Goal: Task Accomplishment & Management: Manage account settings

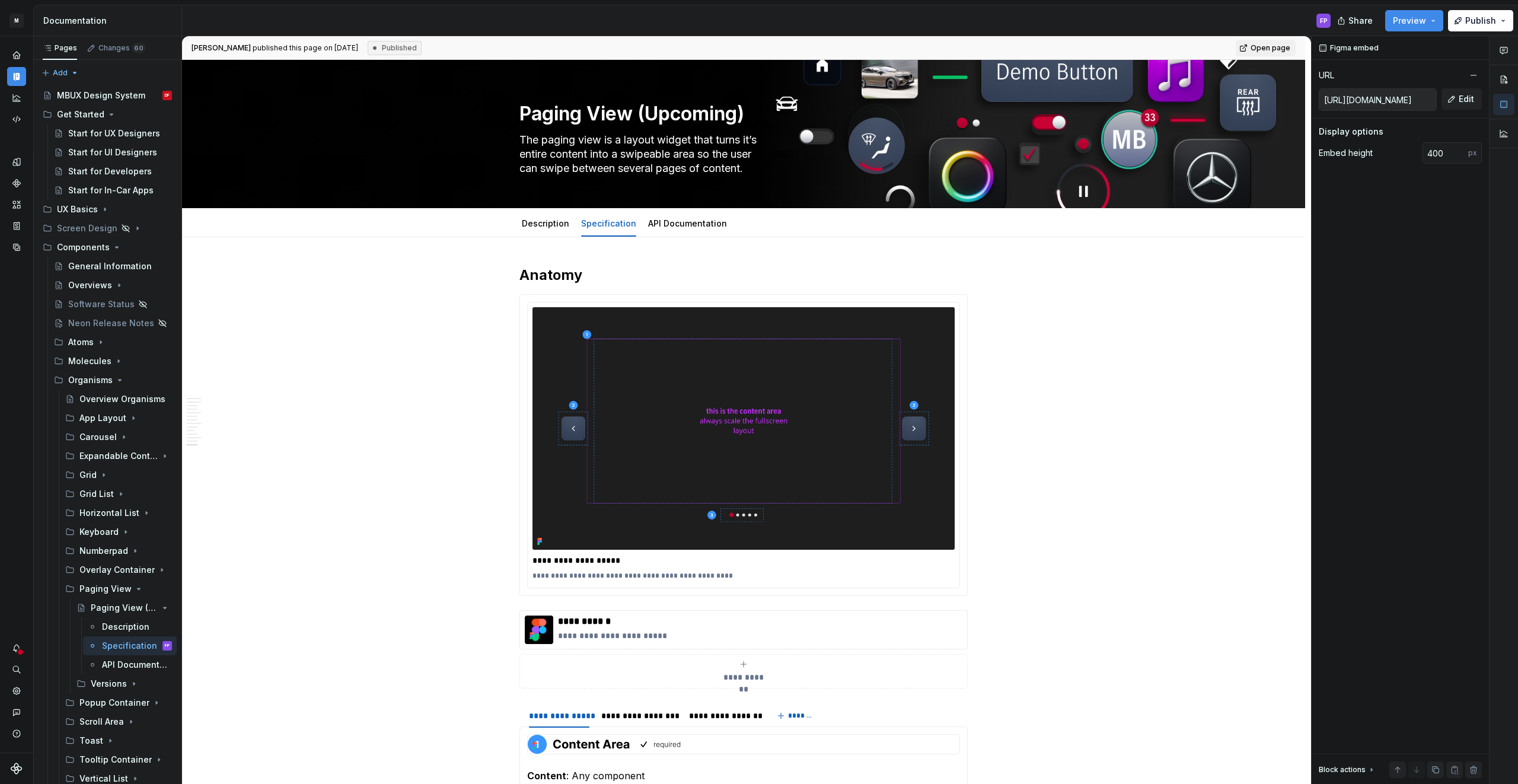
scroll to position [2826, 0]
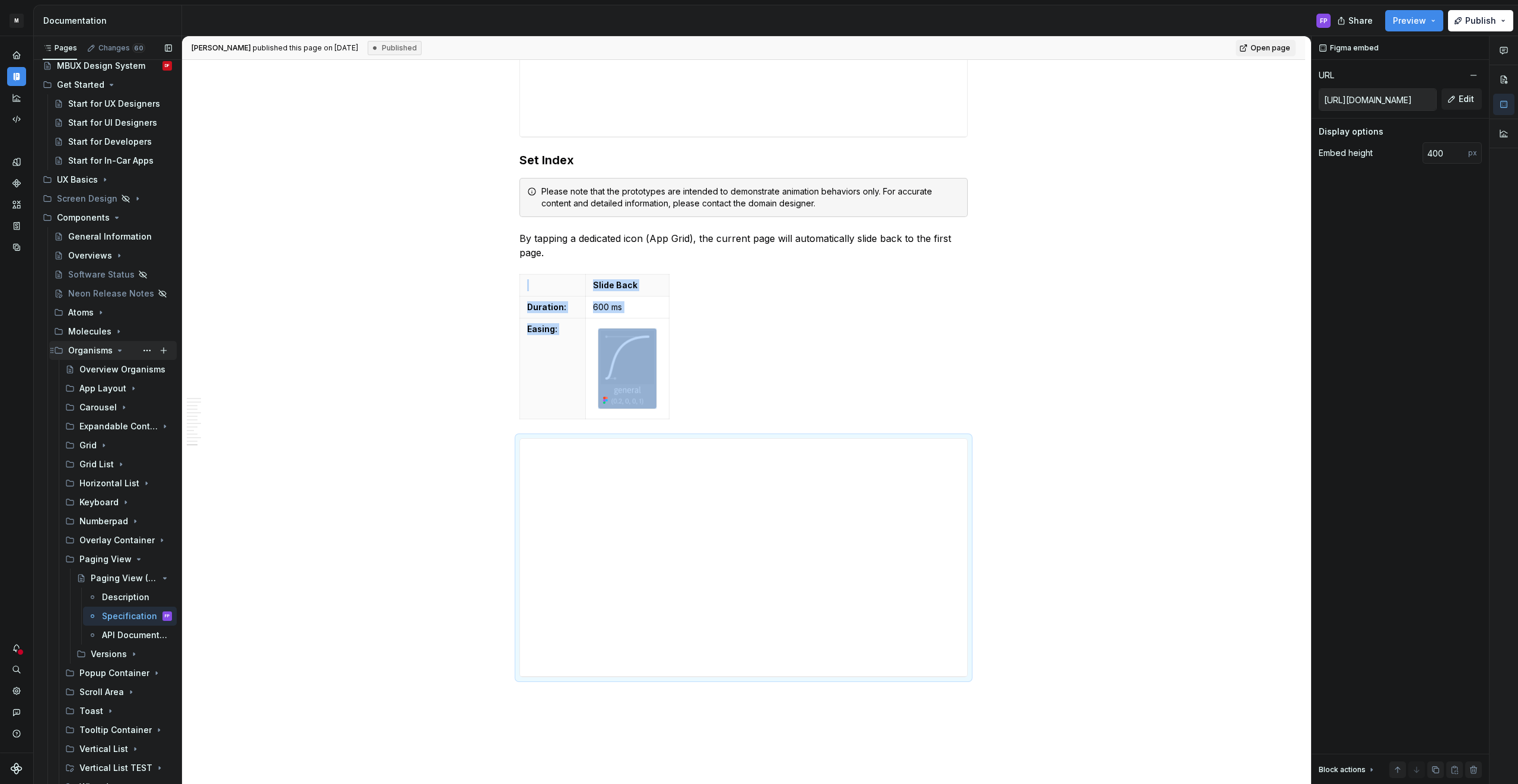
scroll to position [0, 0]
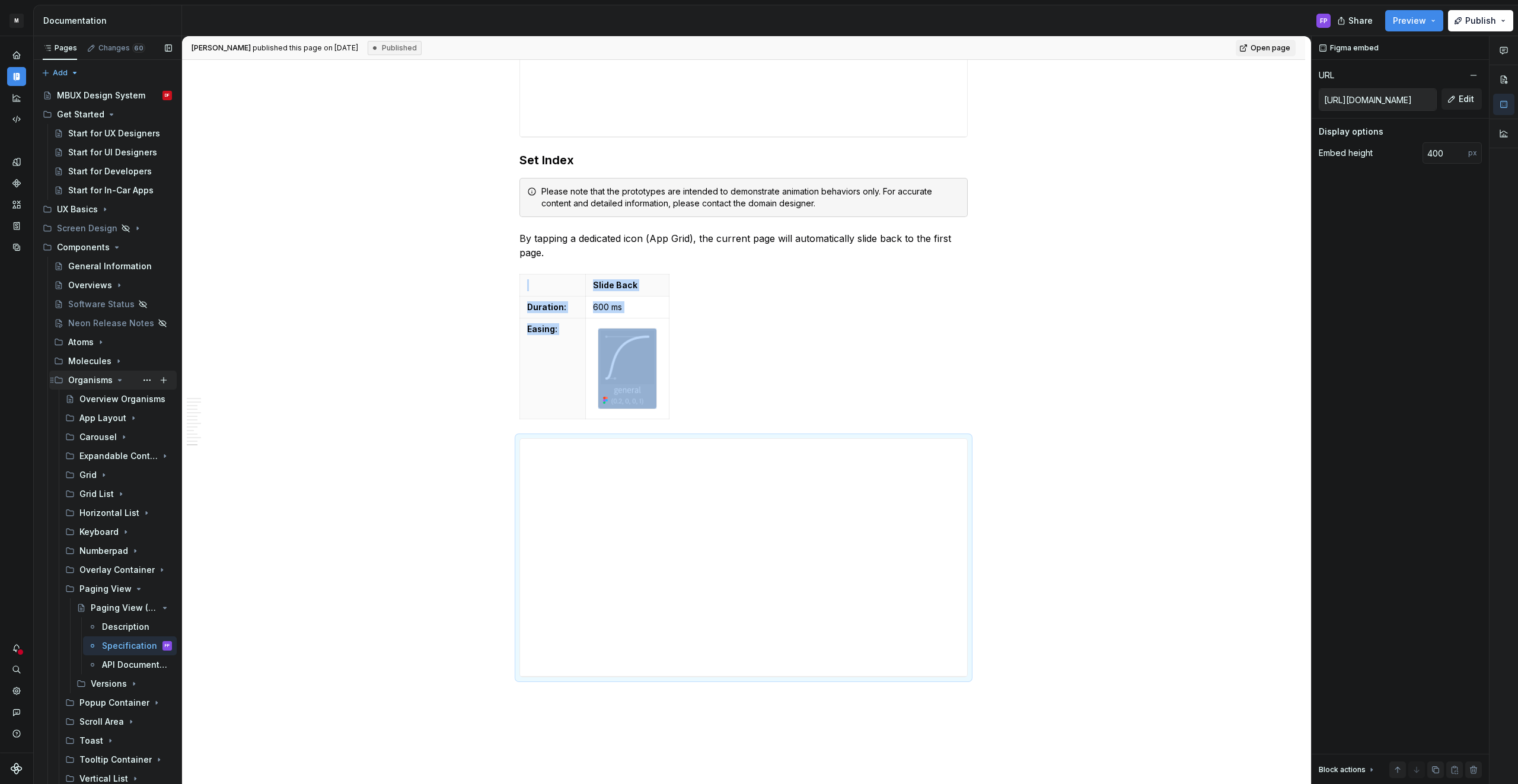
click at [117, 378] on icon "Page tree" at bounding box center [119, 380] width 9 height 9
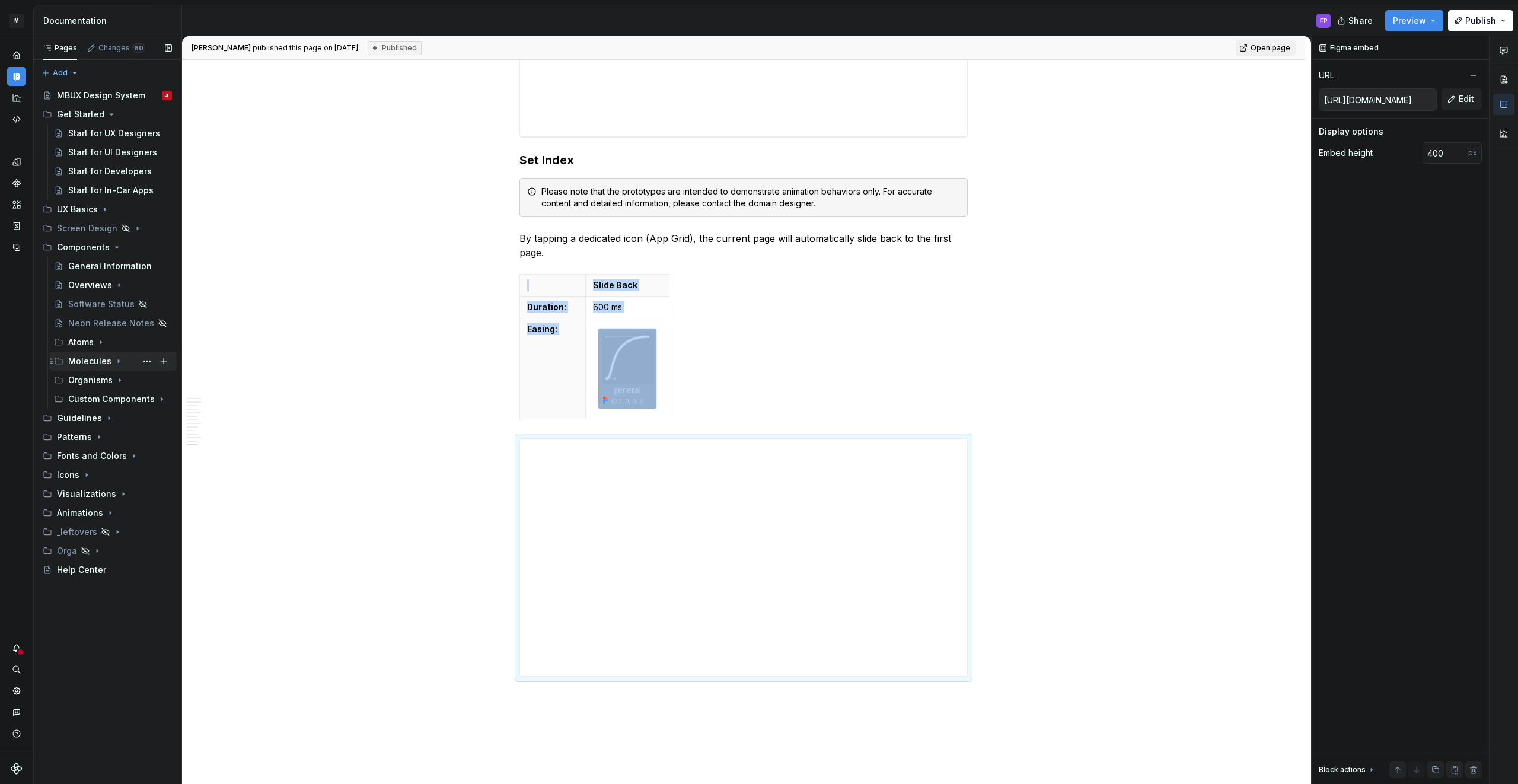
click at [114, 363] on icon "Page tree" at bounding box center [118, 360] width 9 height 9
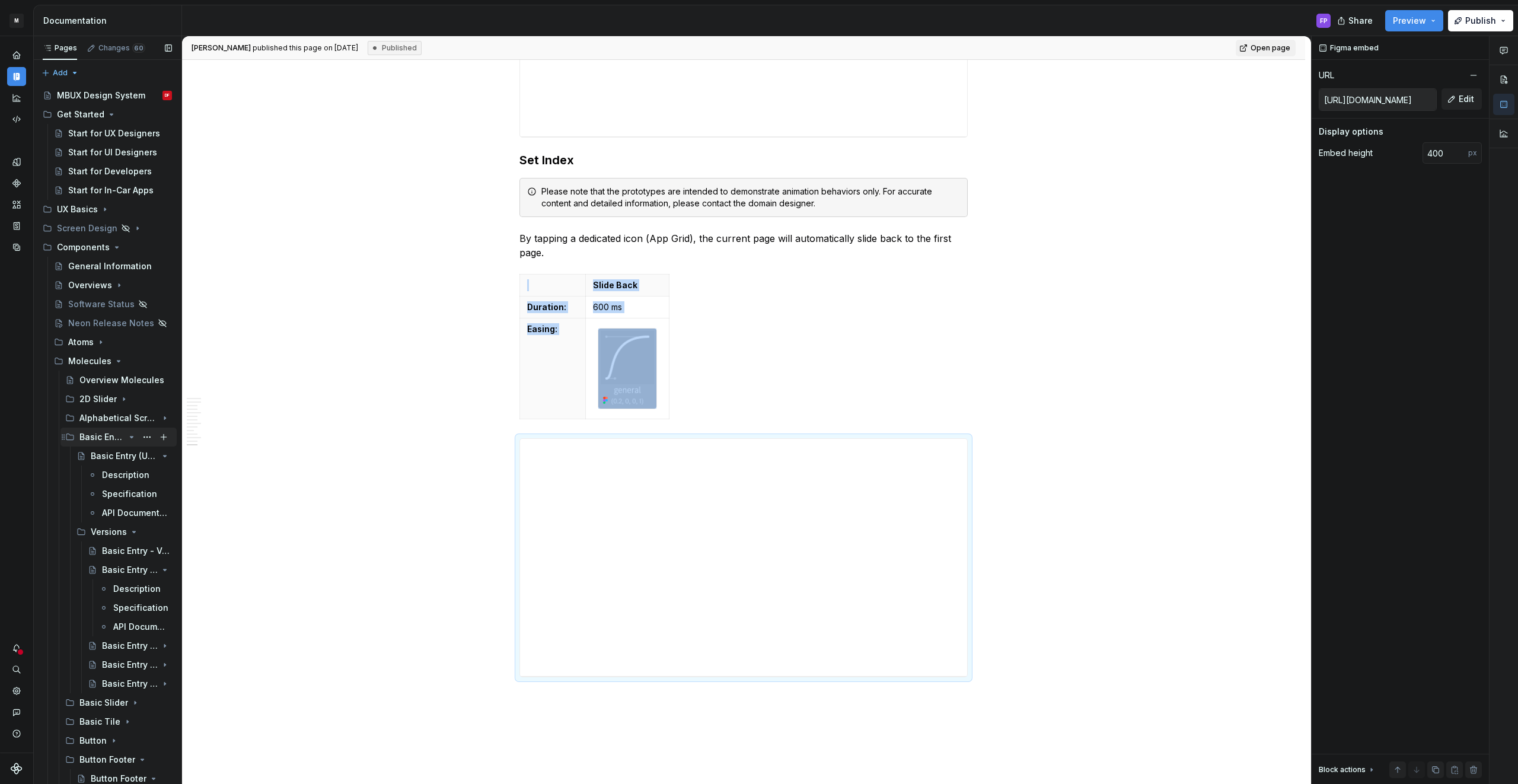
click at [127, 436] on icon "Page tree" at bounding box center [131, 436] width 9 height 9
click at [129, 511] on icon "Page tree" at bounding box center [131, 512] width 9 height 9
click at [131, 531] on icon "Page tree" at bounding box center [132, 532] width 3 height 1
click at [124, 625] on icon "Page tree" at bounding box center [121, 626] width 9 height 9
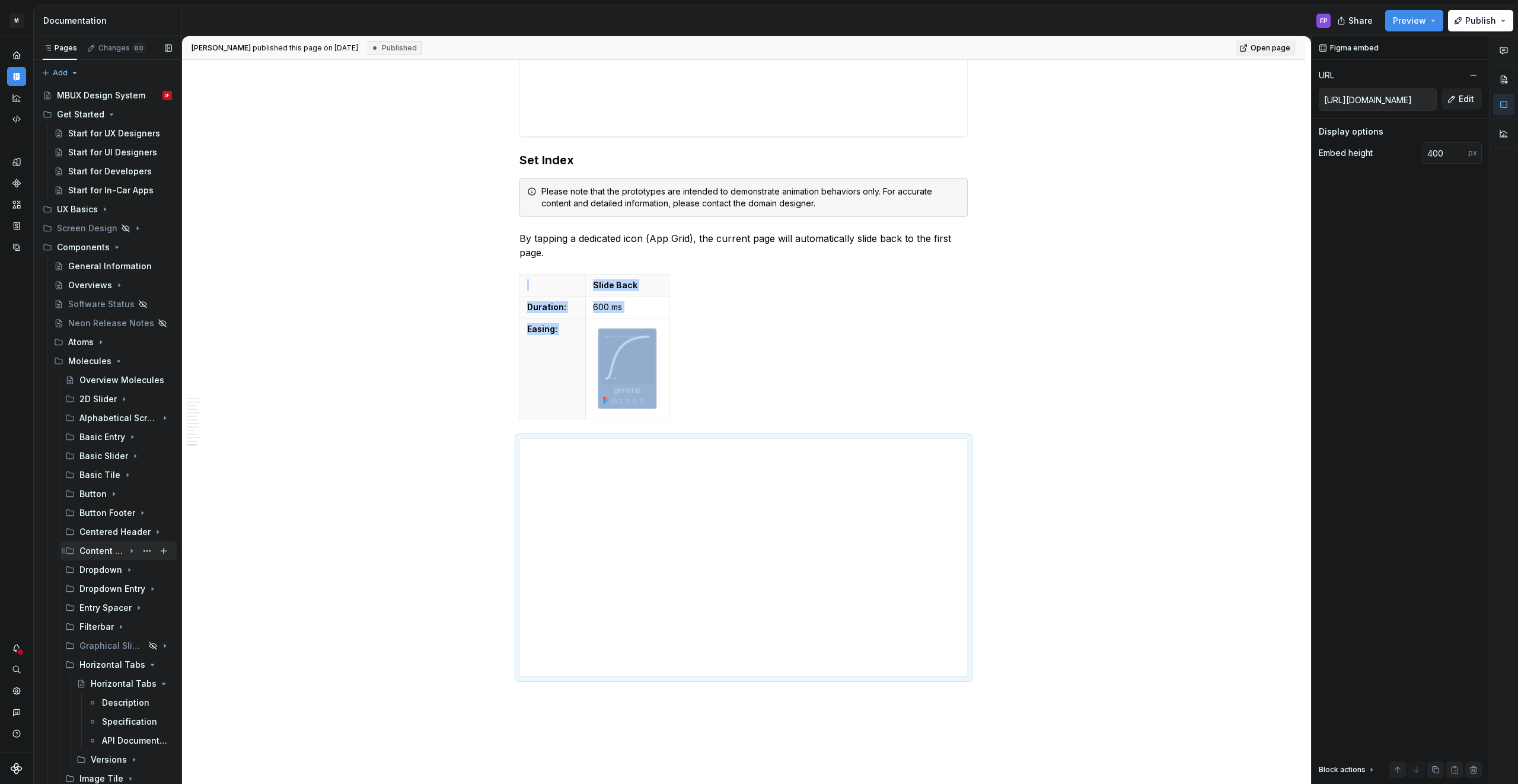
click at [97, 547] on div "Content Tile" at bounding box center [101, 551] width 45 height 12
click at [94, 588] on div "Versions" at bounding box center [108, 588] width 34 height 12
click at [106, 607] on div "Content Tile - Versions" at bounding box center [119, 607] width 34 height 12
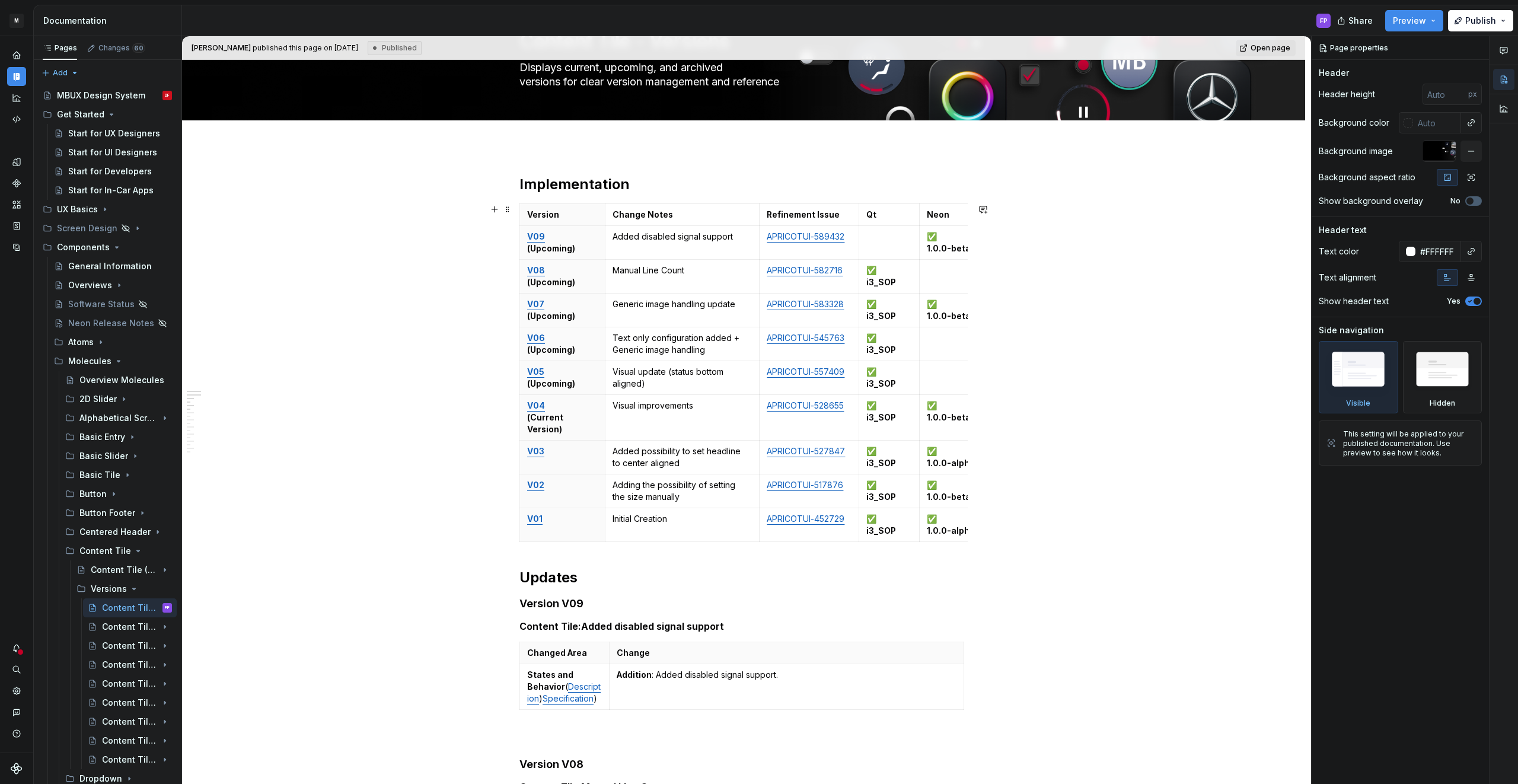
scroll to position [68, 0]
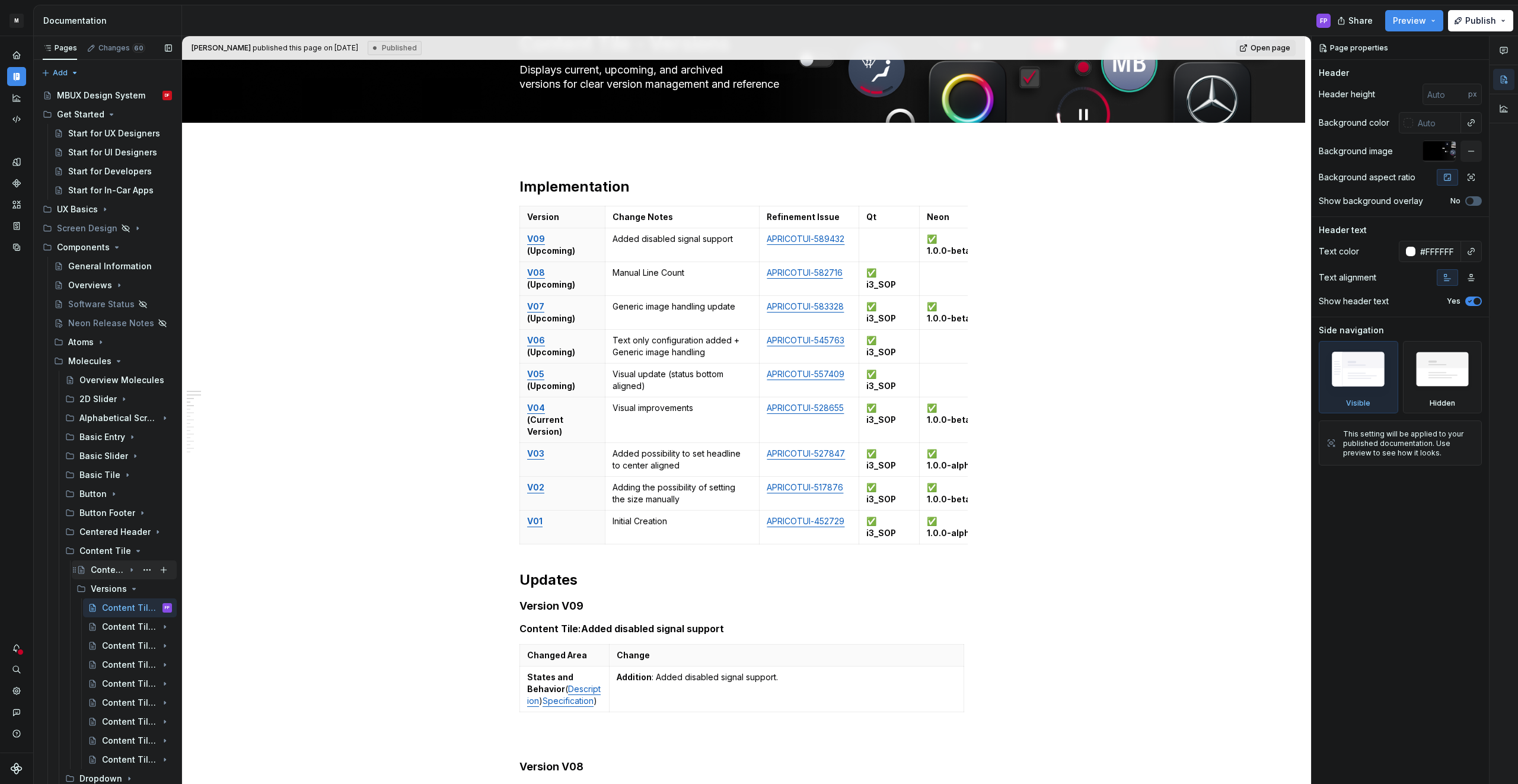
click at [119, 565] on div "Content Tile (Upcoming)" at bounding box center [108, 570] width 34 height 12
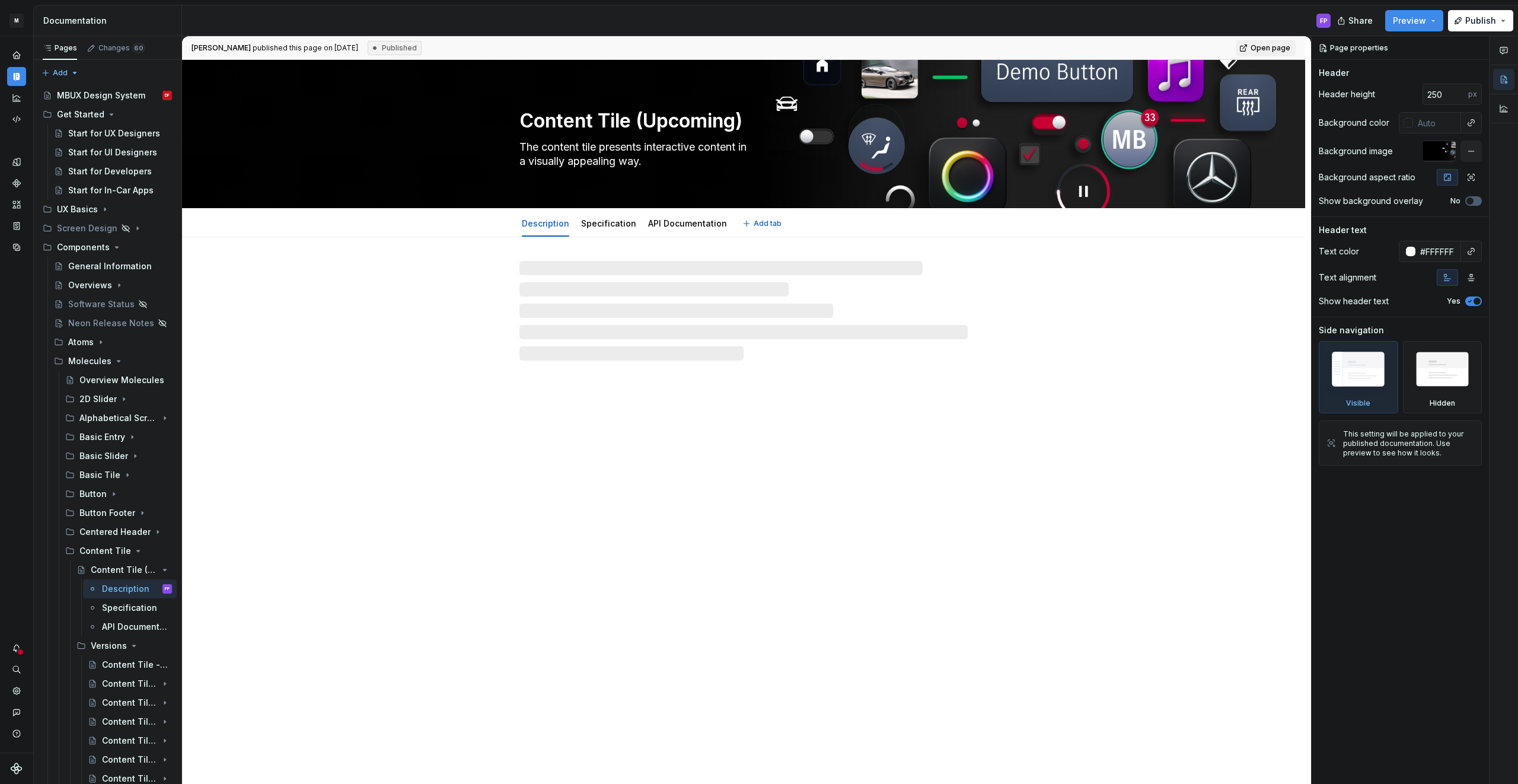
click at [706, 126] on textarea "Content Tile (Upcoming)" at bounding box center [742, 121] width 449 height 28
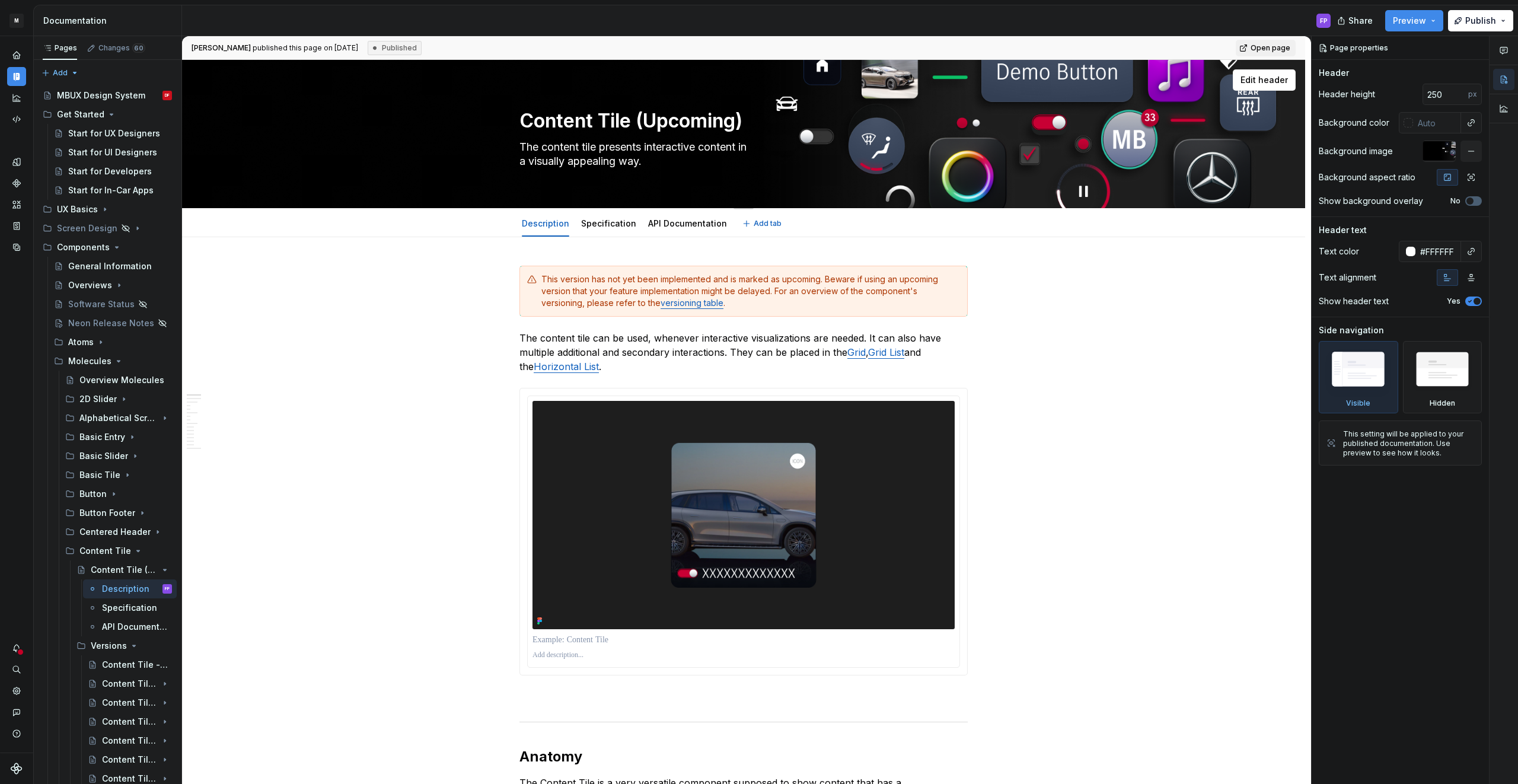
click at [701, 117] on textarea "Content Tile (Upcoming)" at bounding box center [742, 121] width 449 height 28
drag, startPoint x: 739, startPoint y: 121, endPoint x: 751, endPoint y: 121, distance: 12.0
click at [739, 121] on textarea "Content Tile (Upcoming)" at bounding box center [742, 121] width 449 height 28
drag, startPoint x: 752, startPoint y: 121, endPoint x: 639, endPoint y: 124, distance: 113.0
click at [639, 124] on textarea "Content Tile (Upcoming)" at bounding box center [742, 121] width 449 height 28
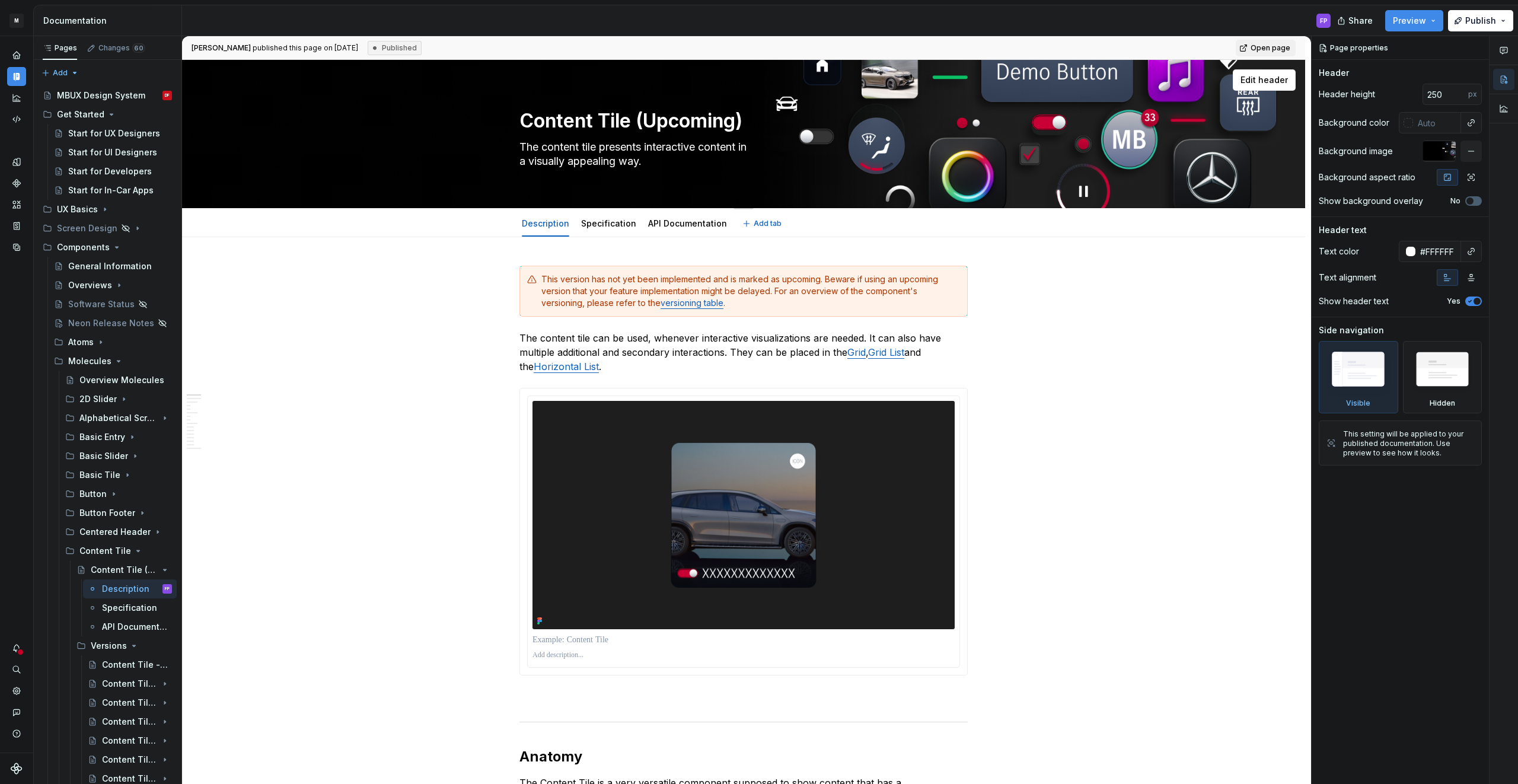
type textarea "*"
type textarea "Content Tile"
type textarea "*"
type textarea "Content Tile"
type textarea "*"
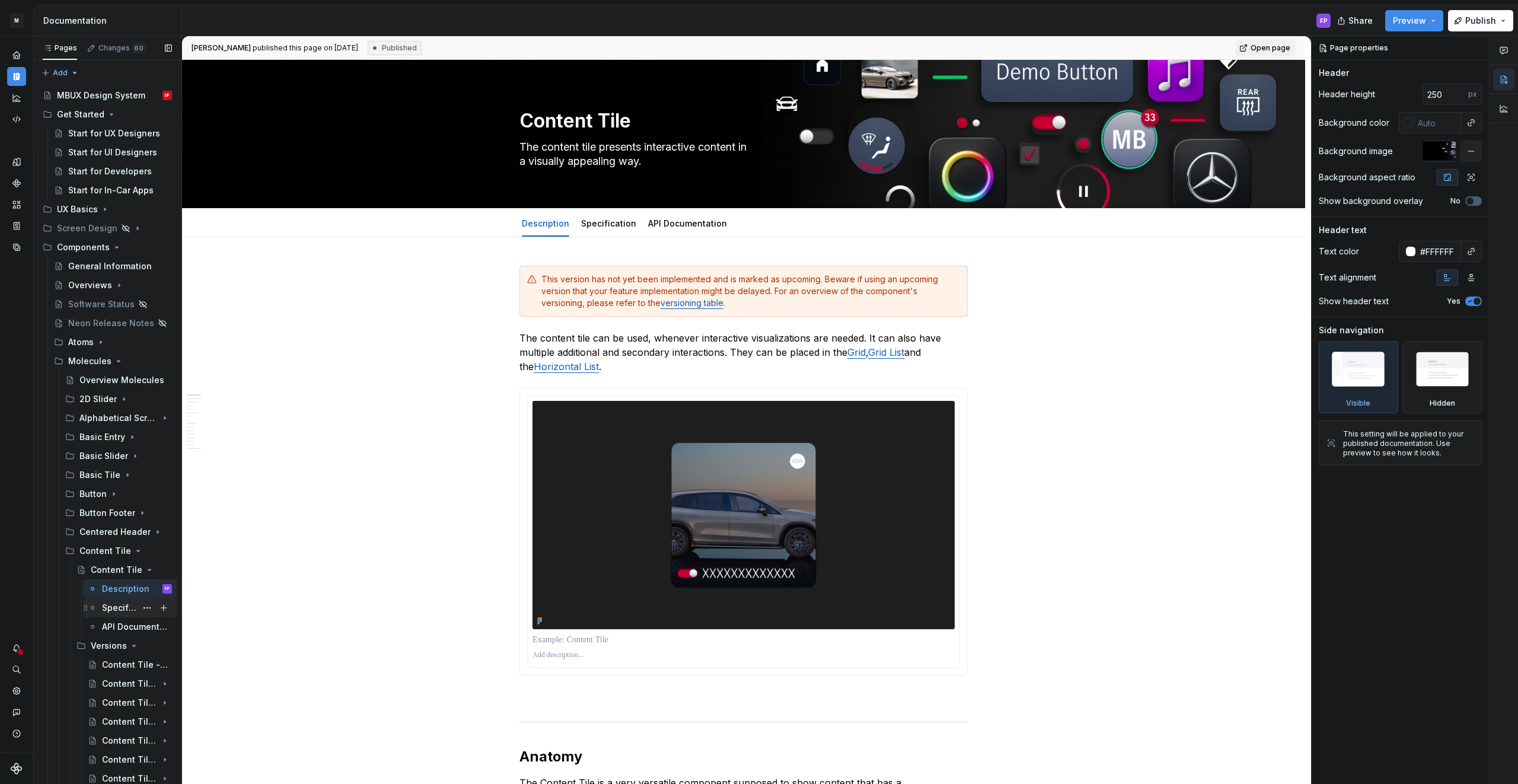
type textarea "Content Tile"
click at [113, 606] on div "Specification" at bounding box center [119, 607] width 34 height 12
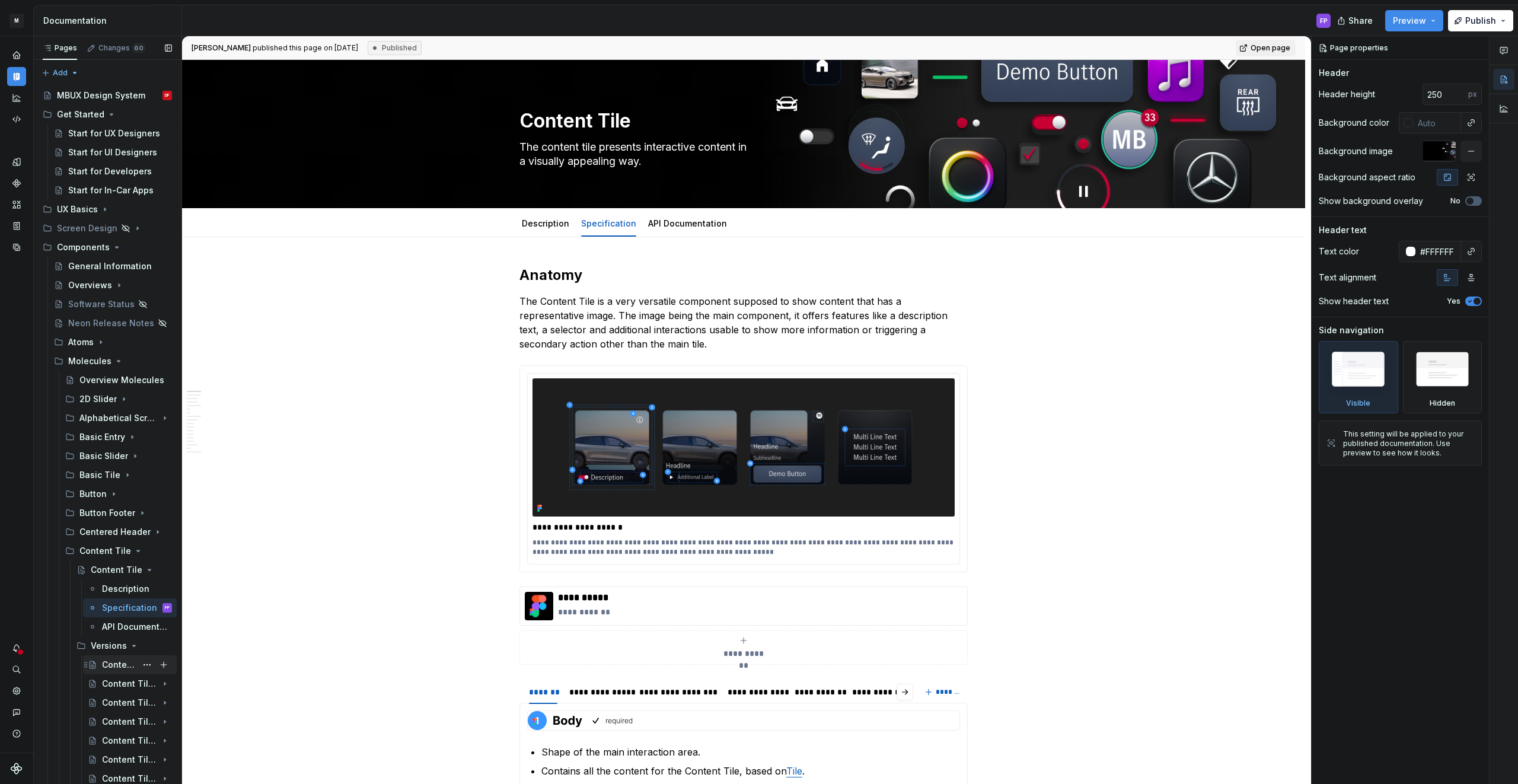
click at [116, 664] on div "Content Tile - Versions" at bounding box center [119, 664] width 34 height 12
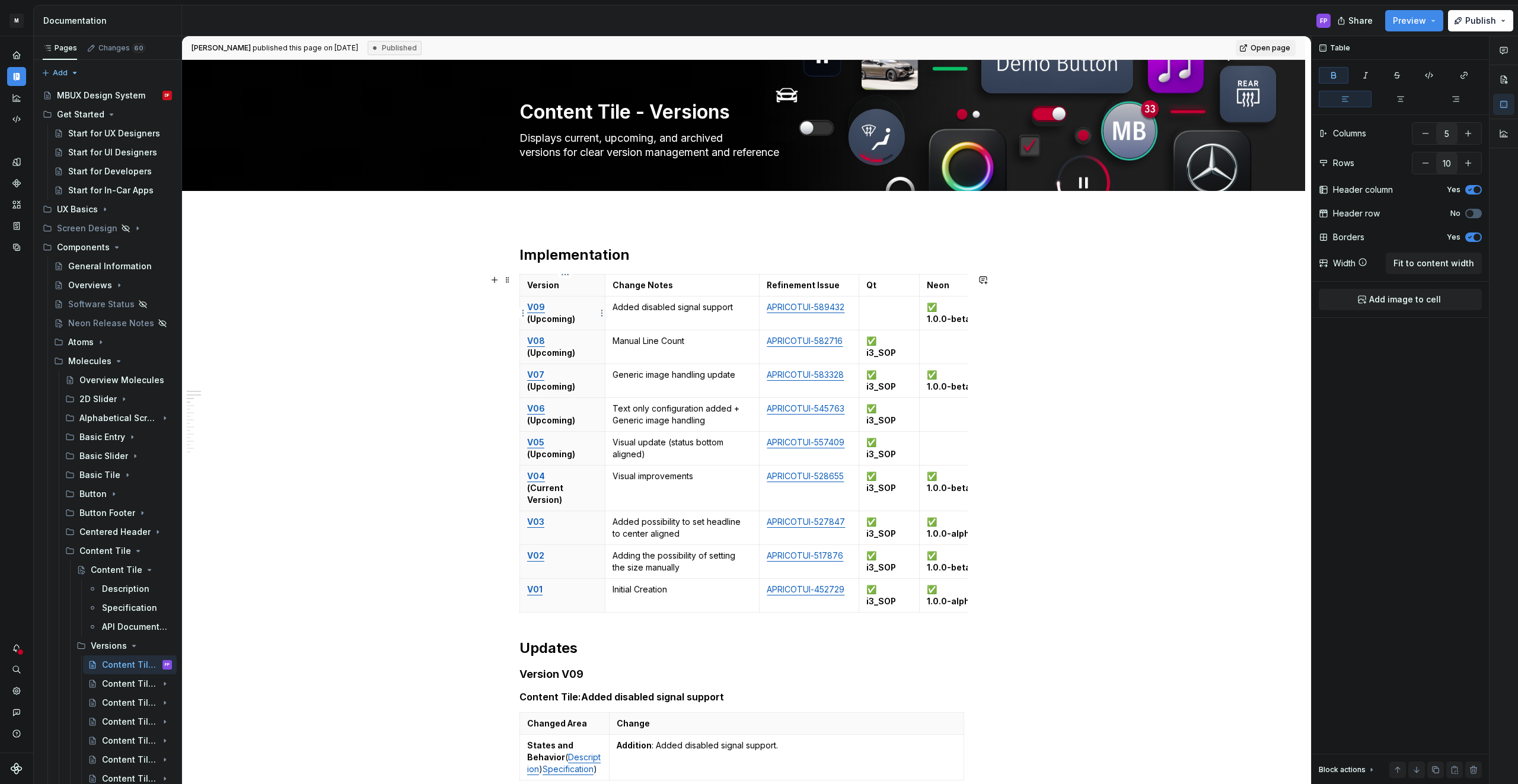
click at [568, 302] on p "V09 (Upcoming)" at bounding box center [562, 312] width 70 height 23
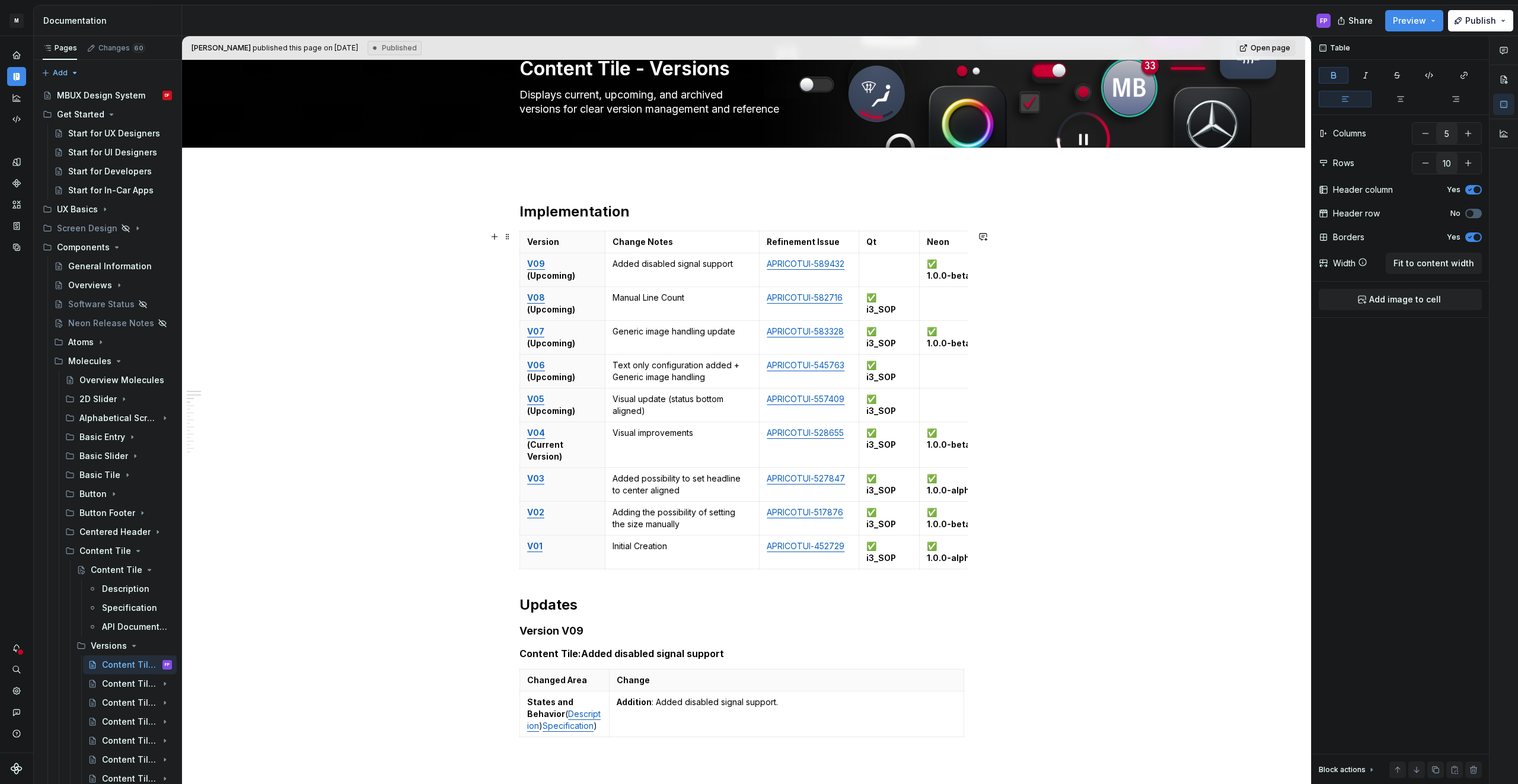
scroll to position [44, 0]
click at [581, 272] on p "V09 (Upcoming)" at bounding box center [562, 269] width 70 height 23
drag, startPoint x: 546, startPoint y: 277, endPoint x: 534, endPoint y: 276, distance: 12.0
click at [534, 275] on p "V09 (Upcoming)" at bounding box center [562, 269] width 70 height 23
click at [565, 439] on strong "(Current Version)" at bounding box center [546, 449] width 38 height 22
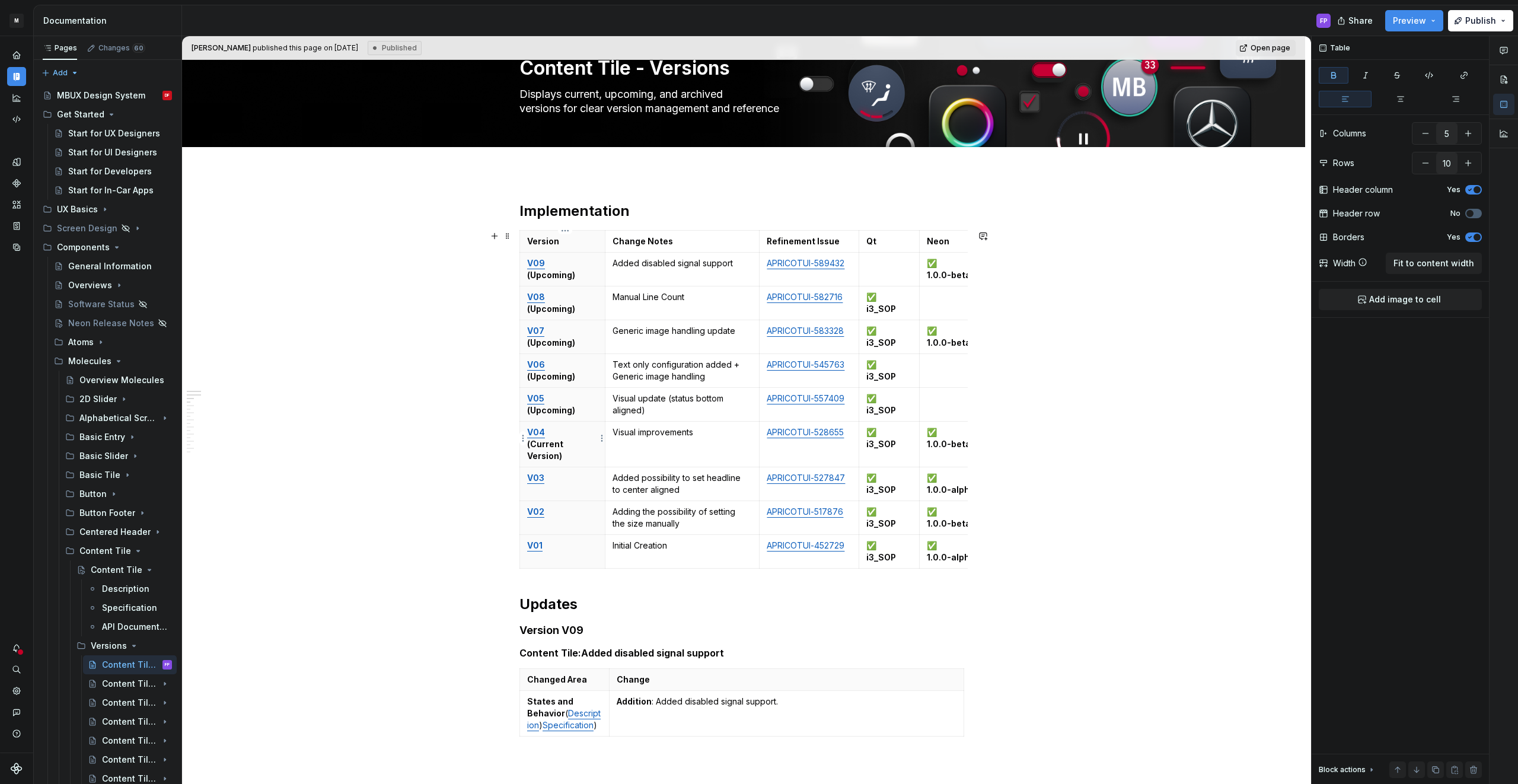
click at [565, 447] on strong "(Current Version)" at bounding box center [546, 449] width 38 height 22
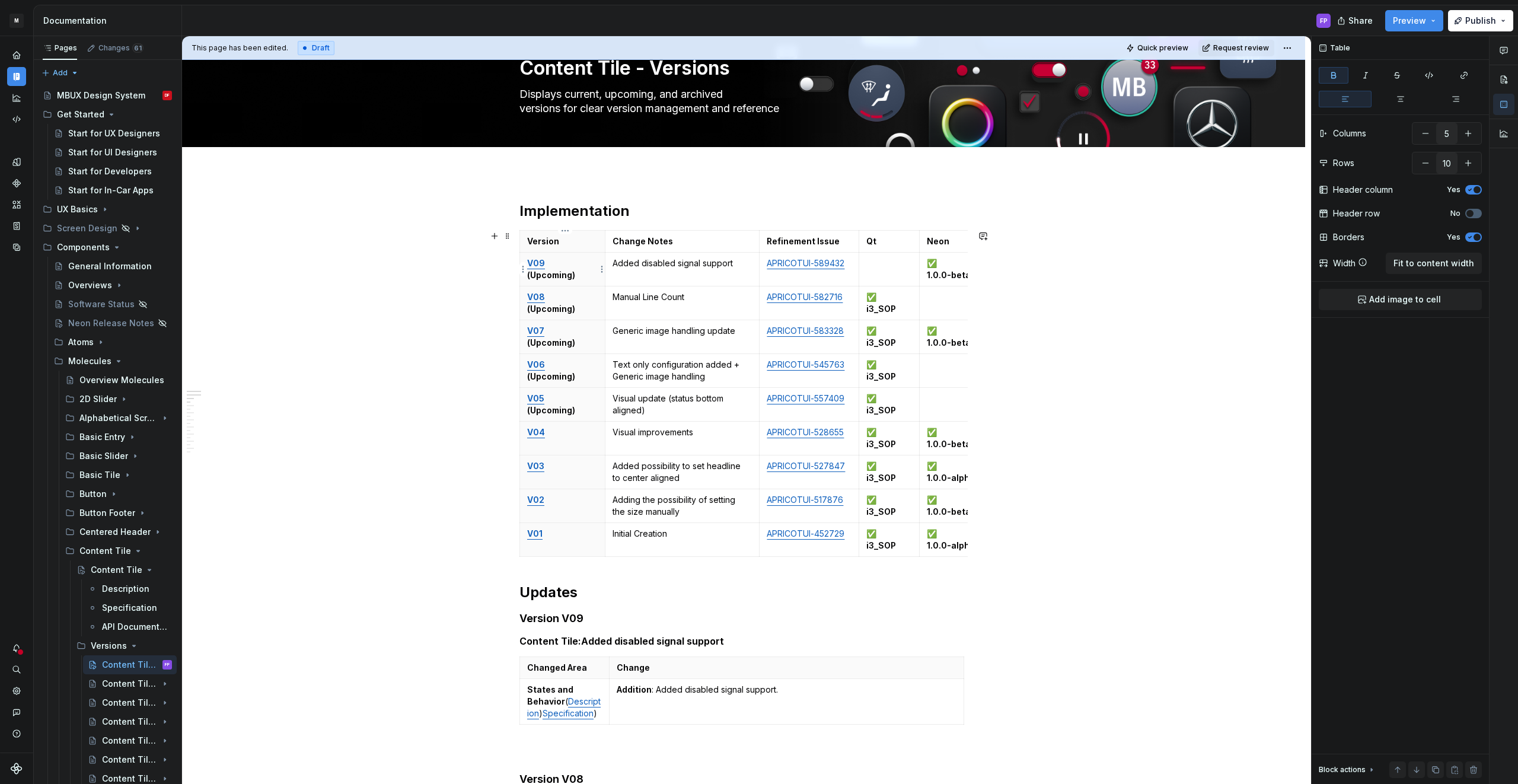
click at [583, 277] on p "V09 (Upcoming)" at bounding box center [562, 269] width 70 height 23
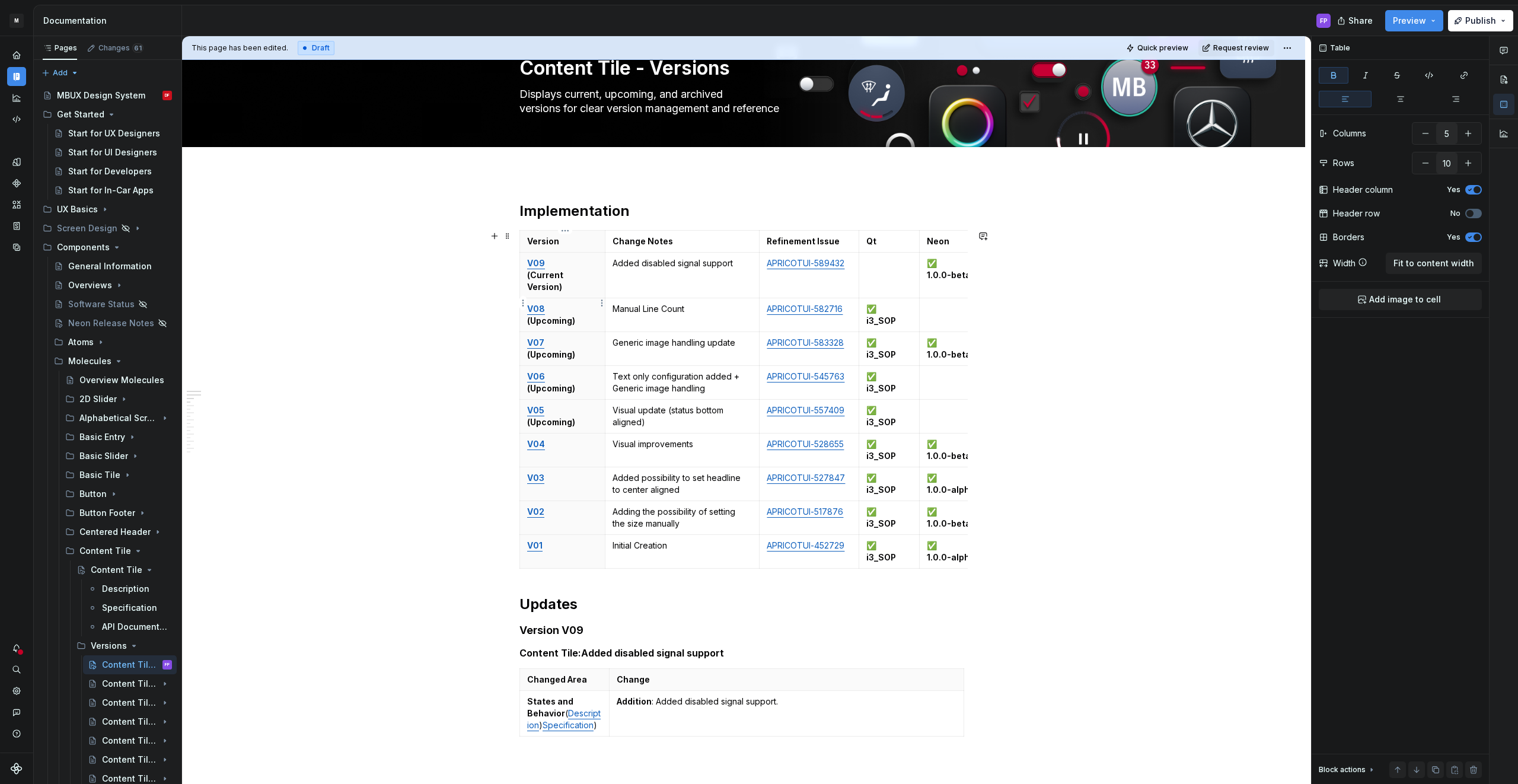
click at [585, 310] on p "V08 (Upcoming)" at bounding box center [562, 314] width 70 height 23
click at [587, 346] on p "V07 (Upcoming)" at bounding box center [562, 348] width 70 height 23
click at [585, 380] on p "V06 (Upcoming)" at bounding box center [562, 382] width 70 height 23
click at [585, 410] on p "V05 (Upcoming)" at bounding box center [562, 416] width 70 height 23
click at [1245, 47] on span "Request review" at bounding box center [1241, 48] width 56 height 9
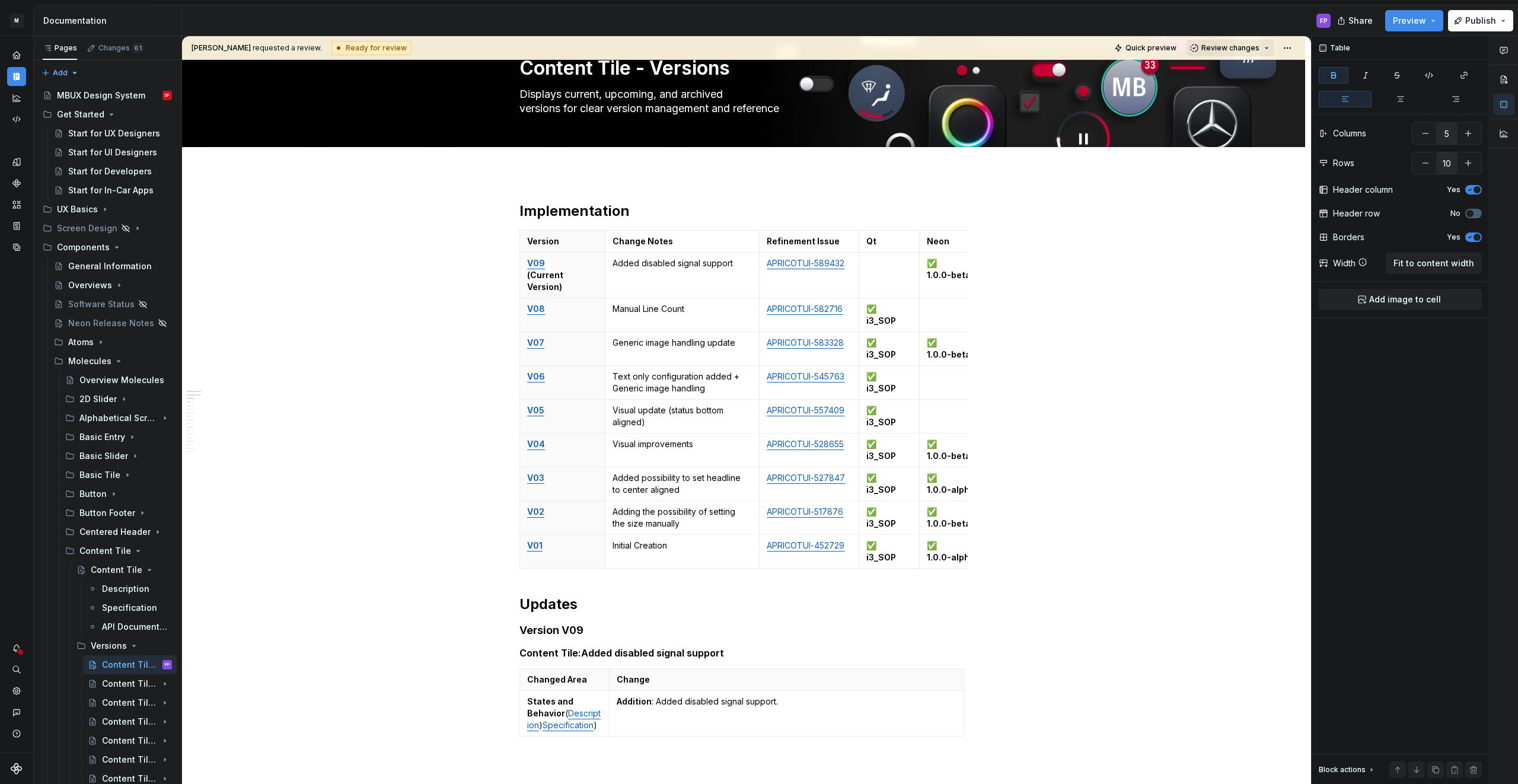
click at [1245, 47] on span "Review changes" at bounding box center [1231, 48] width 58 height 9
drag, startPoint x: 1248, startPoint y: 69, endPoint x: 1046, endPoint y: 146, distance: 216.2
click at [1248, 70] on div "Approve" at bounding box center [1269, 71] width 104 height 12
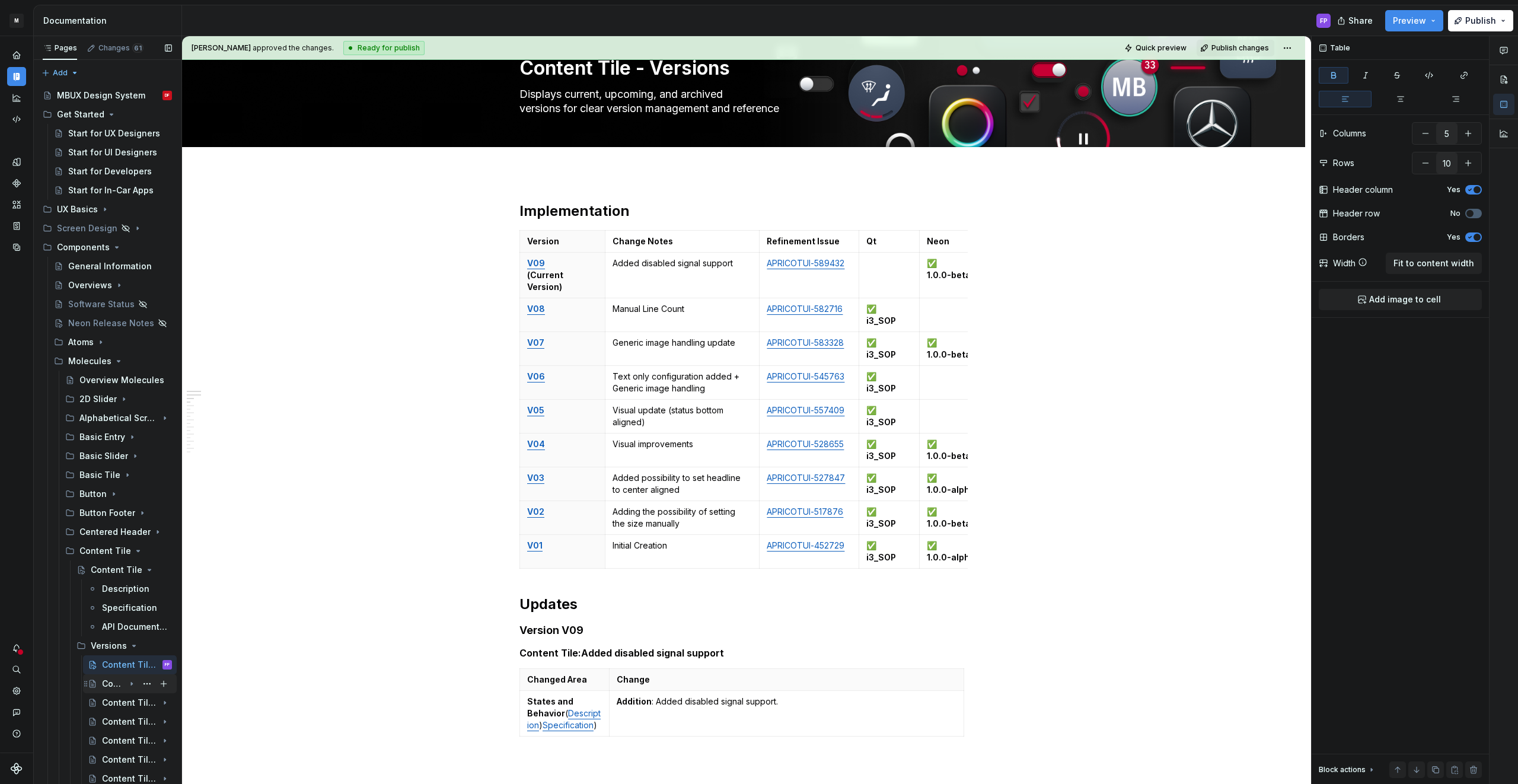
click at [111, 679] on div "Content Tile - V08 (Upcoming)" at bounding box center [114, 683] width 23 height 12
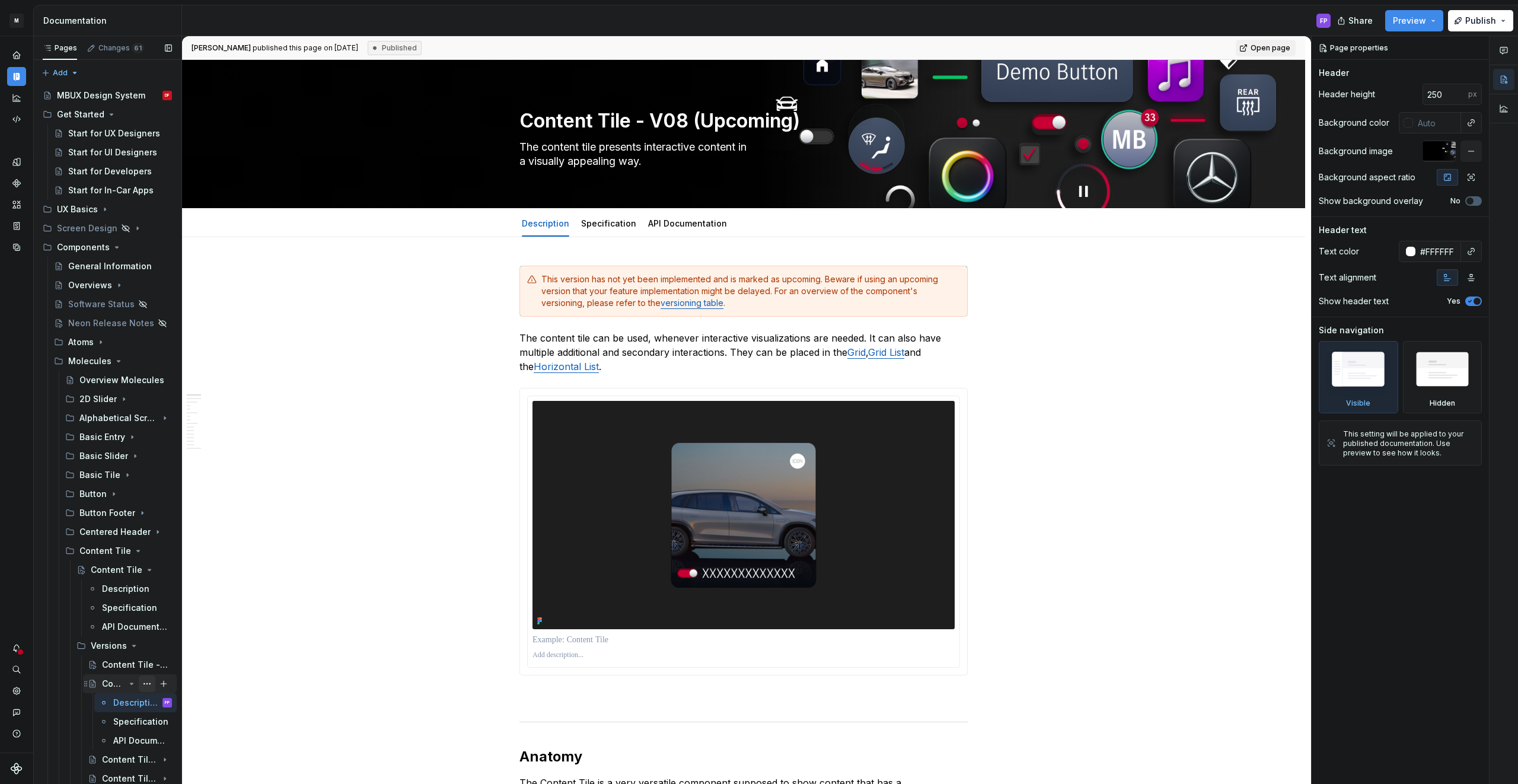
click at [153, 684] on button "Page tree" at bounding box center [147, 683] width 16 height 16
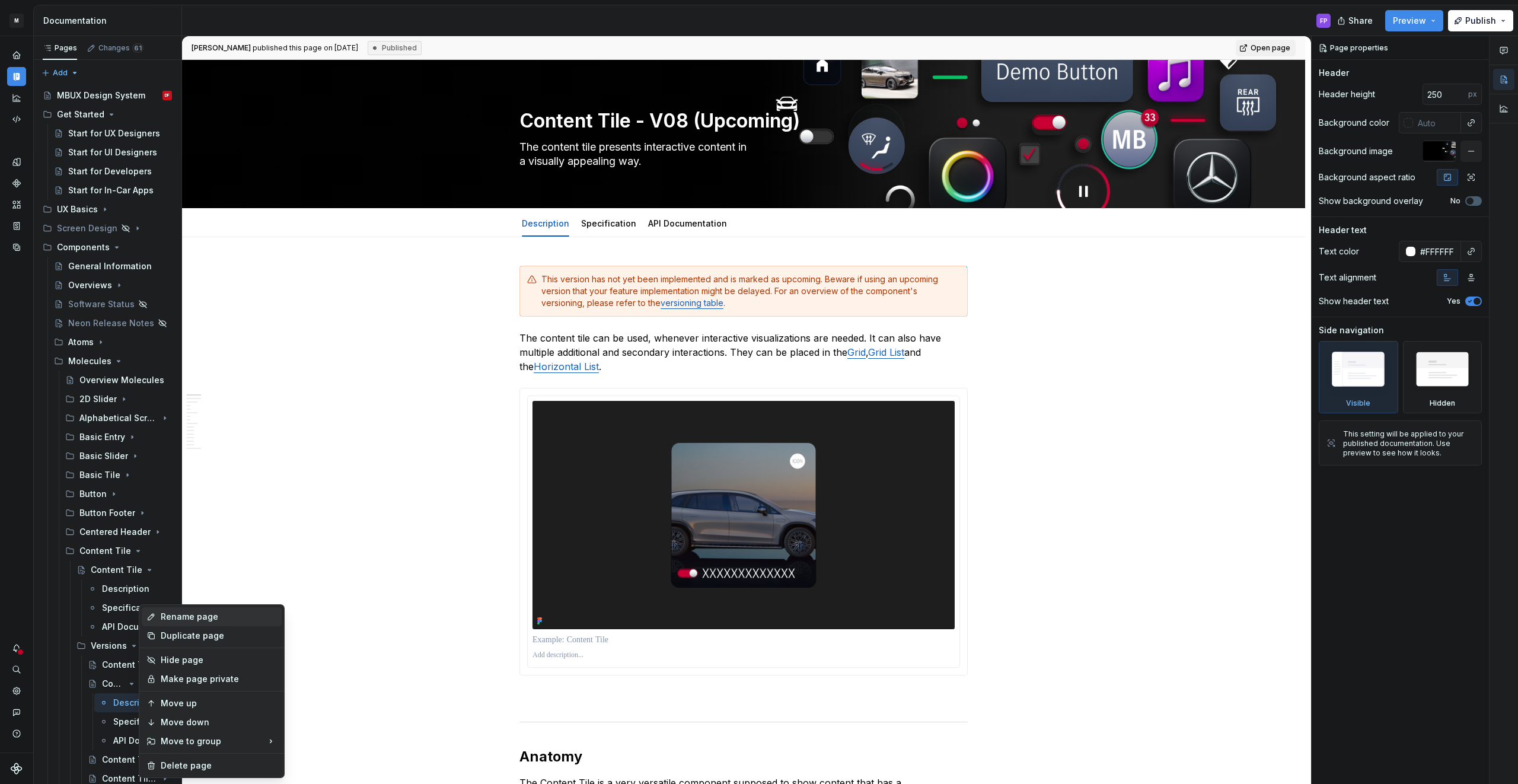
click at [193, 612] on div "Rename page" at bounding box center [219, 617] width 116 height 12
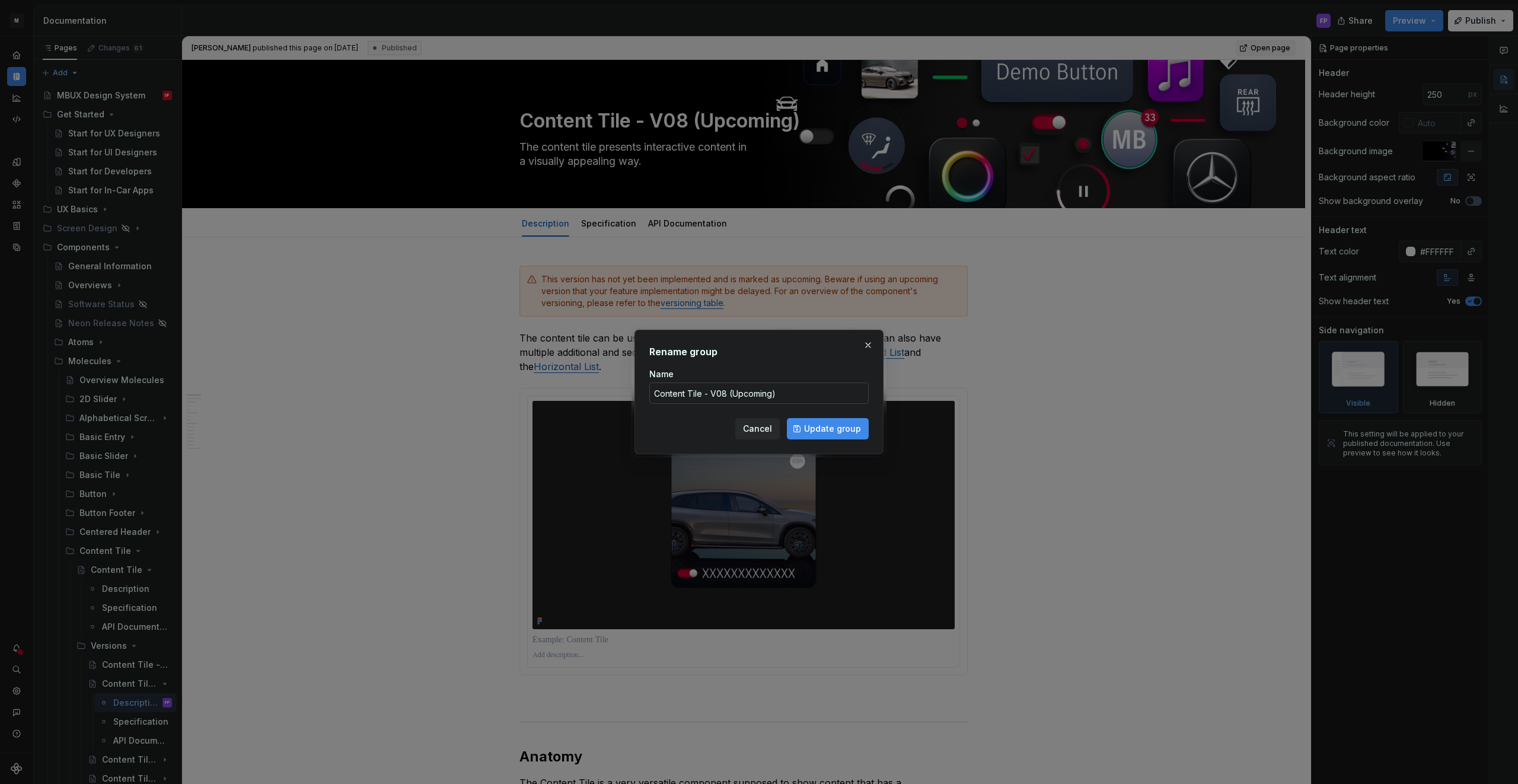
click at [813, 393] on input "Content Tile - V08 (Upcoming)" at bounding box center [759, 393] width 219 height 21
type textarea "*"
type input "Content Tile - V08"
click button "Update group" at bounding box center [827, 429] width 82 height 21
type textarea "*"
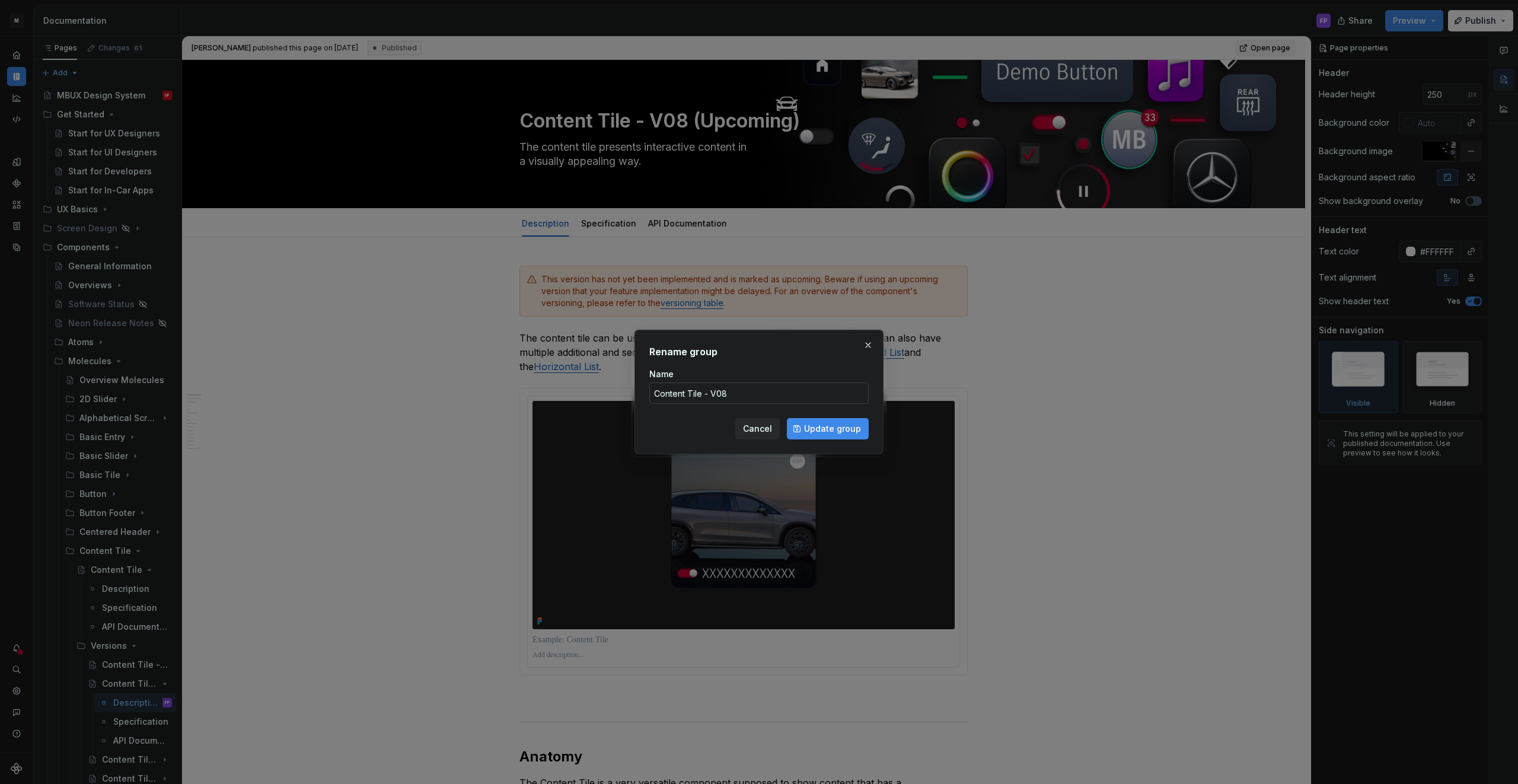
type textarea "Content Tile - V08"
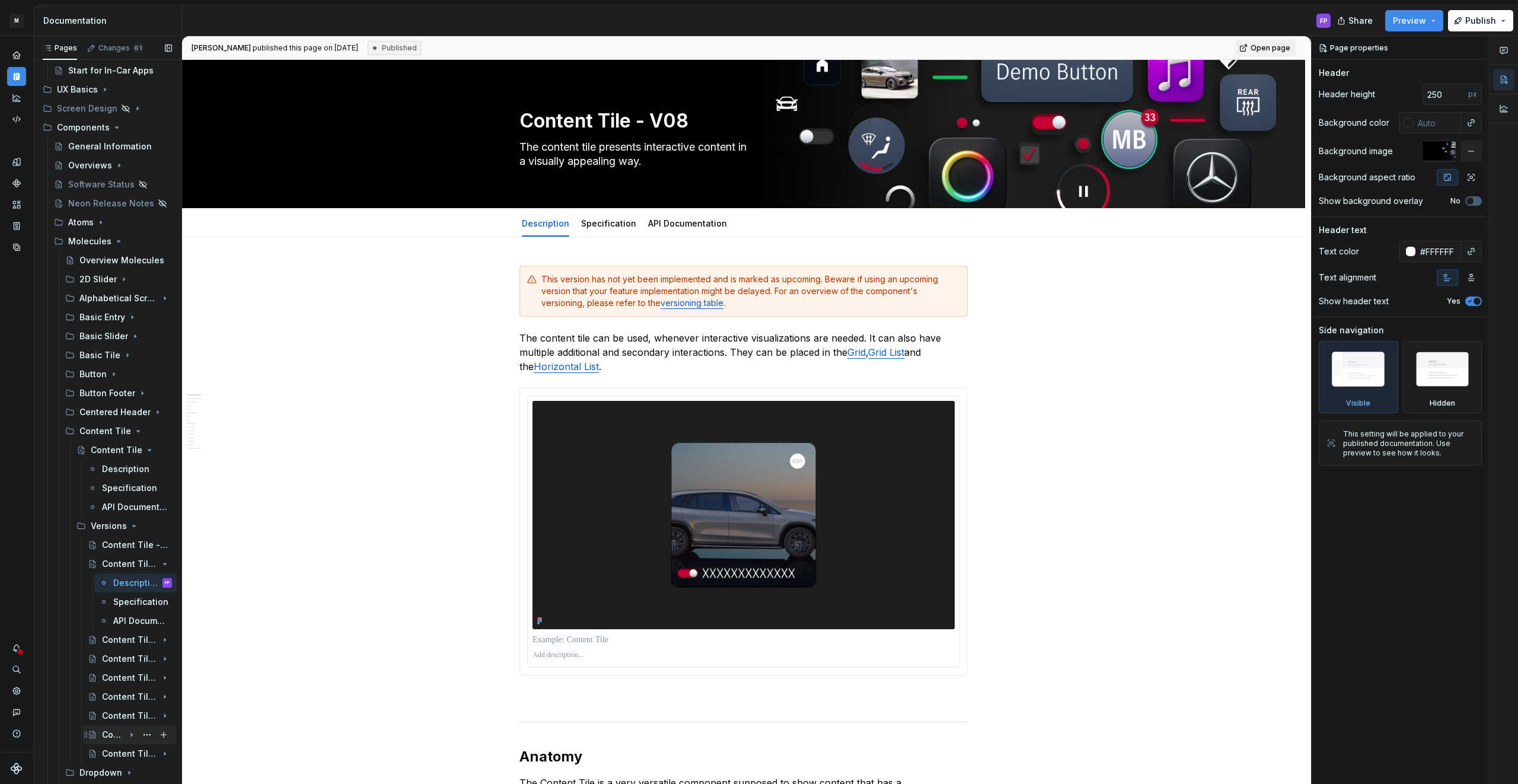
scroll to position [128, 0]
click at [146, 631] on button "Page tree" at bounding box center [147, 631] width 16 height 16
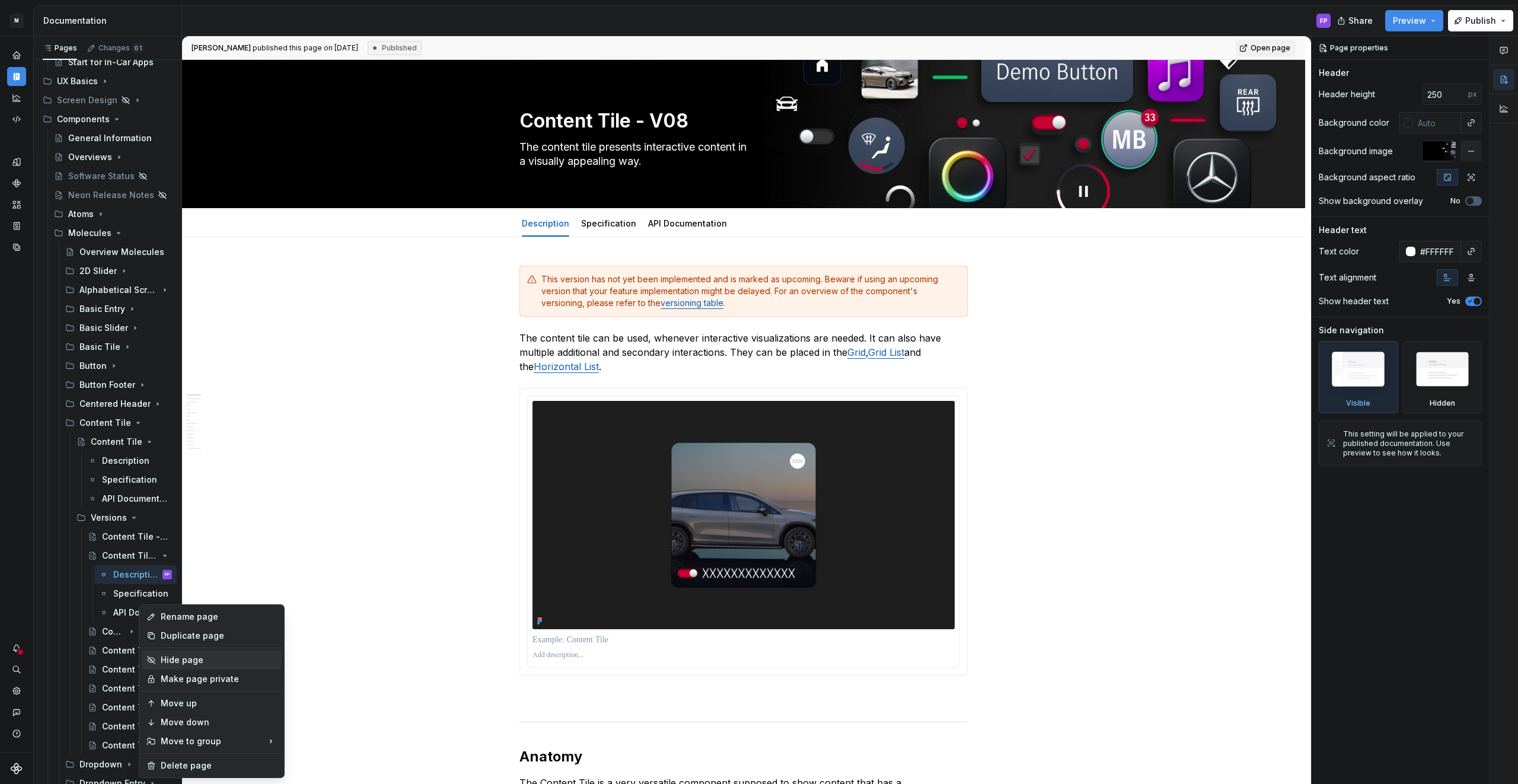
type textarea "*"
click at [171, 613] on div "Rename page" at bounding box center [219, 617] width 116 height 12
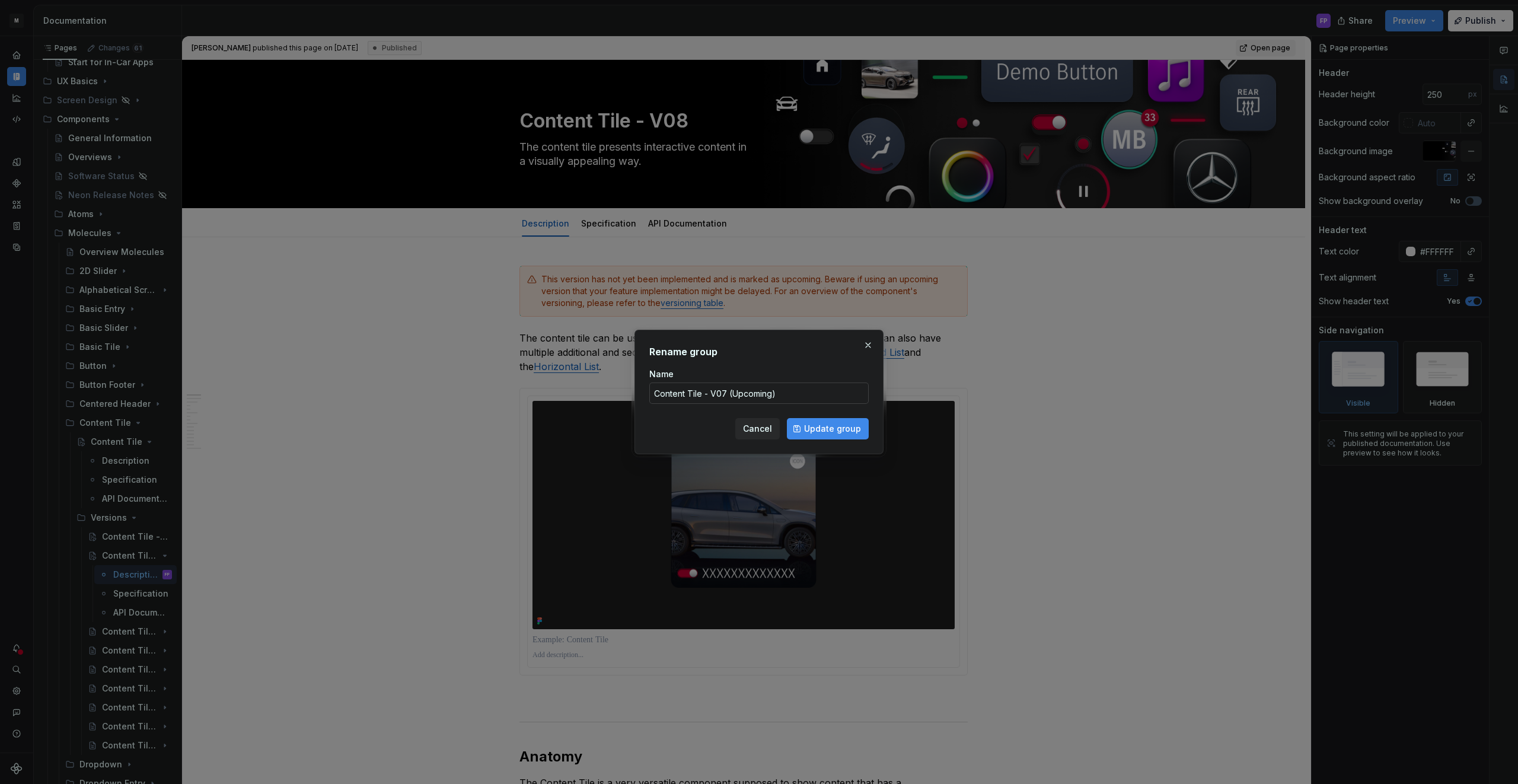
drag, startPoint x: 771, startPoint y: 390, endPoint x: 788, endPoint y: 391, distance: 17.0
click at [772, 390] on input "Content Tile - V07 (Upcoming)" at bounding box center [759, 393] width 219 height 21
drag, startPoint x: 771, startPoint y: 393, endPoint x: 775, endPoint y: 398, distance: 6.4
click at [728, 395] on input "Content Tile - V07 (Upcoming)" at bounding box center [759, 393] width 219 height 21
type input "Content Tile - V07"
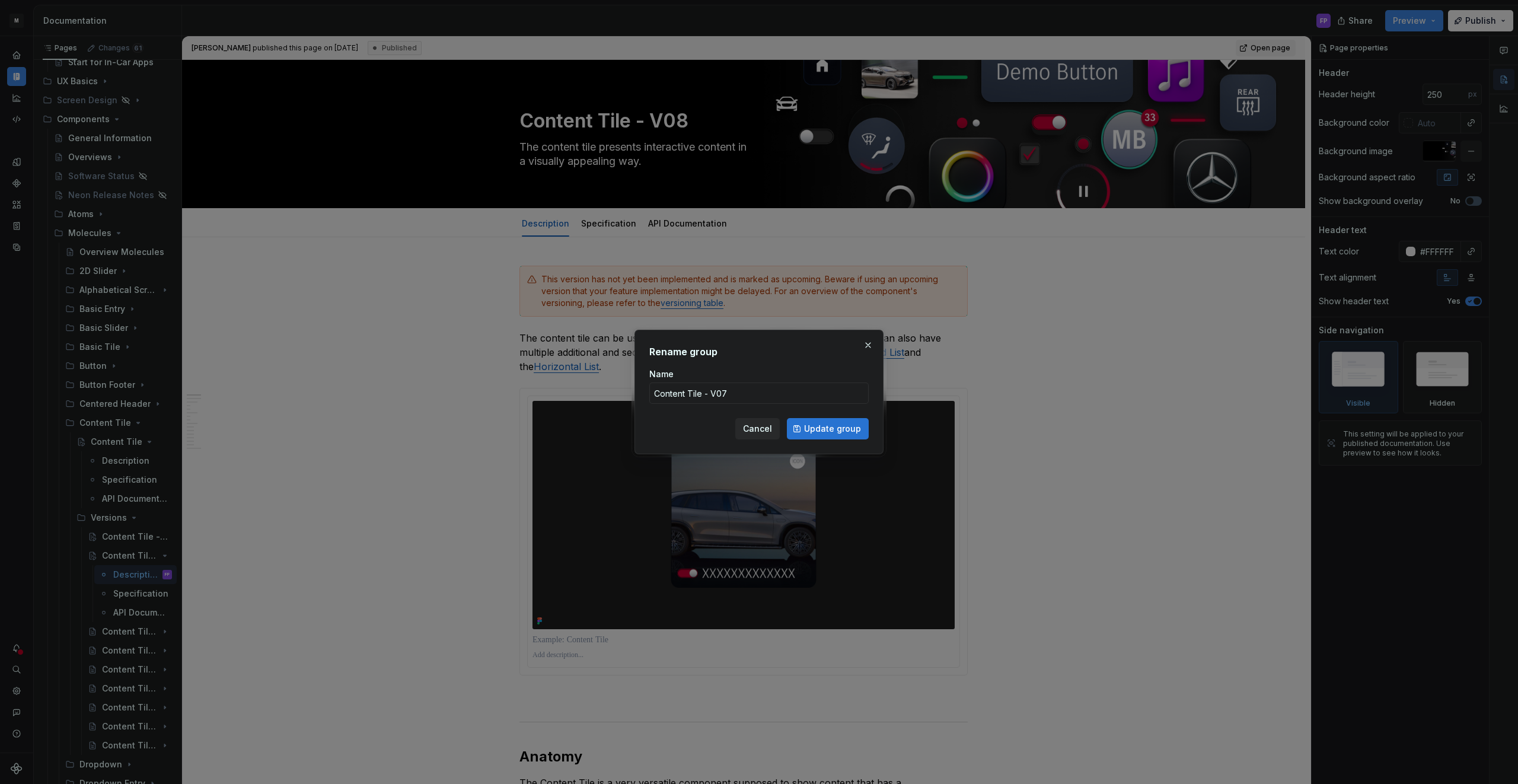
click at [834, 433] on span "Update group" at bounding box center [832, 429] width 57 height 12
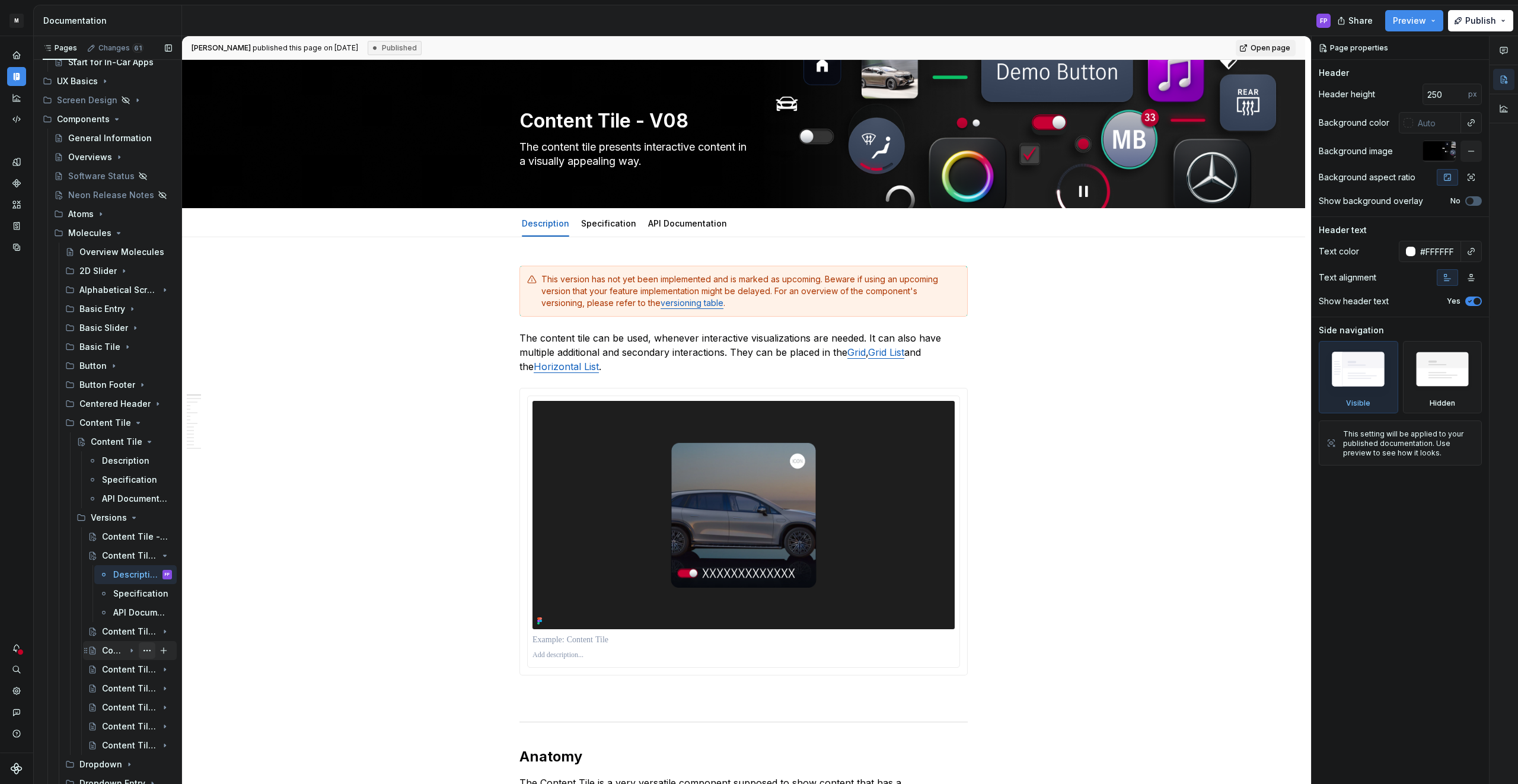
click at [147, 651] on button "Page tree" at bounding box center [147, 650] width 16 height 16
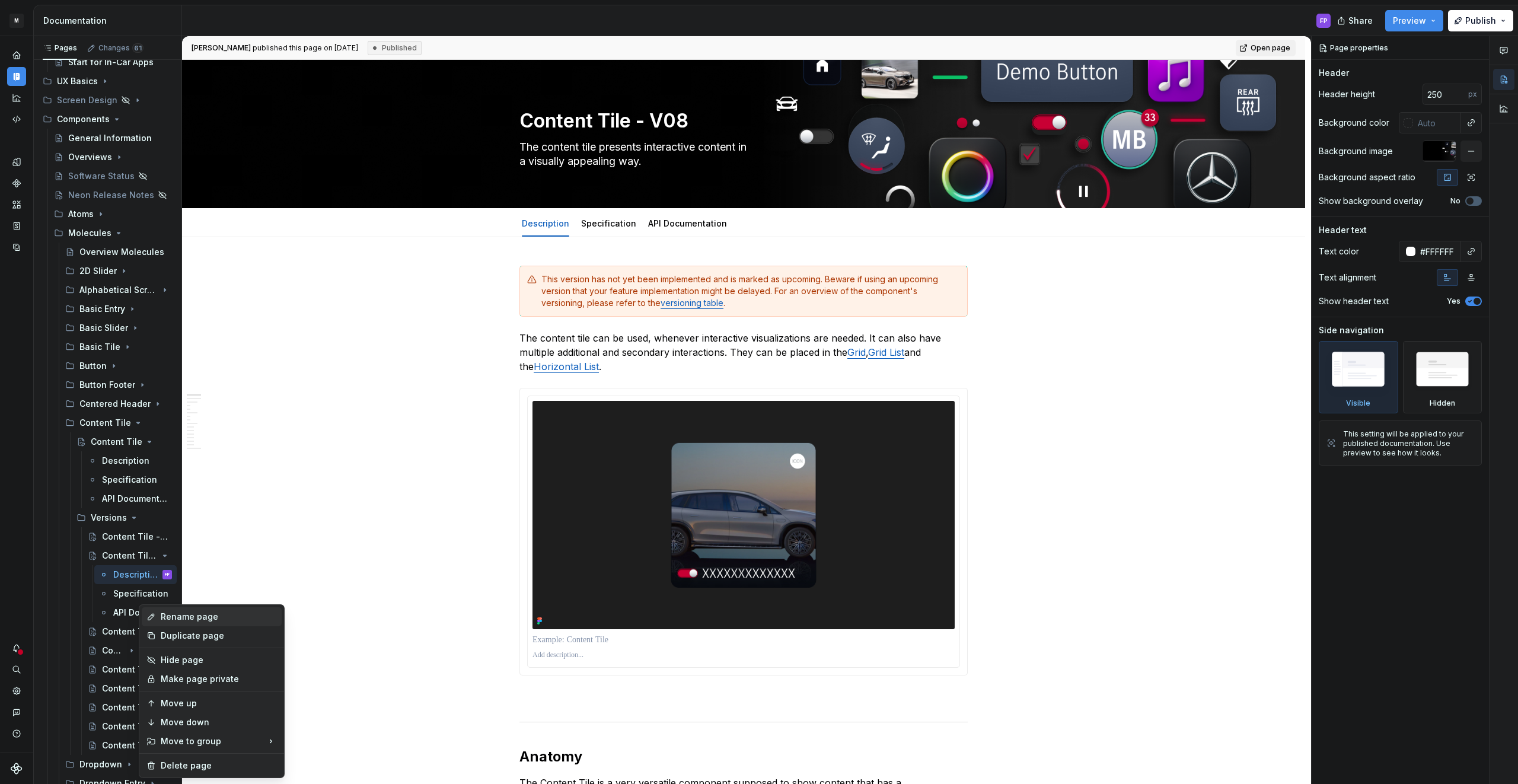
click at [186, 617] on div "Rename page" at bounding box center [219, 617] width 116 height 12
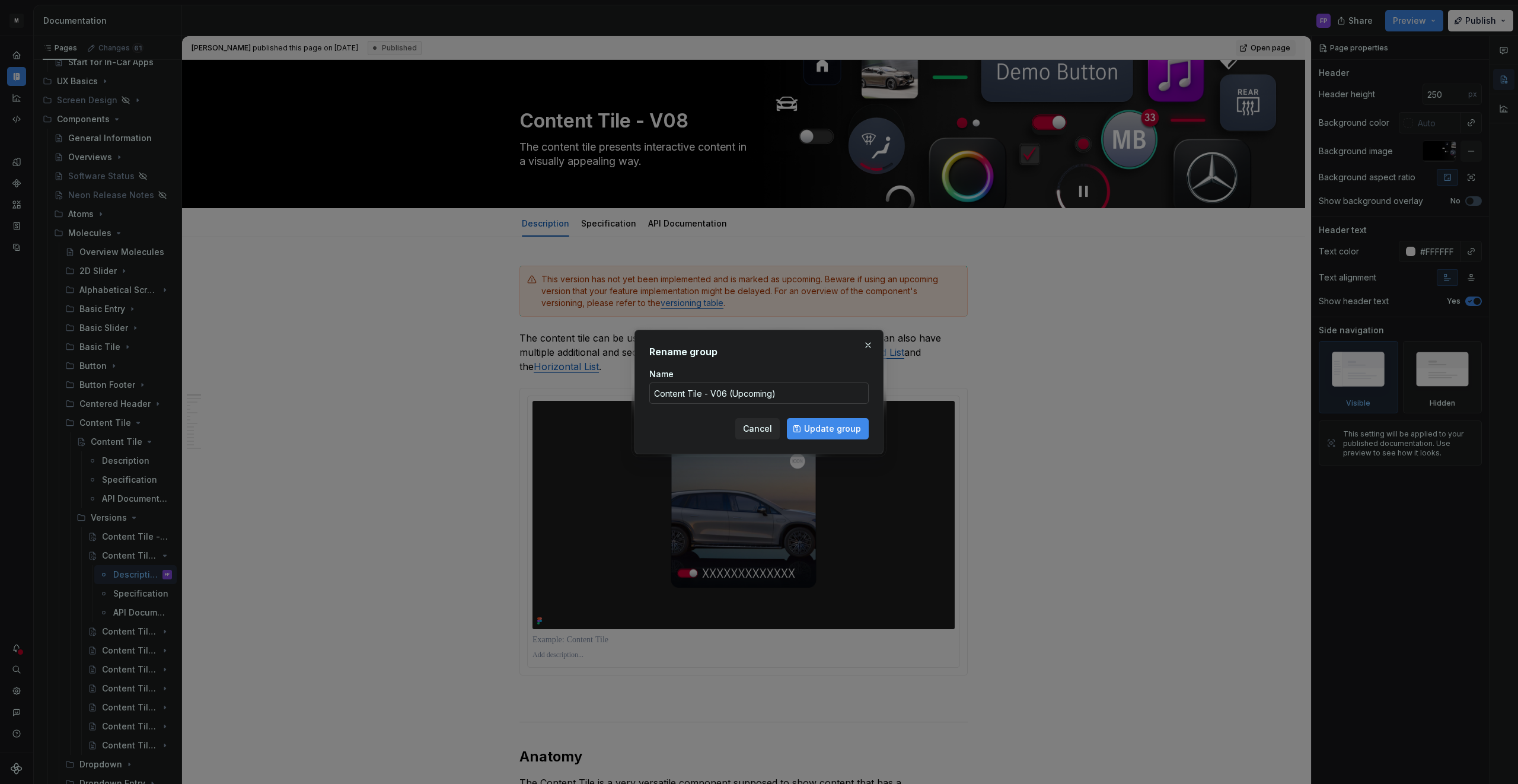
type textarea "*"
click at [774, 391] on input "Content Tile - V06 (Upcoming)" at bounding box center [759, 393] width 219 height 21
drag, startPoint x: 789, startPoint y: 394, endPoint x: 727, endPoint y: 398, distance: 62.1
click at [727, 398] on input "Content Tile - V06 (Upcoming)" at bounding box center [759, 393] width 219 height 21
type input "Content Tile - V06"
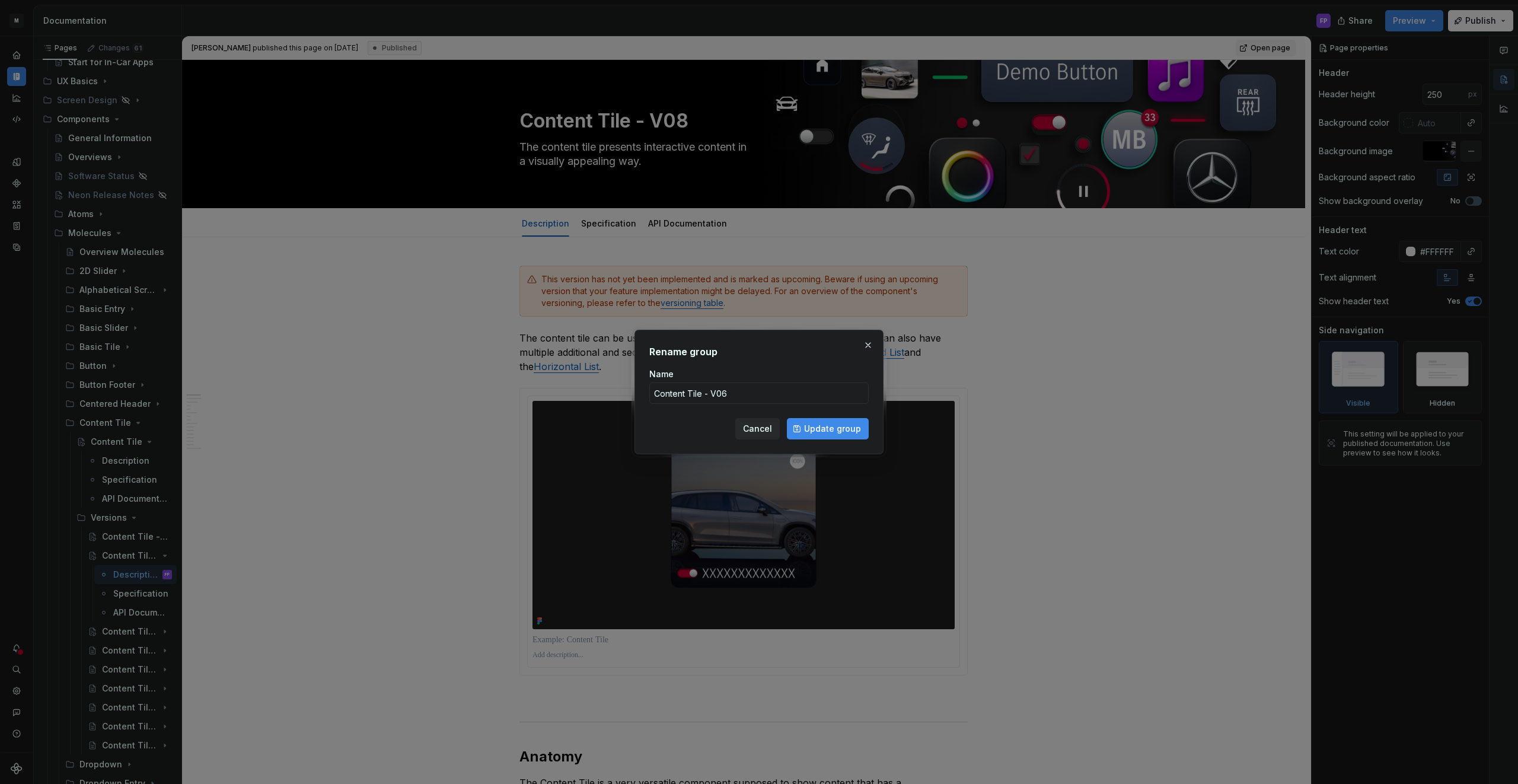
click at [813, 424] on span "Update group" at bounding box center [832, 429] width 57 height 12
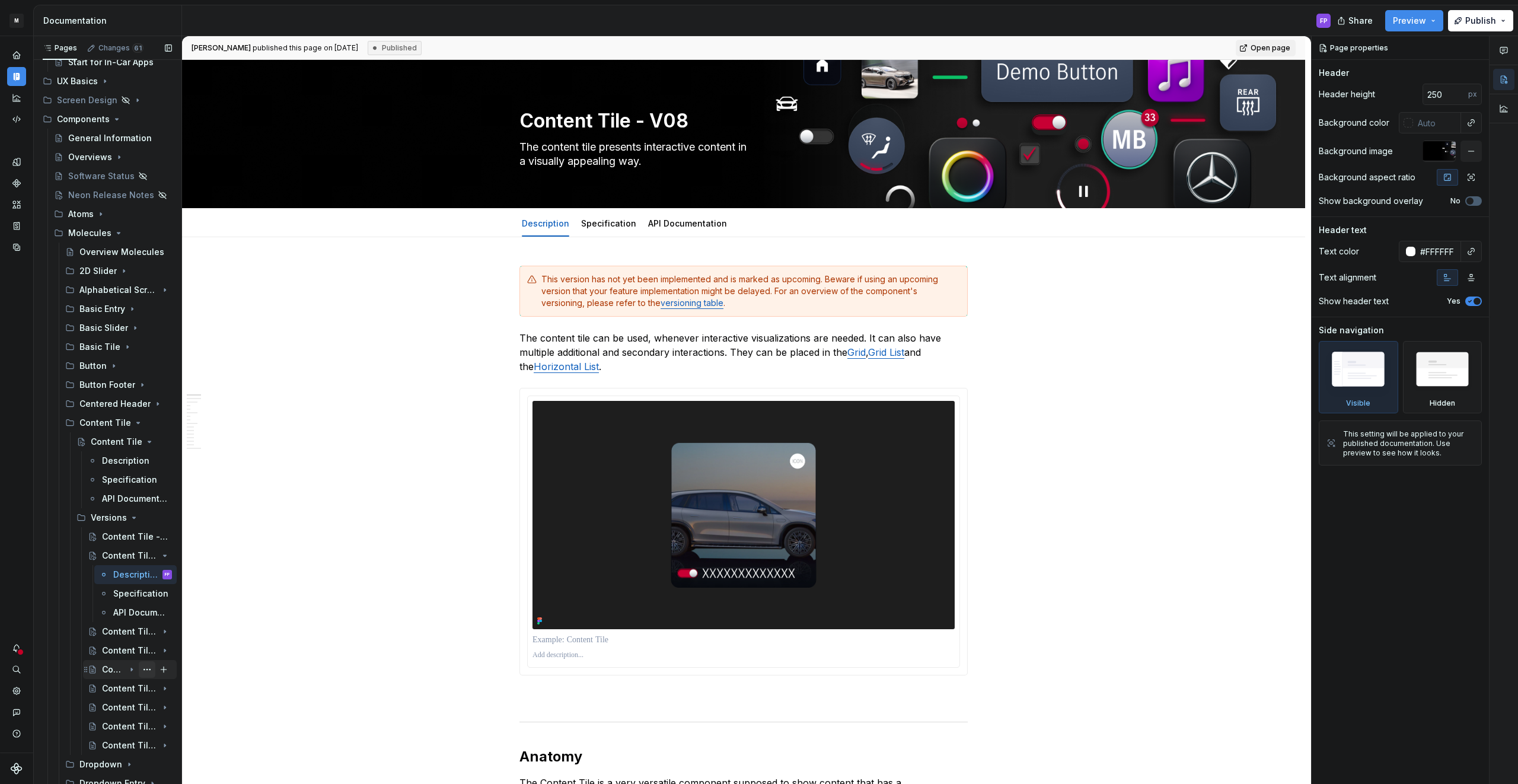
click at [148, 668] on button "Page tree" at bounding box center [147, 669] width 16 height 16
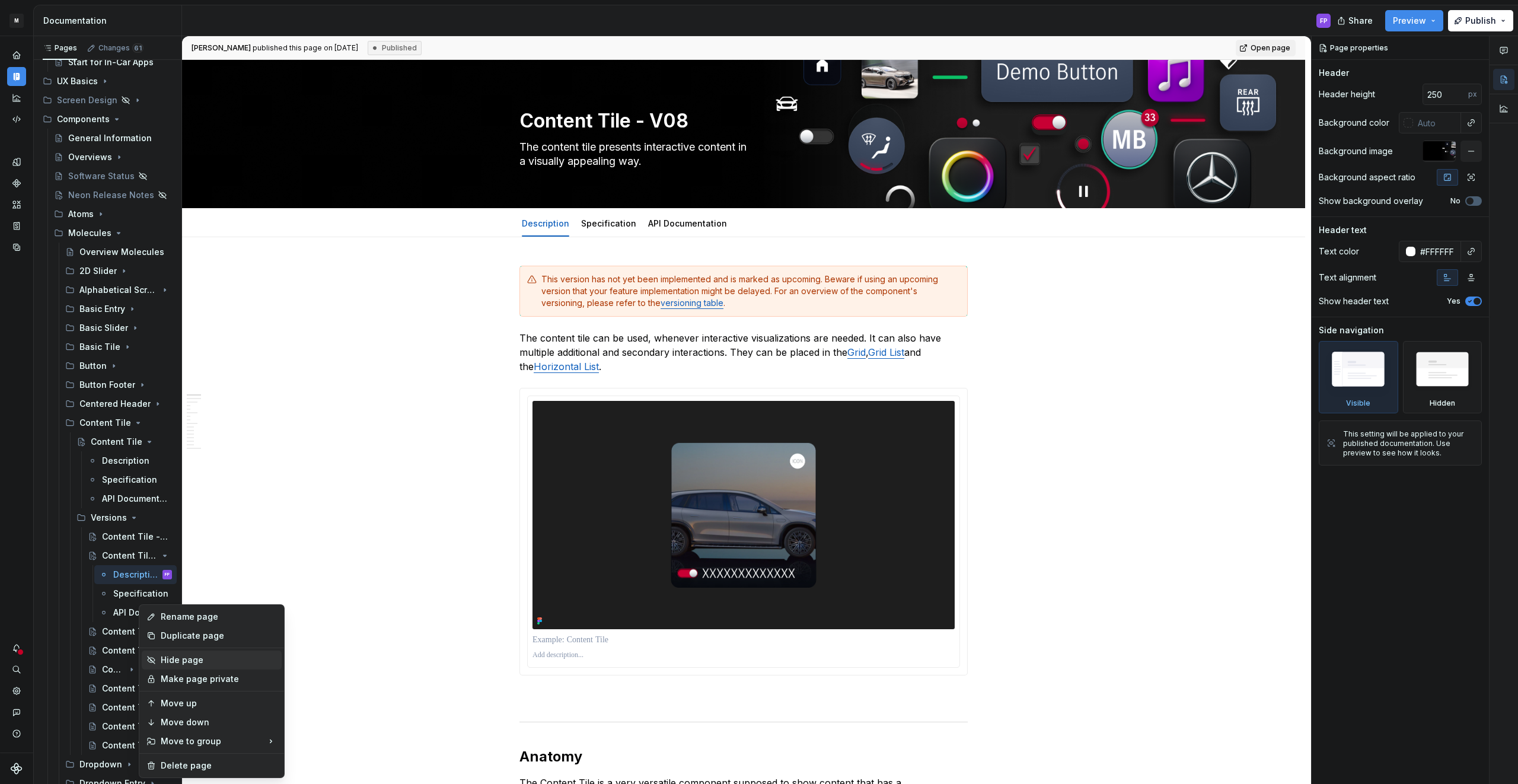
type textarea "*"
click at [185, 614] on div "Rename page" at bounding box center [219, 617] width 116 height 12
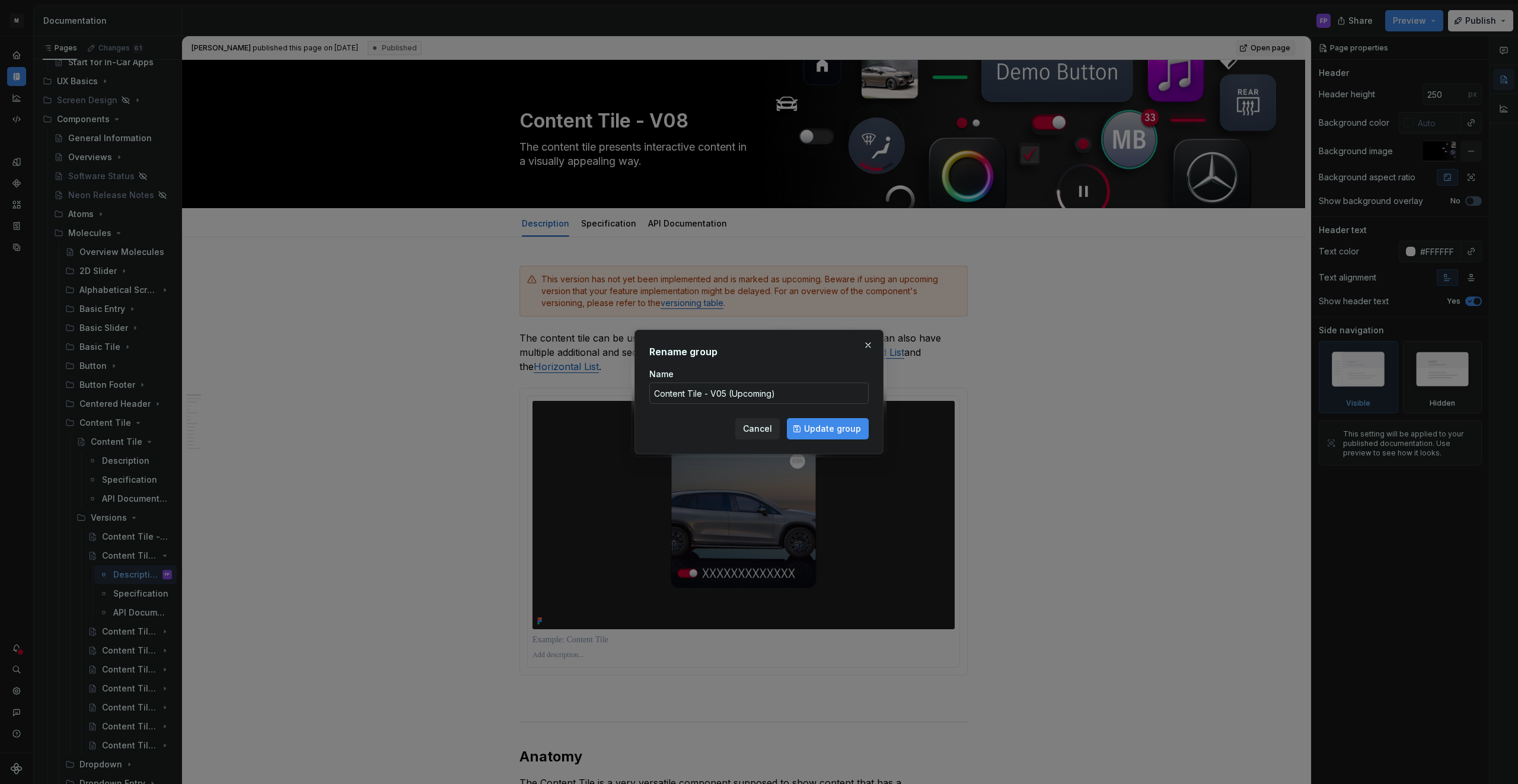
click at [805, 394] on input "Content Tile - V05 (Upcoming)" at bounding box center [759, 393] width 219 height 21
drag, startPoint x: 754, startPoint y: 395, endPoint x: 735, endPoint y: 401, distance: 19.9
click at [726, 398] on input "Content Tile - V05 (Upcoming)" at bounding box center [759, 393] width 219 height 21
type input "Content Tile - V05"
drag, startPoint x: 804, startPoint y: 424, endPoint x: 524, endPoint y: 558, distance: 310.4
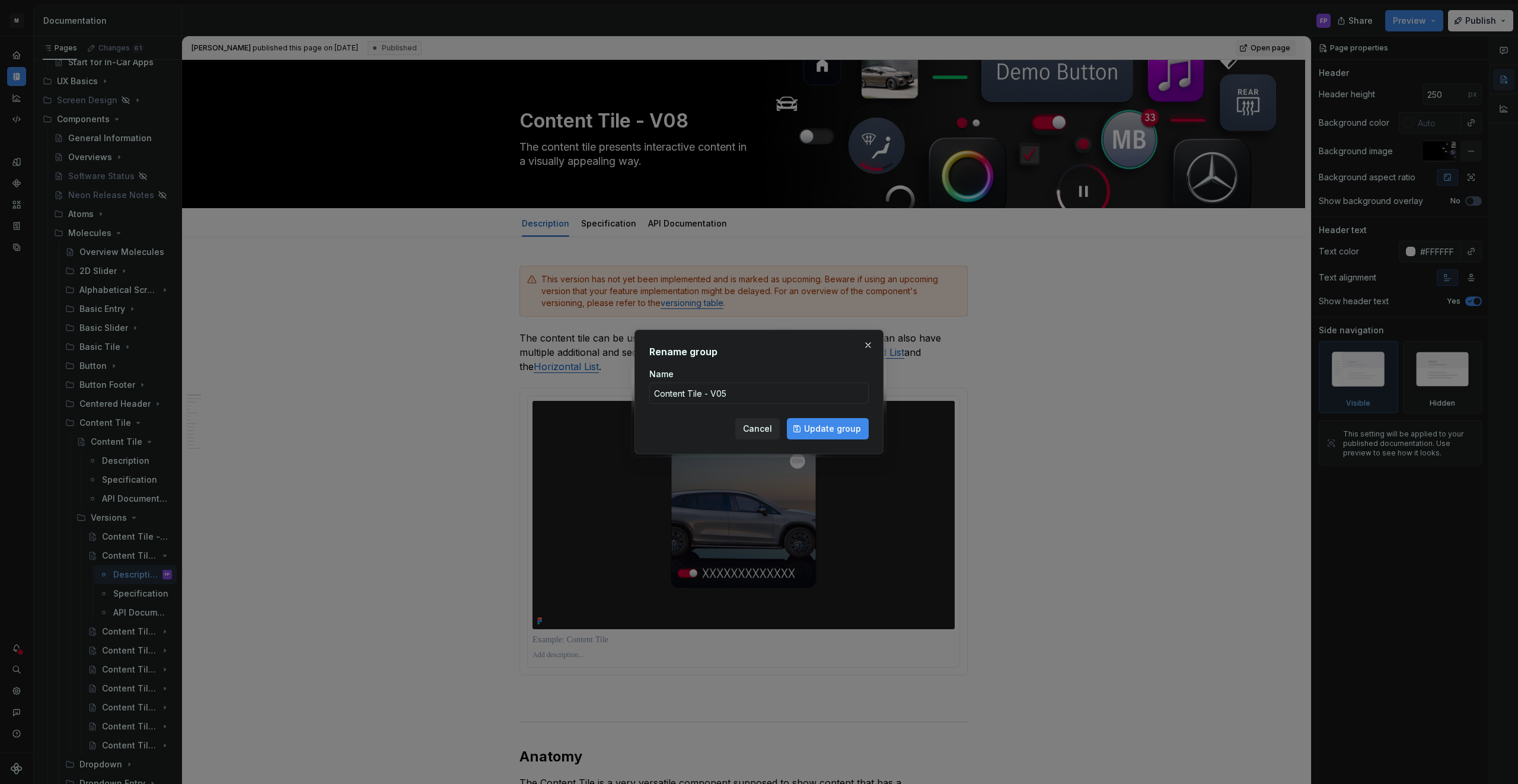
click at [803, 424] on button "Update group" at bounding box center [827, 429] width 82 height 21
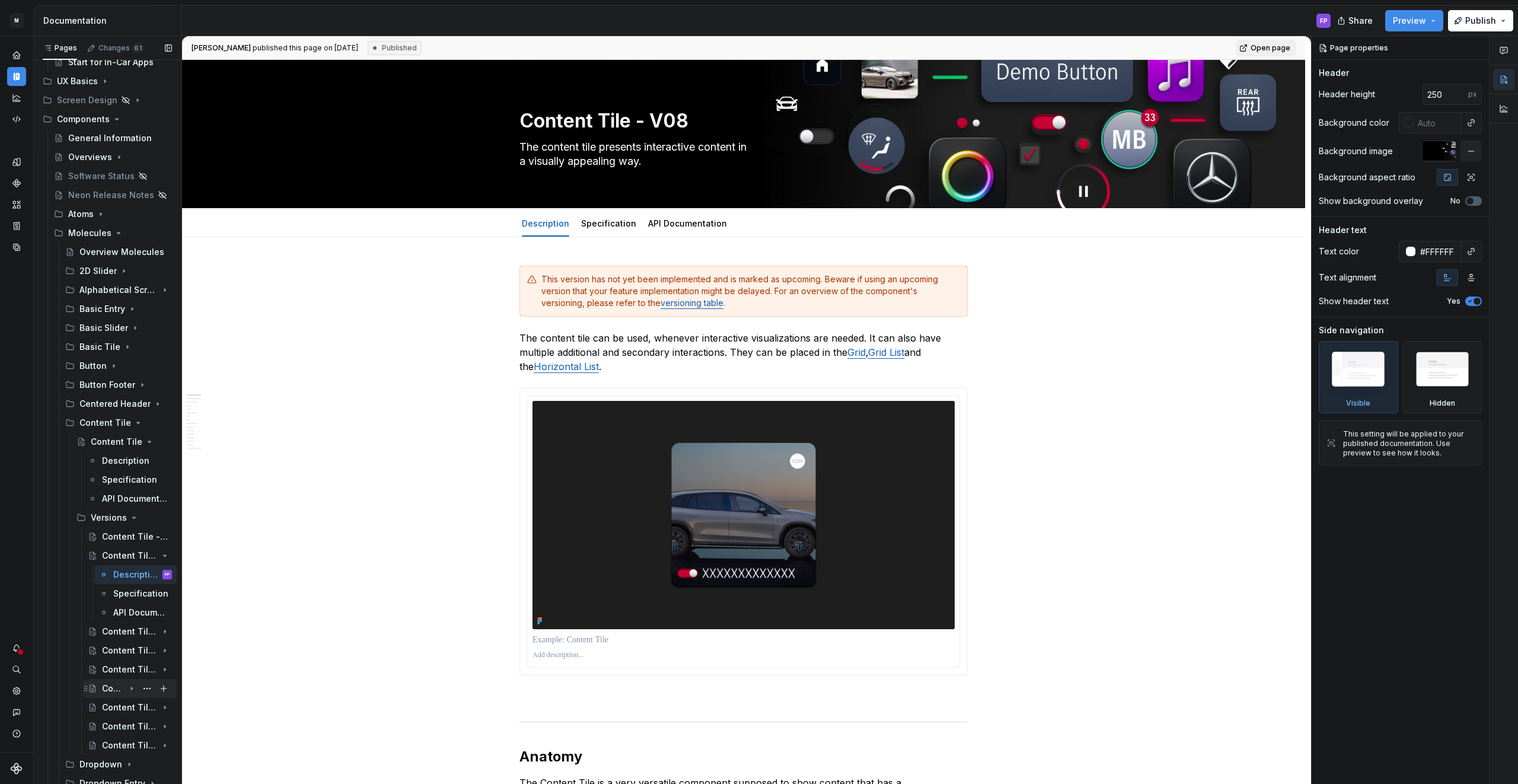
click at [110, 690] on div "Content Tile - V04" at bounding box center [114, 688] width 23 height 12
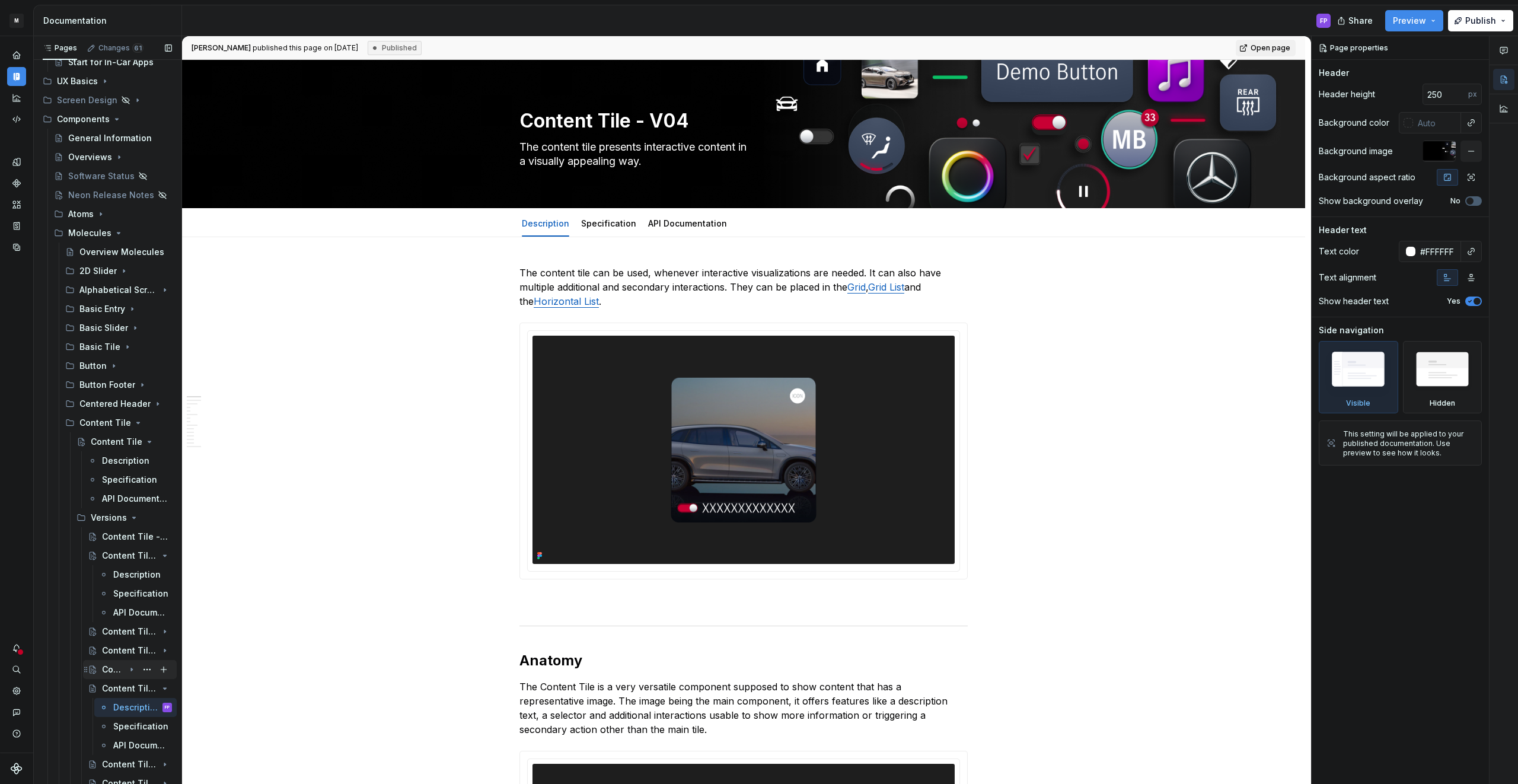
click at [121, 661] on div "Content Tile - V05" at bounding box center [137, 669] width 70 height 16
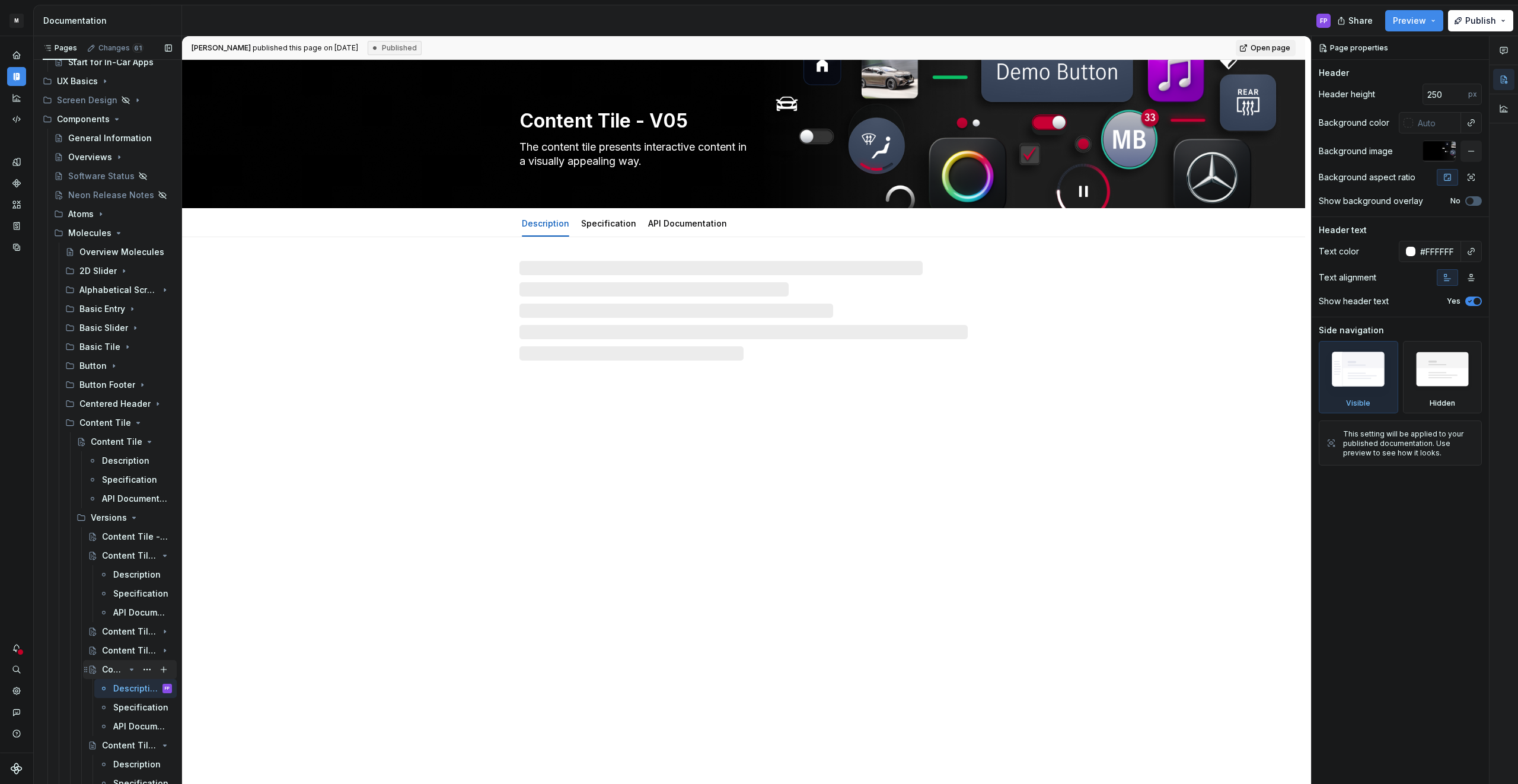
scroll to position [130, 0]
click at [106, 643] on div "Content Tile - V06" at bounding box center [114, 648] width 23 height 12
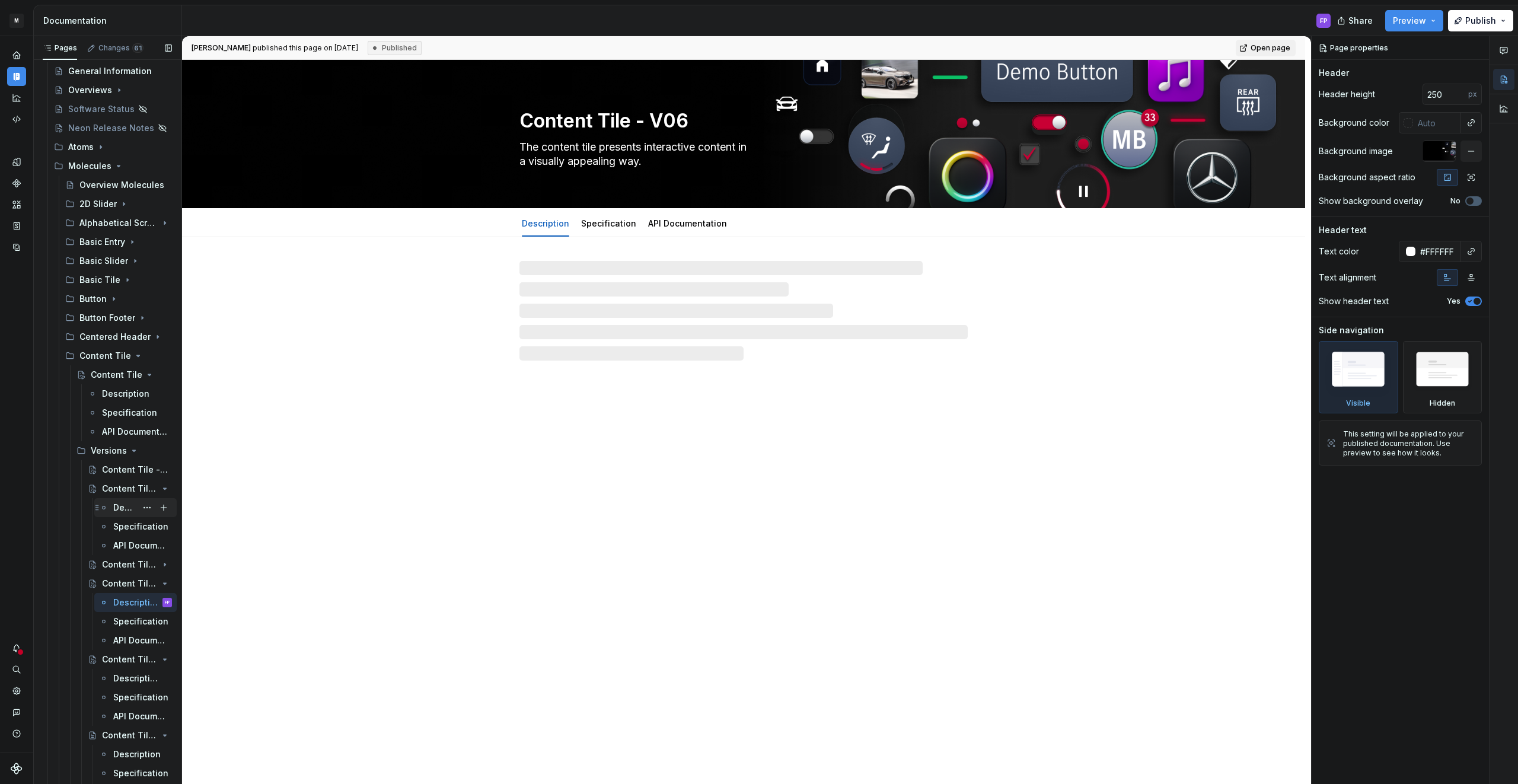
scroll to position [199, 0]
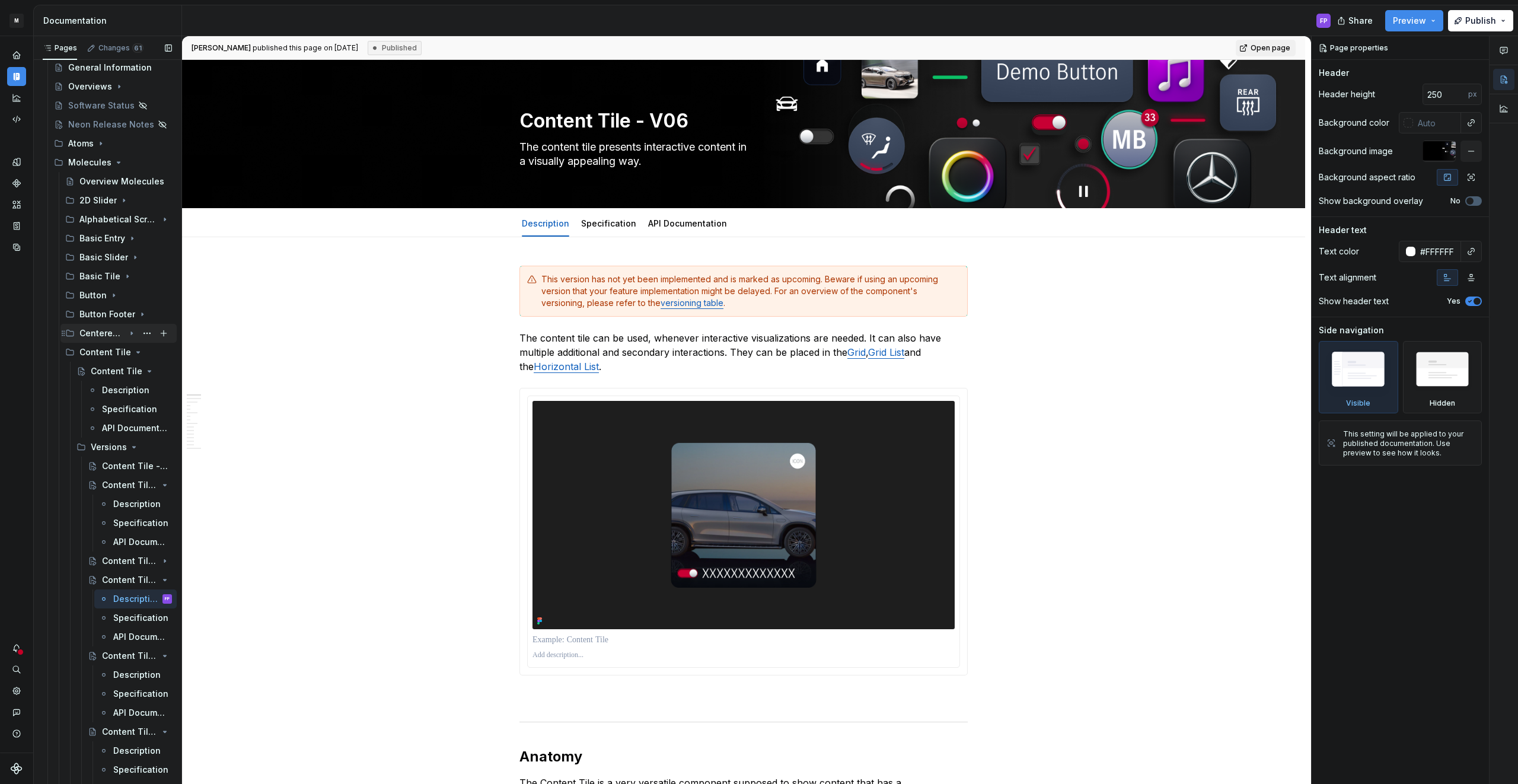
drag, startPoint x: 131, startPoint y: 351, endPoint x: 138, endPoint y: 333, distance: 19.3
click at [137, 351] on icon "Page tree" at bounding box center [138, 352] width 3 height 1
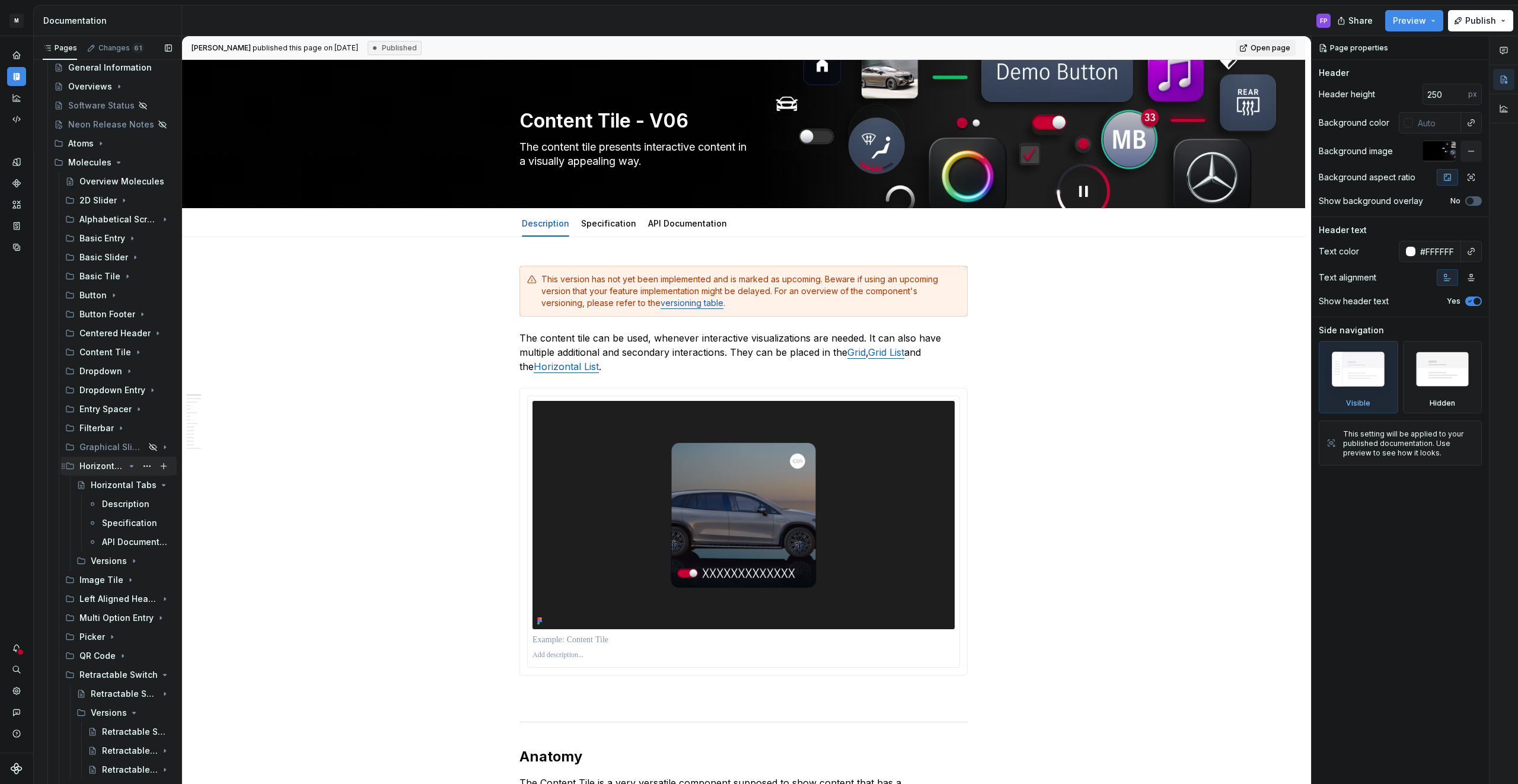
click at [129, 468] on icon "Page tree" at bounding box center [131, 465] width 9 height 9
click at [130, 580] on icon "Page tree" at bounding box center [131, 579] width 9 height 9
click at [121, 639] on icon "Page tree" at bounding box center [121, 636] width 9 height 9
click at [106, 622] on div "Seat Selection" at bounding box center [101, 617] width 45 height 12
click at [100, 657] on div "Versions" at bounding box center [108, 656] width 34 height 12
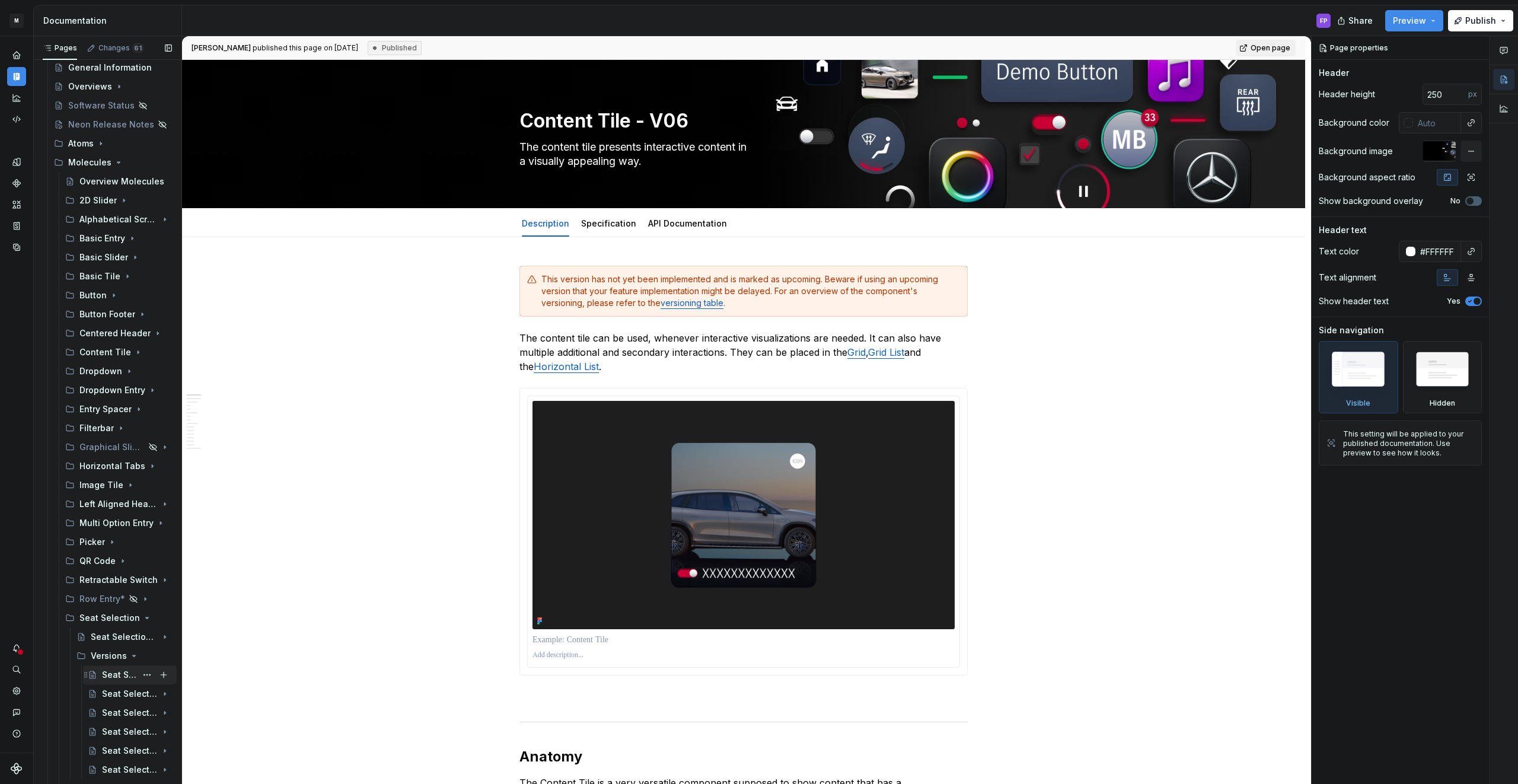
click at [110, 675] on div "Seat Selection - Versions" at bounding box center [119, 674] width 34 height 12
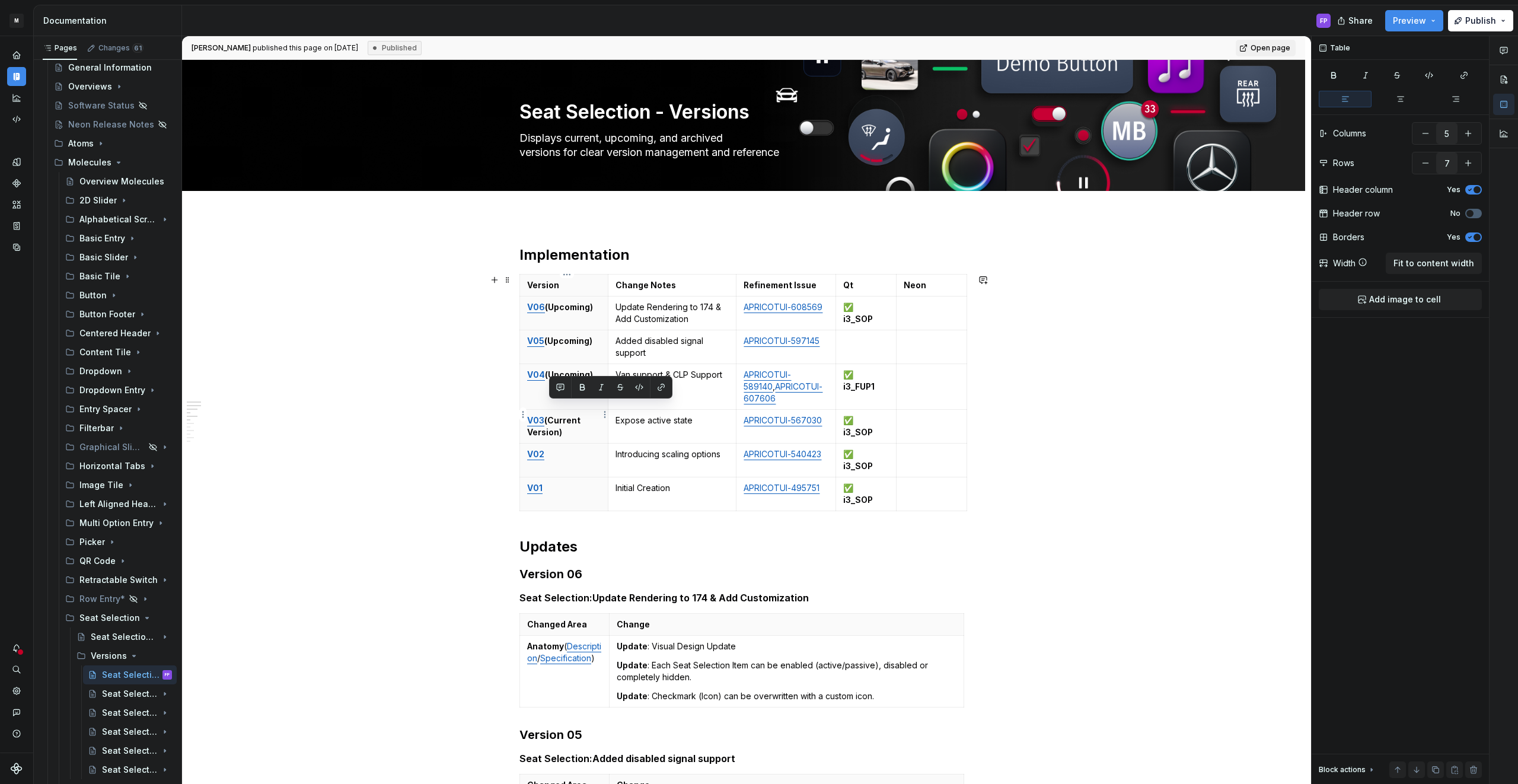
drag, startPoint x: 573, startPoint y: 422, endPoint x: 549, endPoint y: 405, distance: 29.4
click at [549, 414] on p "V03 (Current Version)" at bounding box center [564, 426] width 74 height 23
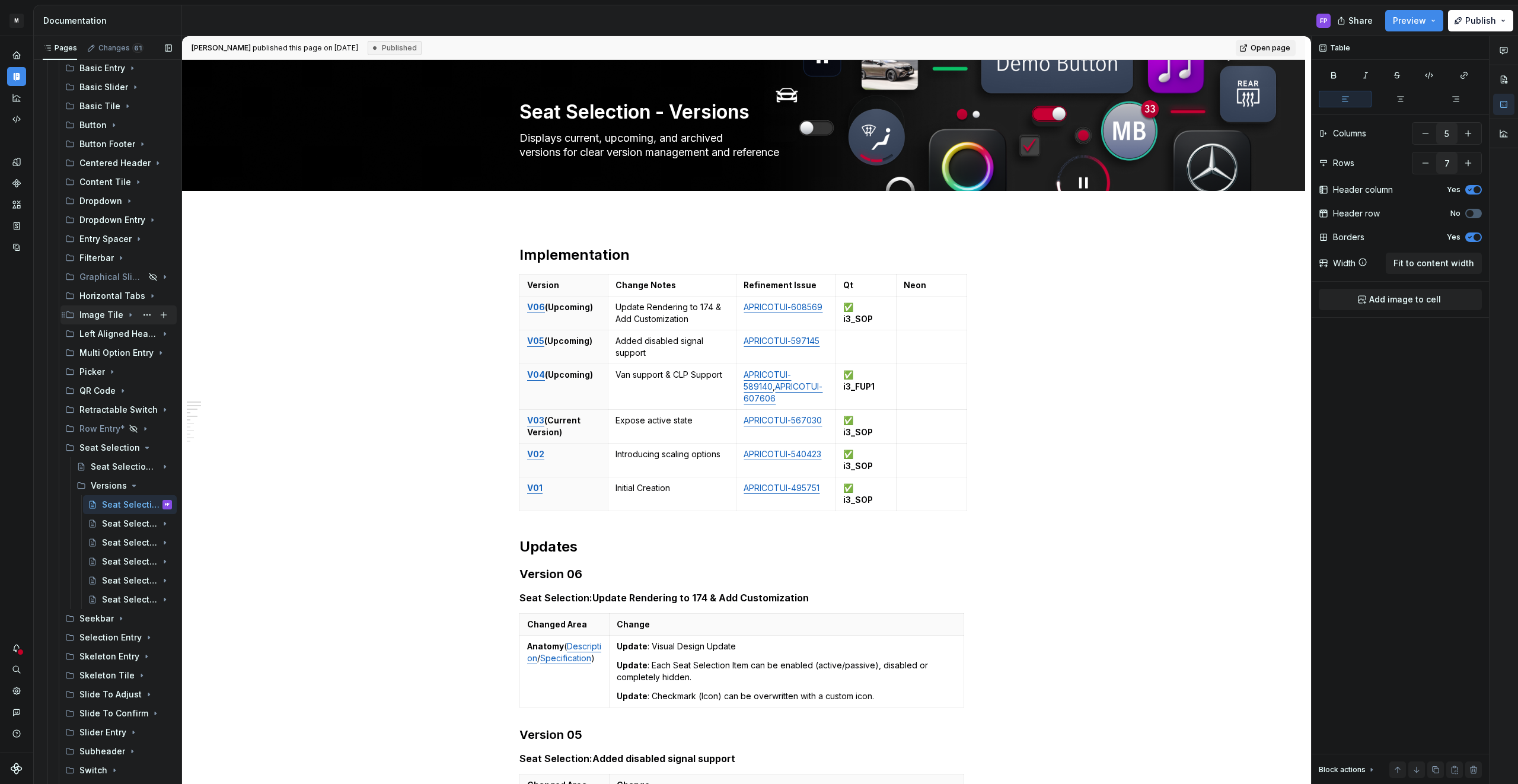
scroll to position [345, 0]
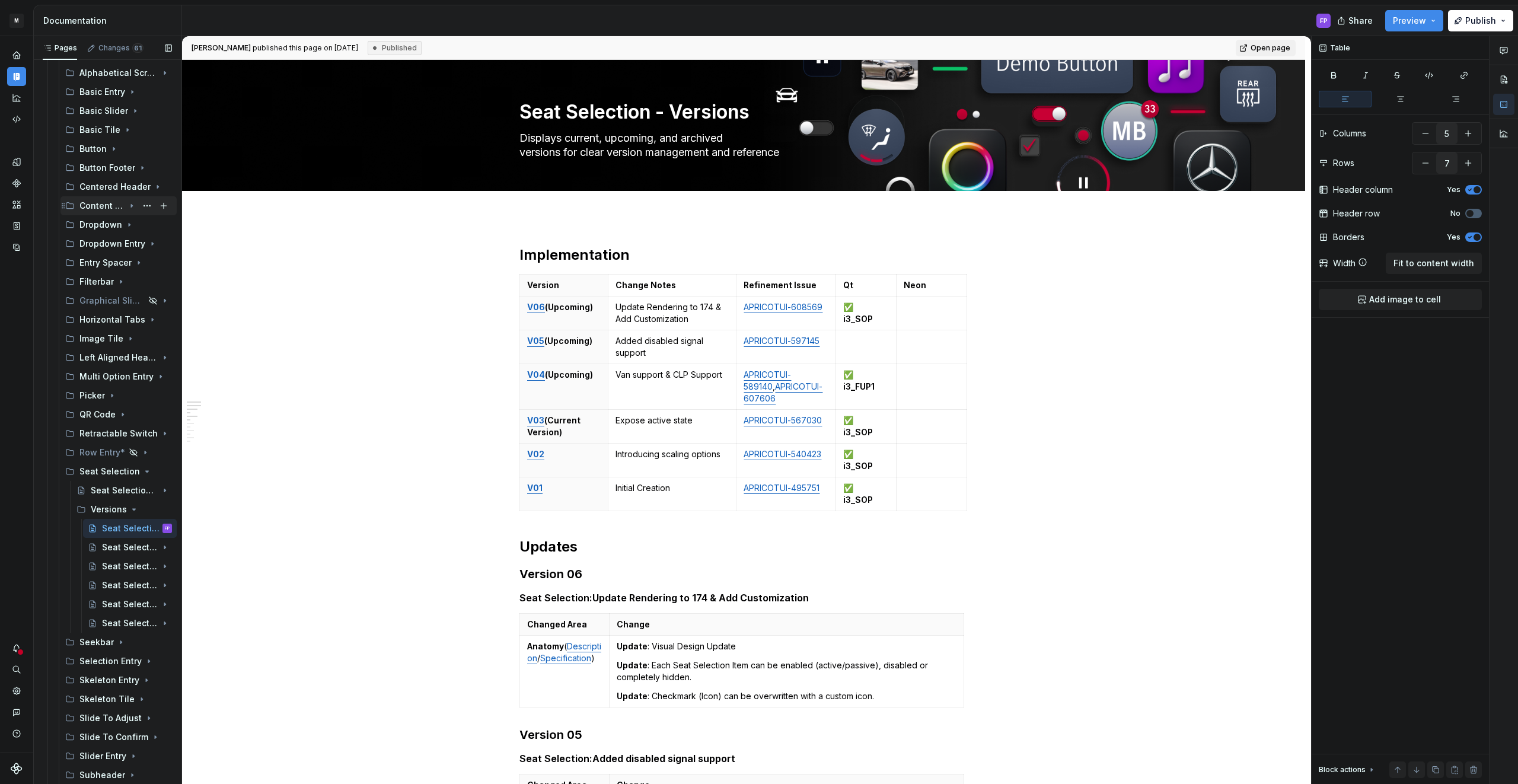
click at [130, 208] on icon "Page tree" at bounding box center [131, 205] width 9 height 9
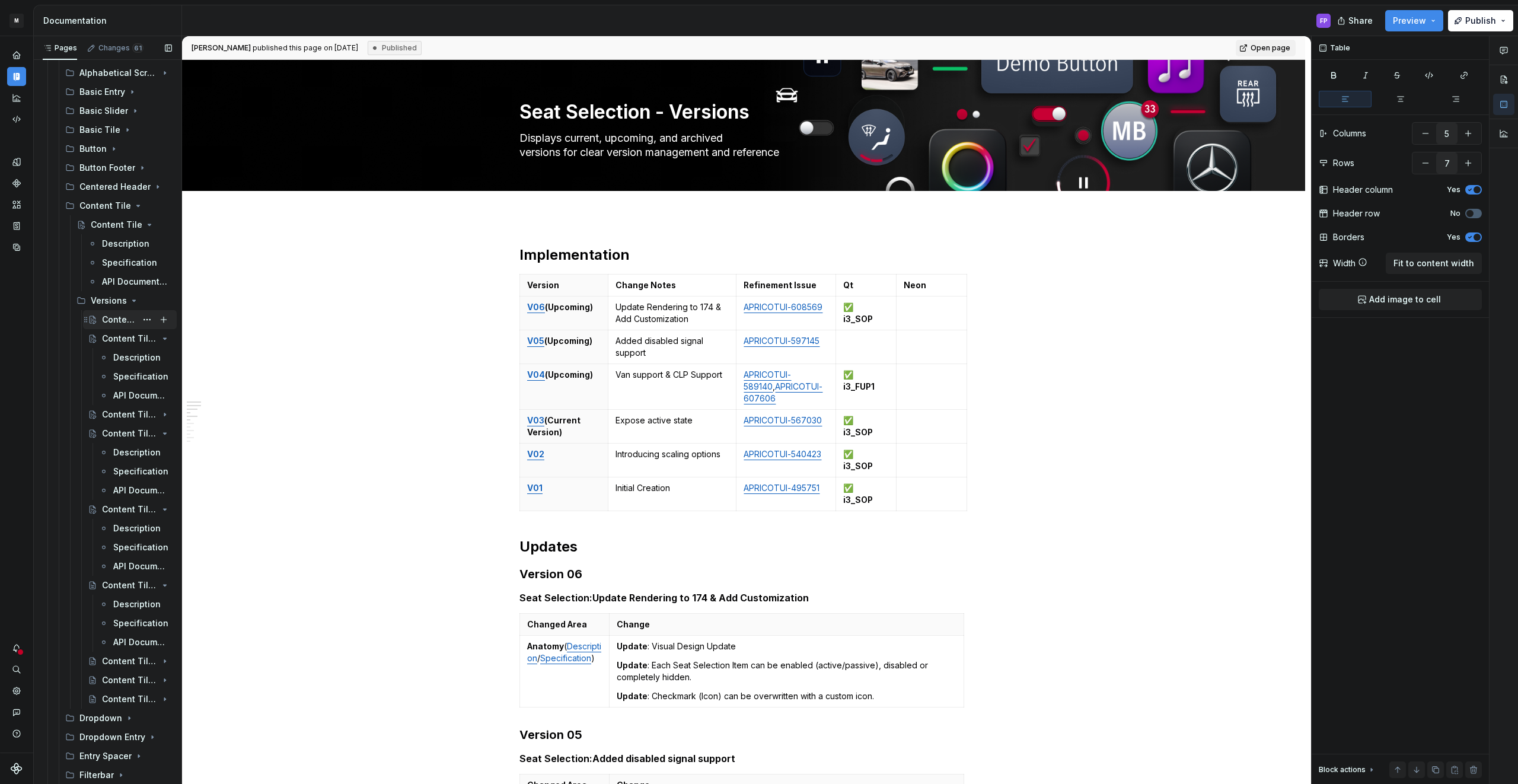
click at [113, 322] on div "Content Tile - Versions" at bounding box center [119, 319] width 34 height 12
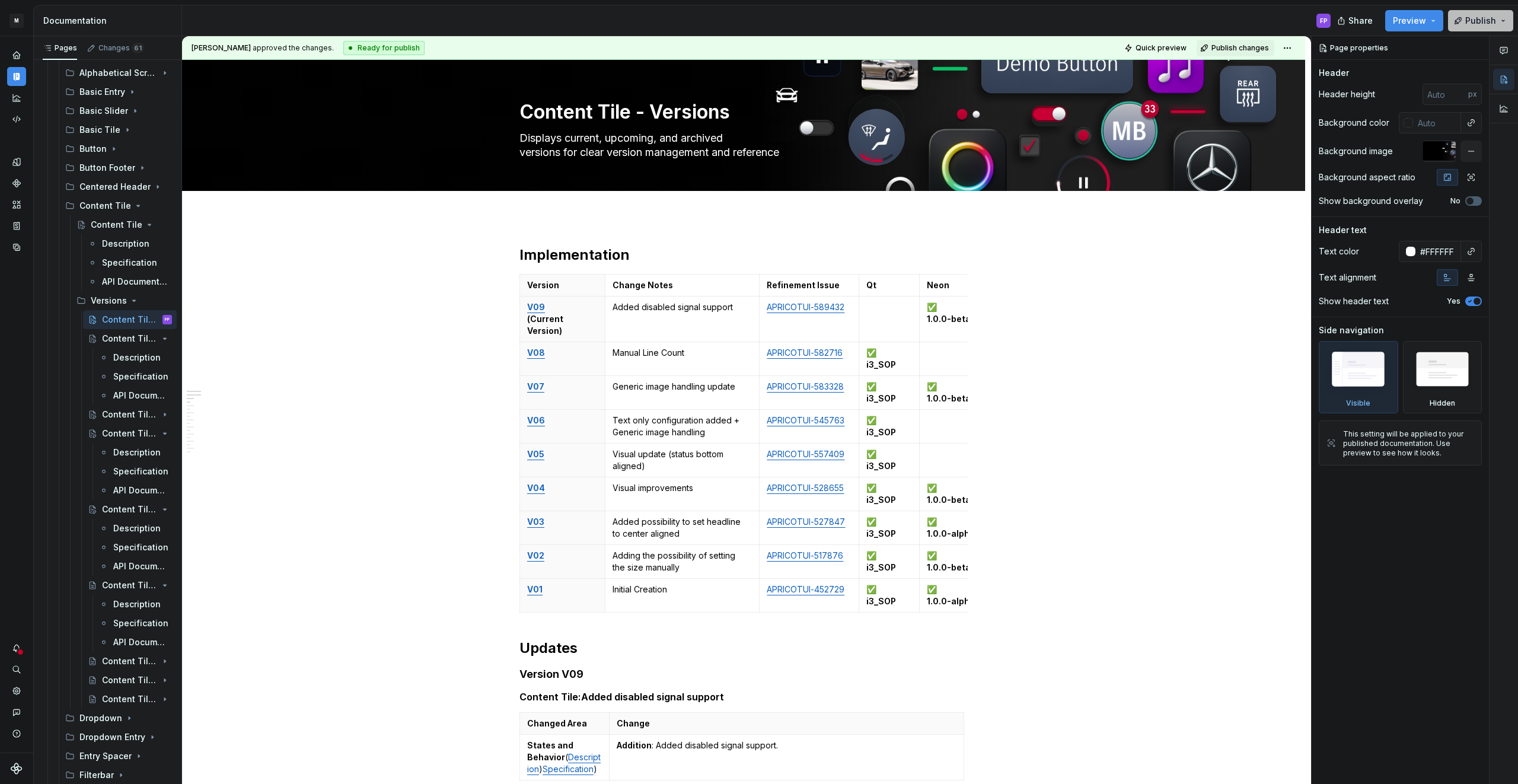
click at [1468, 17] on span "Publish" at bounding box center [1480, 21] width 31 height 12
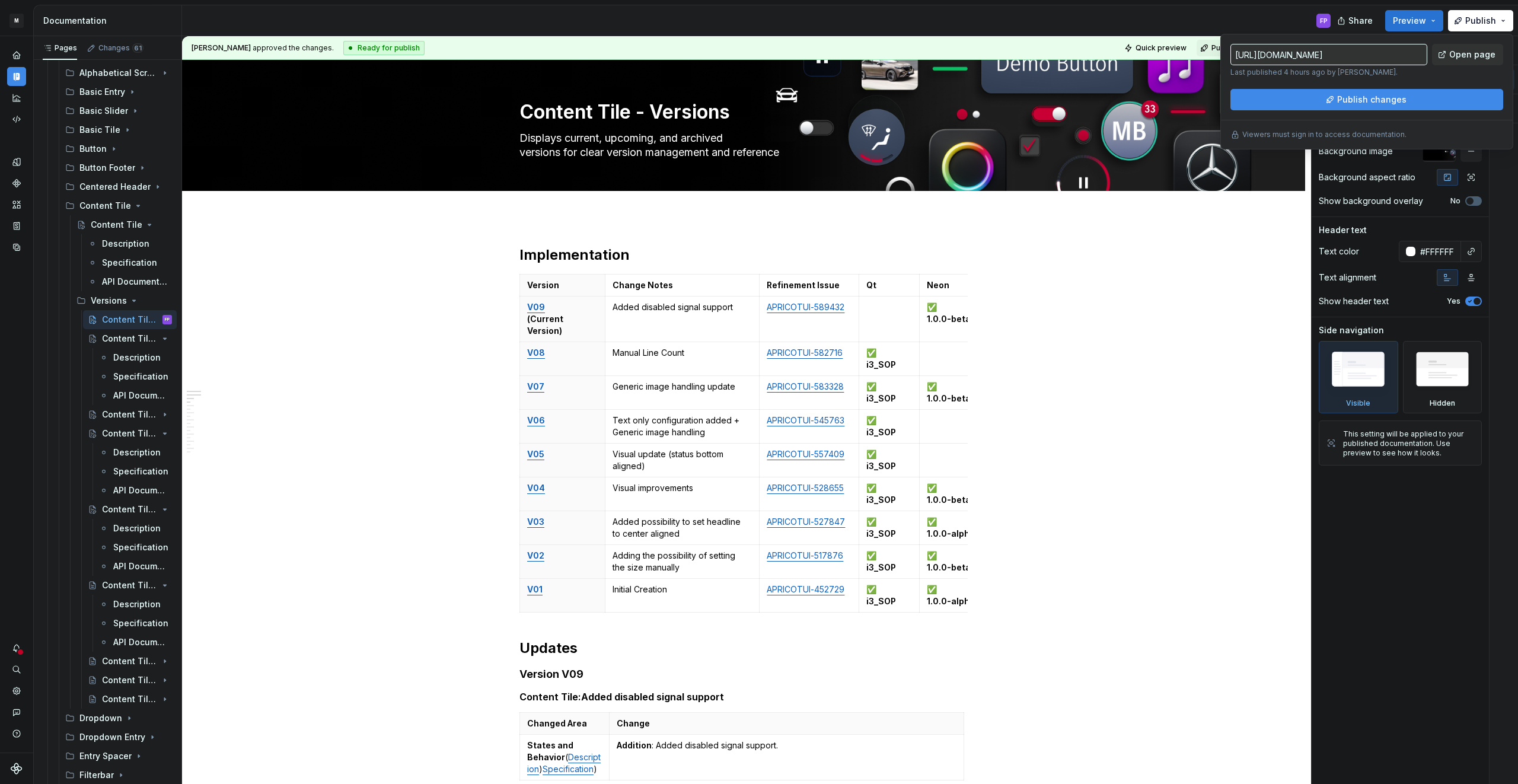
click at [1431, 17] on button "Preview" at bounding box center [1414, 21] width 58 height 21
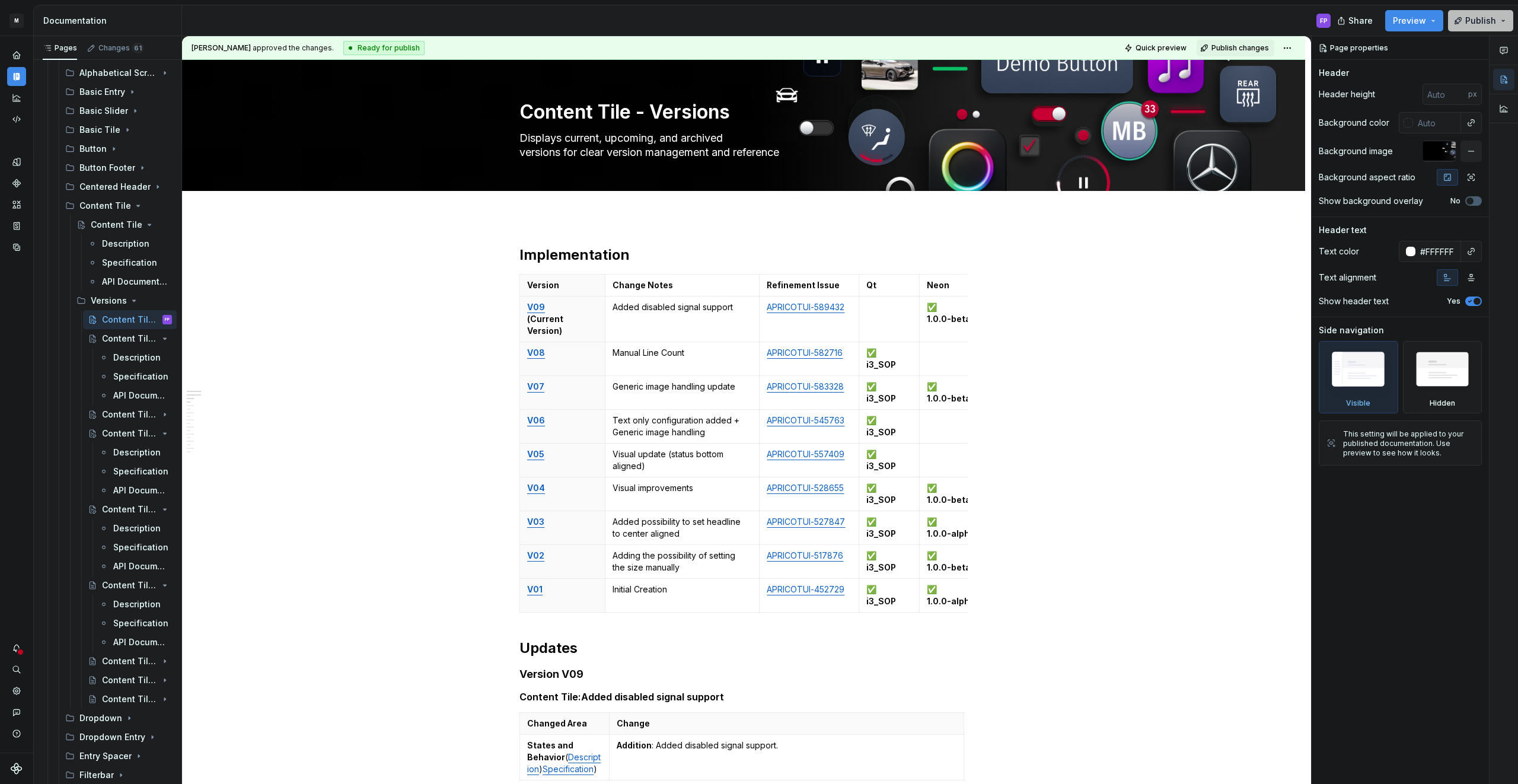
click at [1482, 20] on span "Publish" at bounding box center [1480, 21] width 31 height 12
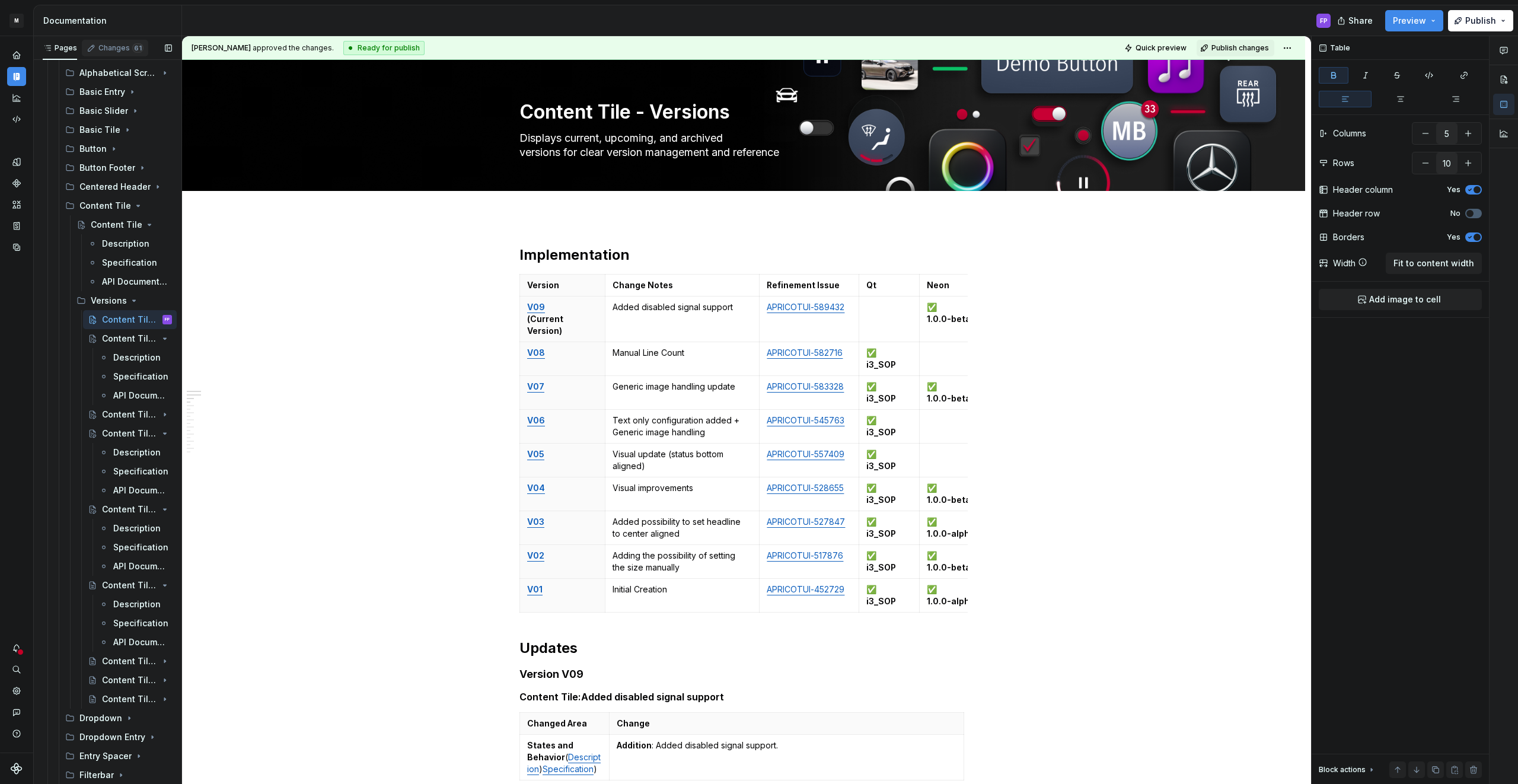
click at [108, 48] on div "Changes 61" at bounding box center [121, 48] width 45 height 9
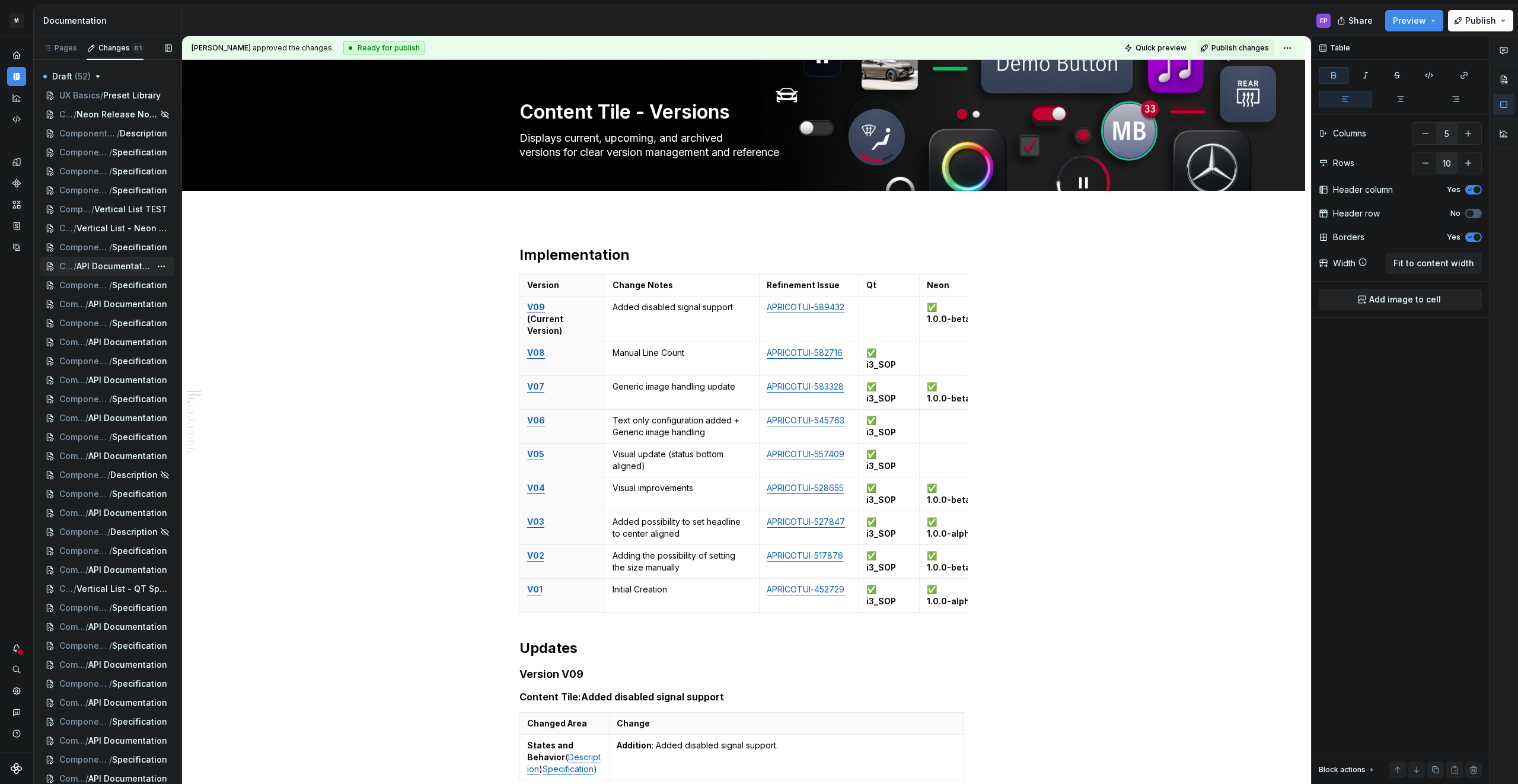
scroll to position [518, 0]
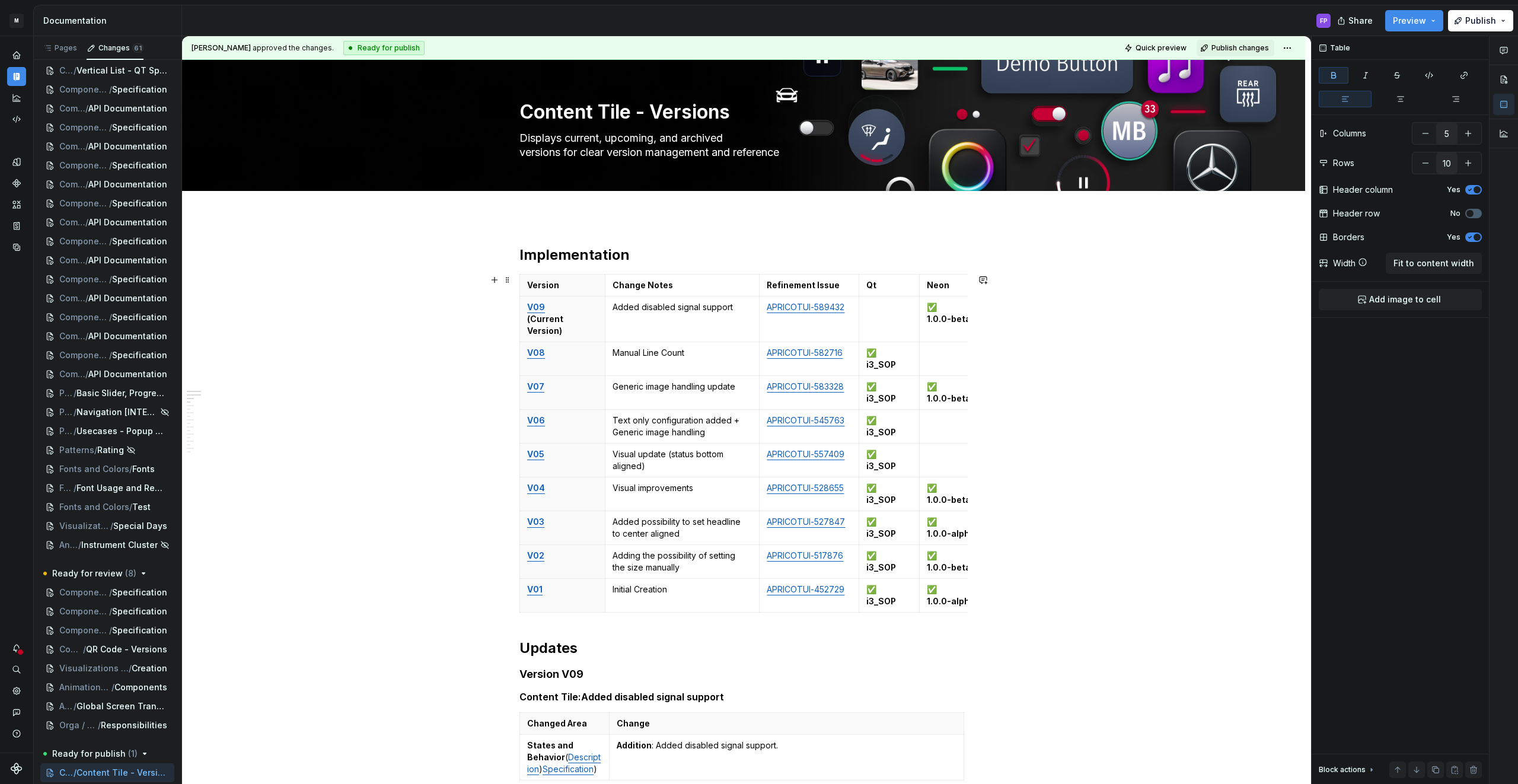
click at [13, 50] on icon "Home" at bounding box center [16, 55] width 11 height 11
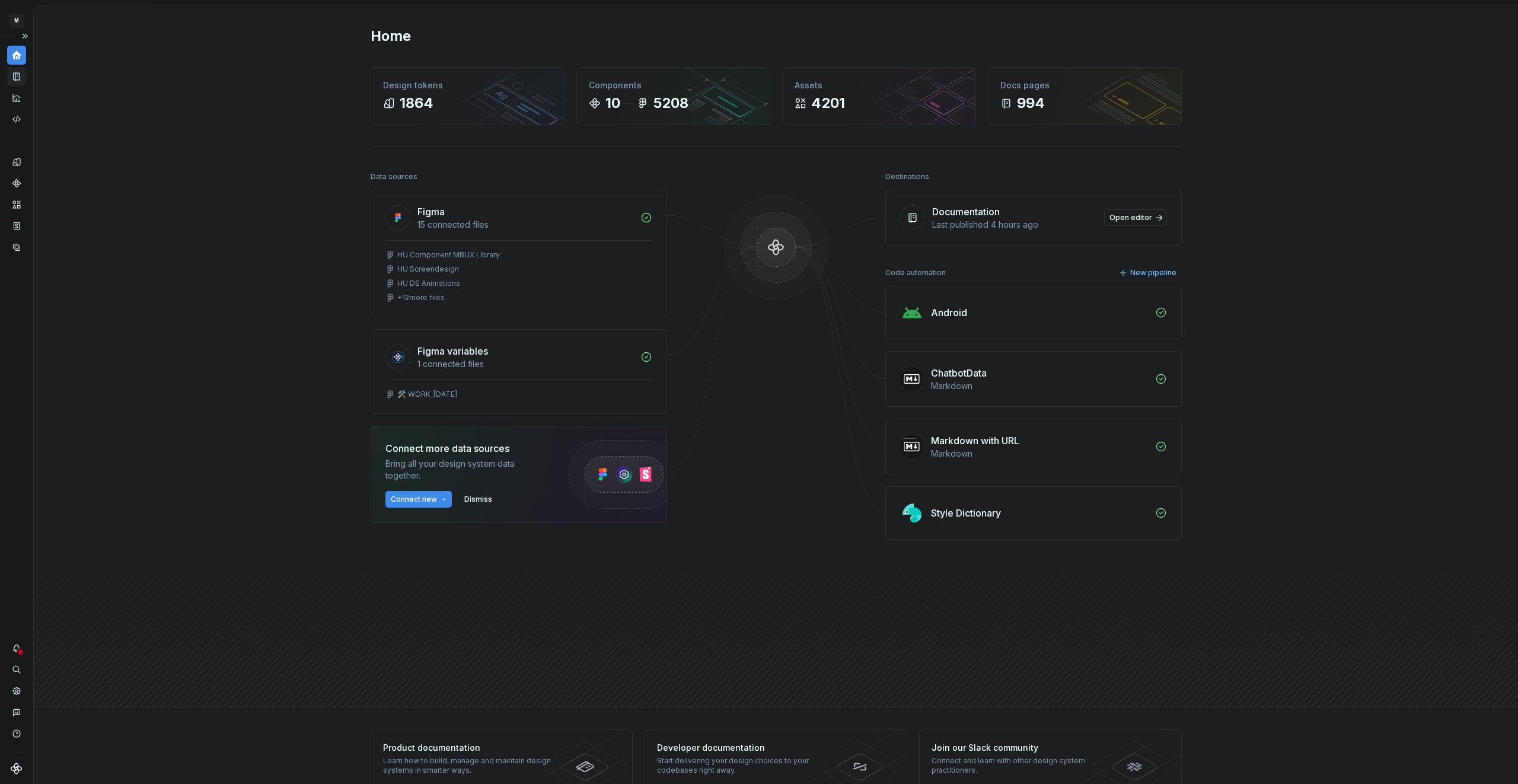
click at [21, 70] on div "Documentation" at bounding box center [16, 76] width 19 height 19
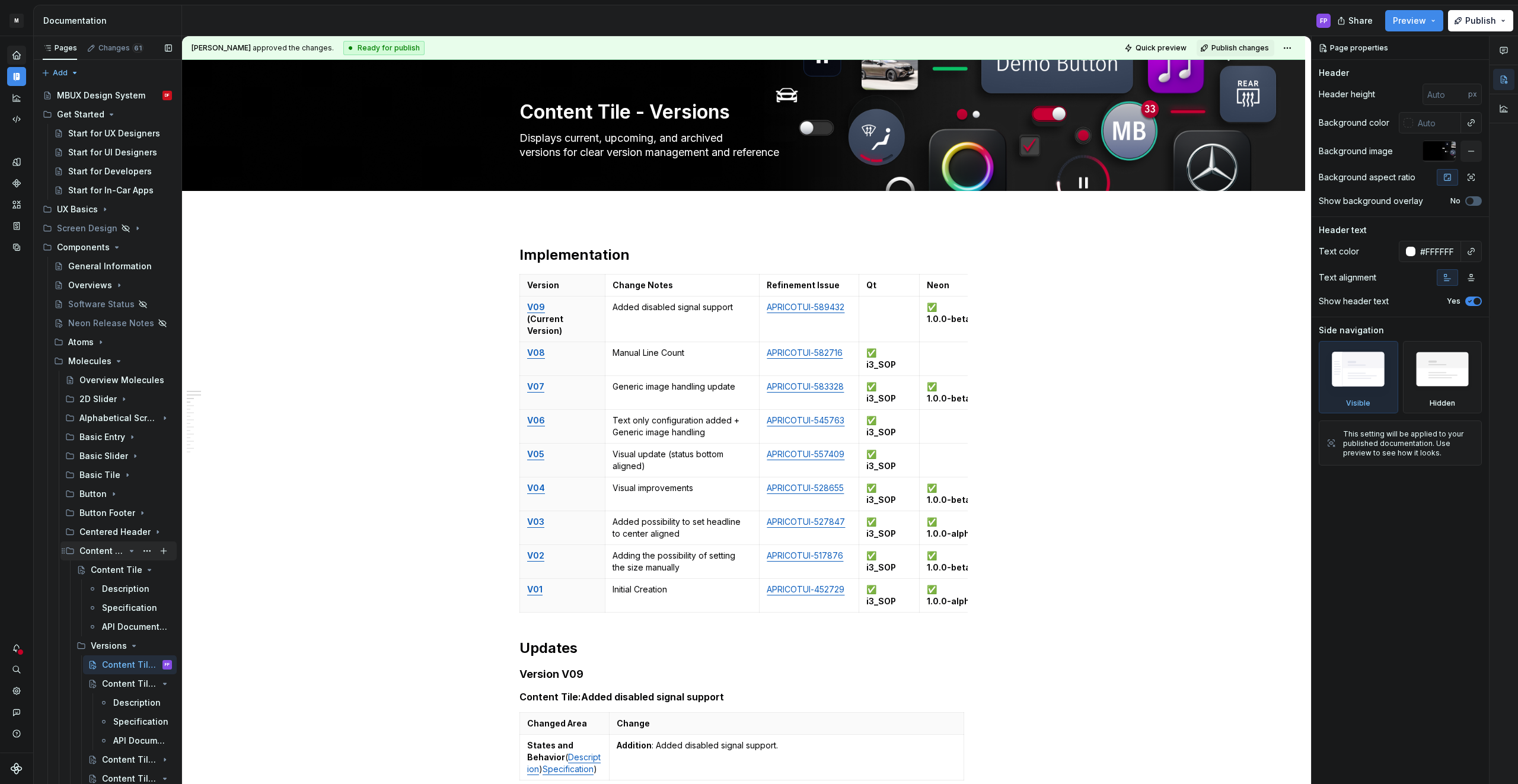
click at [132, 550] on icon "Page tree" at bounding box center [132, 551] width 3 height 1
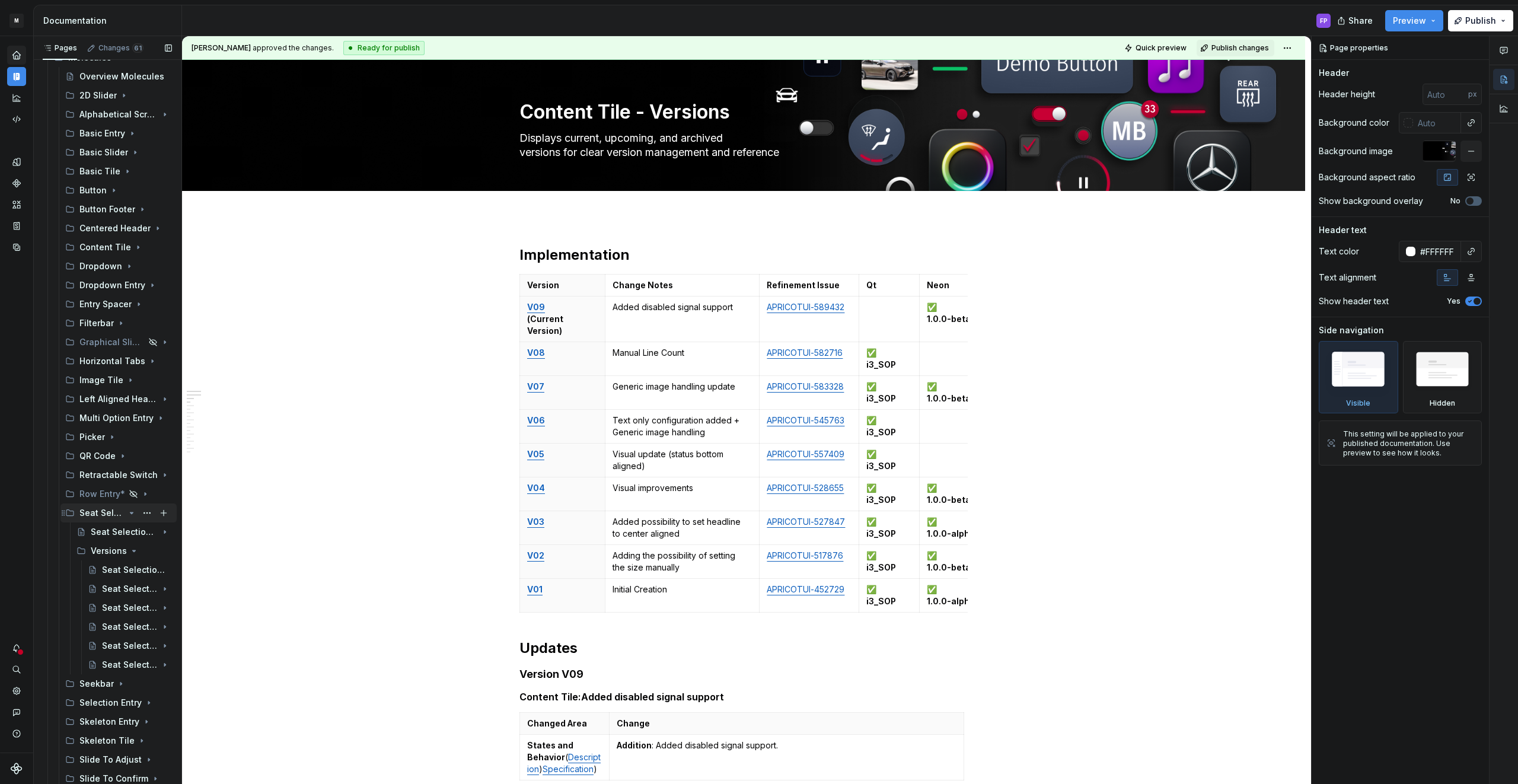
scroll to position [305, 0]
click at [129, 549] on icon "Page tree" at bounding box center [131, 548] width 9 height 9
drag, startPoint x: 128, startPoint y: 508, endPoint x: 122, endPoint y: 531, distance: 23.8
click at [143, 508] on icon "Page tree" at bounding box center [147, 510] width 9 height 9
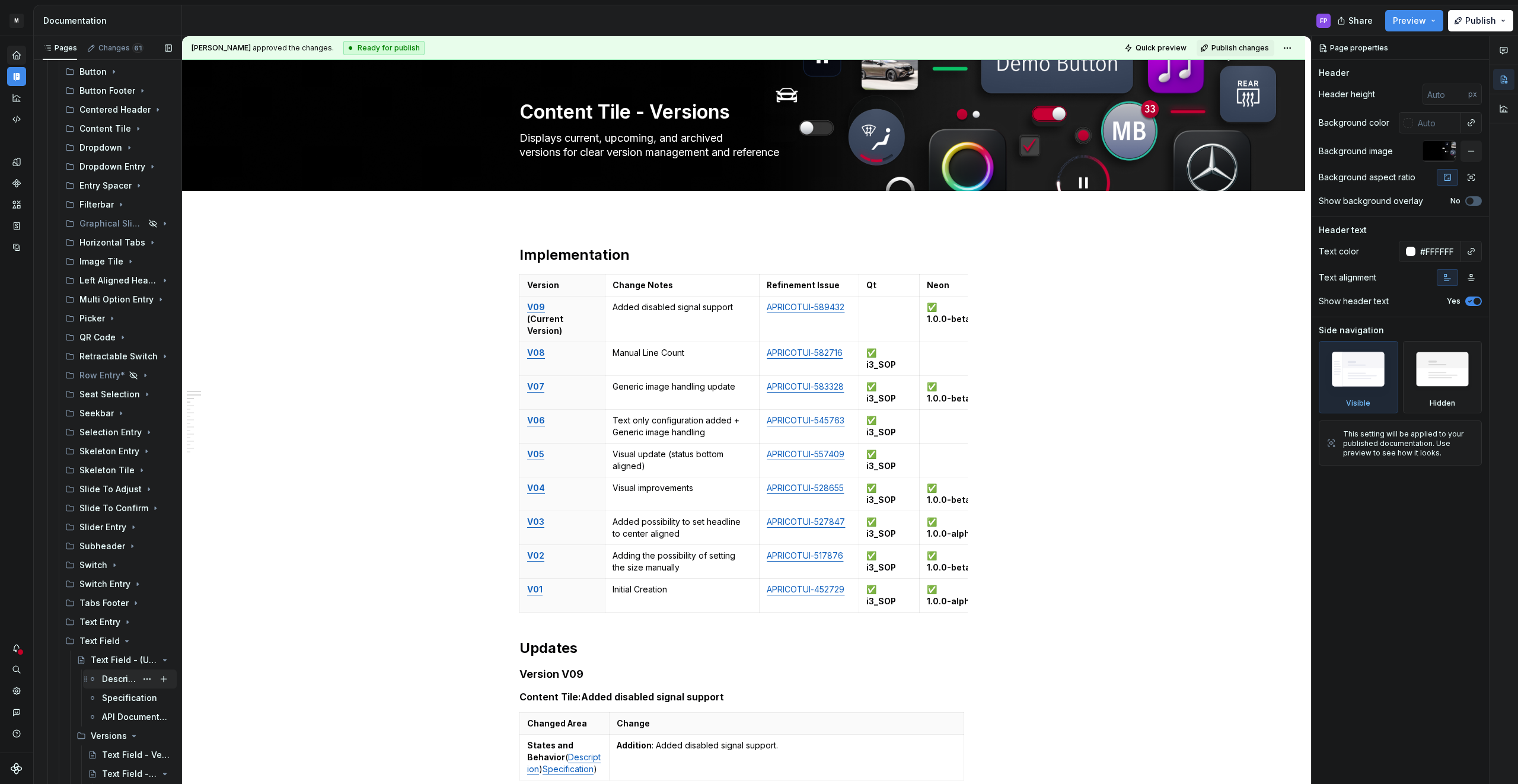
scroll to position [428, 0]
click at [108, 748] on div "Text Field - Versions" at bounding box center [119, 749] width 34 height 12
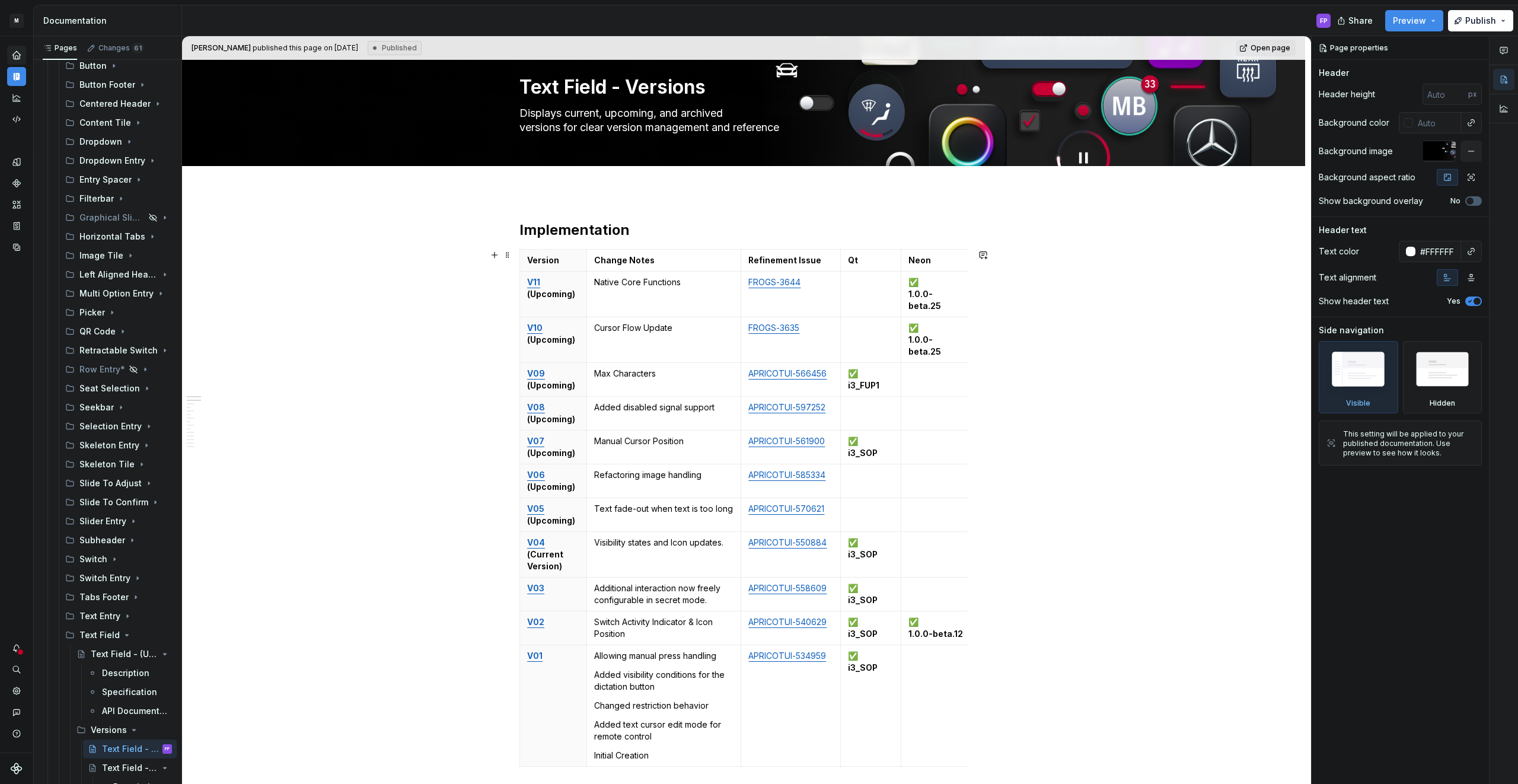
scroll to position [21, 0]
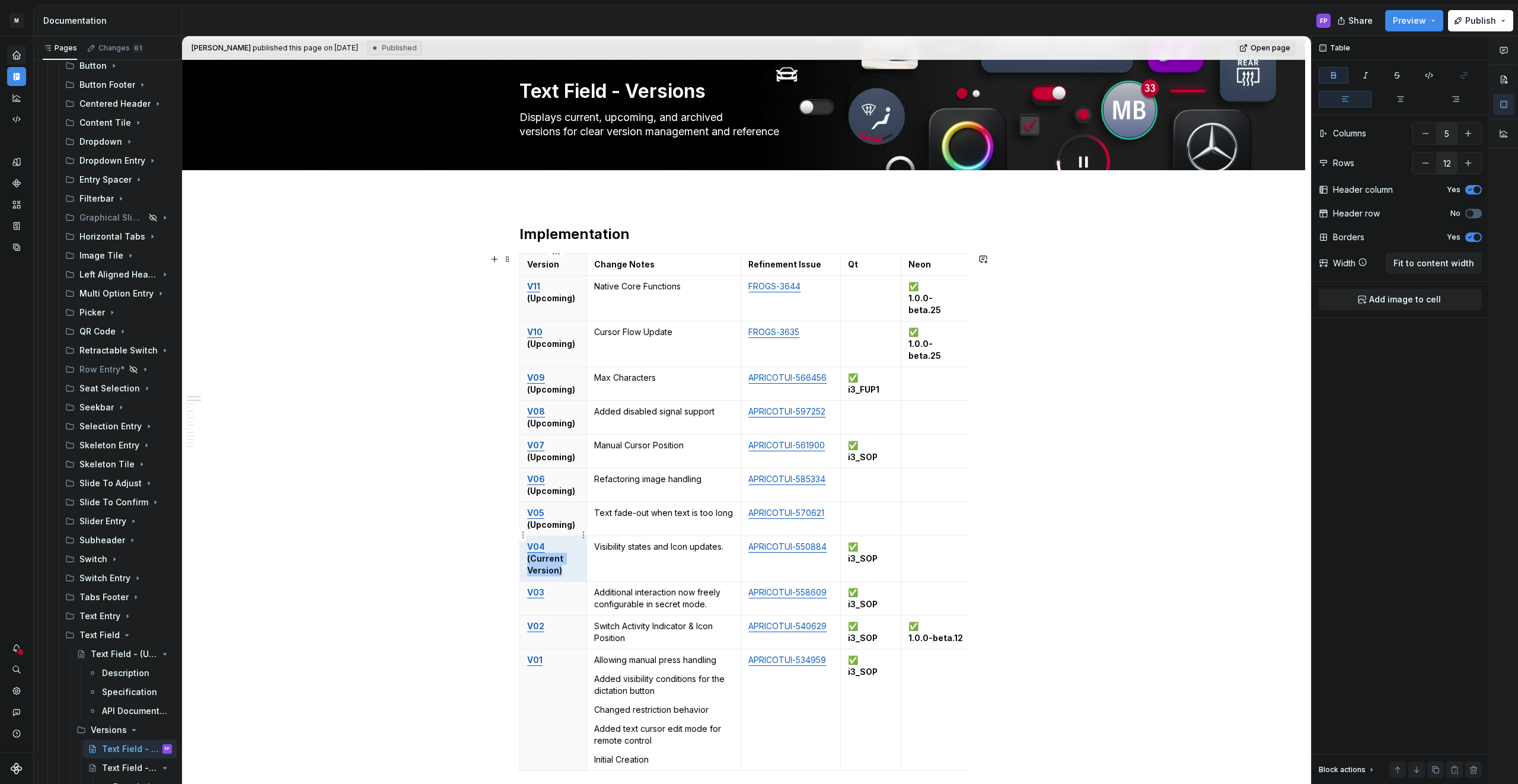
drag, startPoint x: 571, startPoint y: 548, endPoint x: 530, endPoint y: 535, distance: 43.0
click at [530, 541] on p "V04 (Current Version)" at bounding box center [554, 558] width 53 height 35
drag, startPoint x: 568, startPoint y: 547, endPoint x: 530, endPoint y: 534, distance: 40.2
click at [530, 541] on p "V04 (Current Version)" at bounding box center [554, 558] width 53 height 35
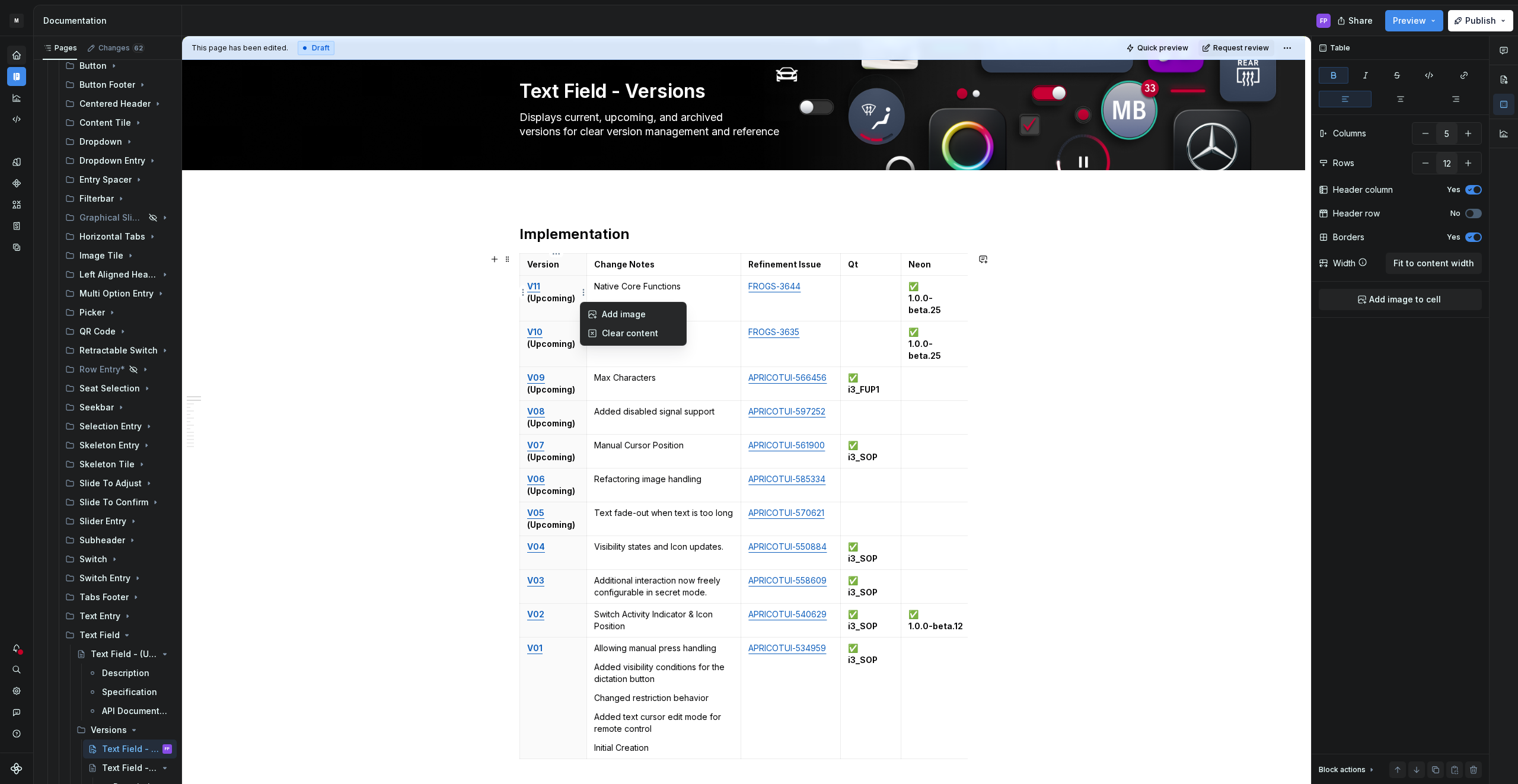
click at [578, 298] on html "M MBUX-DesignSystem FP Dataset Default Documentation FP Share Preview Publish P…" at bounding box center [759, 392] width 1518 height 784
click at [573, 297] on html "M MBUX-DesignSystem FP Dataset Default Documentation FP Share Preview Publish P…" at bounding box center [759, 392] width 1518 height 784
click at [573, 297] on strong "(Upcoming)" at bounding box center [551, 298] width 48 height 10
drag, startPoint x: 577, startPoint y: 298, endPoint x: 524, endPoint y: 299, distance: 53.0
click at [524, 299] on body "M MBUX-DesignSystem FP Dataset Default Documentation FP Share Preview Publish P…" at bounding box center [759, 392] width 1518 height 784
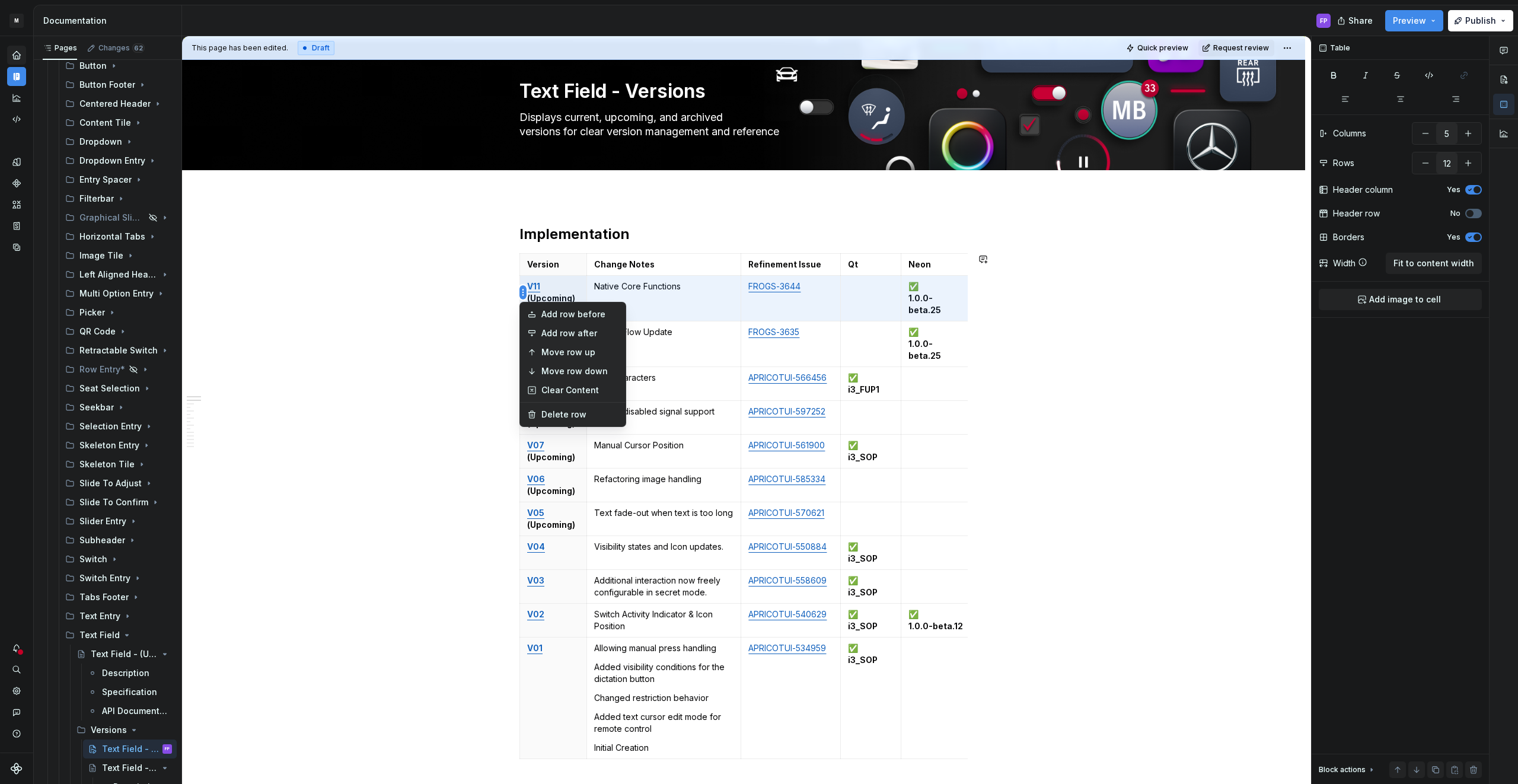
click at [529, 298] on html "M MBUX-DesignSystem FP Dataset Default Documentation FP Share Preview Publish P…" at bounding box center [759, 392] width 1518 height 784
click at [539, 294] on html "M MBUX-DesignSystem FP Dataset Default Documentation FP Share Preview Publish P…" at bounding box center [759, 392] width 1518 height 784
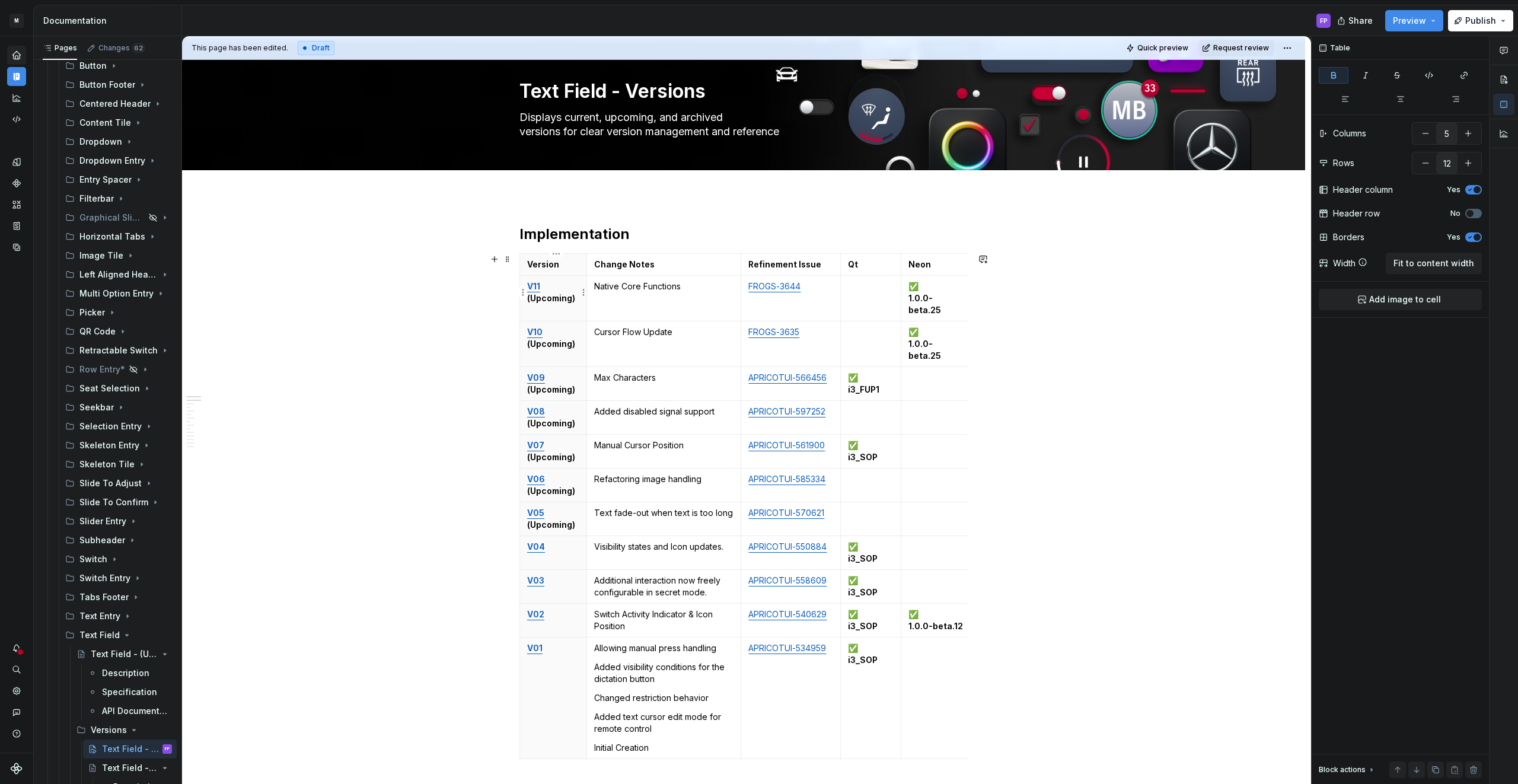
drag, startPoint x: 567, startPoint y: 300, endPoint x: 575, endPoint y: 300, distance: 8.0
click at [567, 300] on strong "(Upcoming)" at bounding box center [551, 298] width 48 height 10
drag, startPoint x: 578, startPoint y: 299, endPoint x: 532, endPoint y: 300, distance: 46.0
click at [532, 300] on p "V11 (Upcoming)" at bounding box center [554, 292] width 53 height 23
click at [563, 341] on strong "(Upcoming)" at bounding box center [551, 343] width 48 height 10
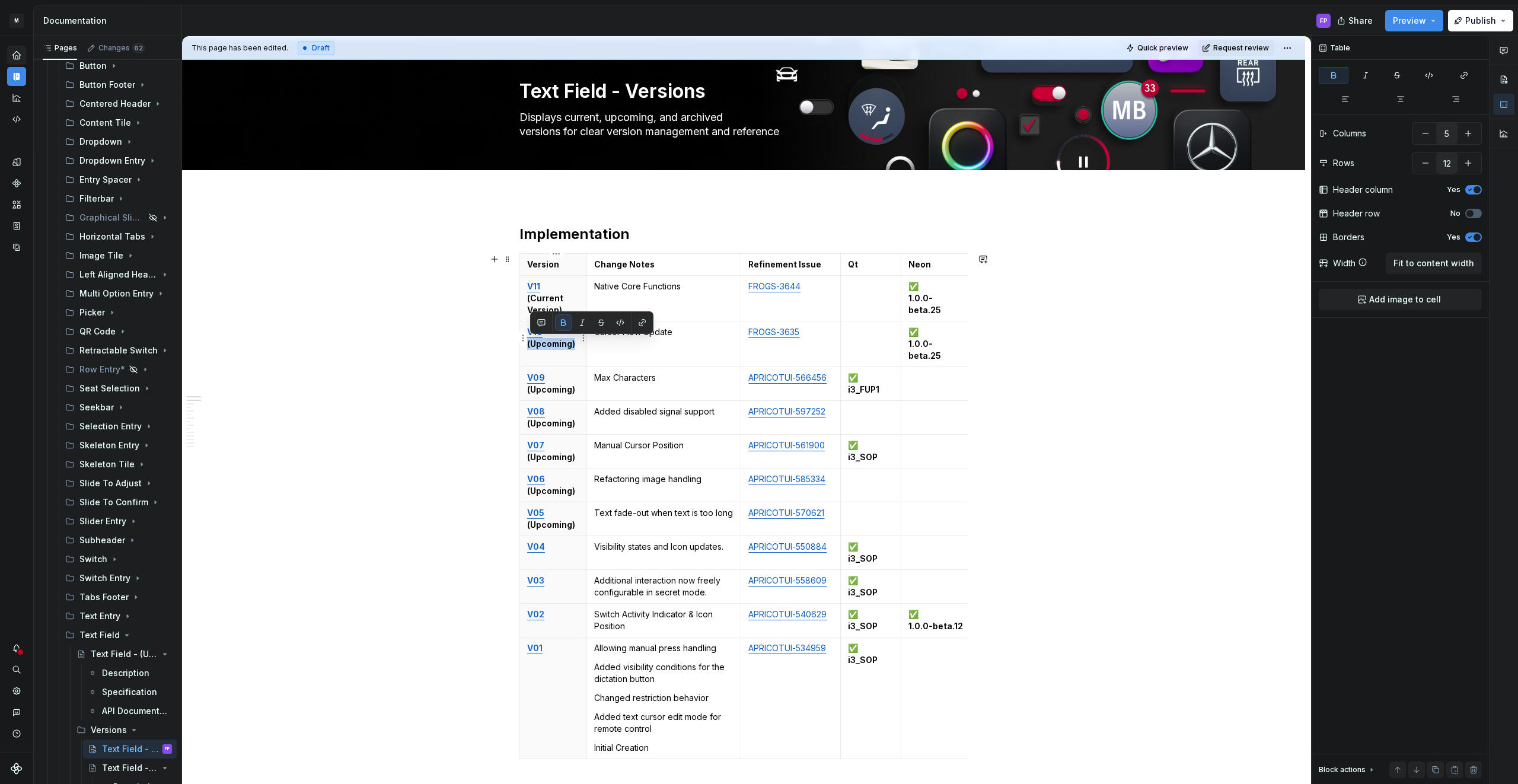
drag, startPoint x: 578, startPoint y: 346, endPoint x: 528, endPoint y: 344, distance: 50.0
click at [528, 344] on th "V10 (Upcoming)" at bounding box center [554, 344] width 67 height 45
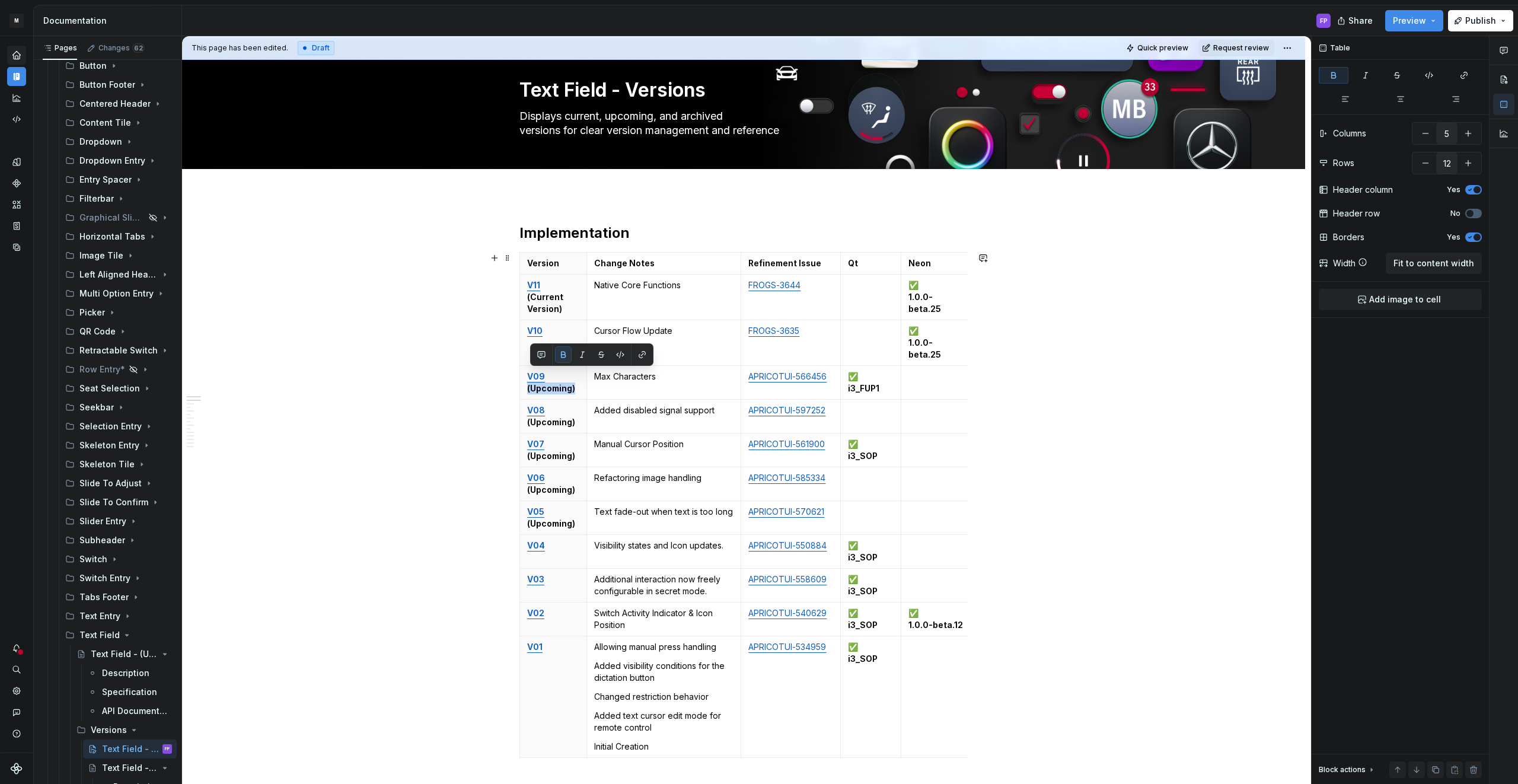
scroll to position [23, 0]
drag, startPoint x: 578, startPoint y: 380, endPoint x: 526, endPoint y: 377, distance: 52.1
click at [526, 377] on th "V09 (Upcoming)" at bounding box center [554, 382] width 67 height 34
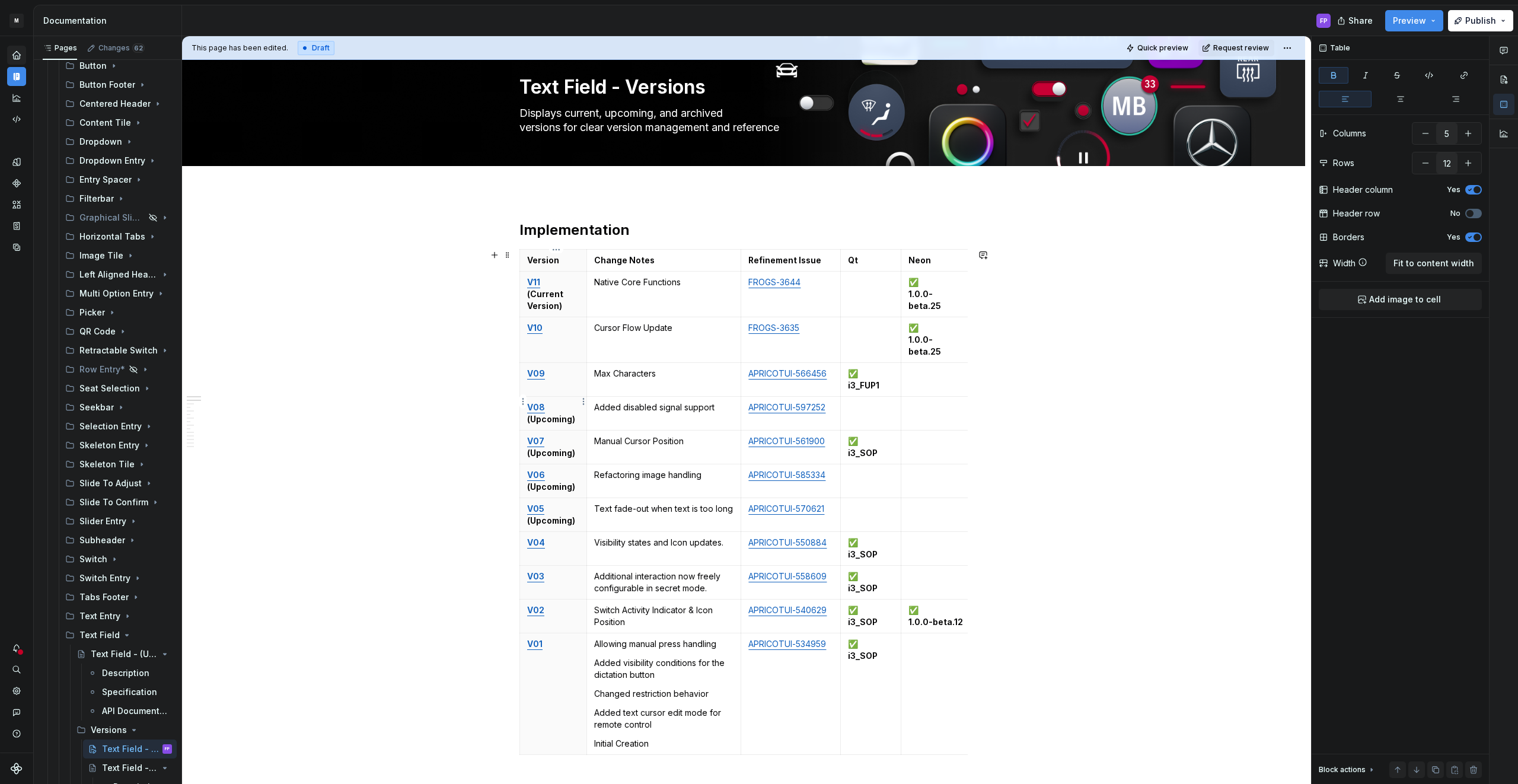
scroll to position [26, 0]
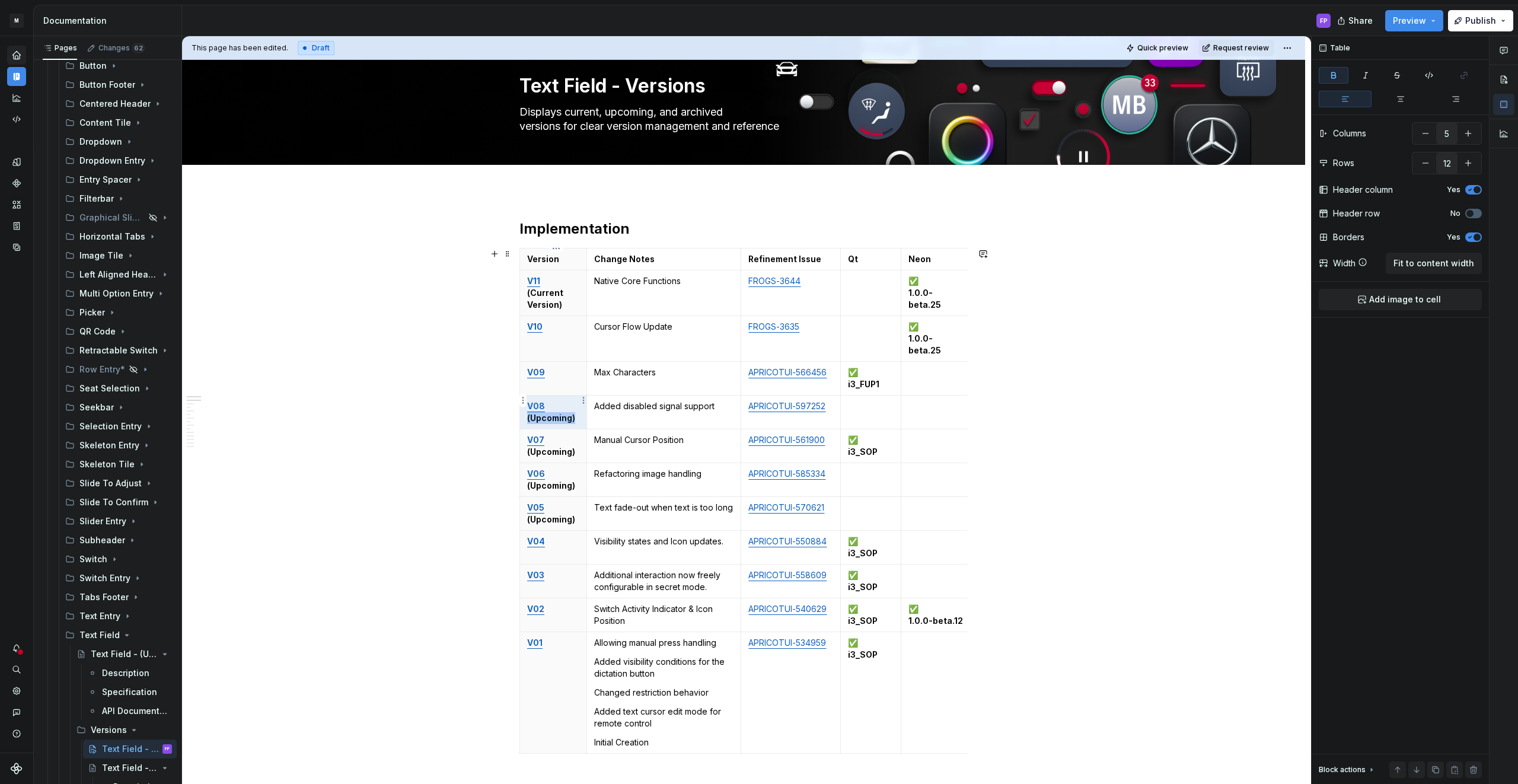
drag, startPoint x: 578, startPoint y: 411, endPoint x: 527, endPoint y: 408, distance: 51.1
click at [527, 408] on th "V08 (Upcoming)" at bounding box center [554, 412] width 67 height 34
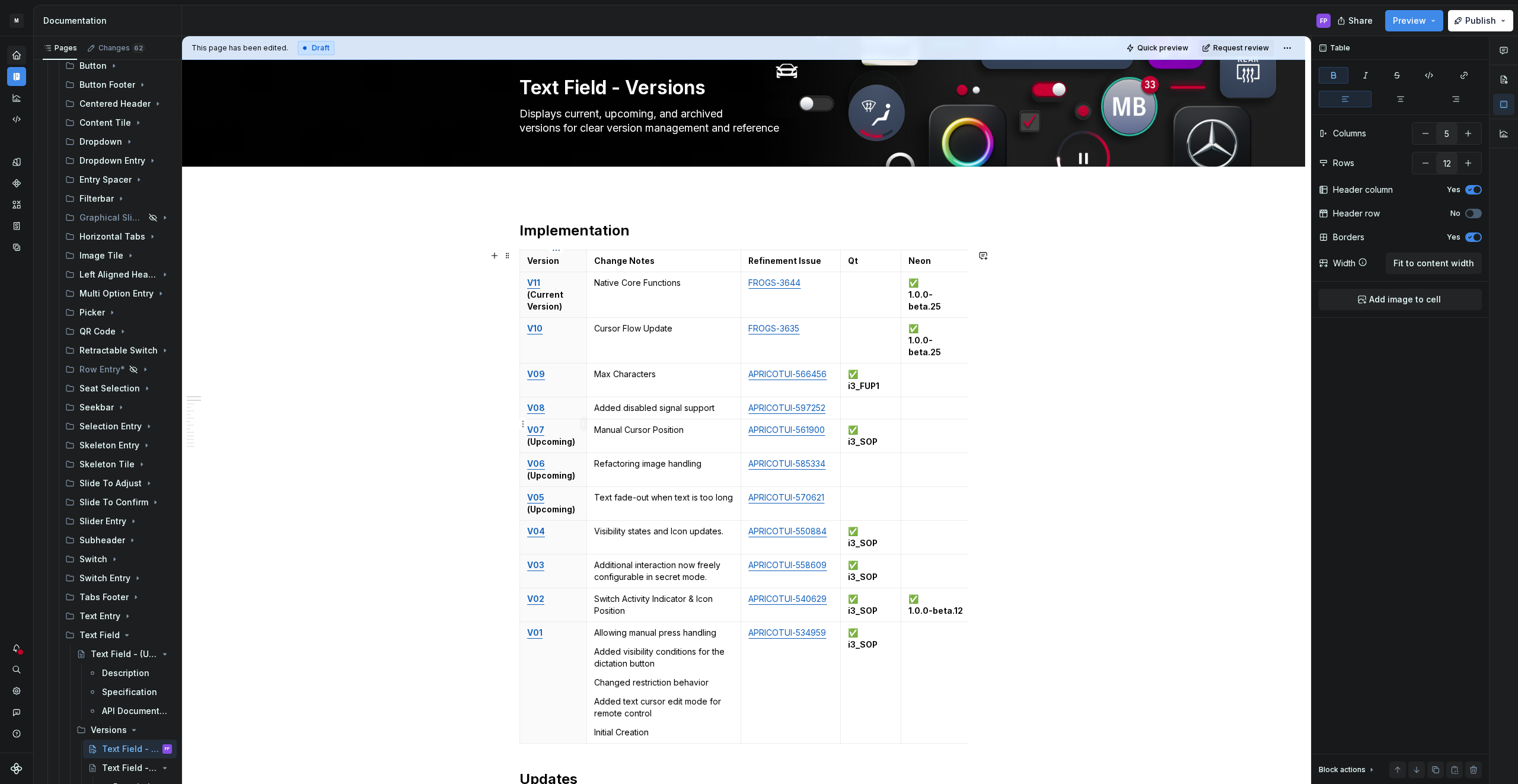
drag, startPoint x: 573, startPoint y: 431, endPoint x: 584, endPoint y: 430, distance: 11.0
click at [573, 436] on strong "(Upcoming)" at bounding box center [551, 441] width 48 height 10
click at [575, 470] on strong "(Upcoming)" at bounding box center [551, 475] width 48 height 10
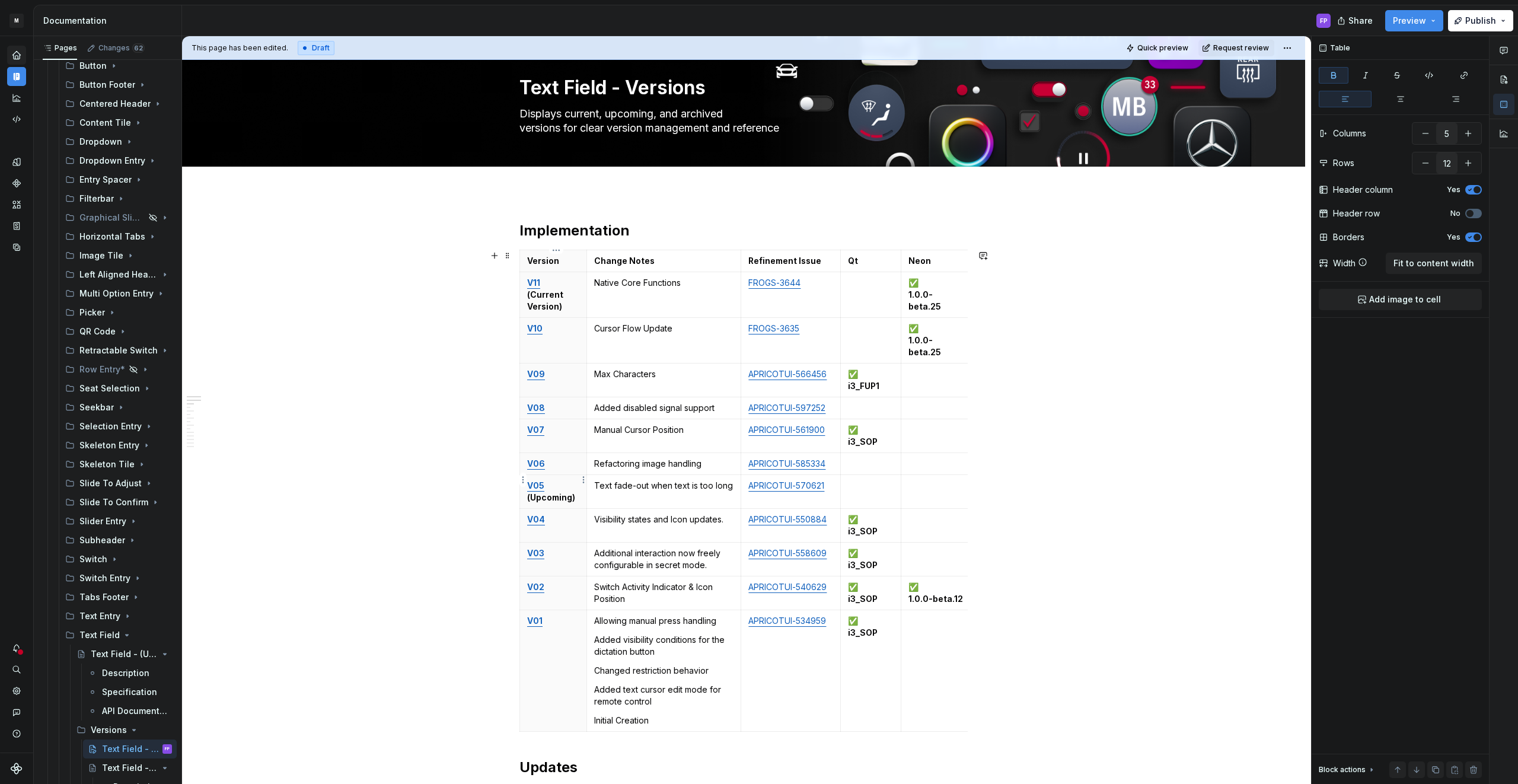
click at [571, 492] on strong "(Upcoming)" at bounding box center [551, 497] width 48 height 10
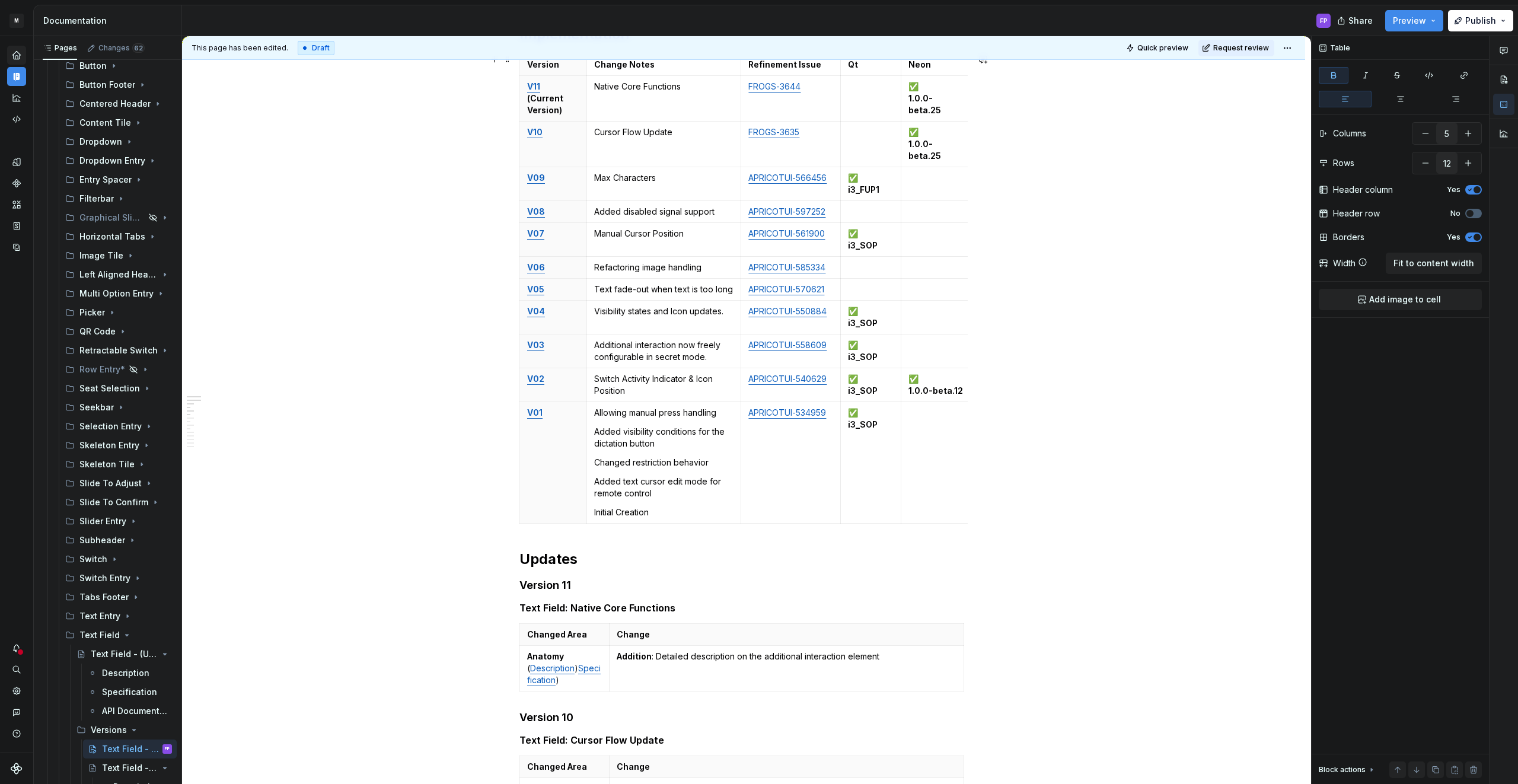
scroll to position [0, 0]
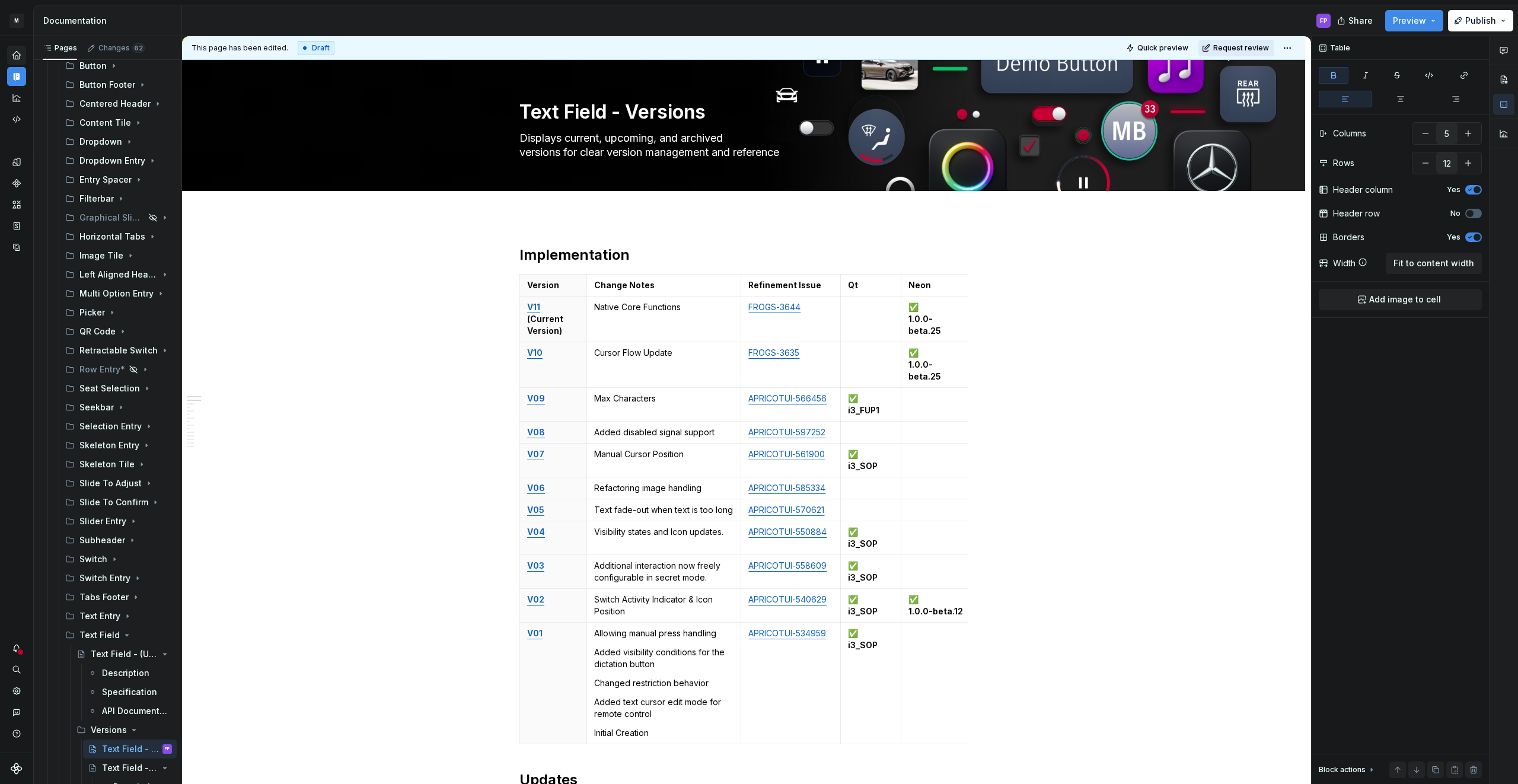
click at [1241, 45] on span "Request review" at bounding box center [1241, 48] width 56 height 9
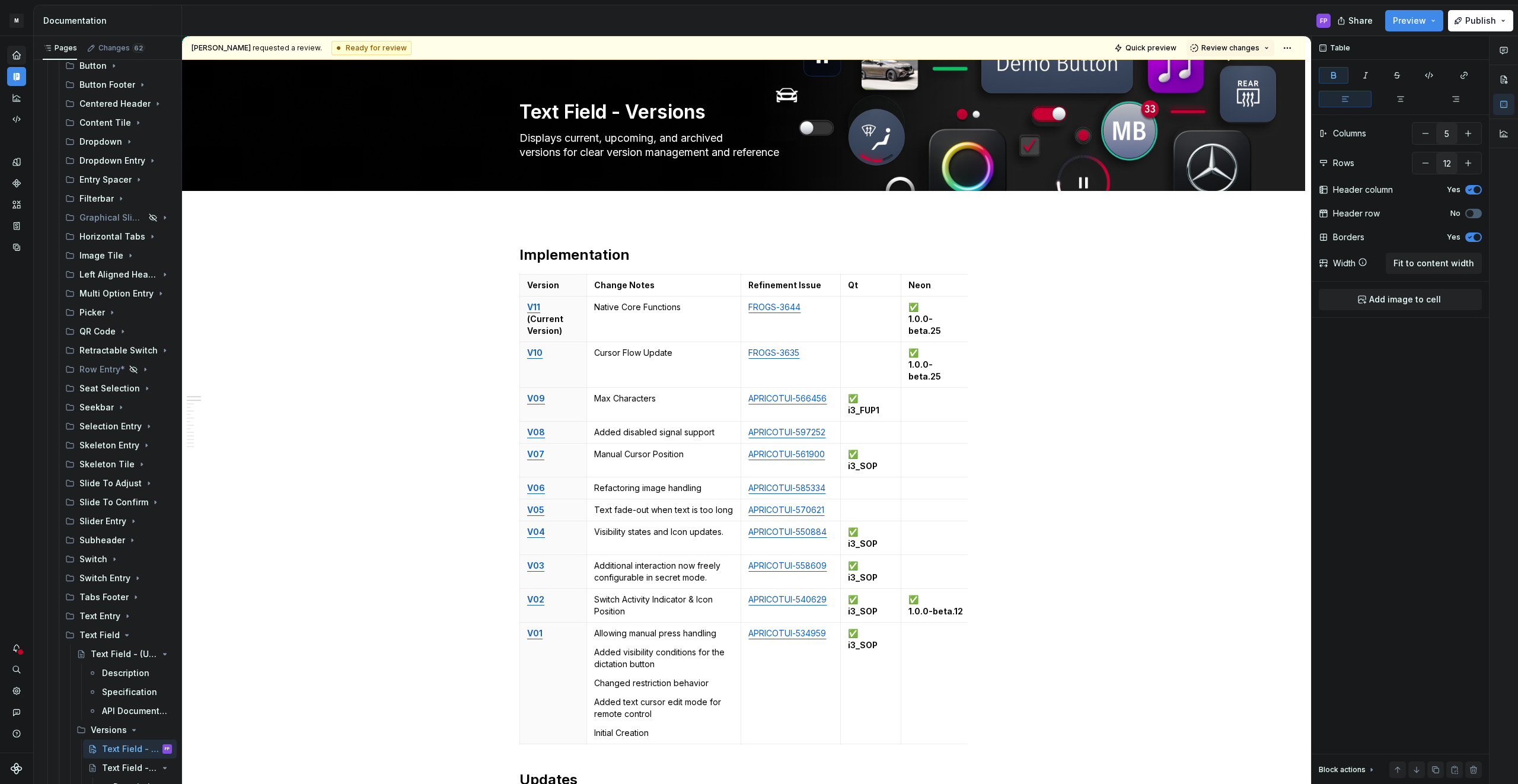
click at [1241, 45] on span "Review changes" at bounding box center [1231, 48] width 58 height 9
click at [1224, 71] on div "Approve" at bounding box center [1269, 71] width 104 height 12
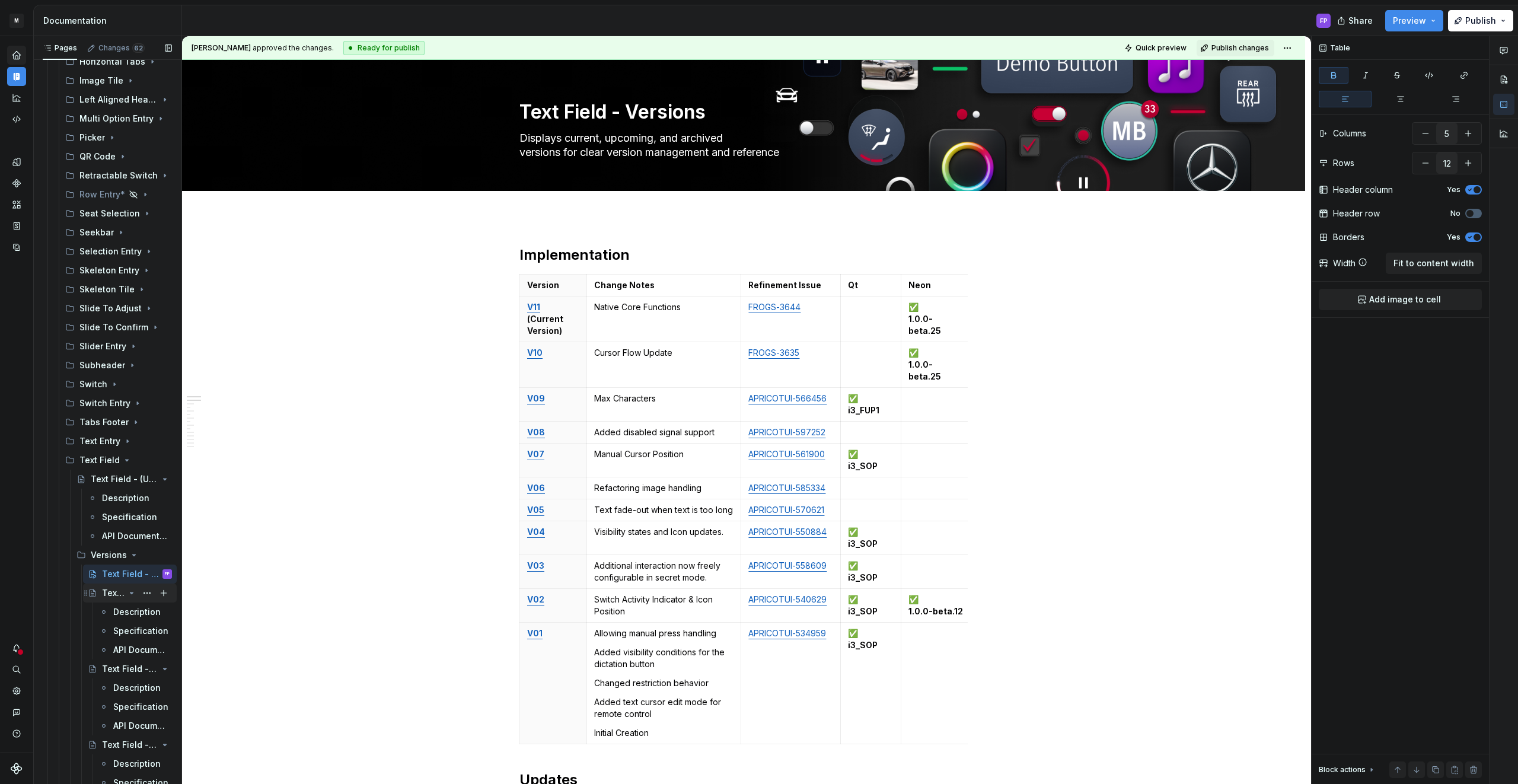
scroll to position [607, 0]
click at [104, 474] on div "Text Field - (Upcoming)" at bounding box center [108, 474] width 34 height 12
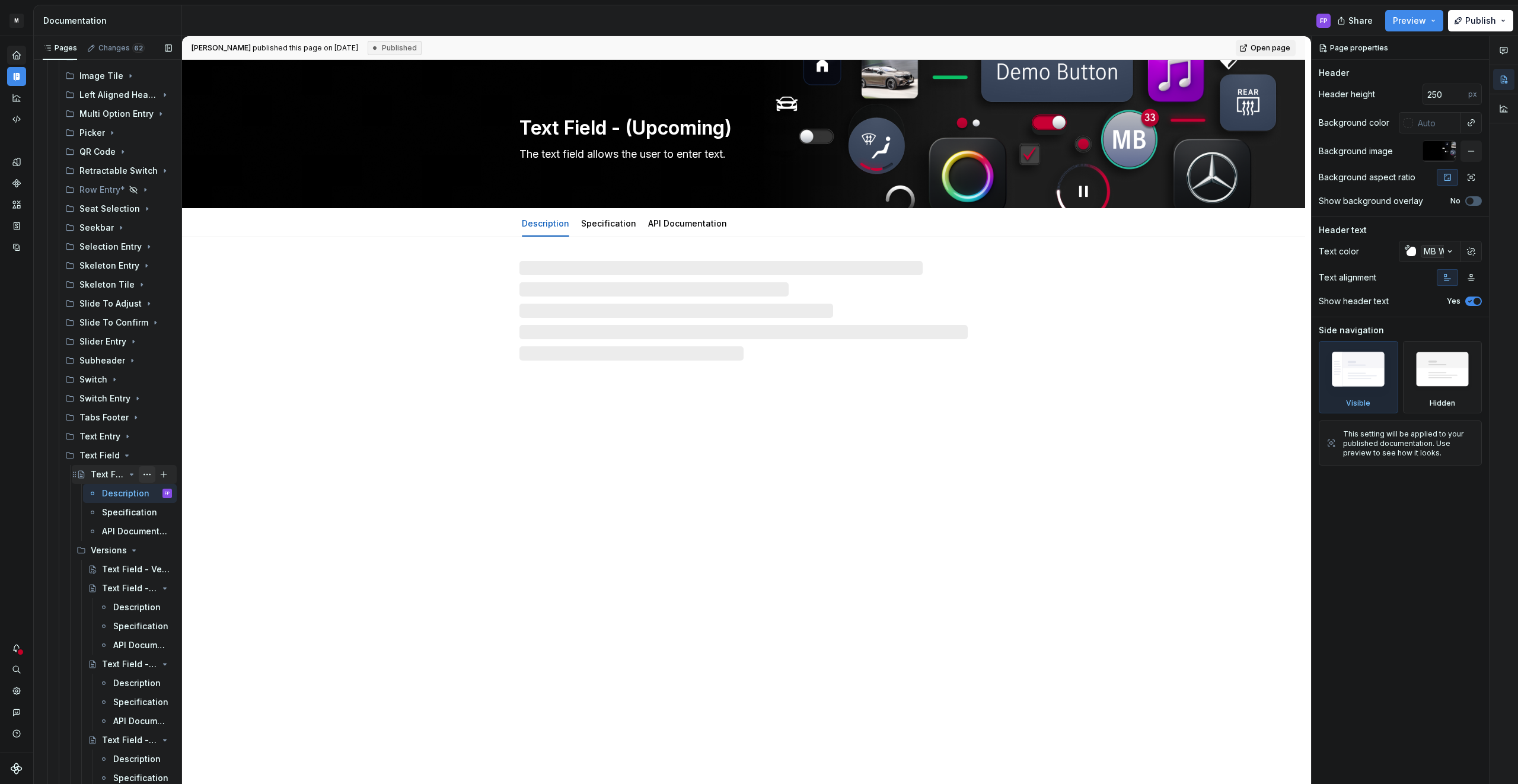
click at [148, 474] on button "Page tree" at bounding box center [147, 474] width 16 height 16
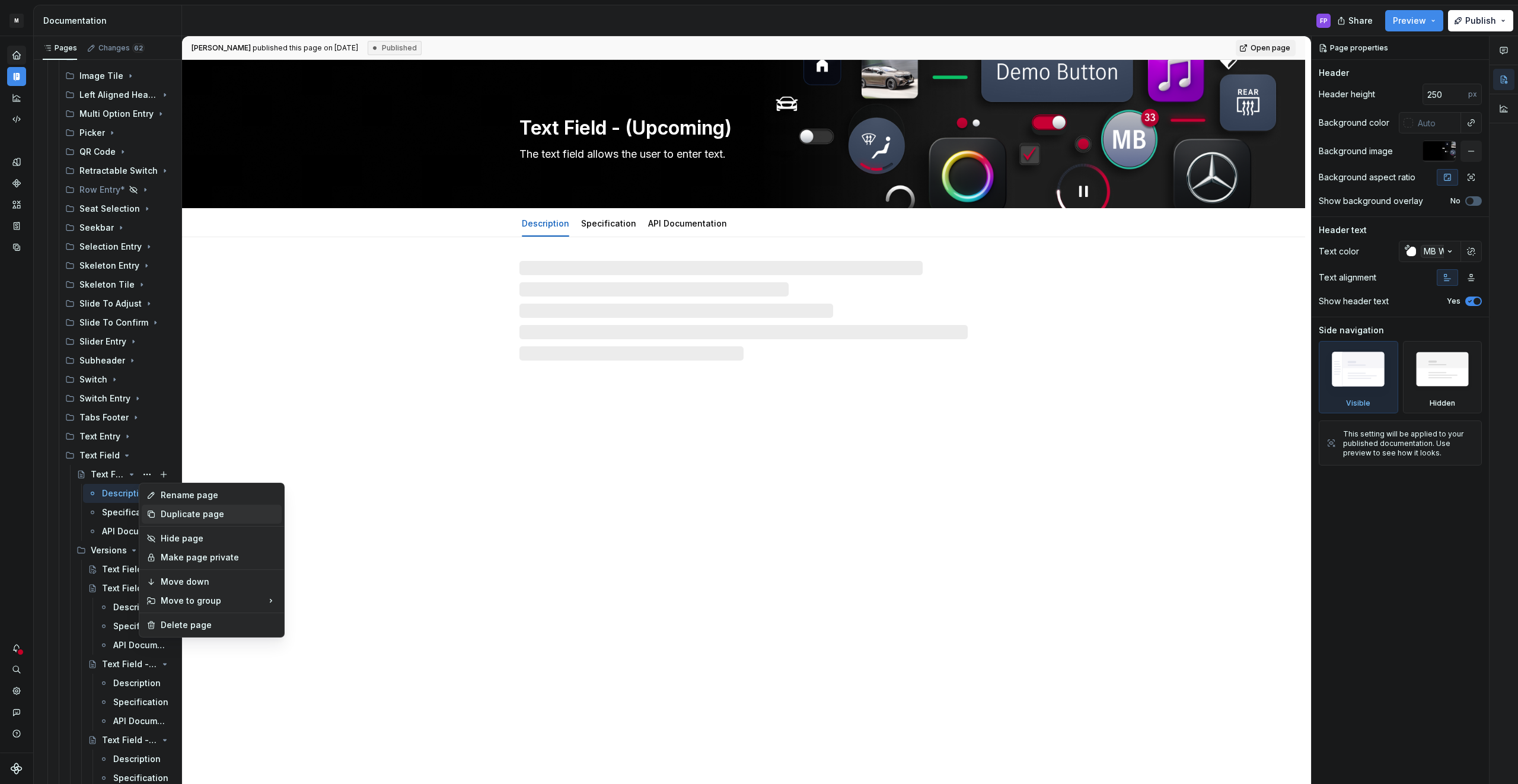
type textarea "*"
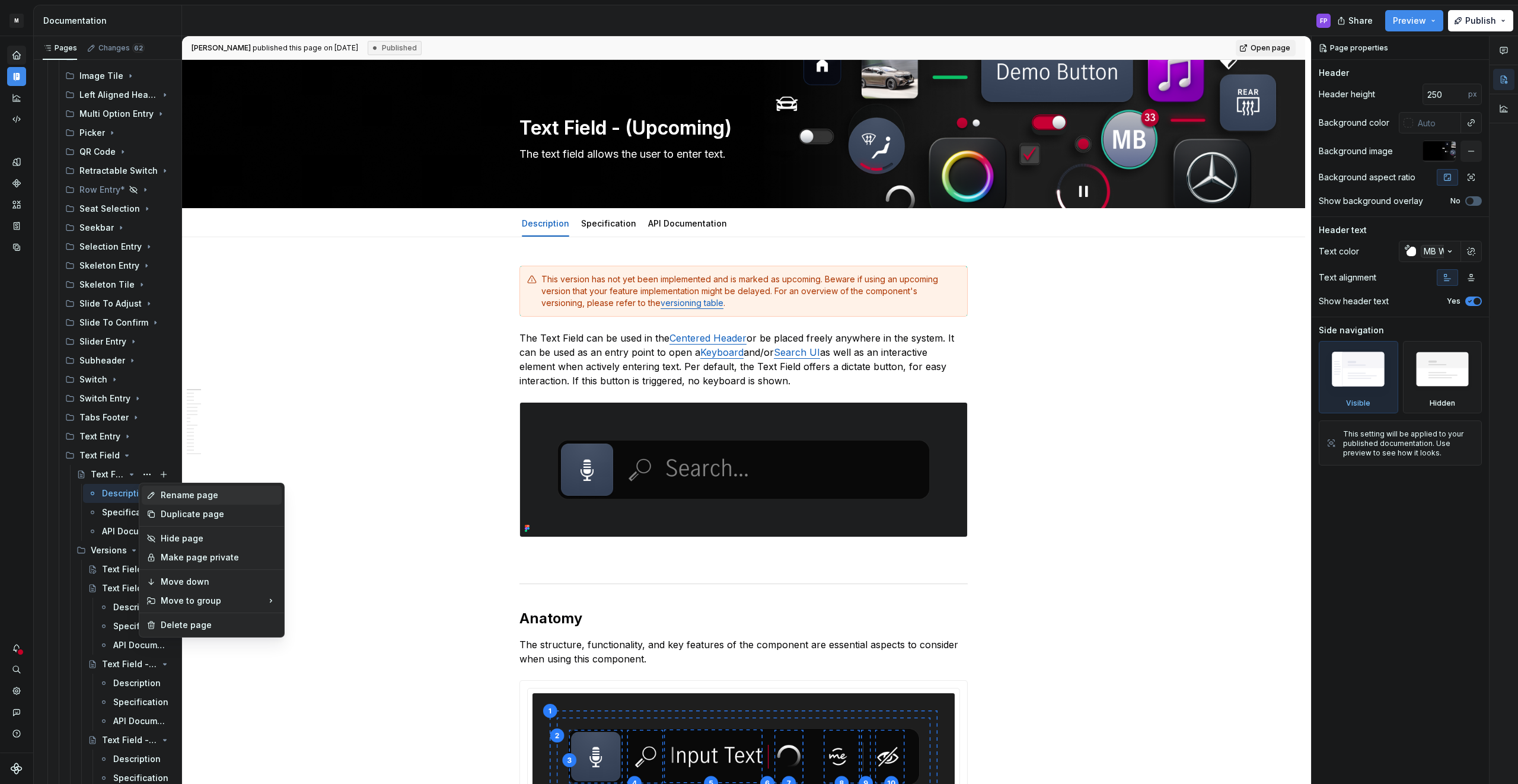
click at [192, 496] on div "Rename page" at bounding box center [219, 495] width 116 height 12
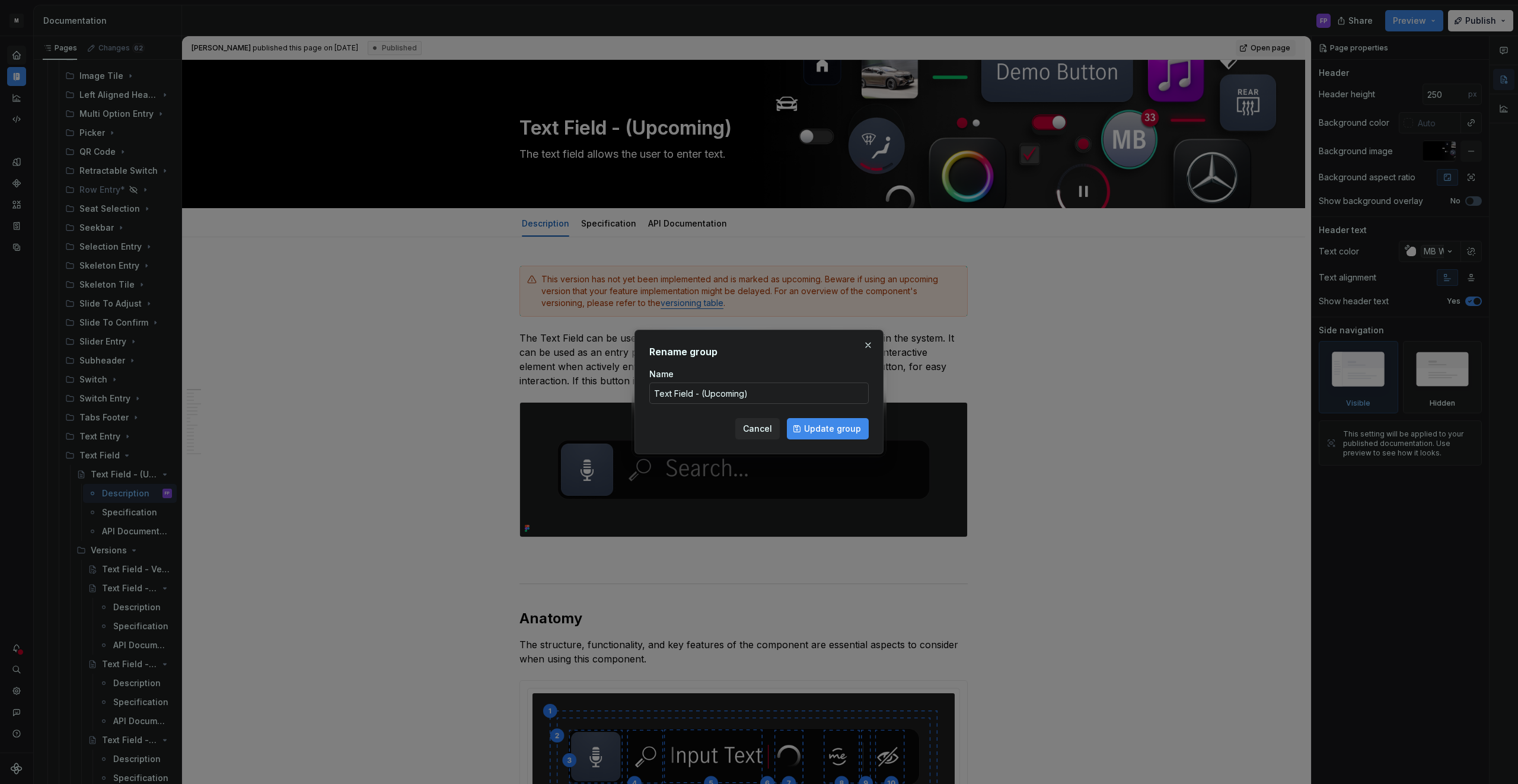
click at [788, 390] on input "Text Field - (Upcoming)" at bounding box center [759, 393] width 219 height 21
drag, startPoint x: 753, startPoint y: 393, endPoint x: 691, endPoint y: 397, distance: 62.1
click at [691, 397] on input "Text Field - (Upcoming)" at bounding box center [759, 393] width 219 height 21
type input "Text Field"
type textarea "*"
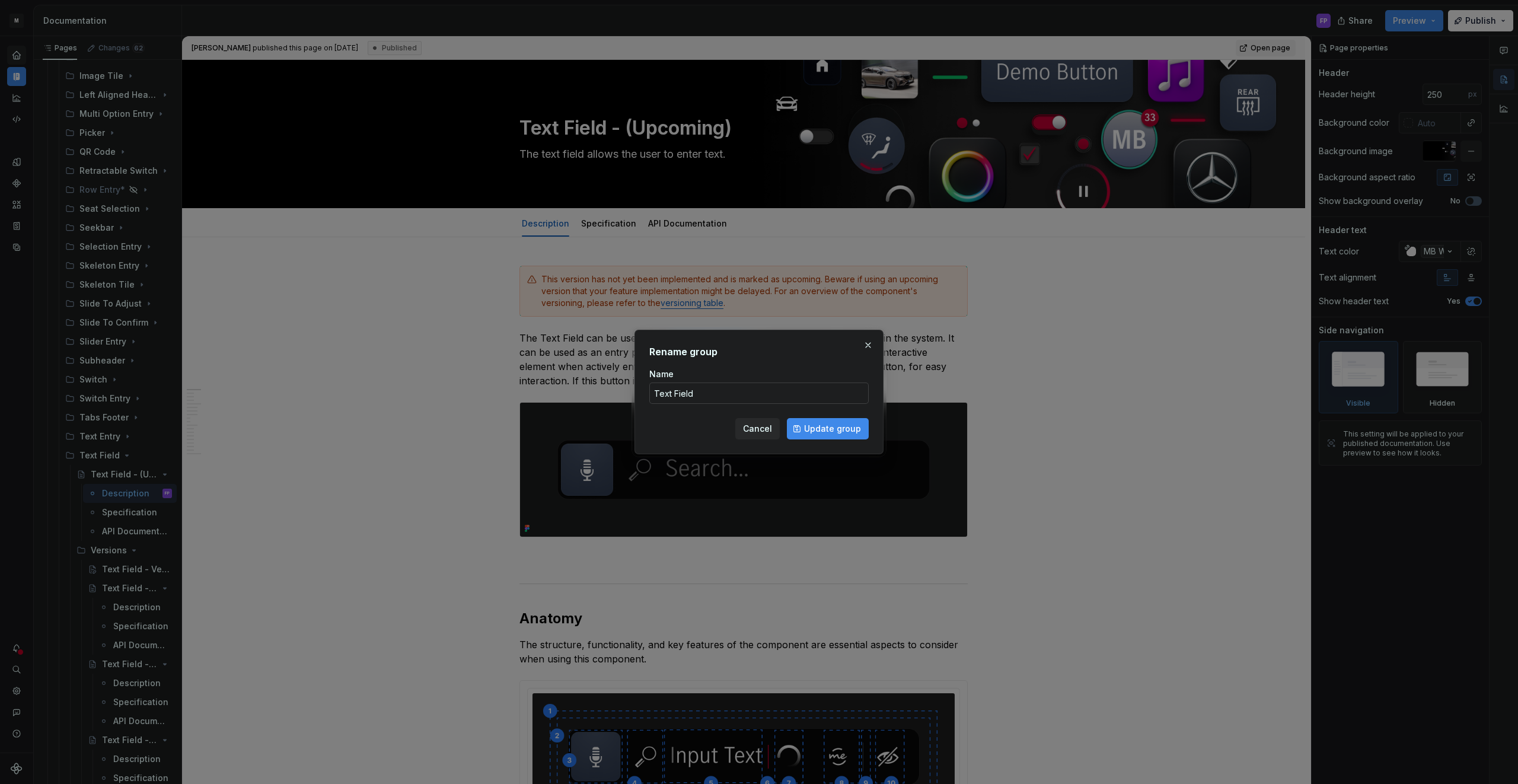
type input "Text Field"
click at [826, 375] on div "Name" at bounding box center [759, 374] width 219 height 12
click at [846, 427] on span "Update group" at bounding box center [832, 429] width 57 height 12
type textarea "*"
type textarea "Text Field"
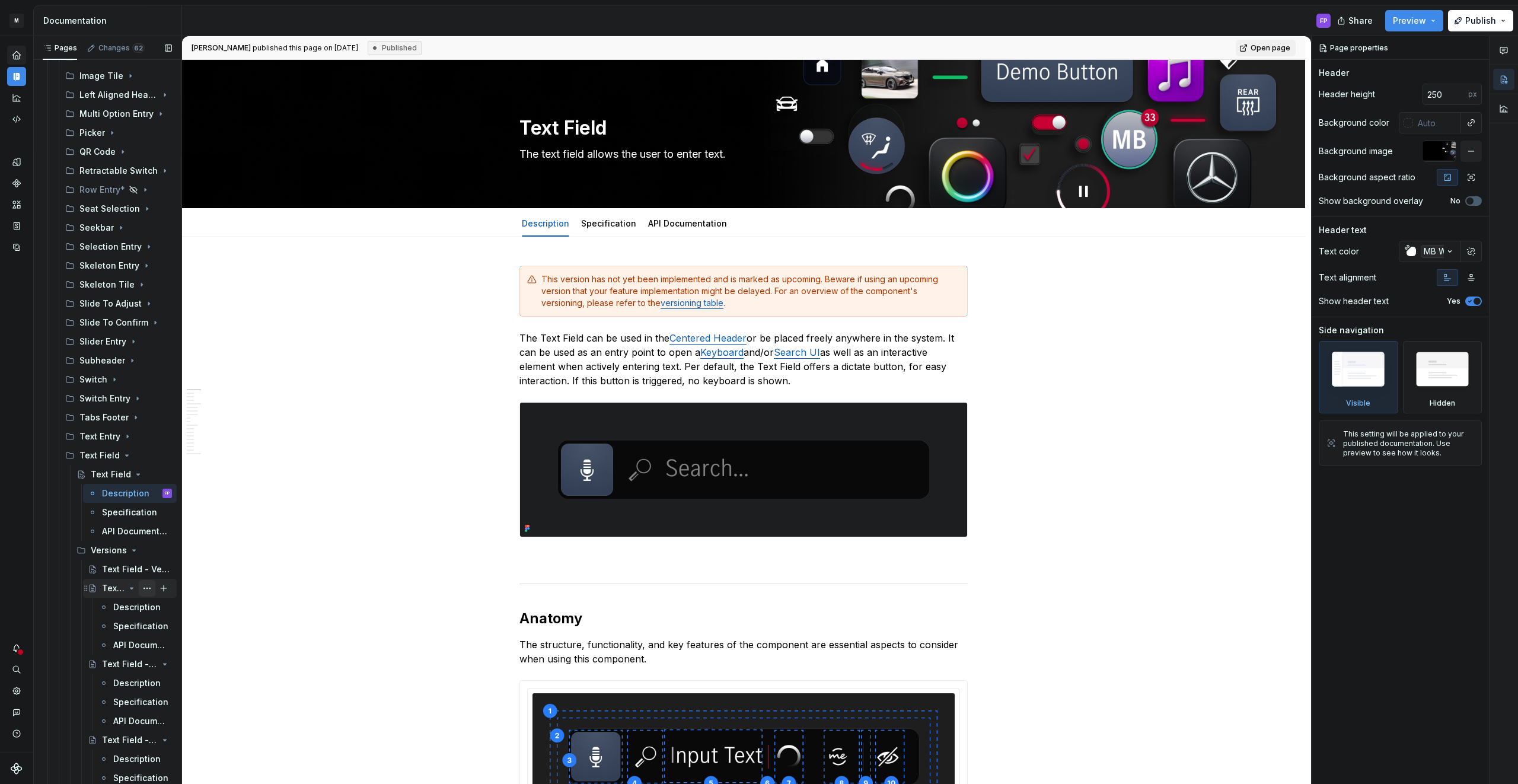
click at [148, 586] on button "Page tree" at bounding box center [147, 587] width 16 height 16
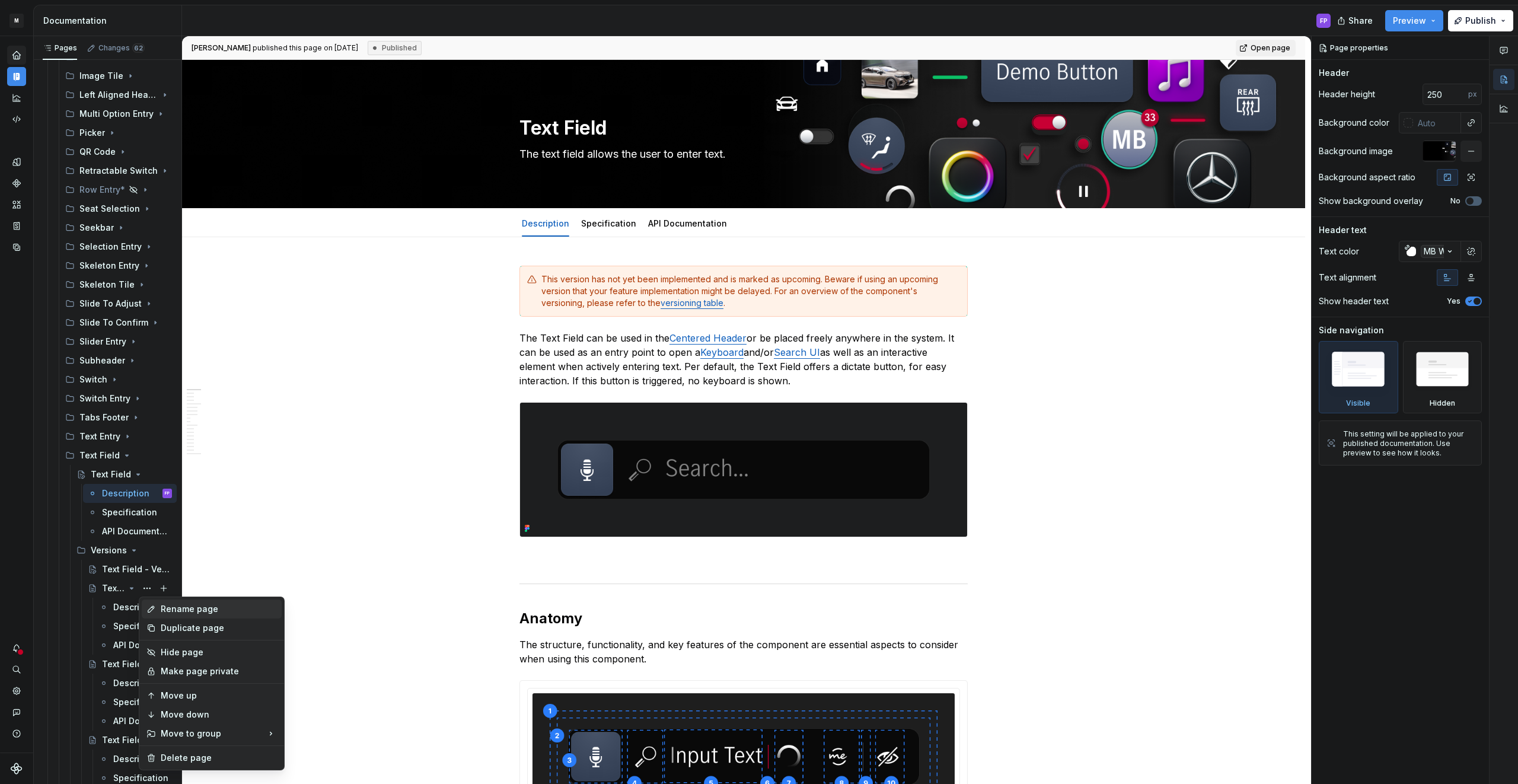
click at [174, 603] on div "Rename page" at bounding box center [219, 609] width 116 height 12
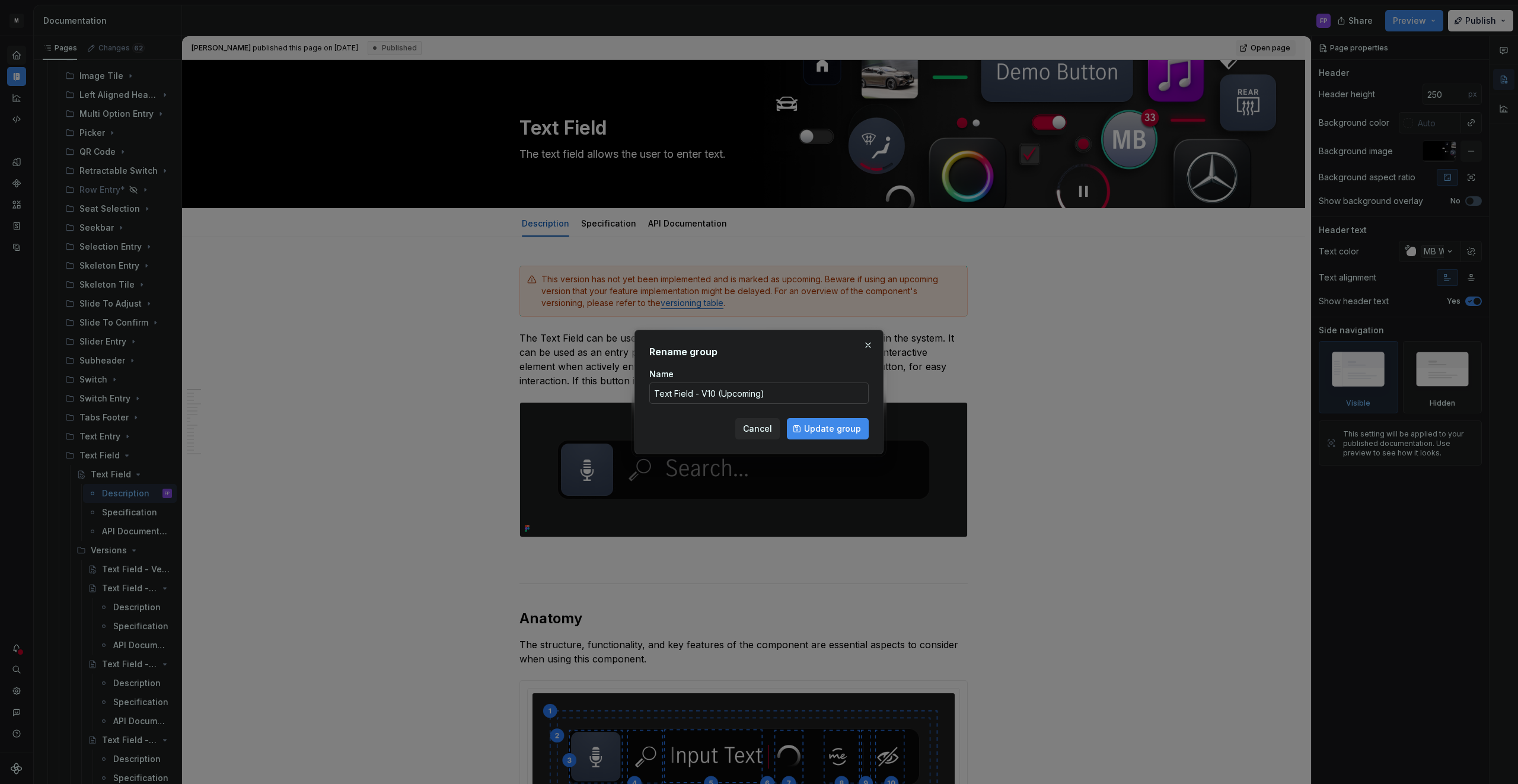
type textarea "*"
click at [786, 389] on input "Text Field - V10 (Upcoming)" at bounding box center [759, 393] width 219 height 21
drag, startPoint x: 739, startPoint y: 394, endPoint x: 715, endPoint y: 397, distance: 24.2
click at [715, 397] on input "Text Field - V10 (Upcoming)" at bounding box center [759, 393] width 219 height 21
type input "Text Field - V10"
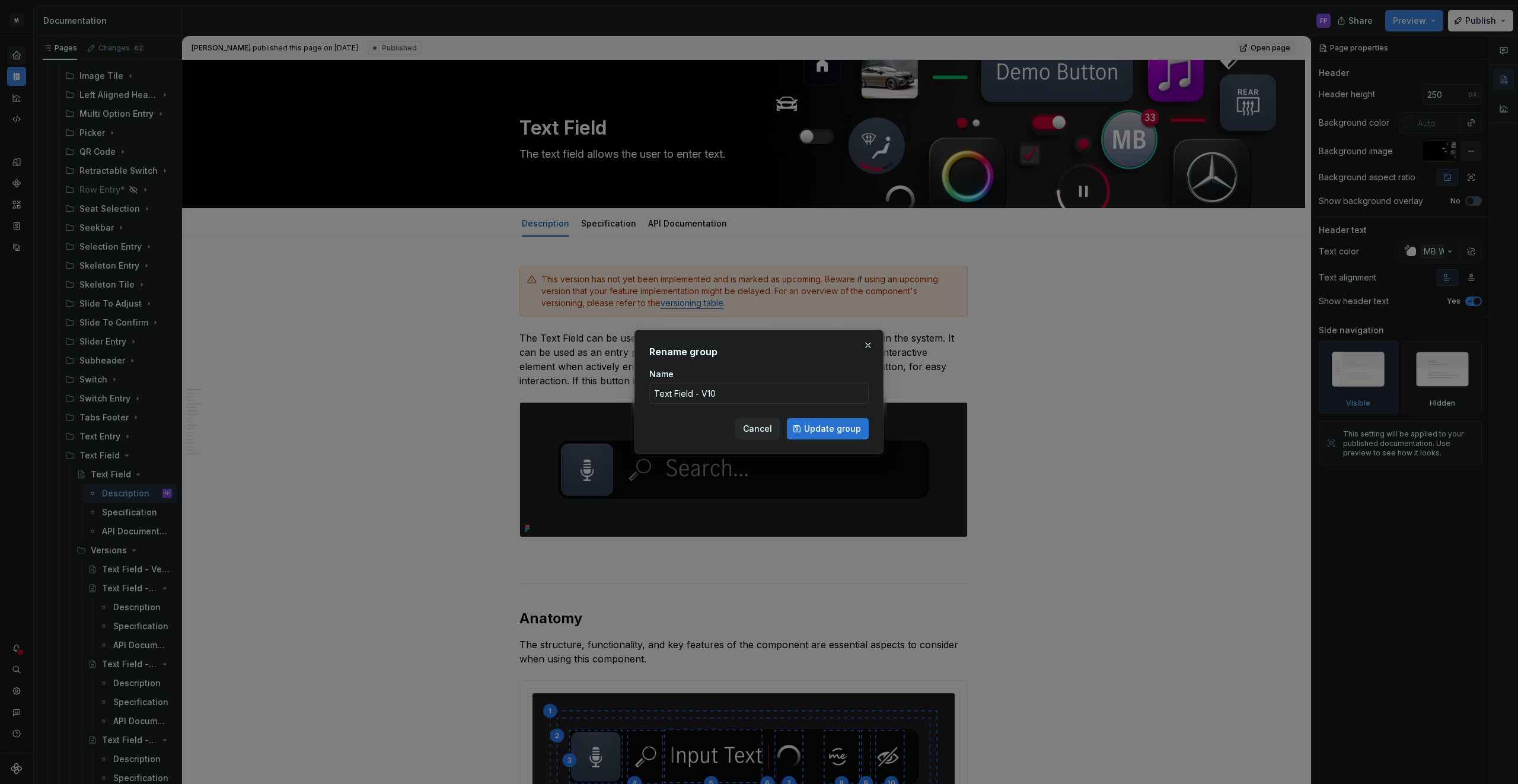
click at [850, 424] on span "Update group" at bounding box center [832, 429] width 57 height 12
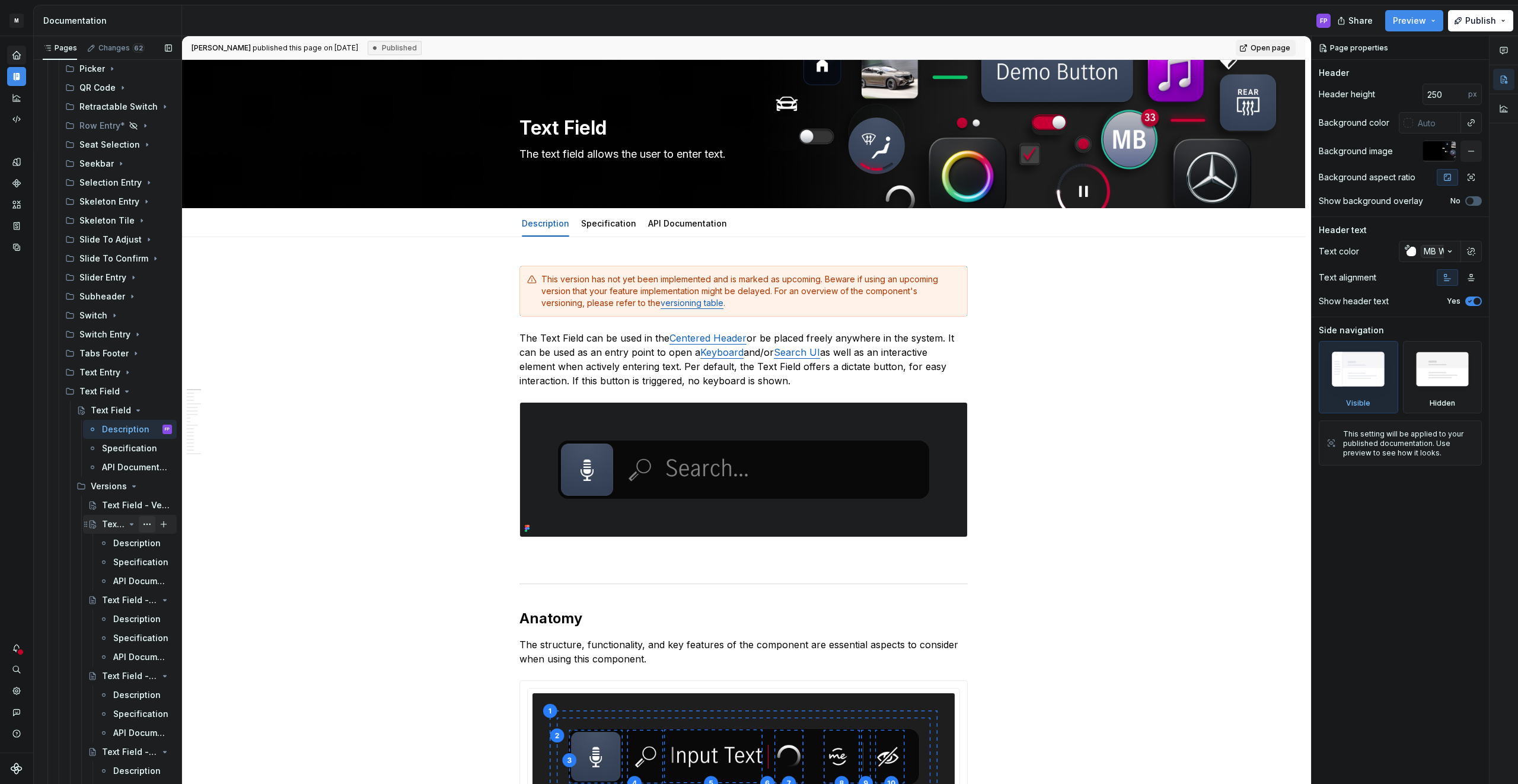
scroll to position [676, 0]
click at [145, 593] on button "Page tree" at bounding box center [147, 595] width 16 height 16
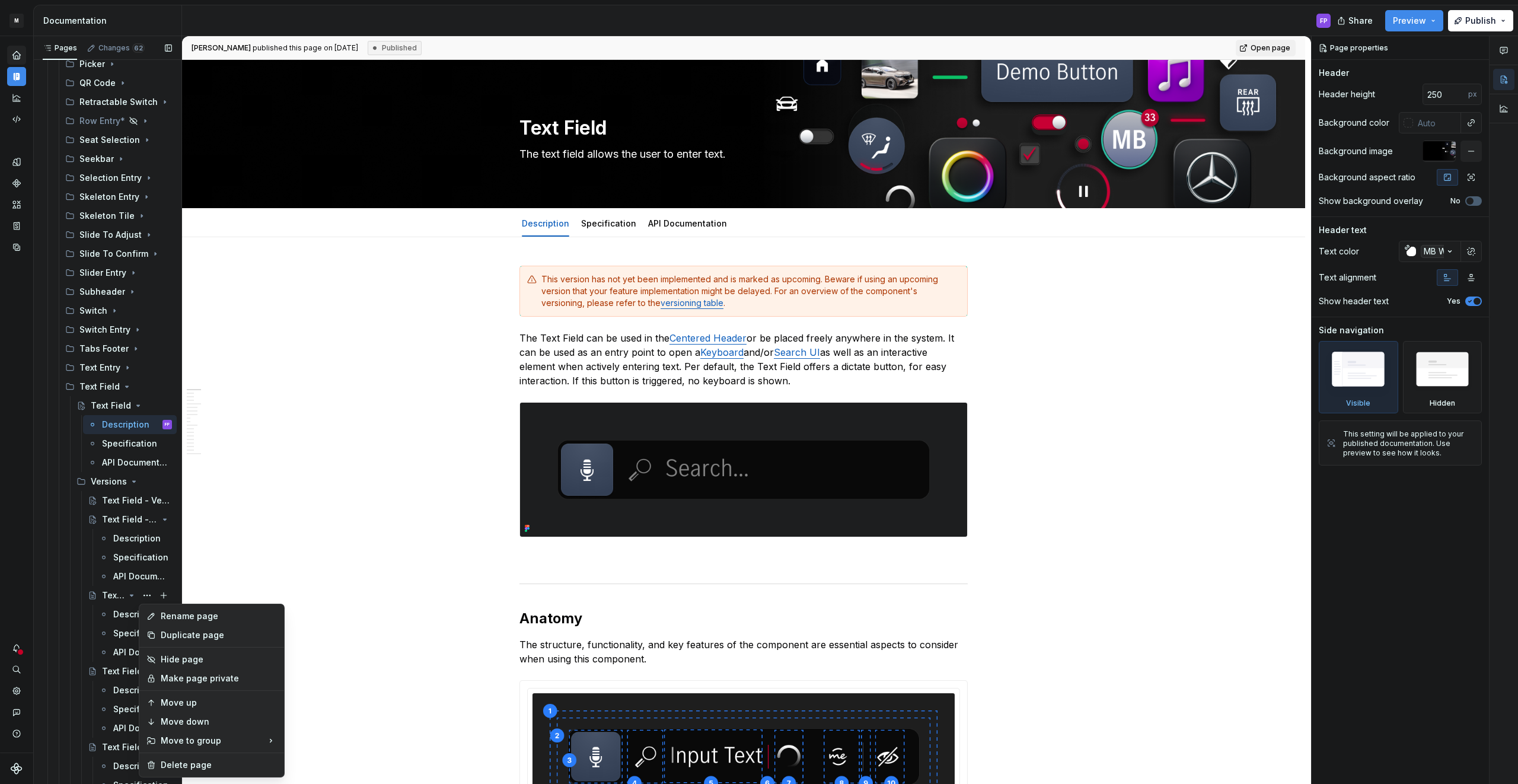
type textarea "*"
click at [172, 617] on div "Rename page" at bounding box center [219, 616] width 116 height 12
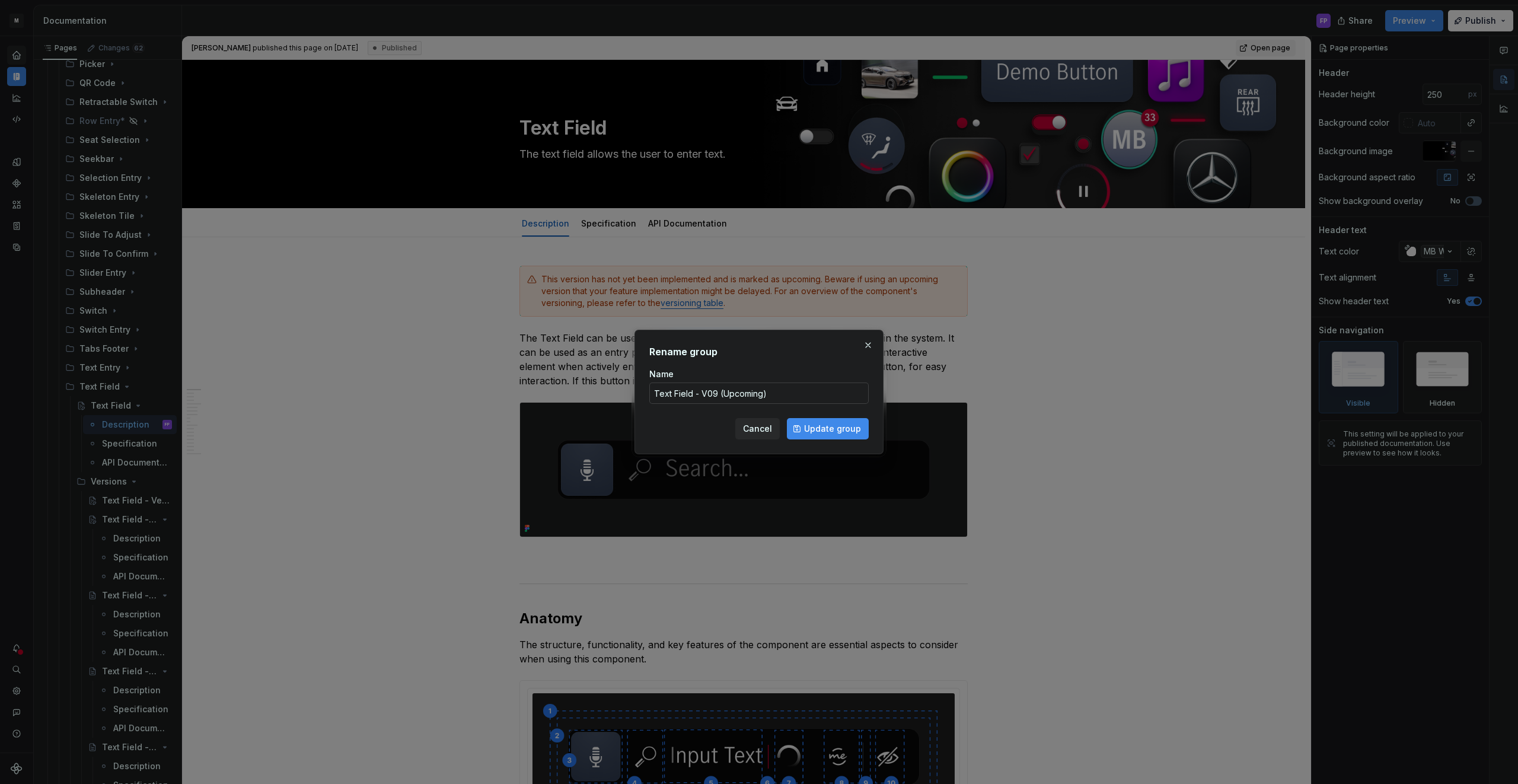
click at [769, 397] on input "Text Field - V09 (Upcoming)" at bounding box center [759, 393] width 219 height 21
drag, startPoint x: 783, startPoint y: 395, endPoint x: 717, endPoint y: 397, distance: 66.0
click at [717, 397] on input "Text Field - V09 (Upcoming)" at bounding box center [759, 393] width 219 height 21
type input "Text Field - V09"
type textarea "*"
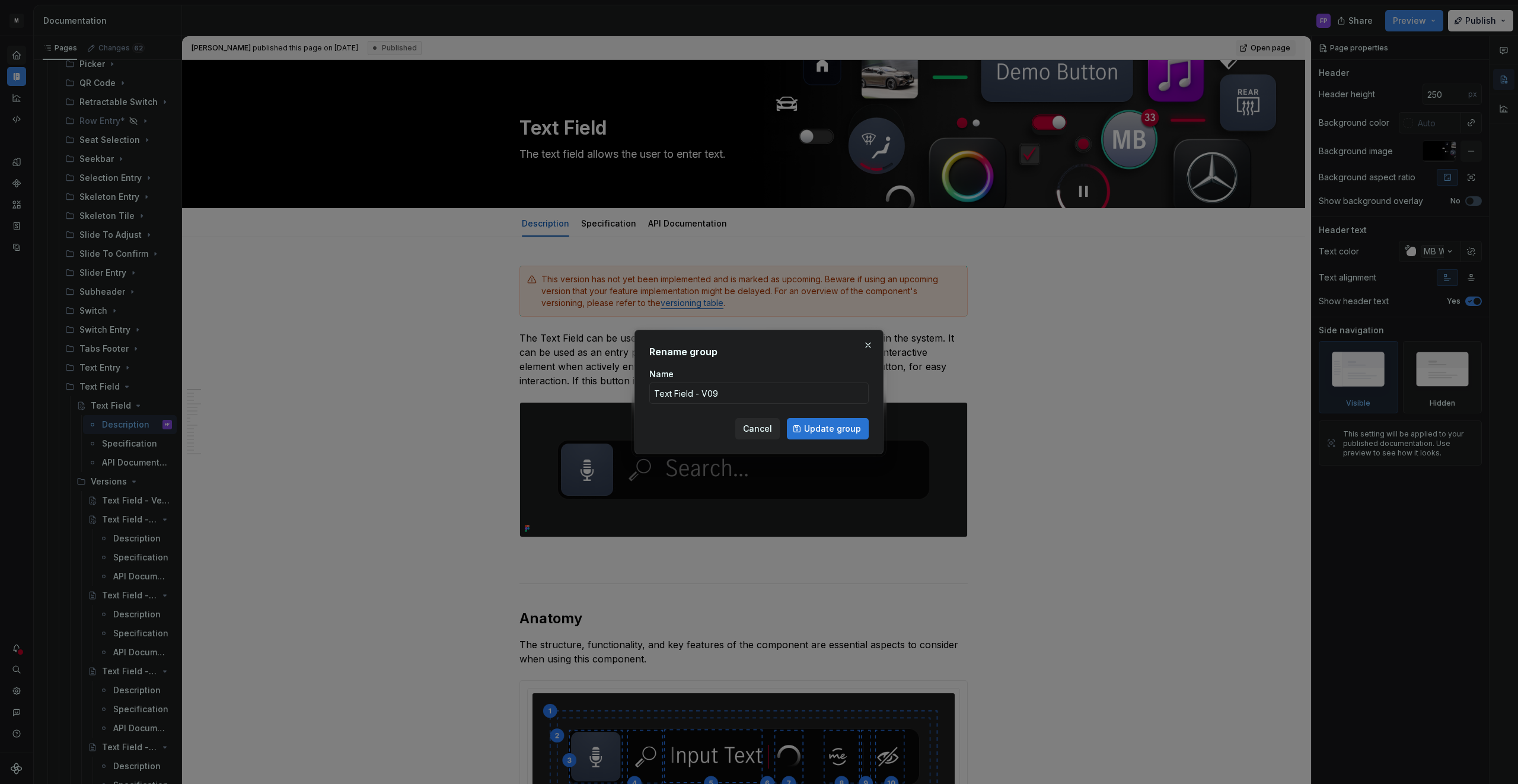
type input "Text Field - V09"
click at [813, 428] on span "Update group" at bounding box center [832, 429] width 57 height 12
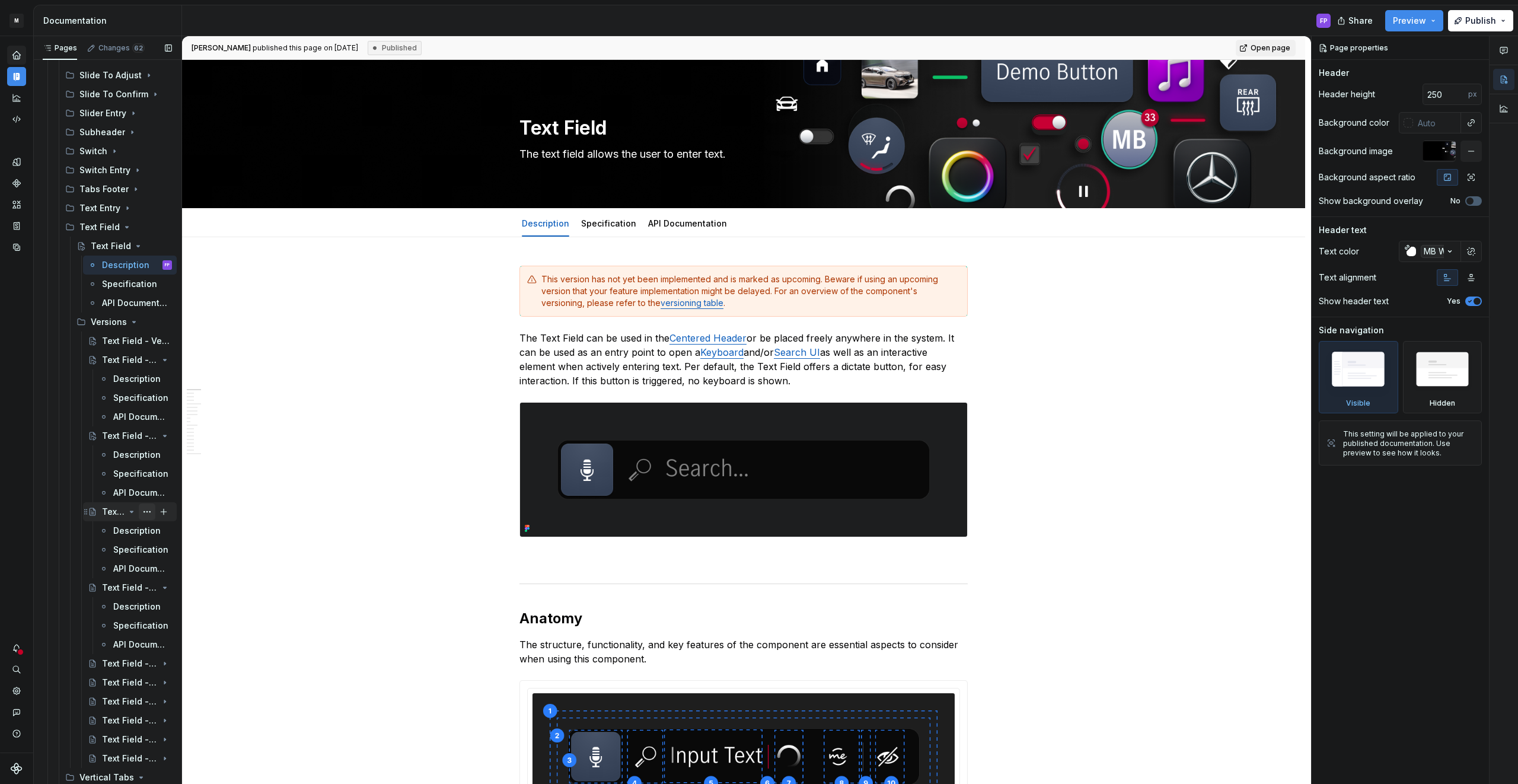
click at [149, 512] on button "Page tree" at bounding box center [147, 511] width 16 height 16
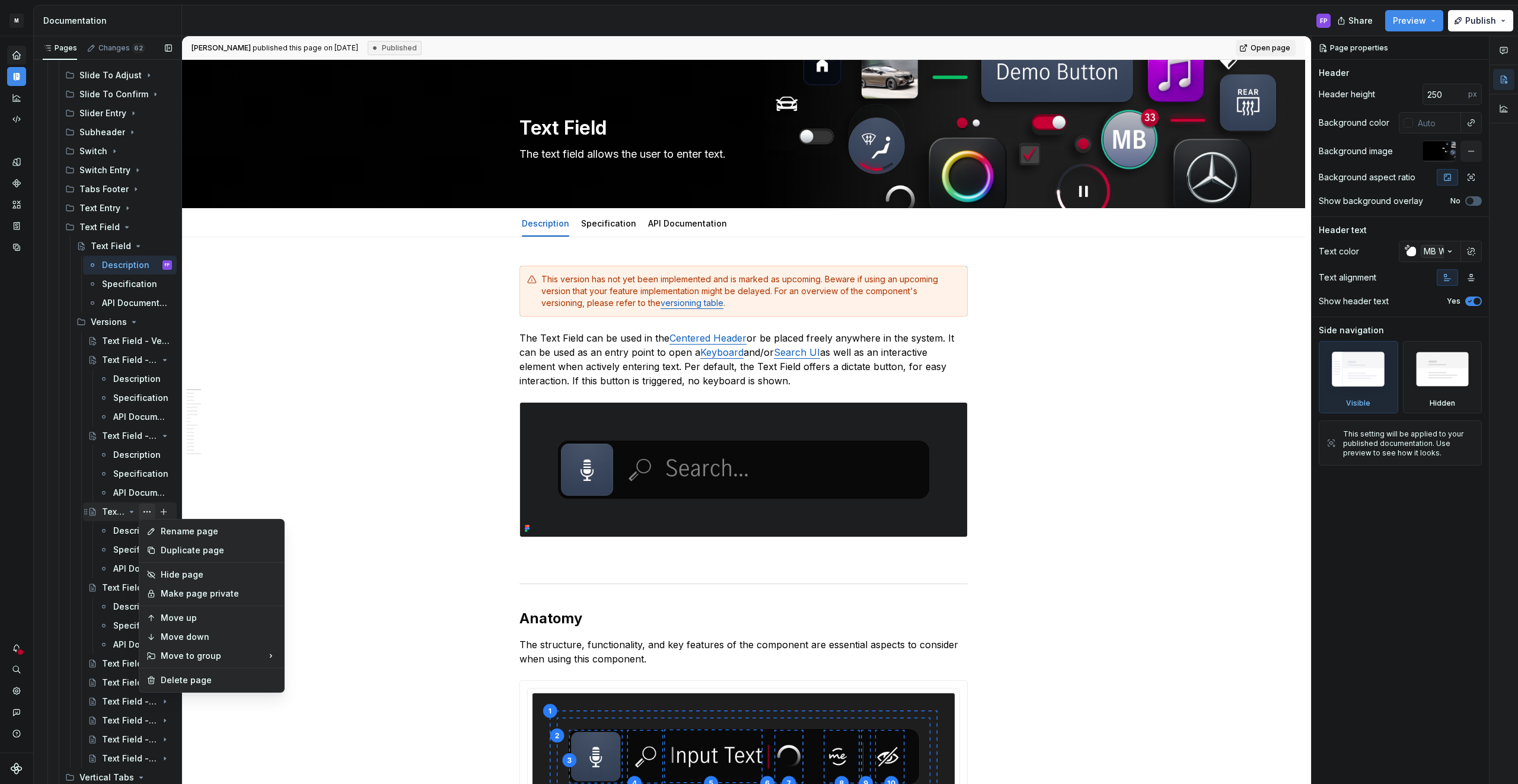
scroll to position [836, 0]
click at [179, 524] on div "Rename page" at bounding box center [211, 531] width 140 height 19
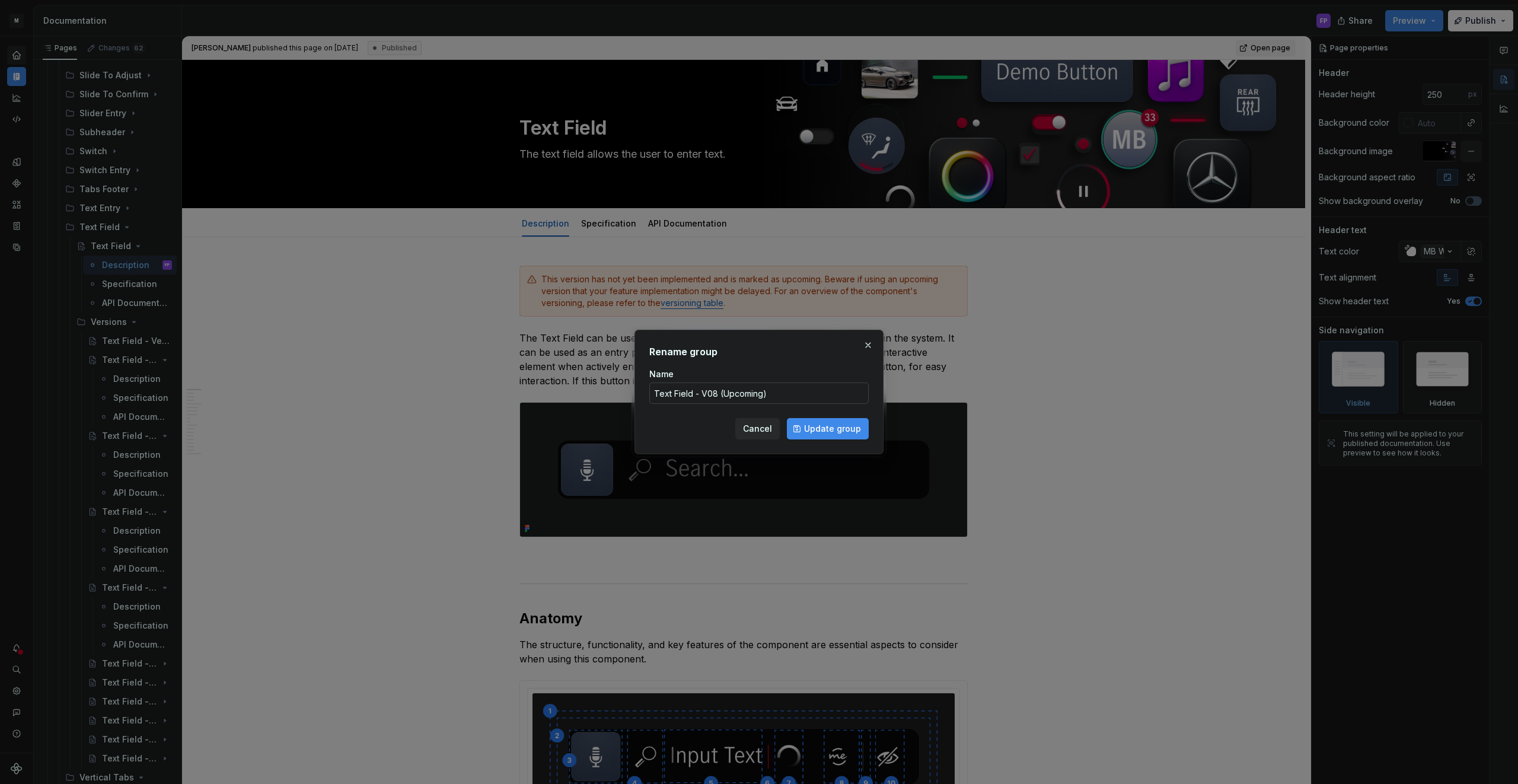
click at [808, 390] on input "Text Field - V08 (Upcoming)" at bounding box center [759, 393] width 219 height 21
drag, startPoint x: 796, startPoint y: 396, endPoint x: 719, endPoint y: 392, distance: 77.1
click at [719, 392] on input "Text Field - V08 (Upcoming)" at bounding box center [759, 393] width 219 height 21
type textarea "*"
type input "Text Field - V08"
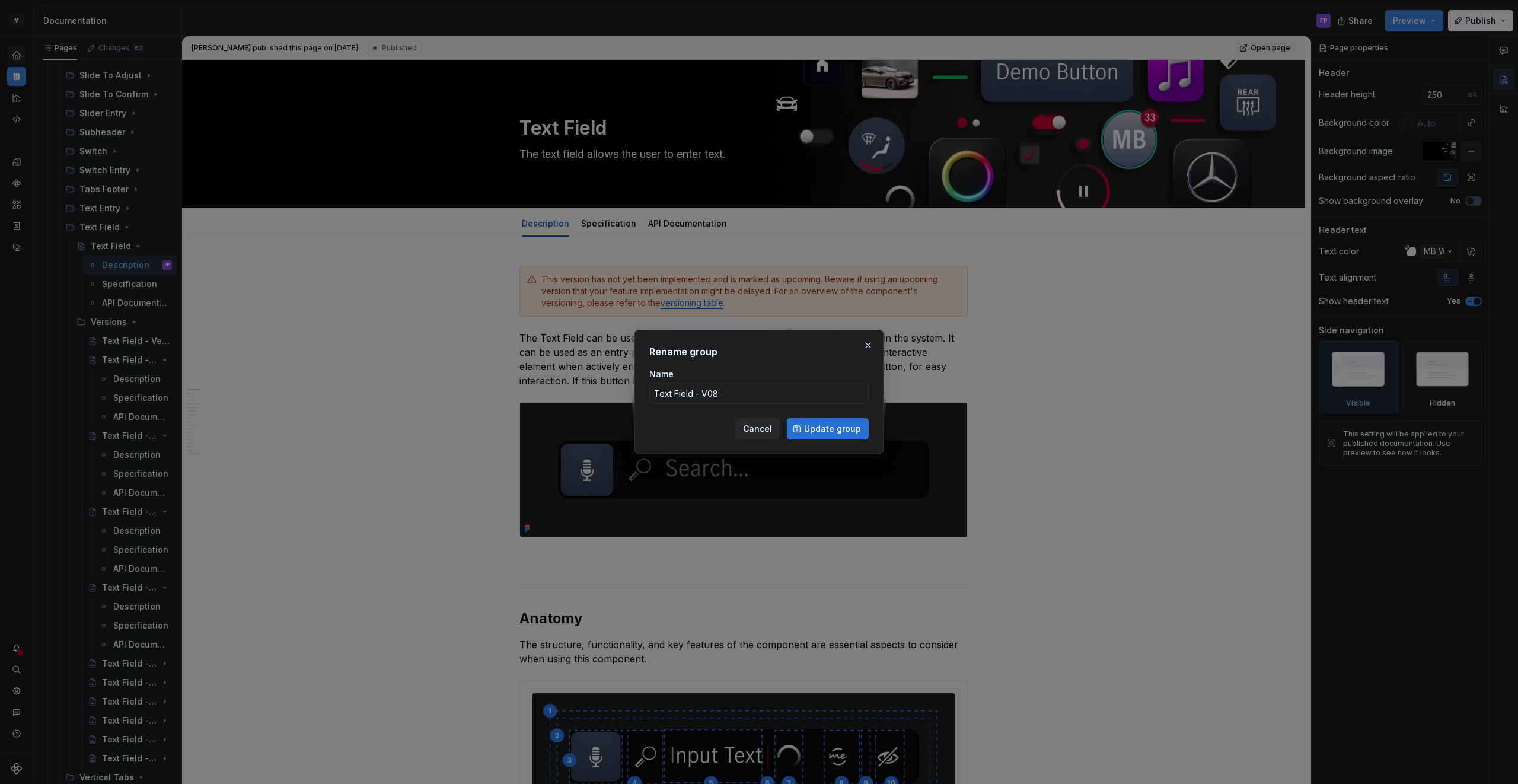
click at [813, 424] on span "Update group" at bounding box center [832, 429] width 57 height 12
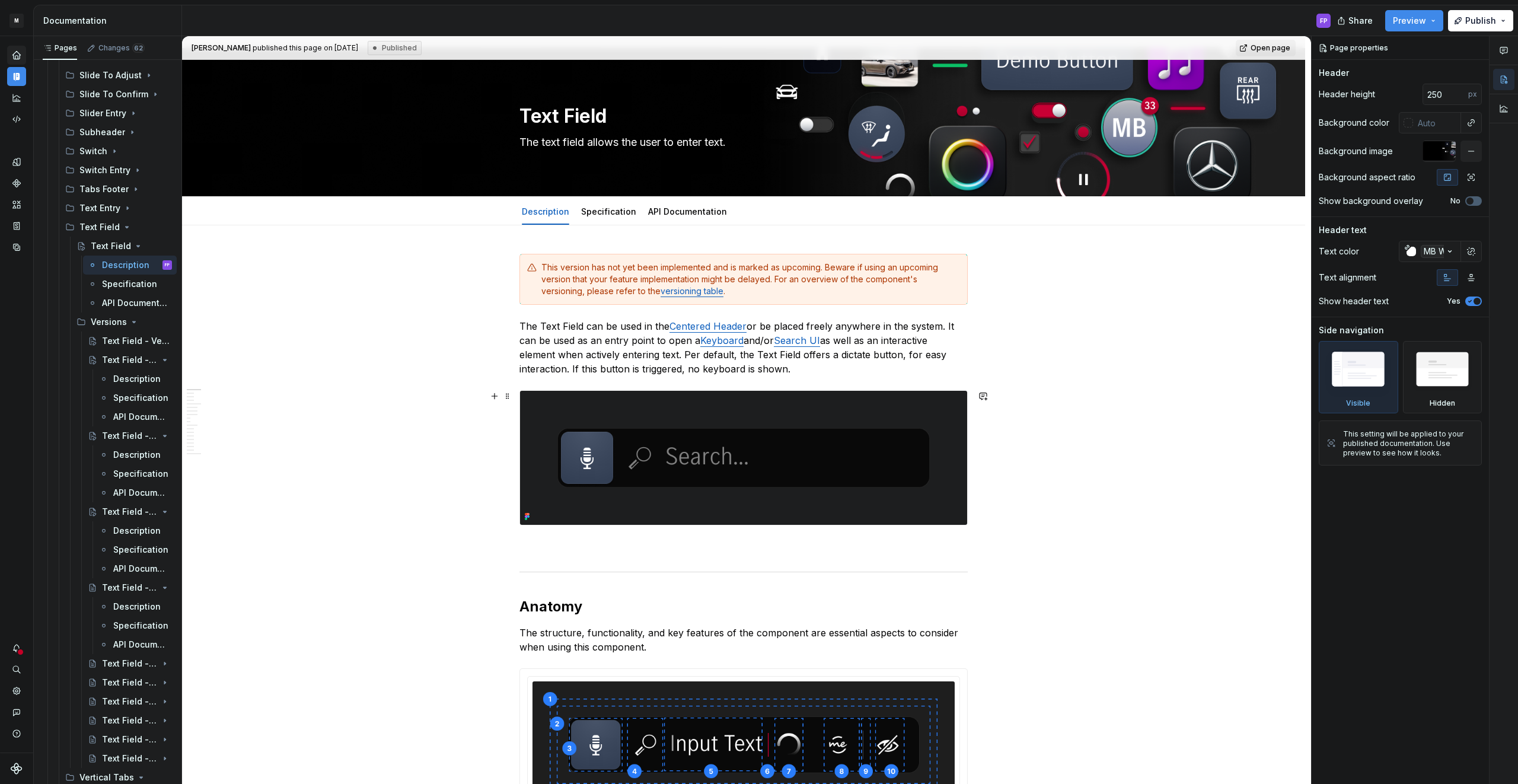
scroll to position [16, 0]
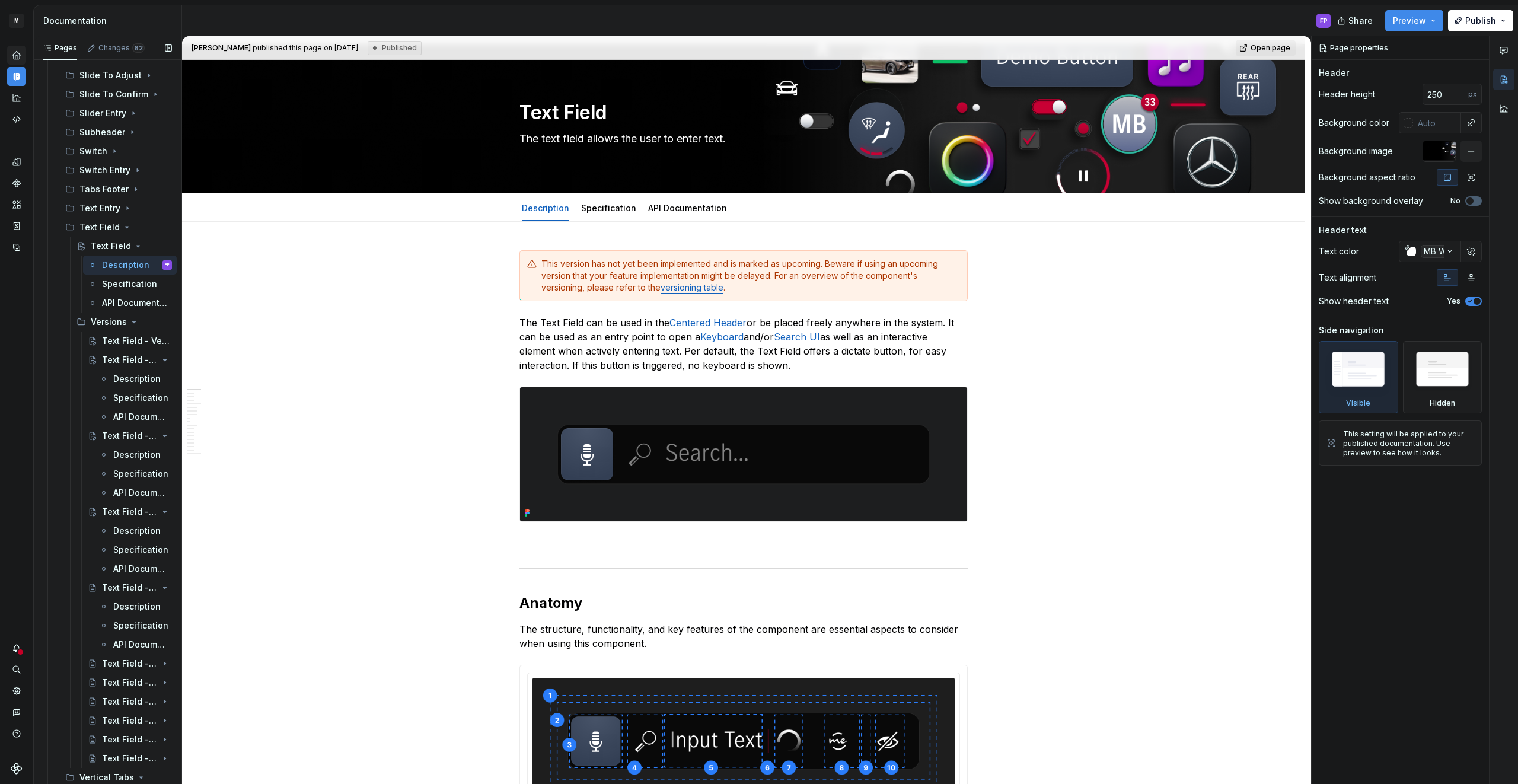
click at [0, 0] on button "Page tree" at bounding box center [0, 0] width 0 height 0
type textarea "*"
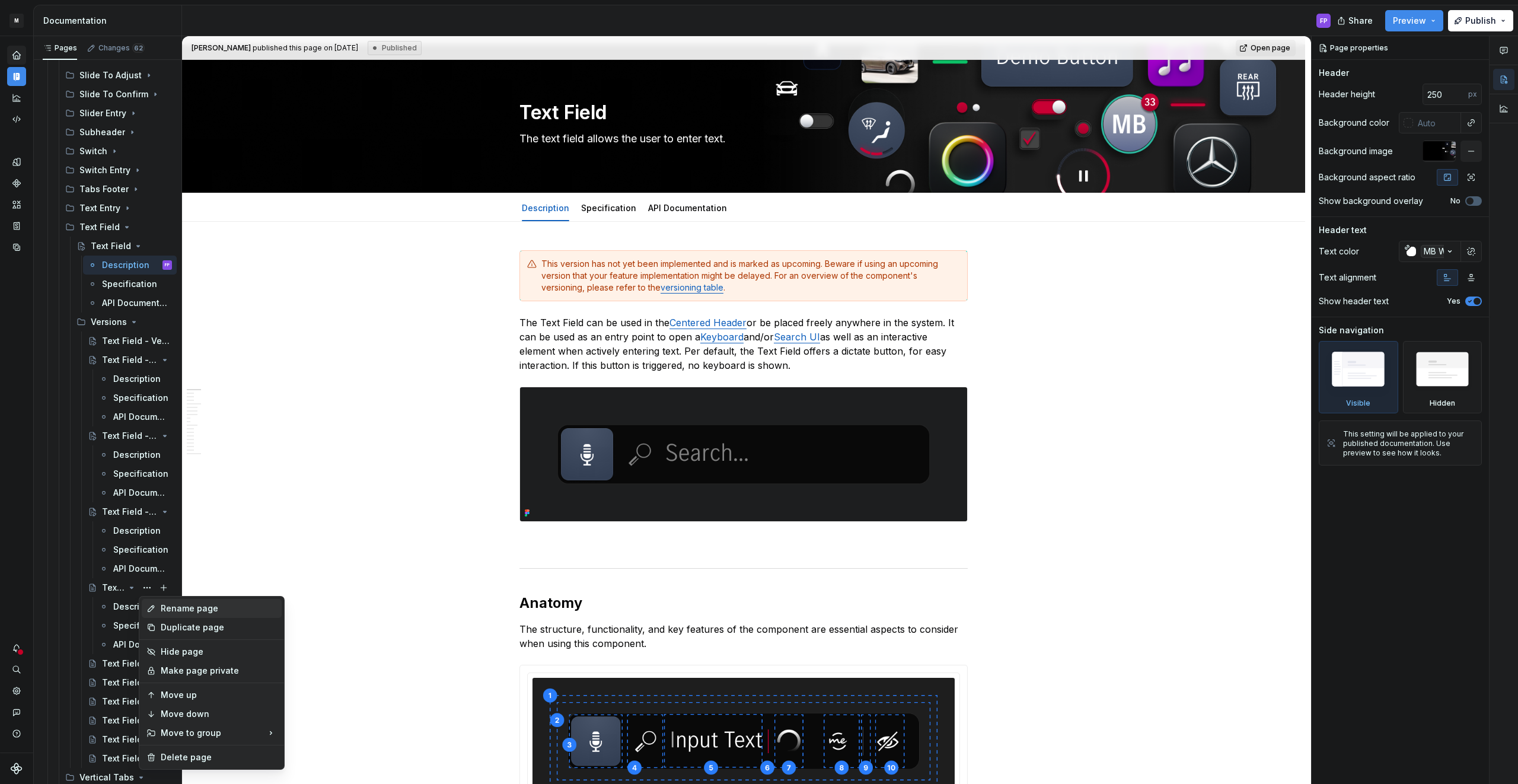
click at [191, 611] on div "Rename page" at bounding box center [219, 608] width 116 height 12
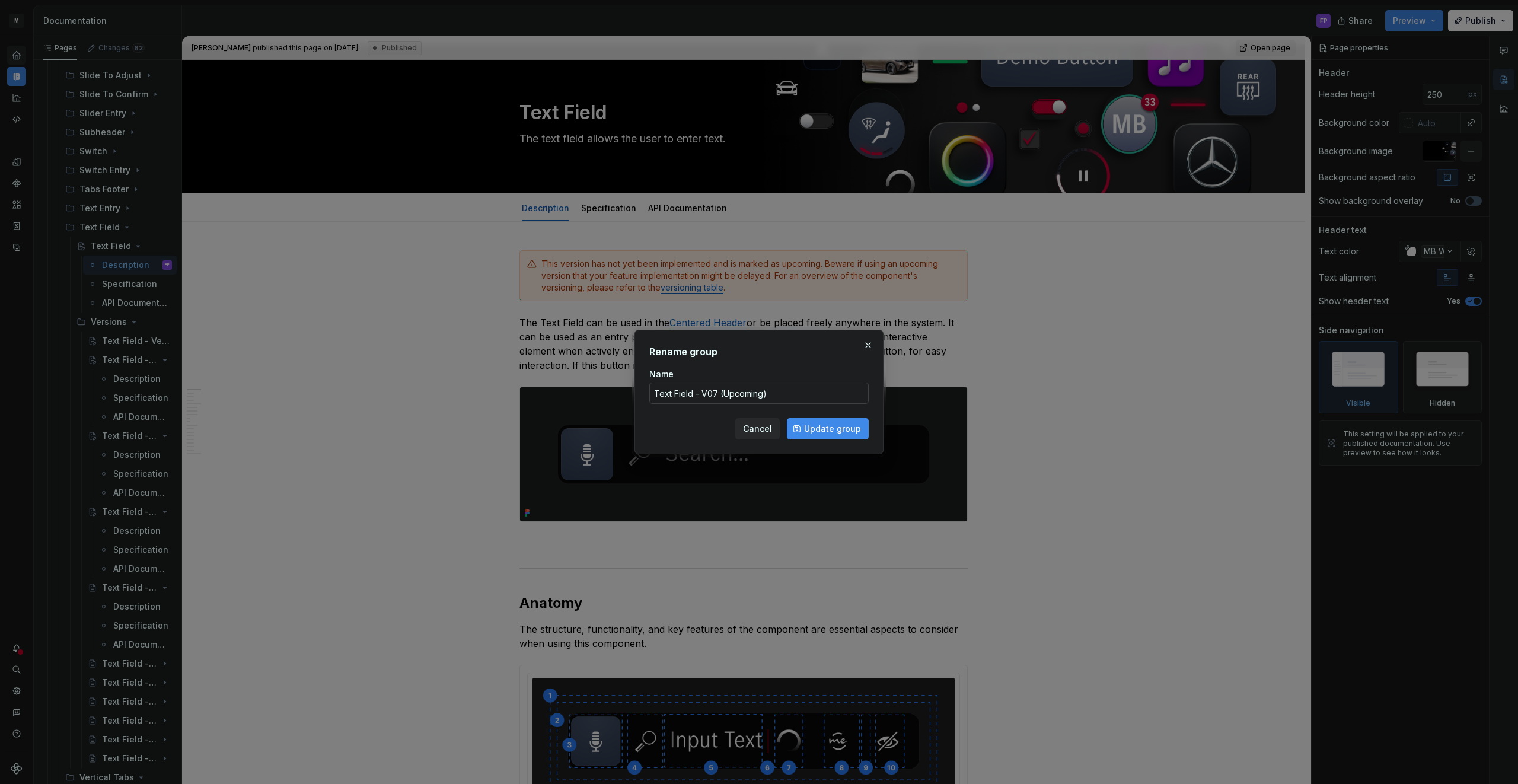
click at [803, 394] on input "Text Field - V07 (Upcoming)" at bounding box center [759, 393] width 219 height 21
drag, startPoint x: 783, startPoint y: 394, endPoint x: 717, endPoint y: 396, distance: 66.0
click at [717, 396] on input "Text Field - V07 (Upcoming)" at bounding box center [759, 393] width 219 height 21
type input "Text Field - V07"
click at [801, 425] on button "Update group" at bounding box center [827, 429] width 82 height 21
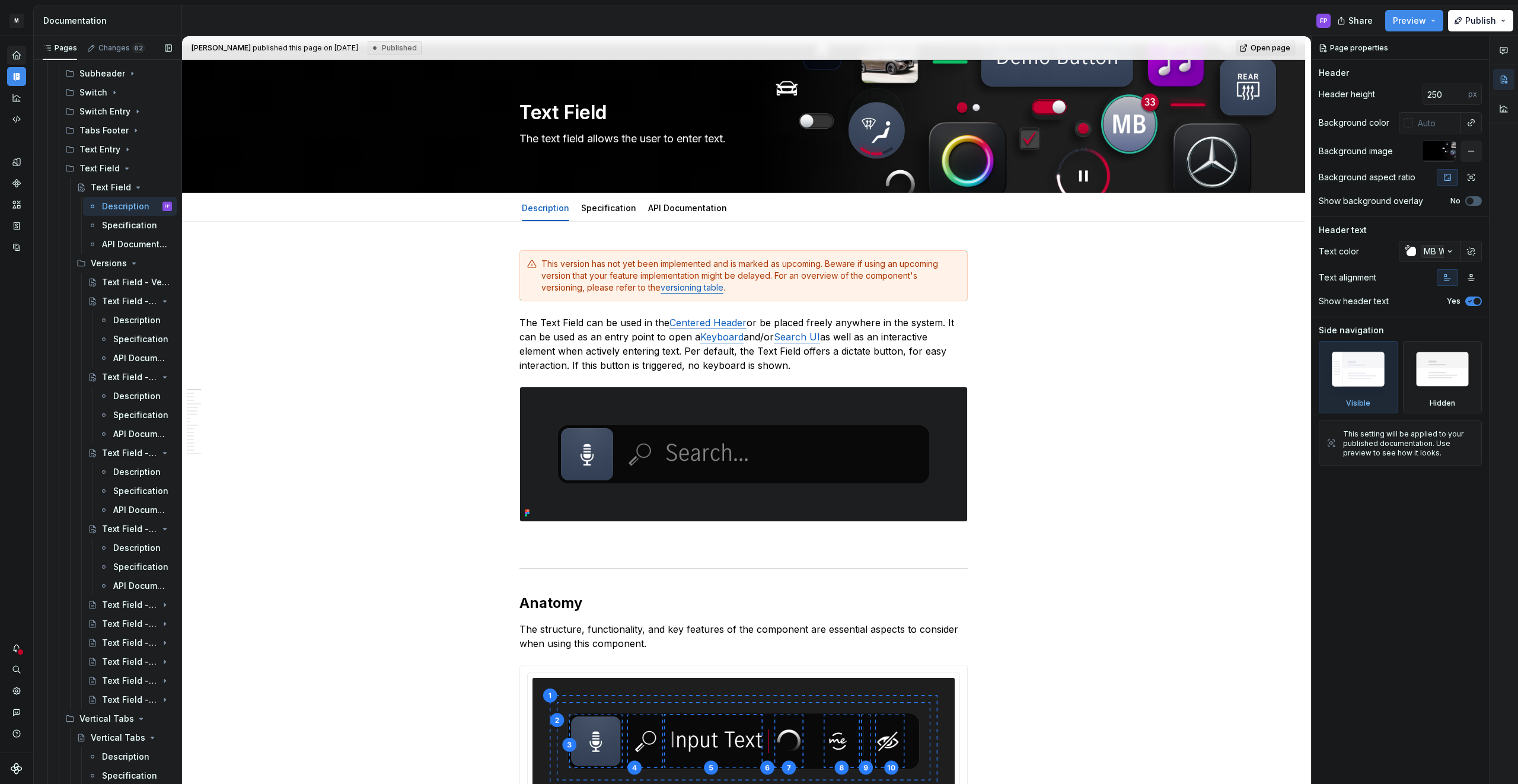
scroll to position [915, 0]
click at [150, 585] on button "Page tree" at bounding box center [147, 584] width 16 height 16
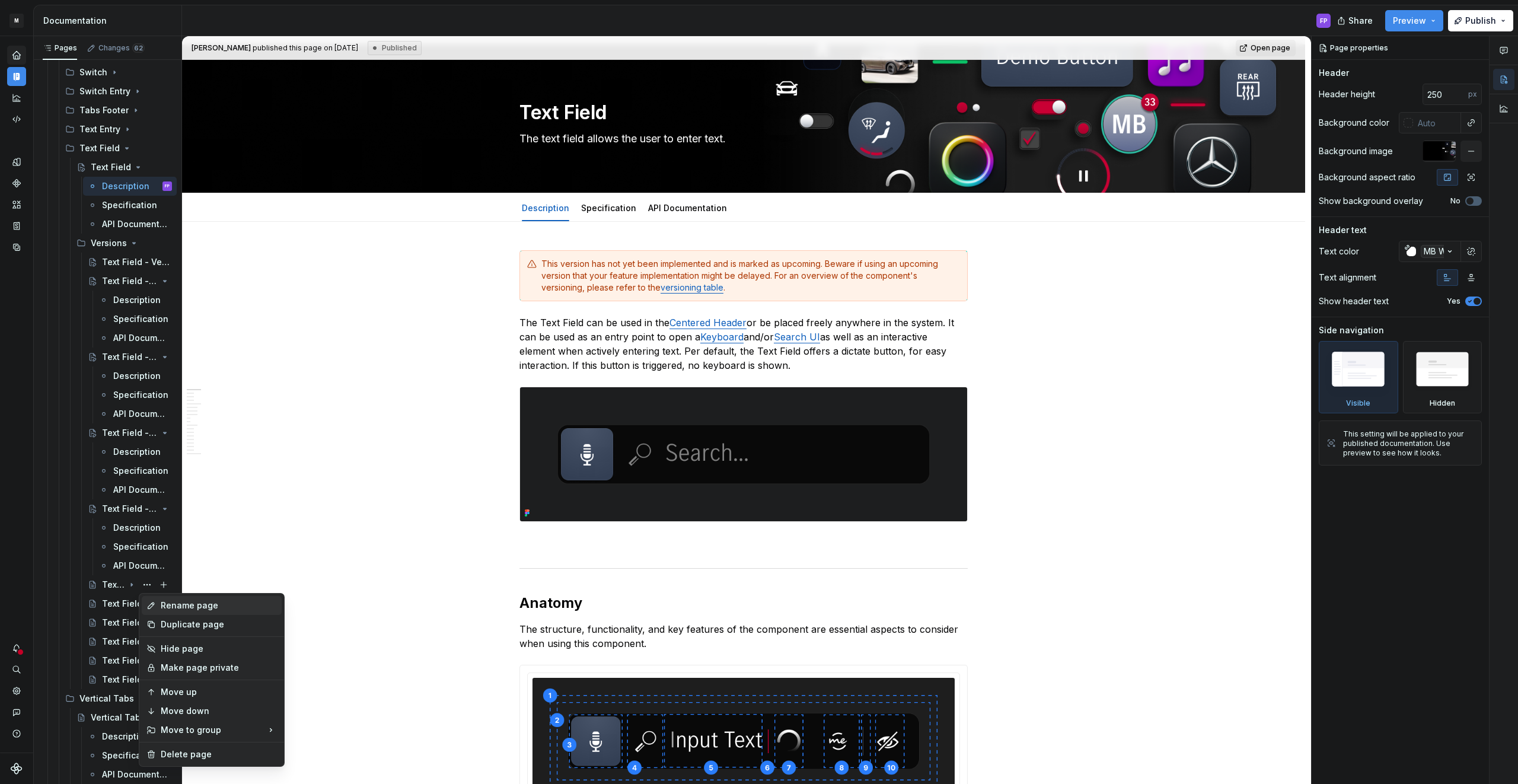
click at [183, 604] on div "Rename page" at bounding box center [219, 605] width 116 height 12
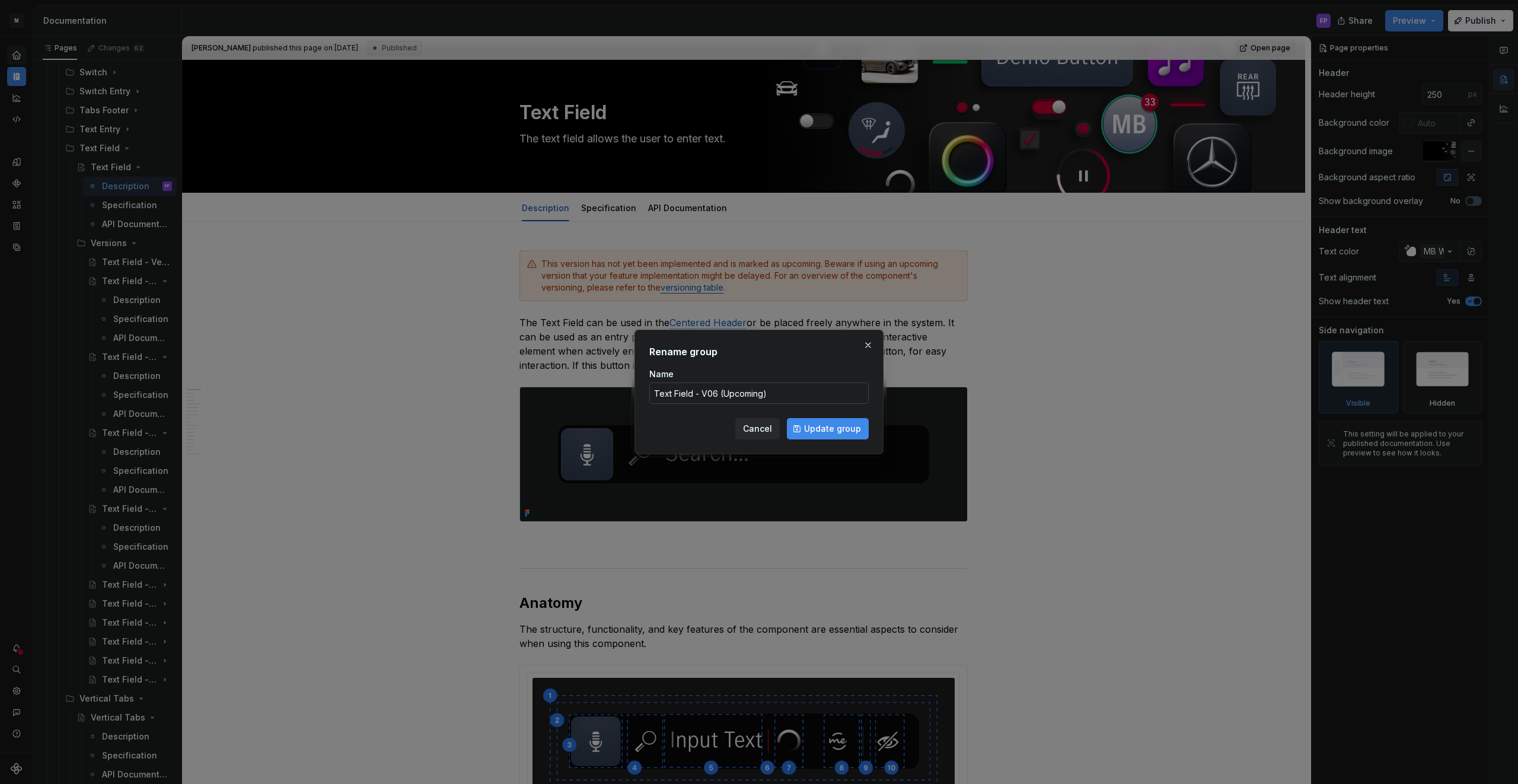
click at [779, 393] on input "Text Field - V06 (Upcoming)" at bounding box center [759, 393] width 219 height 21
type textarea "*"
drag, startPoint x: 776, startPoint y: 393, endPoint x: 717, endPoint y: 394, distance: 59.0
click at [717, 394] on input "Text Field - V06 (Upcoming)" at bounding box center [759, 393] width 219 height 21
type input "Text Field - V06"
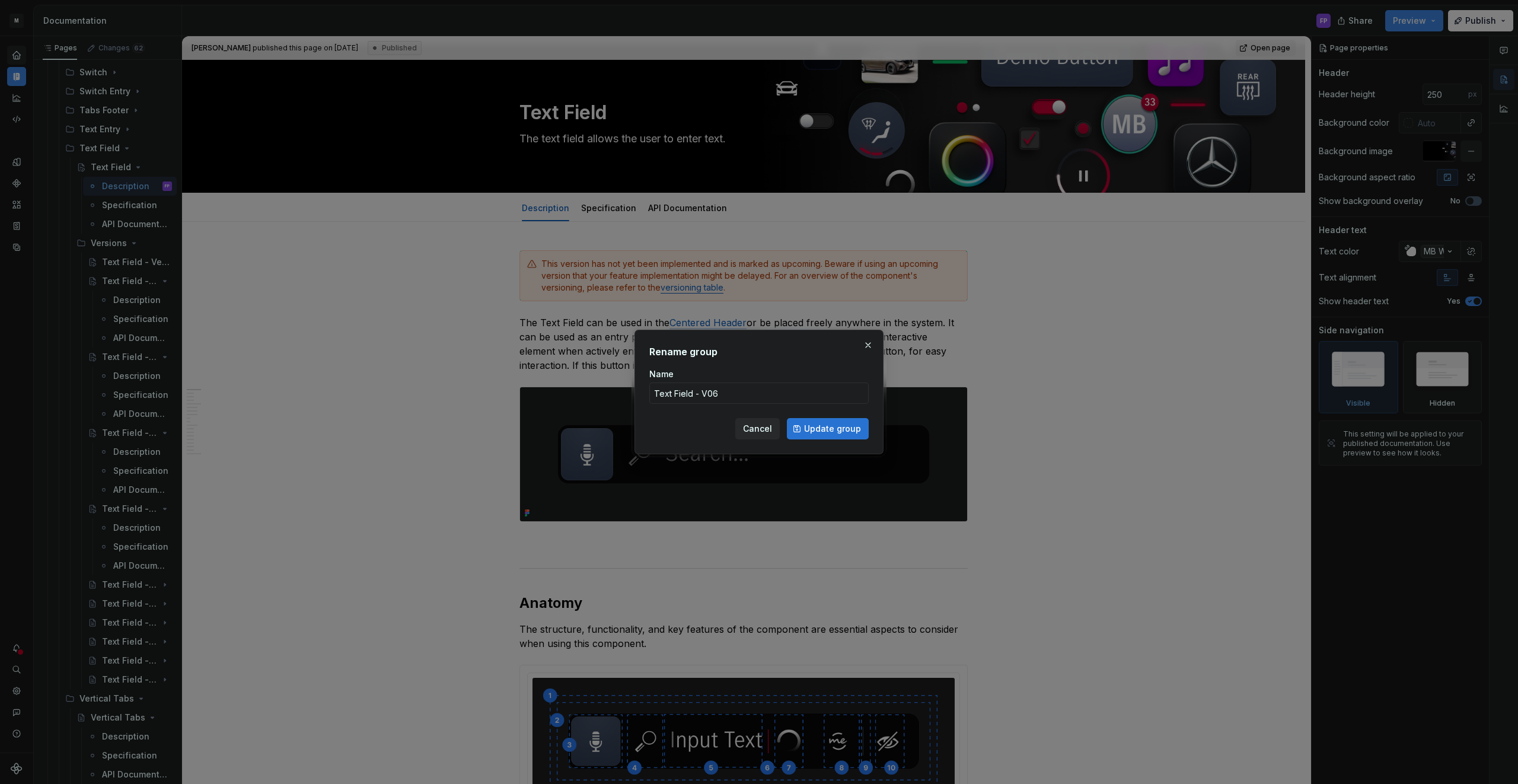
click at [808, 433] on span "Update group" at bounding box center [832, 429] width 57 height 12
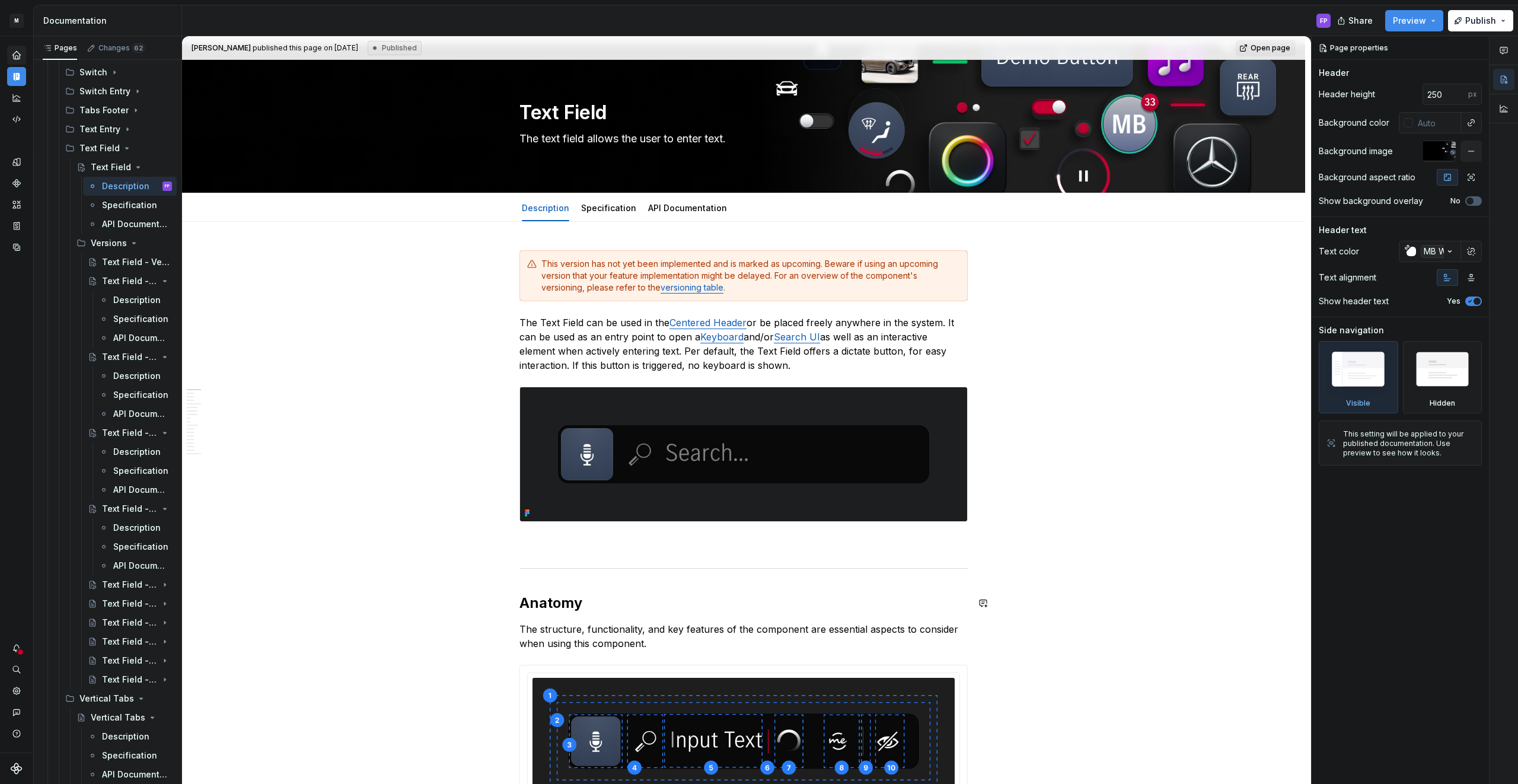
scroll to position [16, 0]
click at [143, 604] on button "Page tree" at bounding box center [147, 603] width 16 height 16
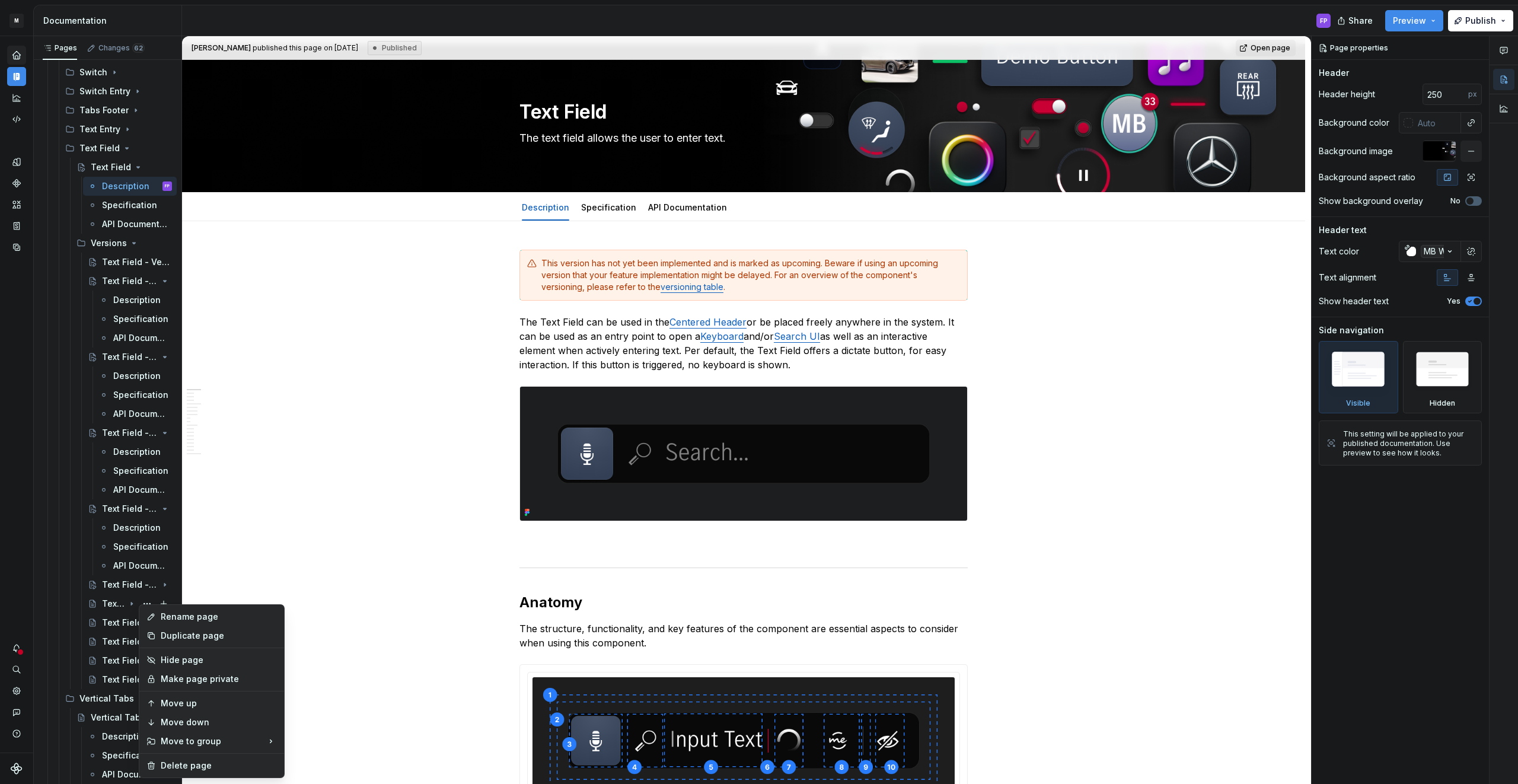
scroll to position [13, 0]
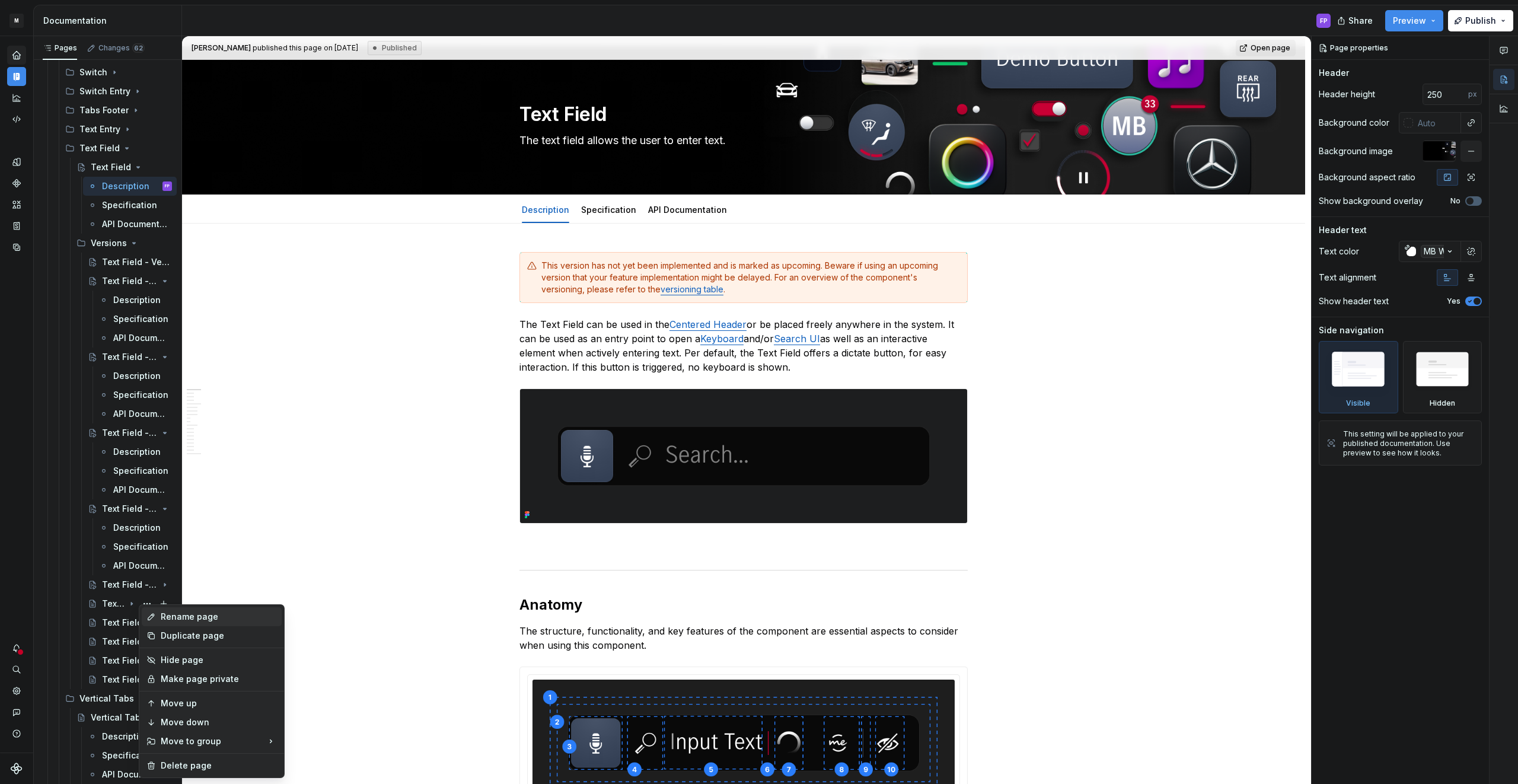
click at [175, 617] on div "Rename page" at bounding box center [219, 617] width 116 height 12
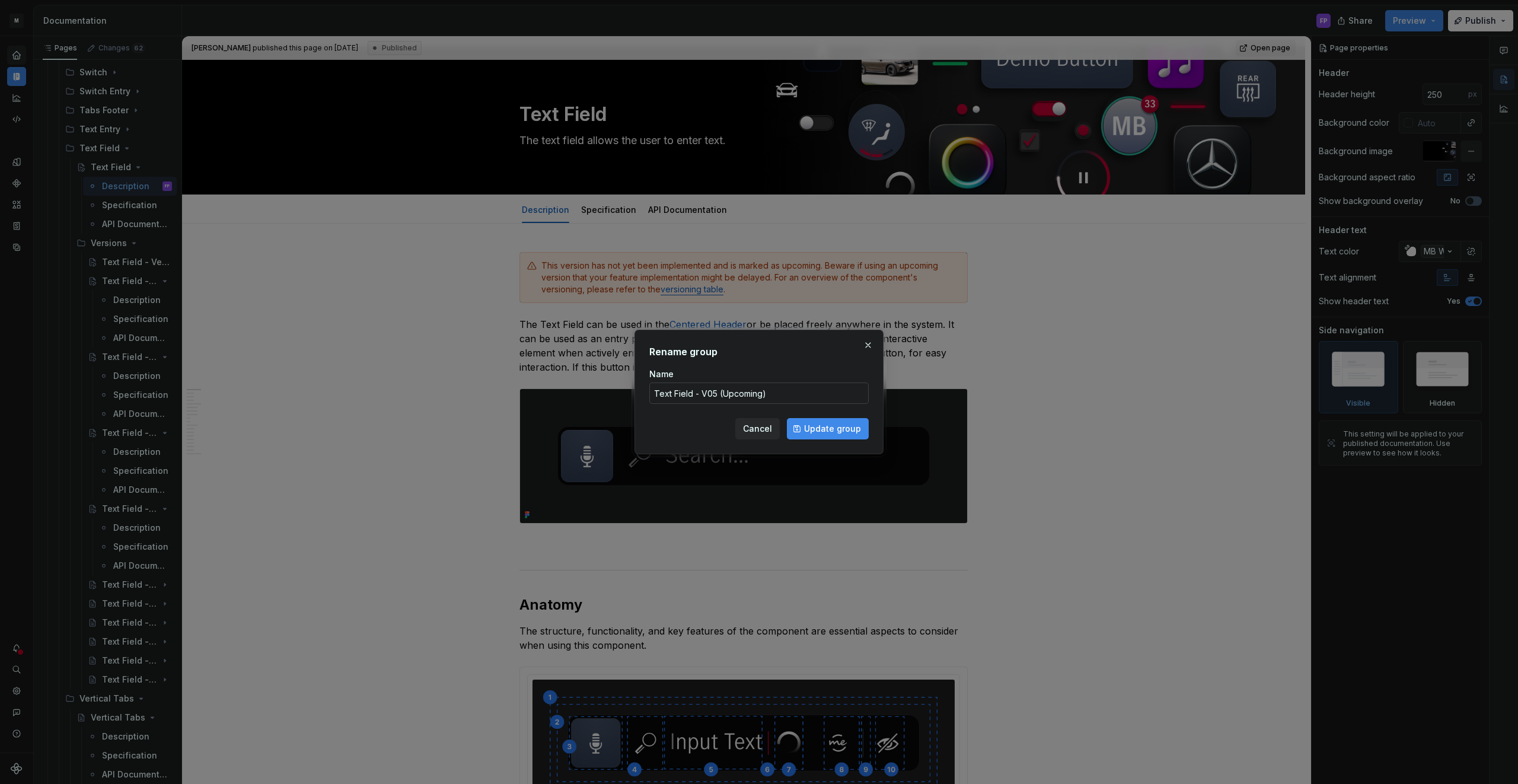
click at [786, 390] on input "Text Field - V05 (Upcoming)" at bounding box center [759, 393] width 219 height 21
type textarea "*"
drag, startPoint x: 786, startPoint y: 391, endPoint x: 717, endPoint y: 395, distance: 69.1
click at [717, 395] on input "Text Field - V05 (Upcoming)" at bounding box center [759, 393] width 219 height 21
type input "Text Field - V05"
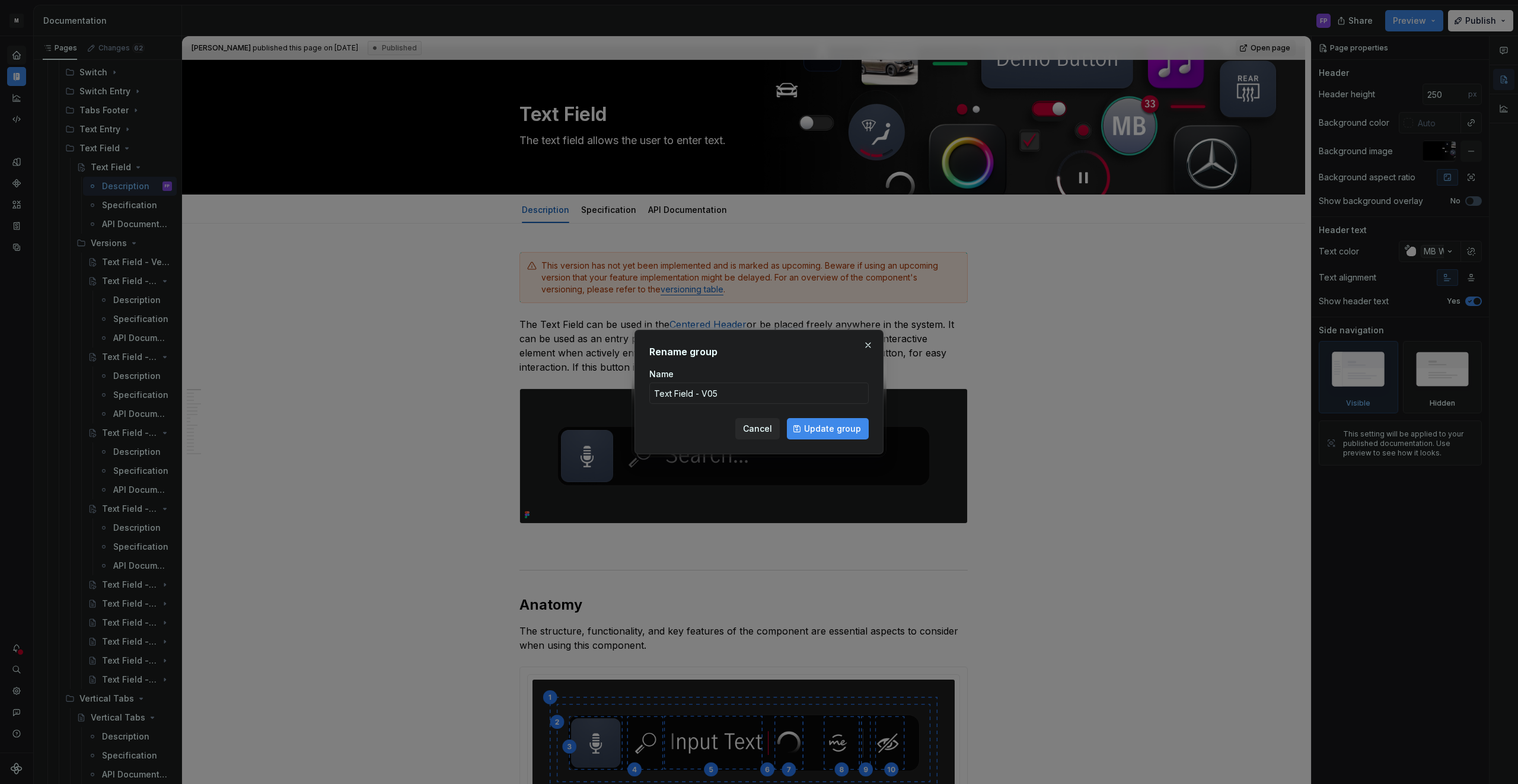
drag, startPoint x: 846, startPoint y: 429, endPoint x: 224, endPoint y: 590, distance: 642.5
click at [846, 429] on span "Update group" at bounding box center [832, 429] width 57 height 12
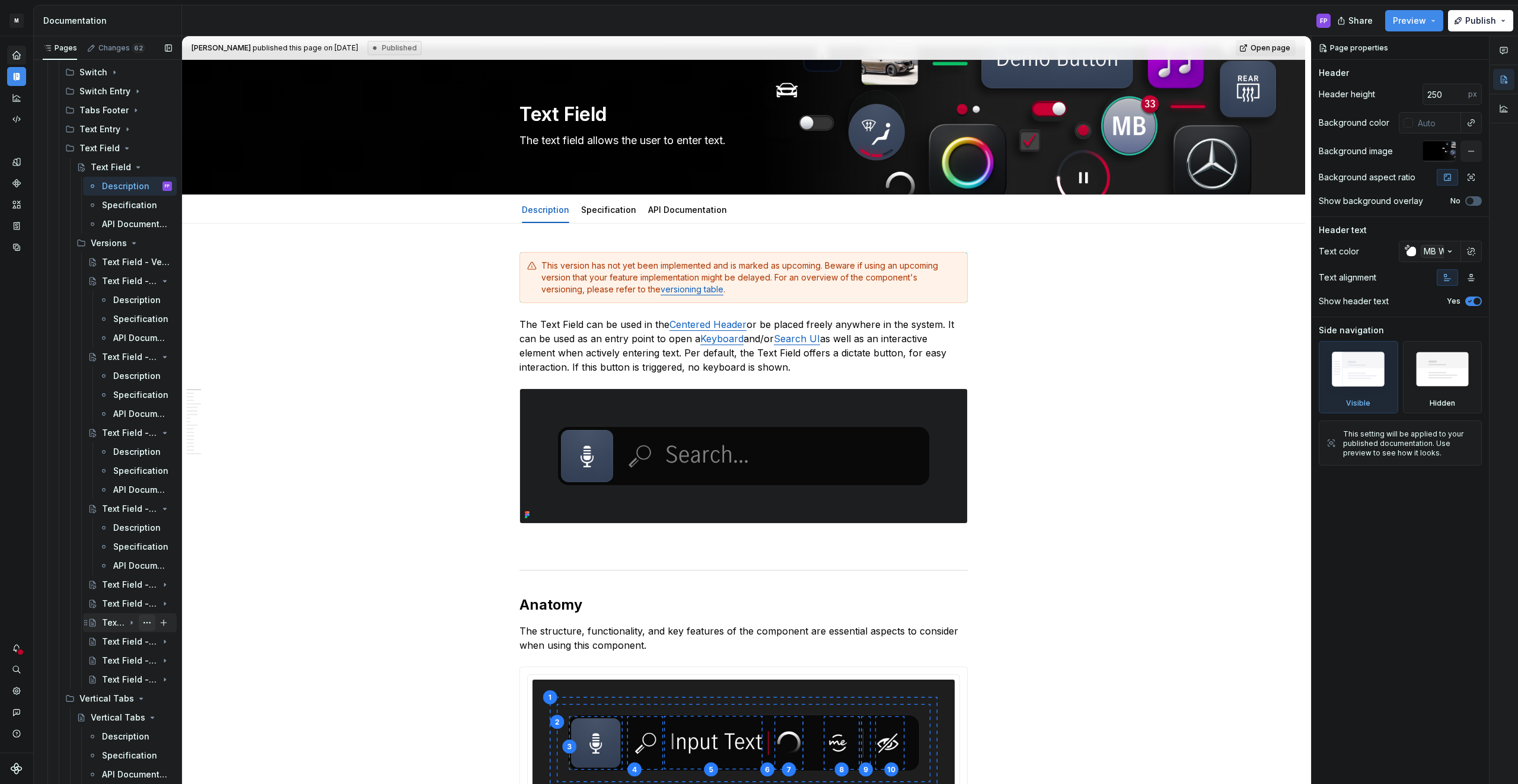
click at [143, 624] on button "Page tree" at bounding box center [147, 622] width 16 height 16
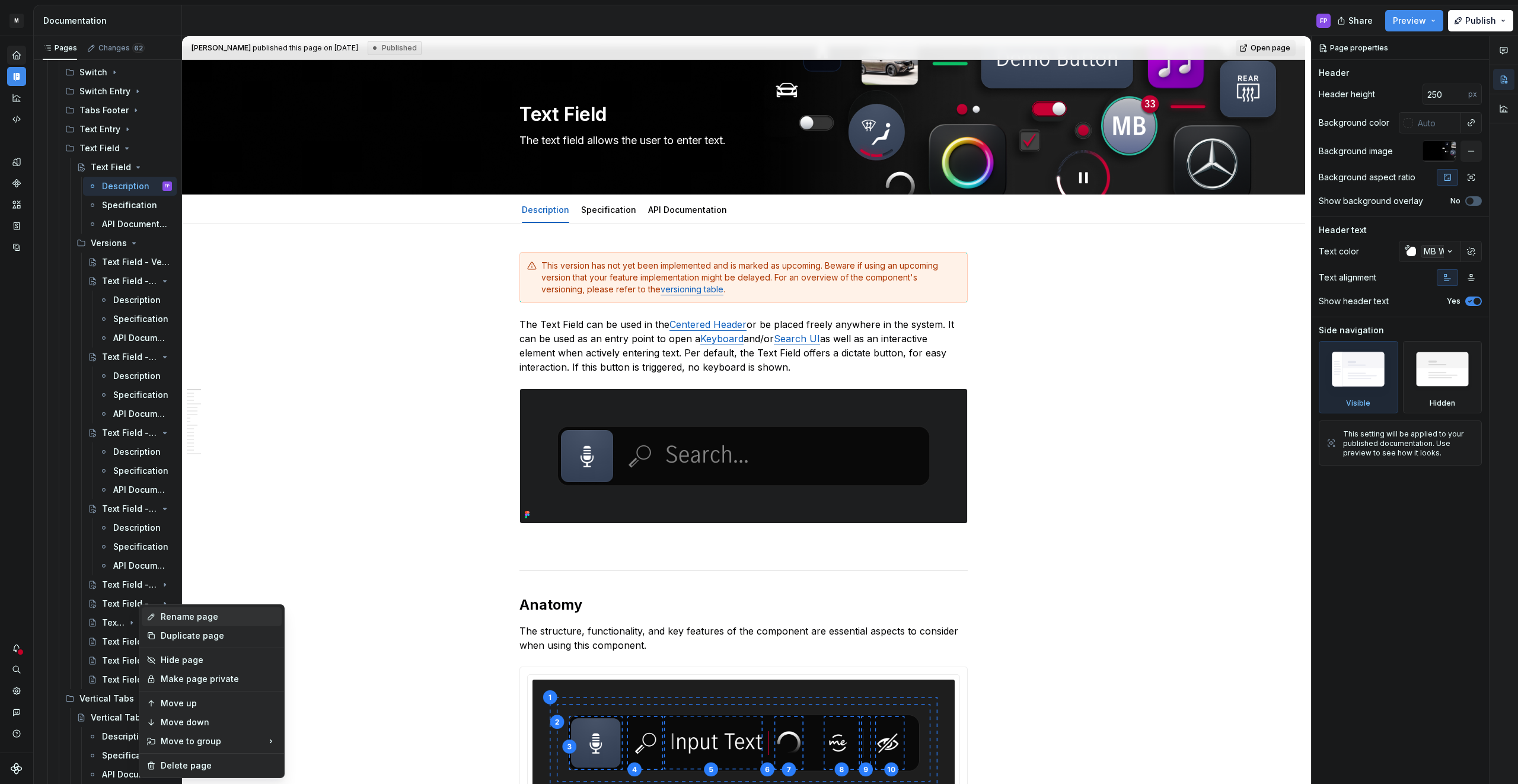
click at [175, 620] on div "Rename page" at bounding box center [219, 617] width 116 height 12
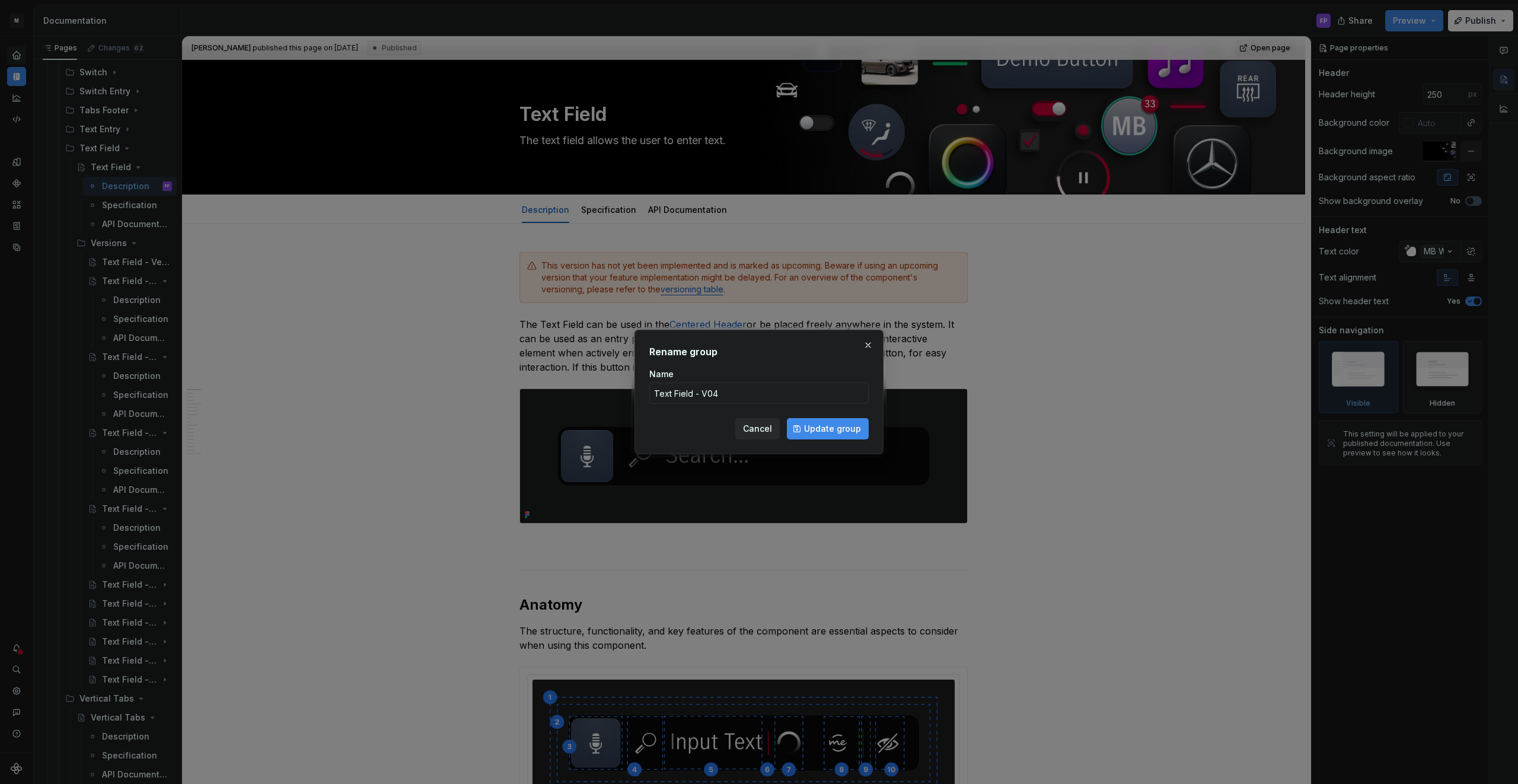
click at [743, 433] on button "Cancel" at bounding box center [757, 429] width 45 height 21
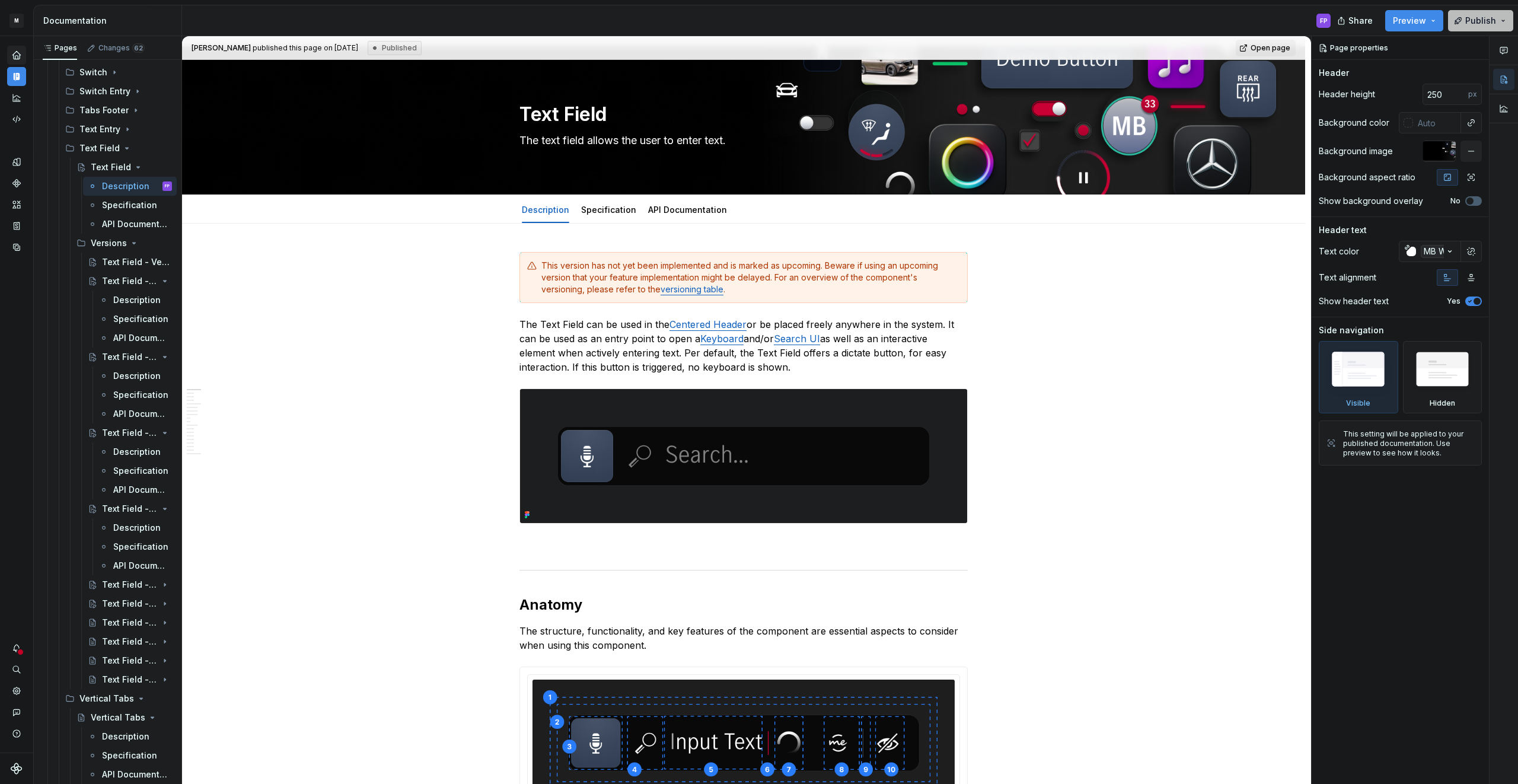
click at [1493, 12] on button "Publish" at bounding box center [1480, 21] width 65 height 21
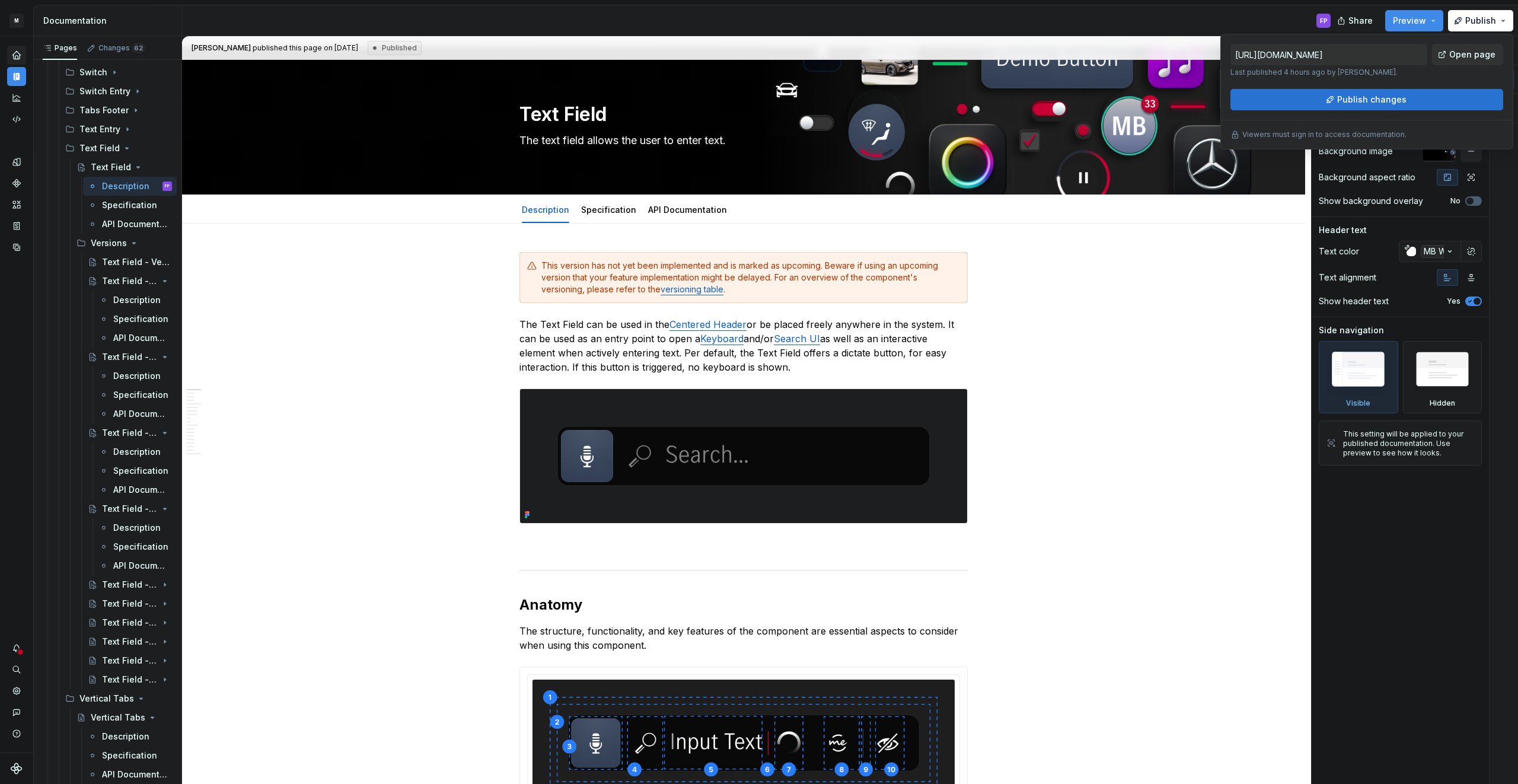
click at [1368, 106] on button "Publish changes" at bounding box center [1367, 99] width 273 height 21
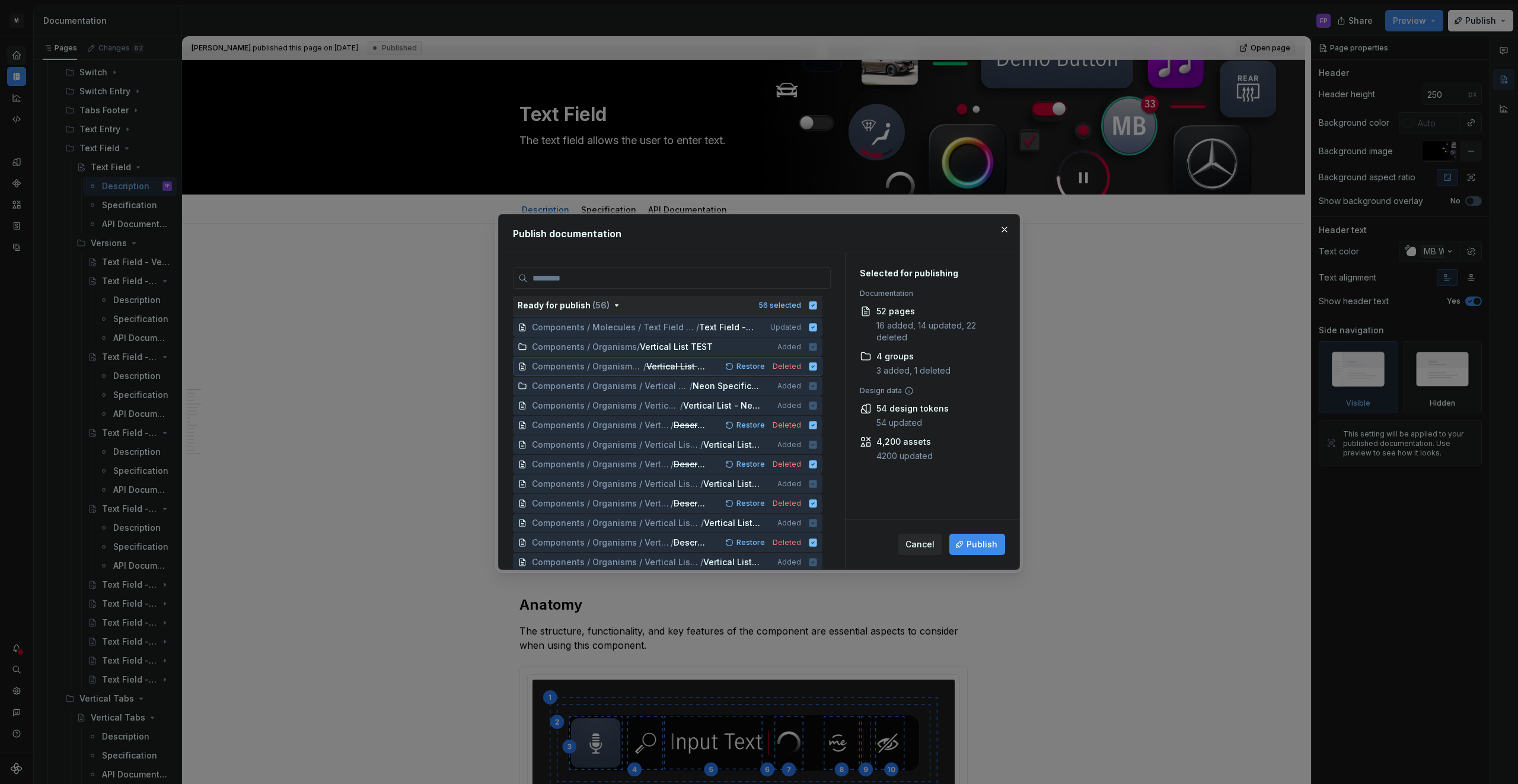
scroll to position [250, 0]
click at [817, 352] on icon at bounding box center [813, 350] width 8 height 8
click at [817, 368] on icon at bounding box center [813, 370] width 8 height 8
click at [817, 351] on icon at bounding box center [813, 350] width 8 height 8
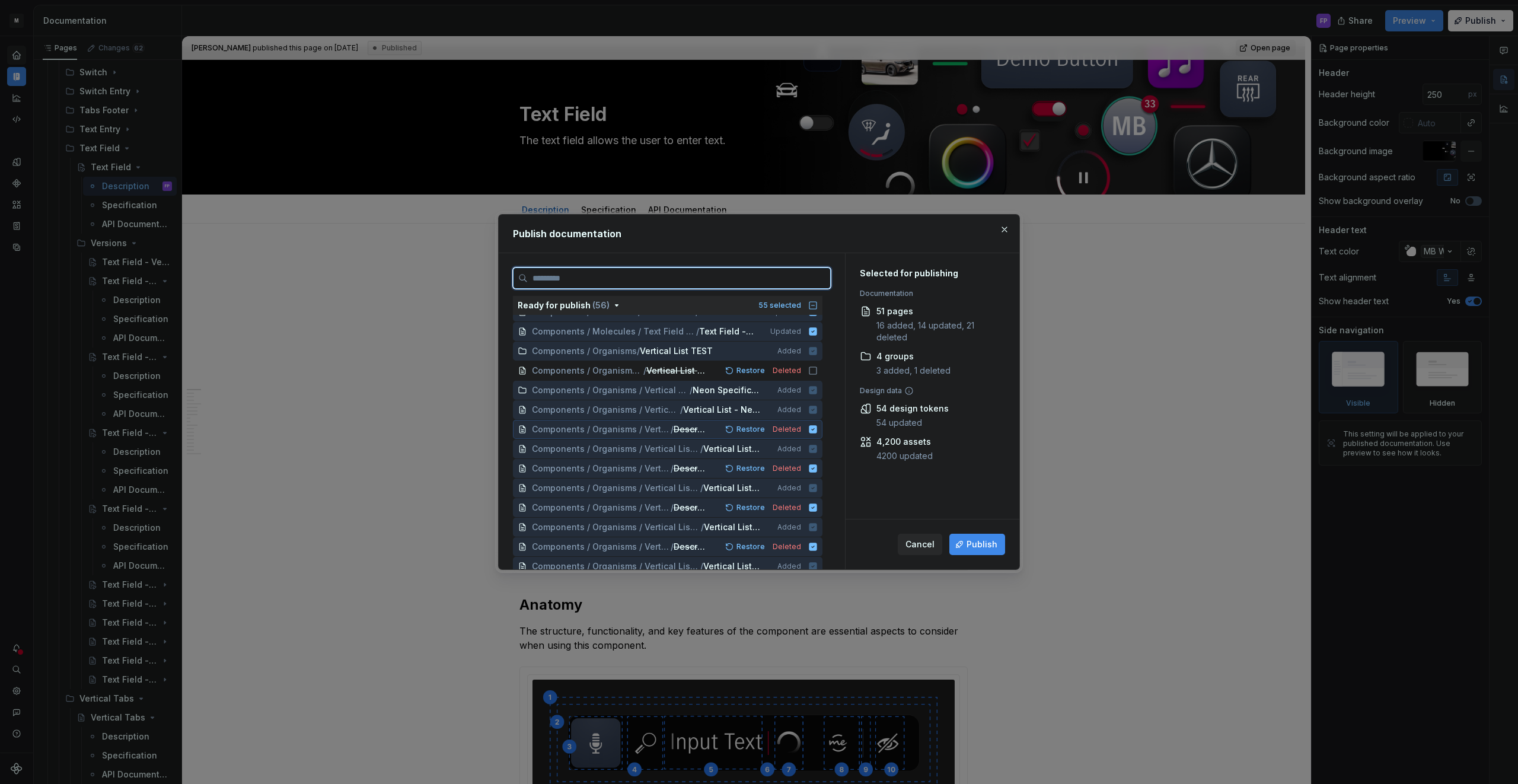
click at [817, 426] on icon at bounding box center [813, 429] width 8 height 8
click at [817, 411] on icon at bounding box center [813, 409] width 8 height 8
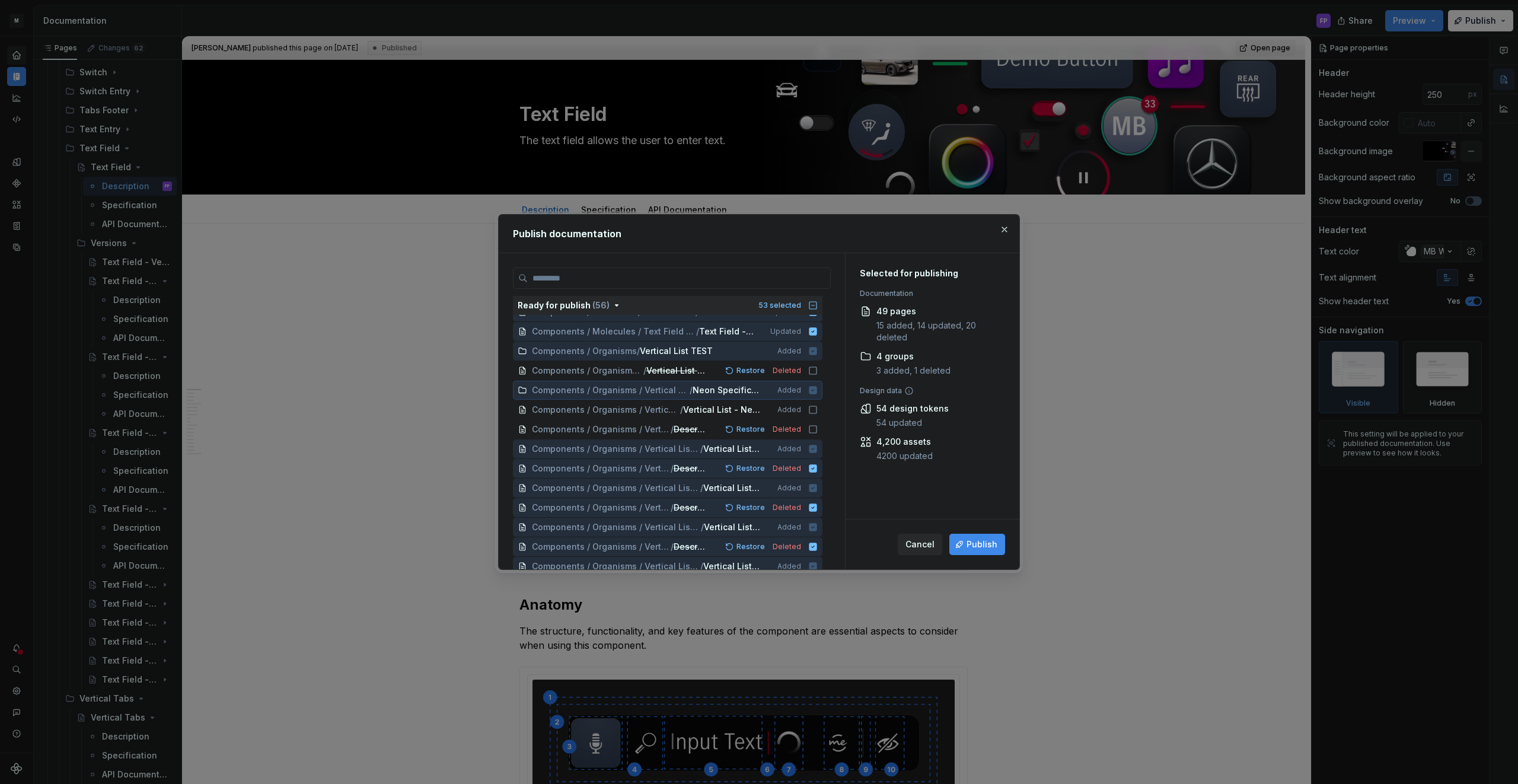
click at [817, 388] on icon at bounding box center [813, 390] width 8 height 8
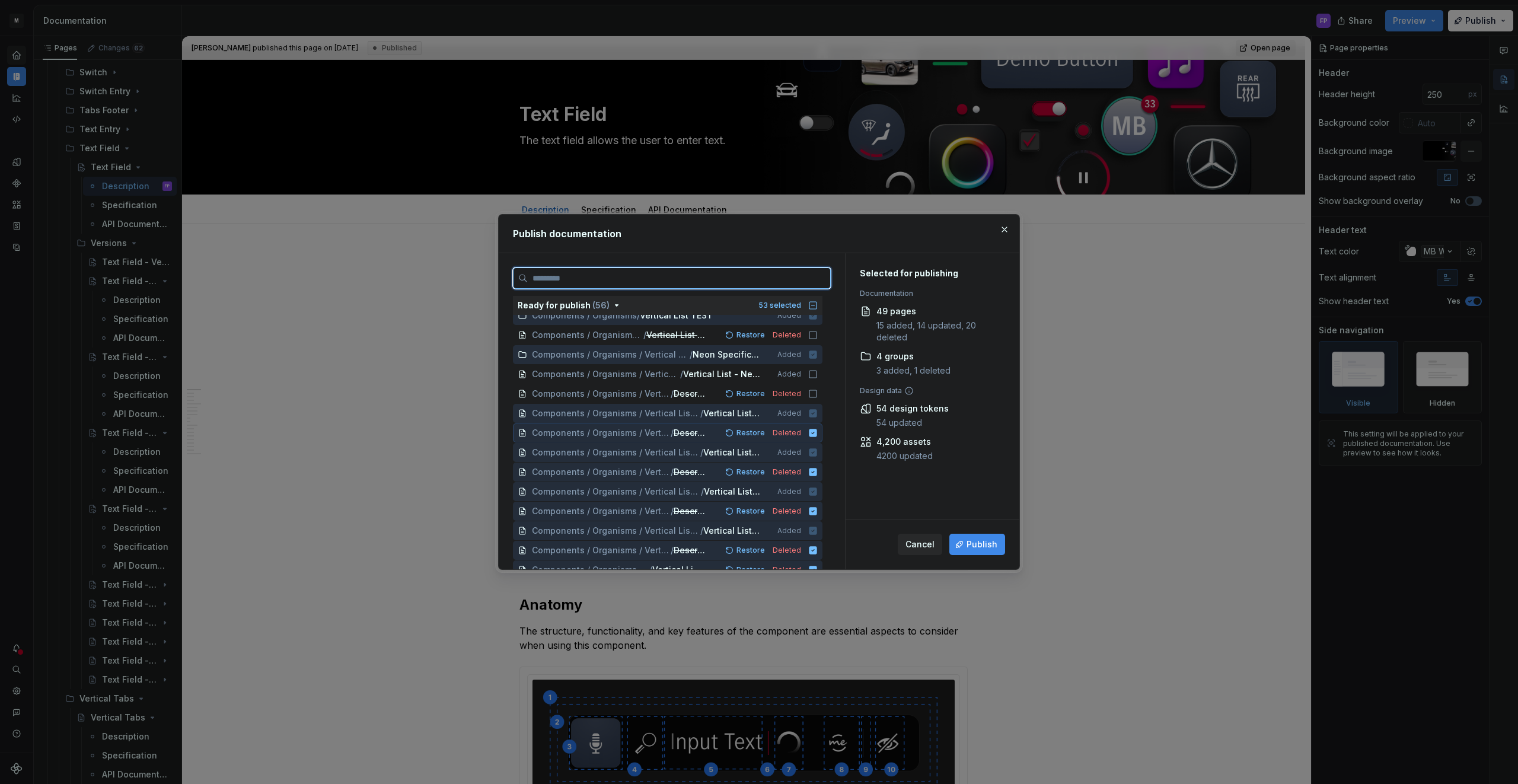
click at [820, 427] on div "Components / Organisms / Vertical List TEST / Neon Specification / Vertical Lis…" at bounding box center [668, 433] width 309 height 19
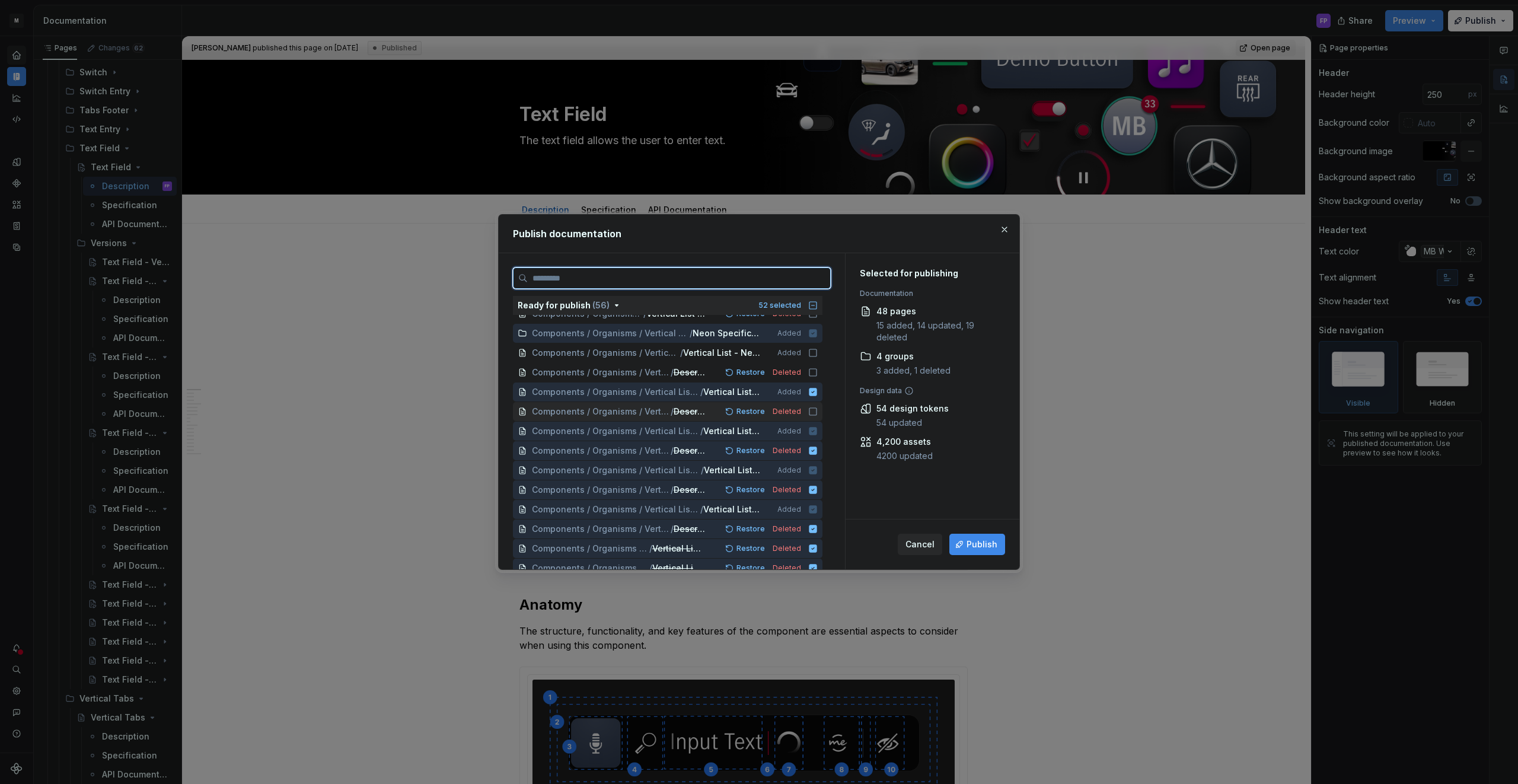
scroll to position [311, 0]
click at [817, 387] on icon at bounding box center [813, 386] width 8 height 8
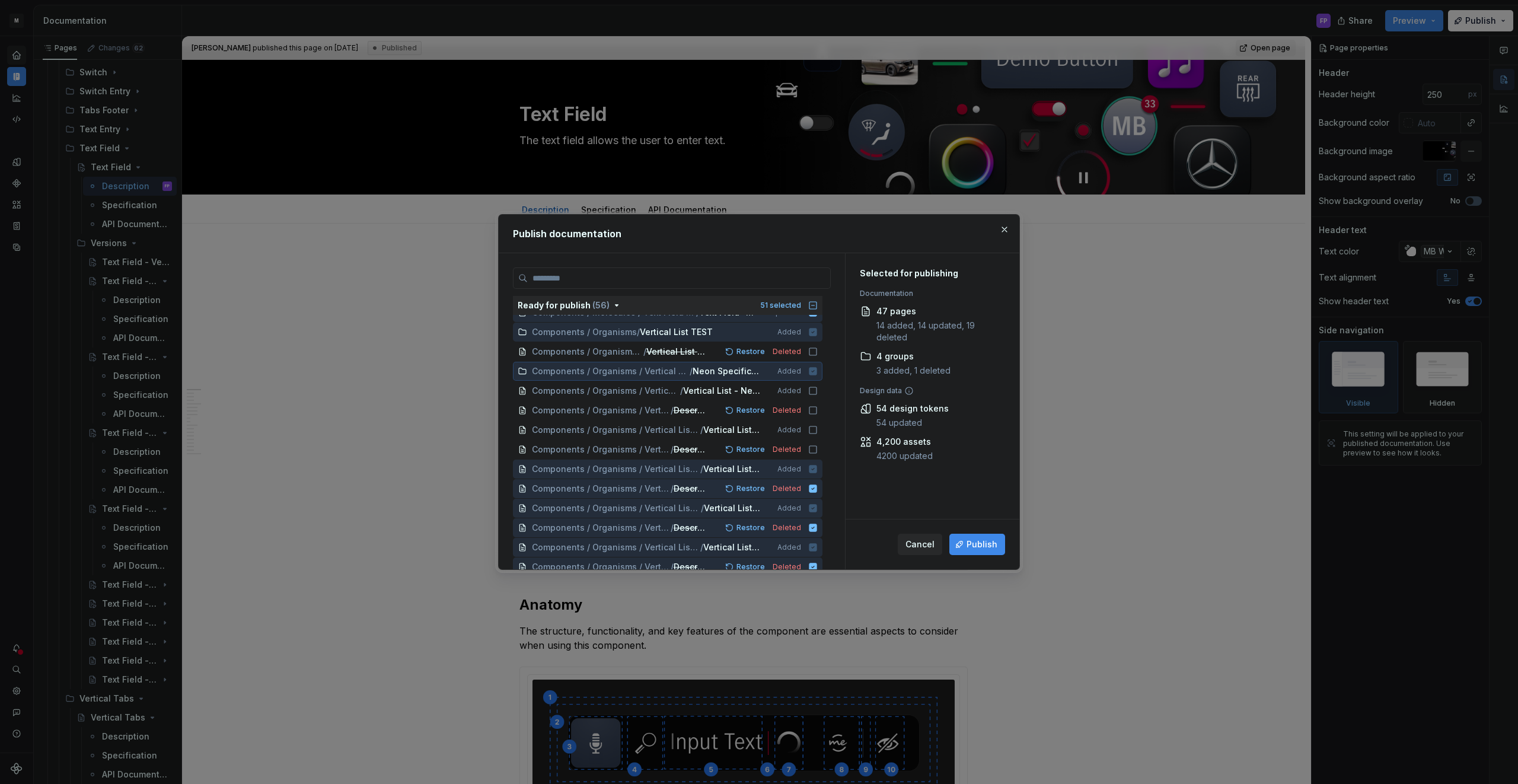
click at [817, 373] on icon at bounding box center [813, 370] width 8 height 8
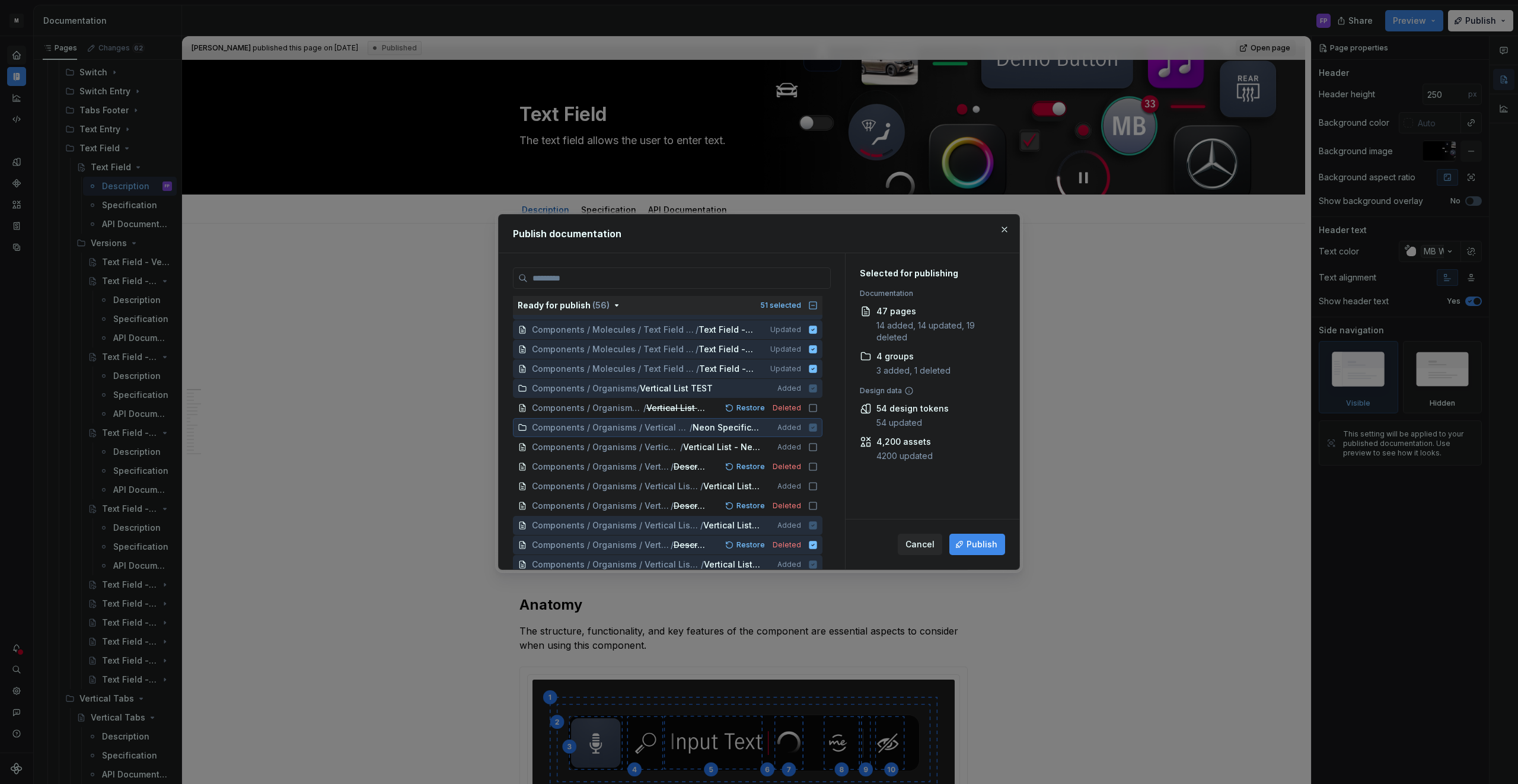
scroll to position [211, 0]
click at [818, 382] on span "Components / Organisms / Vertical List TEST Added" at bounding box center [668, 390] width 309 height 20
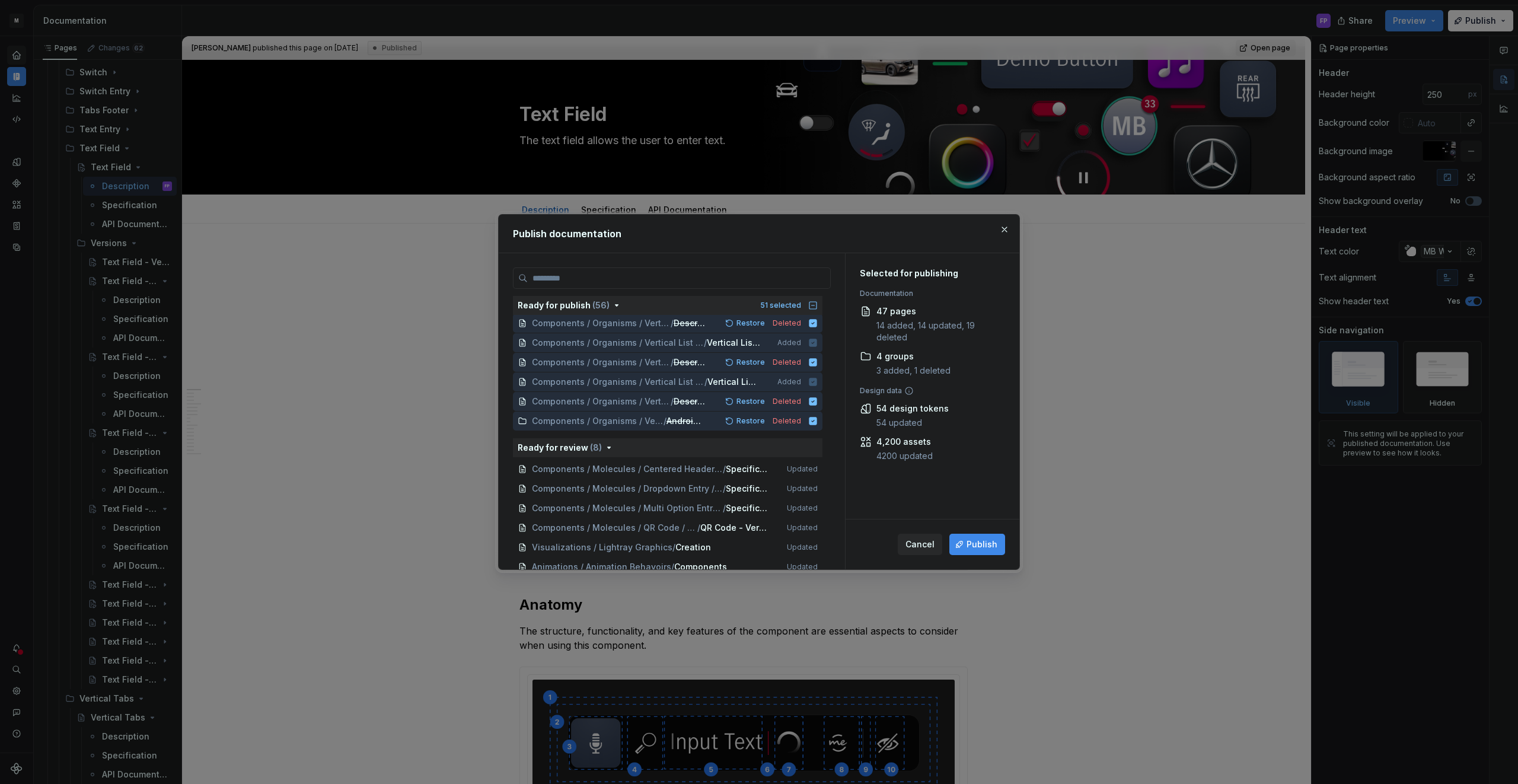
scroll to position [978, 0]
drag, startPoint x: 818, startPoint y: 424, endPoint x: 818, endPoint y: 410, distance: 14.0
click at [817, 424] on icon at bounding box center [813, 424] width 8 height 8
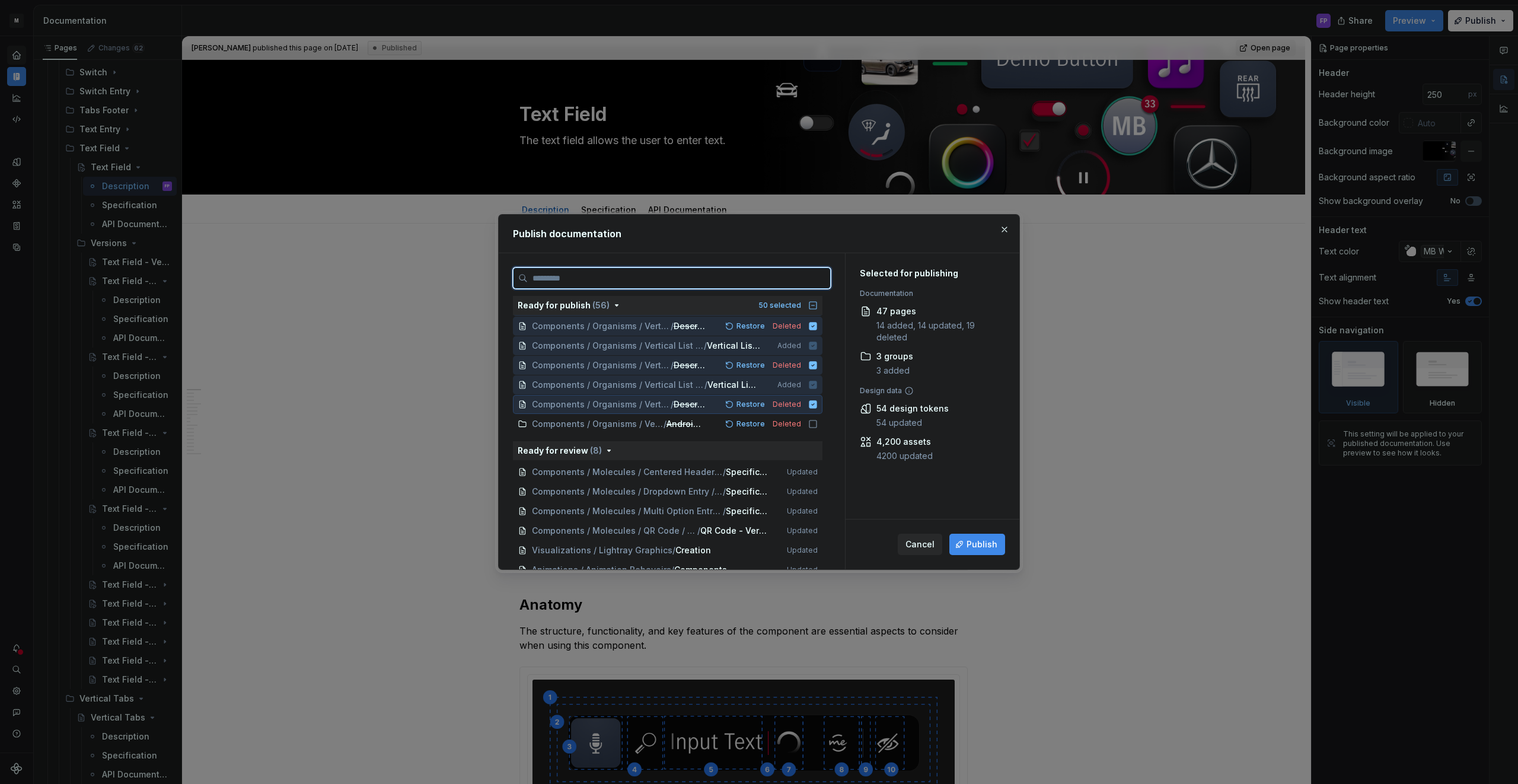
click at [817, 402] on icon at bounding box center [813, 404] width 8 height 8
drag, startPoint x: 820, startPoint y: 382, endPoint x: 819, endPoint y: 373, distance: 9.1
click at [817, 382] on icon at bounding box center [813, 384] width 8 height 8
click at [817, 368] on icon at bounding box center [813, 365] width 8 height 8
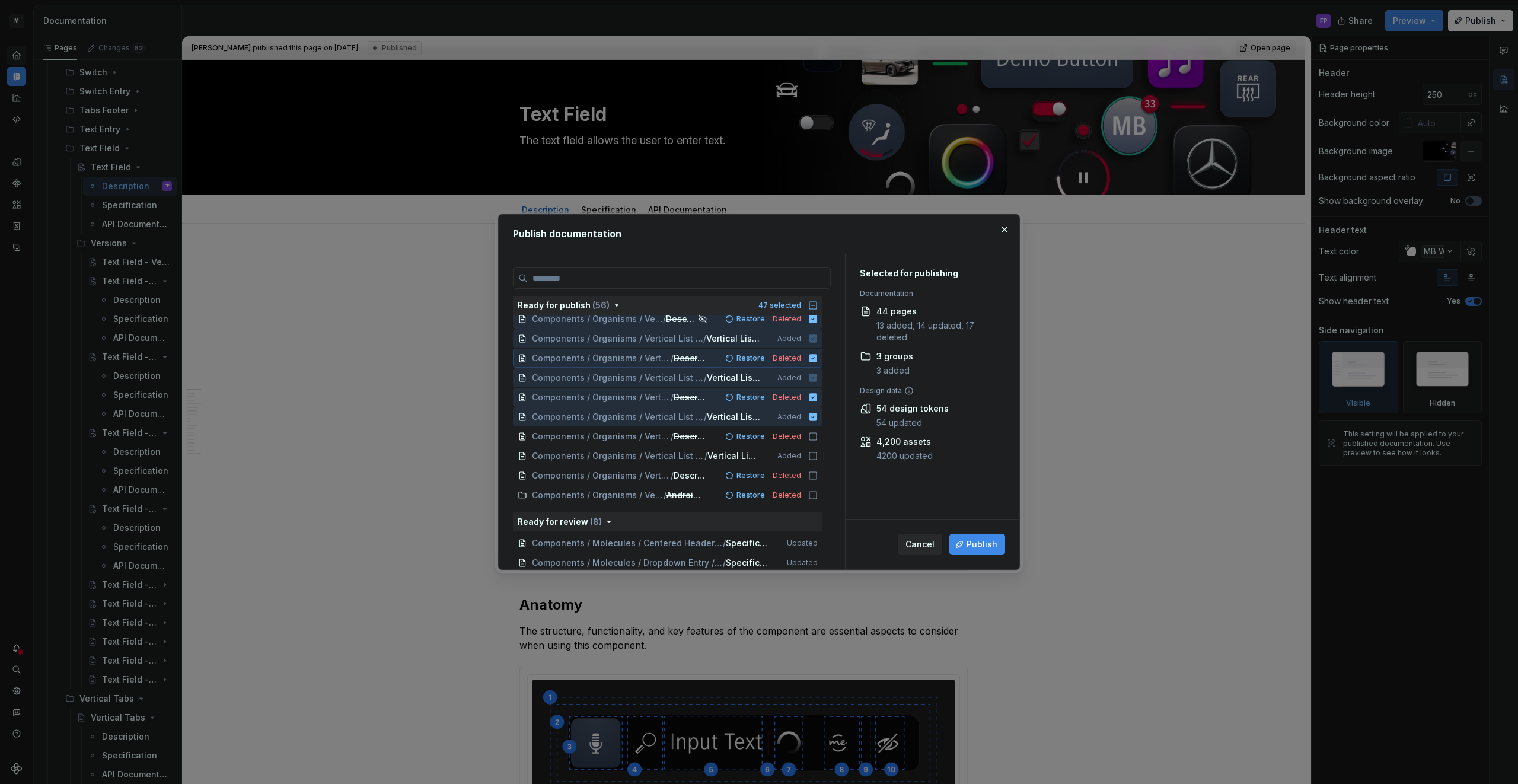
scroll to position [892, 0]
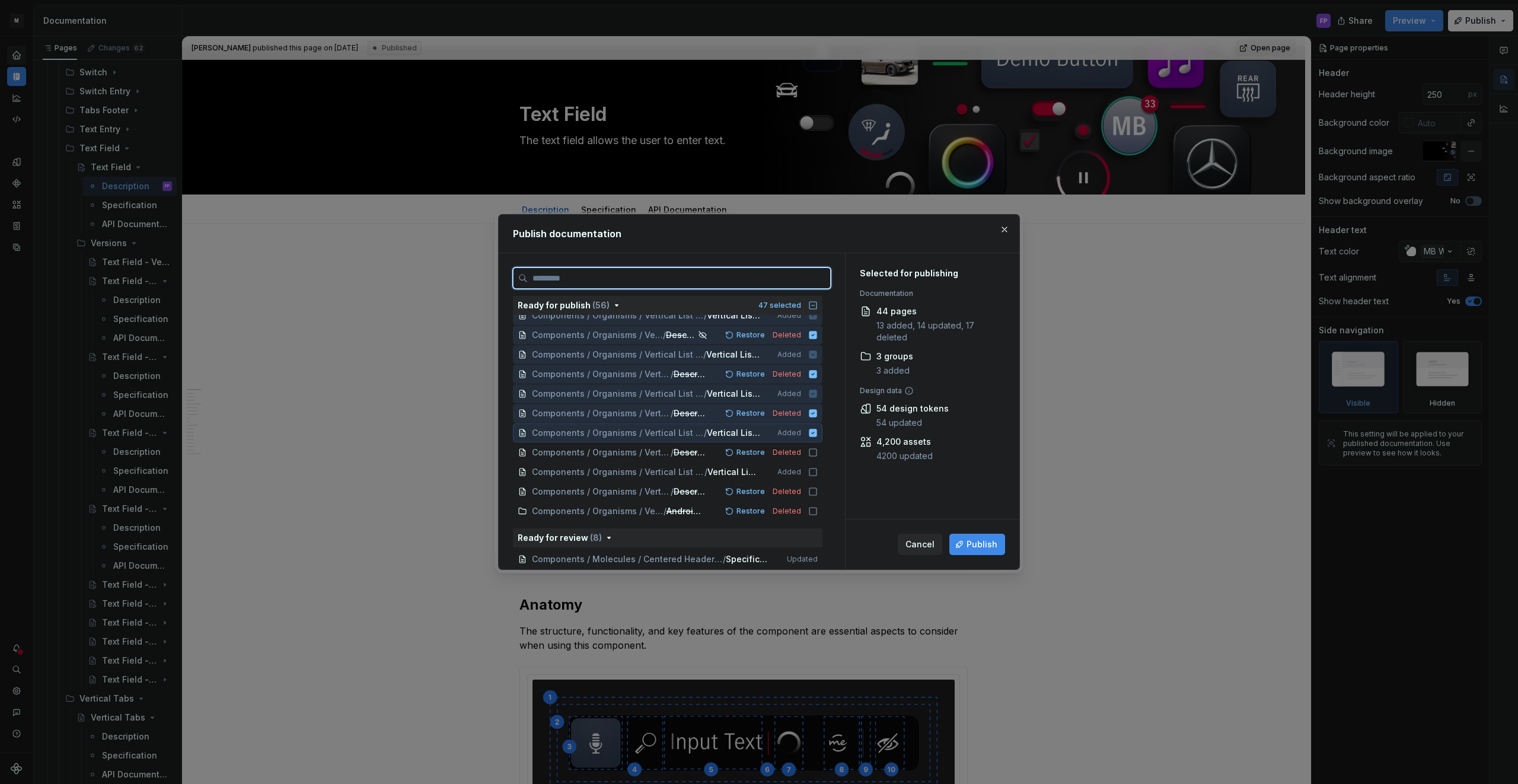
drag, startPoint x: 819, startPoint y: 434, endPoint x: 820, endPoint y: 419, distance: 15.0
click at [817, 434] on icon at bounding box center [813, 432] width 8 height 8
click at [817, 412] on icon at bounding box center [813, 412] width 8 height 8
click at [818, 393] on icon at bounding box center [813, 393] width 9 height 9
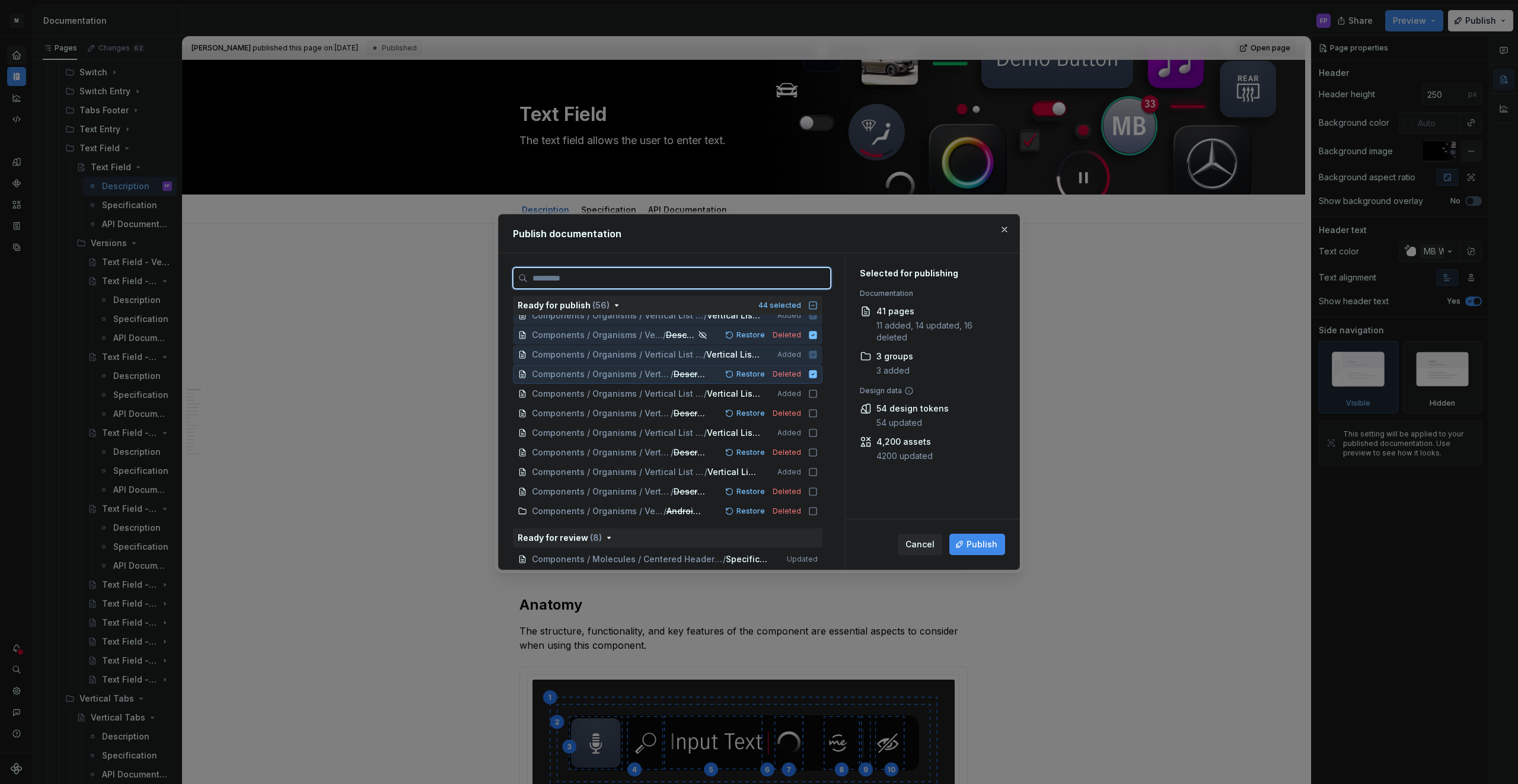
click at [817, 376] on icon at bounding box center [813, 373] width 8 height 8
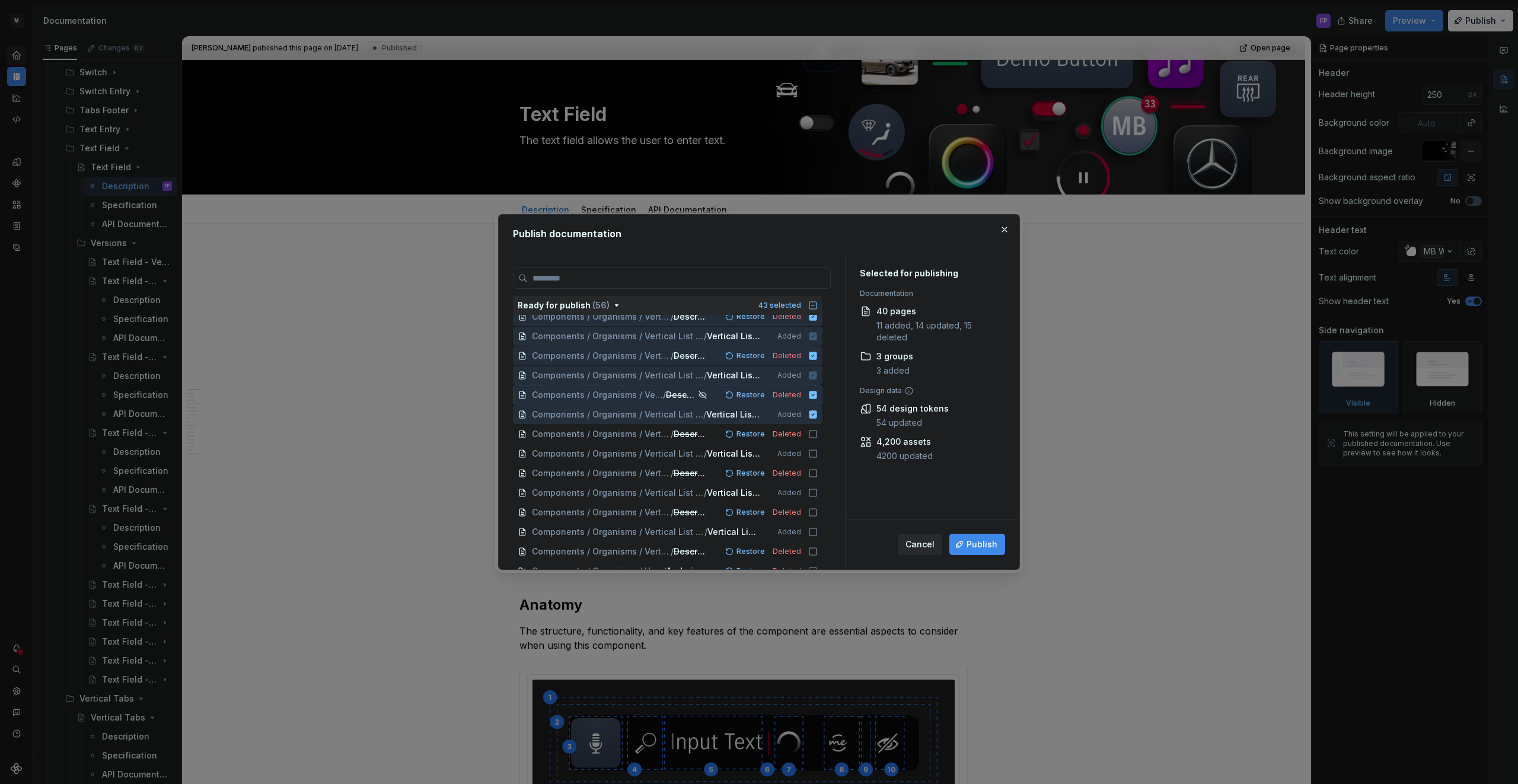
scroll to position [830, 0]
click at [817, 413] on icon at bounding box center [813, 416] width 8 height 8
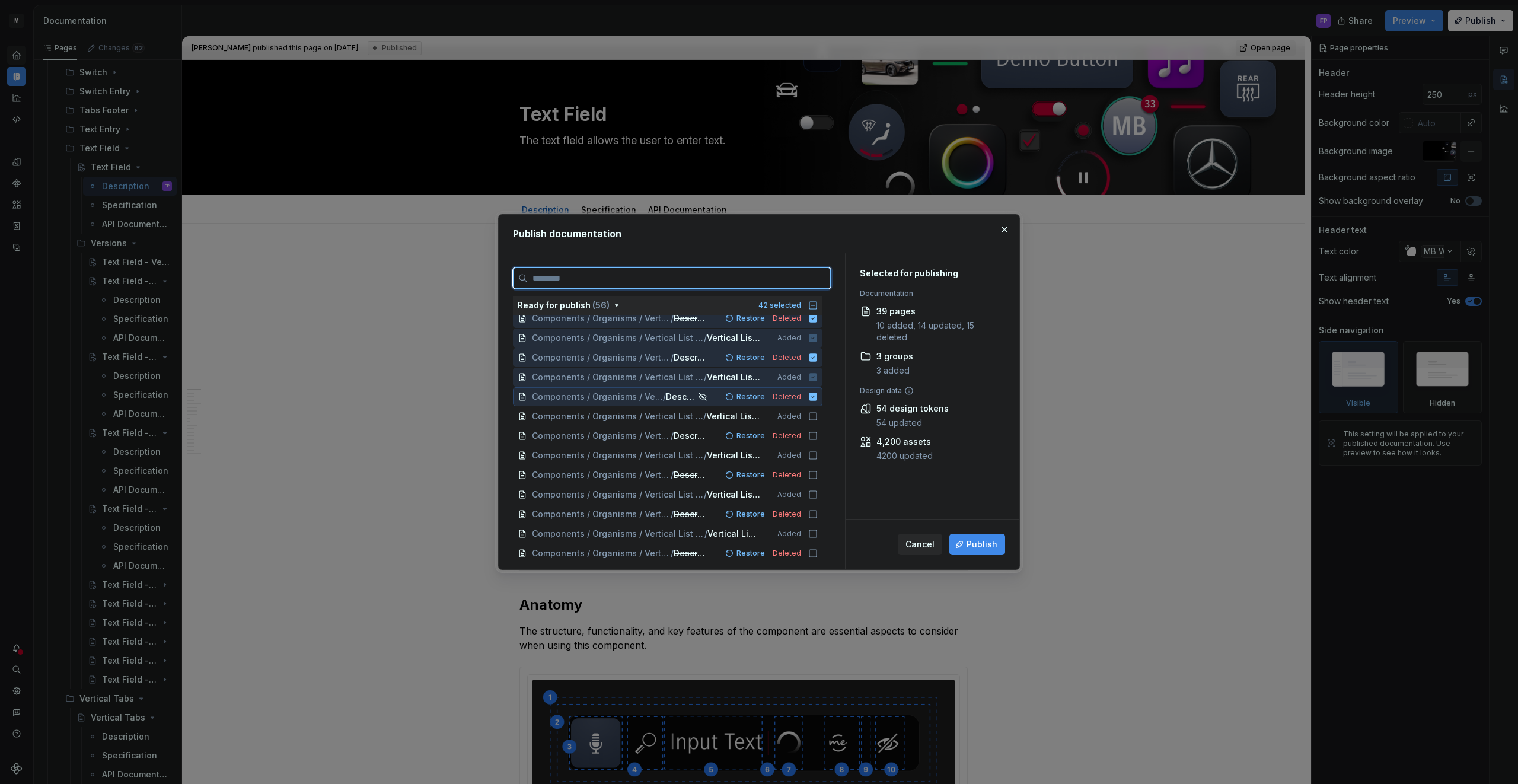
drag, startPoint x: 819, startPoint y: 397, endPoint x: 819, endPoint y: 390, distance: 7.0
click at [818, 397] on icon at bounding box center [813, 396] width 9 height 9
drag, startPoint x: 819, startPoint y: 377, endPoint x: 819, endPoint y: 365, distance: 12.0
click at [818, 377] on icon at bounding box center [813, 377] width 9 height 9
click at [817, 359] on icon at bounding box center [813, 357] width 8 height 8
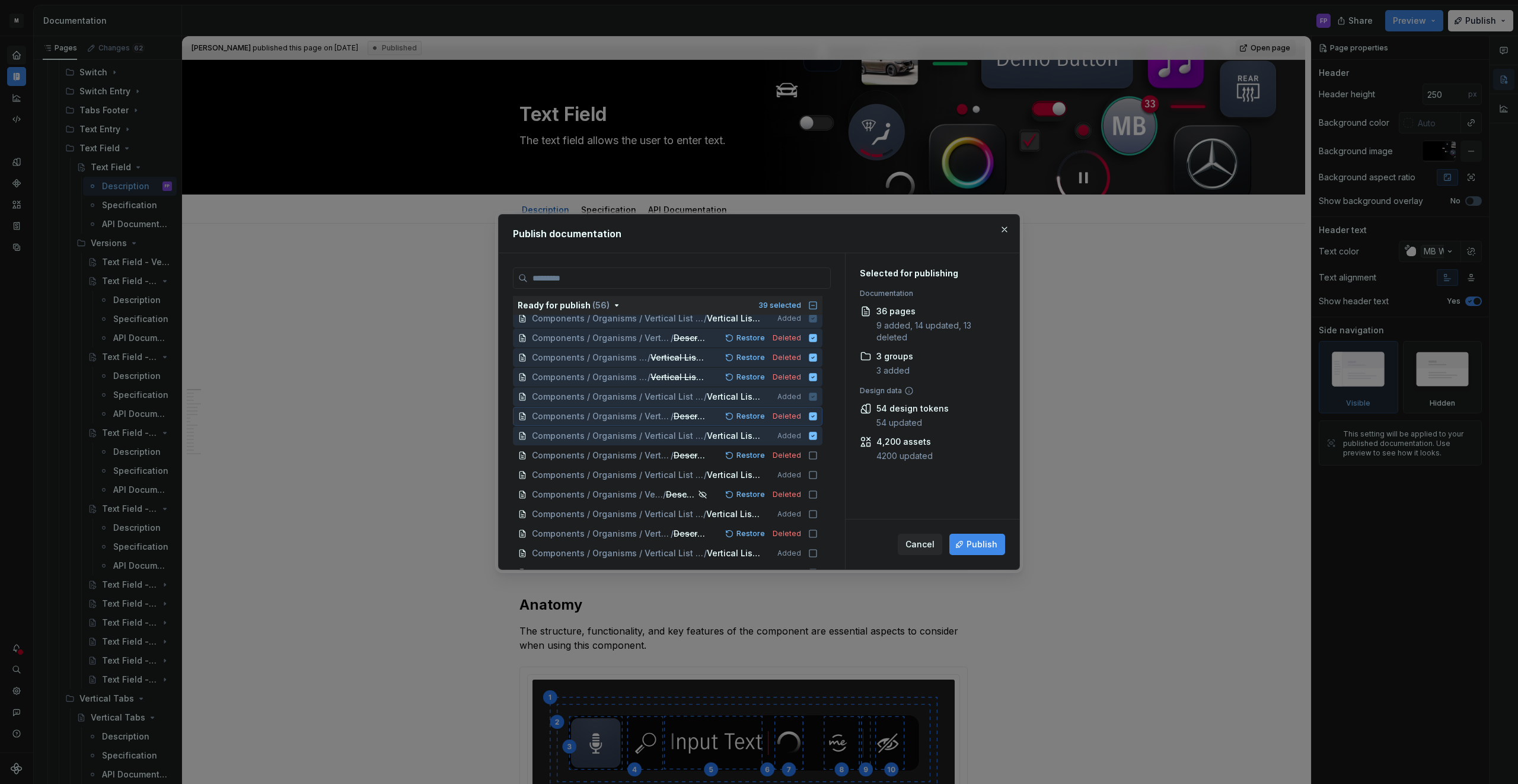
scroll to position [699, 0]
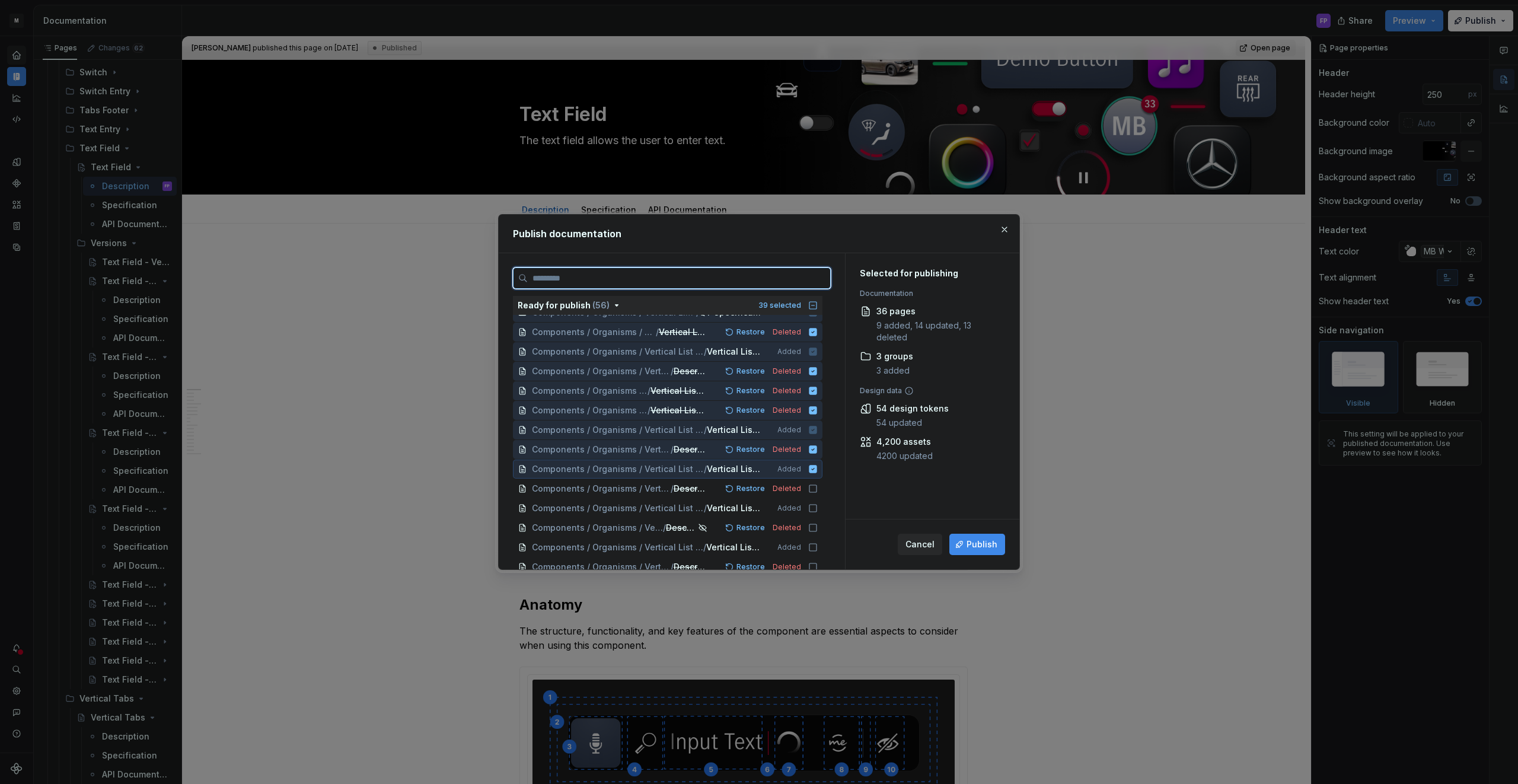
click at [818, 464] on icon at bounding box center [813, 468] width 9 height 9
click at [817, 448] on icon at bounding box center [813, 448] width 8 height 8
click at [817, 432] on icon at bounding box center [813, 429] width 8 height 8
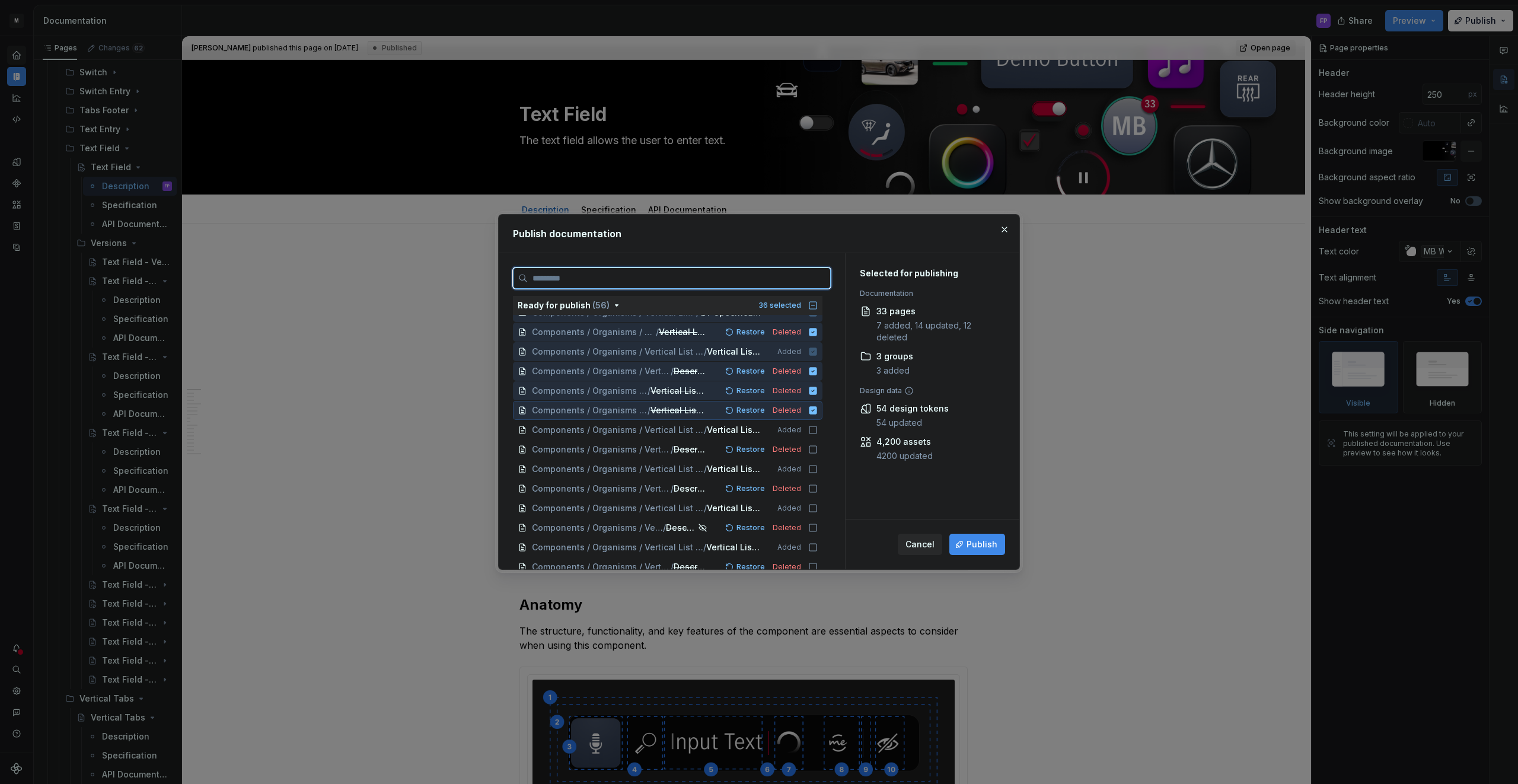
click at [817, 406] on icon at bounding box center [813, 409] width 8 height 8
click at [817, 392] on icon at bounding box center [813, 390] width 8 height 8
click at [820, 377] on div "Components / Organisms / Vertical List TEST / QT Specification / Vertical List …" at bounding box center [668, 371] width 309 height 19
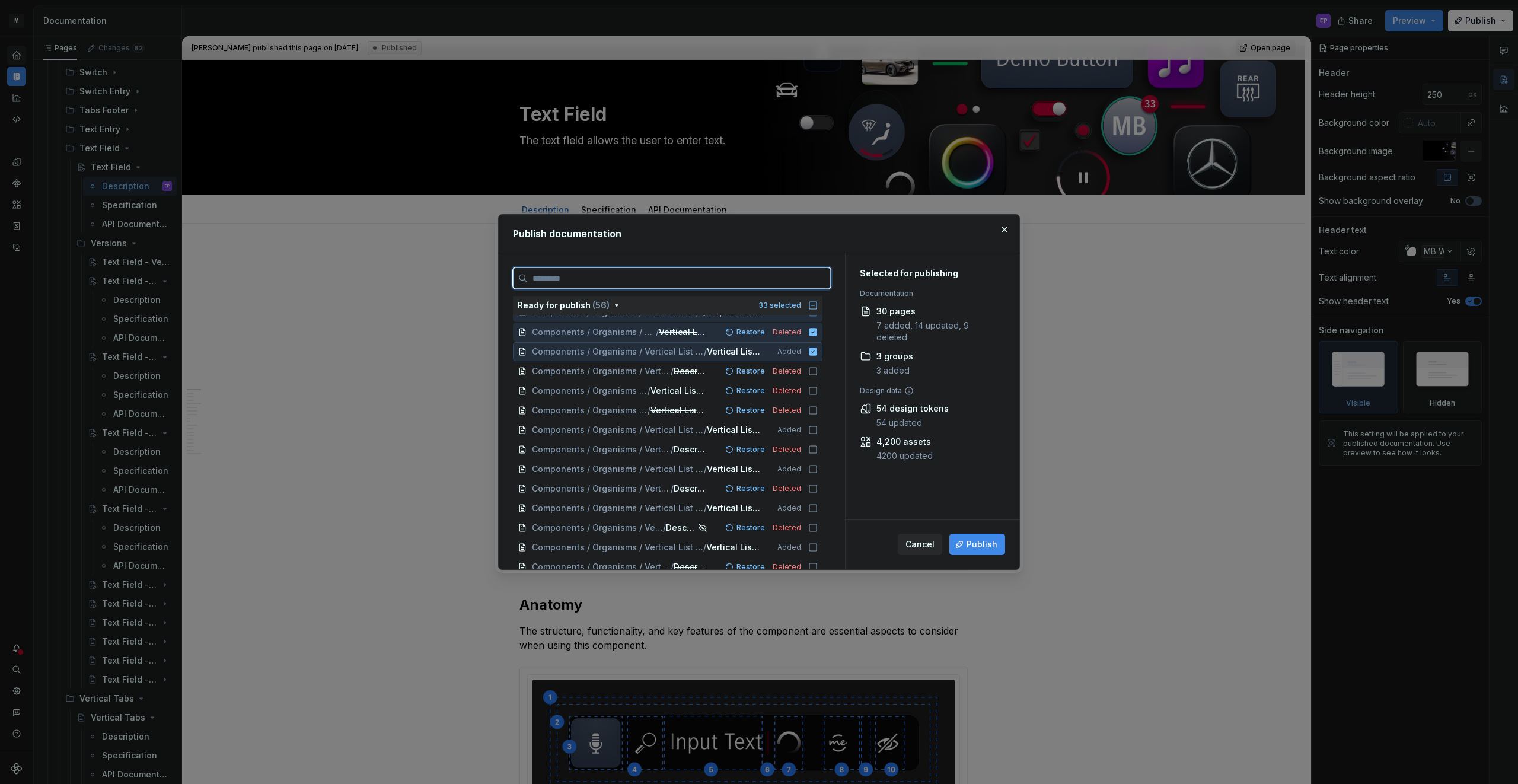
click at [817, 355] on icon at bounding box center [813, 351] width 8 height 8
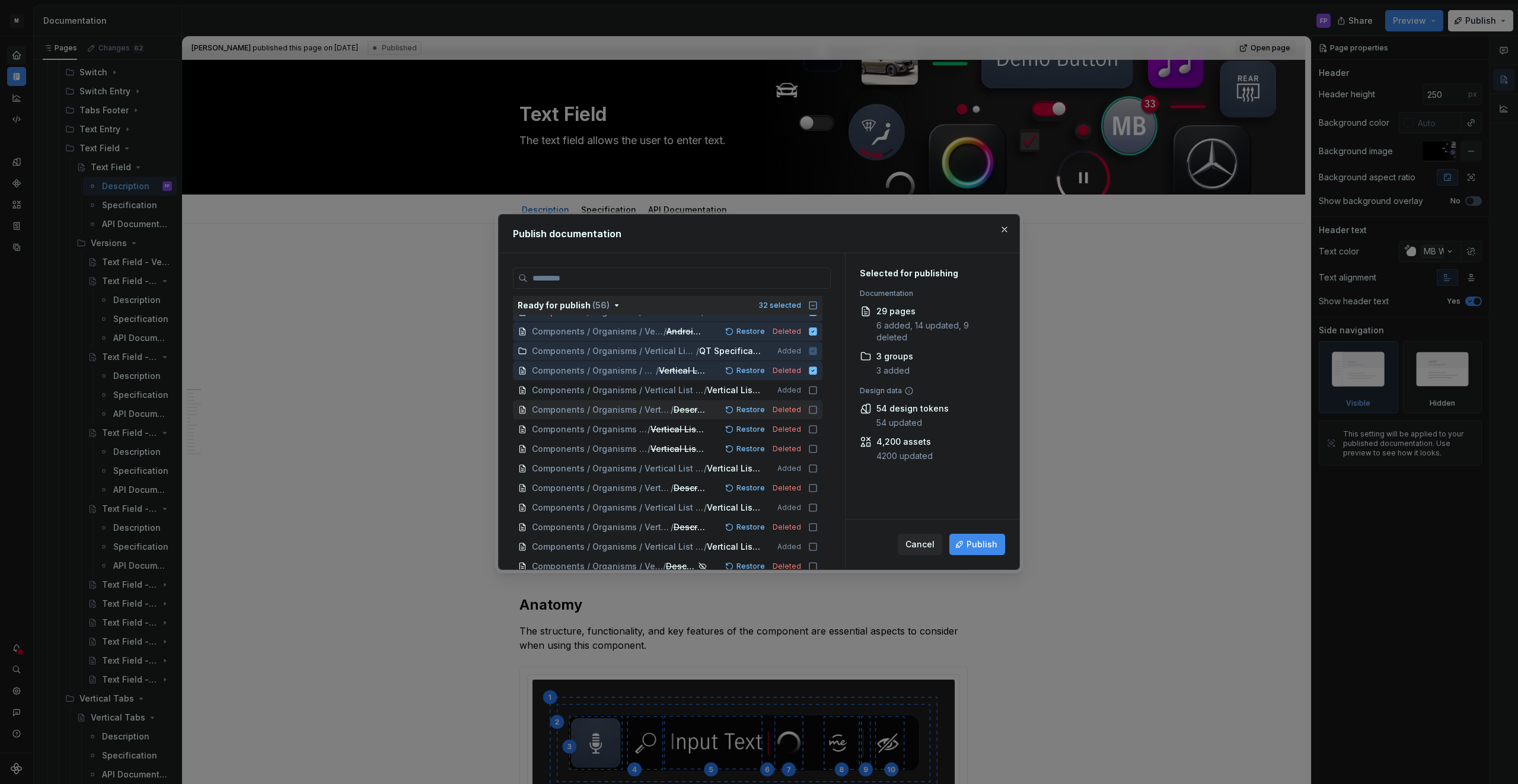
scroll to position [659, 0]
click at [816, 373] on icon at bounding box center [813, 371] width 8 height 8
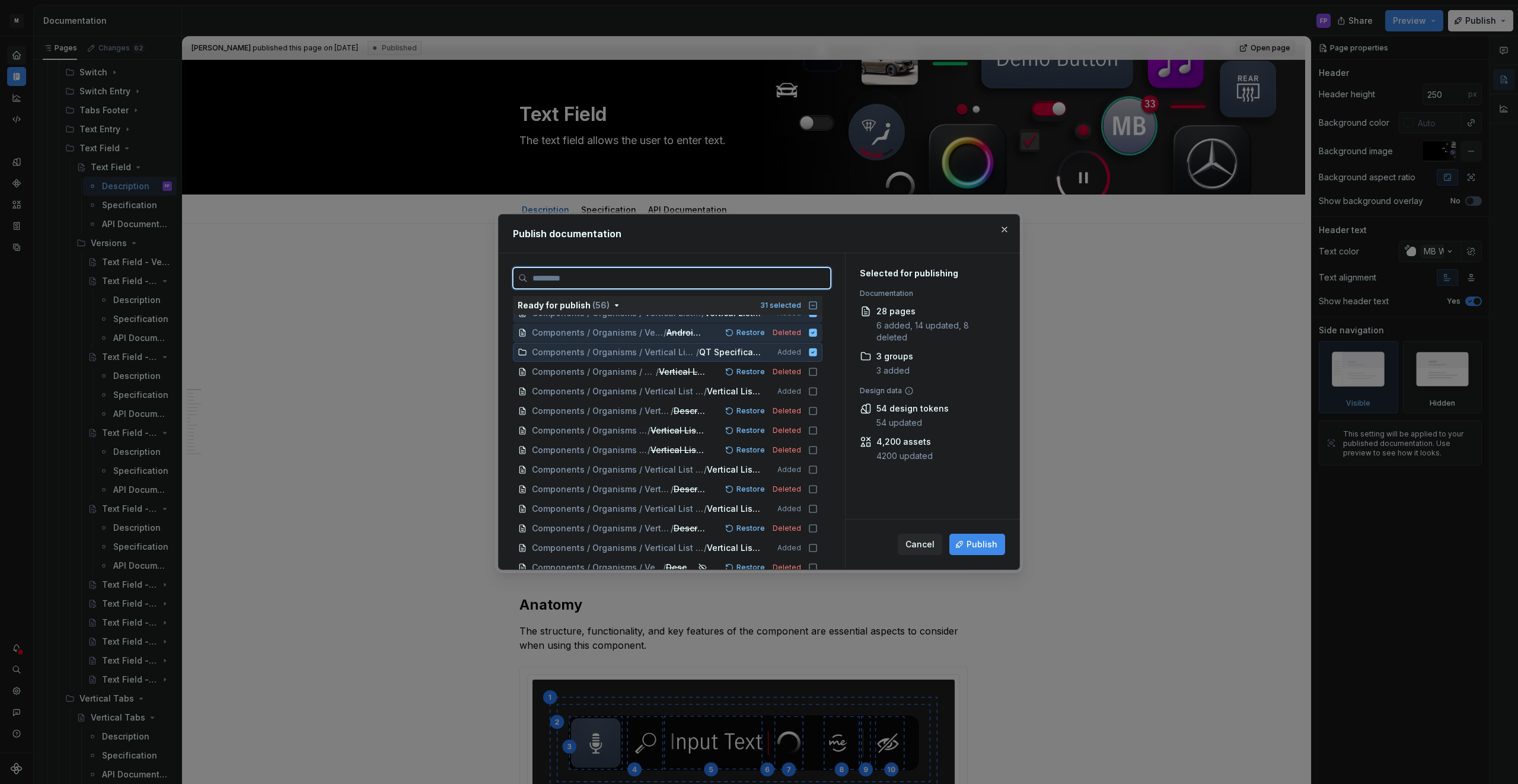
click at [817, 351] on icon at bounding box center [813, 351] width 8 height 8
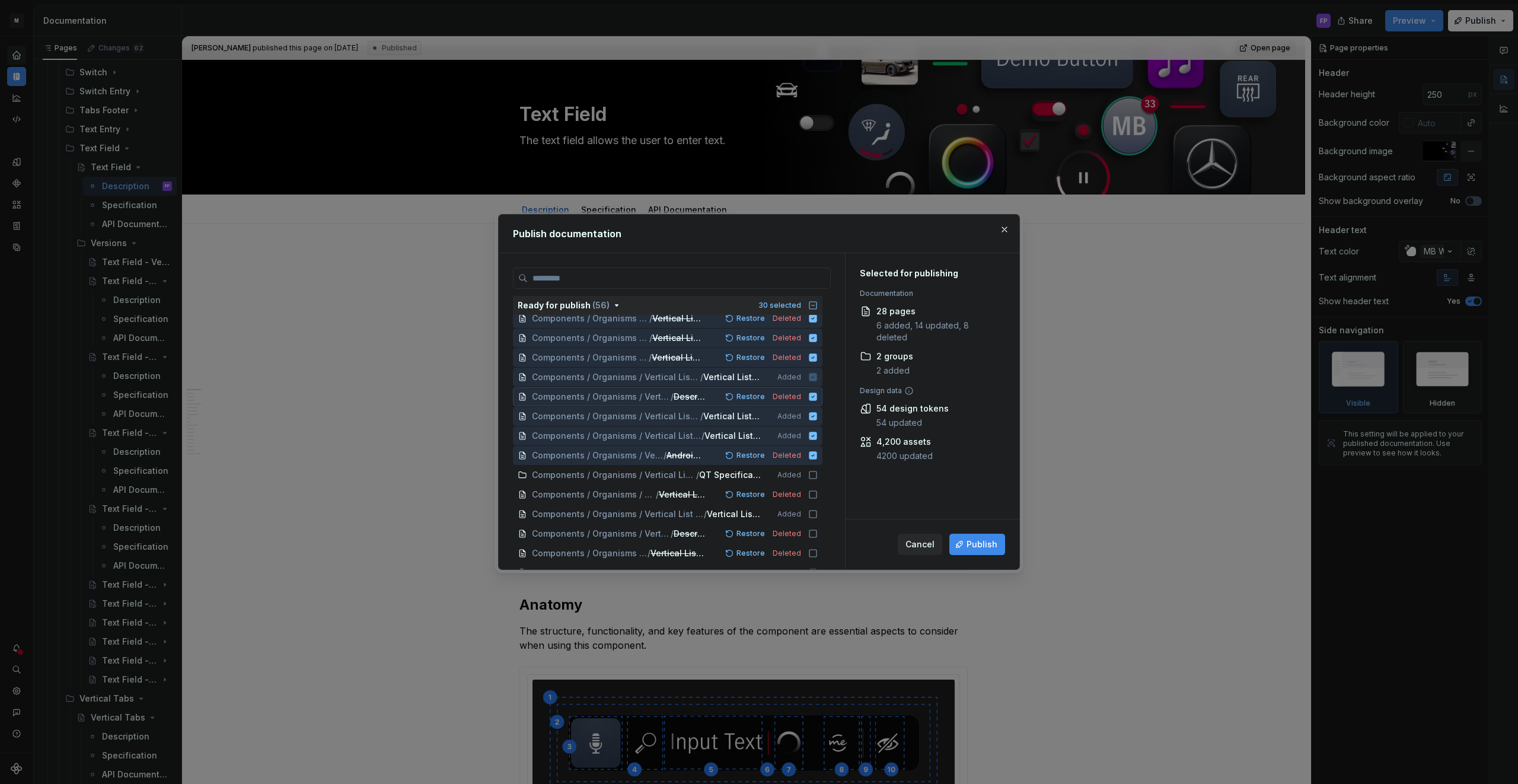
scroll to position [521, 0]
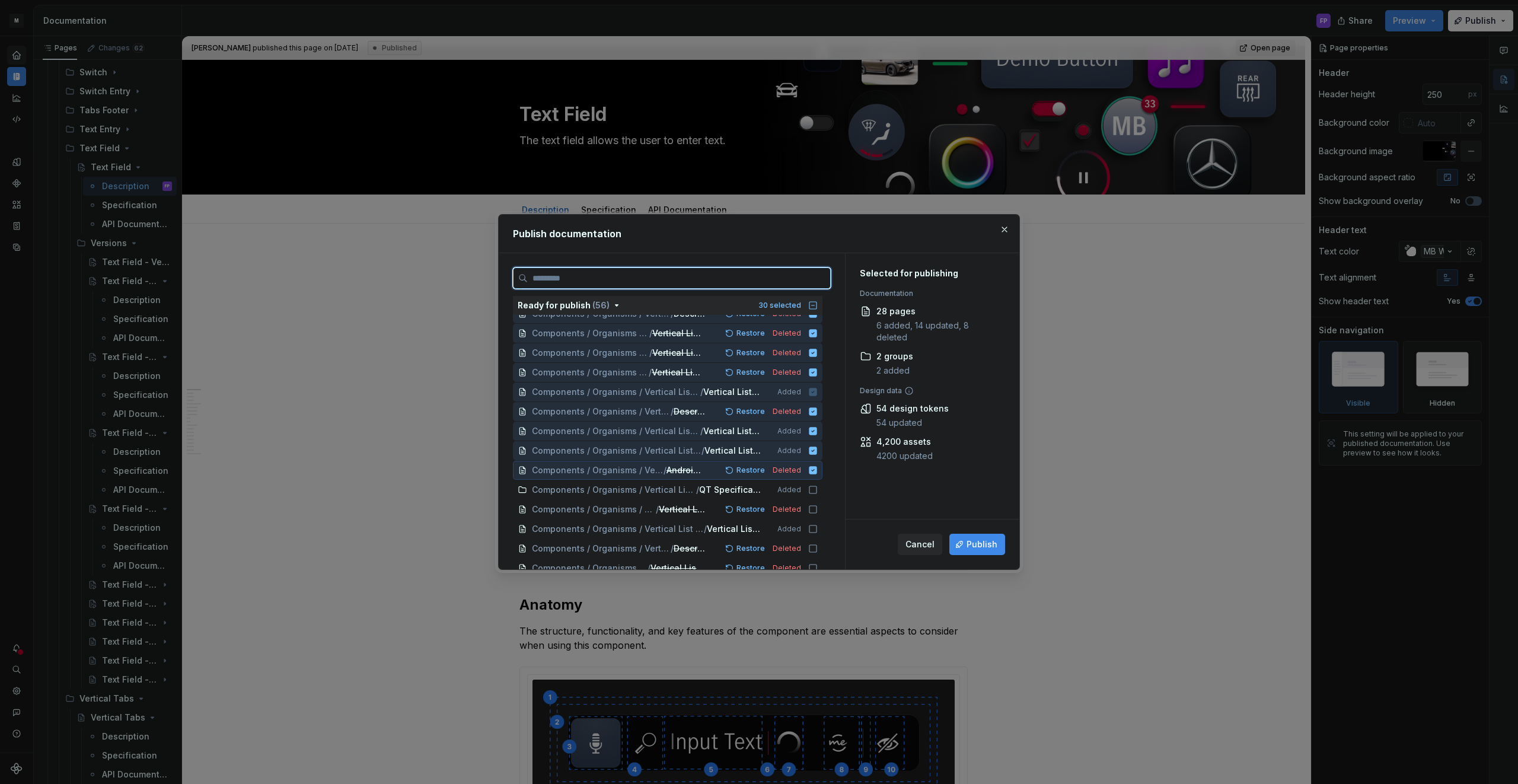
click at [817, 470] on icon at bounding box center [813, 470] width 8 height 8
click at [817, 448] on icon at bounding box center [813, 450] width 8 height 8
click at [817, 433] on icon at bounding box center [813, 431] width 8 height 8
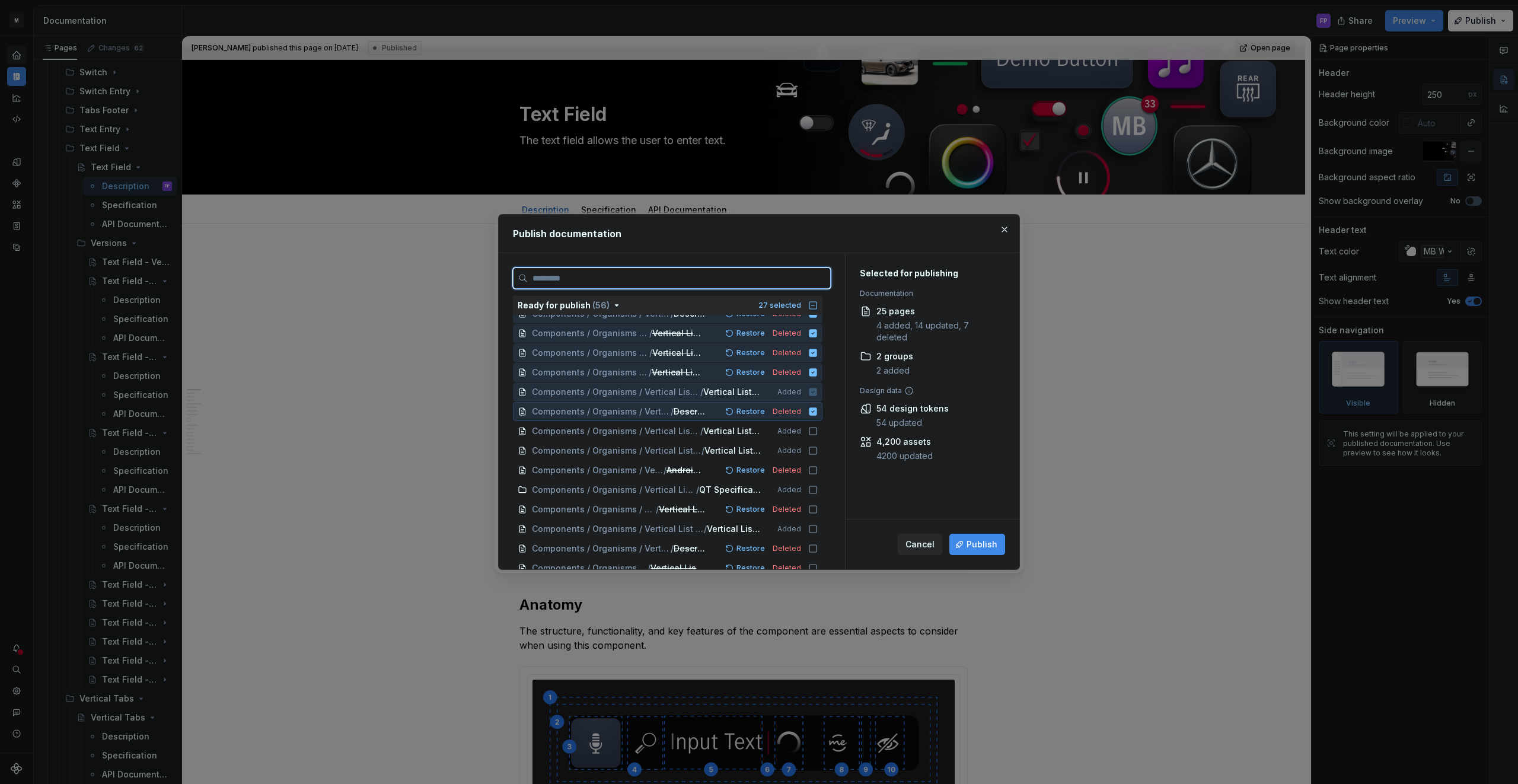
click at [817, 414] on icon at bounding box center [813, 411] width 8 height 8
click at [817, 394] on icon at bounding box center [813, 391] width 8 height 8
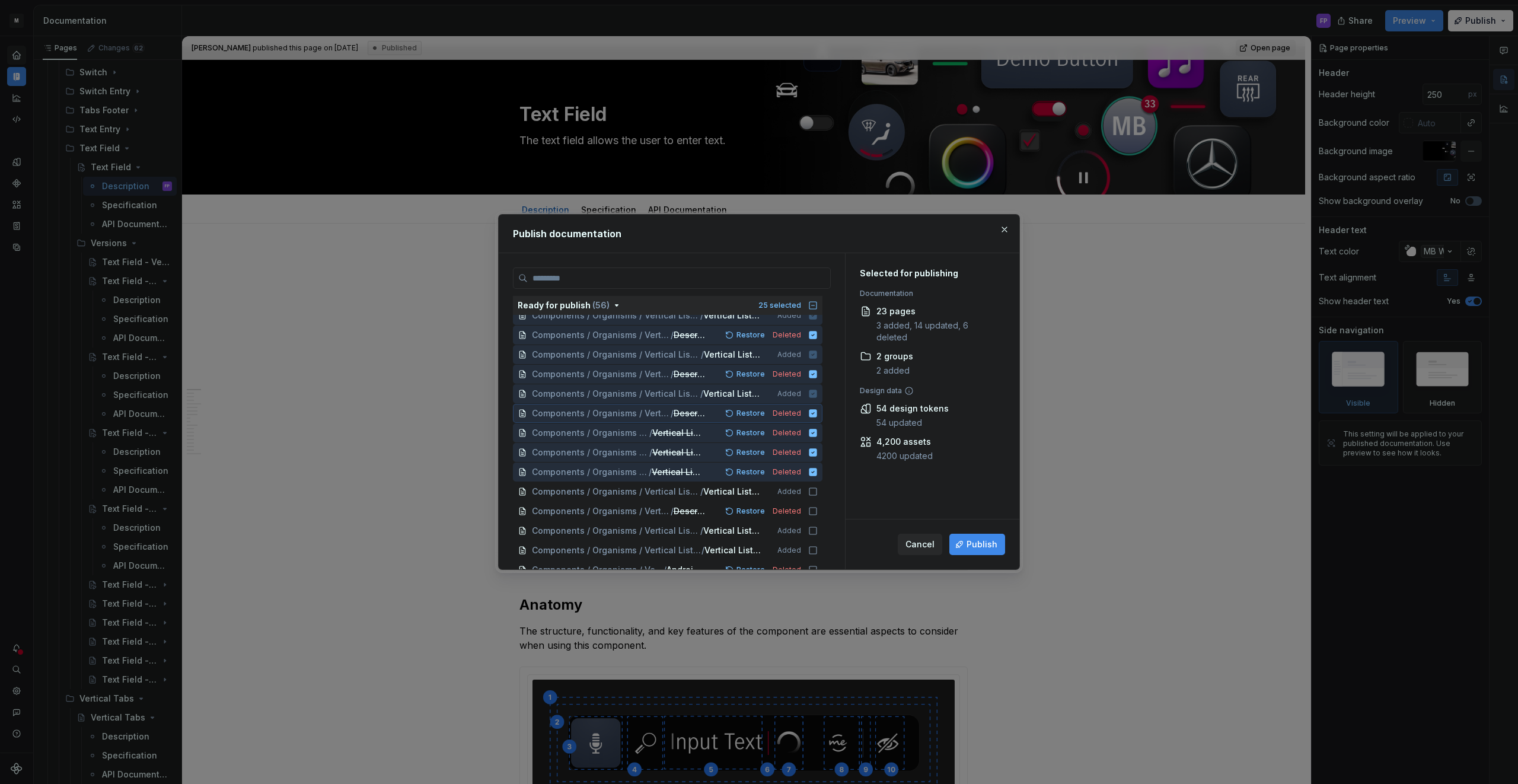
scroll to position [421, 0]
click at [817, 473] on icon at bounding box center [813, 473] width 8 height 8
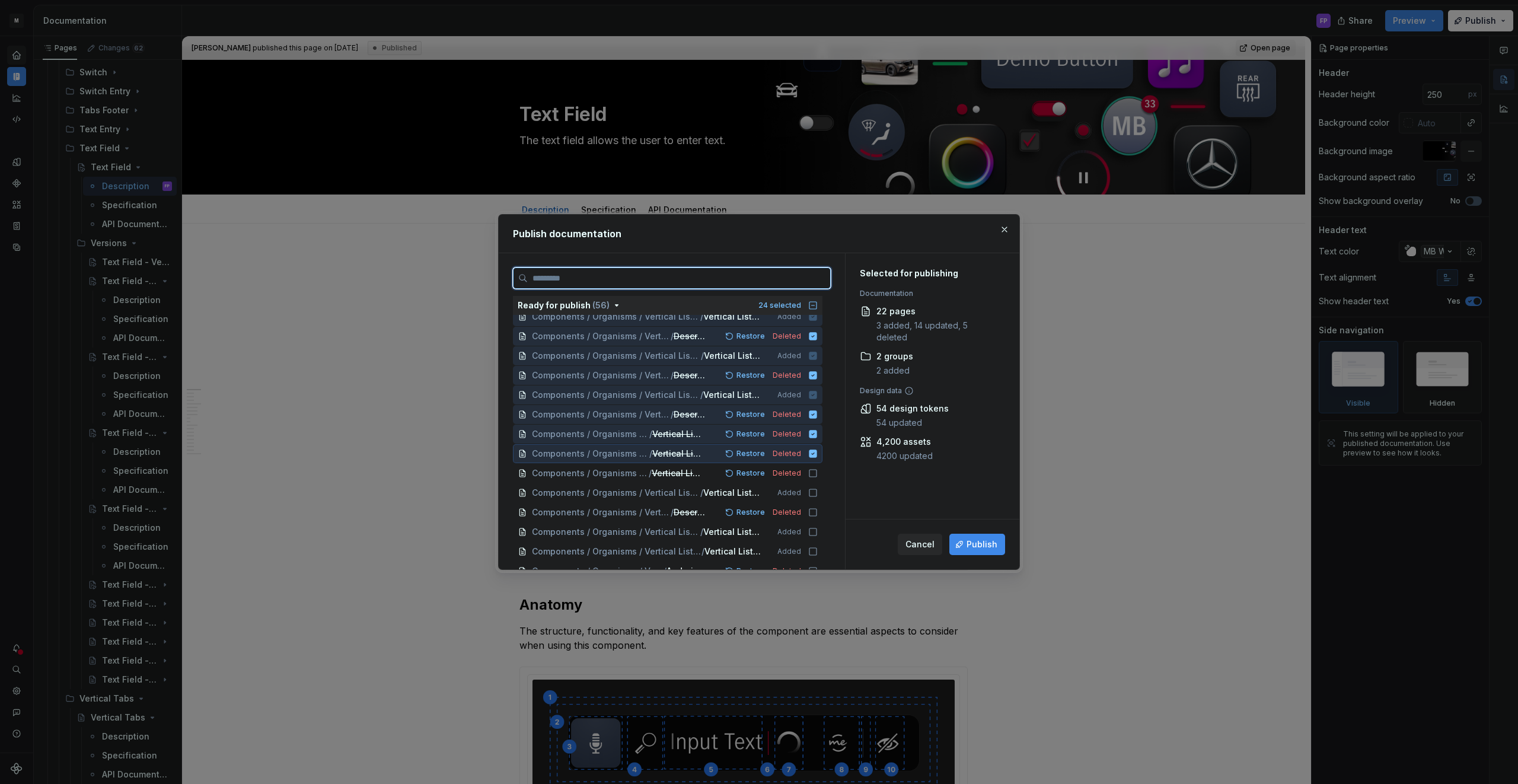
click at [816, 448] on icon at bounding box center [813, 453] width 9 height 9
click at [817, 434] on icon at bounding box center [813, 434] width 8 height 8
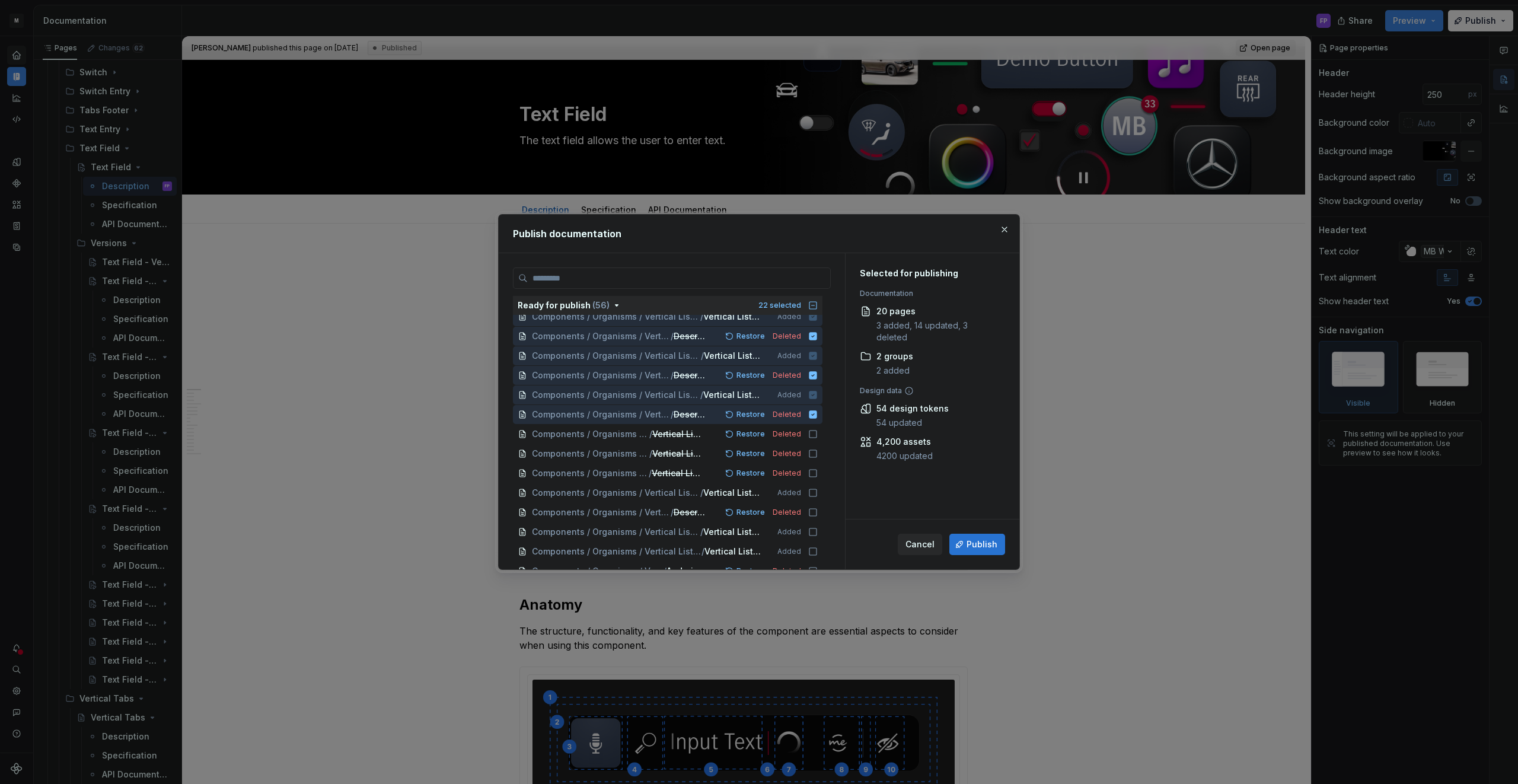
click at [972, 535] on button "Publish" at bounding box center [977, 544] width 56 height 21
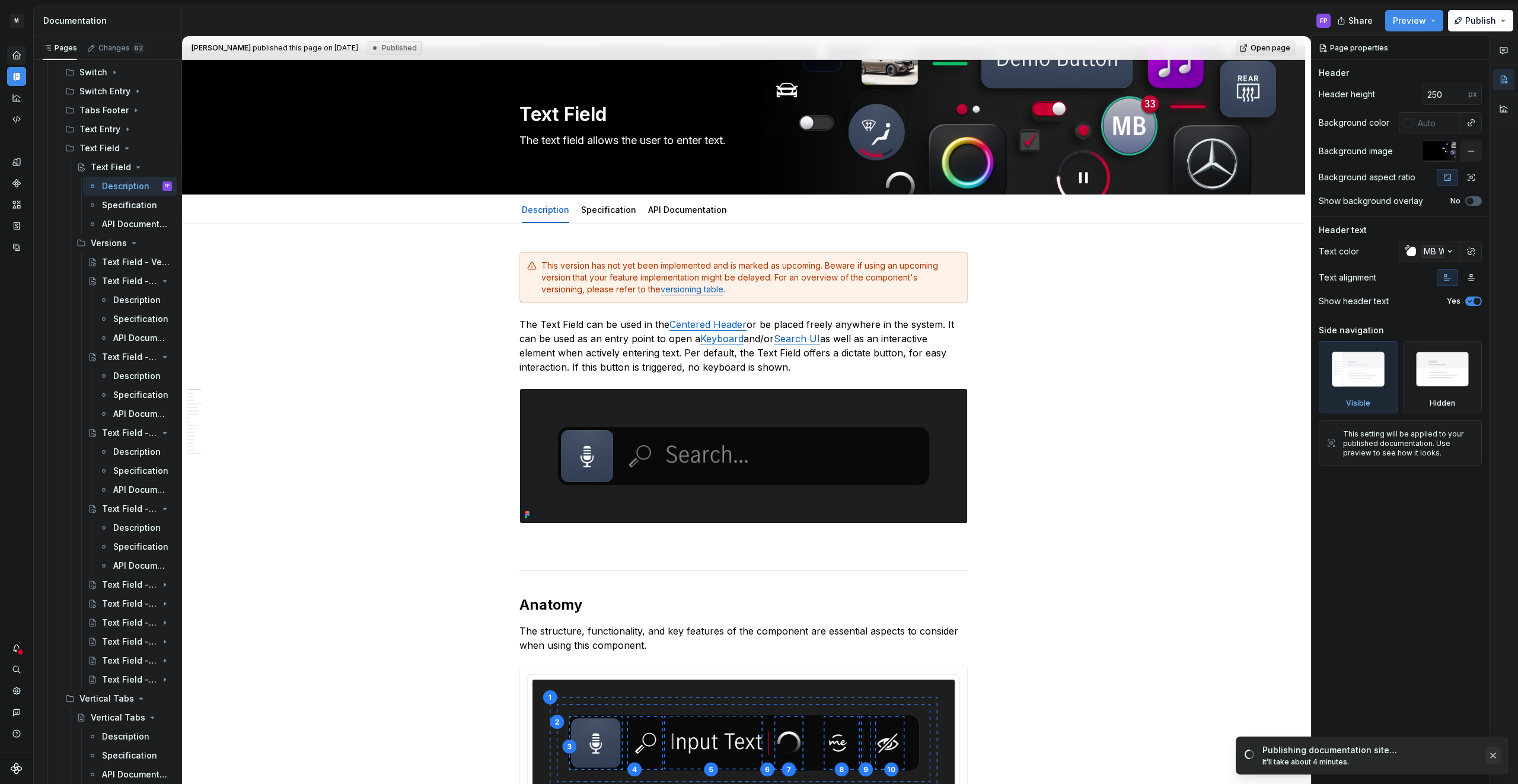
click at [1495, 754] on button "button" at bounding box center [1493, 755] width 16 height 16
click at [1476, 21] on span "Publish" at bounding box center [1480, 21] width 31 height 12
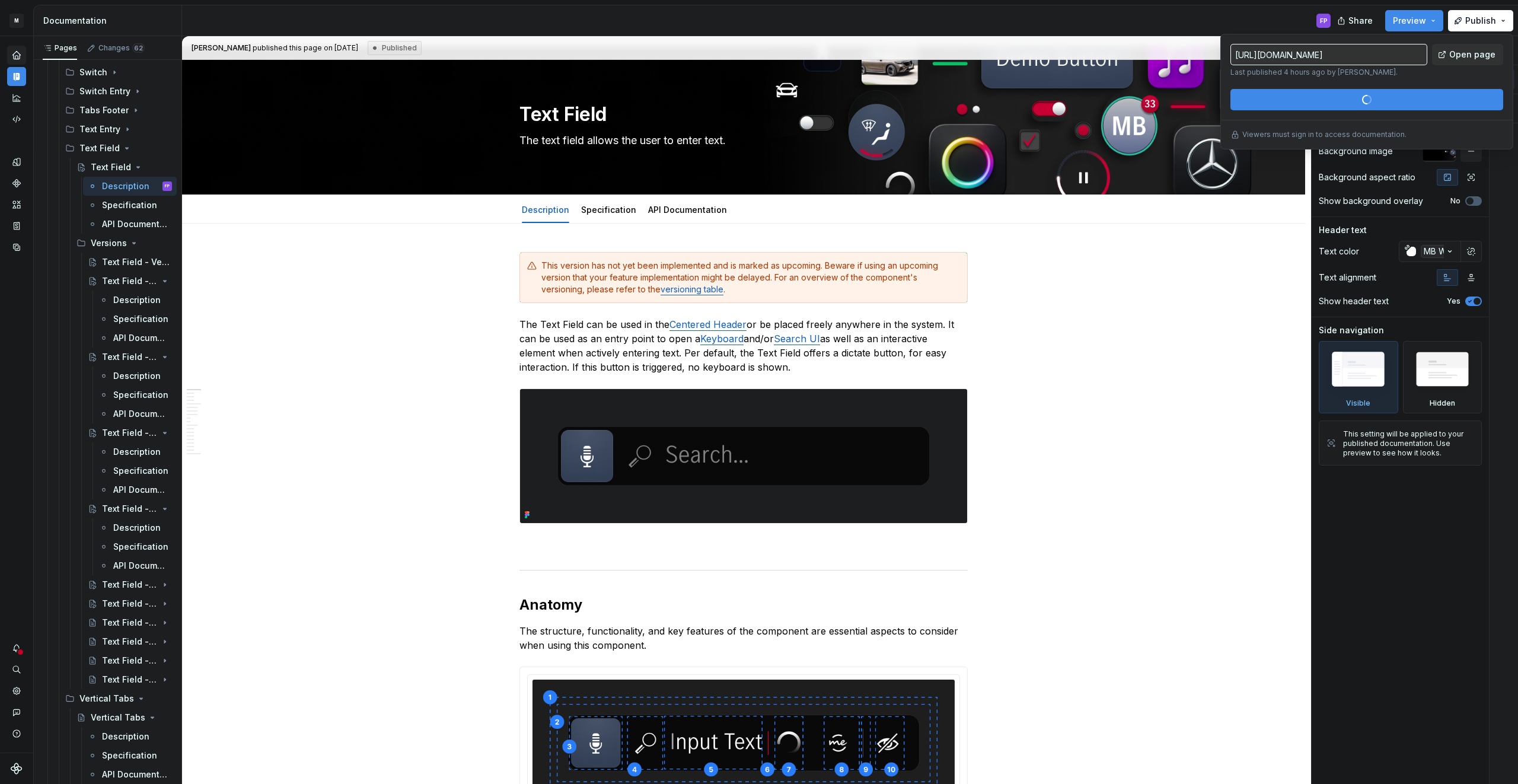
click at [1381, 102] on div "[URL][DOMAIN_NAME] Last published 4 hours ago by [PERSON_NAME]. Open page Publi…" at bounding box center [1367, 77] width 273 height 67
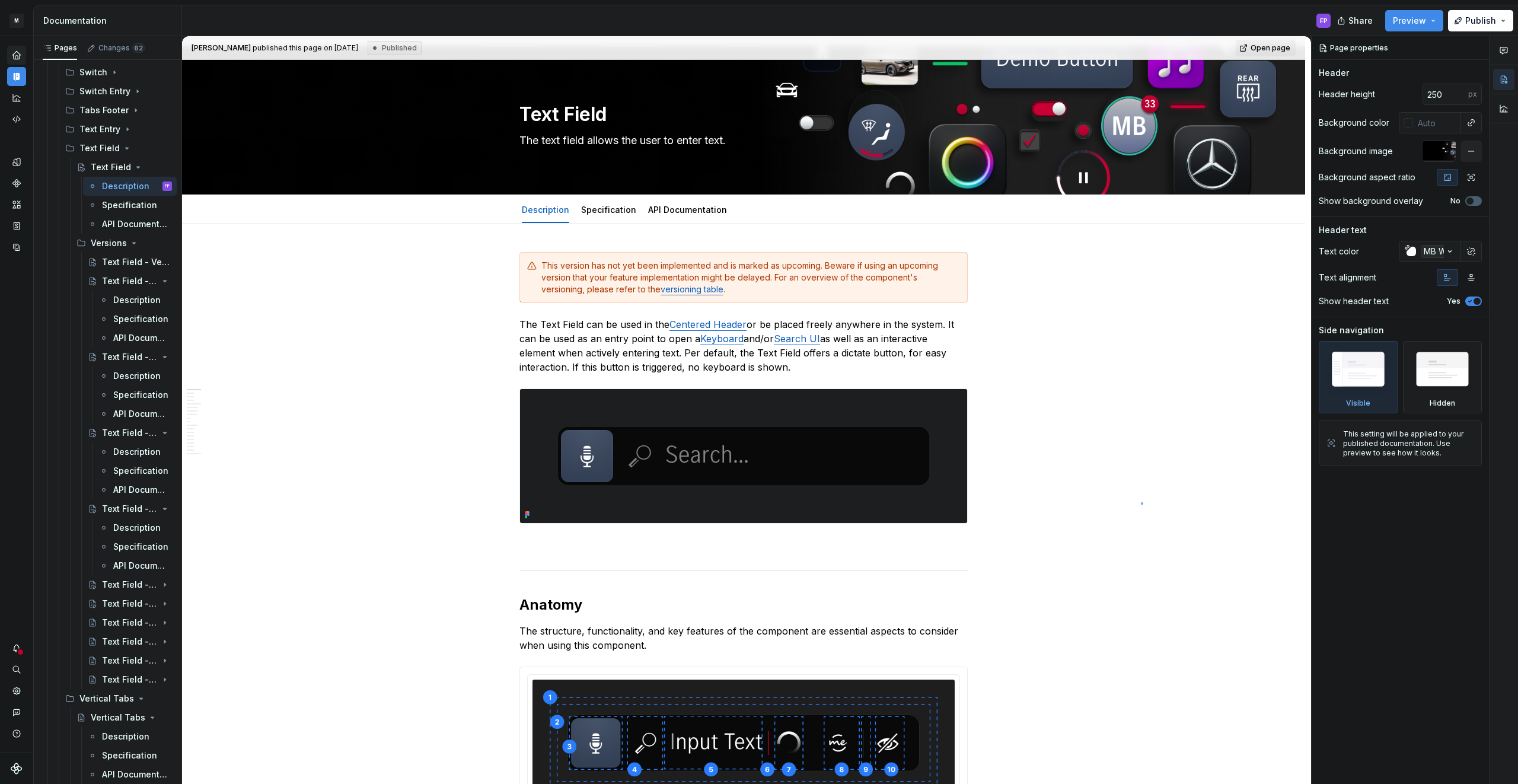
click at [1140, 502] on div "**********" at bounding box center [746, 410] width 1129 height 748
click at [1468, 20] on span "Publish" at bounding box center [1480, 21] width 31 height 12
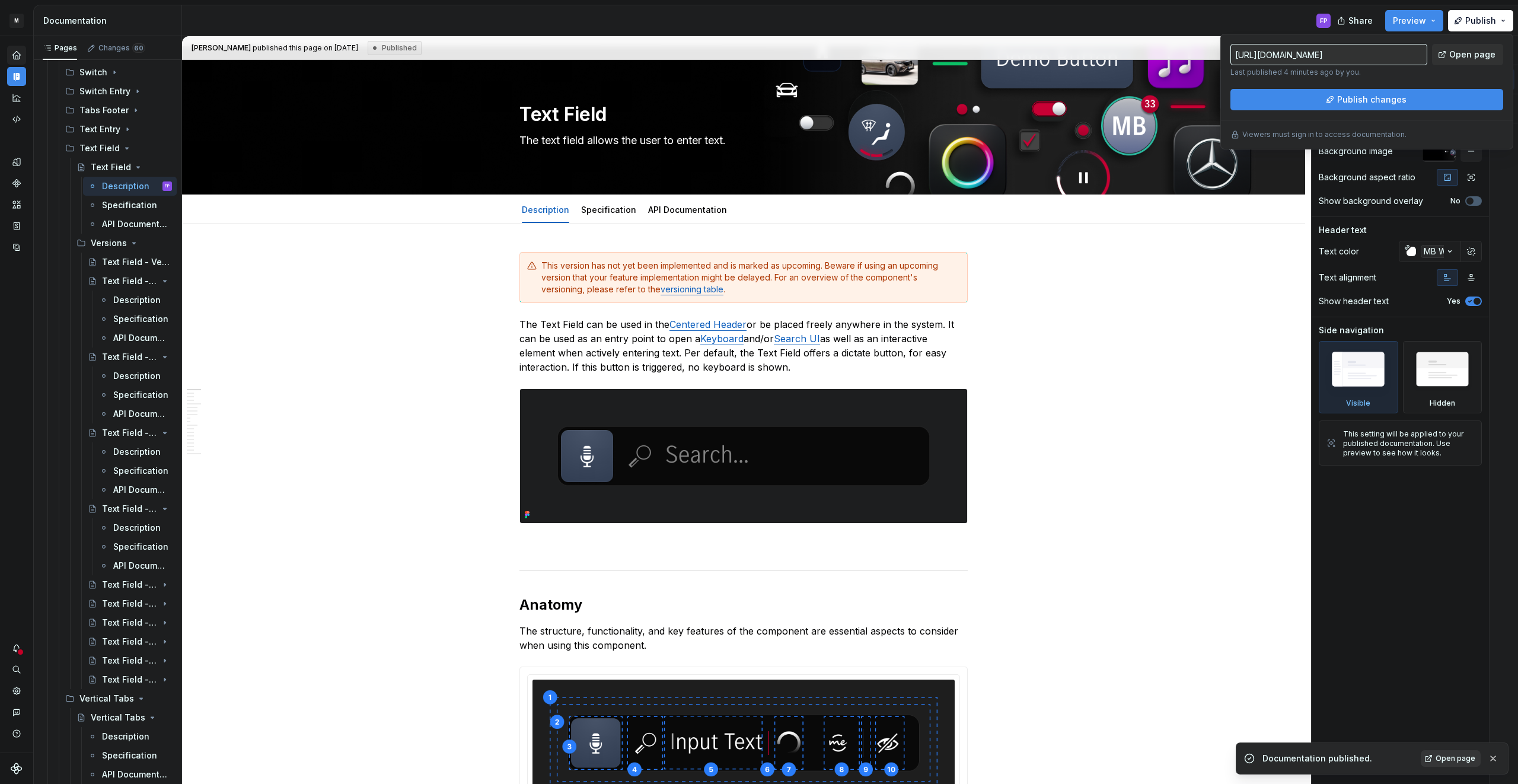
click at [1456, 763] on link "Open page" at bounding box center [1451, 758] width 60 height 16
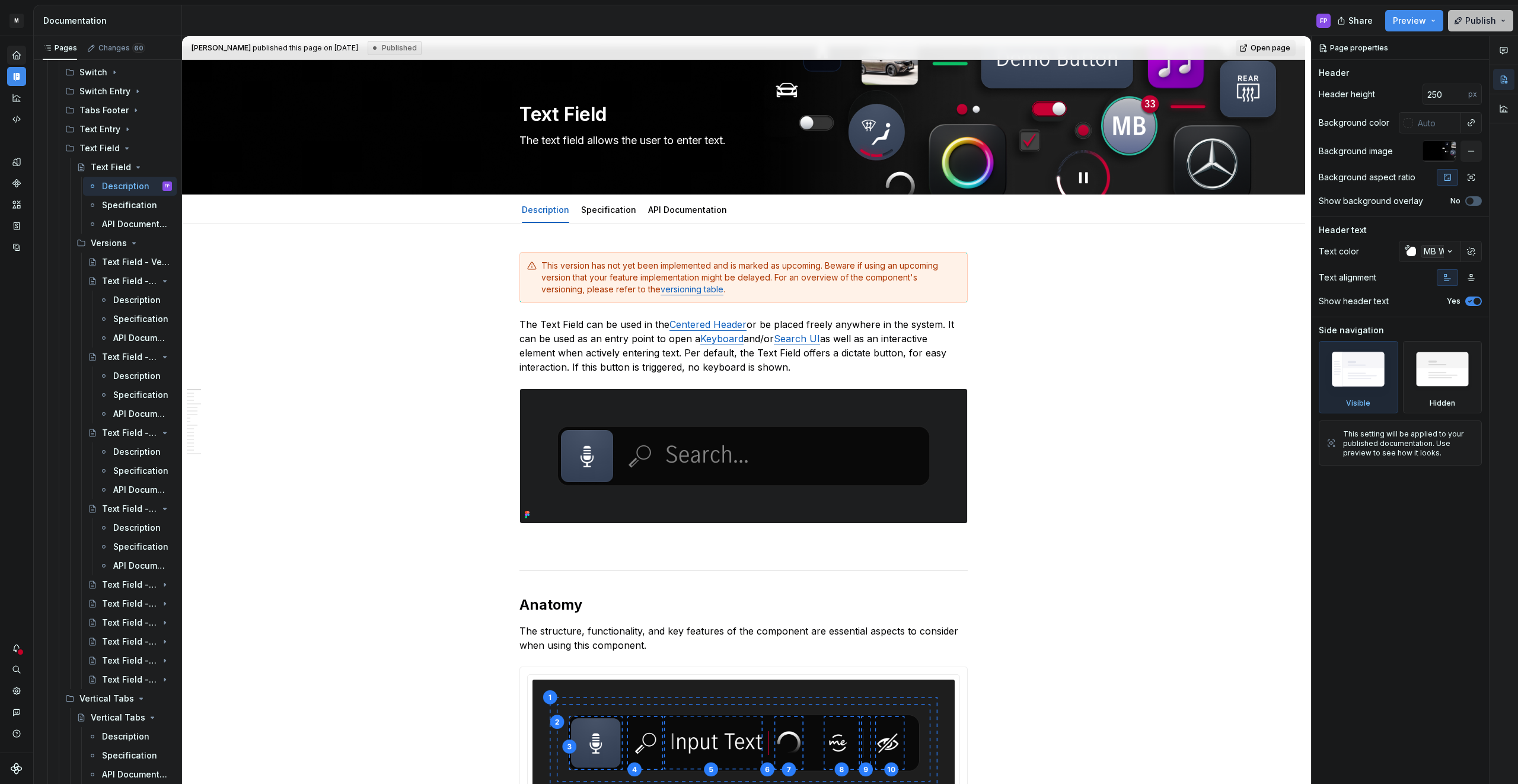
drag, startPoint x: 1480, startPoint y: 13, endPoint x: 1467, endPoint y: 27, distance: 19.1
click at [1480, 13] on button "Publish" at bounding box center [1480, 21] width 65 height 21
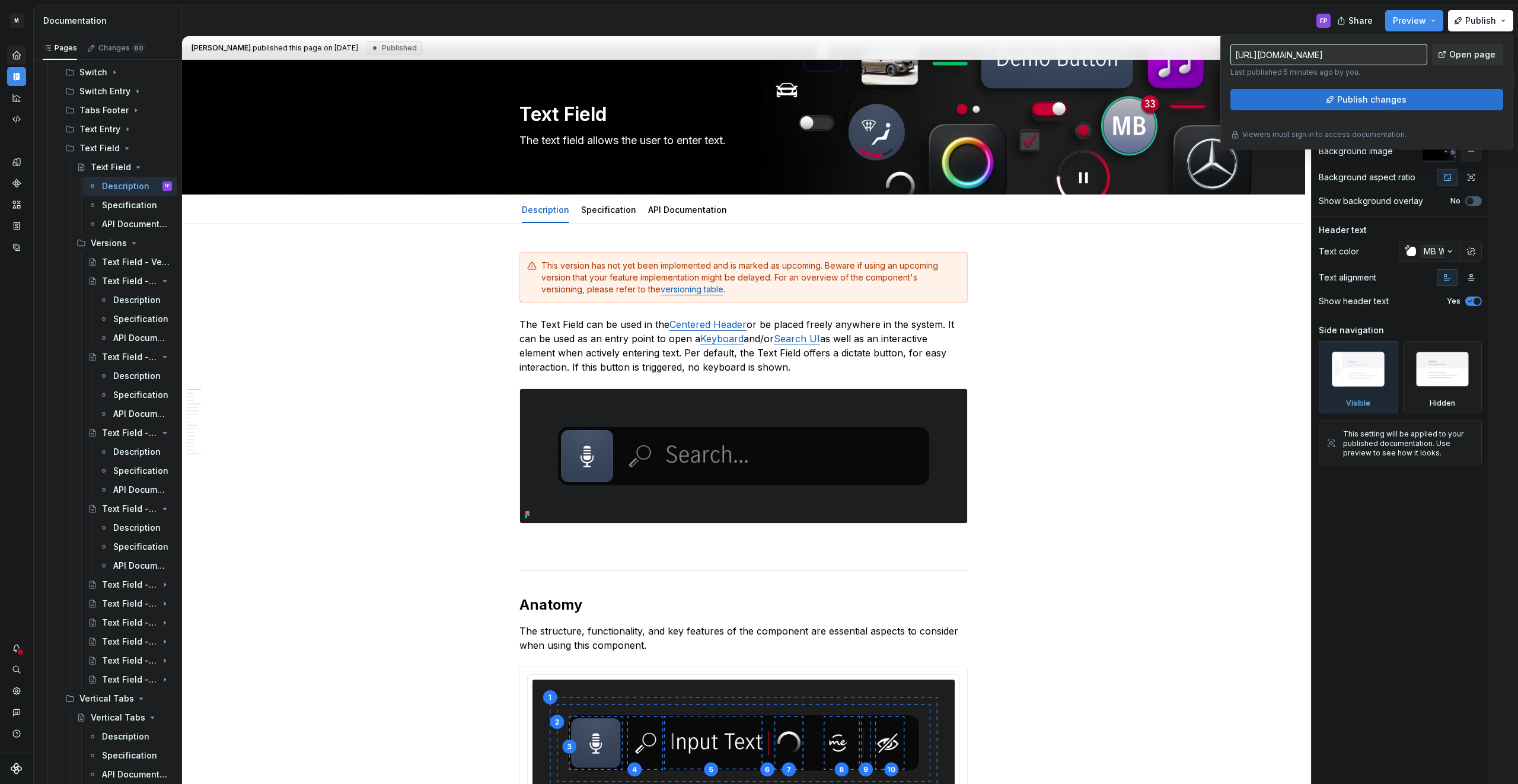
click at [1376, 99] on span "Publish changes" at bounding box center [1372, 99] width 70 height 12
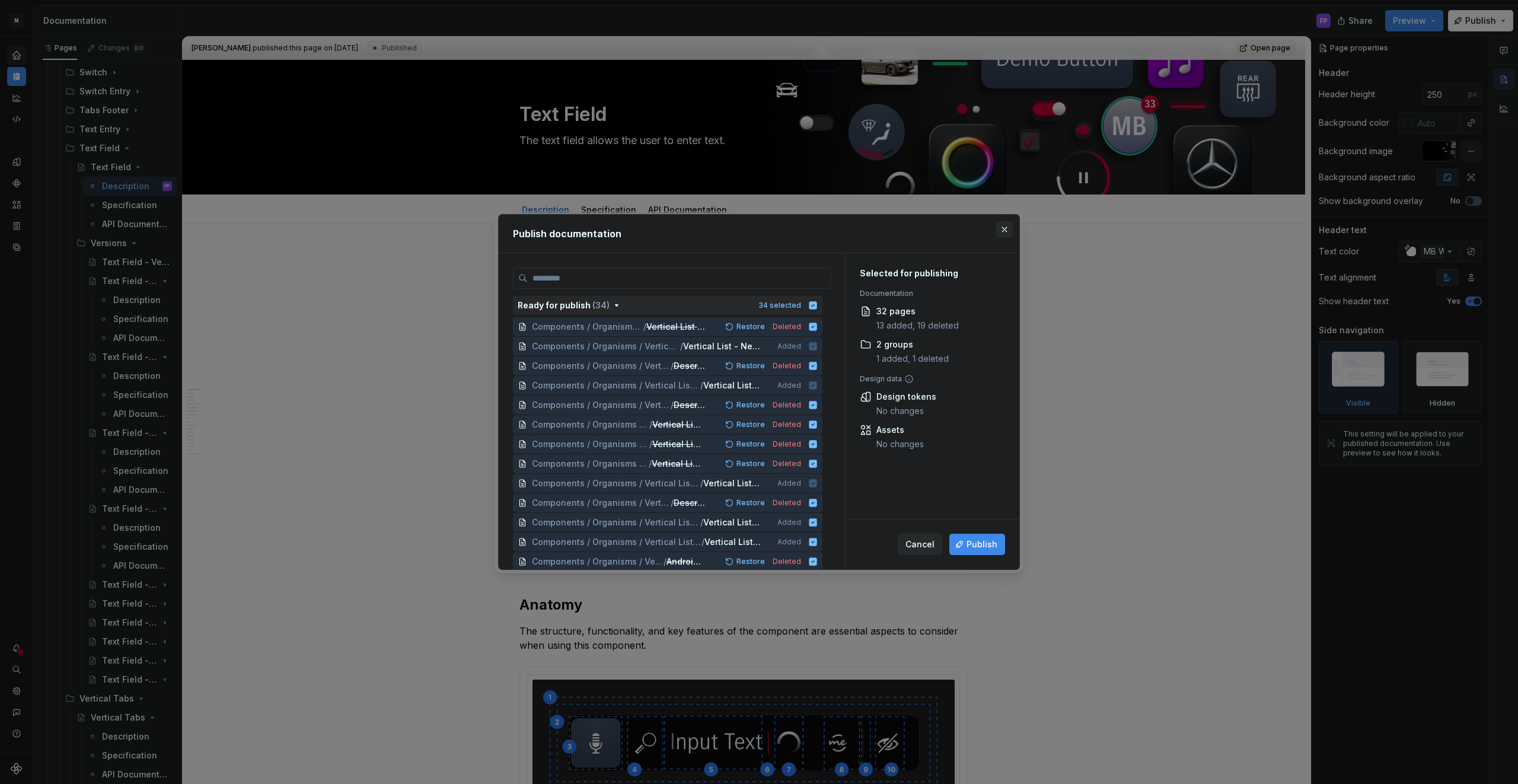
click at [1007, 231] on button "button" at bounding box center [1004, 229] width 16 height 16
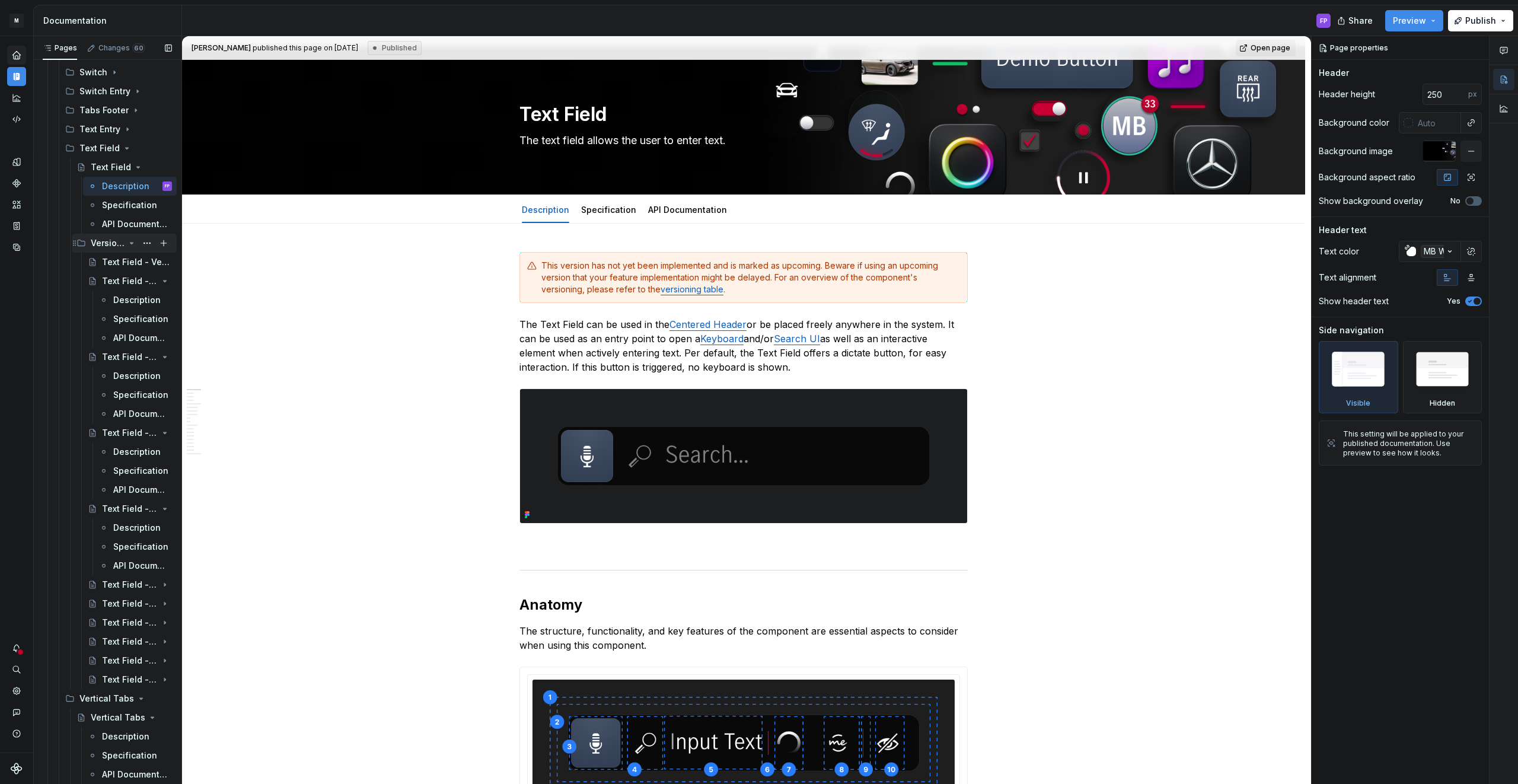
click at [131, 241] on icon "Page tree" at bounding box center [131, 243] width 9 height 9
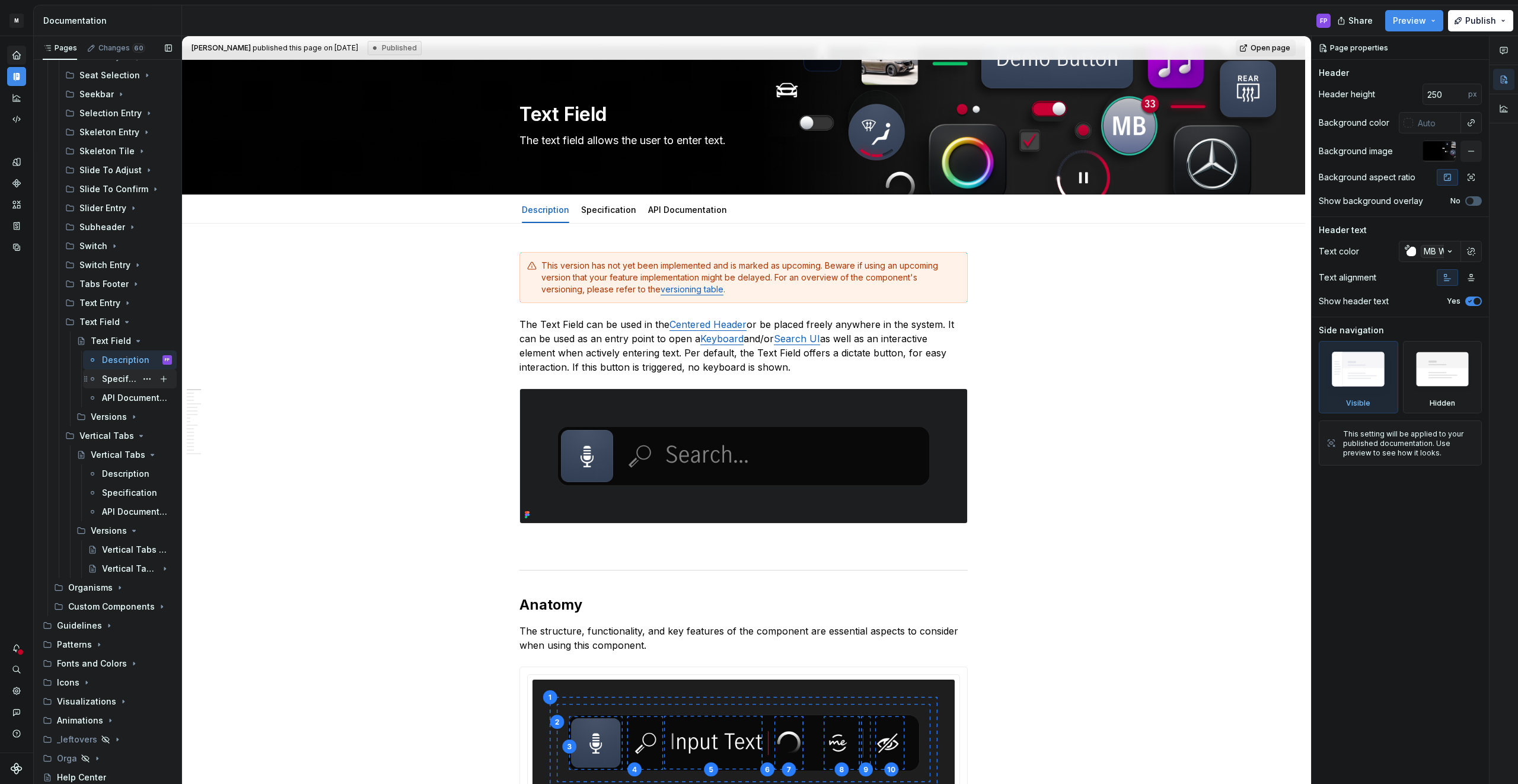
scroll to position [738, 0]
click at [129, 437] on icon "Page tree" at bounding box center [131, 438] width 9 height 9
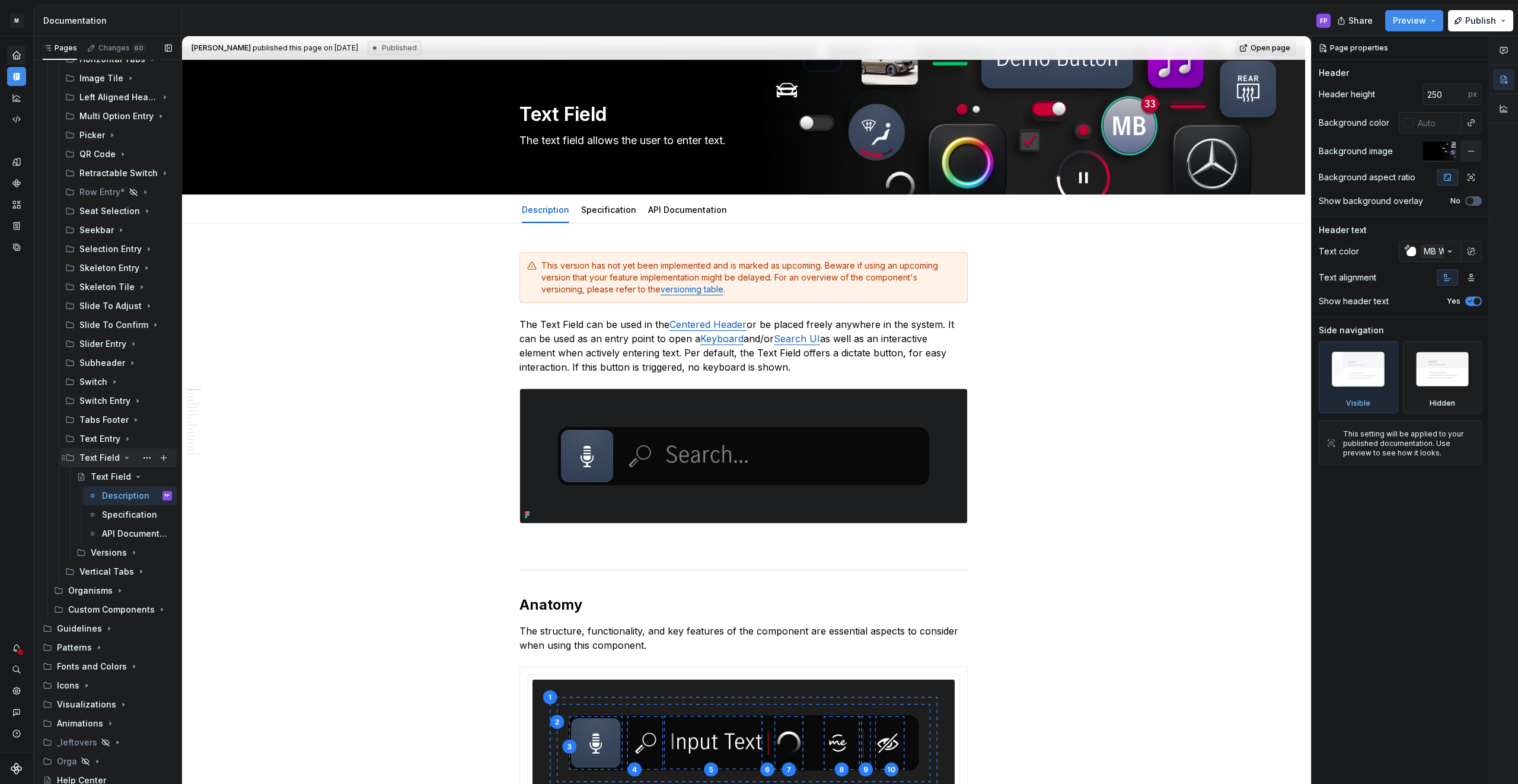
click at [124, 459] on icon "Page tree" at bounding box center [126, 457] width 9 height 9
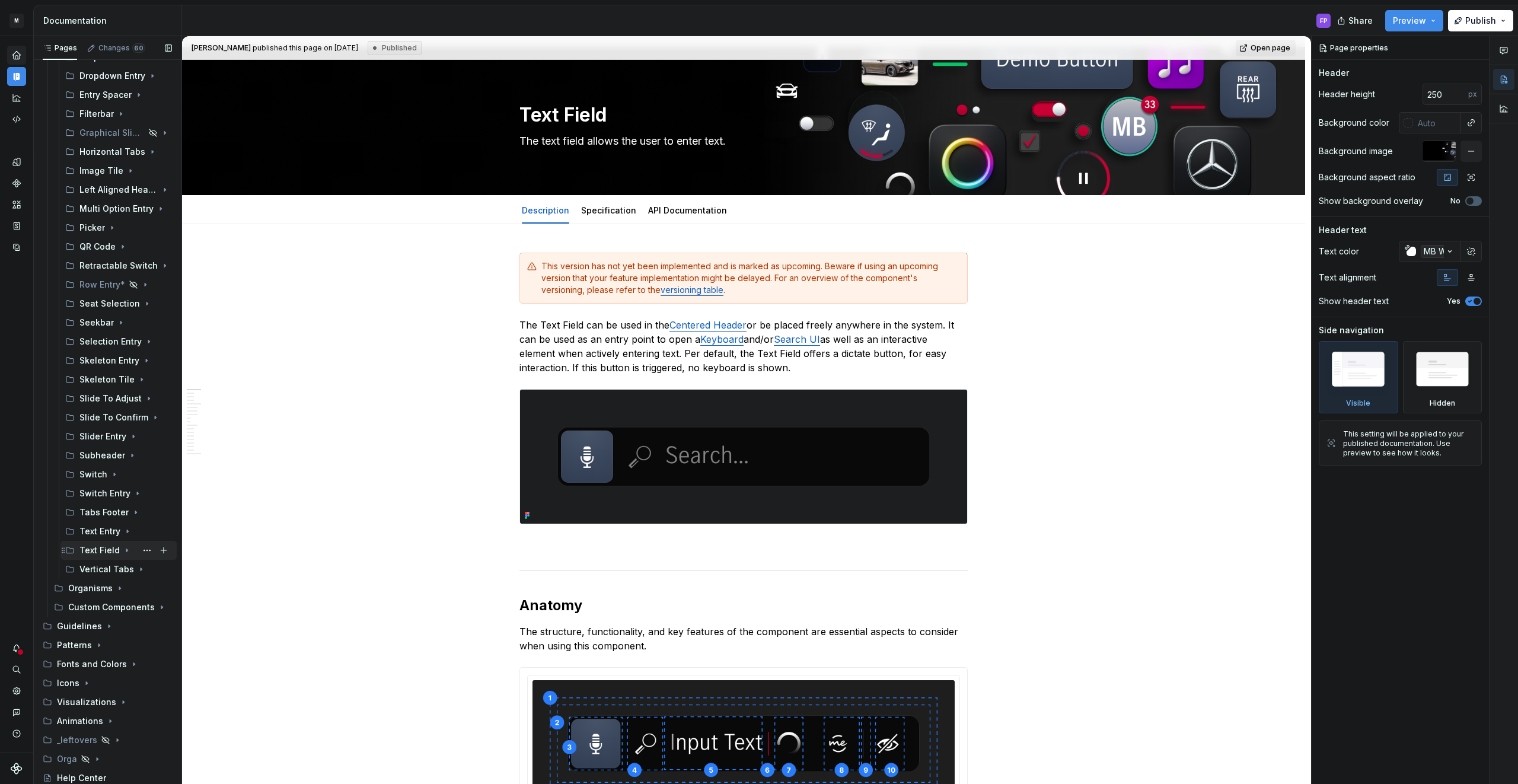
click at [123, 549] on icon "Page tree" at bounding box center [126, 550] width 9 height 9
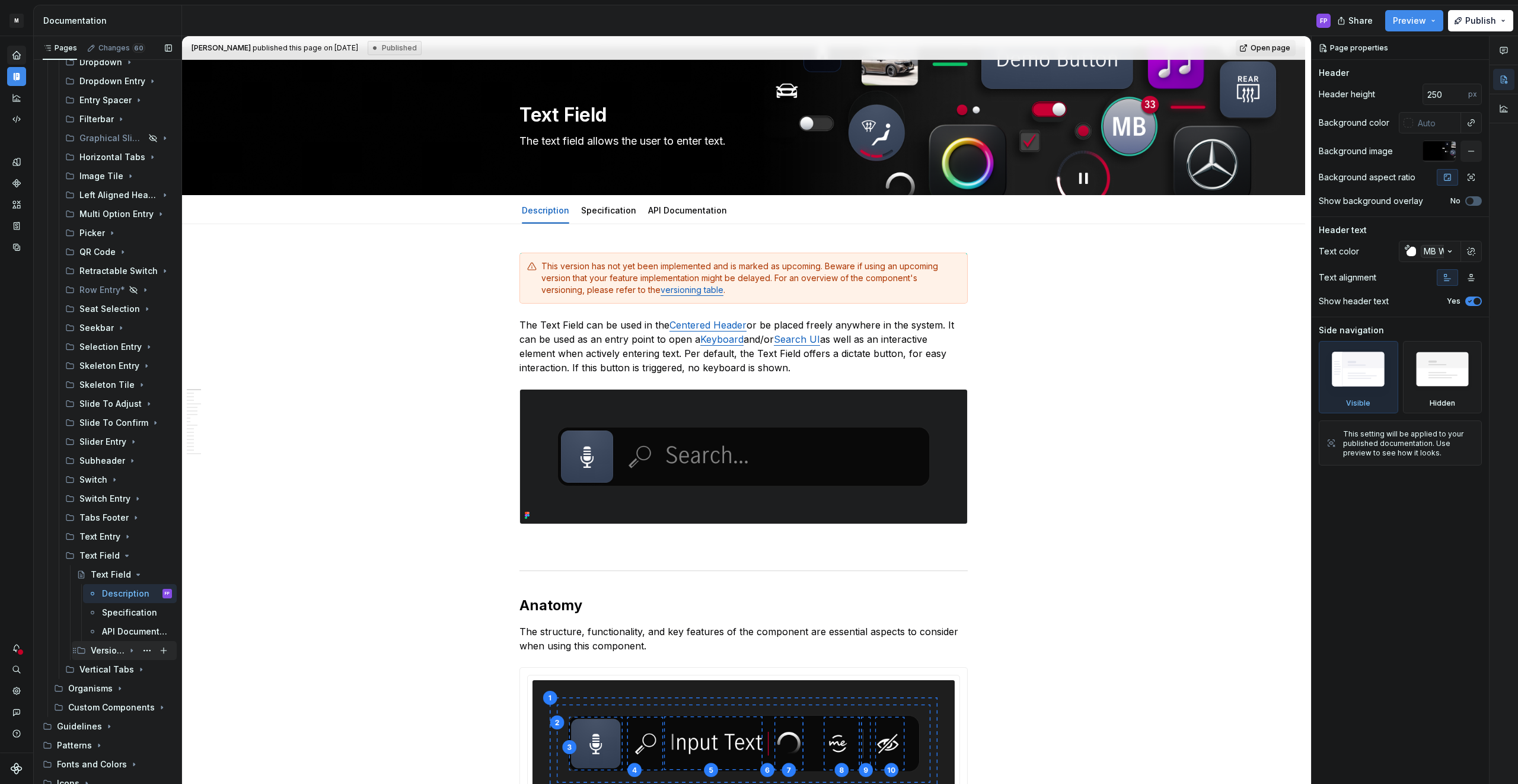
click at [111, 646] on div "Versions" at bounding box center [108, 650] width 34 height 12
click at [120, 675] on div "Text Field - Versions" at bounding box center [137, 669] width 70 height 16
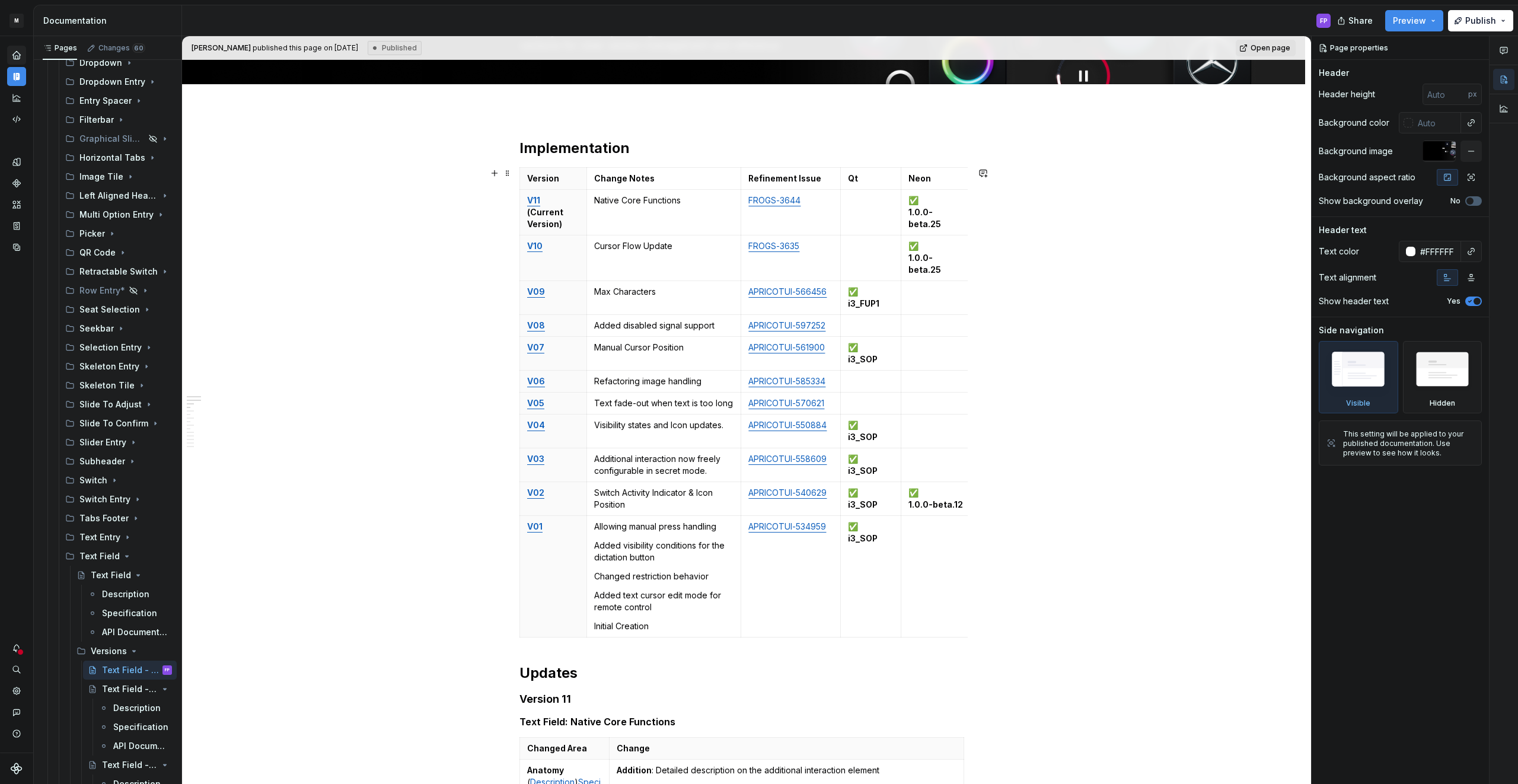
scroll to position [107, 0]
click at [131, 572] on icon "Page tree" at bounding box center [131, 575] width 9 height 9
click at [130, 595] on icon "Page tree" at bounding box center [131, 593] width 9 height 9
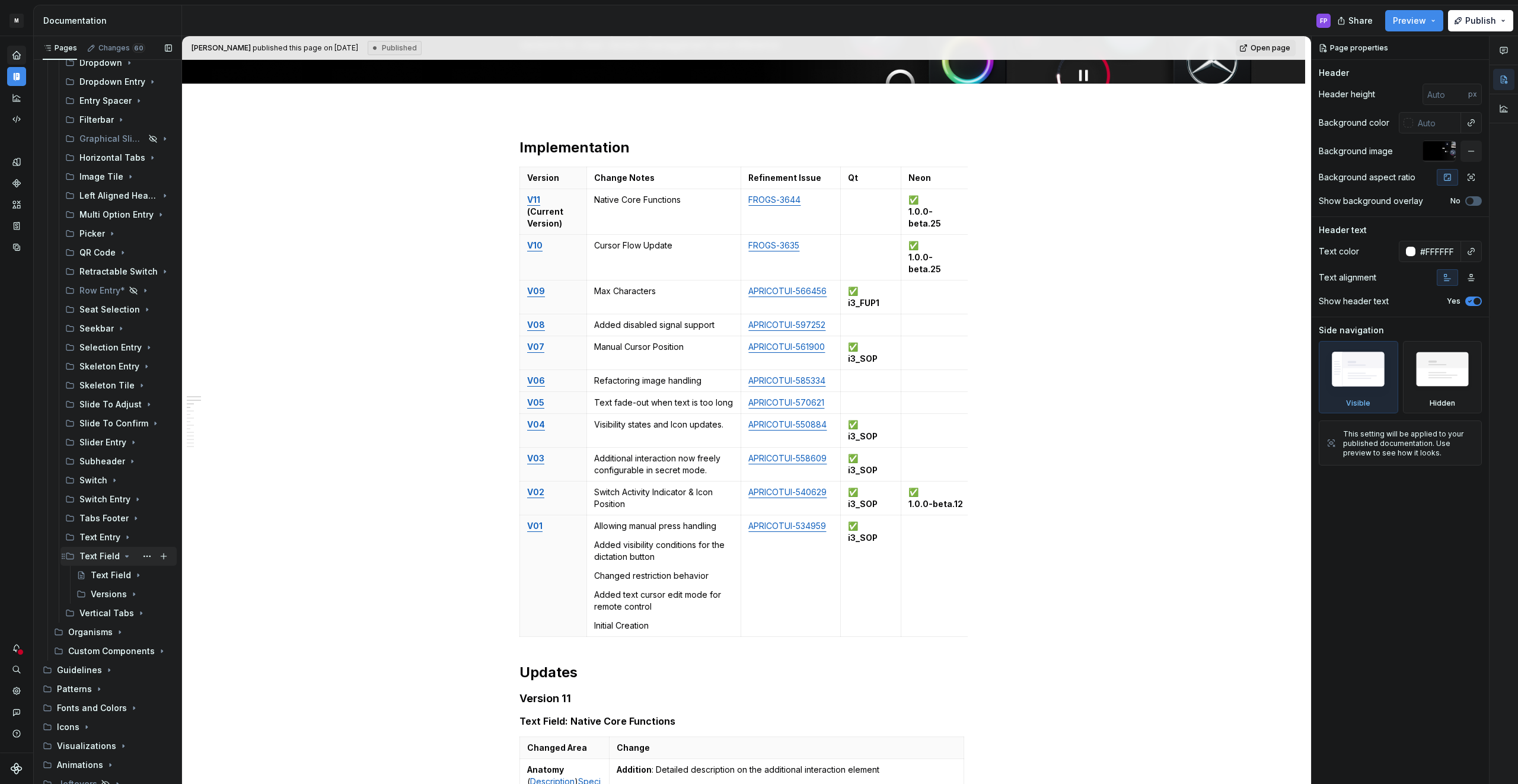
click at [123, 558] on icon "Page tree" at bounding box center [126, 556] width 9 height 9
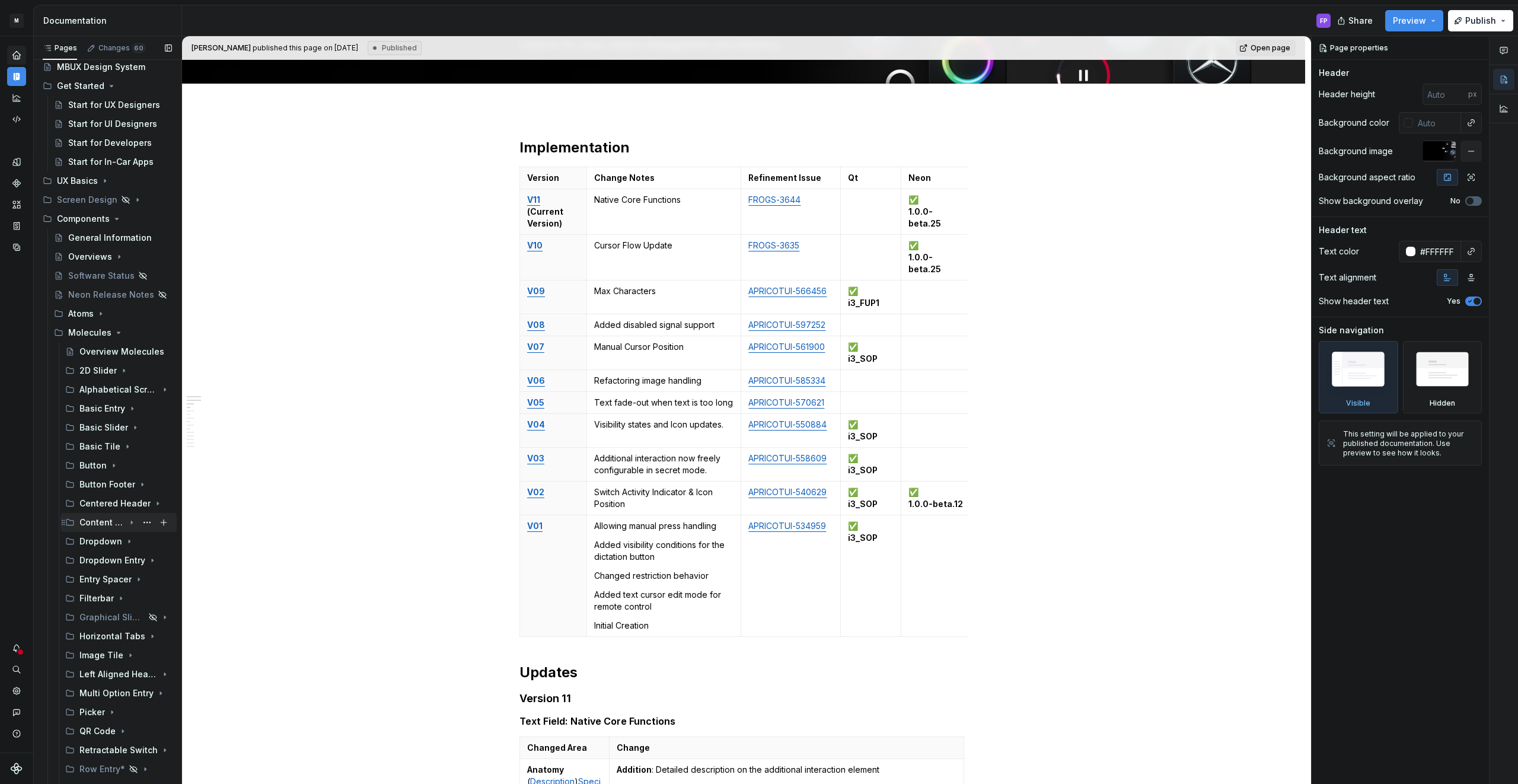
scroll to position [0, 0]
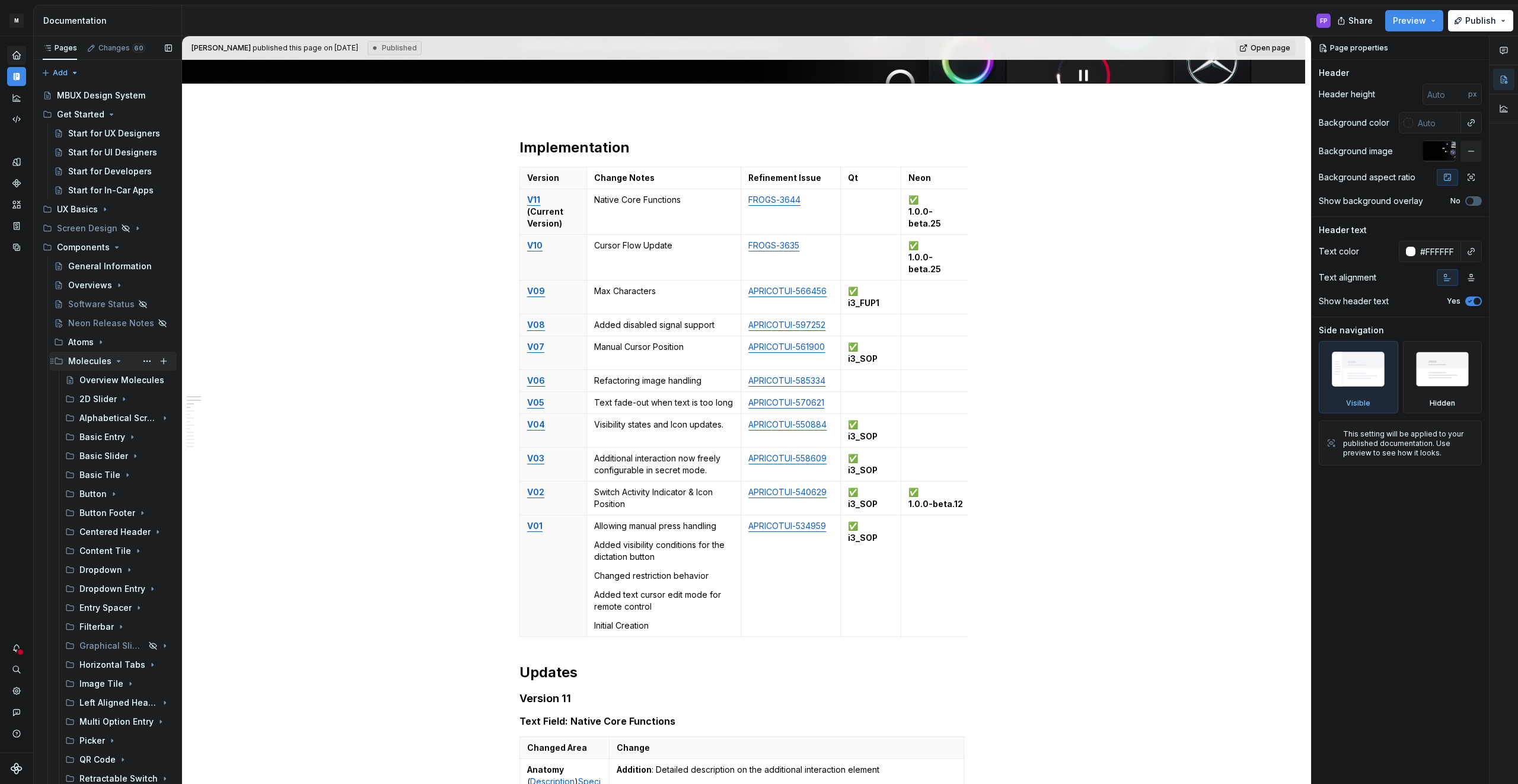
click at [114, 361] on icon "Page tree" at bounding box center [118, 360] width 9 height 9
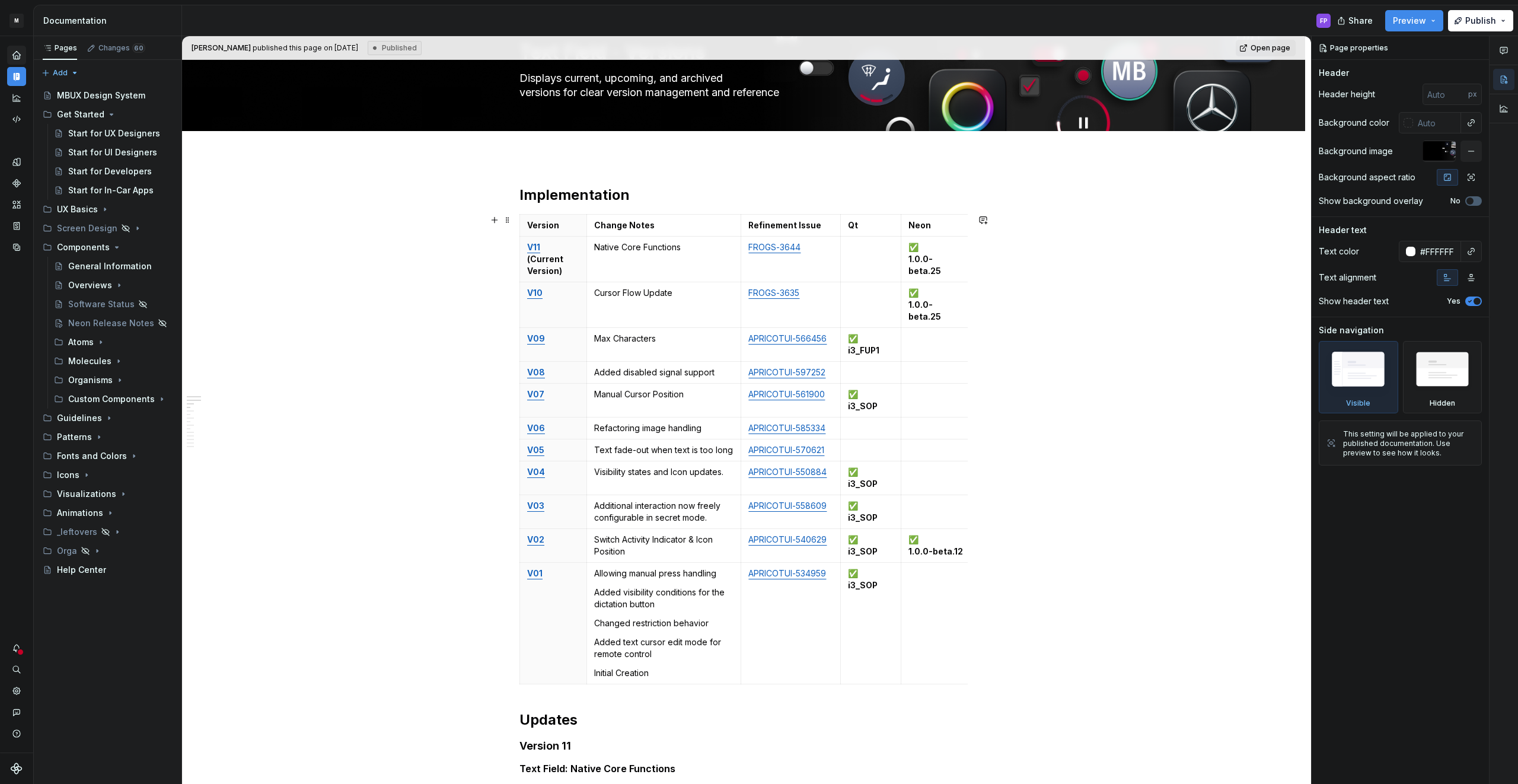
scroll to position [62, 0]
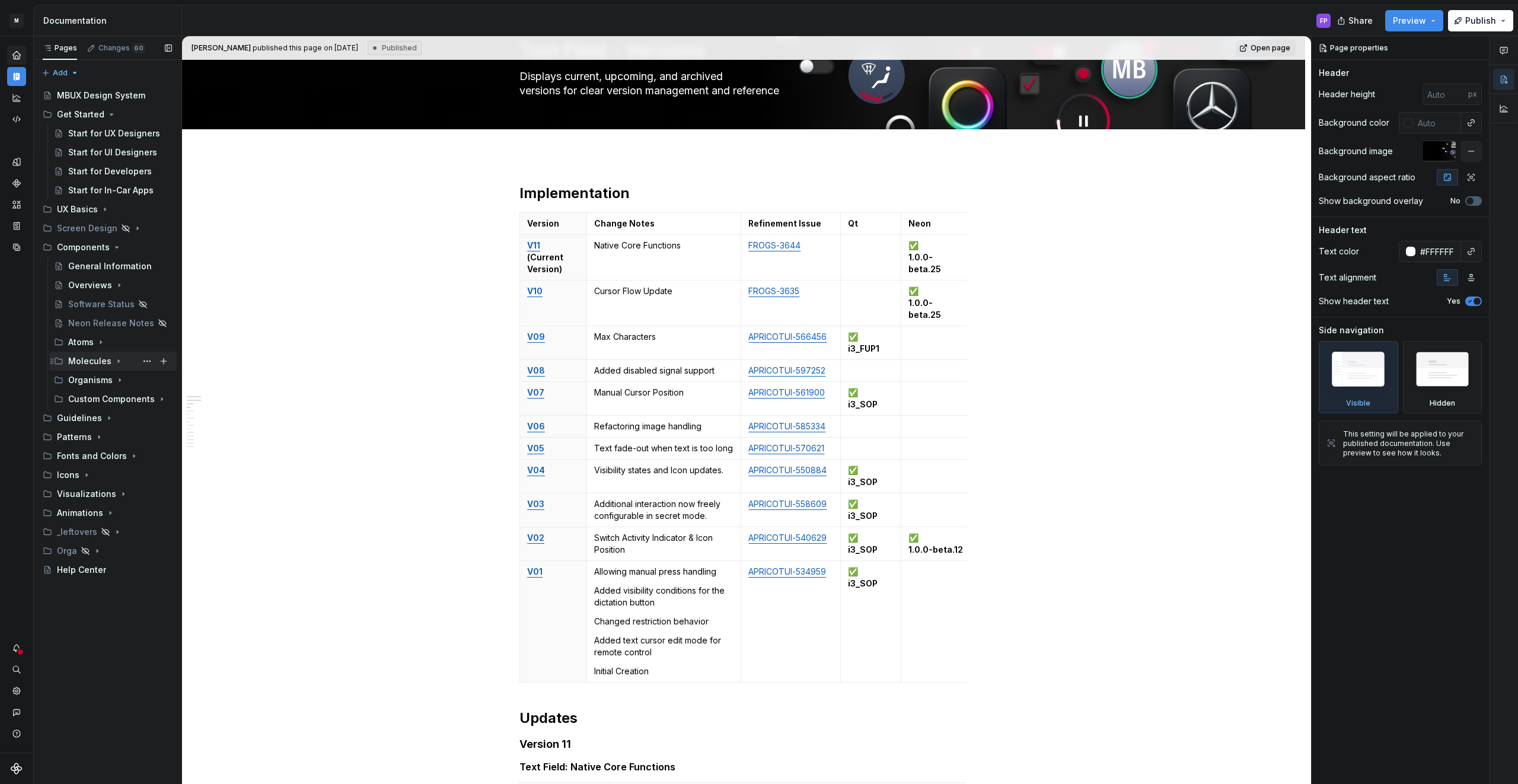
click at [114, 363] on icon "Page tree" at bounding box center [118, 360] width 9 height 9
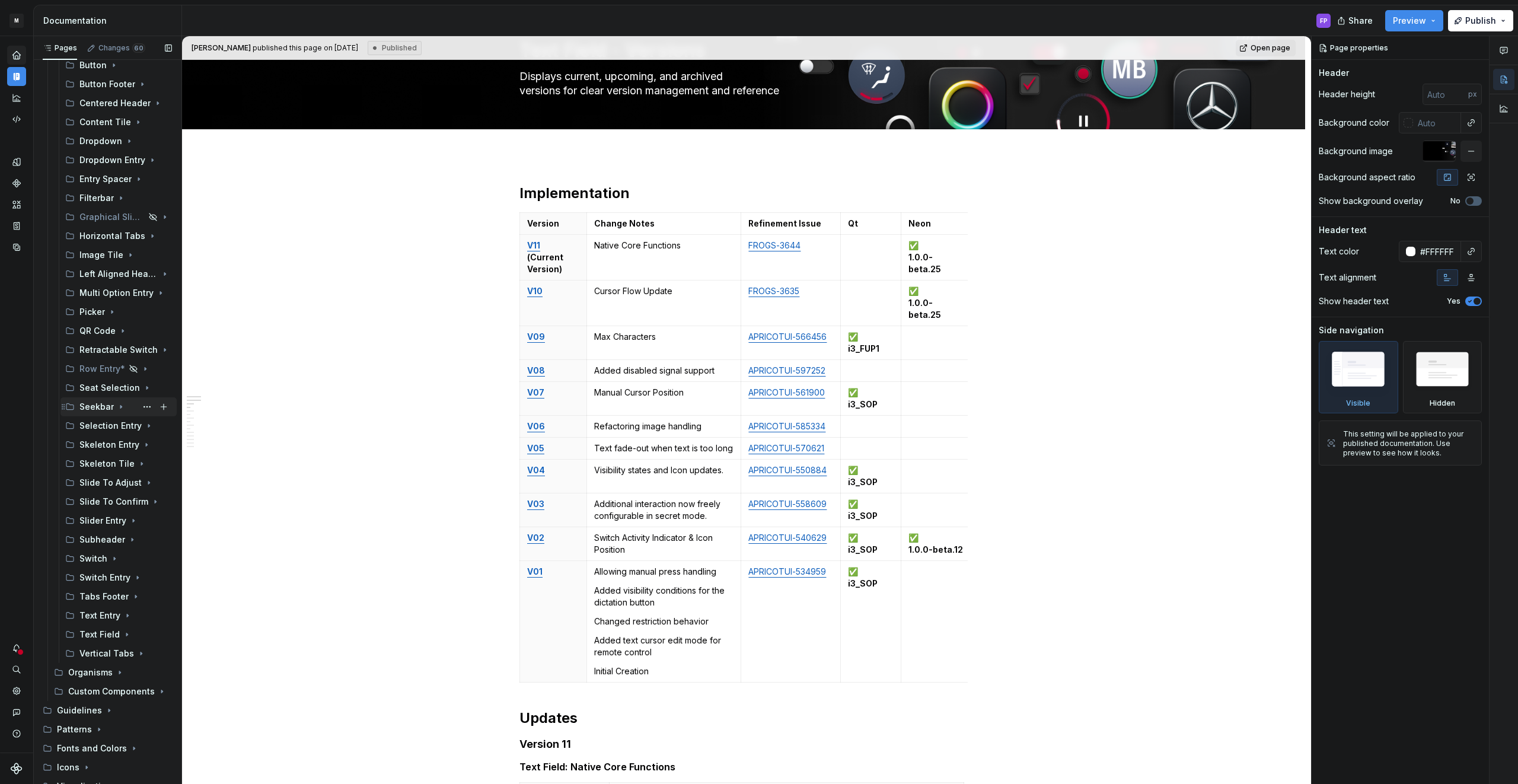
scroll to position [416, 0]
click at [119, 684] on icon "Page tree" at bounding box center [120, 684] width 1 height 3
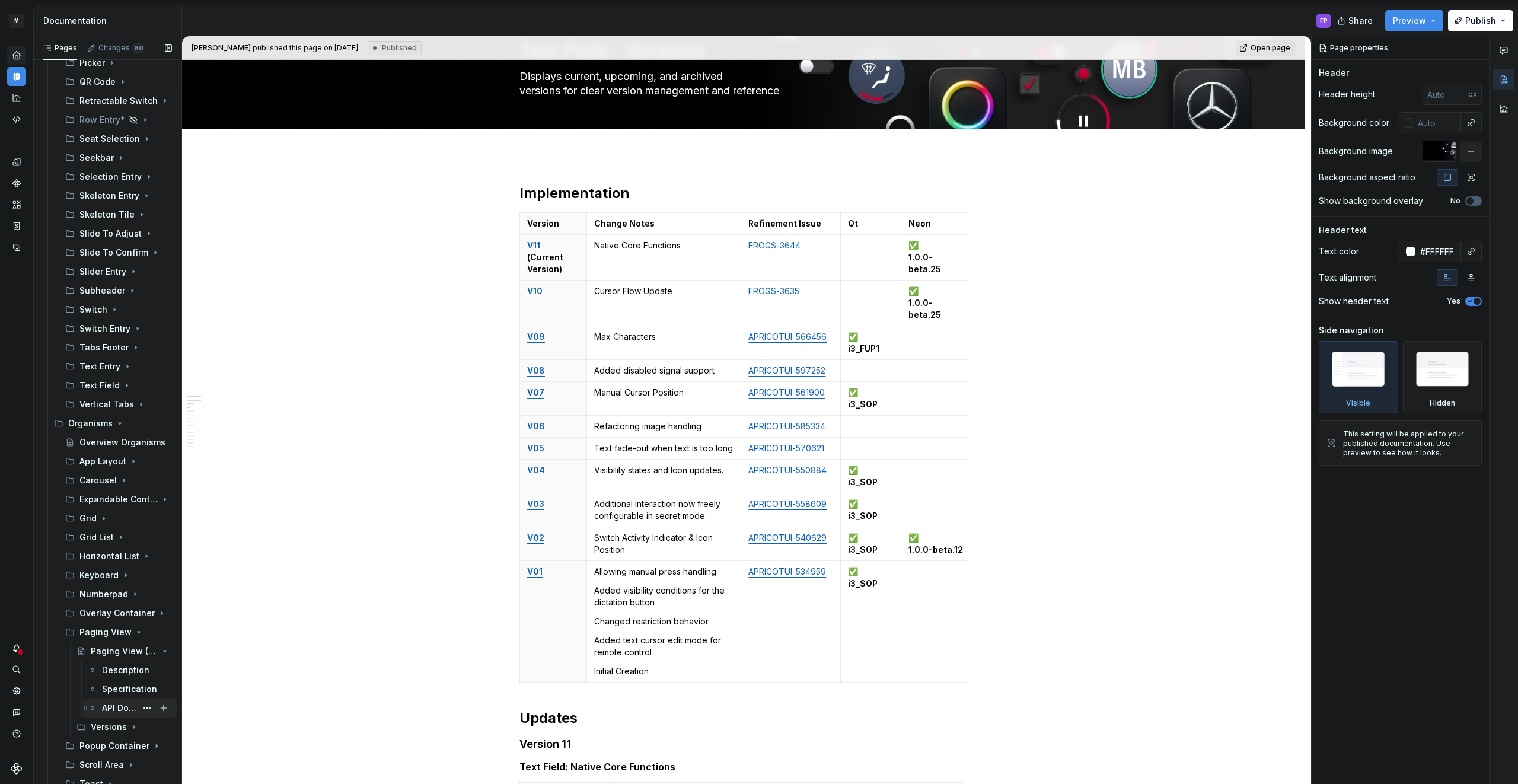
scroll to position [719, 0]
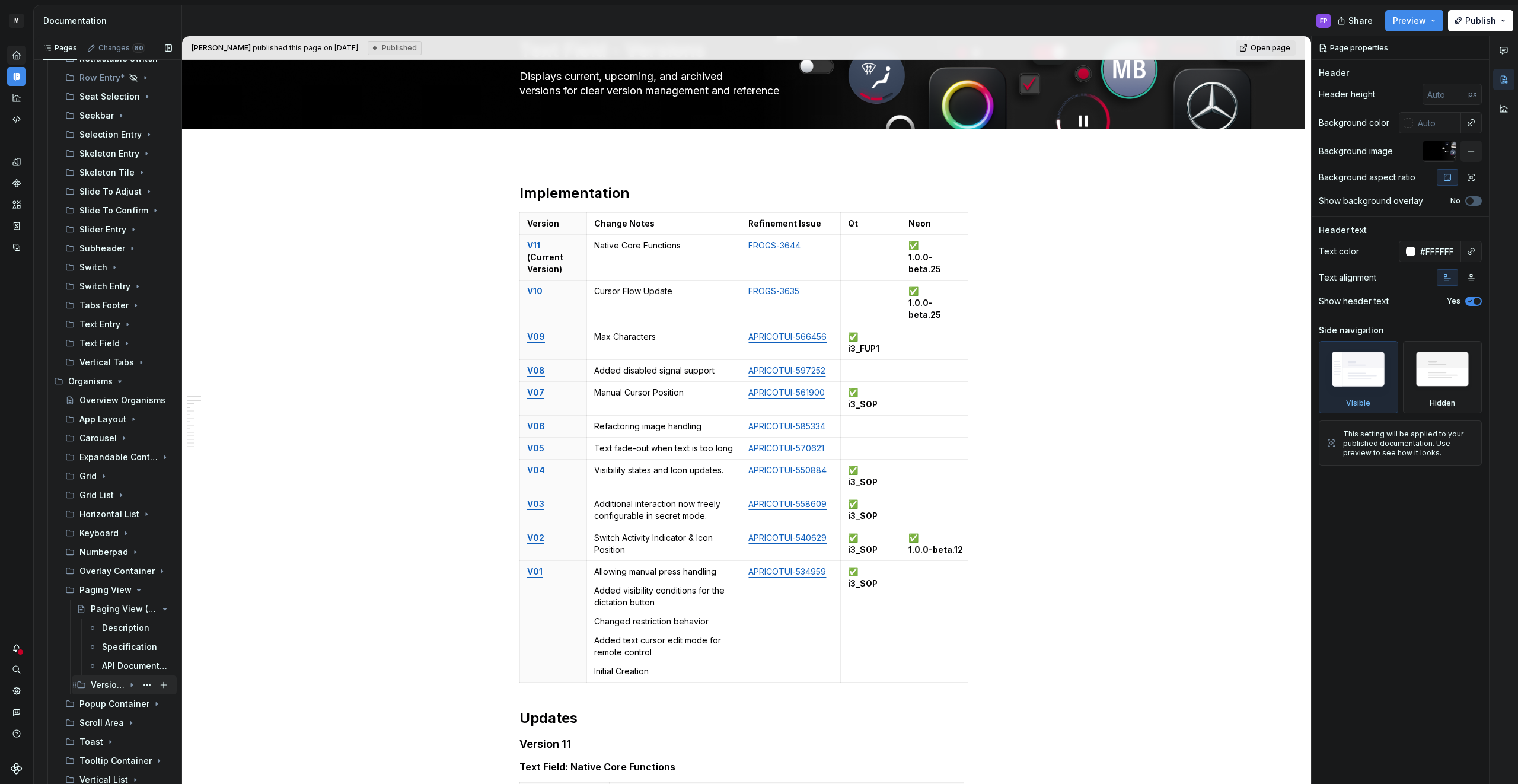
click at [106, 680] on div "Versions" at bounding box center [108, 685] width 34 height 12
click at [114, 708] on div "Paging View - Versions" at bounding box center [119, 703] width 34 height 12
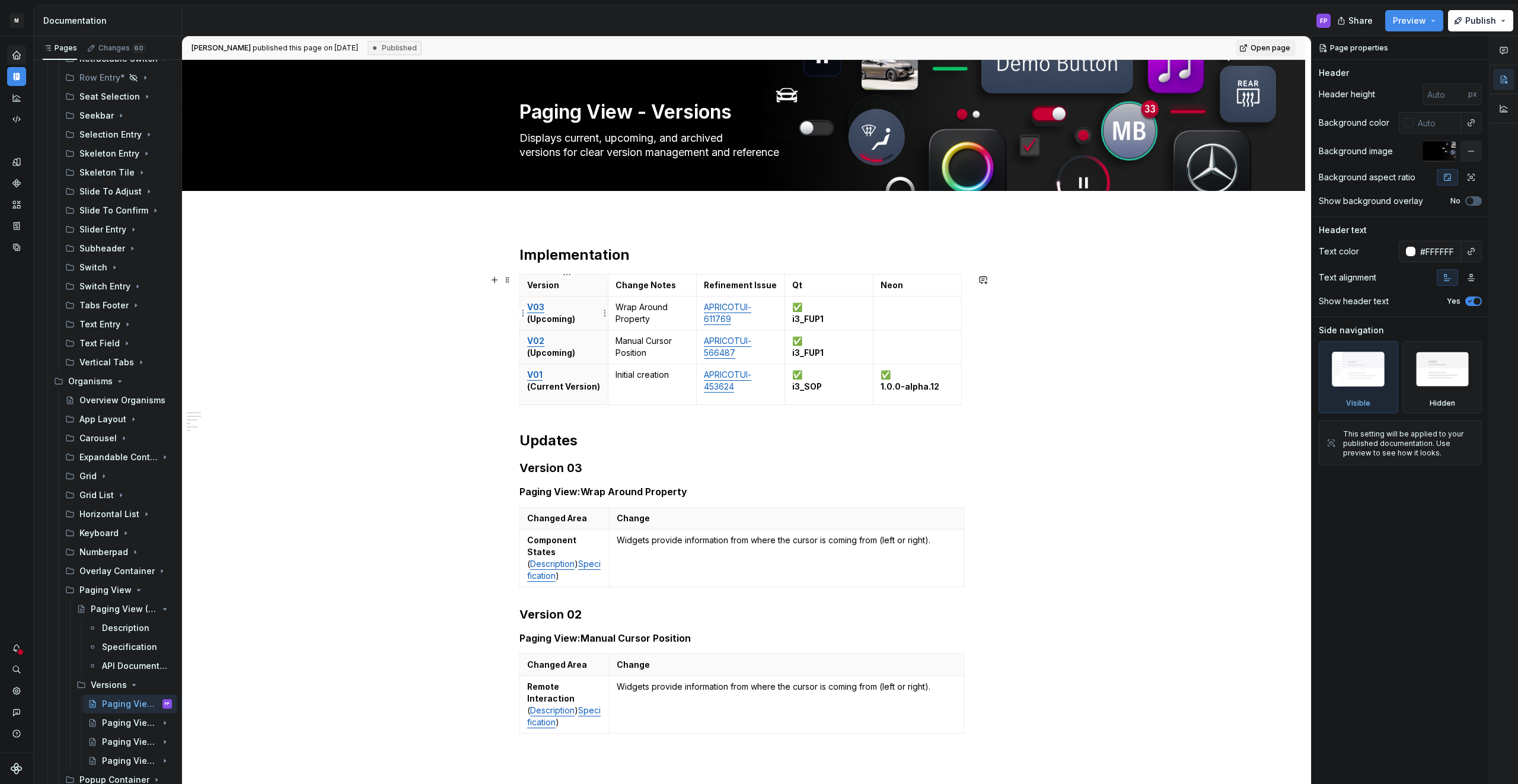
type textarea "*"
click at [582, 323] on p "V03 (Upcoming)" at bounding box center [564, 312] width 74 height 23
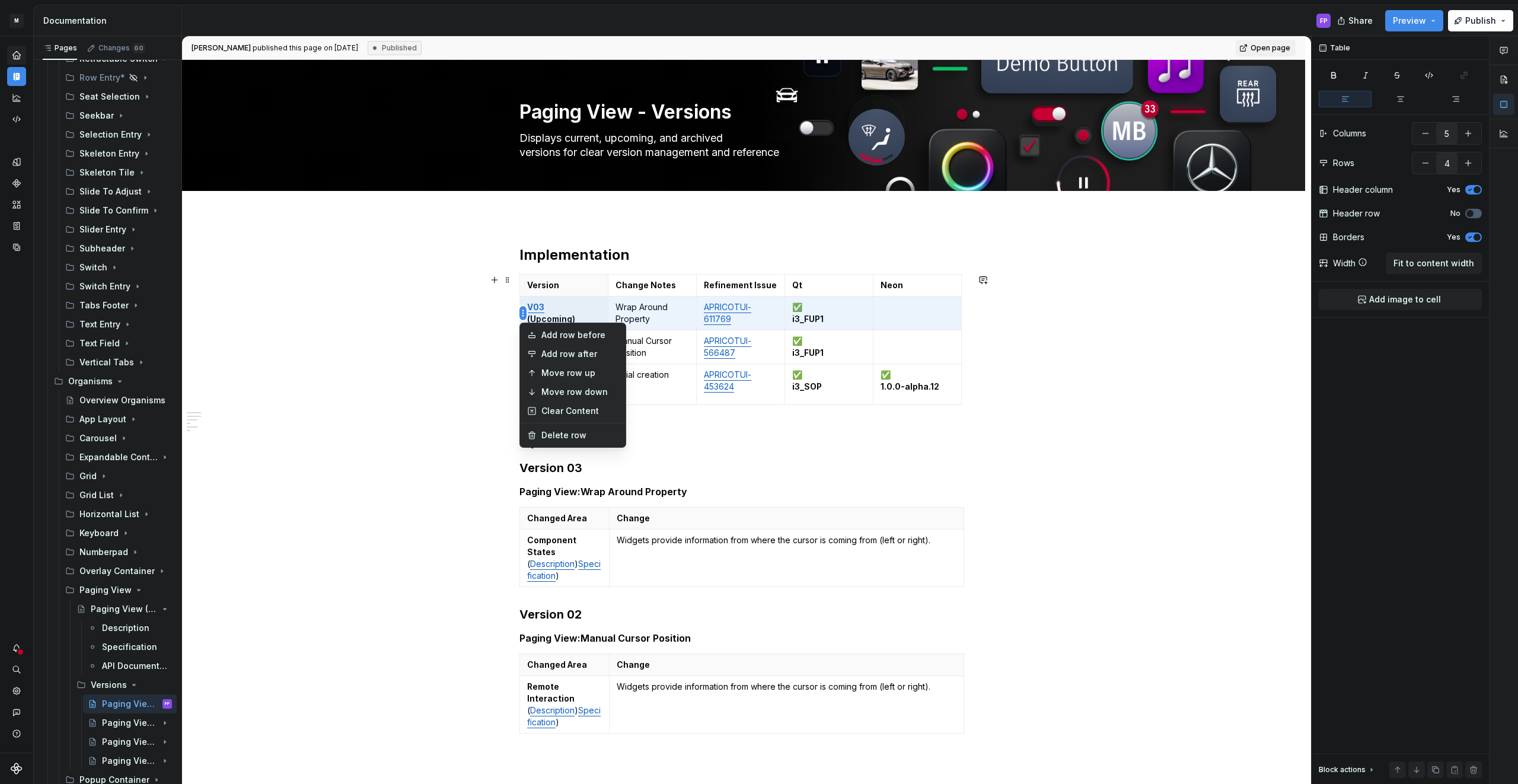
click at [523, 312] on html "M MBUX-DesignSystem FP Dataset Default Documentation FP Share Preview Publish P…" at bounding box center [759, 392] width 1518 height 784
click at [535, 332] on icon at bounding box center [532, 334] width 9 height 9
type input "5"
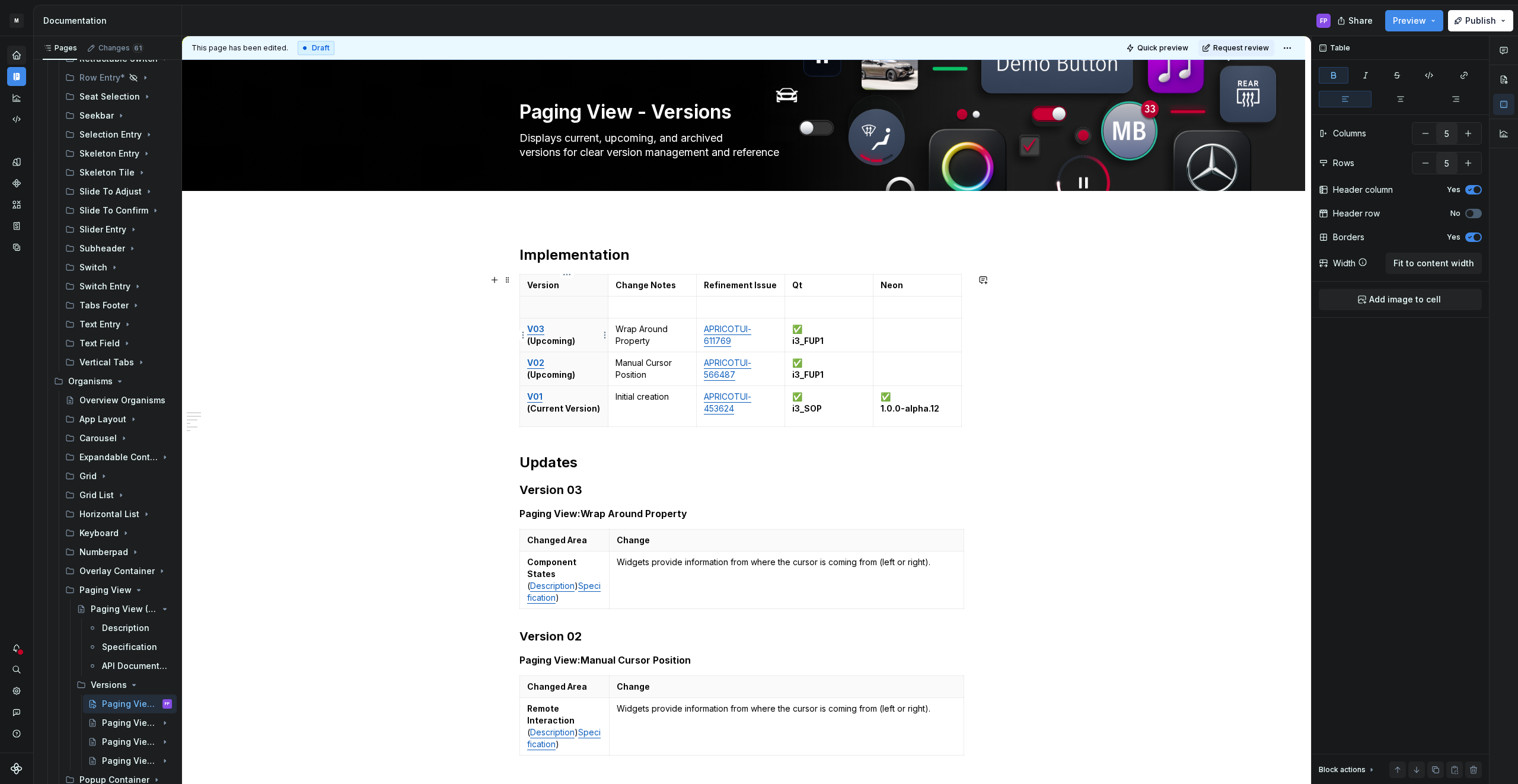
click at [581, 337] on p "V03 (Upcoming)" at bounding box center [564, 334] width 74 height 23
click at [528, 325] on th "V03 (Upcoming)" at bounding box center [564, 336] width 88 height 34
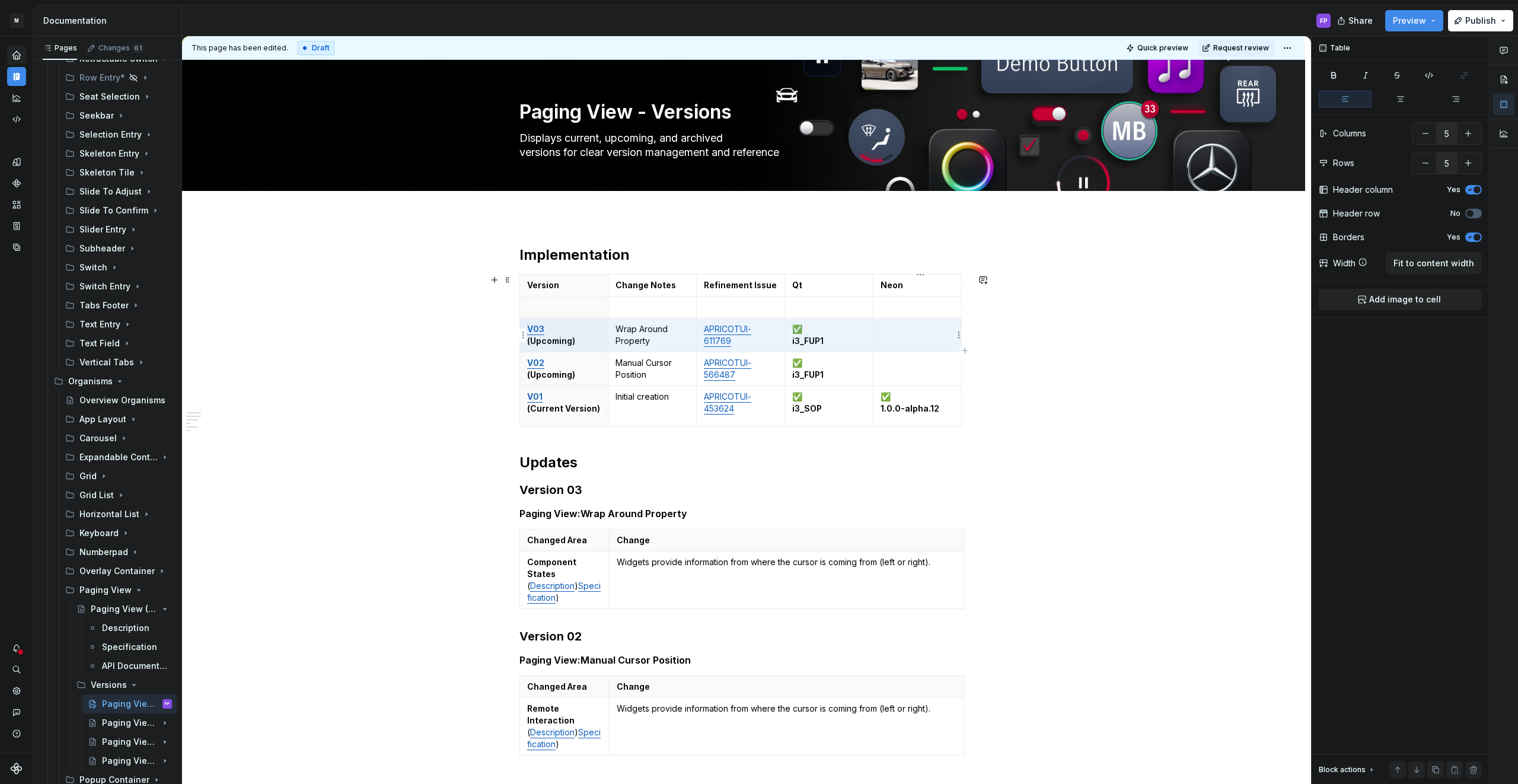
drag, startPoint x: 531, startPoint y: 326, endPoint x: 900, endPoint y: 339, distance: 369.2
click at [920, 341] on tr "V03 (Upcoming) Wrap Around Property APRICOTUI-611769 ✅ i3_FUP1" at bounding box center [741, 336] width 441 height 34
click at [592, 304] on p at bounding box center [564, 307] width 74 height 12
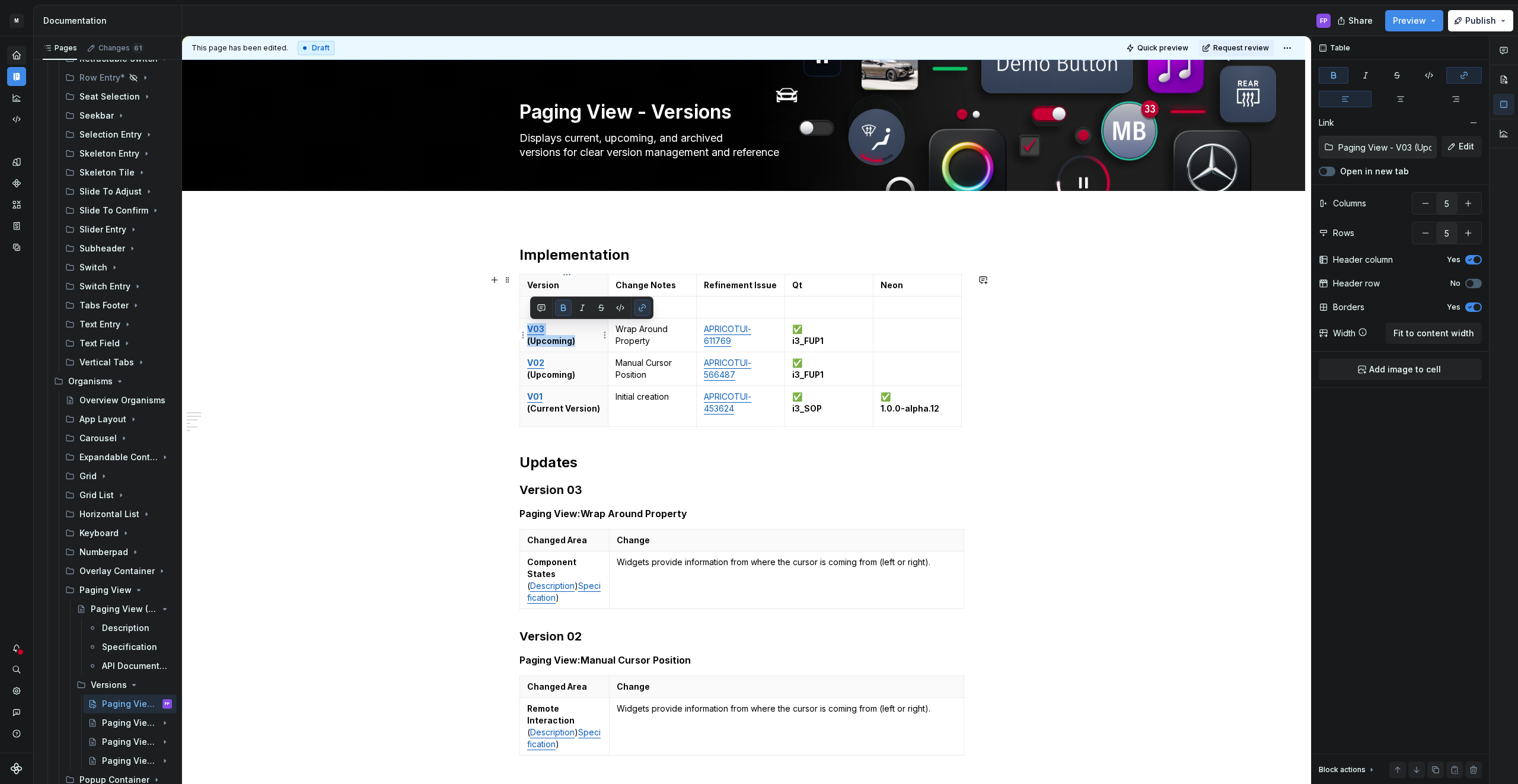
drag, startPoint x: 583, startPoint y: 341, endPoint x: 532, endPoint y: 326, distance: 53.2
click at [532, 326] on p "V03 (Upcoming)" at bounding box center [564, 334] width 74 height 23
copy p "V03 (Upcoming)"
drag, startPoint x: 475, startPoint y: 307, endPoint x: 490, endPoint y: 307, distance: 15.0
click at [476, 307] on div "This page has been edited. Draft Quick preview Request review Paging View - Ver…" at bounding box center [746, 410] width 1129 height 748
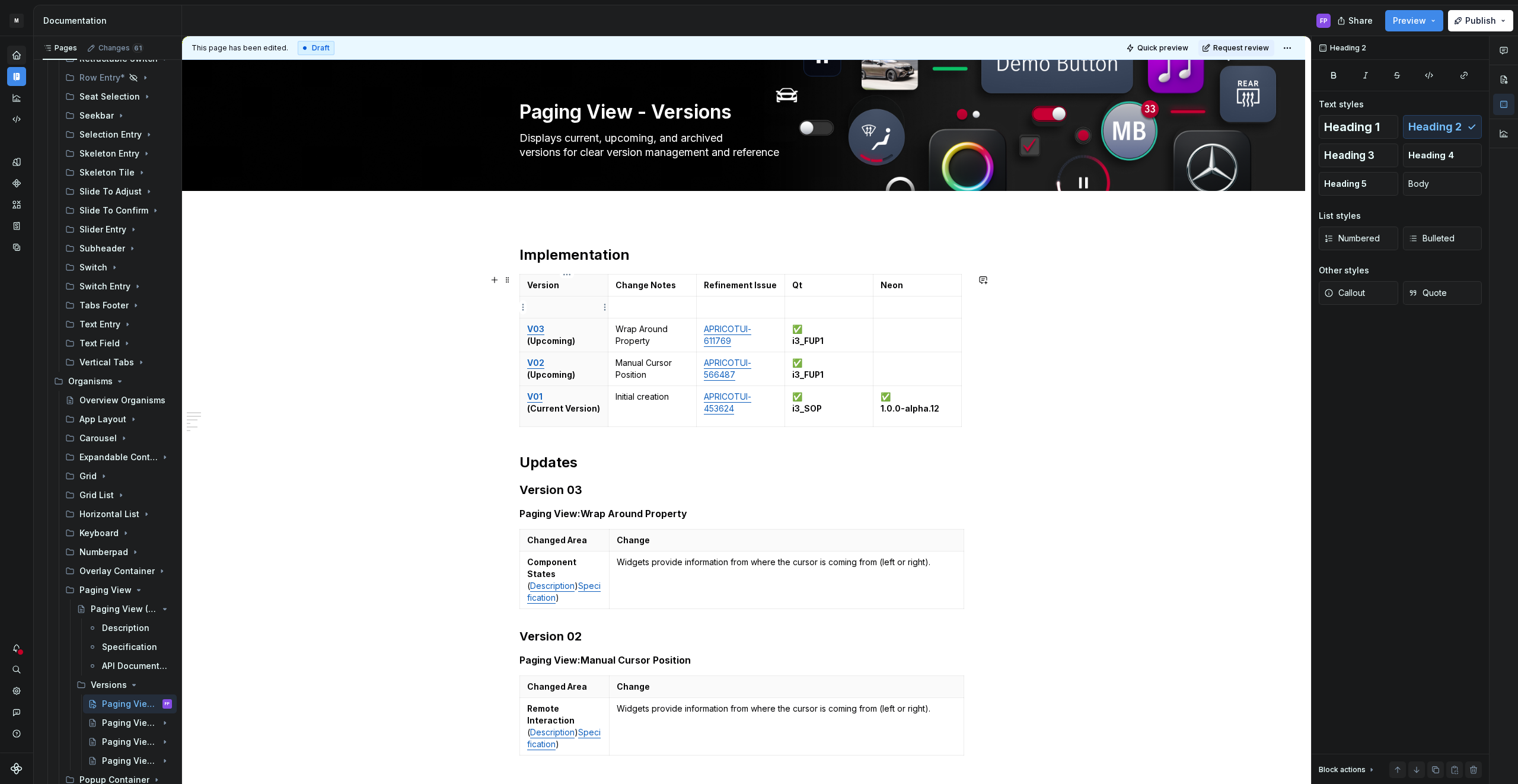
click at [540, 307] on p at bounding box center [564, 307] width 74 height 12
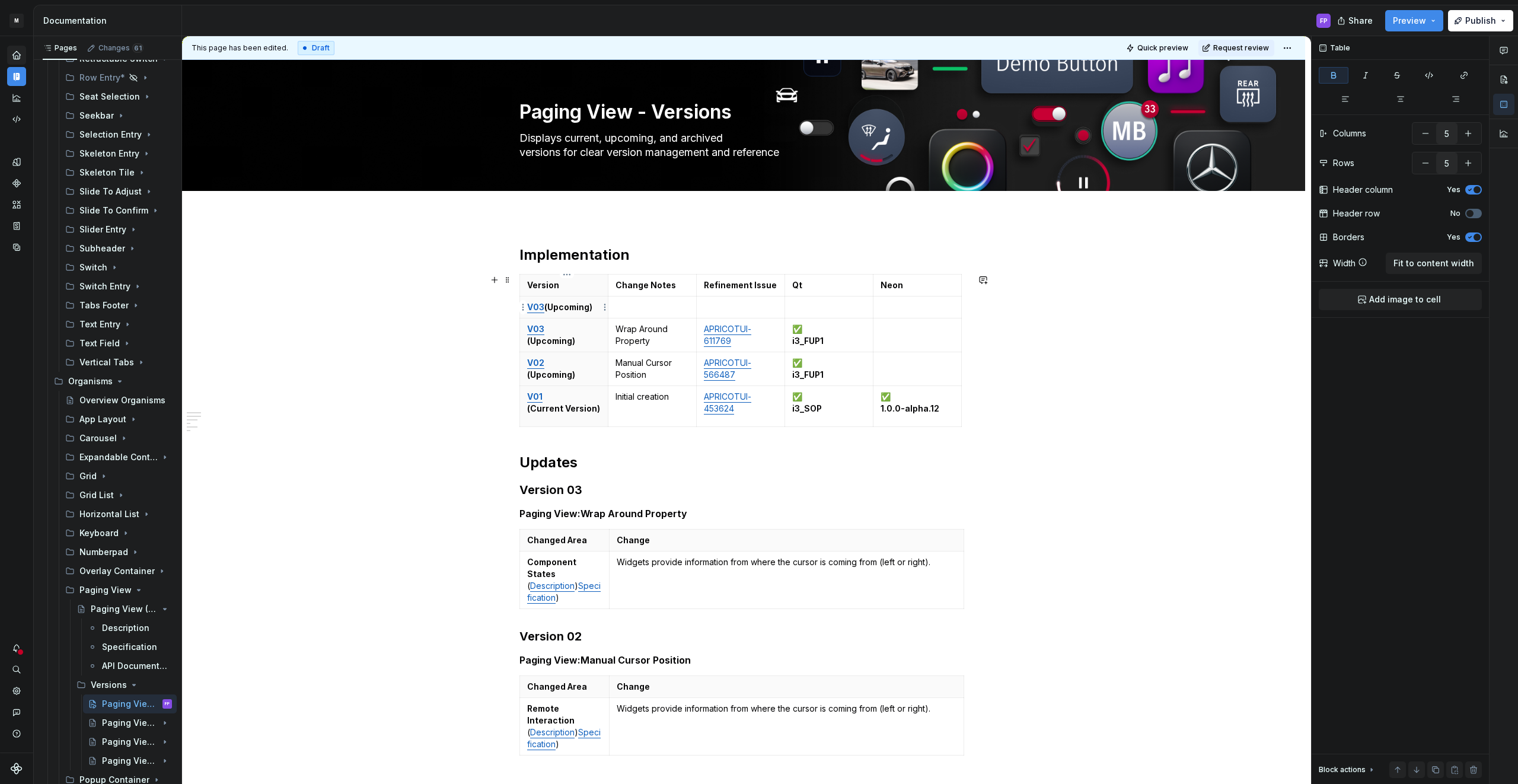
drag, startPoint x: 546, startPoint y: 308, endPoint x: 576, endPoint y: 308, distance: 30.0
click at [548, 308] on strong "(Upcoming)" at bounding box center [568, 307] width 48 height 10
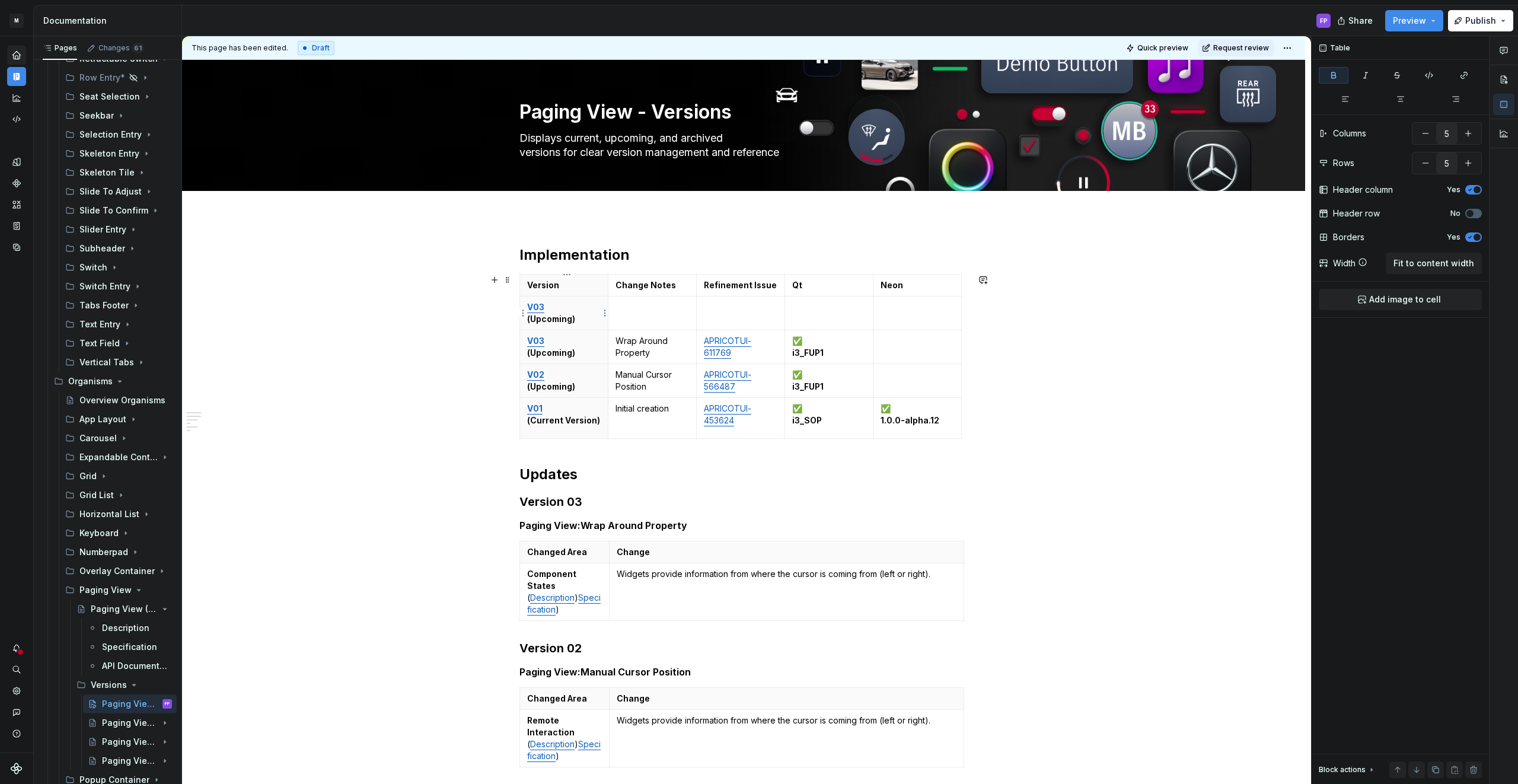
drag, startPoint x: 548, startPoint y: 304, endPoint x: 556, endPoint y: 307, distance: 8.5
click at [548, 304] on p "V03 (Upcoming)" at bounding box center [564, 312] width 74 height 23
click at [537, 307] on strong "V04" at bounding box center [536, 307] width 18 height 10
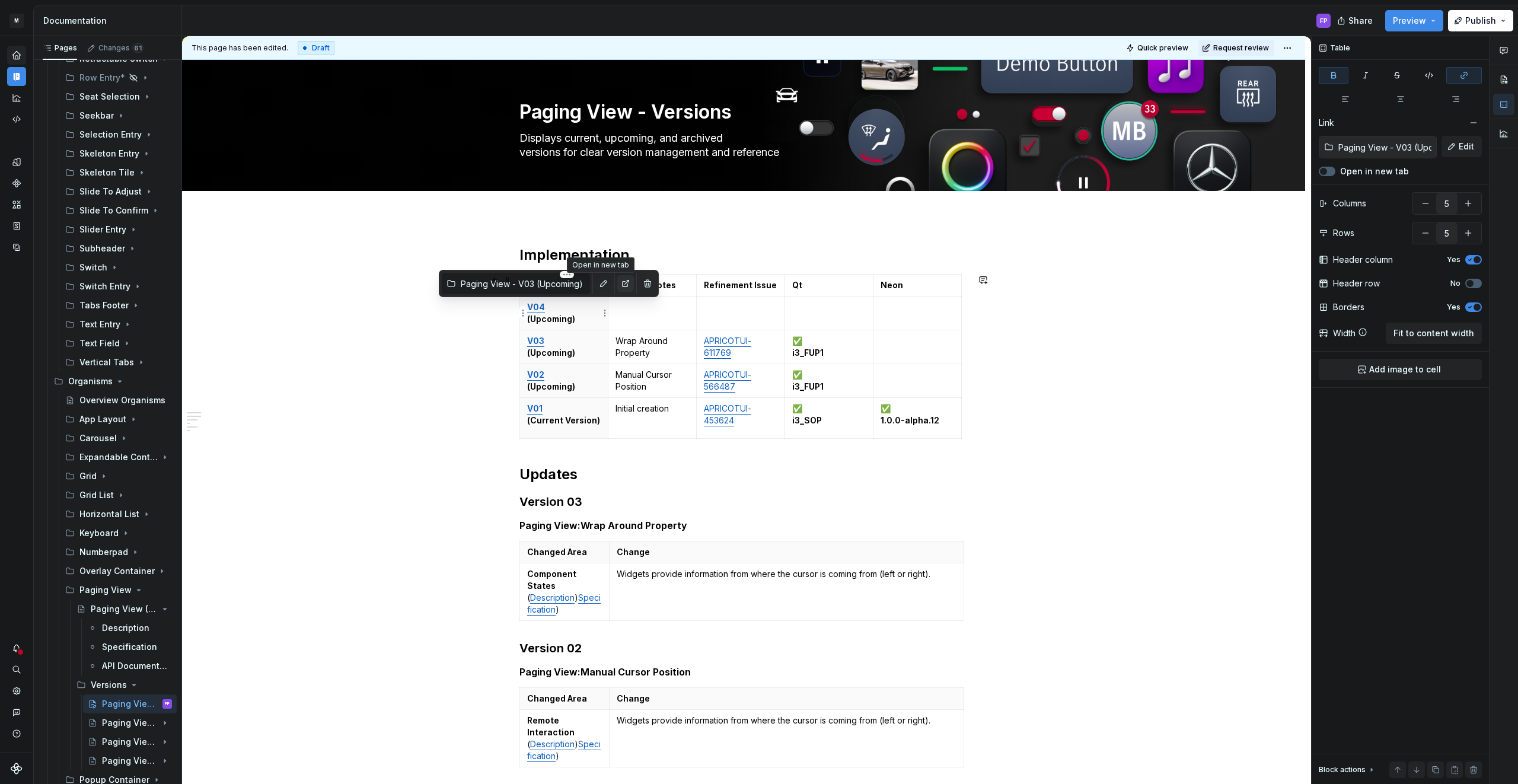
click at [617, 281] on button "button" at bounding box center [625, 283] width 16 height 16
click at [595, 282] on button "button" at bounding box center [603, 283] width 16 height 16
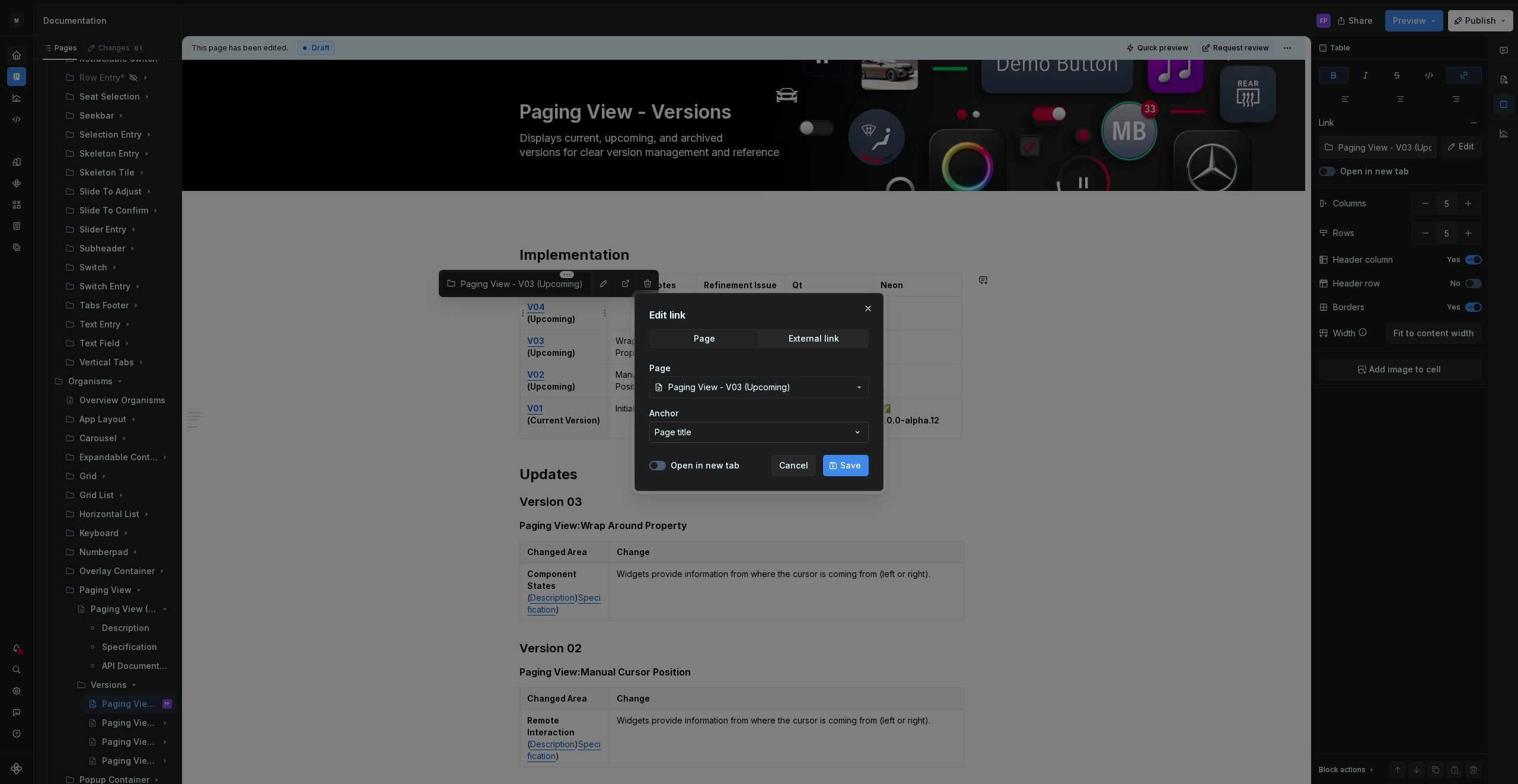
click at [716, 438] on button "Page title" at bounding box center [759, 432] width 219 height 21
click at [719, 432] on div "Edit link Page External link Page Paging View - V03 (Upcoming) Anchor Page titl…" at bounding box center [759, 392] width 1518 height 784
click at [719, 391] on span "Paging View - V03 (Upcoming)" at bounding box center [730, 387] width 122 height 12
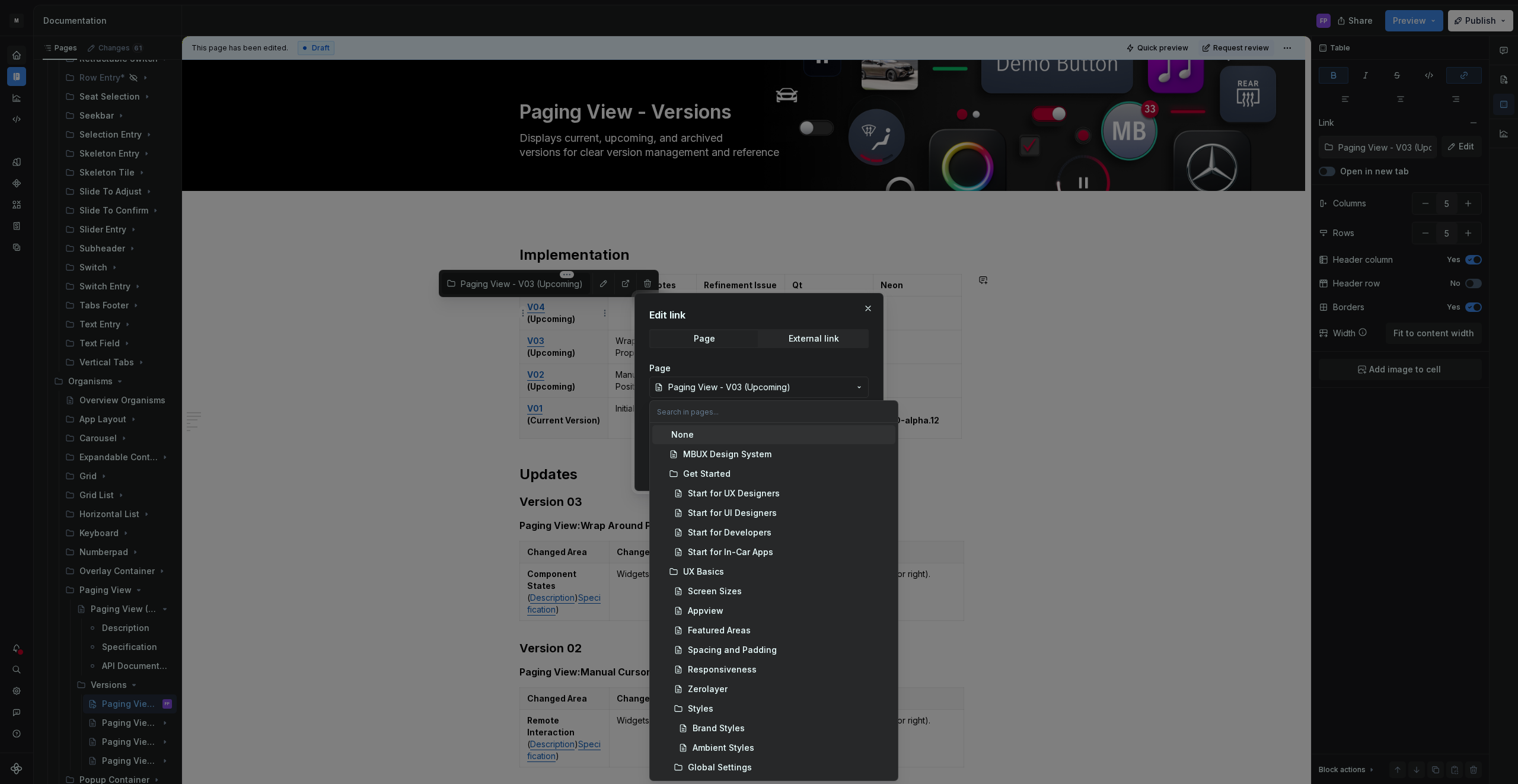
type textarea "*"
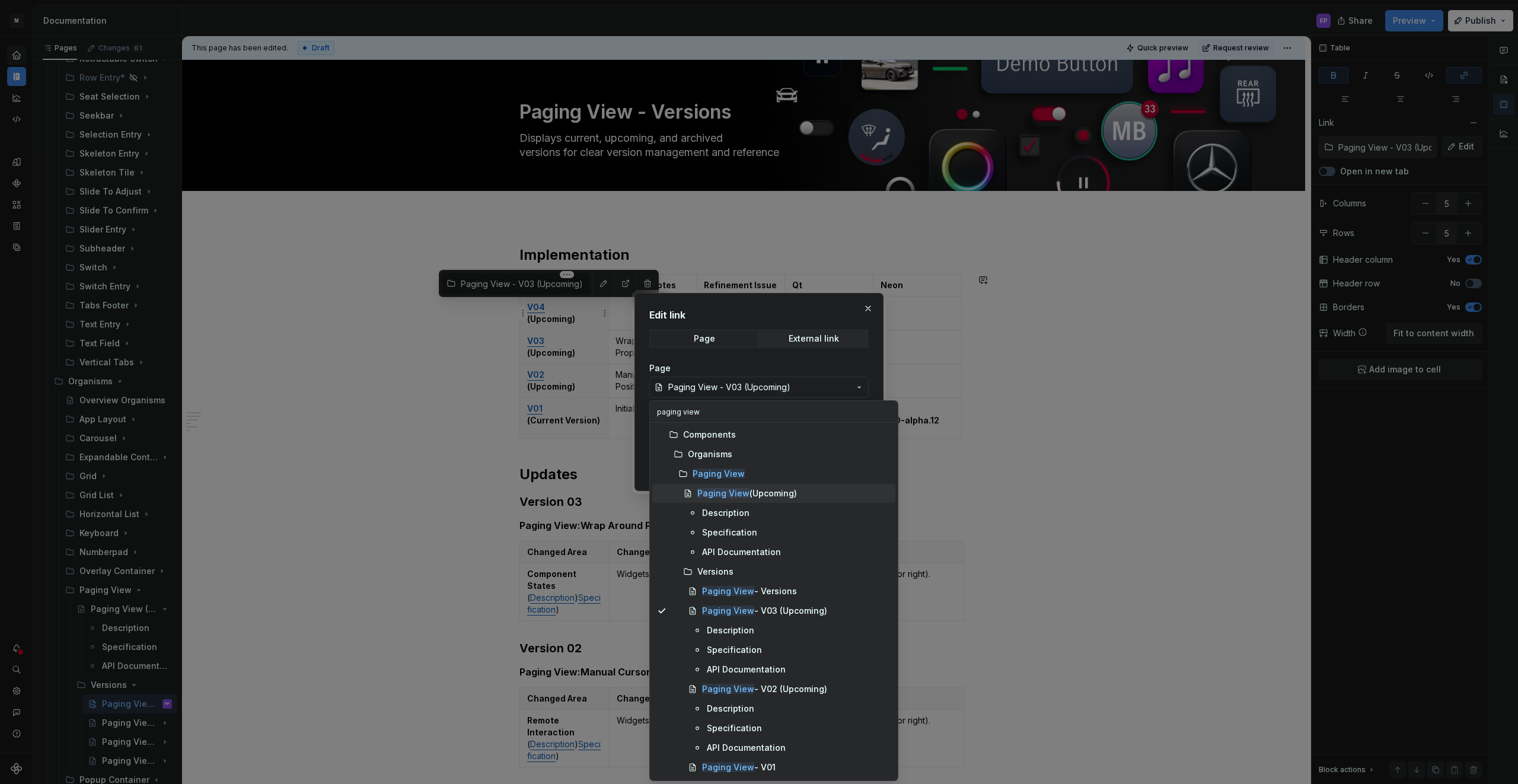
type input "paging view"
click at [732, 492] on mark "Paging View" at bounding box center [724, 493] width 53 height 10
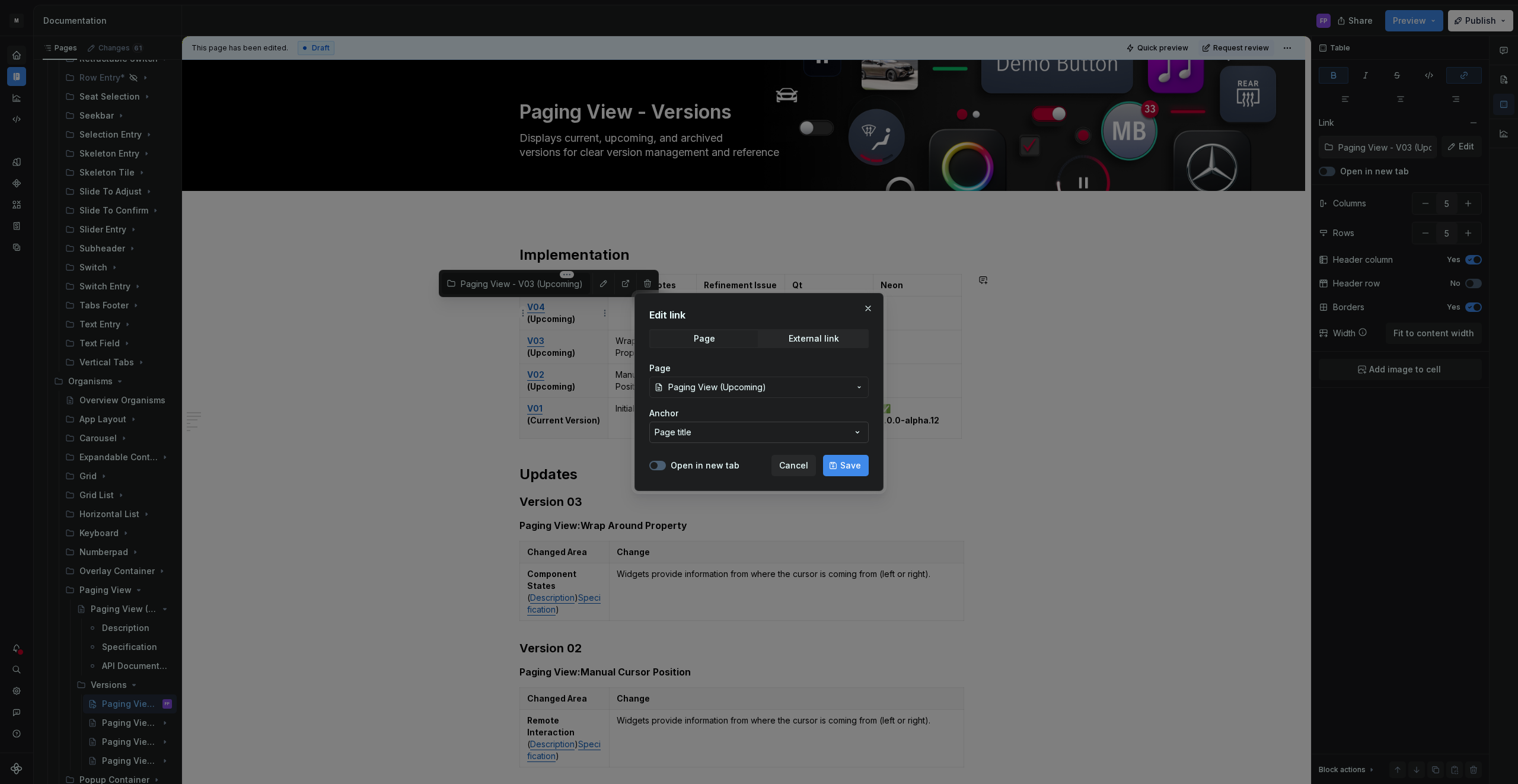
click at [719, 433] on button "Page title" at bounding box center [759, 432] width 219 height 21
click at [727, 415] on div "Edit link Page External link Page Paging View (Upcoming) Anchor Page title Open…" at bounding box center [759, 392] width 1518 height 784
click at [659, 461] on button "Open in new tab" at bounding box center [657, 465] width 16 height 9
click at [659, 462] on span "button" at bounding box center [661, 465] width 7 height 7
drag, startPoint x: 839, startPoint y: 461, endPoint x: 733, endPoint y: 421, distance: 113.3
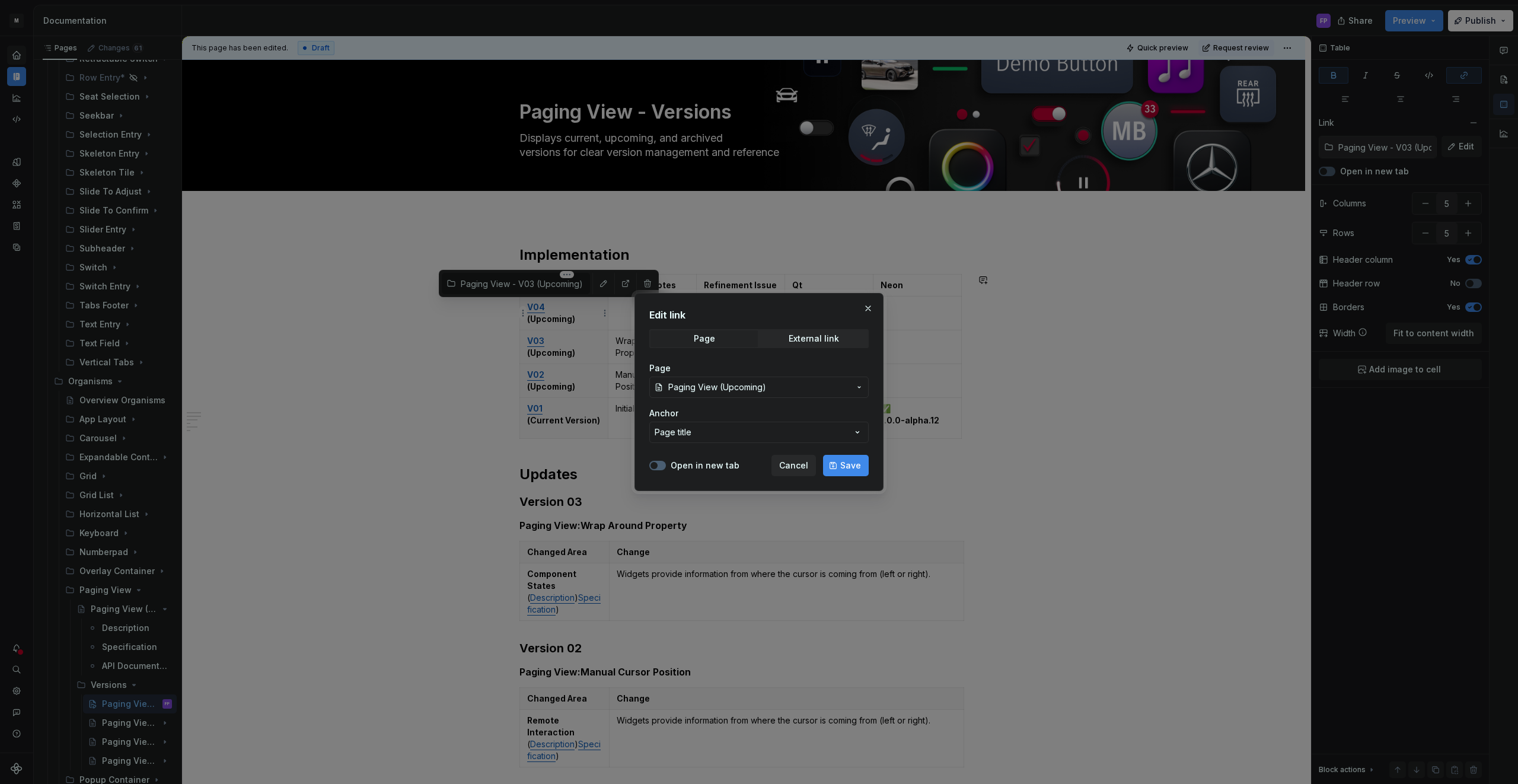
click at [839, 461] on button "Save" at bounding box center [846, 465] width 45 height 21
type input "Paging View (Upcoming)"
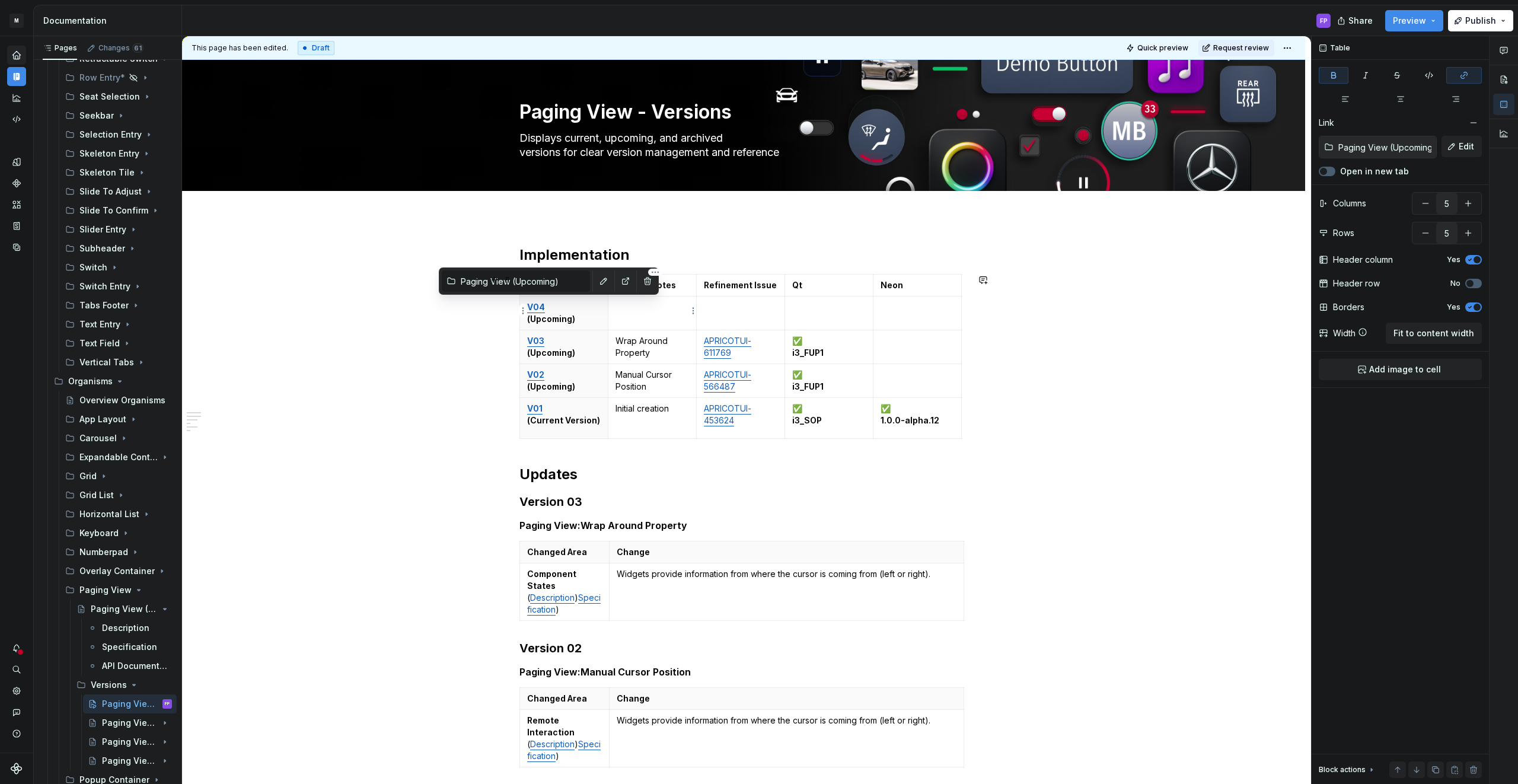
scroll to position [2, 0]
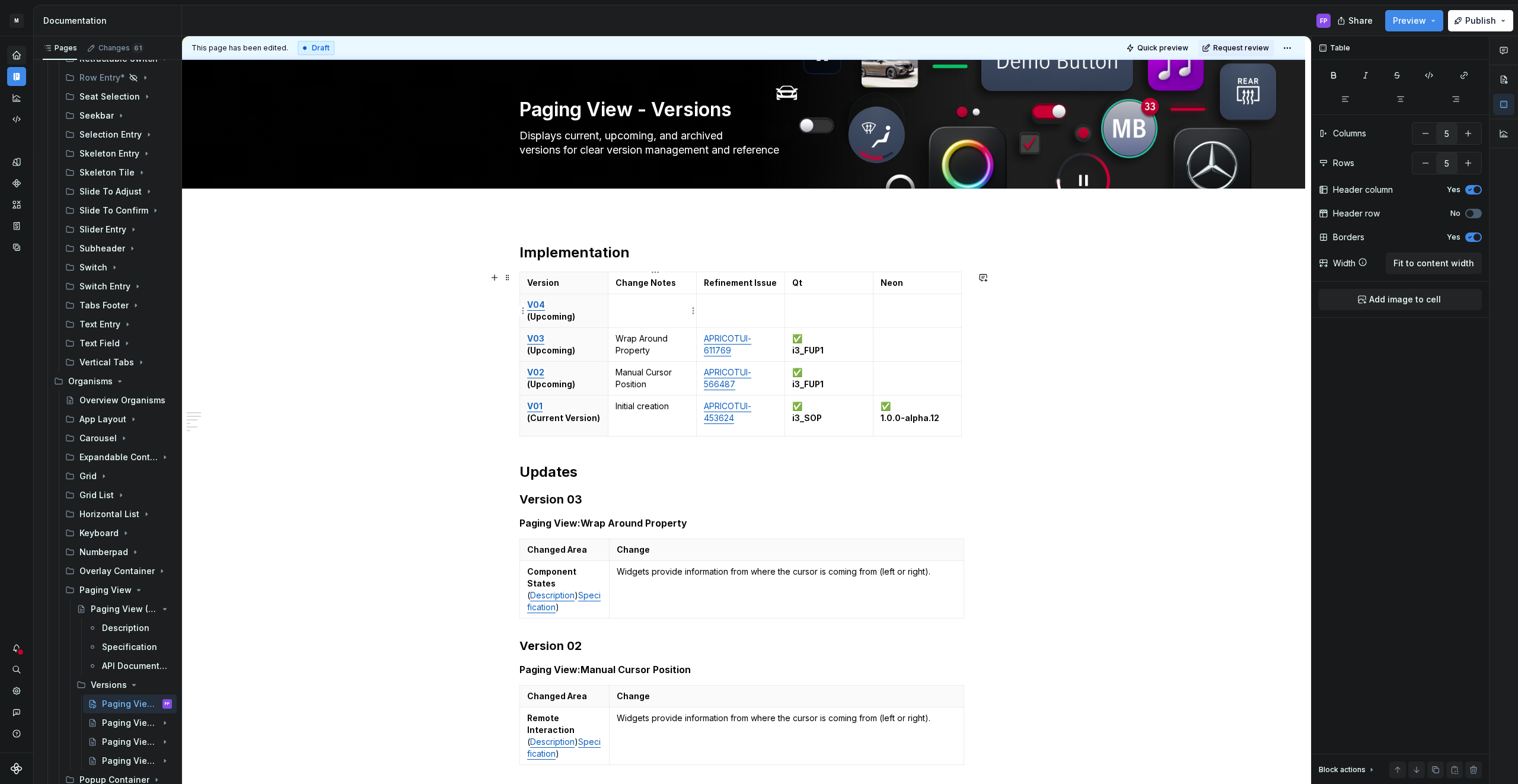
click at [653, 309] on p at bounding box center [652, 304] width 74 height 12
click at [726, 311] on td at bounding box center [740, 311] width 88 height 34
click at [744, 309] on p at bounding box center [741, 304] width 74 height 12
click at [736, 337] on link "APRICOTUI-611769" at bounding box center [727, 344] width 48 height 22
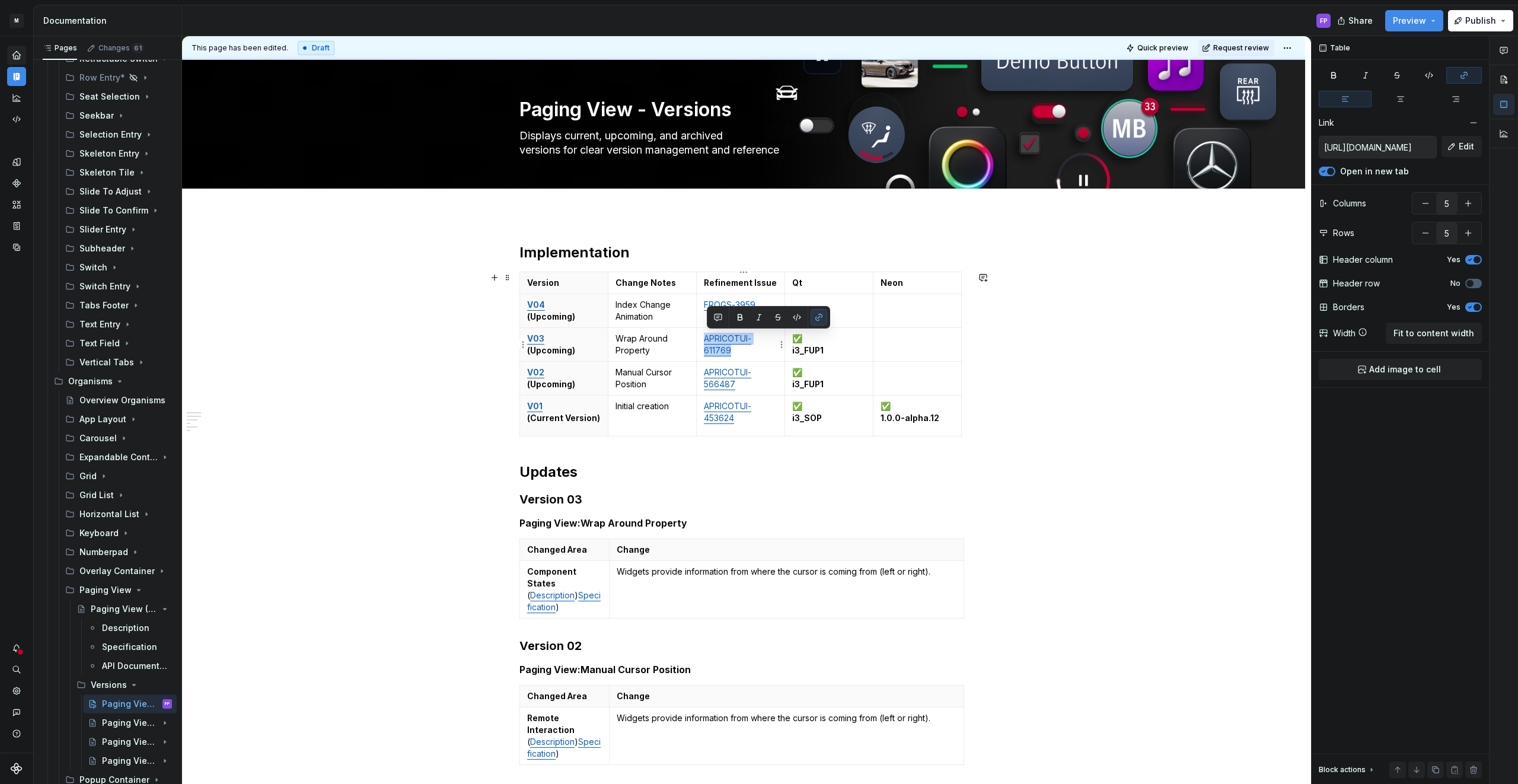
drag, startPoint x: 739, startPoint y: 351, endPoint x: 708, endPoint y: 341, distance: 32.6
click at [708, 341] on p "APRICOTUI-611769" at bounding box center [741, 344] width 74 height 23
click at [715, 341] on link "APRICOTUI-611769" at bounding box center [727, 344] width 48 height 22
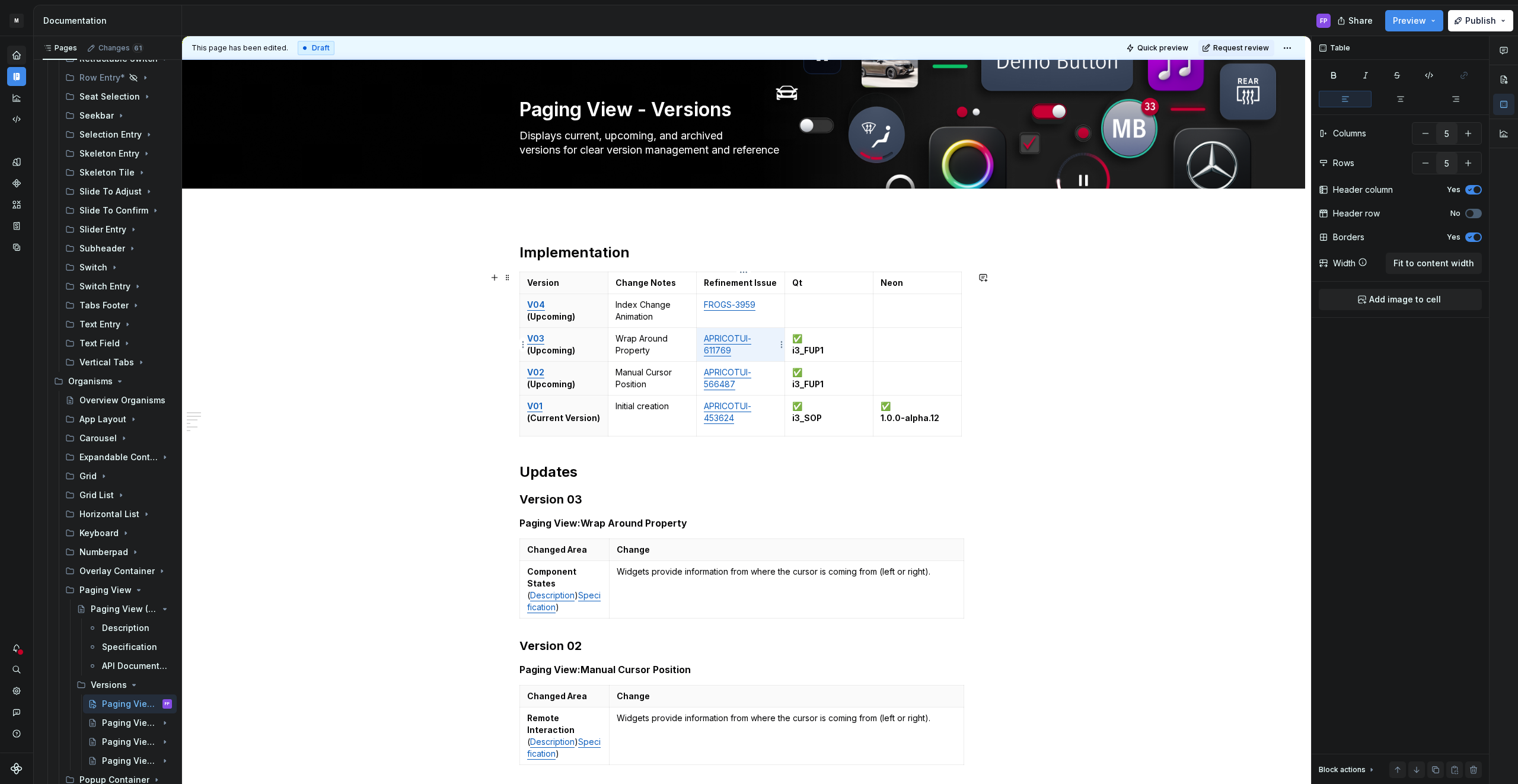
click at [723, 342] on link "APRICOTUI-611769" at bounding box center [727, 344] width 48 height 22
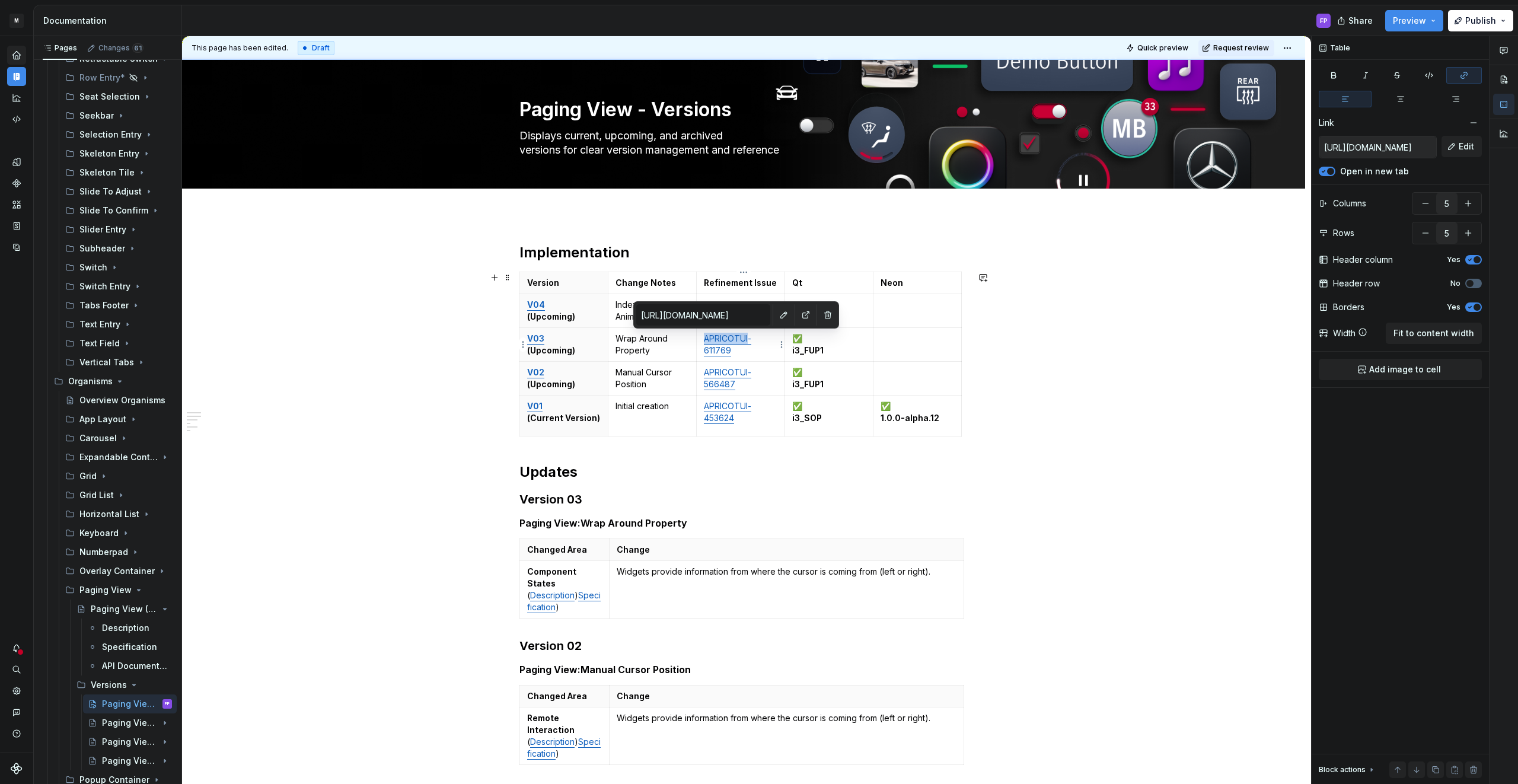
click at [723, 342] on link "APRICOTUI-611769" at bounding box center [727, 344] width 48 height 22
drag, startPoint x: 765, startPoint y: 360, endPoint x: 753, endPoint y: 354, distance: 13.4
click at [764, 360] on td "APRICOTUI-611769" at bounding box center [740, 345] width 88 height 34
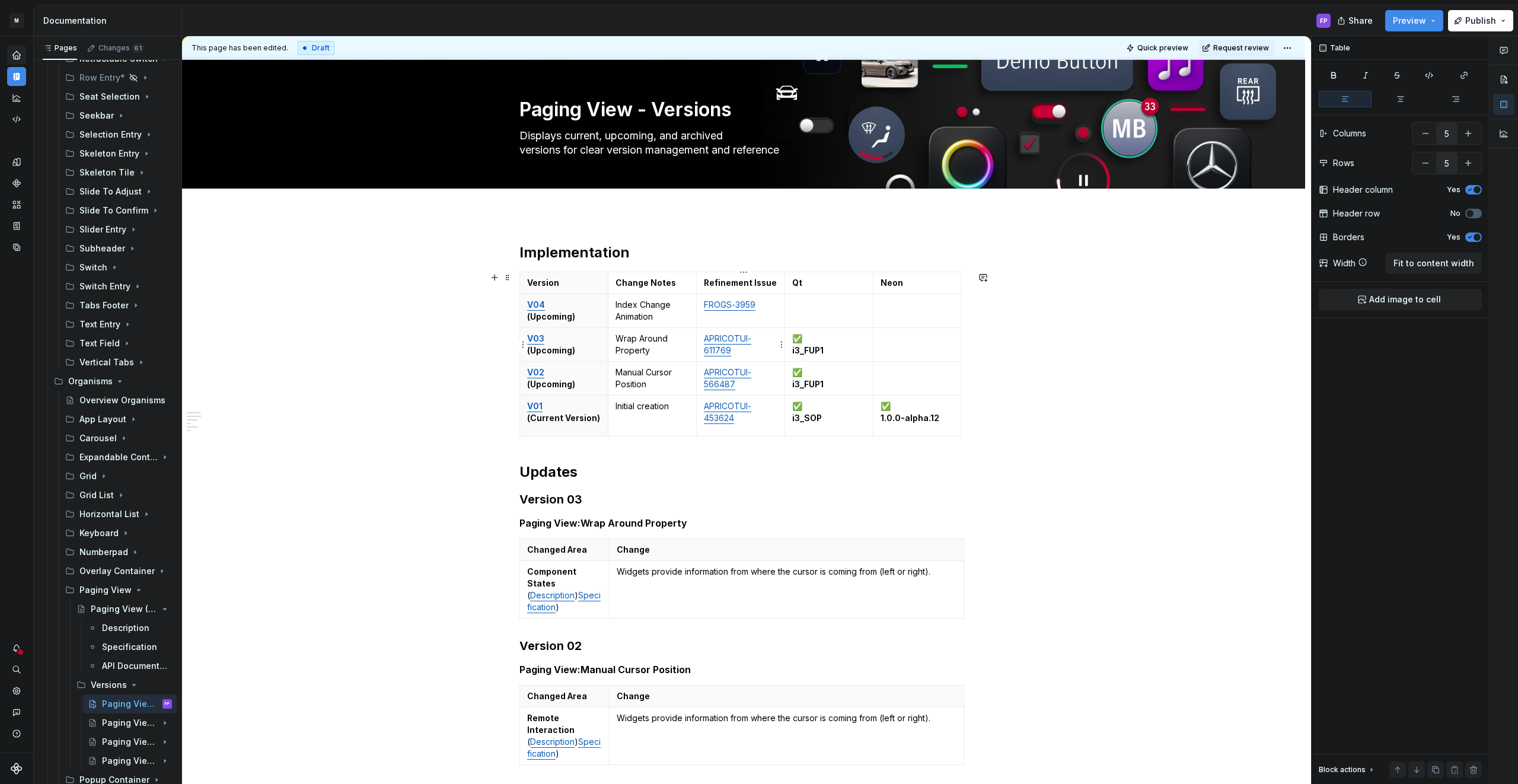
click at [731, 344] on link "APRICOTUI-611769" at bounding box center [727, 344] width 48 height 22
click at [730, 335] on link "APRICOTUI-611769" at bounding box center [727, 344] width 48 height 22
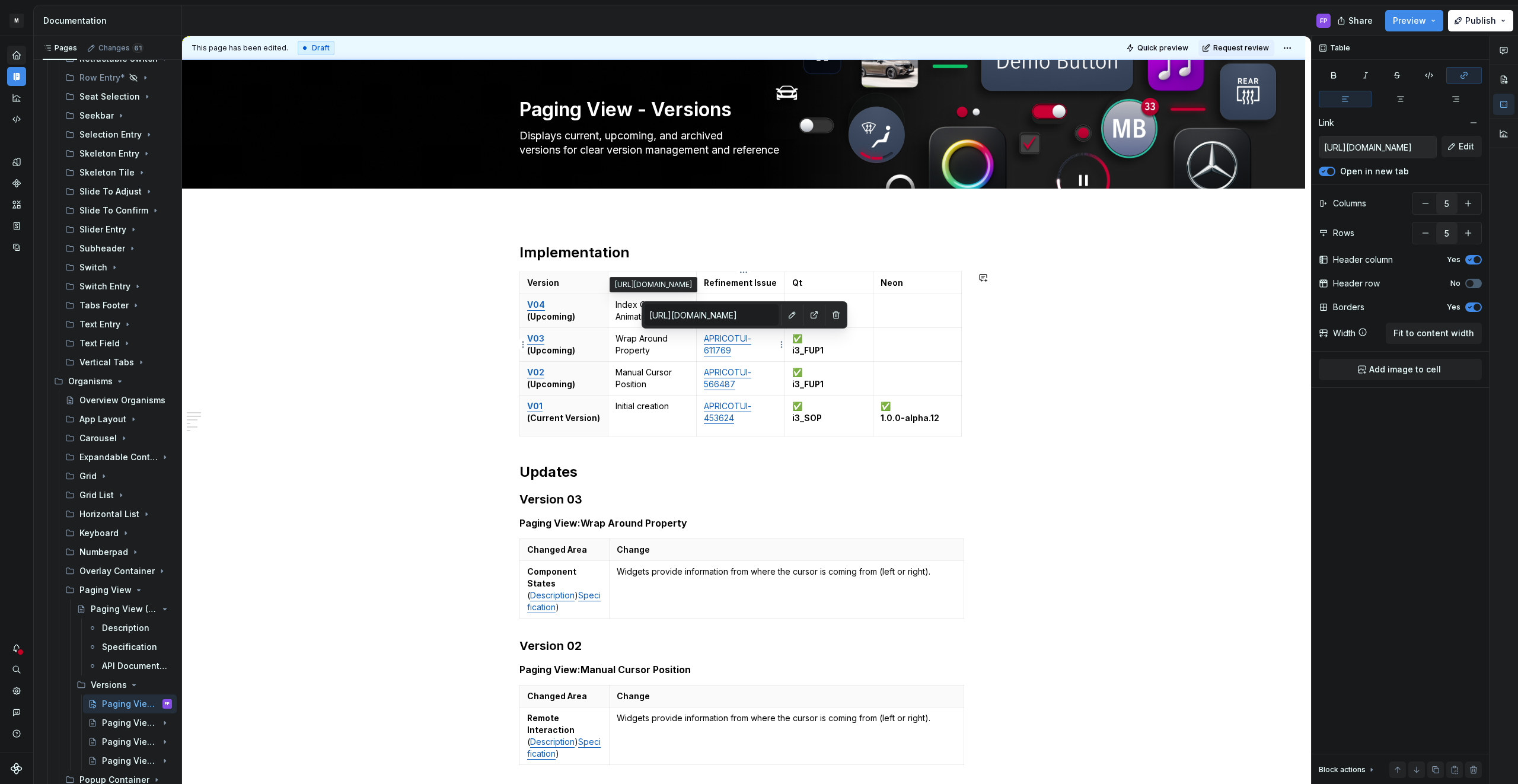
click at [739, 316] on input "[URL][DOMAIN_NAME]" at bounding box center [711, 315] width 134 height 21
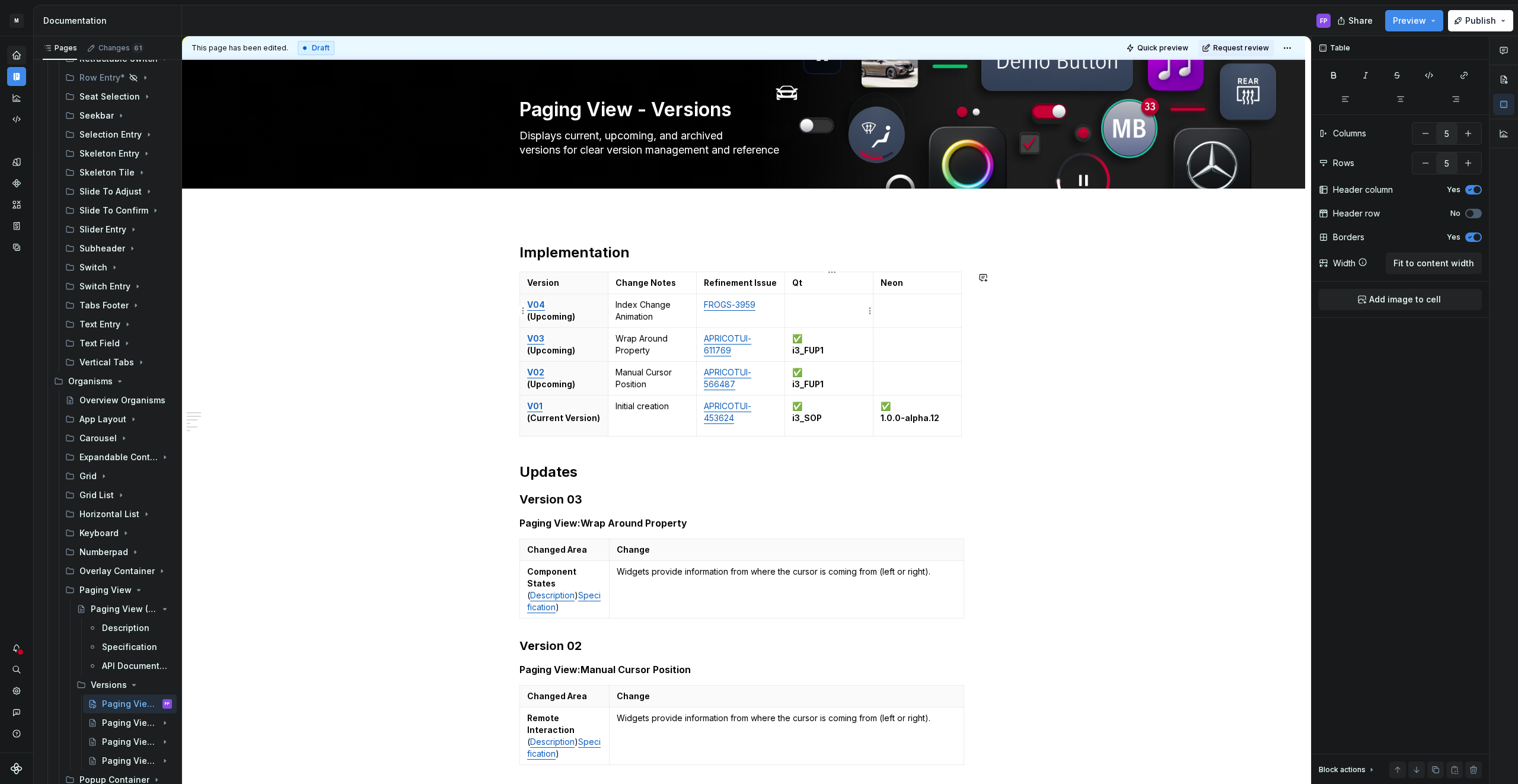
click at [845, 319] on td at bounding box center [828, 311] width 88 height 34
click at [1242, 51] on span "Request review" at bounding box center [1241, 48] width 56 height 9
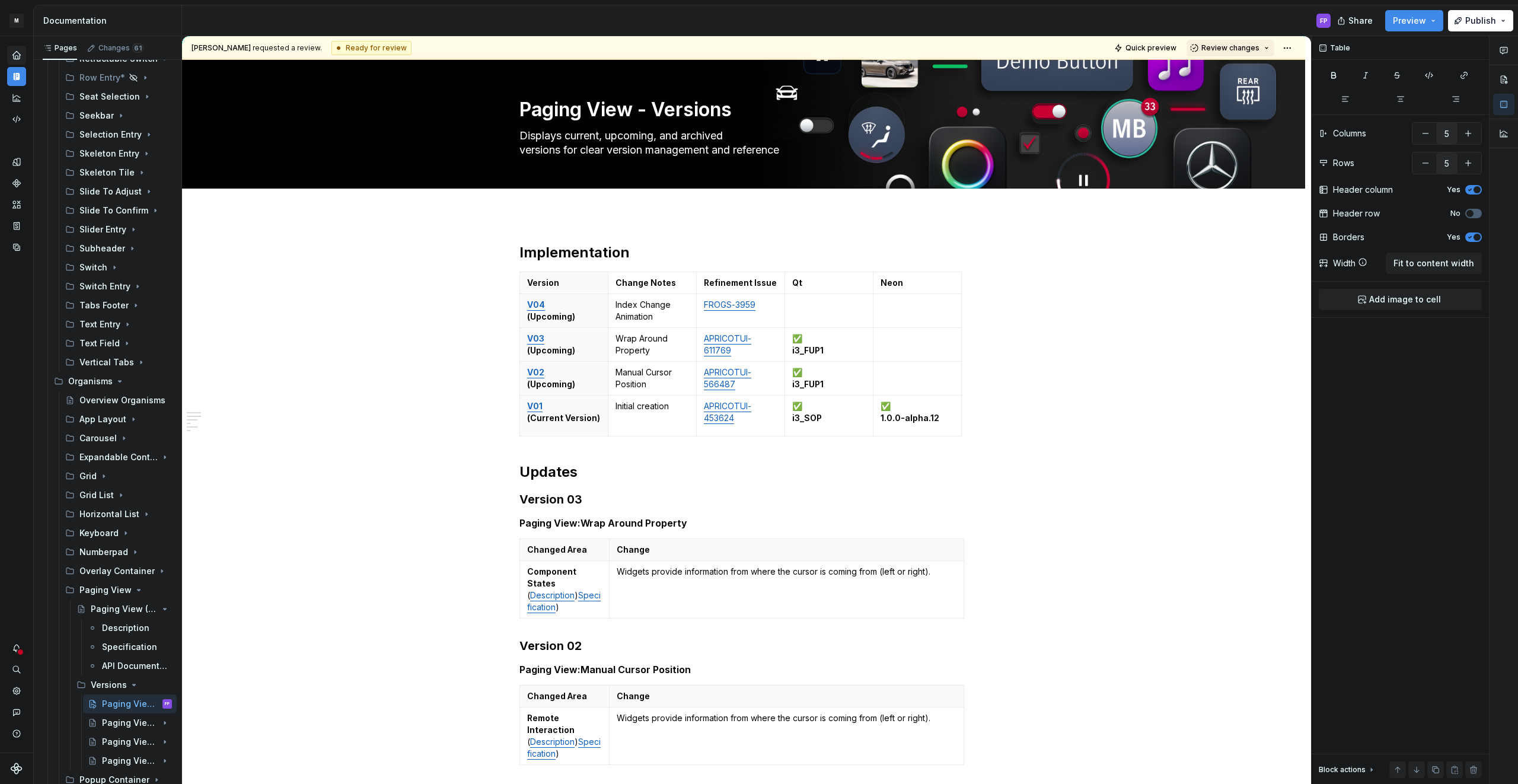
click at [1229, 49] on span "Review changes" at bounding box center [1231, 48] width 58 height 9
click at [1217, 70] on div "Approve" at bounding box center [1269, 71] width 104 height 12
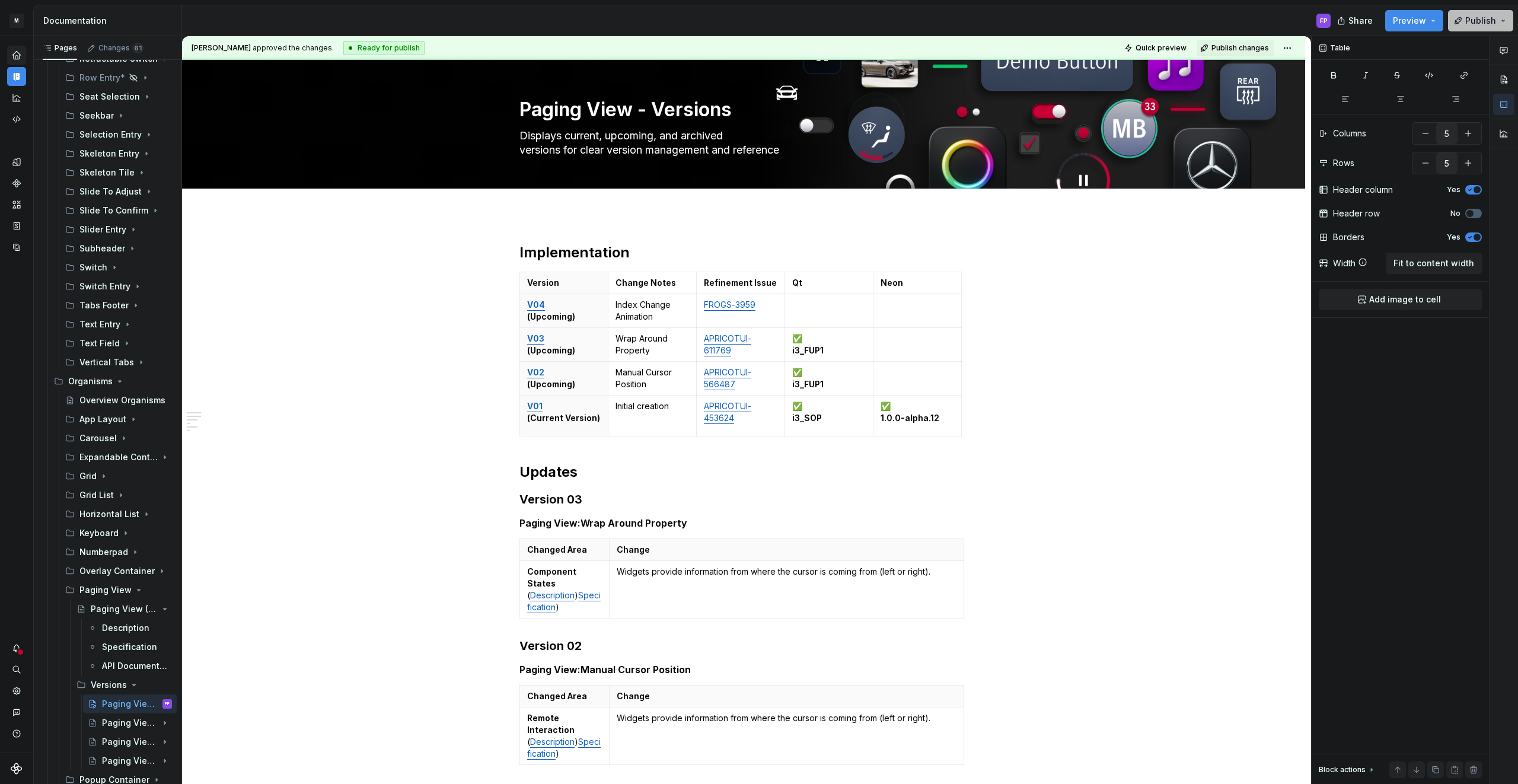
click at [1472, 20] on span "Publish" at bounding box center [1480, 21] width 31 height 12
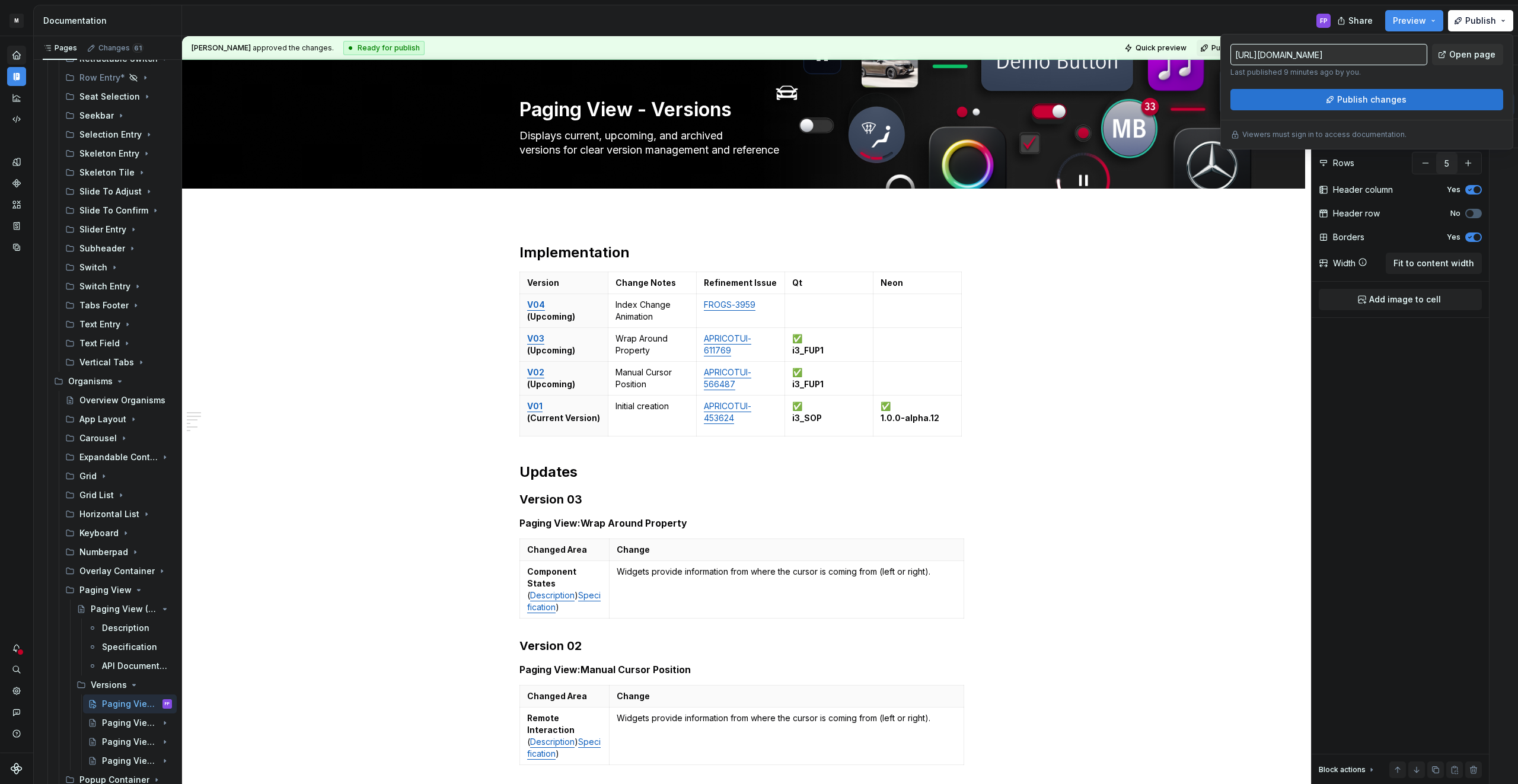
click at [1360, 96] on span "Publish changes" at bounding box center [1372, 99] width 70 height 12
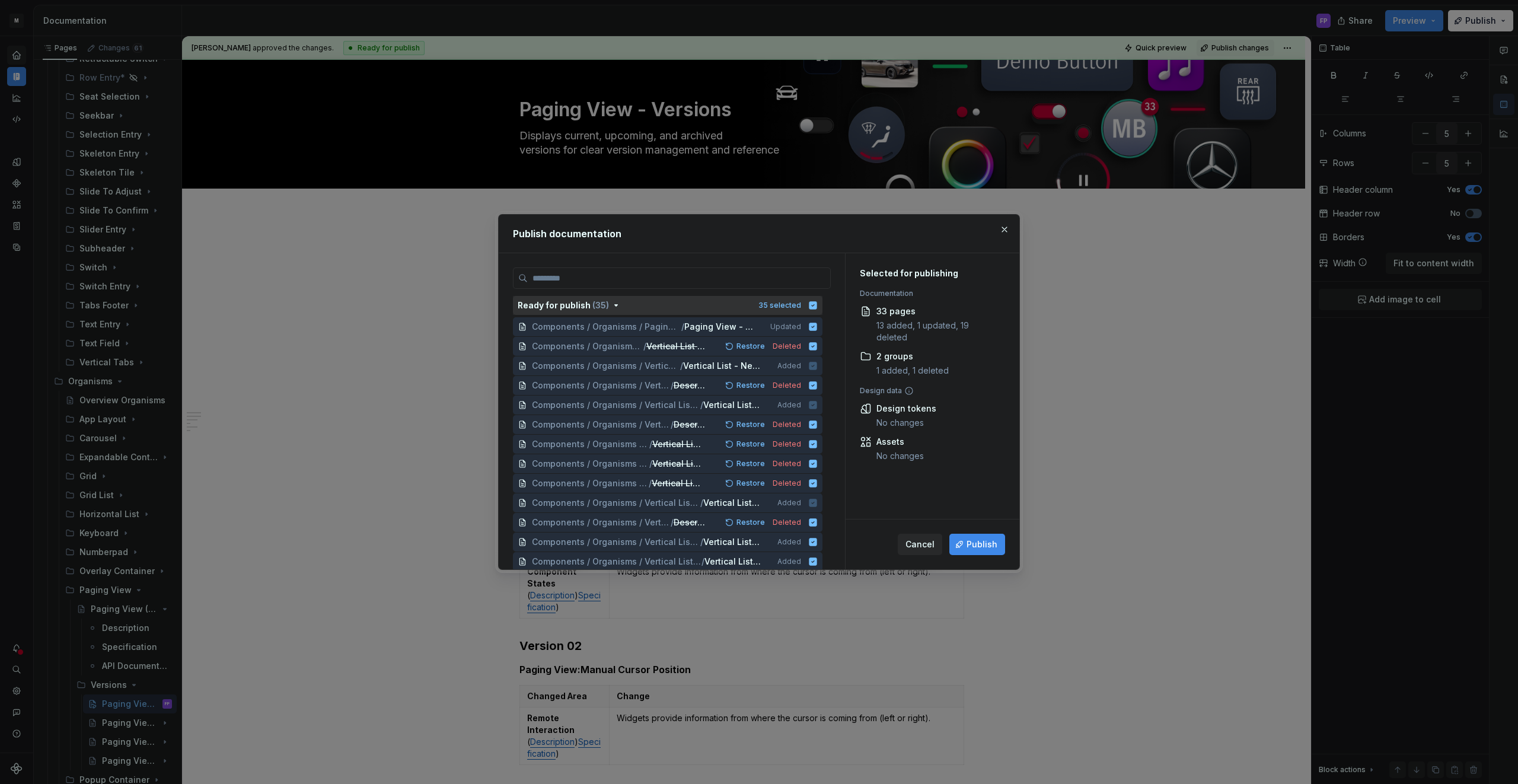
click at [818, 306] on icon "button" at bounding box center [813, 305] width 9 height 9
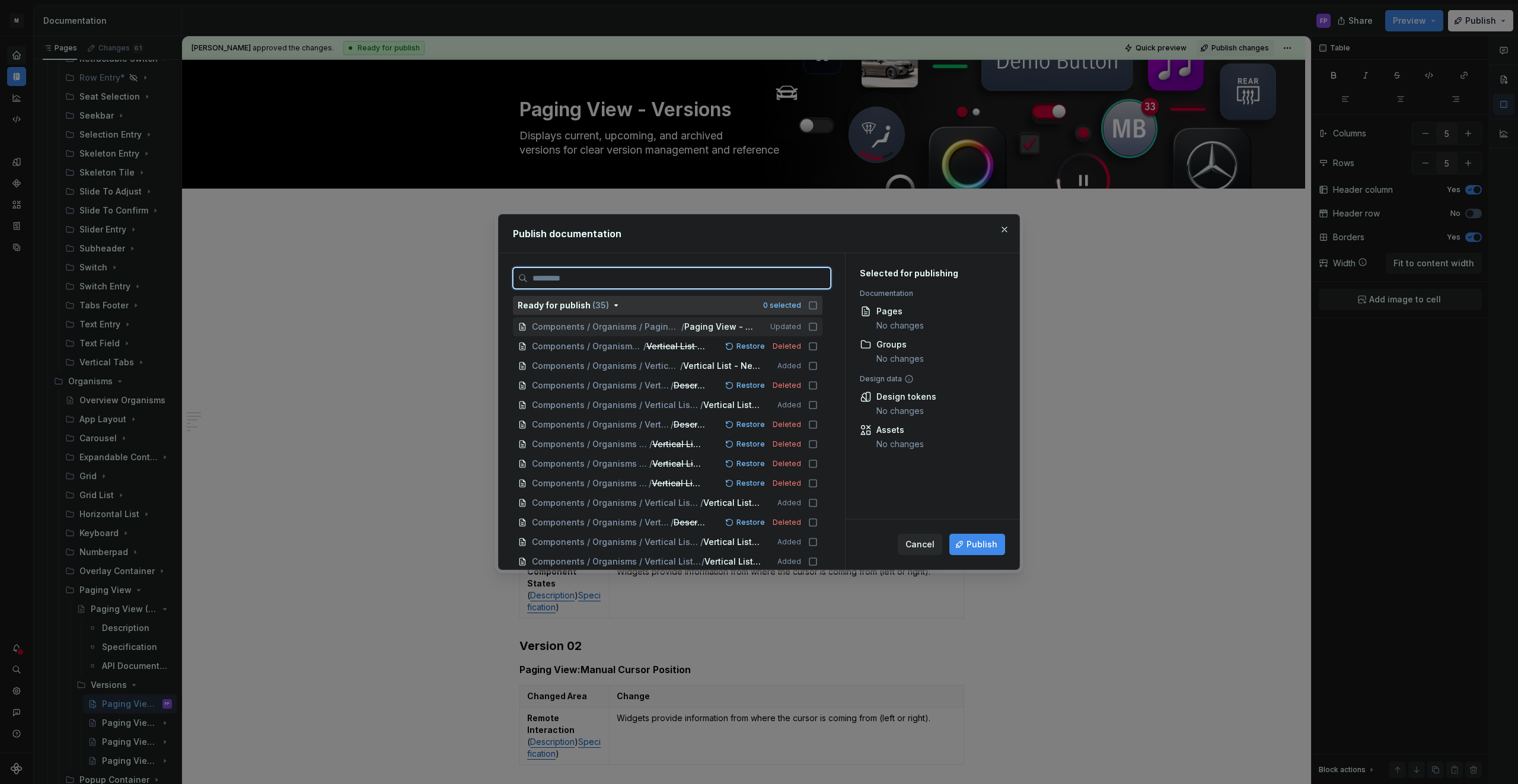
click at [816, 328] on icon at bounding box center [813, 326] width 9 height 9
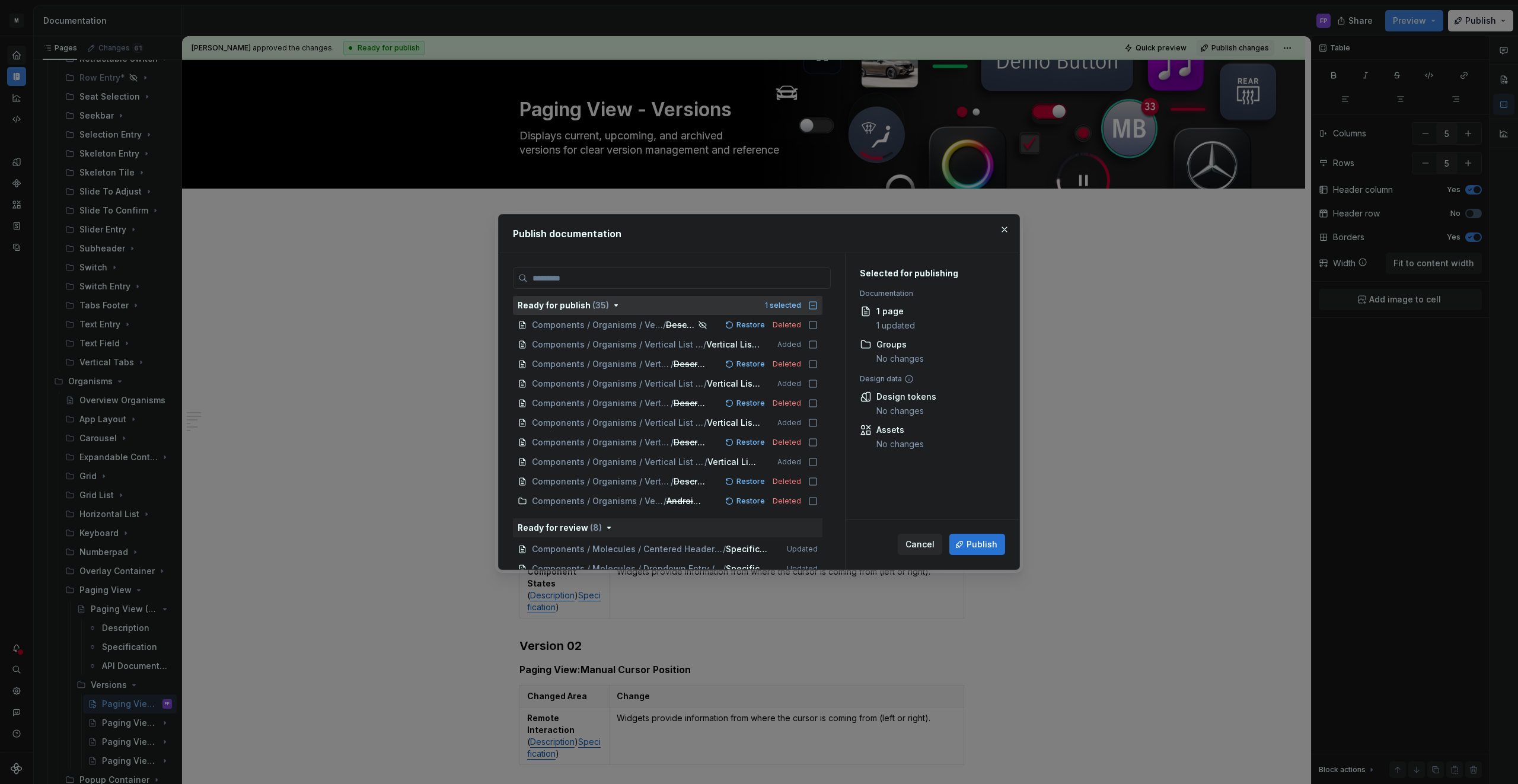
scroll to position [719, 0]
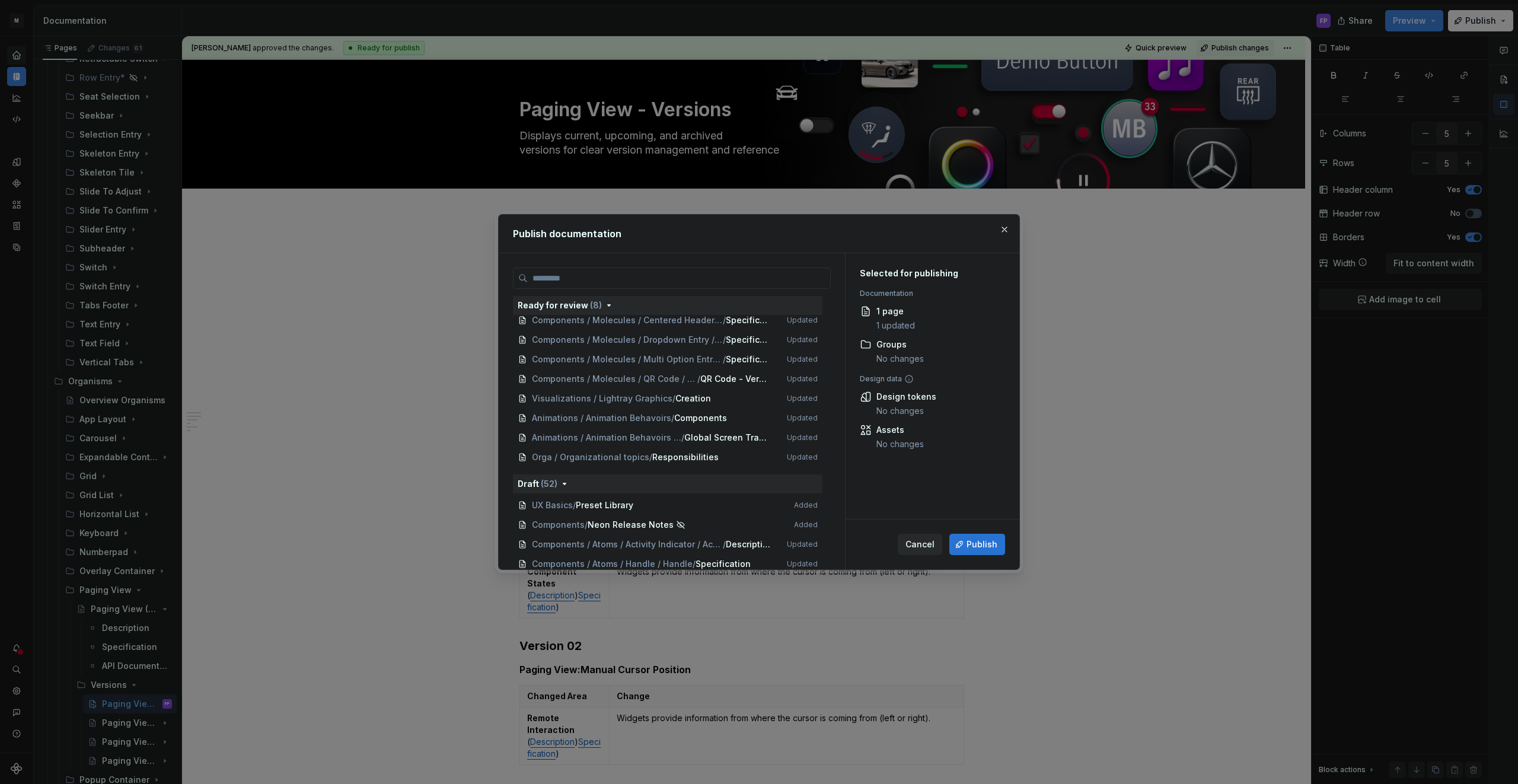
click at [990, 546] on span "Publish" at bounding box center [981, 544] width 31 height 12
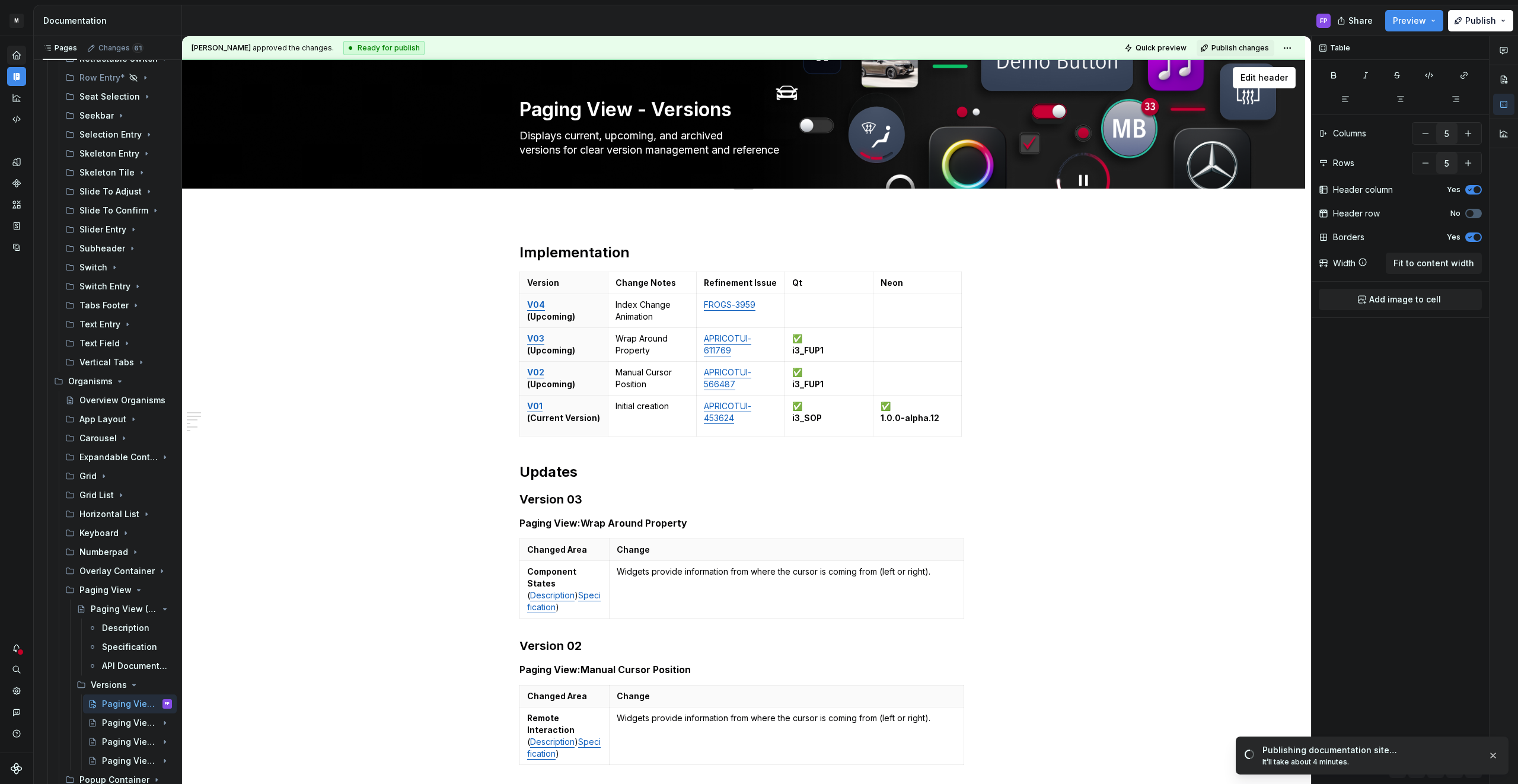
scroll to position [3, 0]
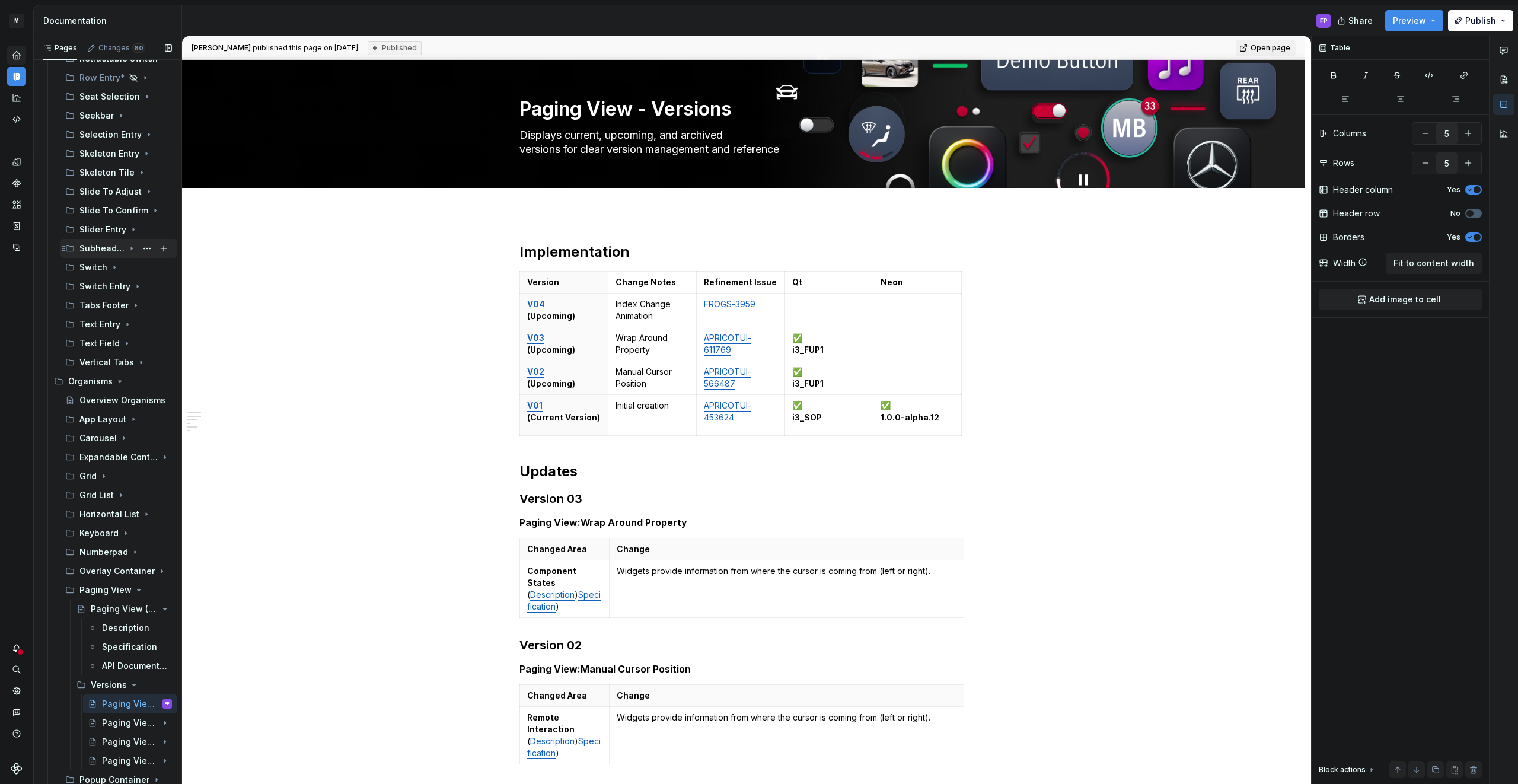
click at [93, 248] on div "Subheader" at bounding box center [101, 248] width 45 height 12
click at [96, 282] on div "Versions" at bounding box center [108, 286] width 34 height 12
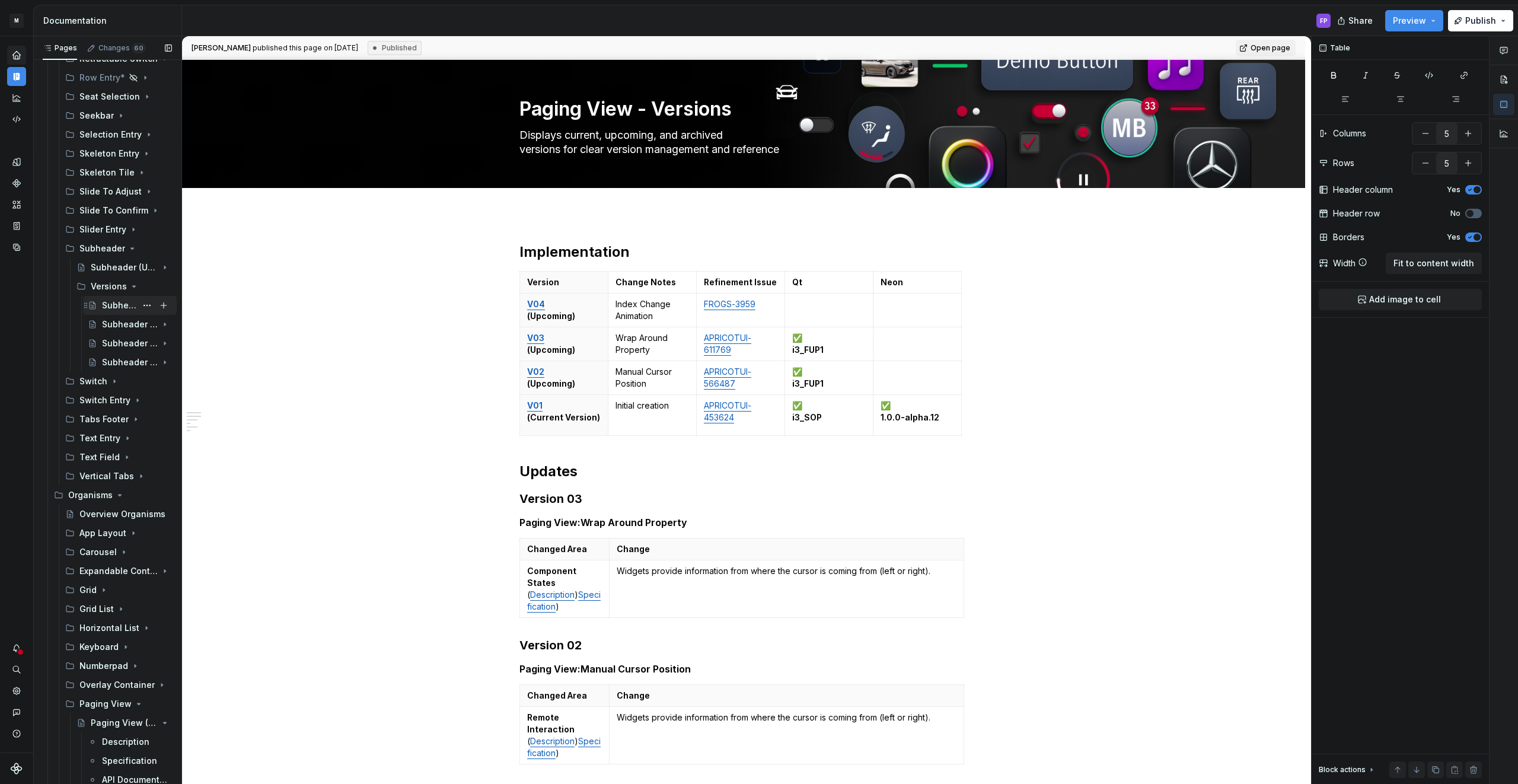
click at [109, 304] on div "Subheader - Versions" at bounding box center [119, 305] width 34 height 12
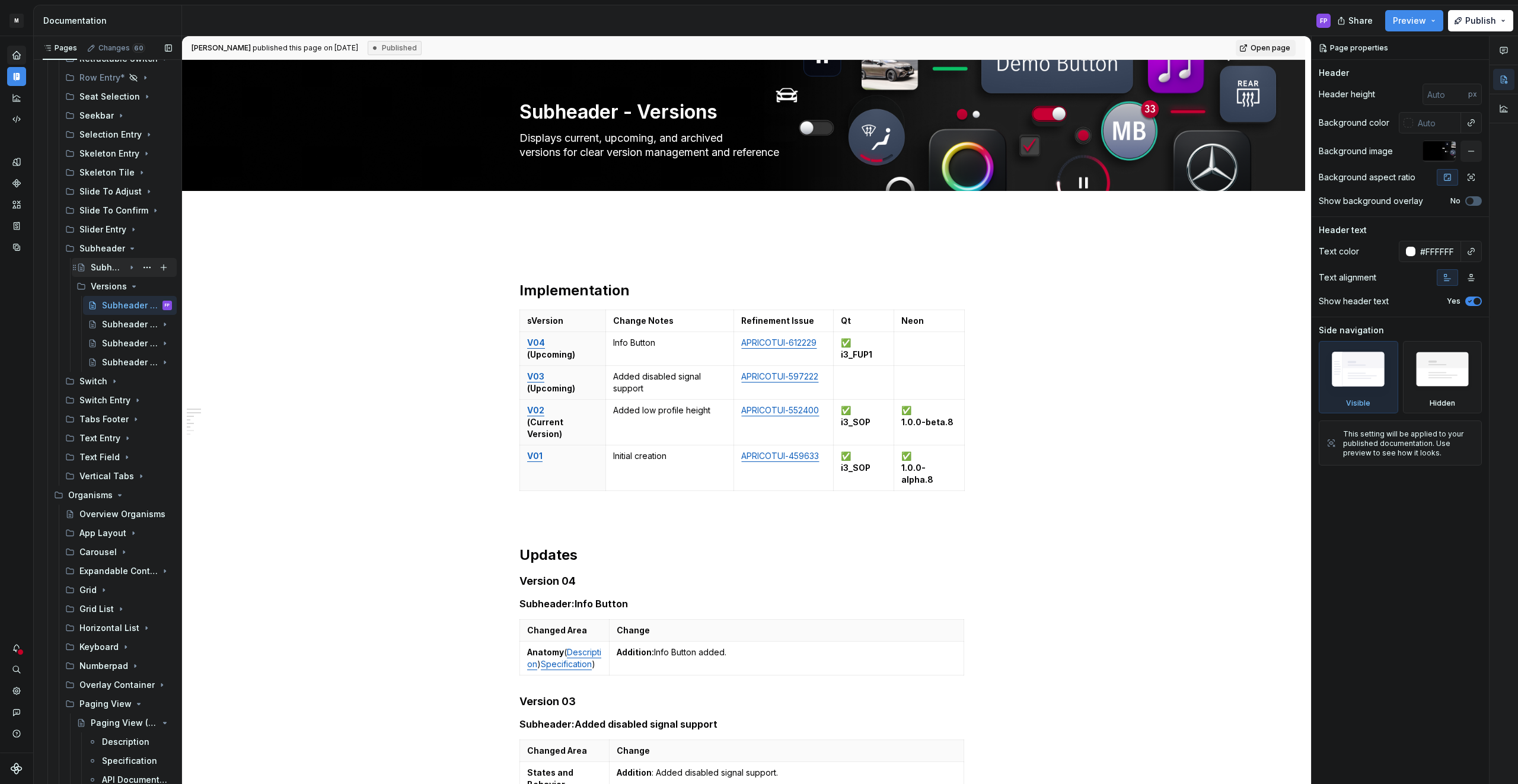
click at [103, 262] on div "Subheader (Upcoming)" at bounding box center [108, 267] width 34 height 12
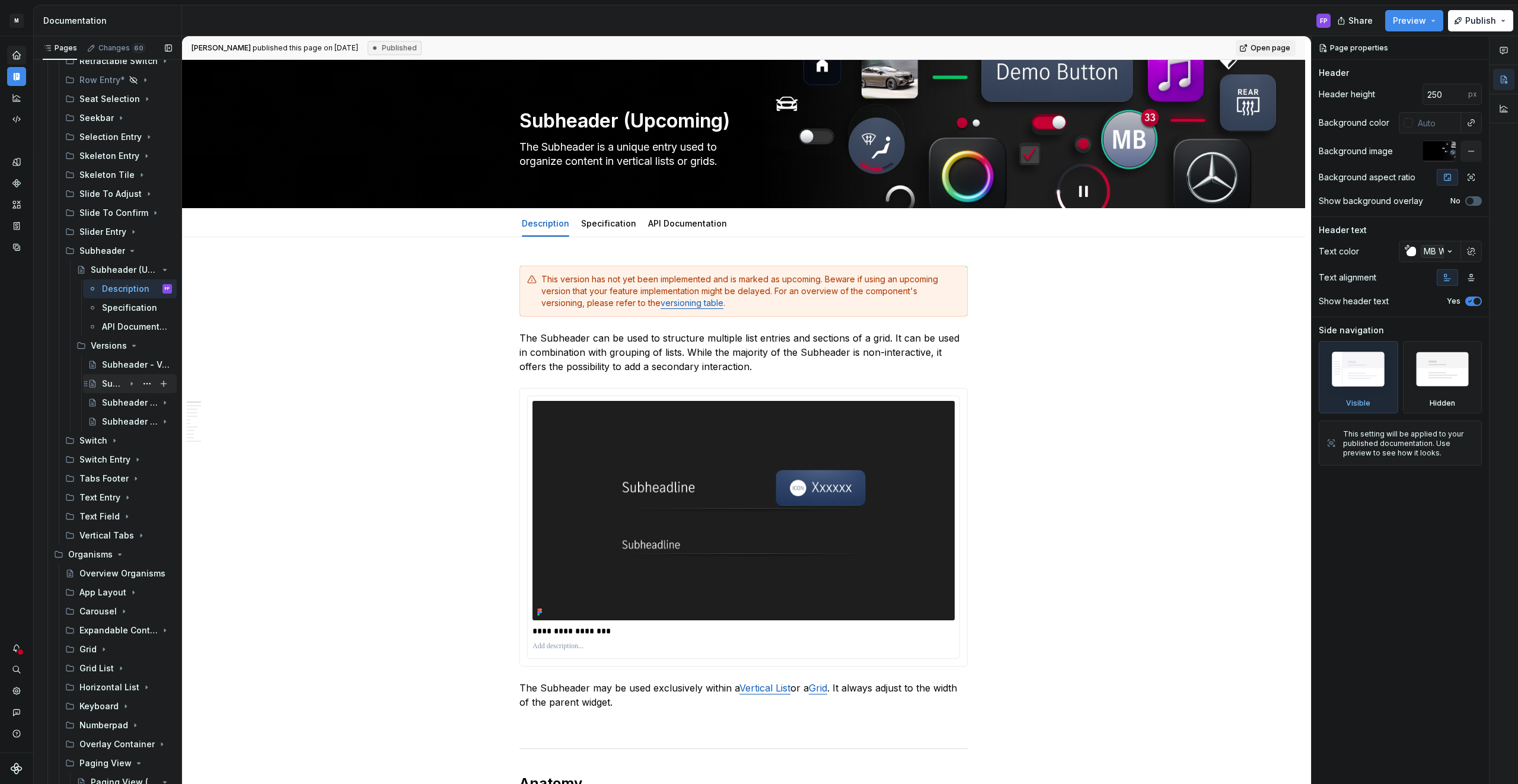
click at [109, 377] on div "Subheader - V03 (Upcoming)" at bounding box center [114, 383] width 23 height 12
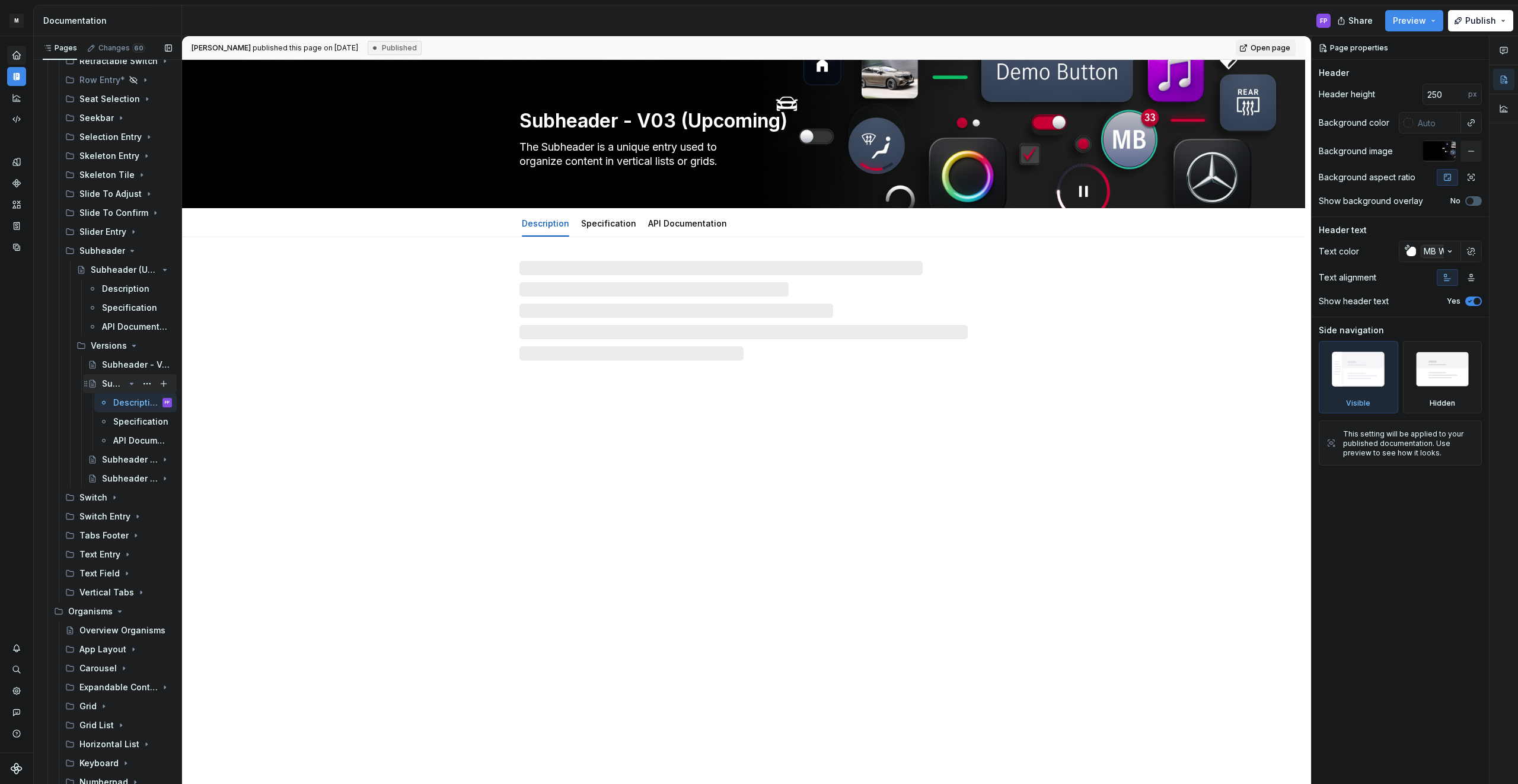
type textarea "*"
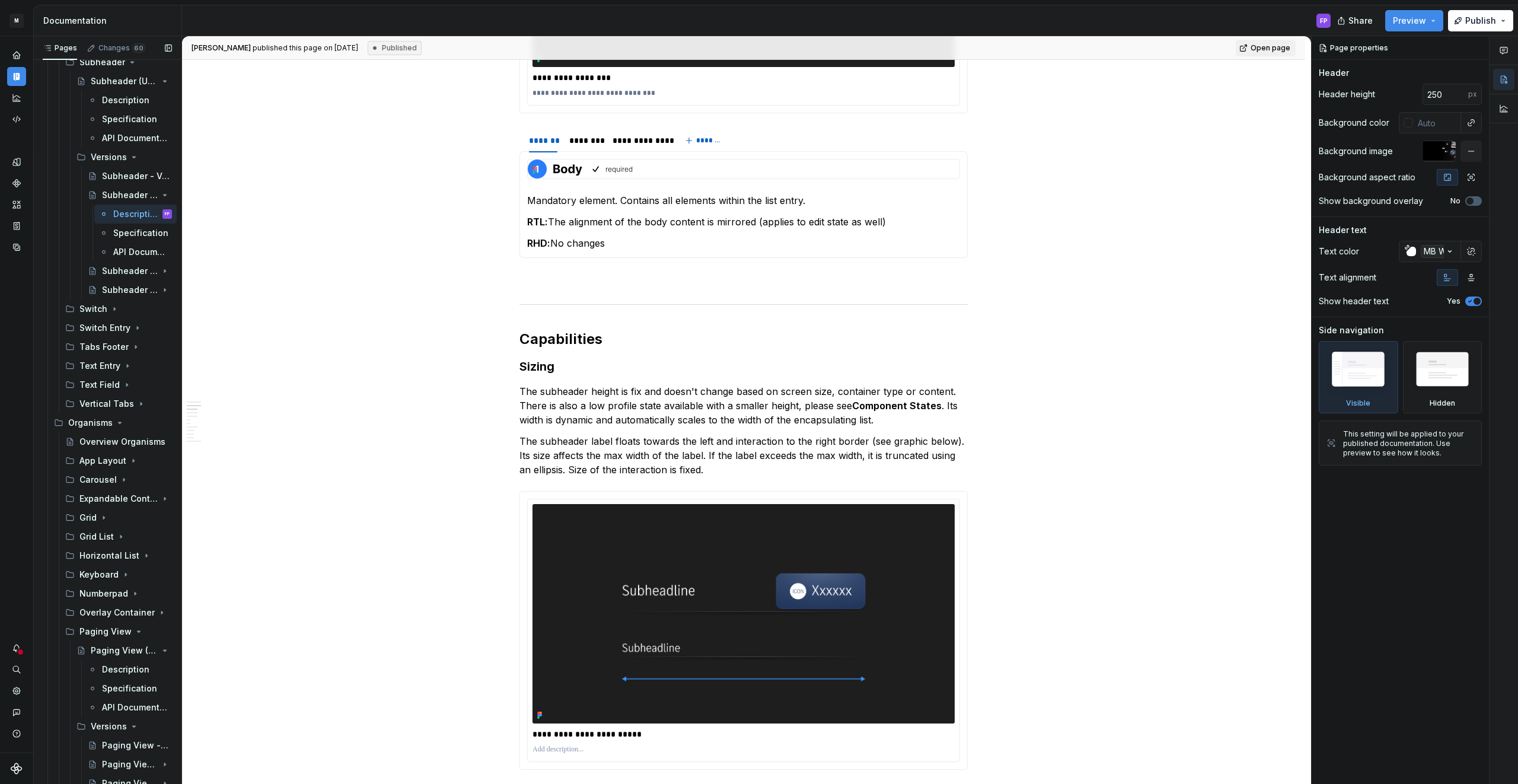
scroll to position [888, 0]
click at [134, 212] on icon "Page tree" at bounding box center [131, 213] width 9 height 9
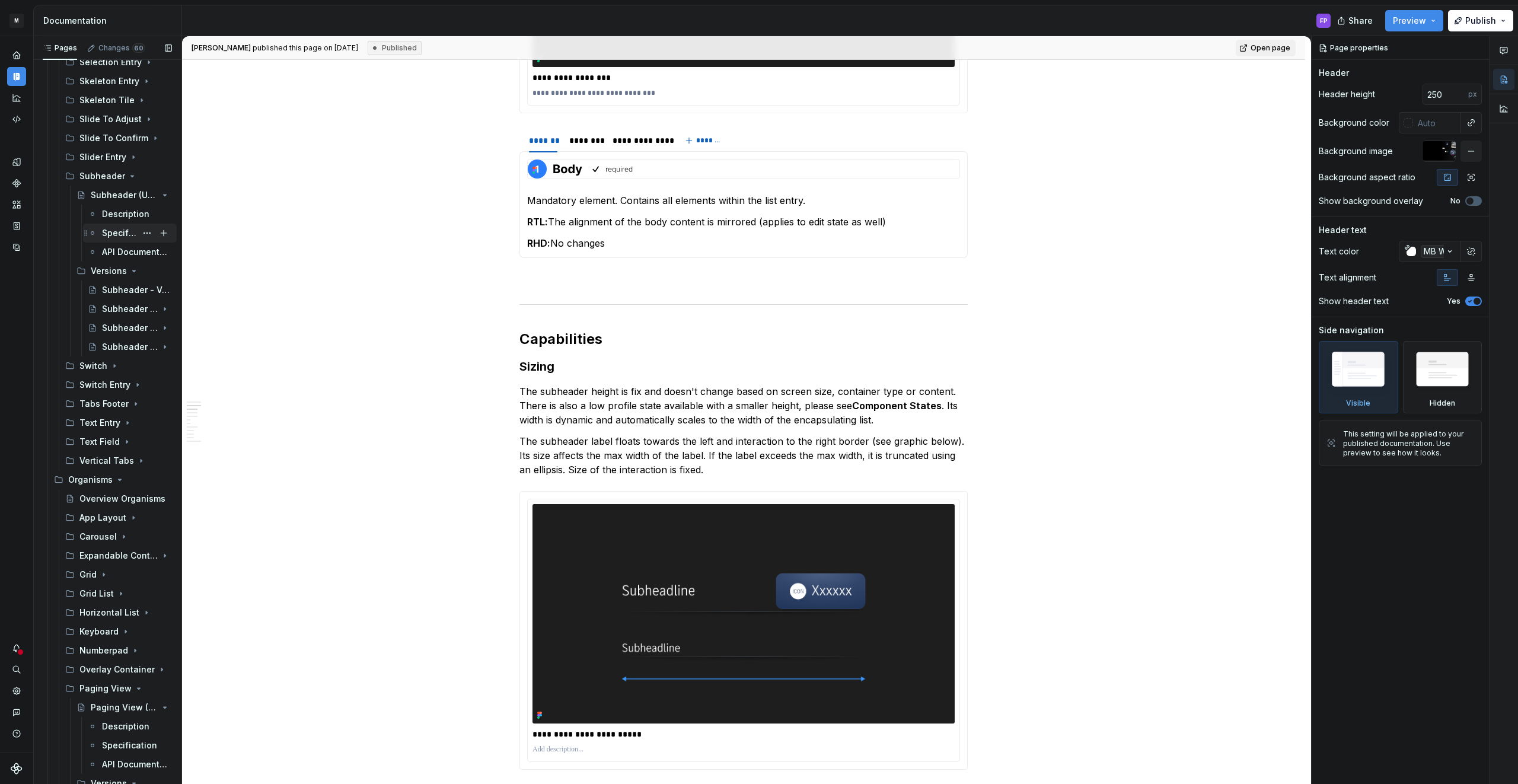
scroll to position [763, 0]
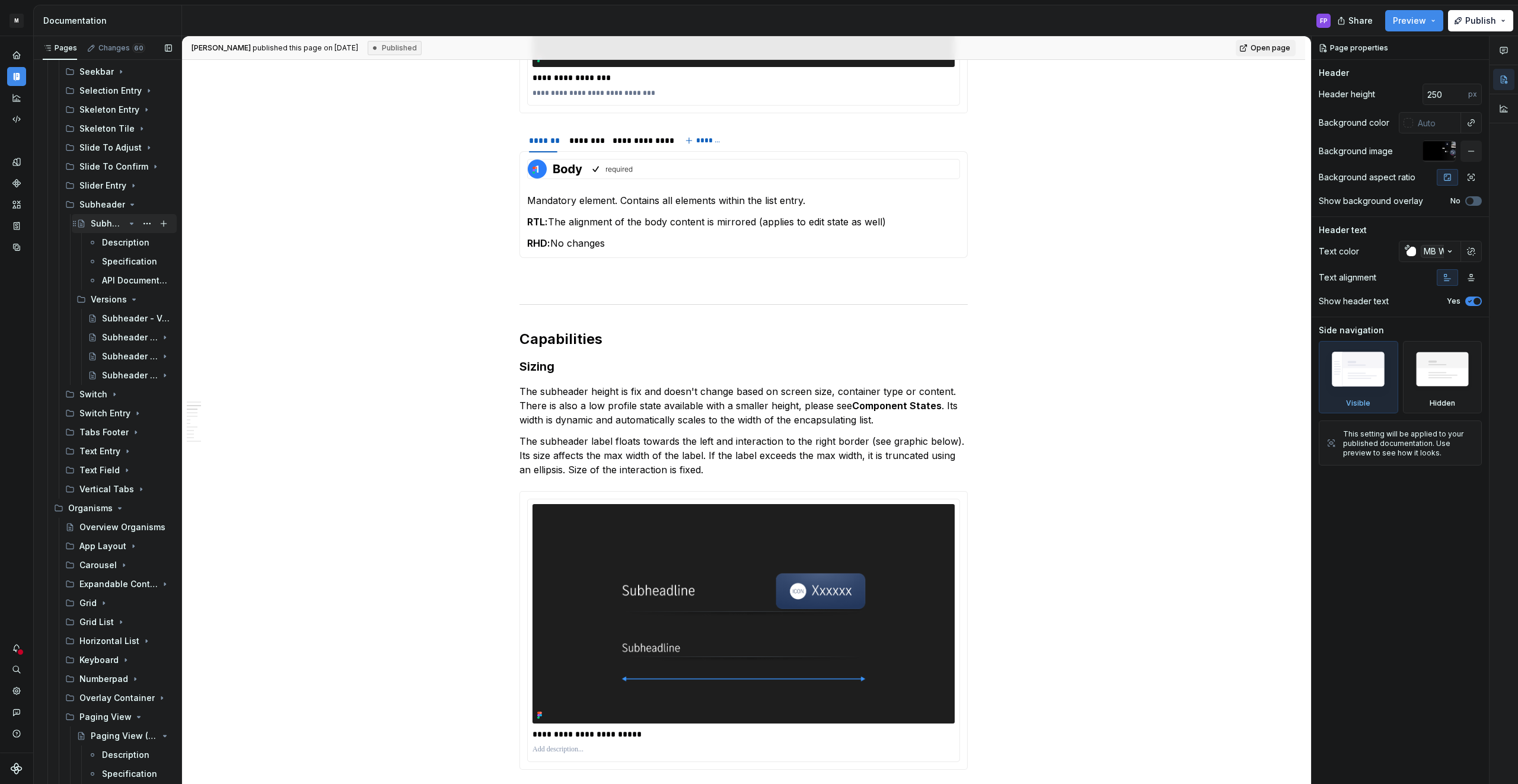
click at [132, 221] on icon "Page tree" at bounding box center [131, 223] width 9 height 9
click at [143, 221] on button "Page tree" at bounding box center [147, 223] width 16 height 16
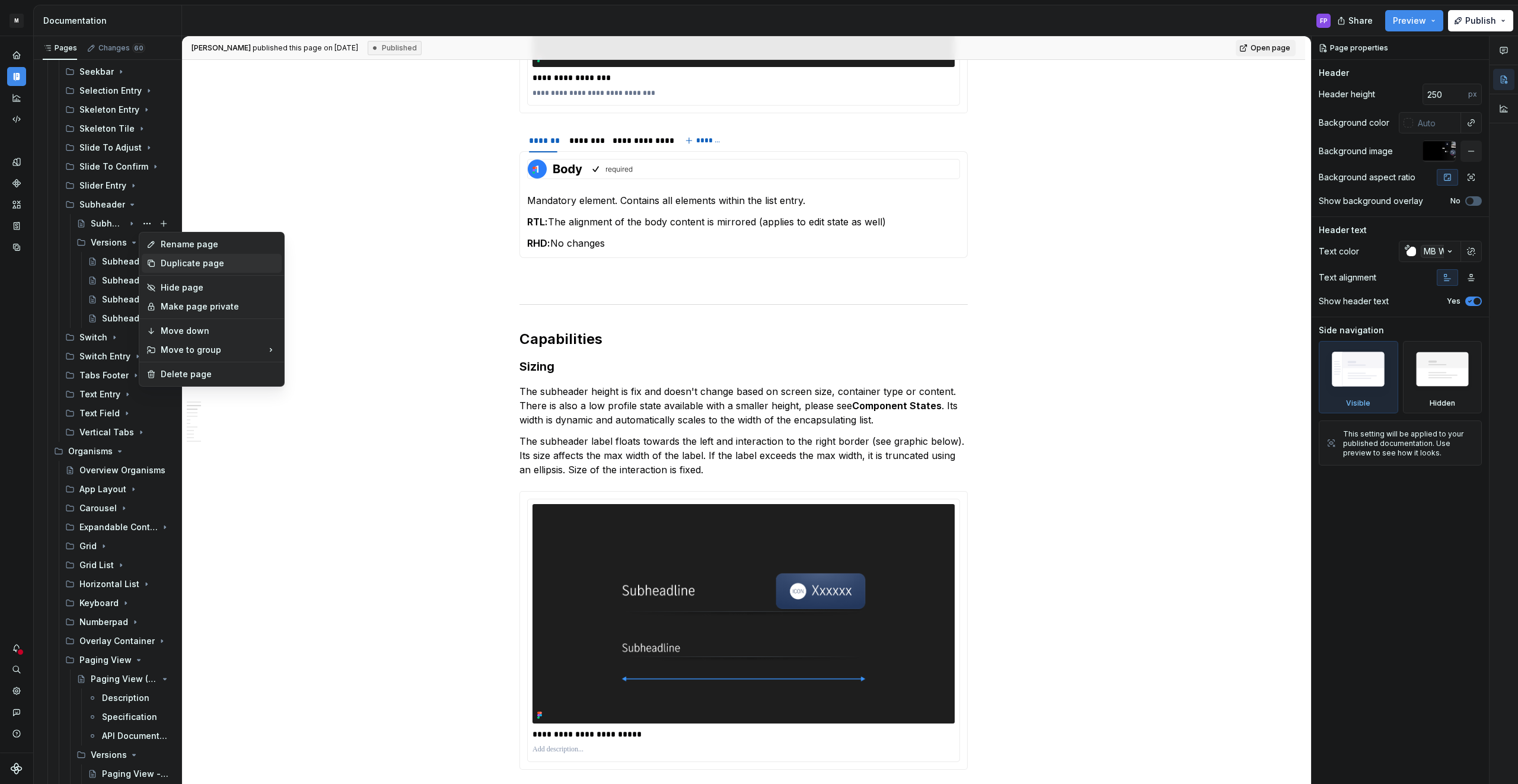
click at [159, 262] on div "Duplicate page" at bounding box center [211, 263] width 140 height 19
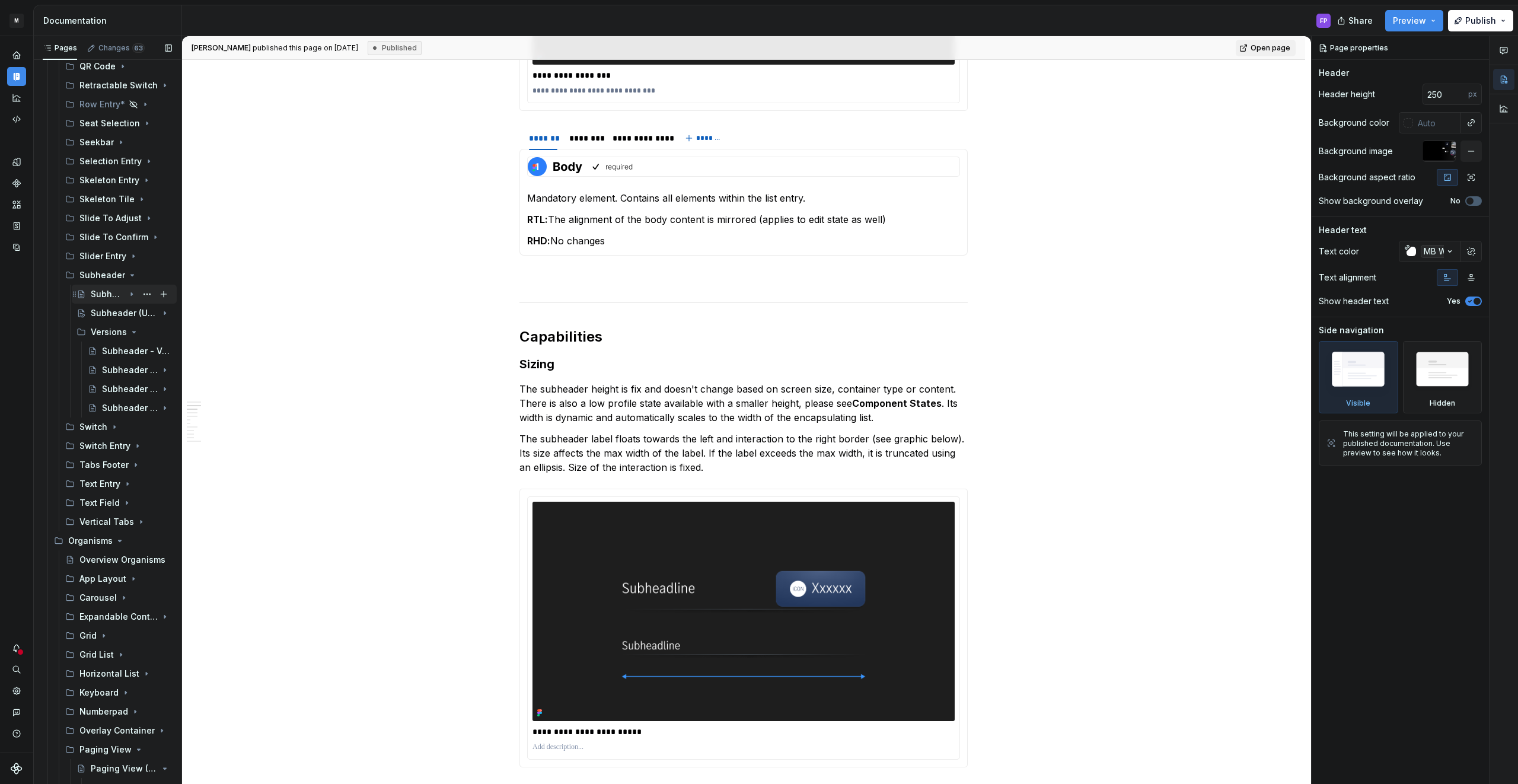
scroll to position [692, 0]
click at [114, 333] on div "Subheader - Versions" at bounding box center [119, 333] width 34 height 12
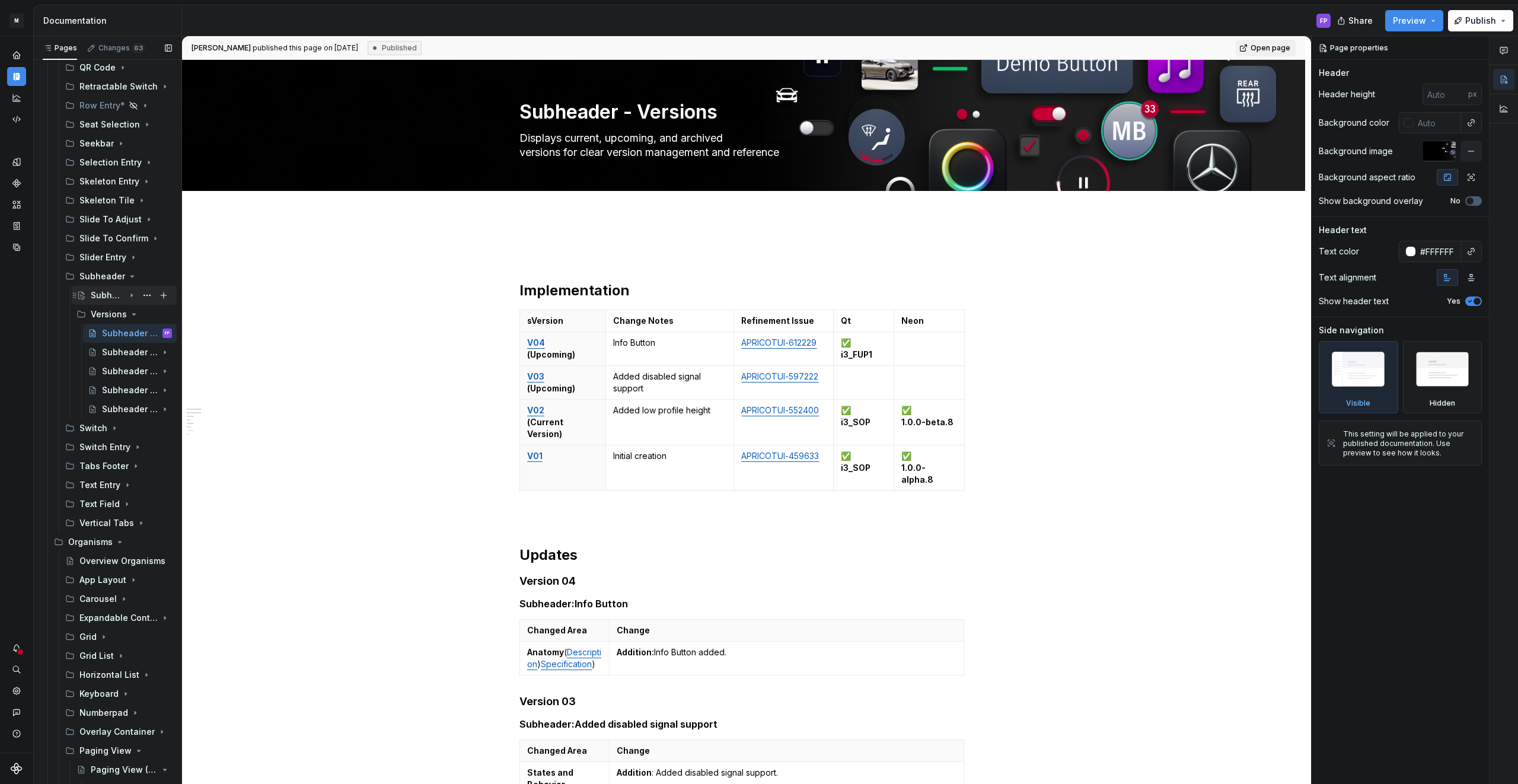
click at [109, 295] on div "Subheader (Upcoming)" at bounding box center [108, 295] width 34 height 12
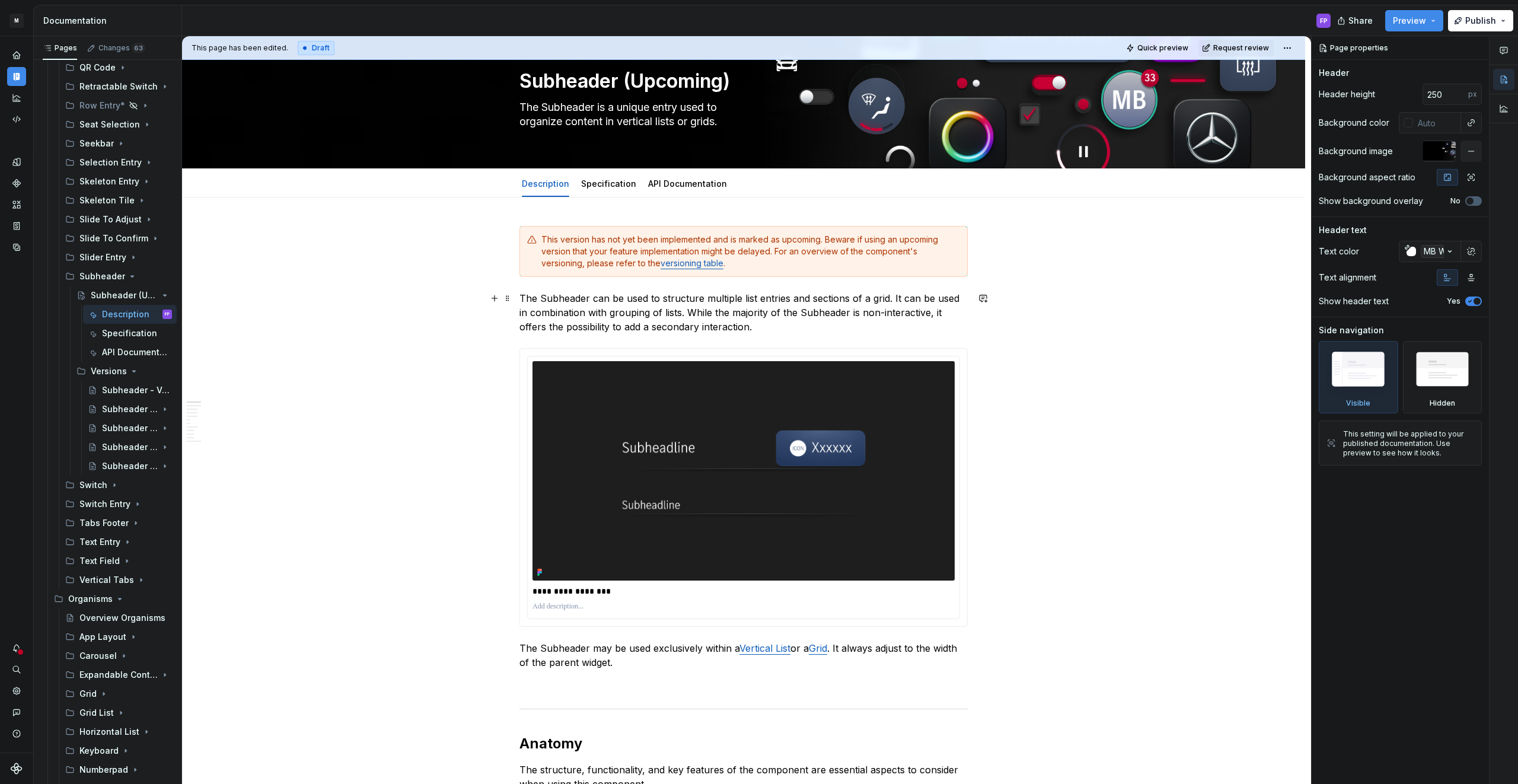
scroll to position [53, 0]
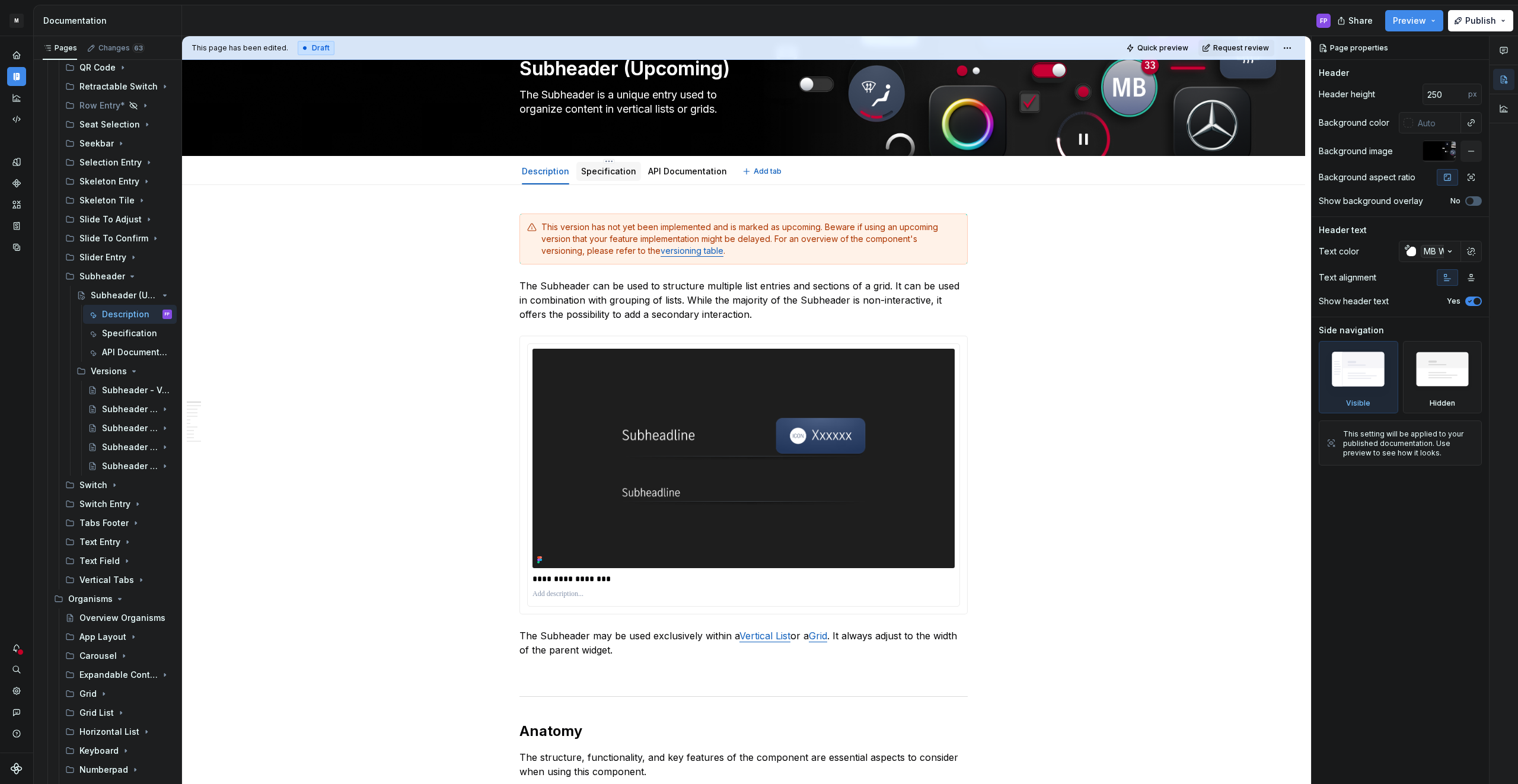
click at [617, 171] on link "Specification" at bounding box center [609, 171] width 55 height 10
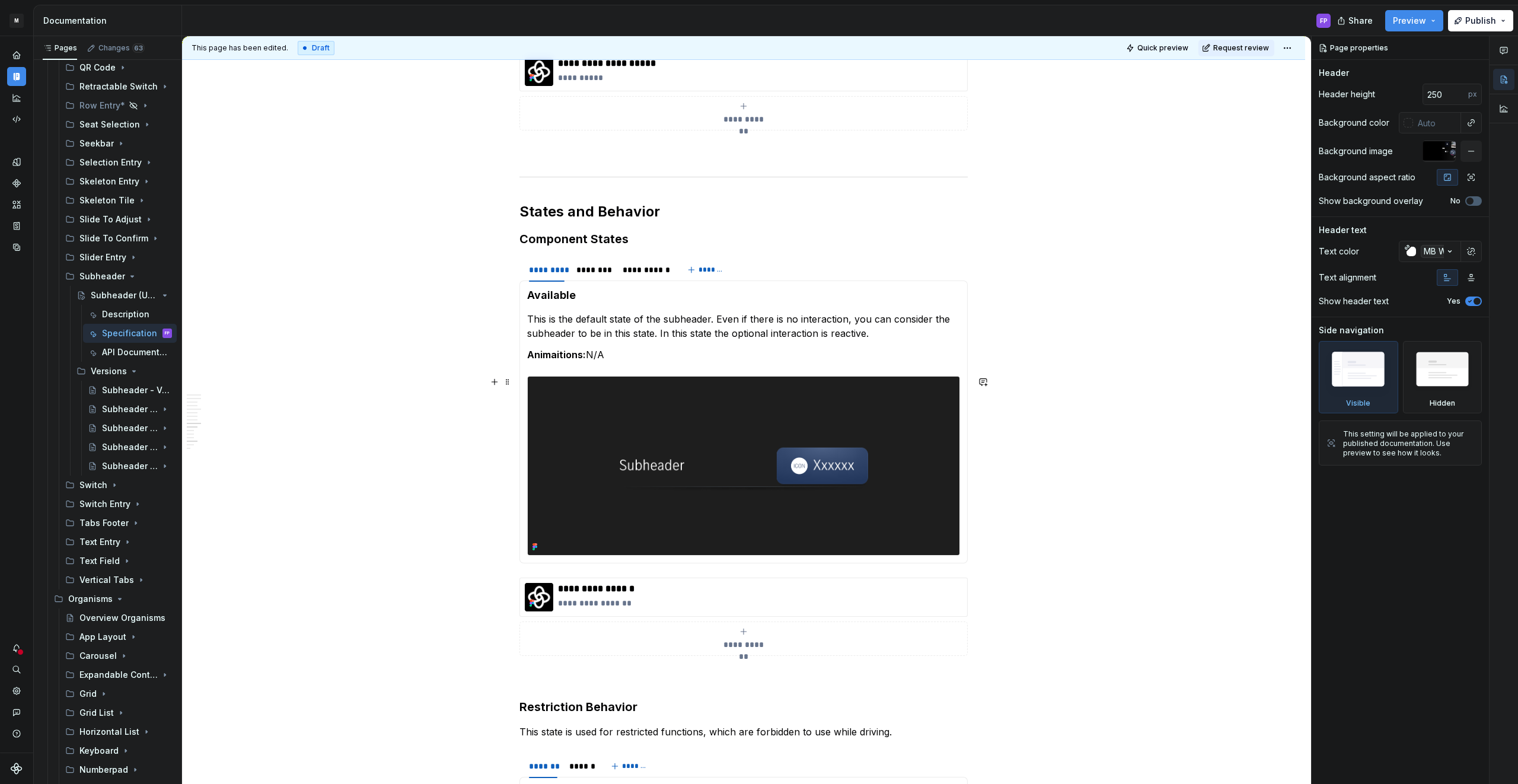
scroll to position [2043, 0]
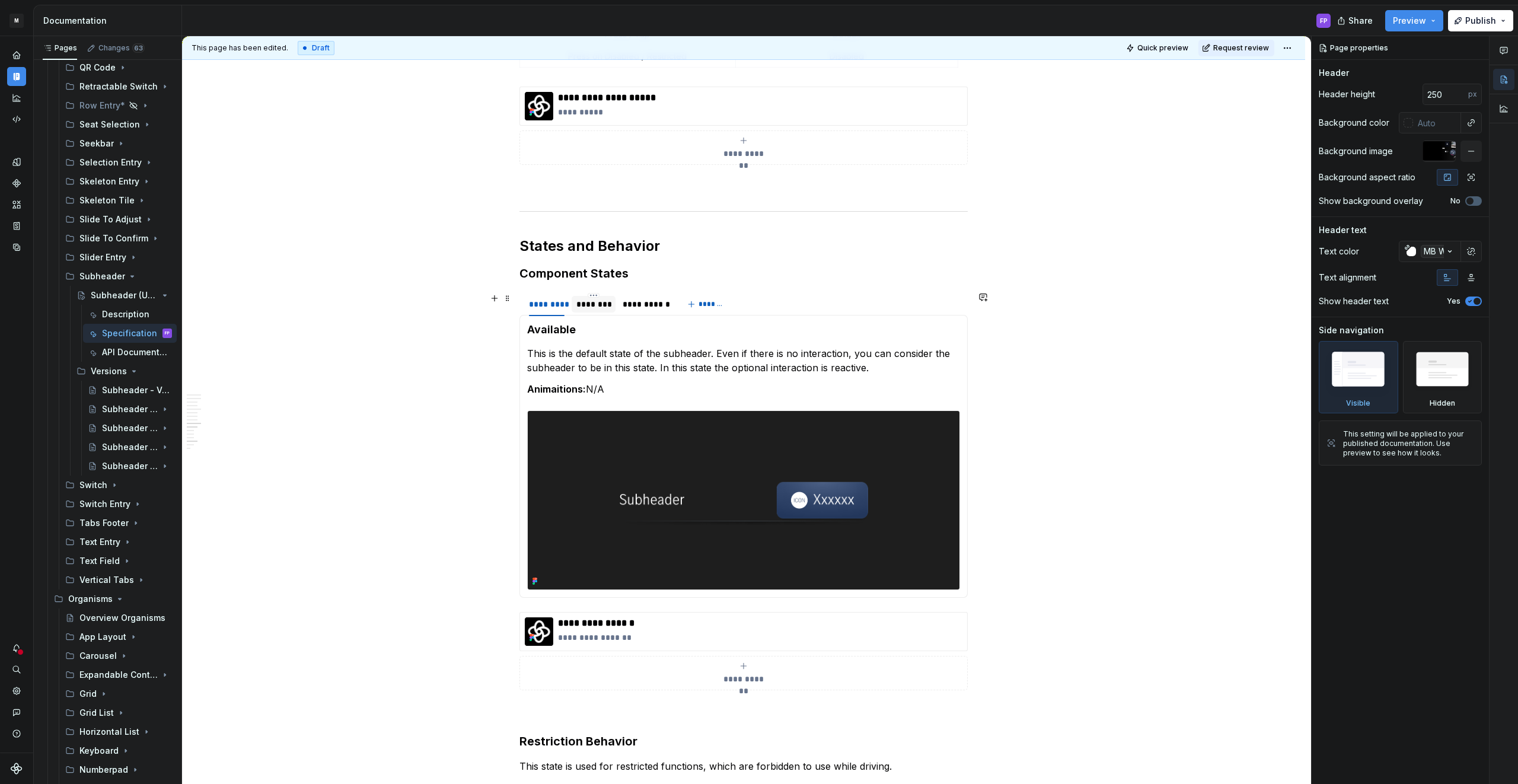
click at [601, 304] on div "********" at bounding box center [593, 304] width 34 height 12
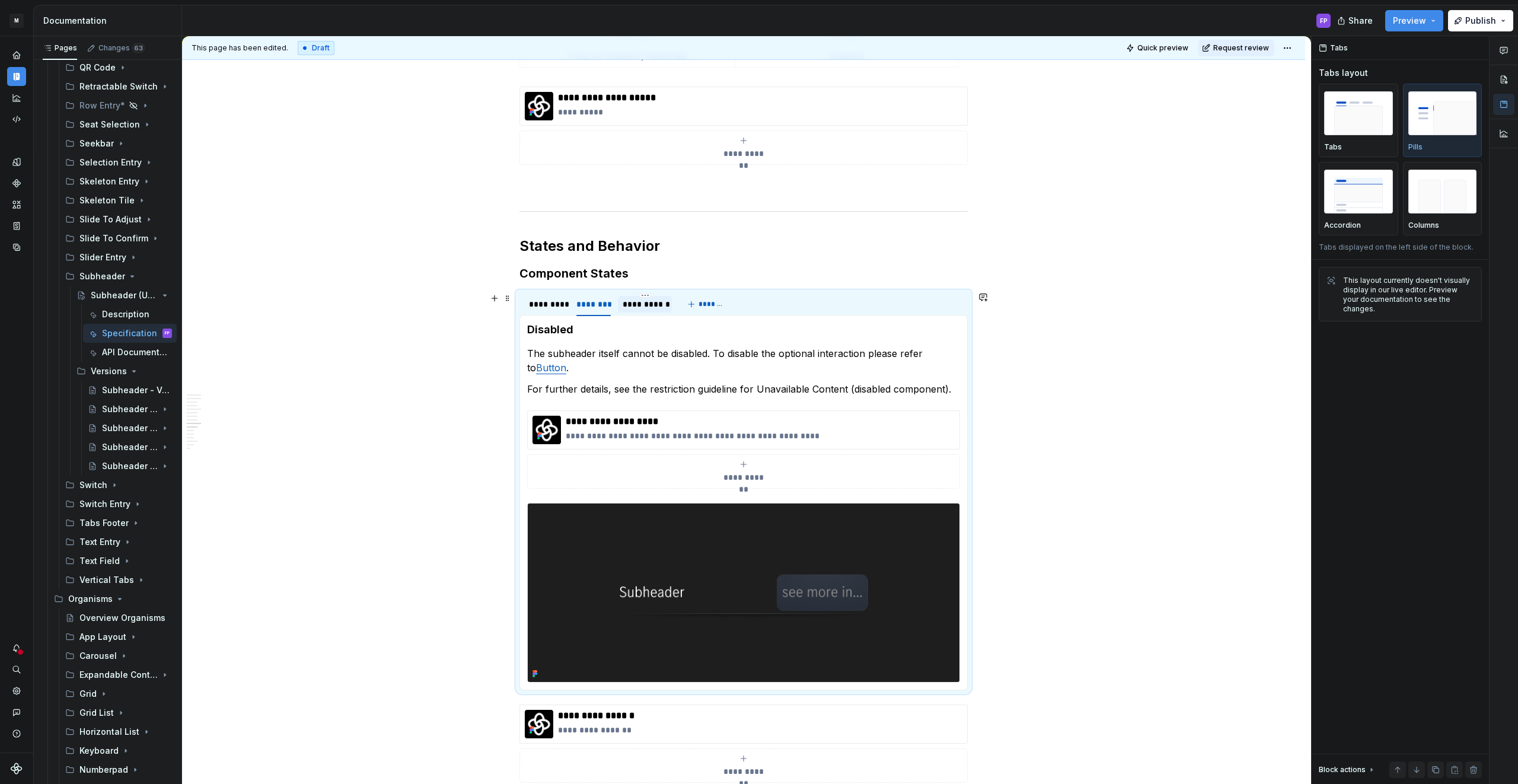
click at [649, 304] on div "**********" at bounding box center [644, 304] width 45 height 12
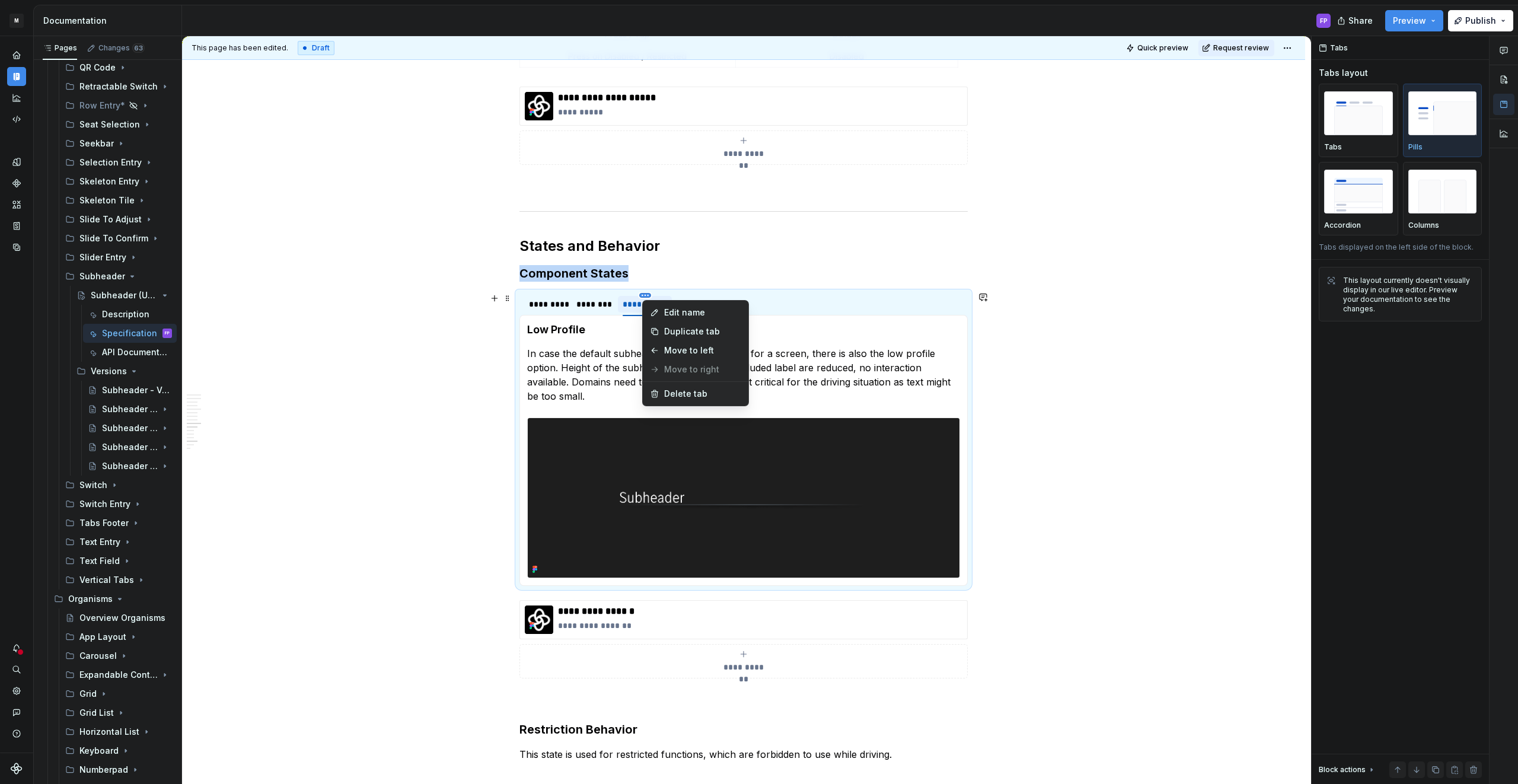
click at [648, 294] on html "M MBUX-DesignSystem FP Dataset Default Documentation FP Share Preview Publish P…" at bounding box center [759, 392] width 1518 height 784
click at [671, 391] on div "Delete tab" at bounding box center [703, 393] width 77 height 12
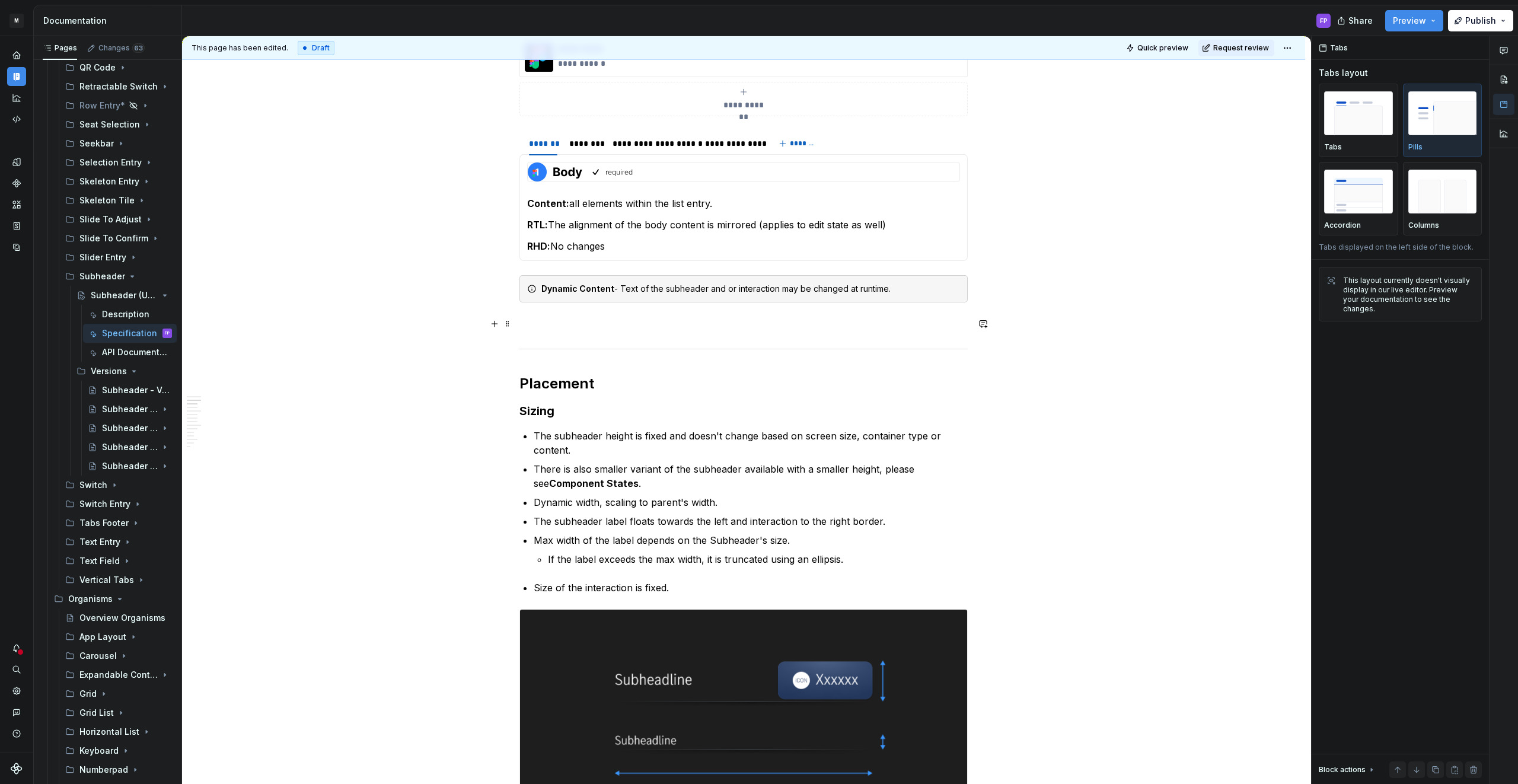
scroll to position [602, 0]
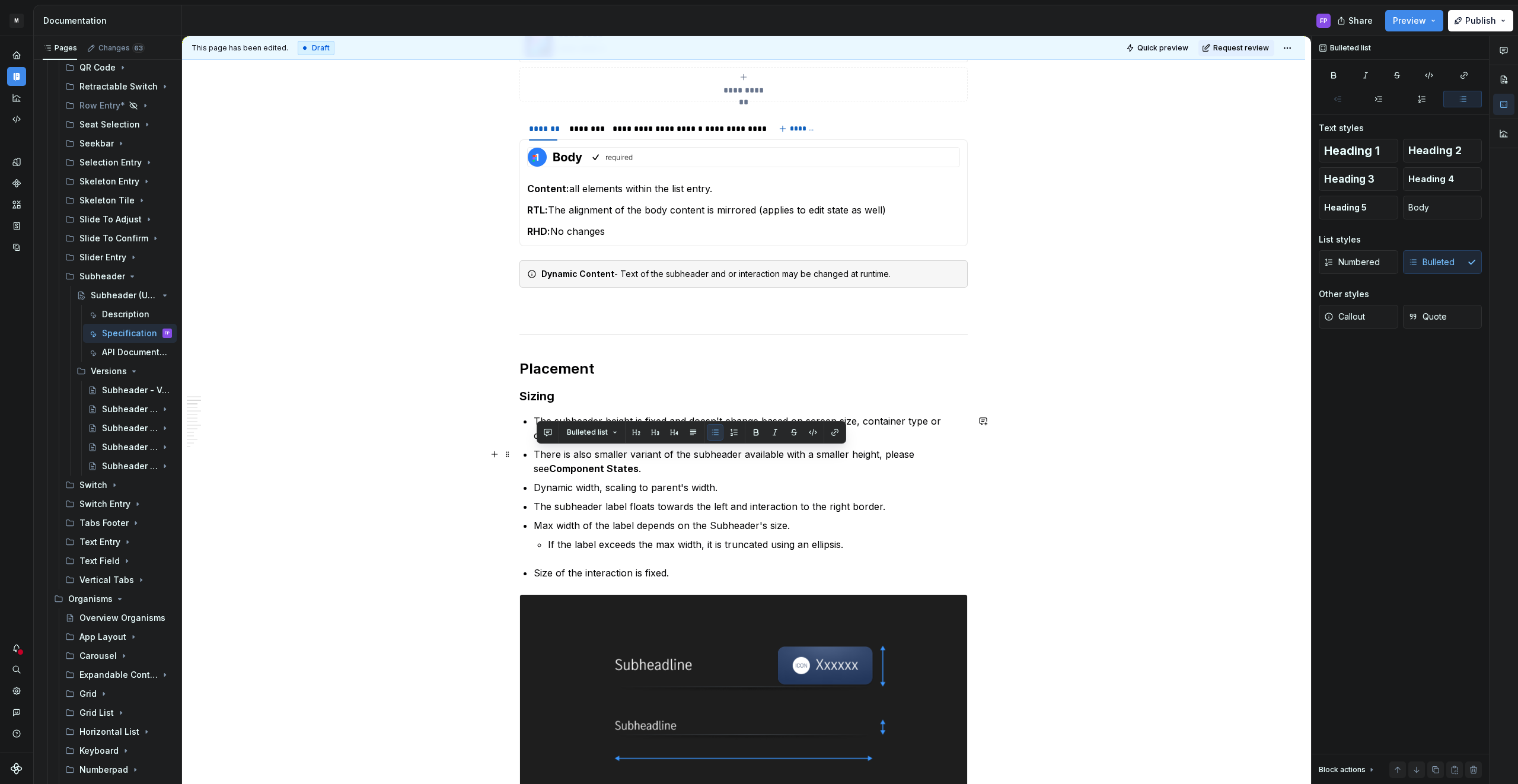
drag, startPoint x: 614, startPoint y: 469, endPoint x: 528, endPoint y: 454, distance: 87.3
click at [534, 454] on li "There is also smaller variant of the subheader available with a smaller height,…" at bounding box center [751, 461] width 434 height 28
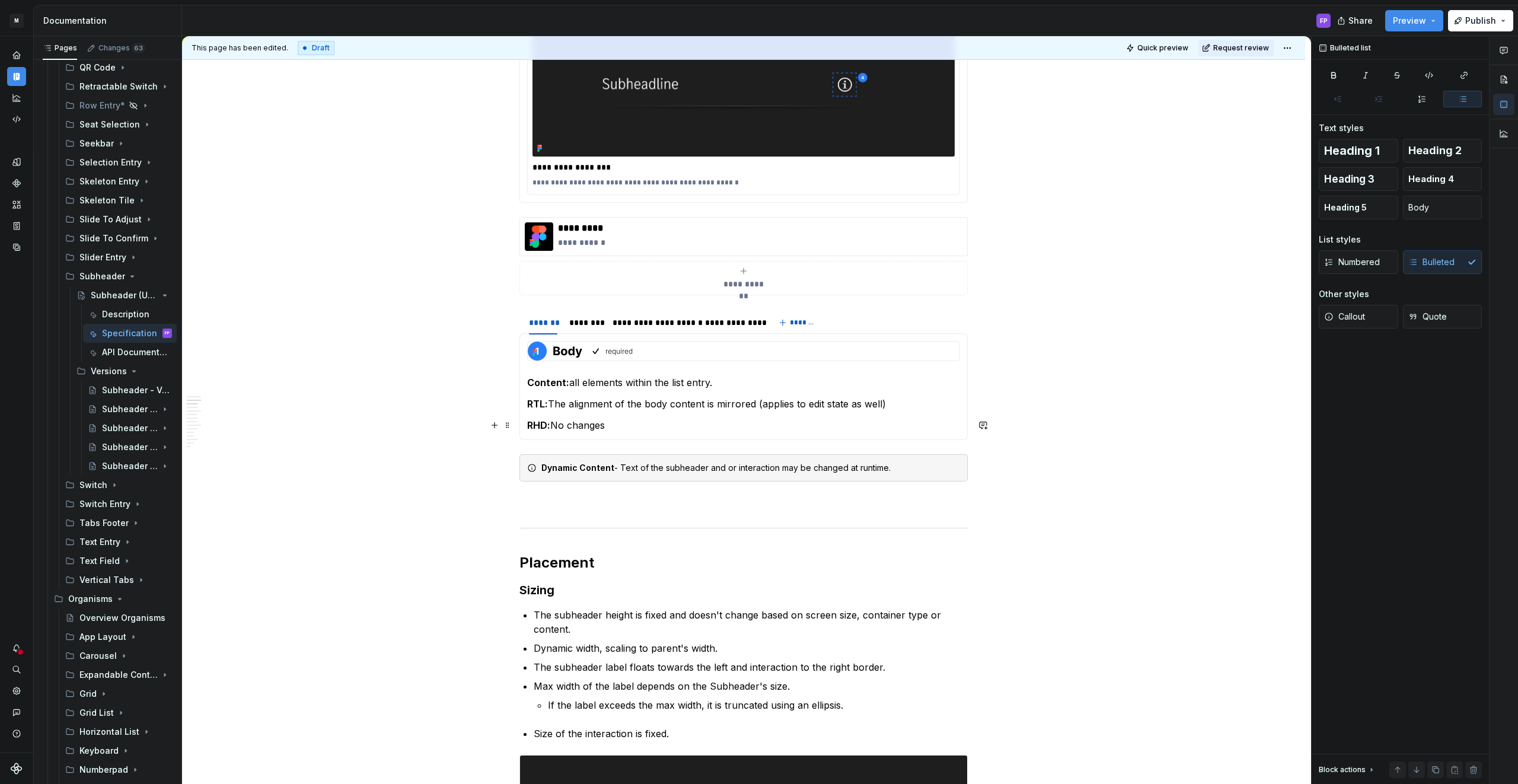
scroll to position [382, 0]
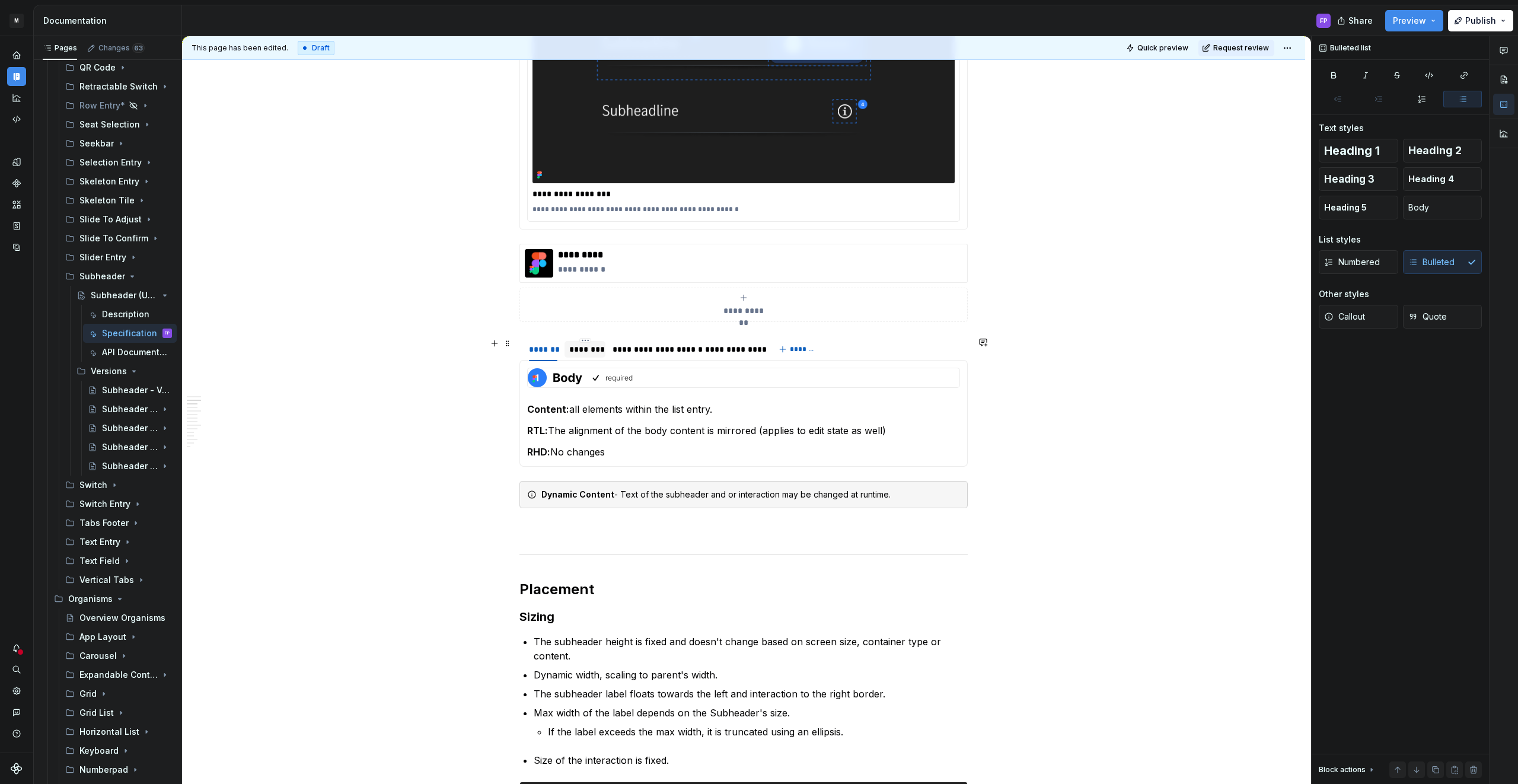
click at [598, 350] on div "********" at bounding box center [585, 349] width 31 height 12
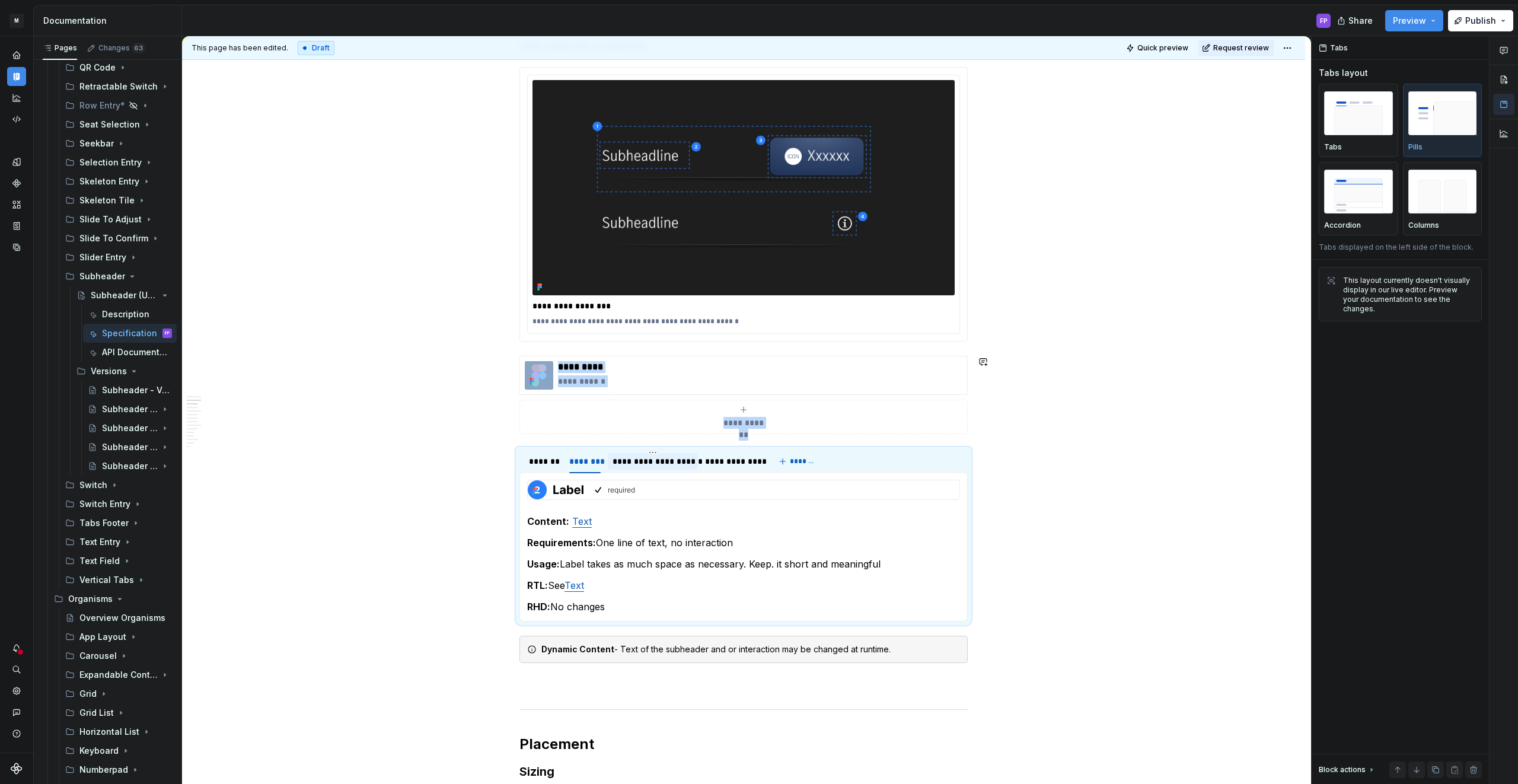
scroll to position [265, 0]
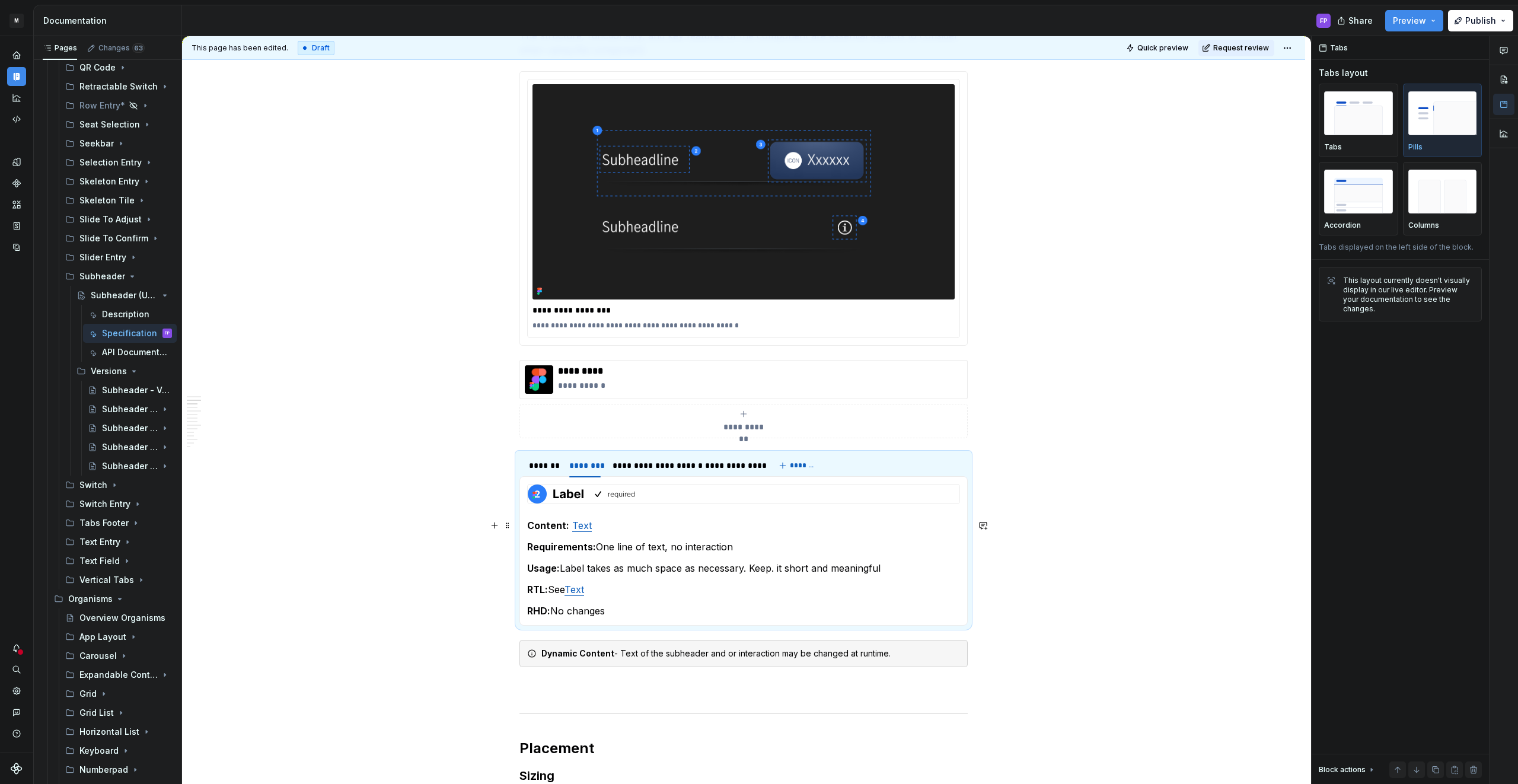
click at [619, 521] on p "Content: Text" at bounding box center [744, 525] width 433 height 14
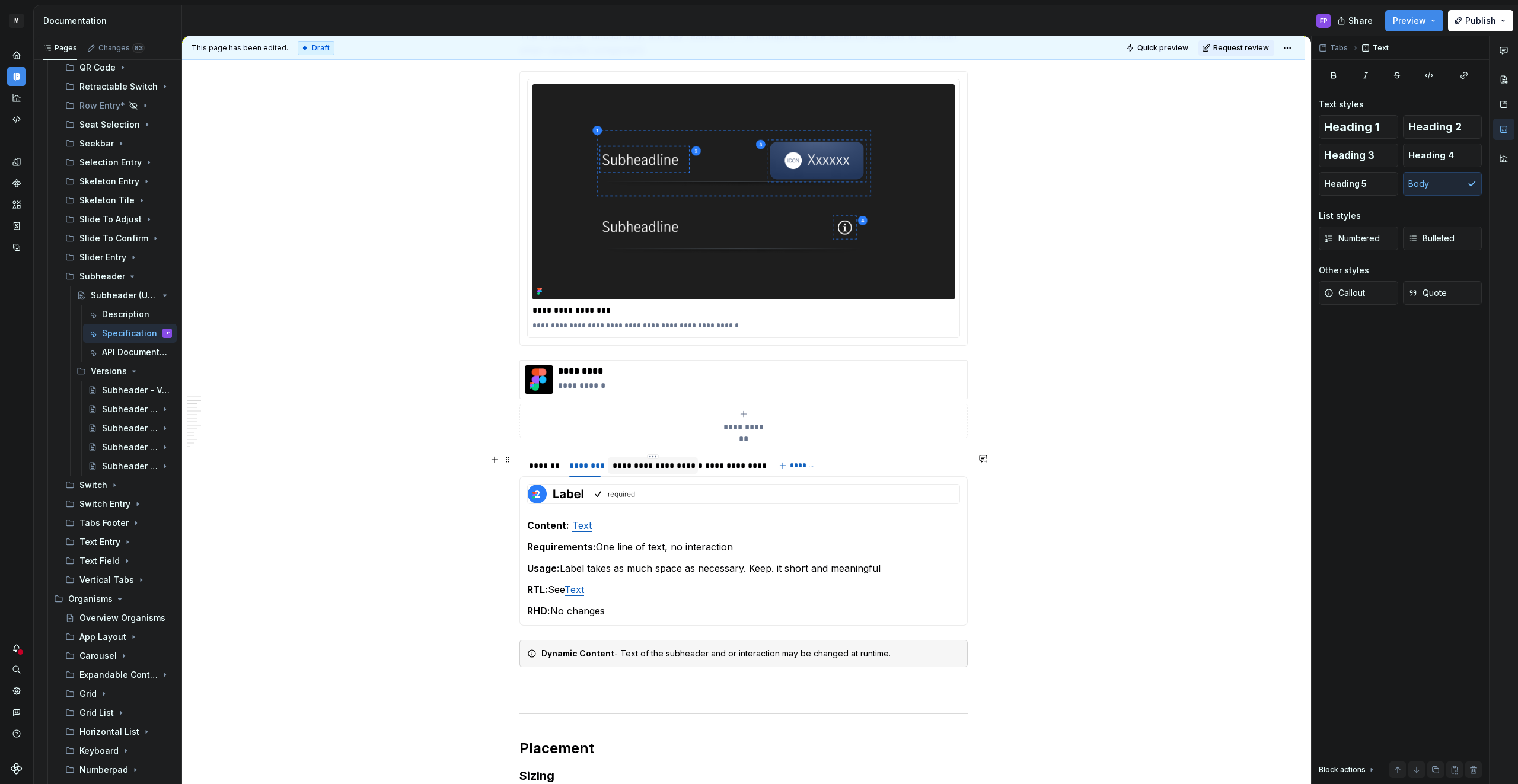
click at [664, 463] on div "**********" at bounding box center [653, 465] width 81 height 12
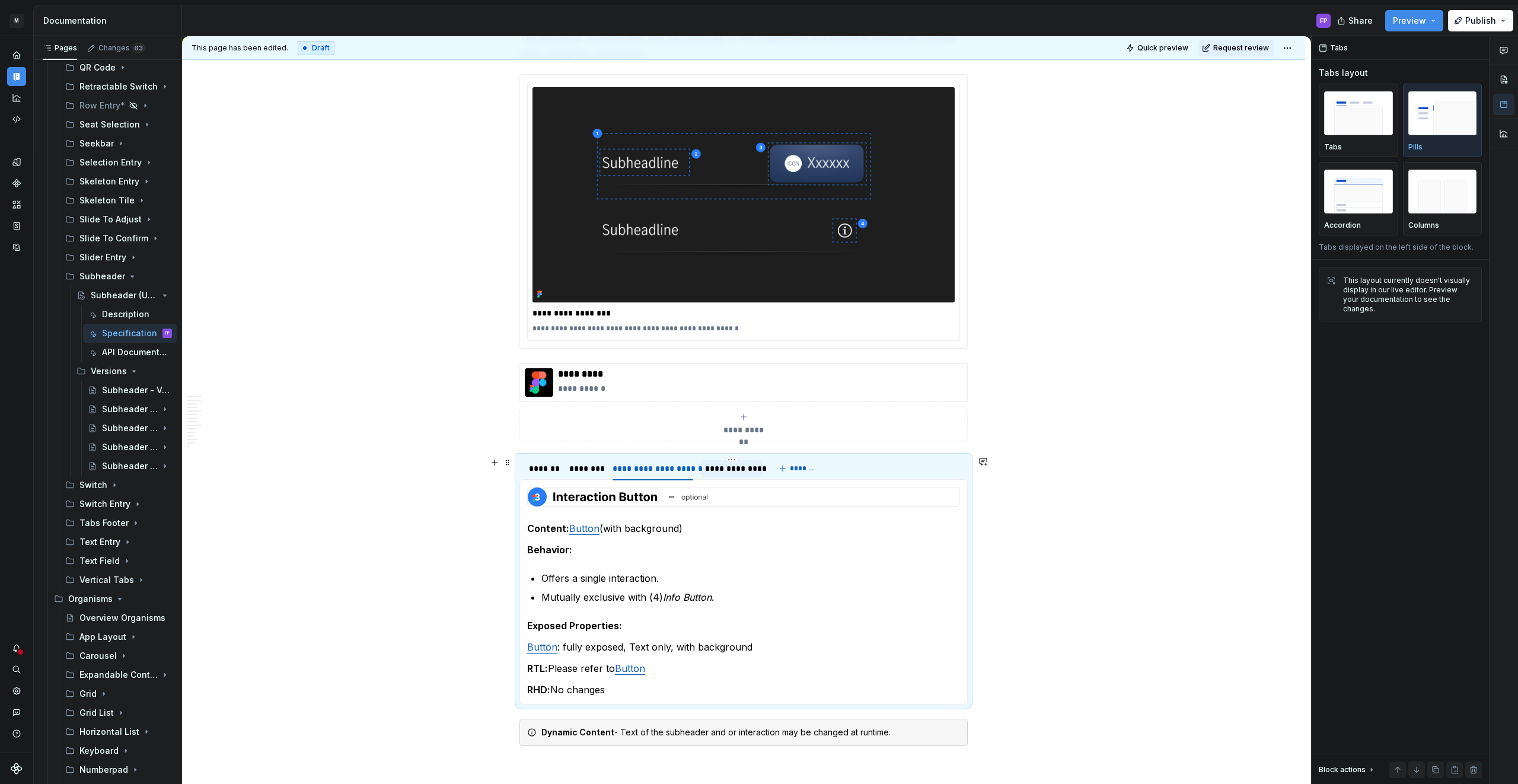
click at [735, 468] on div "**********" at bounding box center [731, 468] width 53 height 12
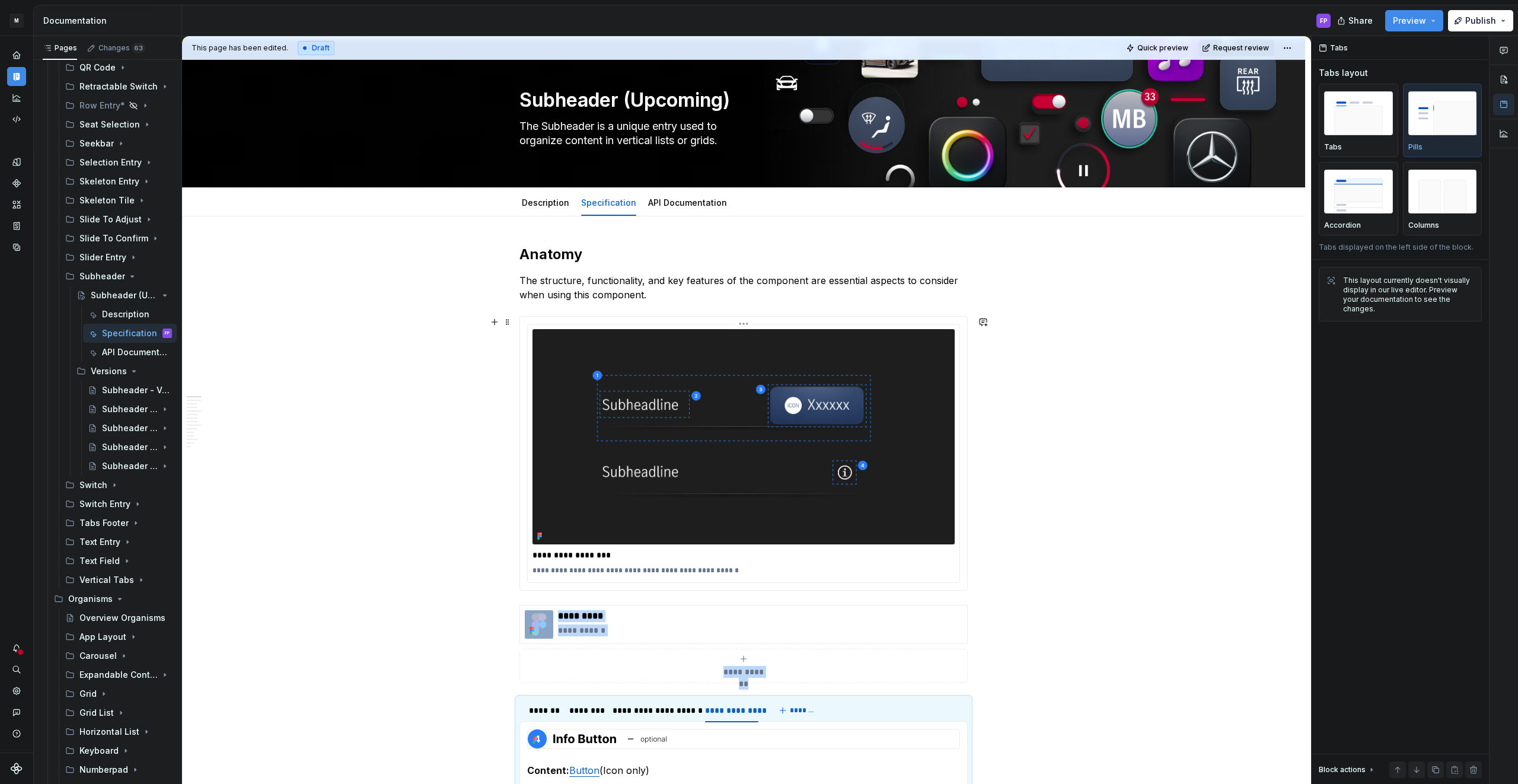
scroll to position [0, 0]
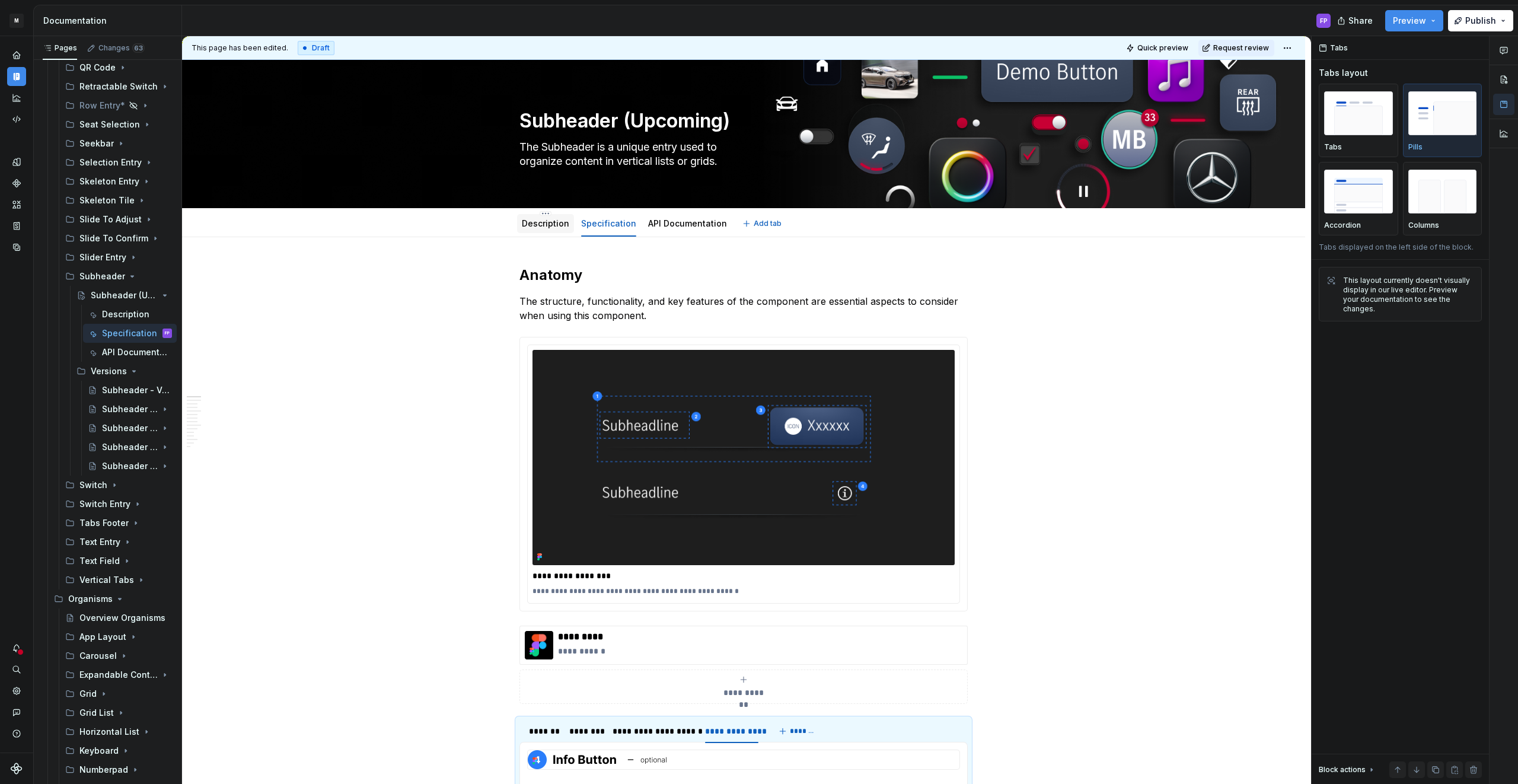
click at [564, 229] on div "Description" at bounding box center [545, 223] width 48 height 14
click at [548, 223] on link "Description" at bounding box center [545, 223] width 48 height 10
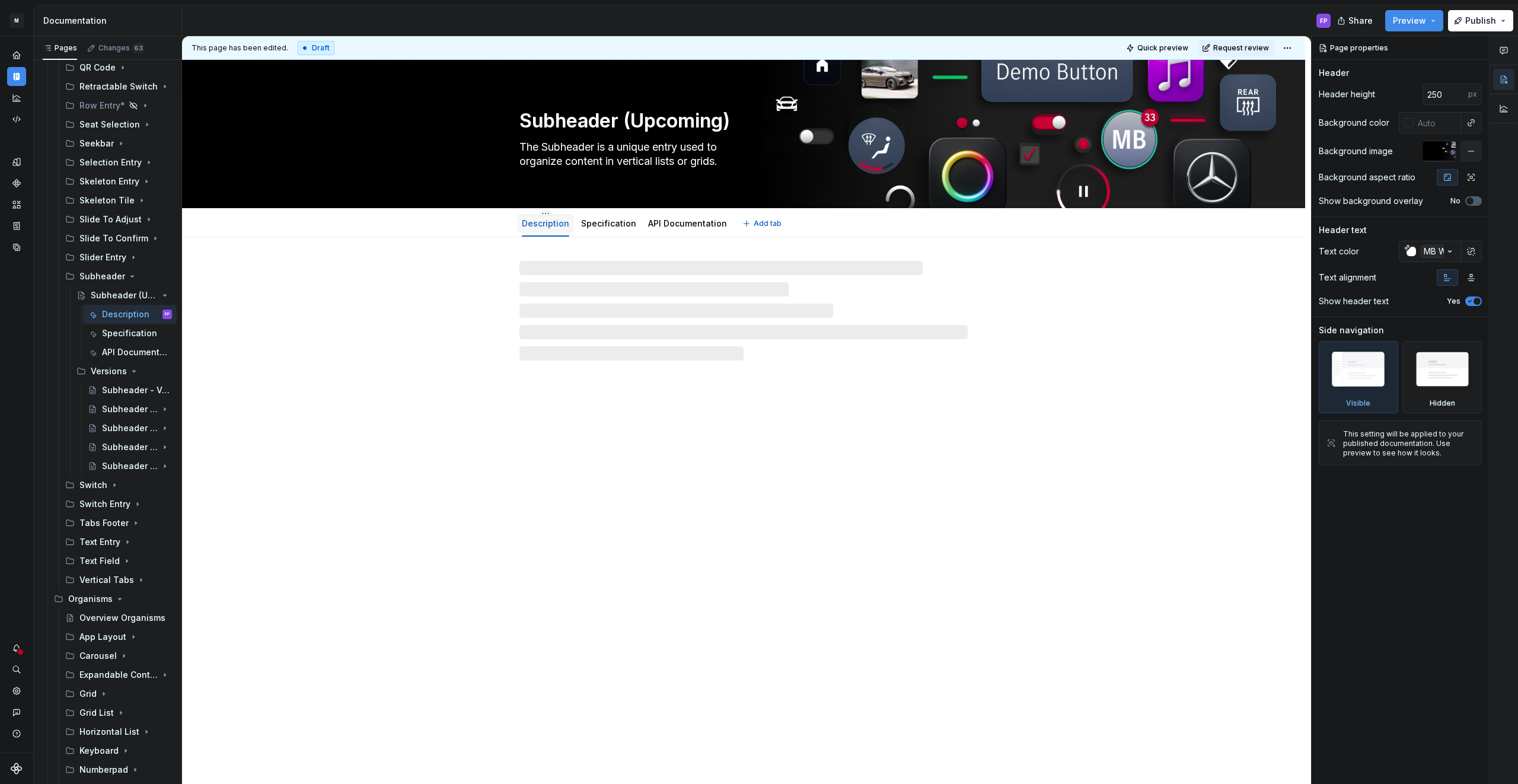
type textarea "*"
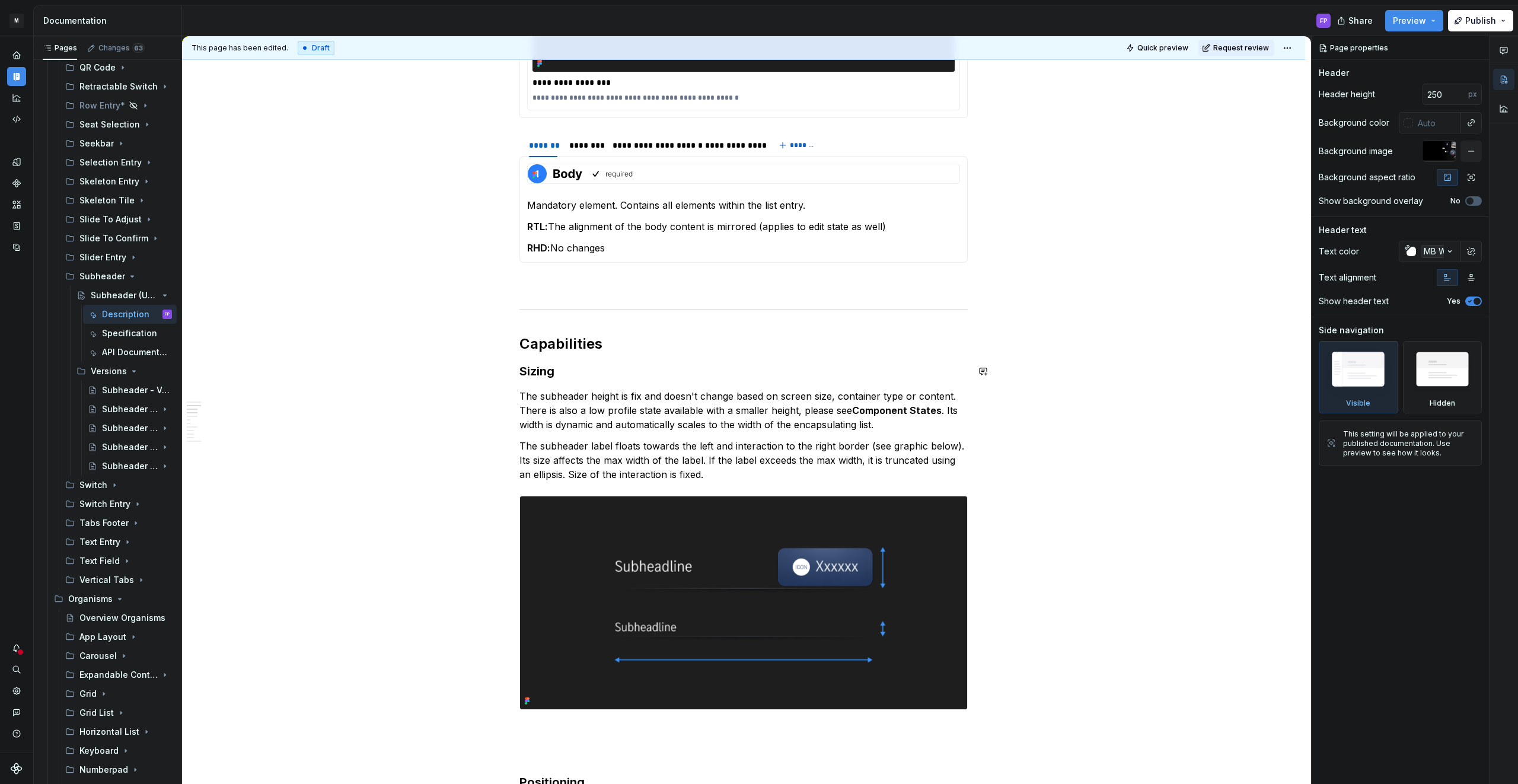
scroll to position [1043, 0]
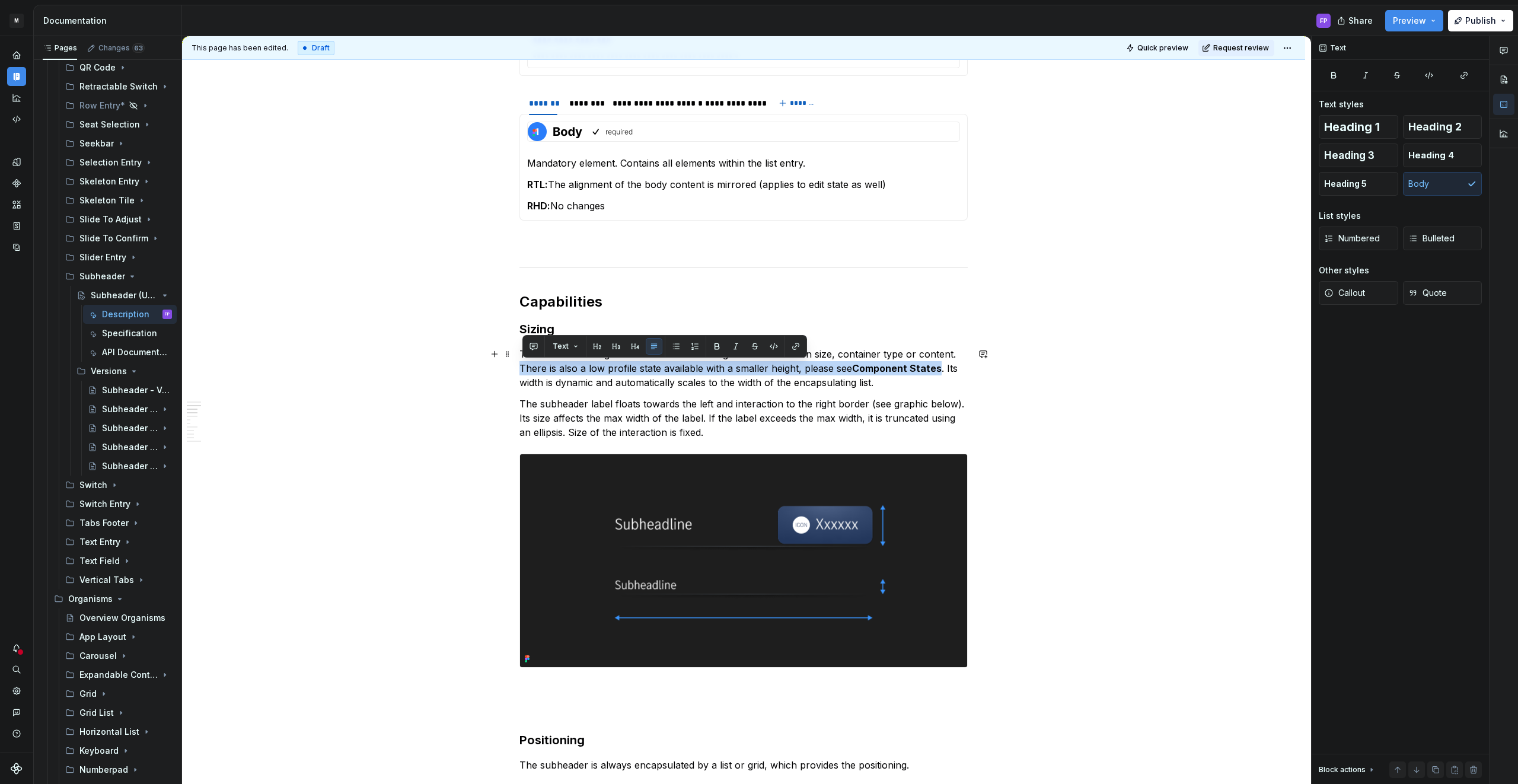
drag, startPoint x: 943, startPoint y: 369, endPoint x: 517, endPoint y: 363, distance: 426.0
click at [517, 363] on div "**********" at bounding box center [743, 702] width 1123 height 3016
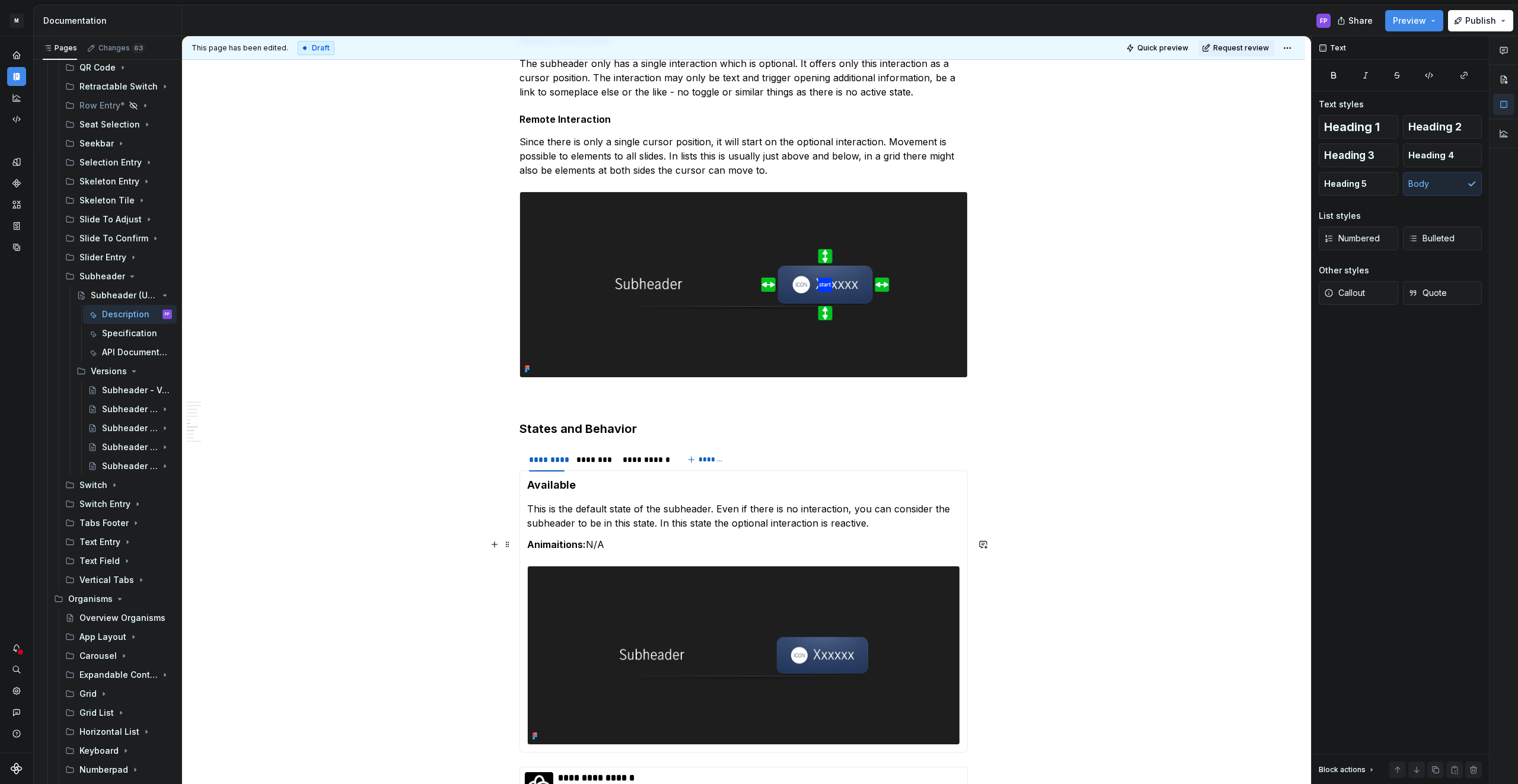
scroll to position [1828, 0]
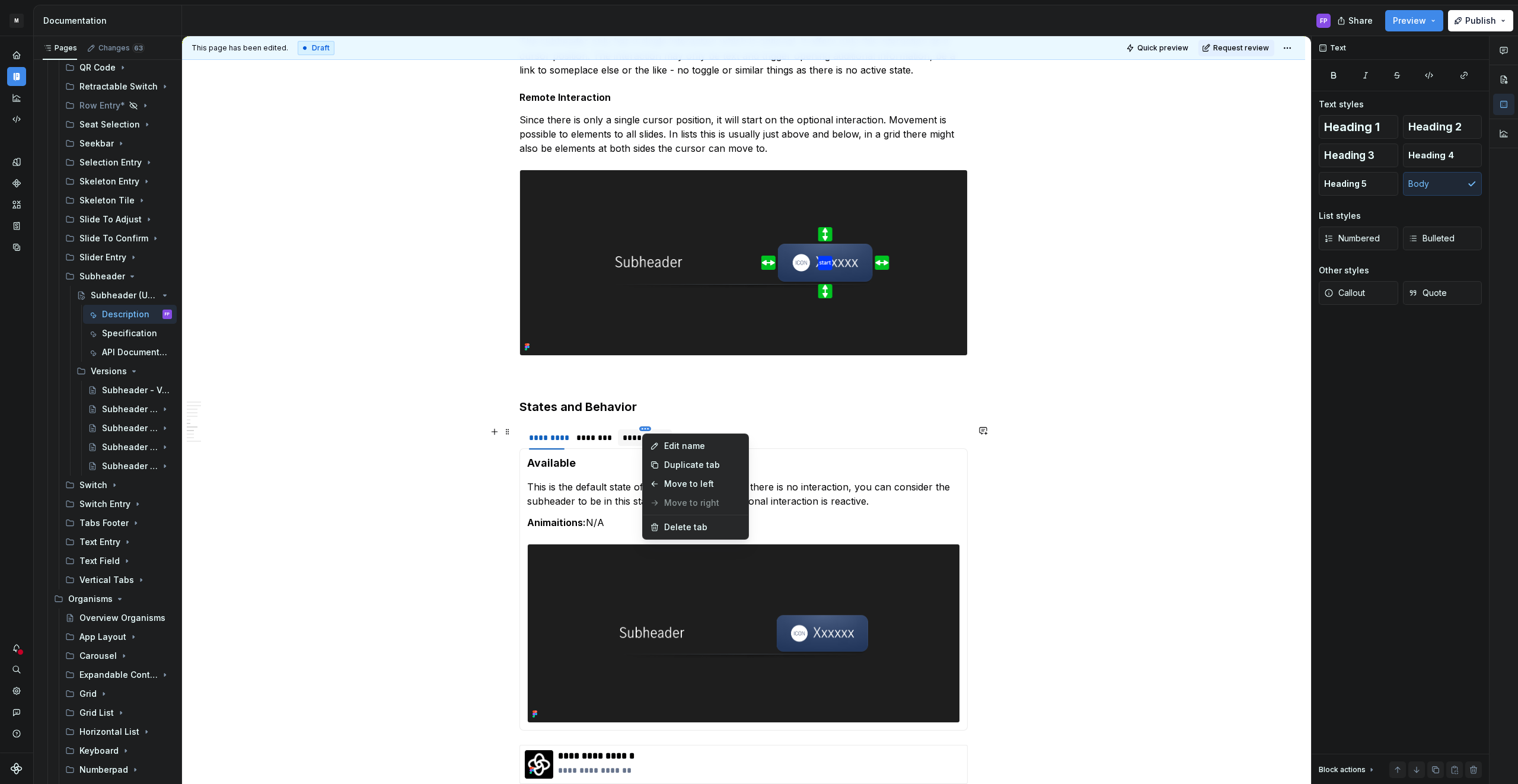
click at [642, 429] on html "M MBUX-DesignSystem FP Dataset Default Documentation FP Share Preview Publish P…" at bounding box center [759, 392] width 1518 height 784
drag, startPoint x: 676, startPoint y: 529, endPoint x: 627, endPoint y: 455, distance: 88.8
click at [676, 529] on div "Delete tab" at bounding box center [703, 526] width 77 height 12
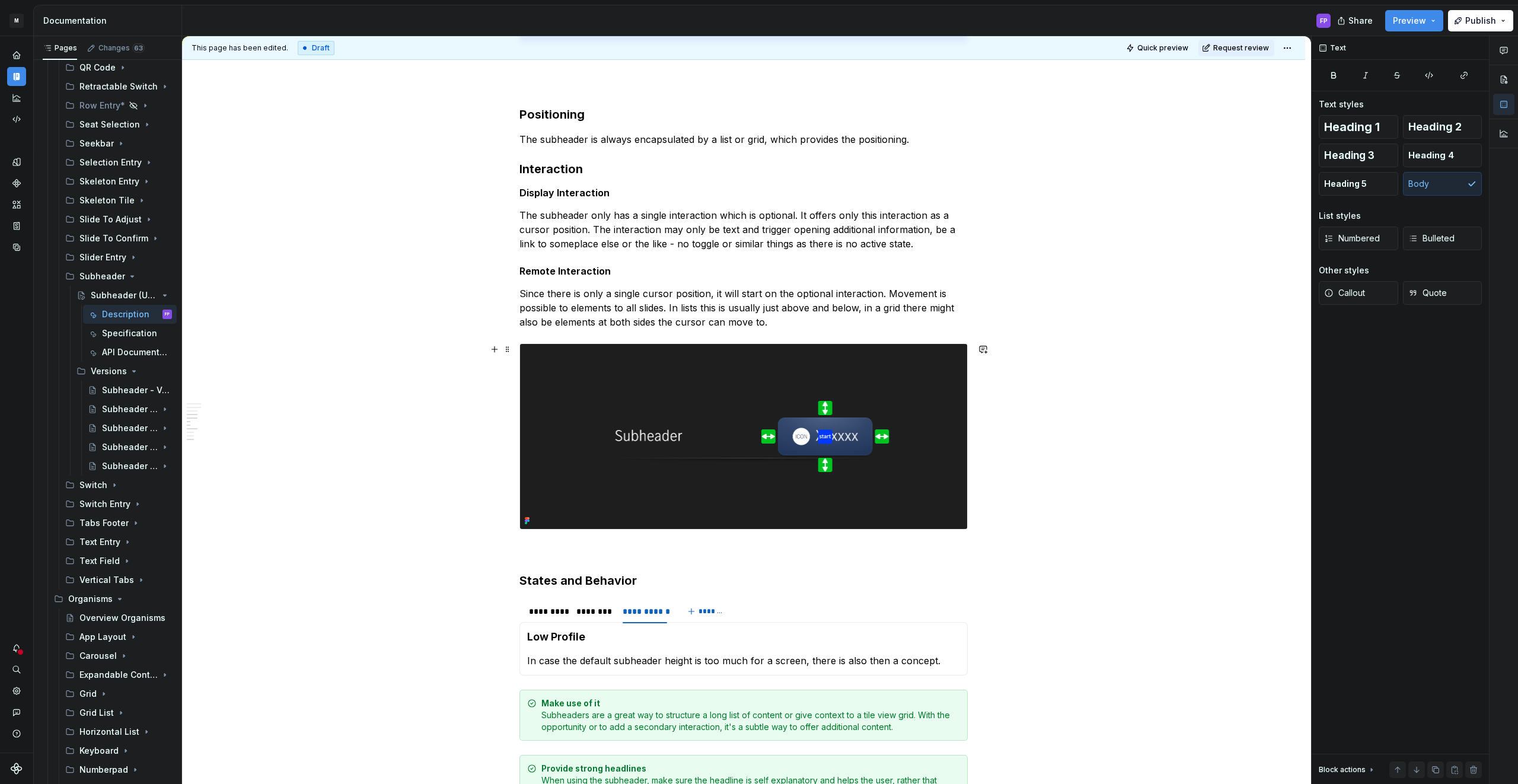
scroll to position [1651, 0]
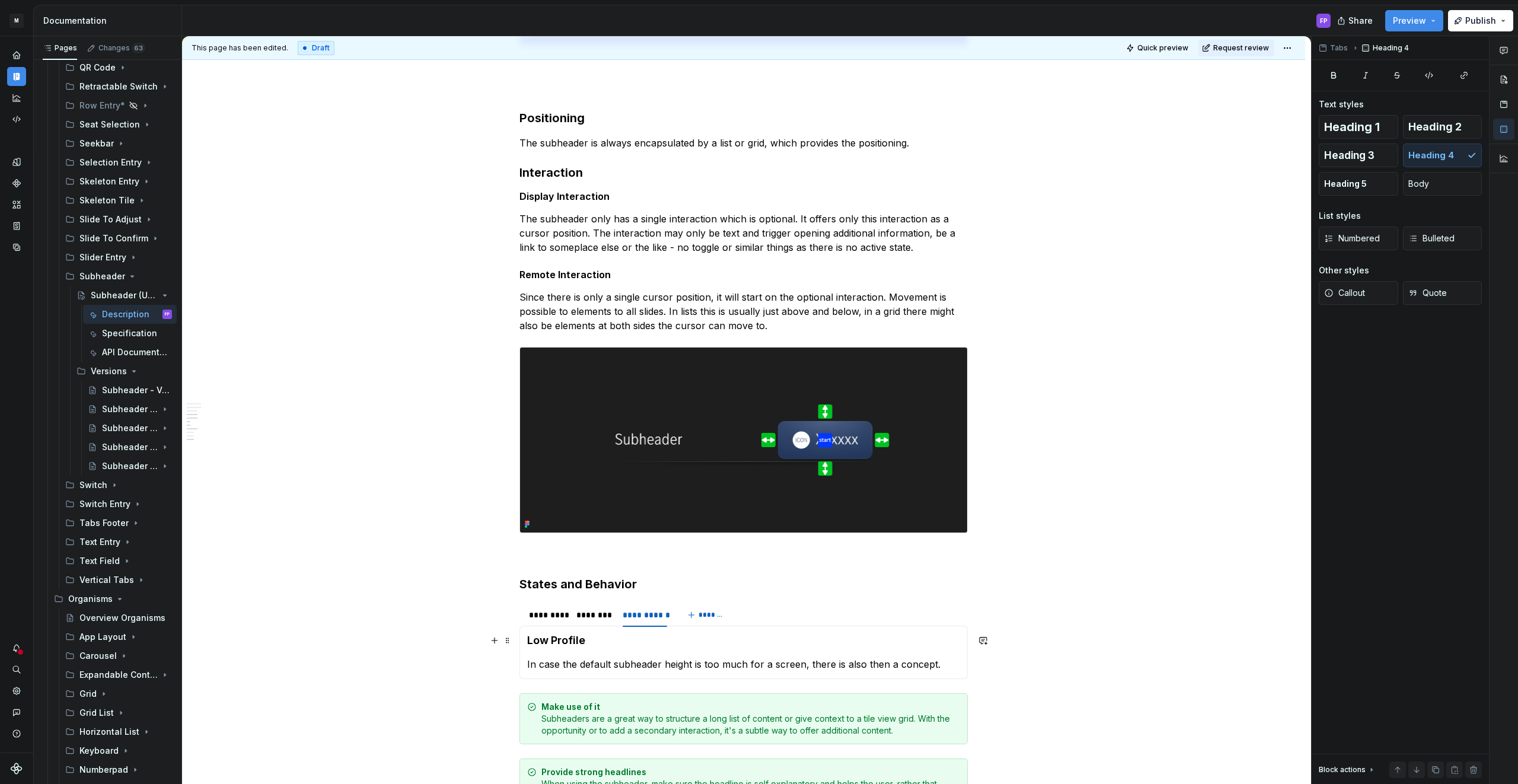
click at [618, 642] on h4 "Low Profile" at bounding box center [744, 640] width 433 height 14
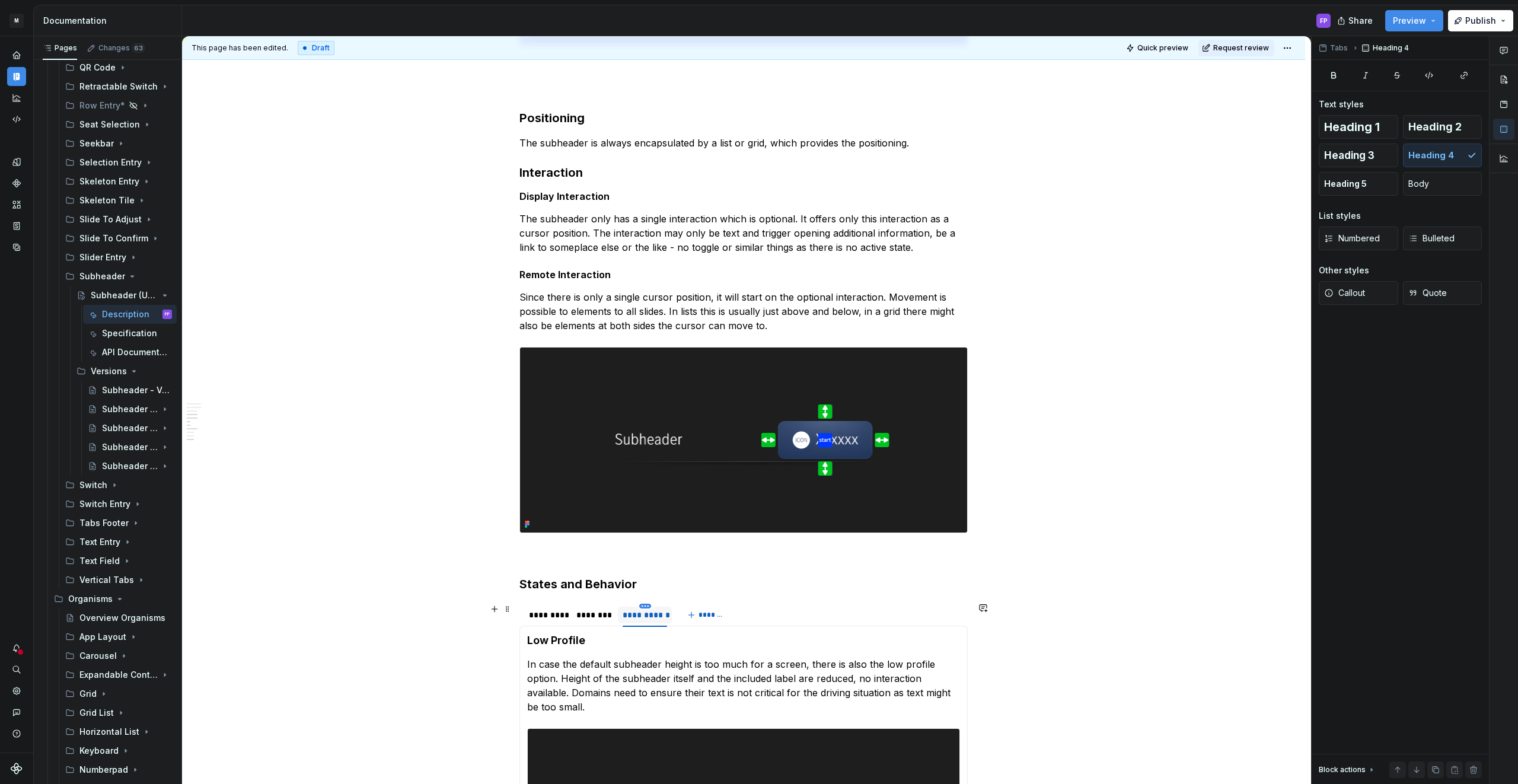
click at [646, 606] on html "M MBUX-DesignSystem FP Dataset Default Documentation FP Share Preview Publish P…" at bounding box center [759, 392] width 1518 height 784
drag, startPoint x: 669, startPoint y: 707, endPoint x: 661, endPoint y: 680, distance: 28.2
click at [669, 707] on div "Delete tab" at bounding box center [703, 704] width 77 height 12
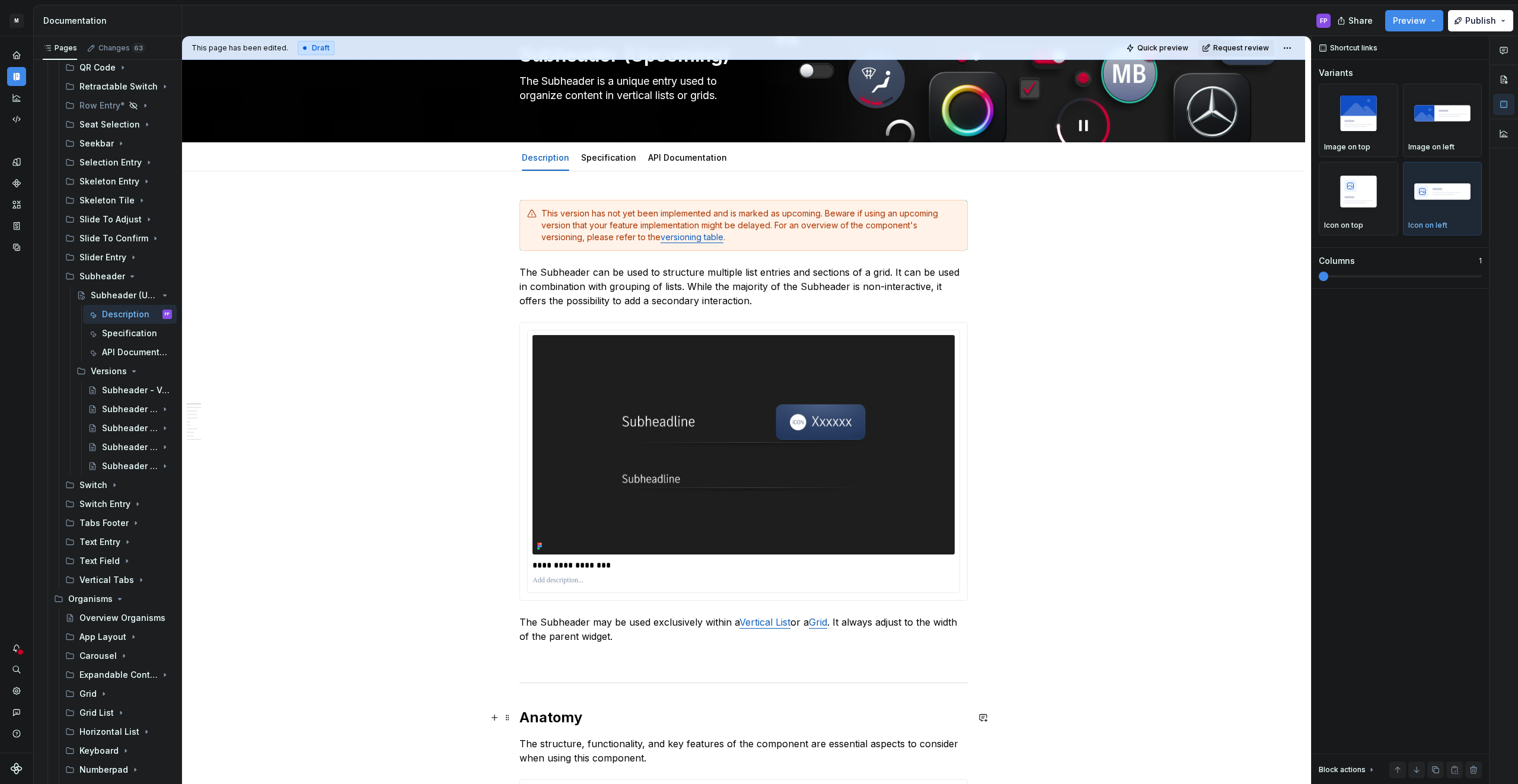
scroll to position [64, 0]
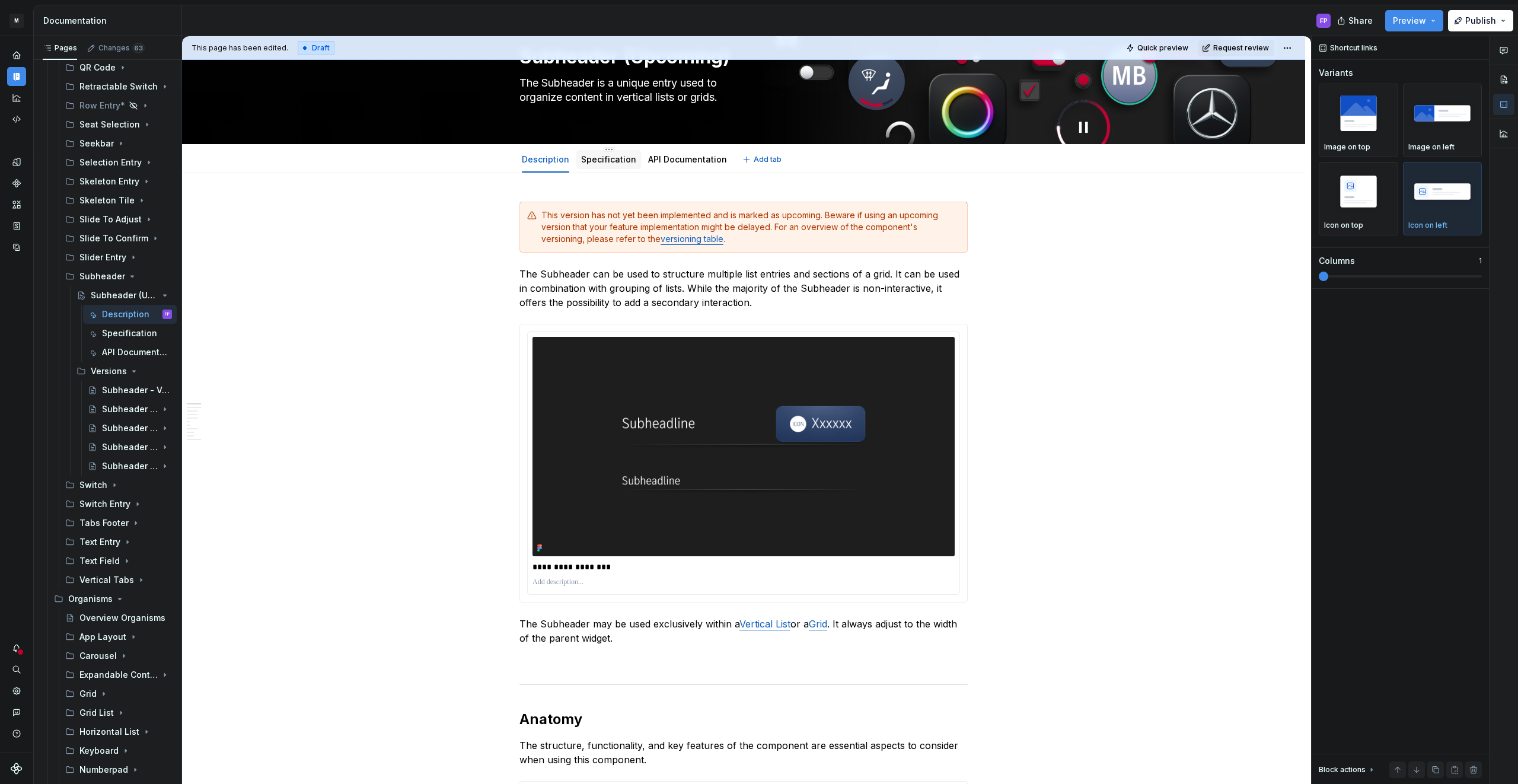
click at [612, 166] on div "Specification" at bounding box center [609, 160] width 55 height 14
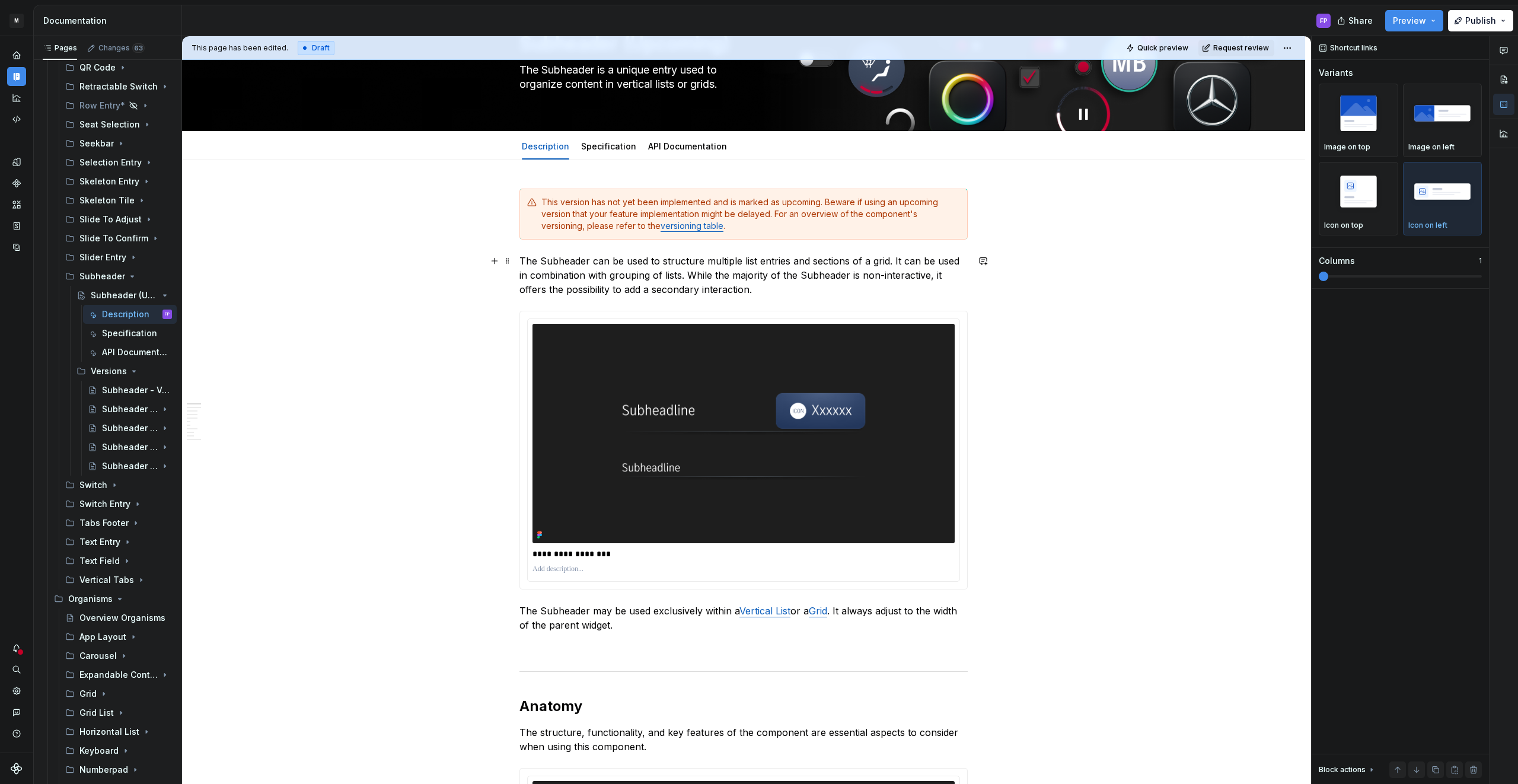
scroll to position [80, 0]
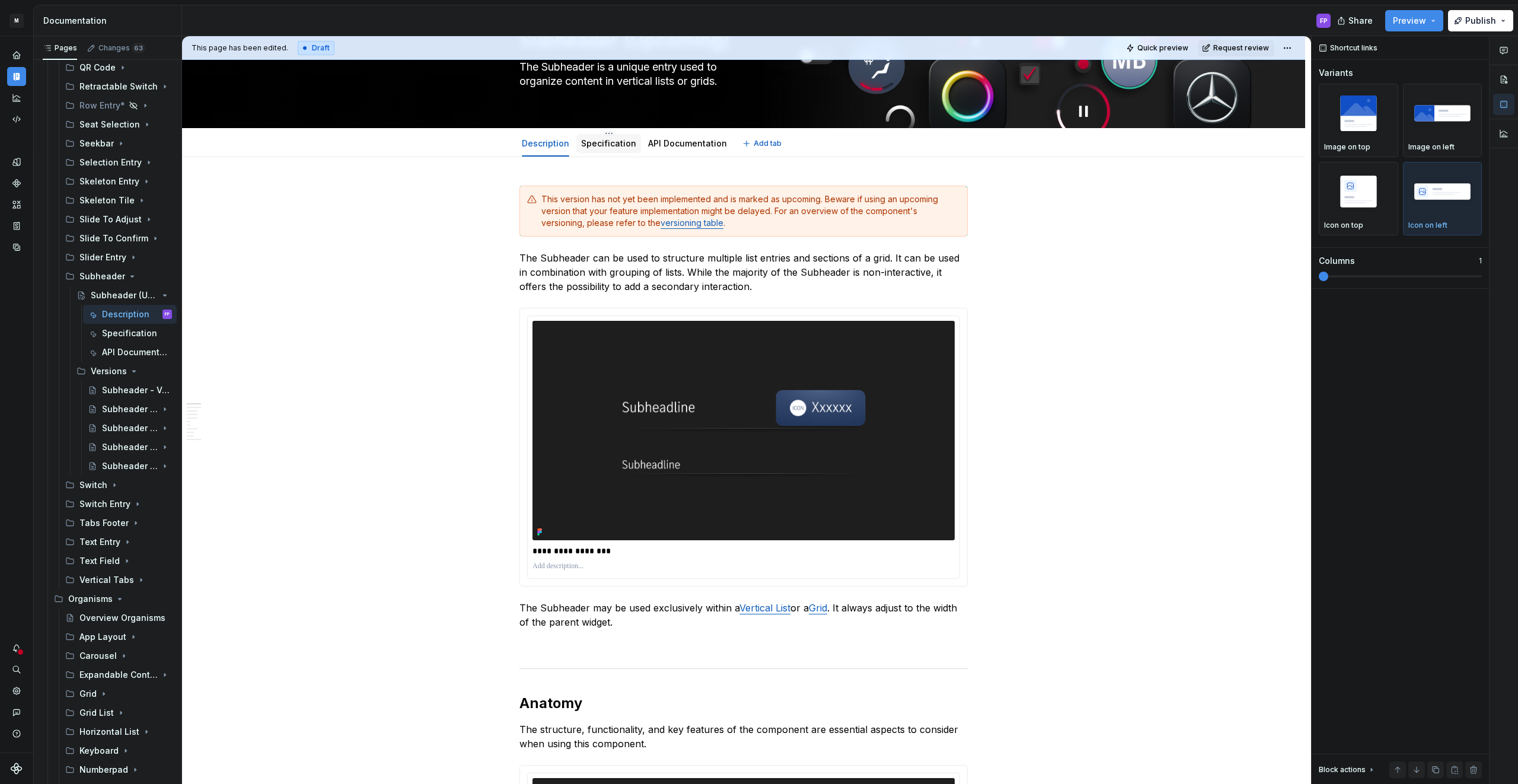
click at [598, 140] on link "Specification" at bounding box center [609, 143] width 55 height 10
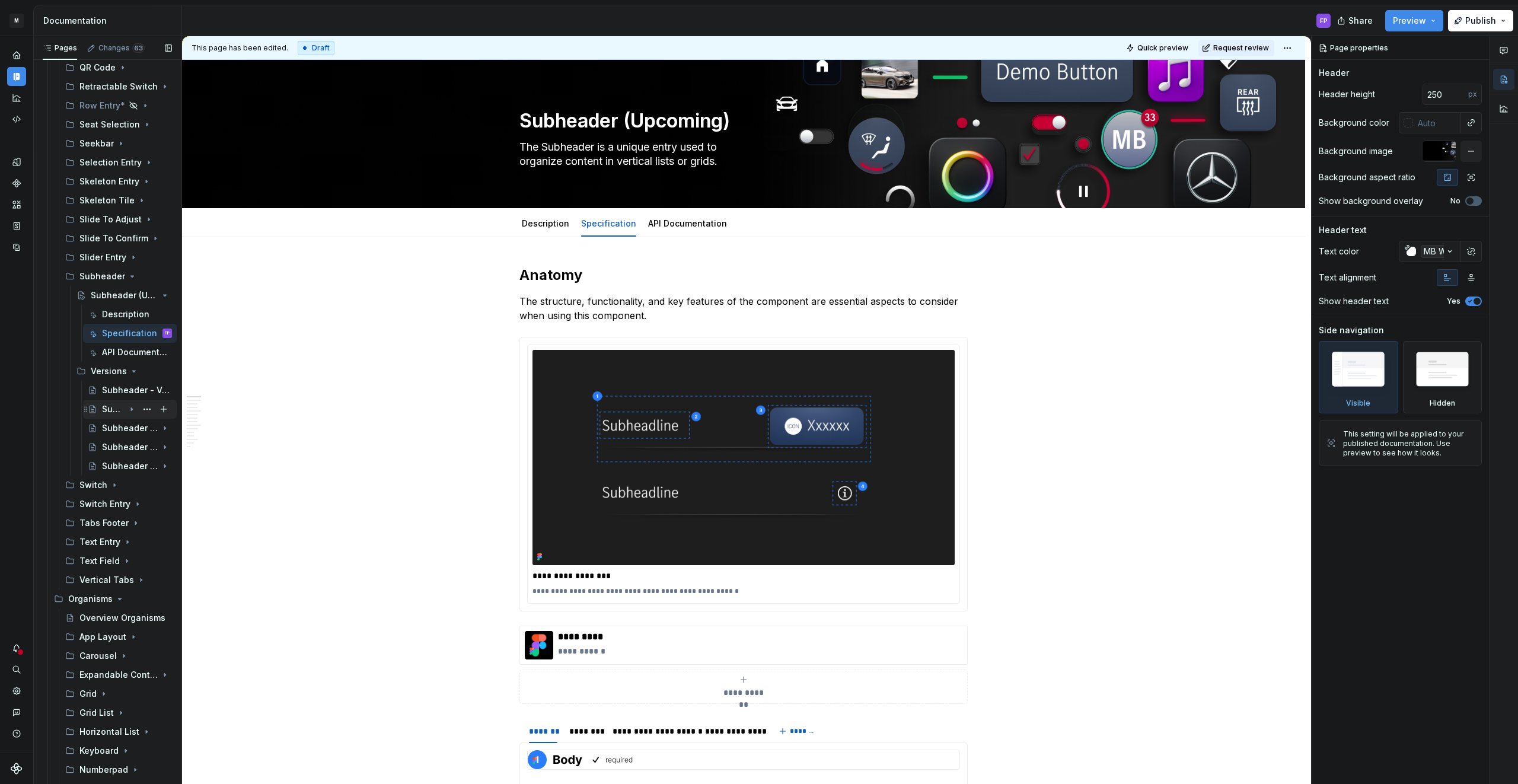
click at [99, 409] on div "Subheader (Upcoming)" at bounding box center [130, 409] width 84 height 16
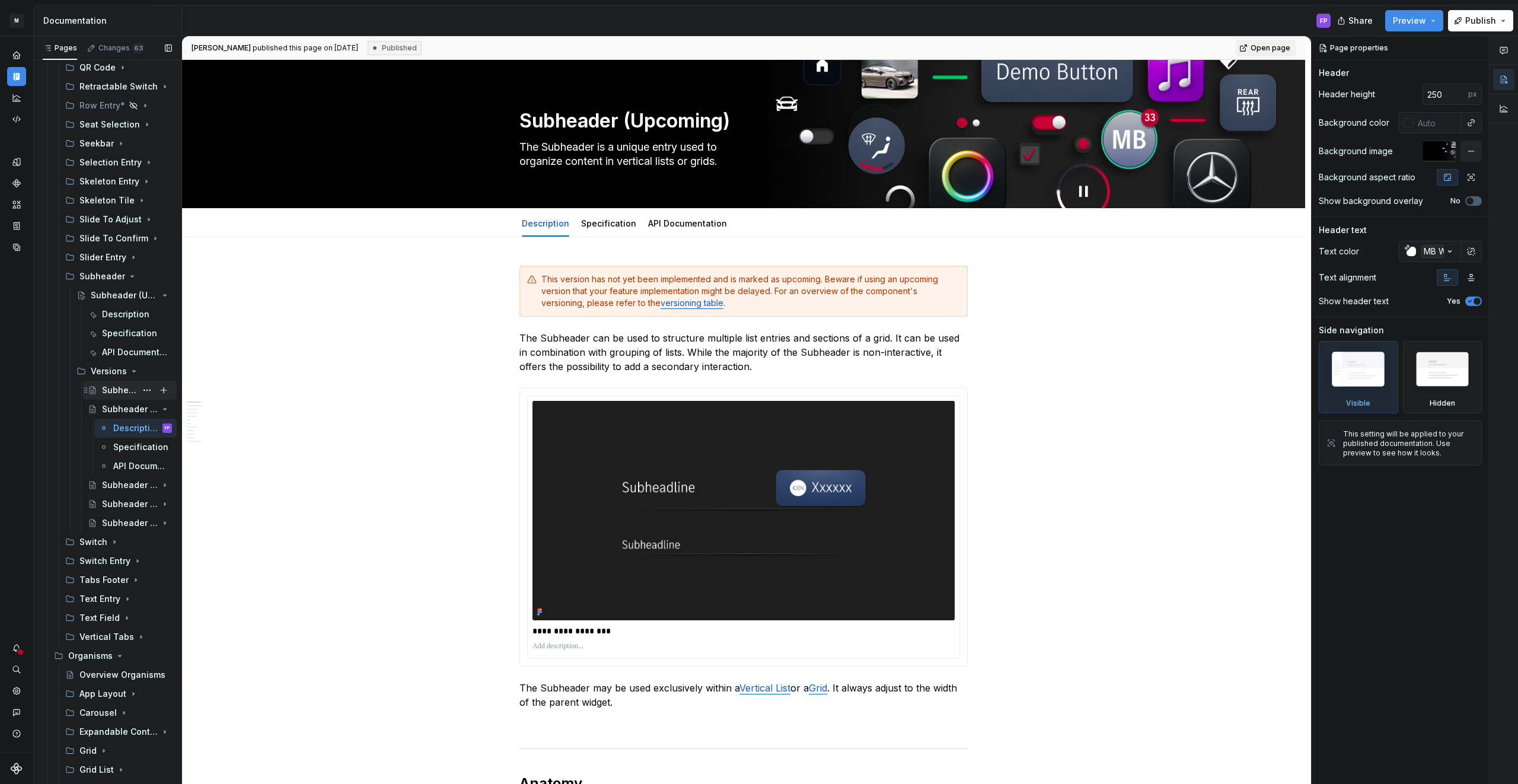
click at [108, 390] on div "Subheader - Versions" at bounding box center [119, 390] width 34 height 12
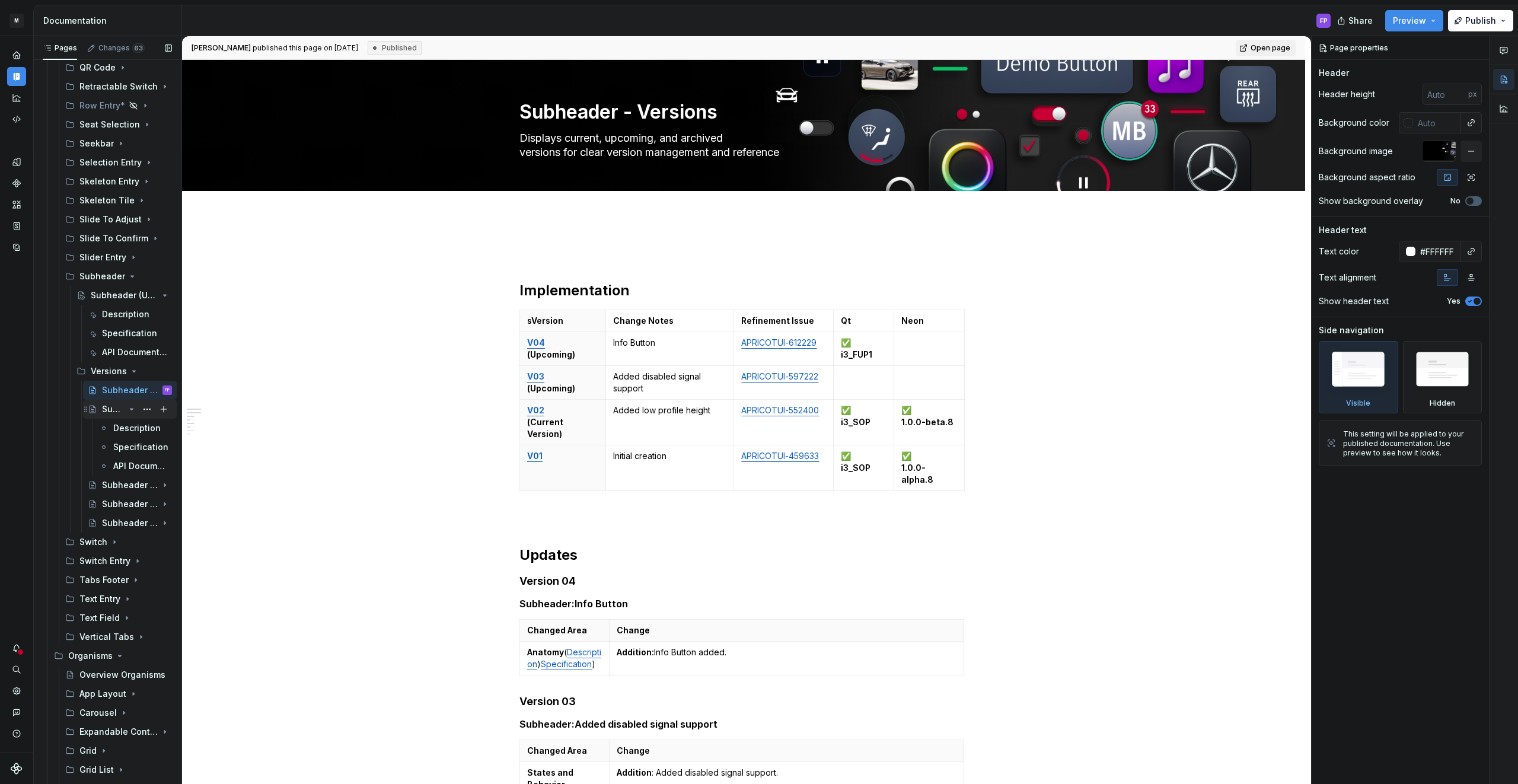
click at [108, 405] on div "Subheader (Upcoming)" at bounding box center [114, 409] width 23 height 12
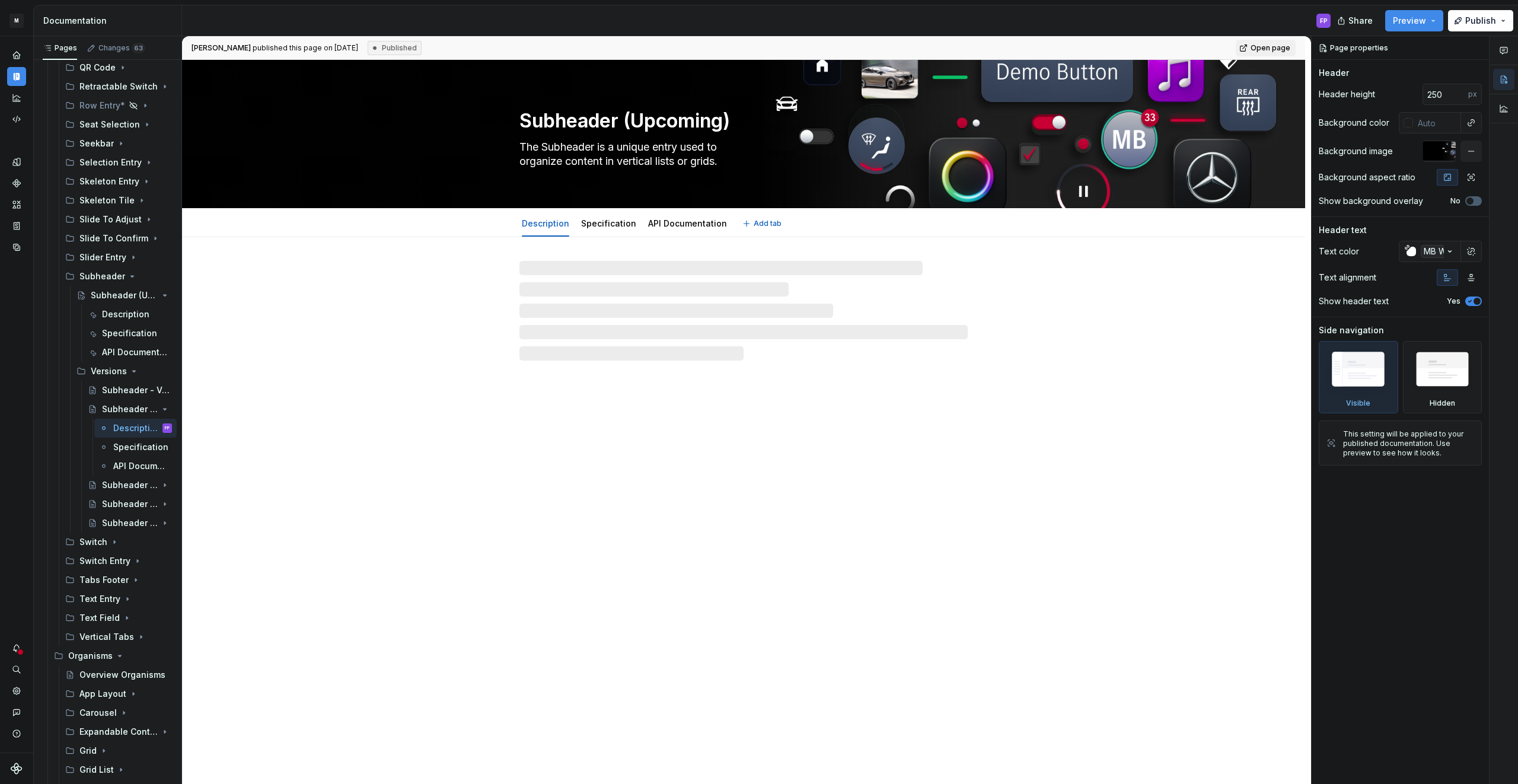
click at [616, 122] on textarea "Subheader (Upcoming)" at bounding box center [742, 121] width 449 height 28
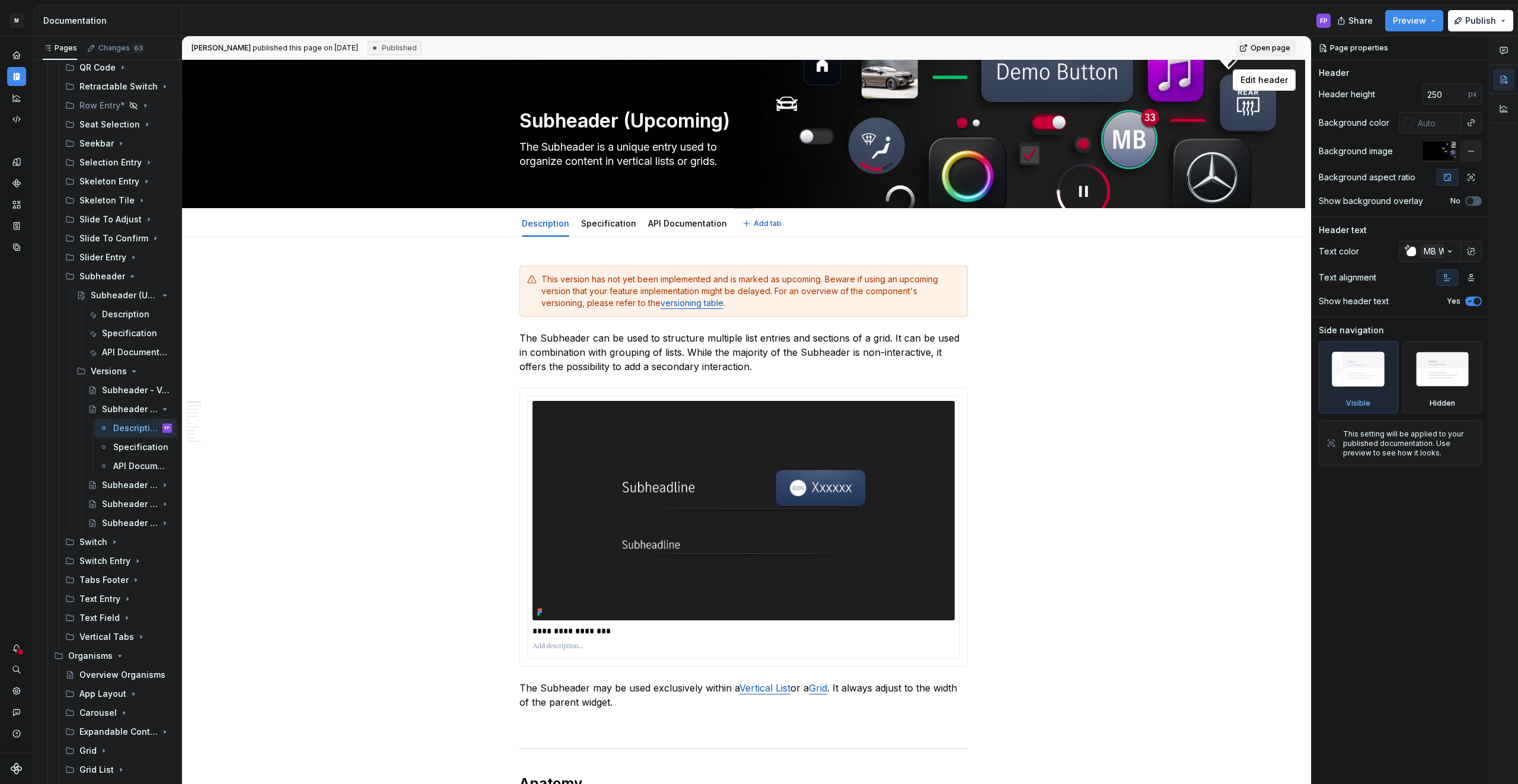
click at [621, 121] on textarea "Subheader (Upcoming)" at bounding box center [742, 121] width 449 height 28
type textarea "*"
type textarea "Subheader (Upcoming)"
type textarea "*"
type textarea "Subheader - (Upcoming)"
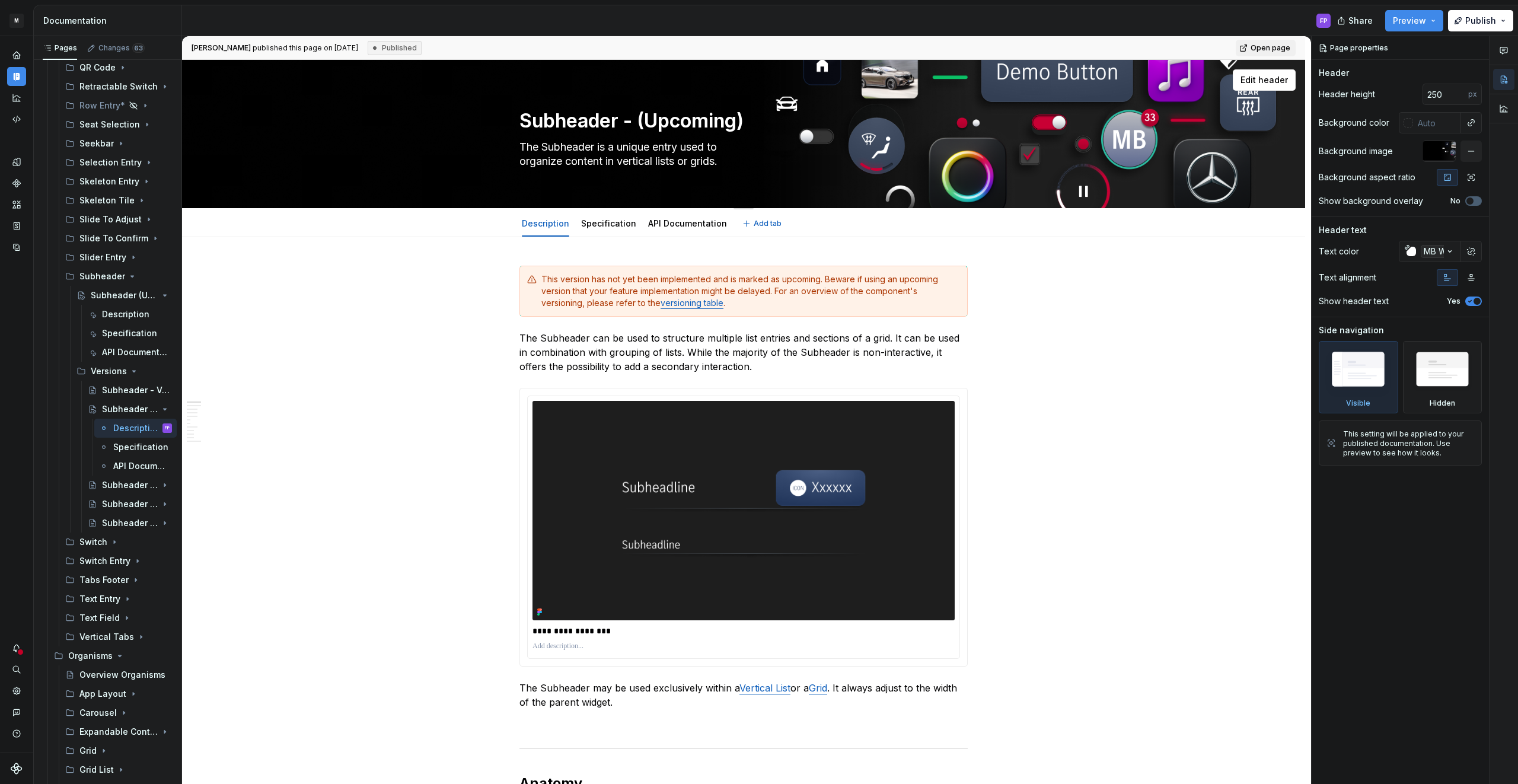
type textarea "*"
type textarea "Subheader - (Upcoming)"
type textarea "*"
type textarea "Subheader - V (Upcoming)"
type textarea "*"
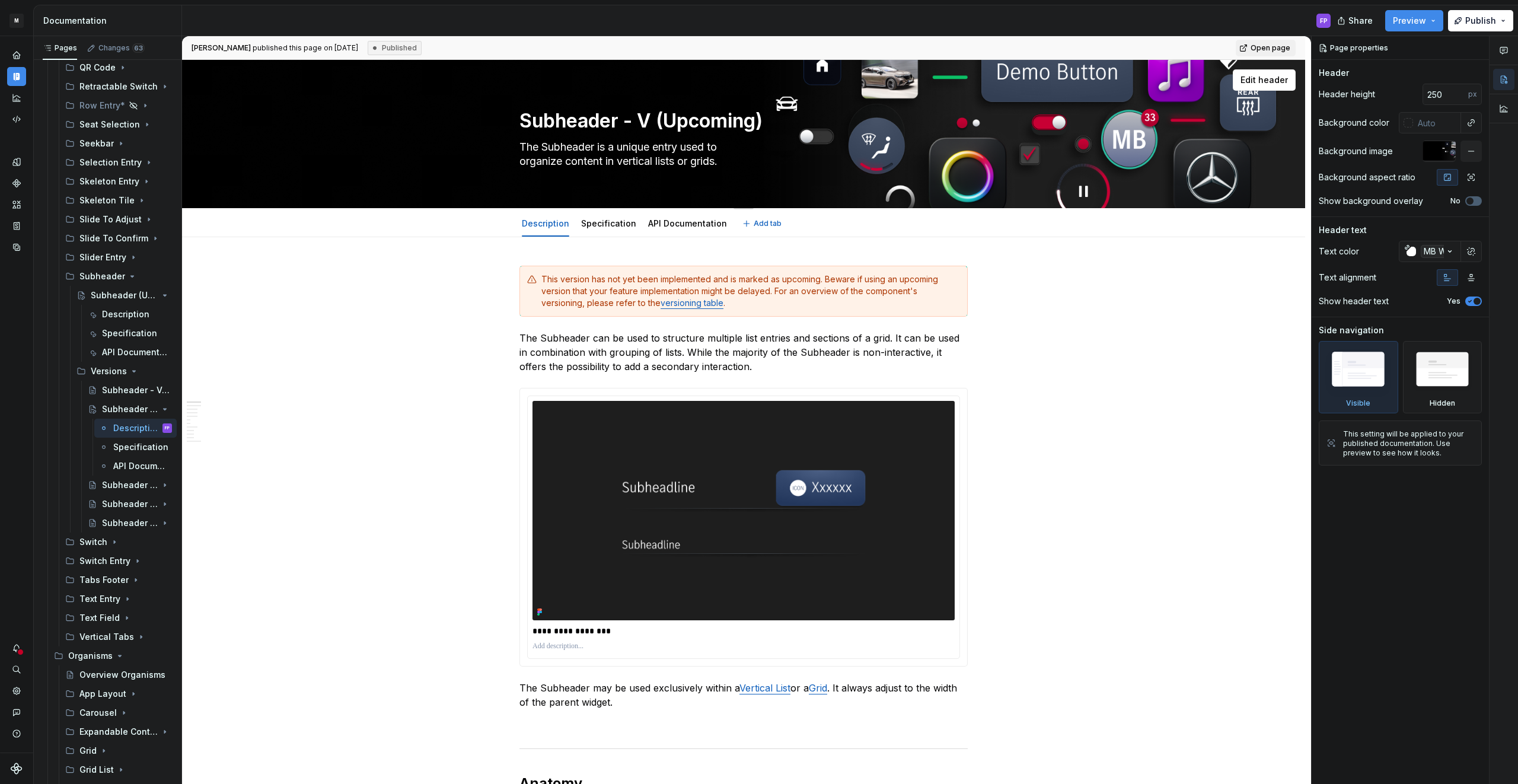
type textarea "Subheader - V0 (Upcoming)"
type textarea "*"
type textarea "Subheader - V04 (Upcoming)"
type textarea "*"
type textarea "Subheader - V04 (Upcoming)"
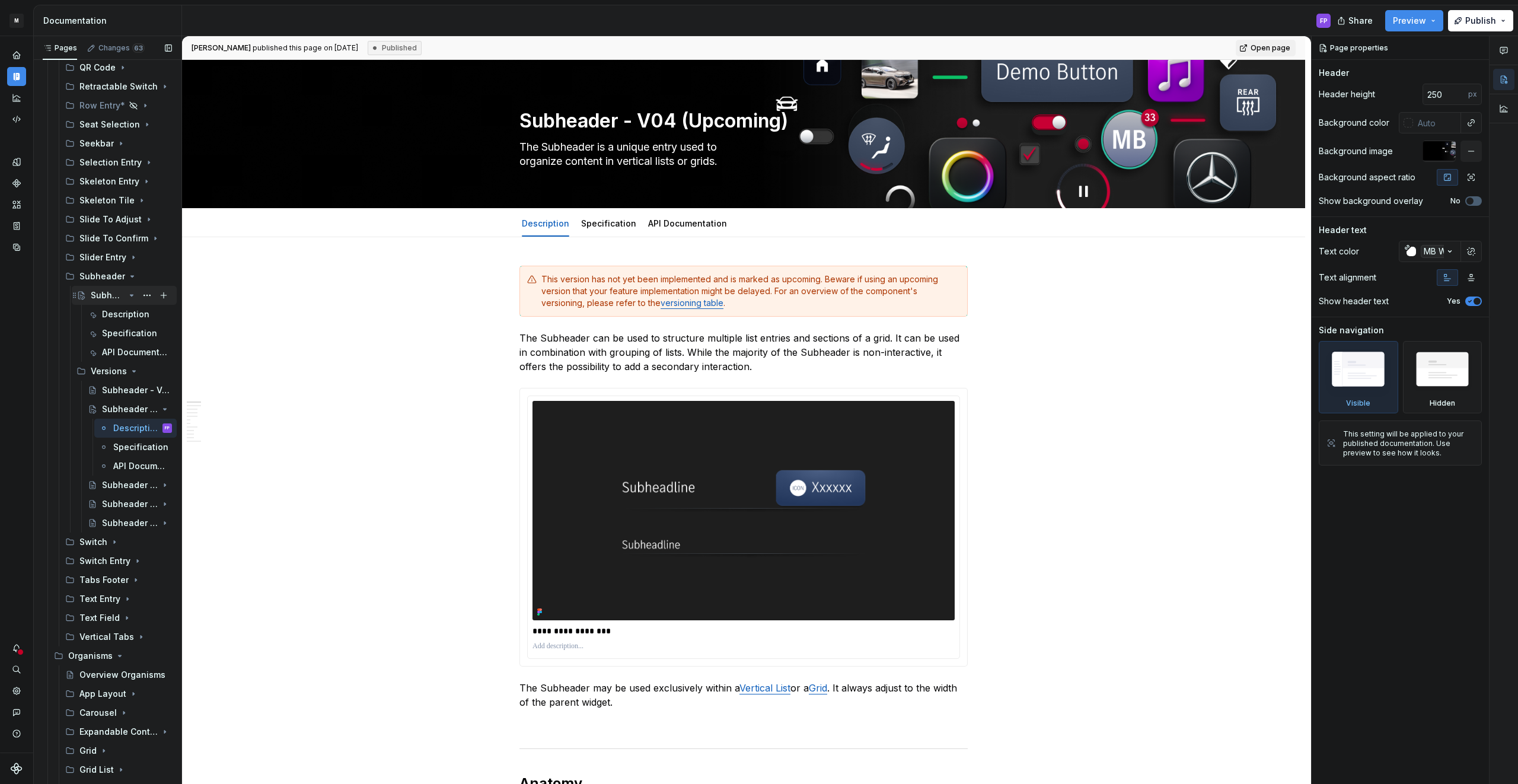
click at [99, 299] on div "Subheader (Upcoming)" at bounding box center [108, 295] width 34 height 12
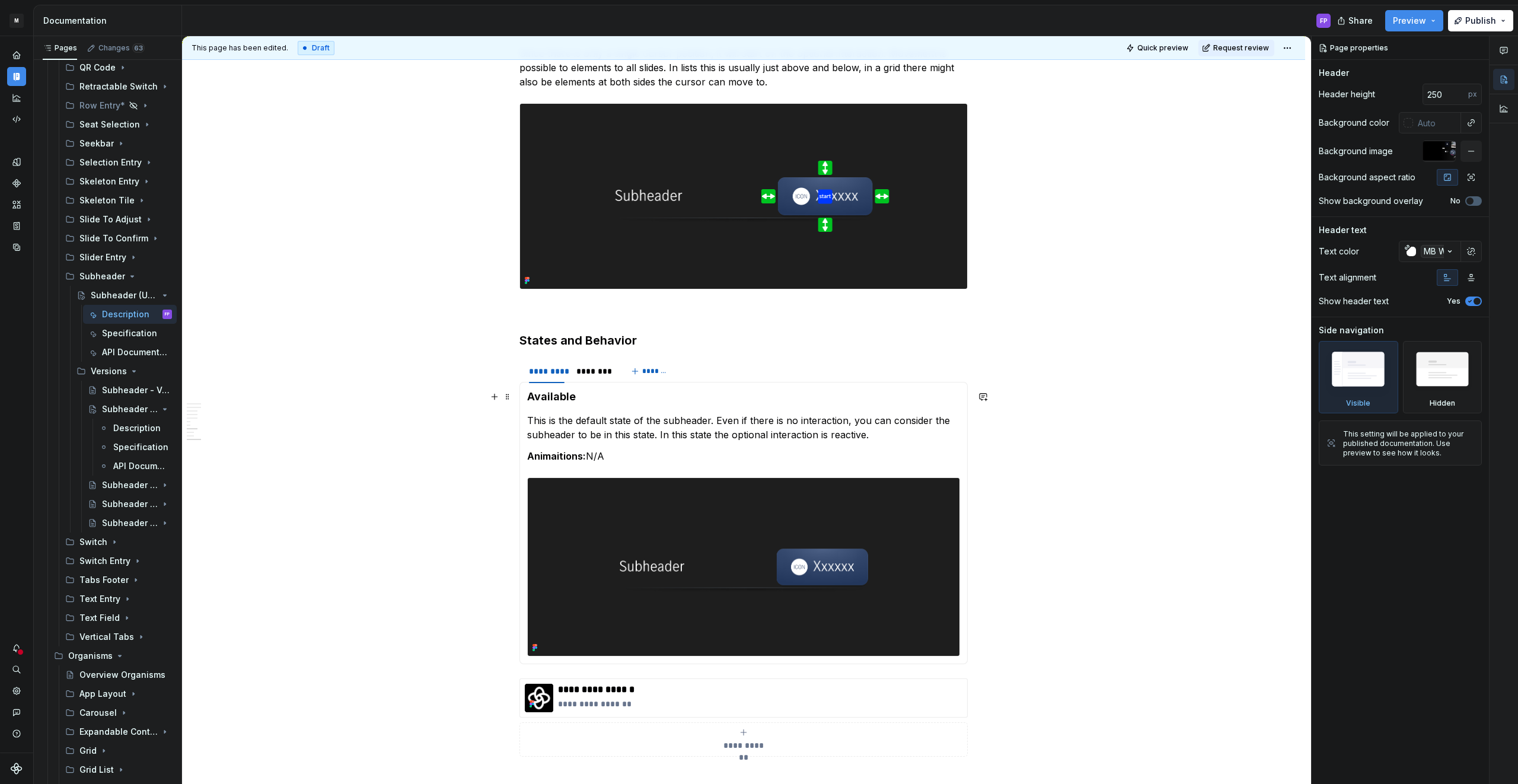
scroll to position [1948, 0]
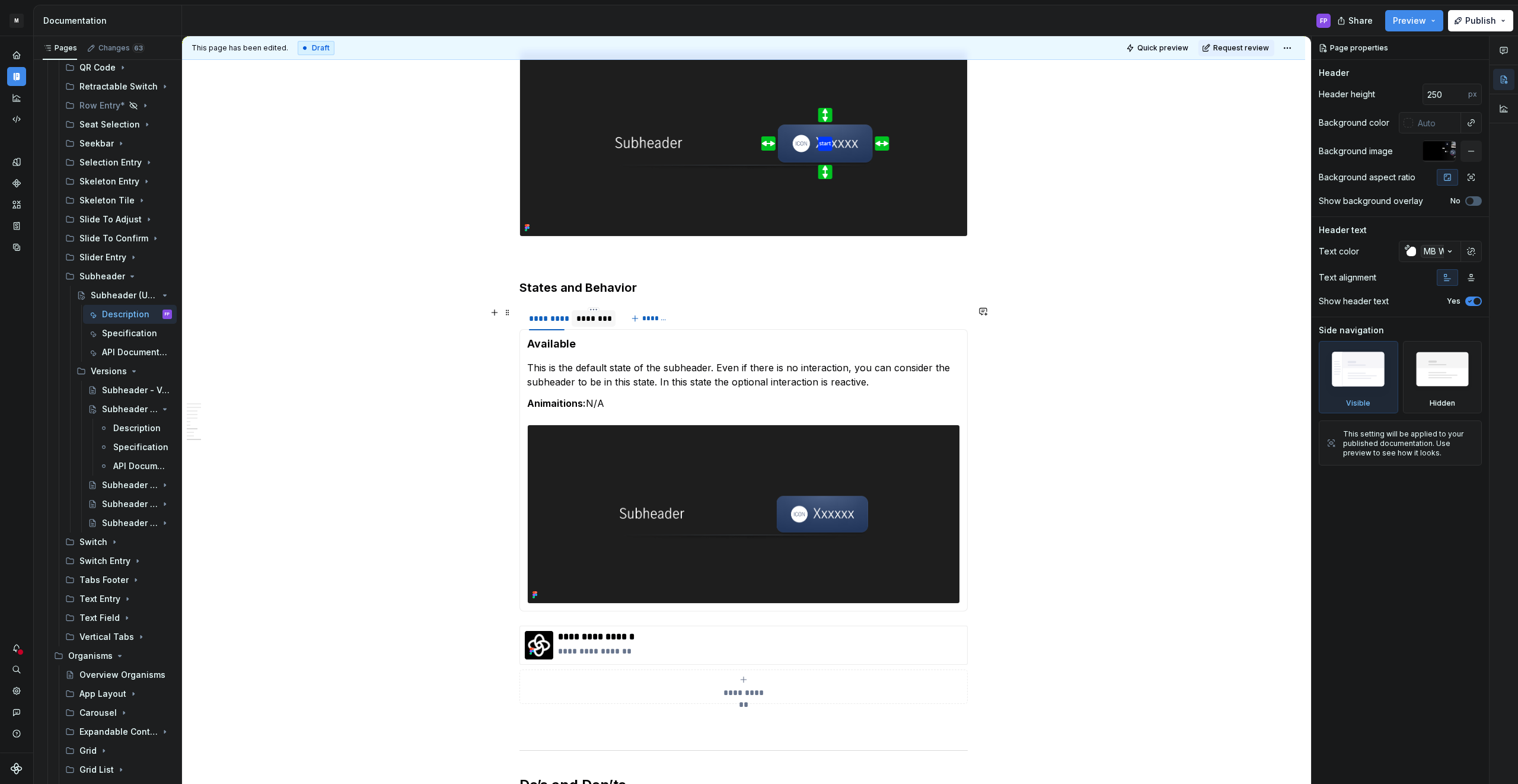
click at [593, 318] on div "********" at bounding box center [593, 318] width 34 height 12
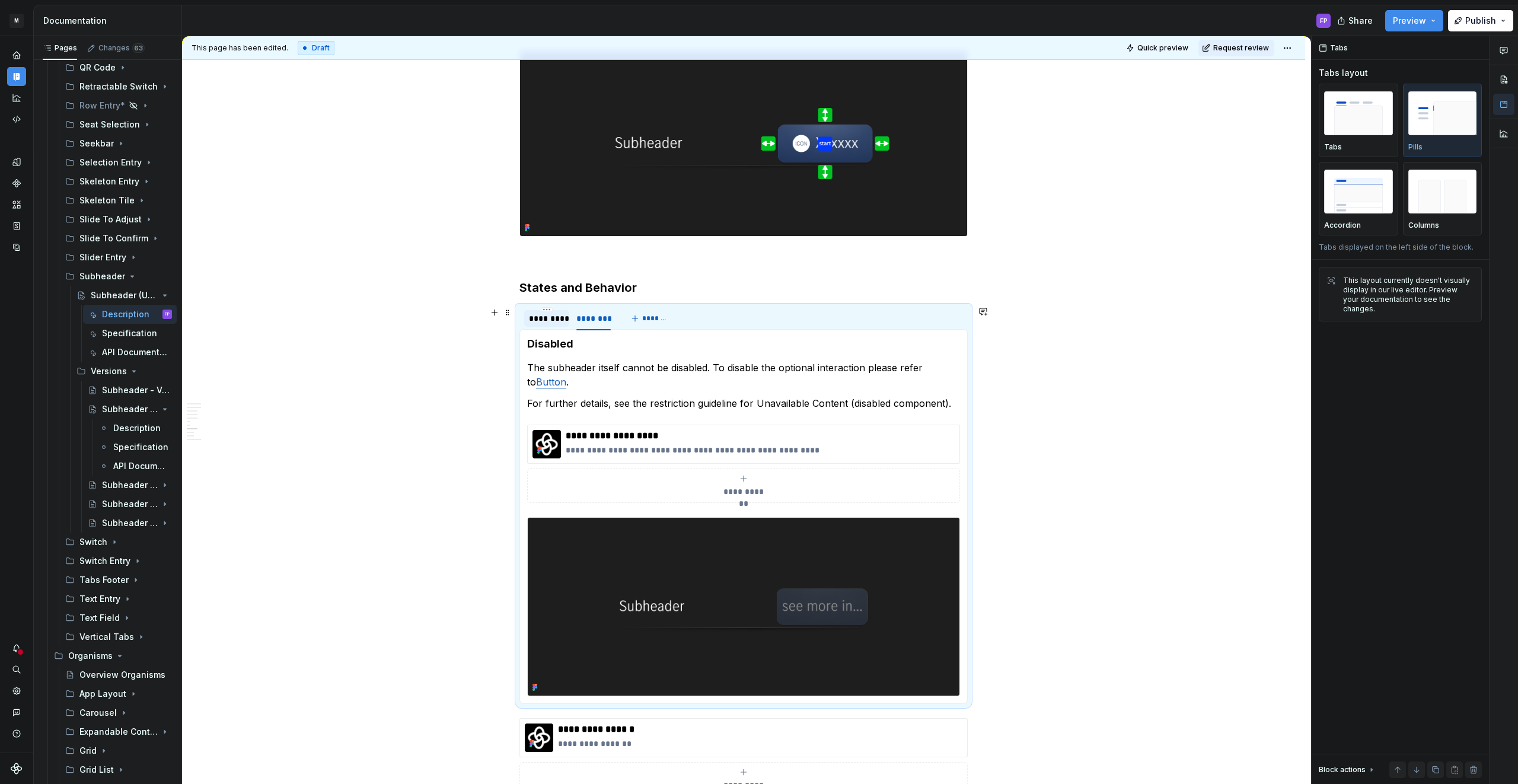
click at [544, 319] on div "*********" at bounding box center [546, 318] width 35 height 12
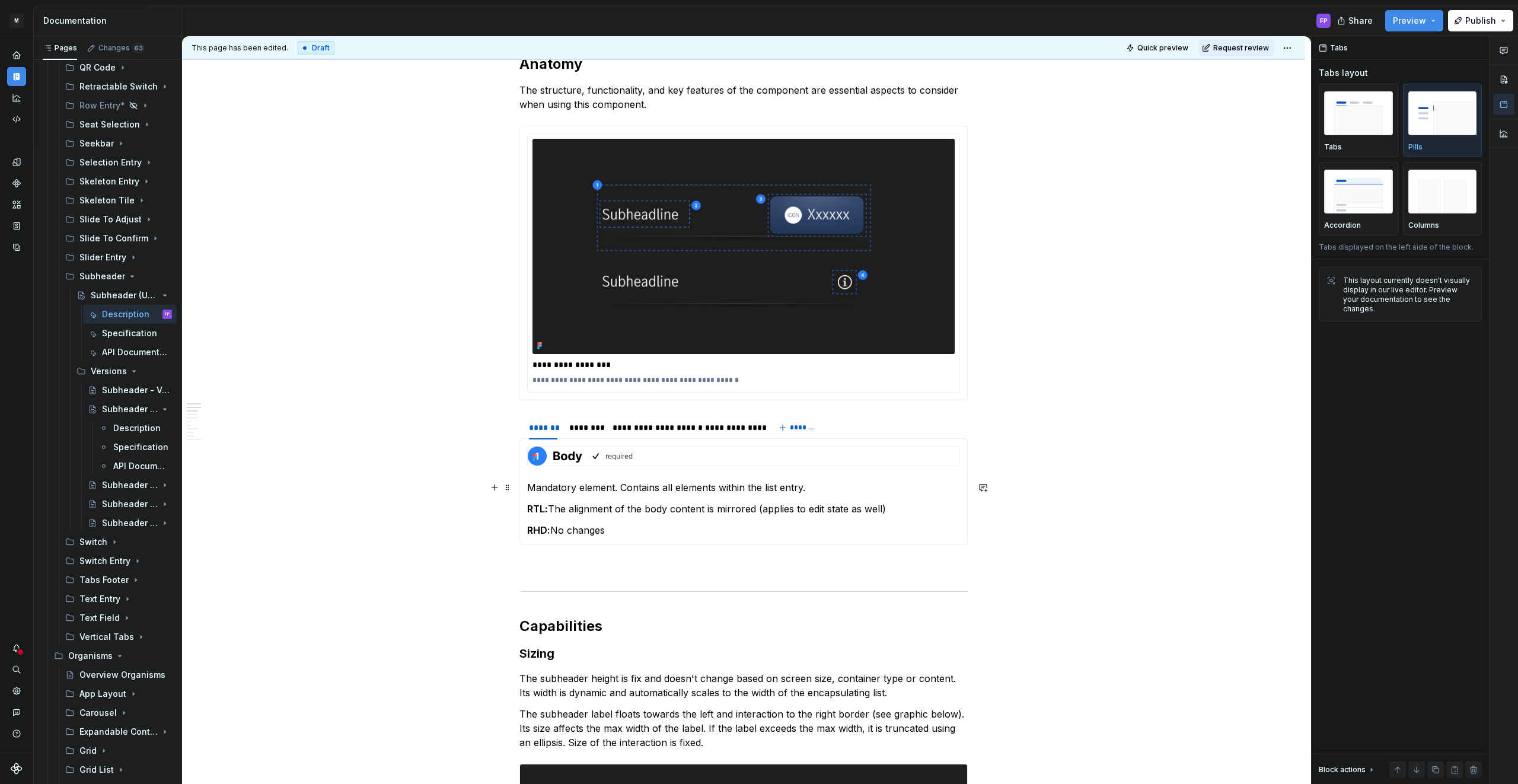
scroll to position [733, 0]
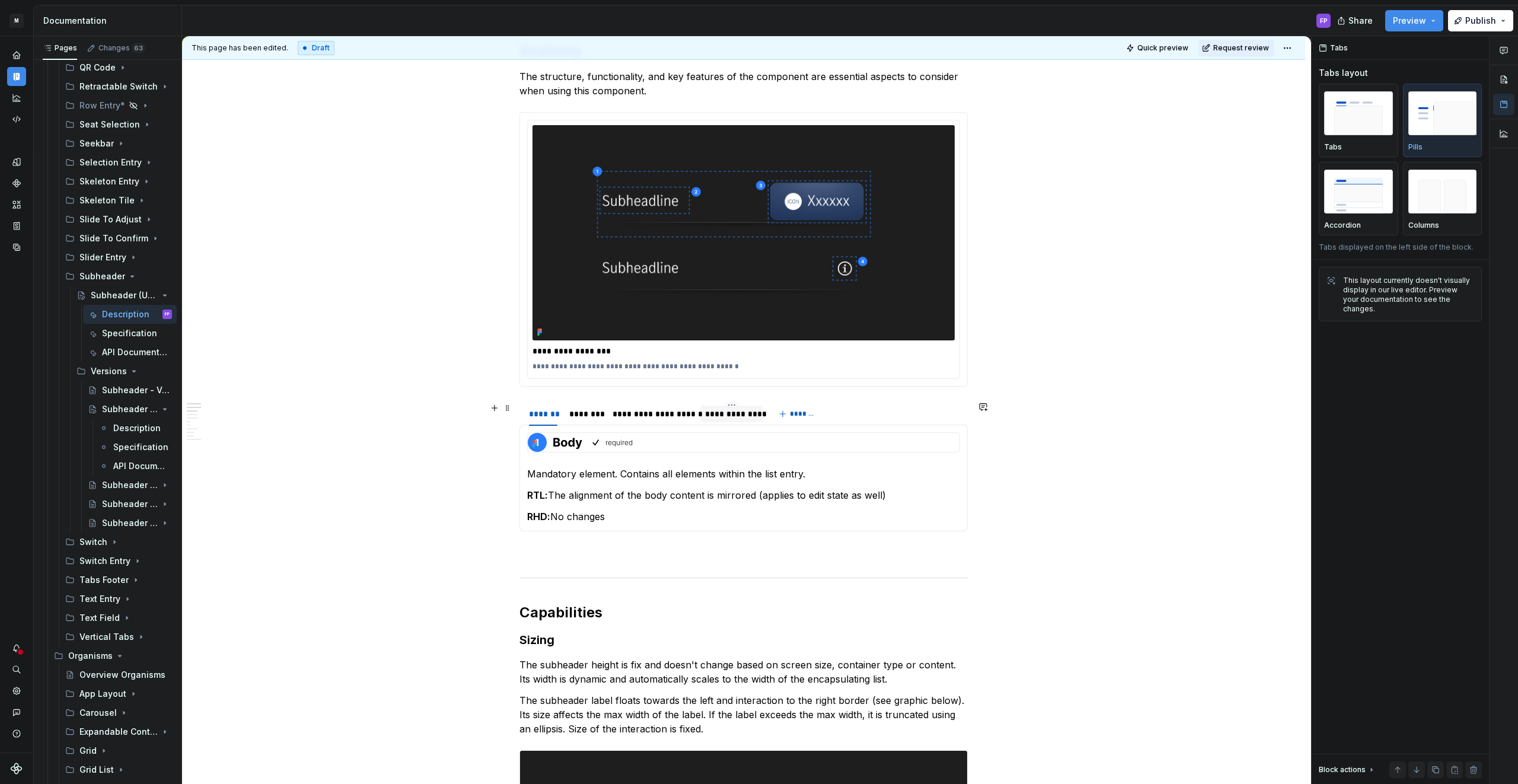
click at [749, 416] on div "**********" at bounding box center [731, 414] width 53 height 12
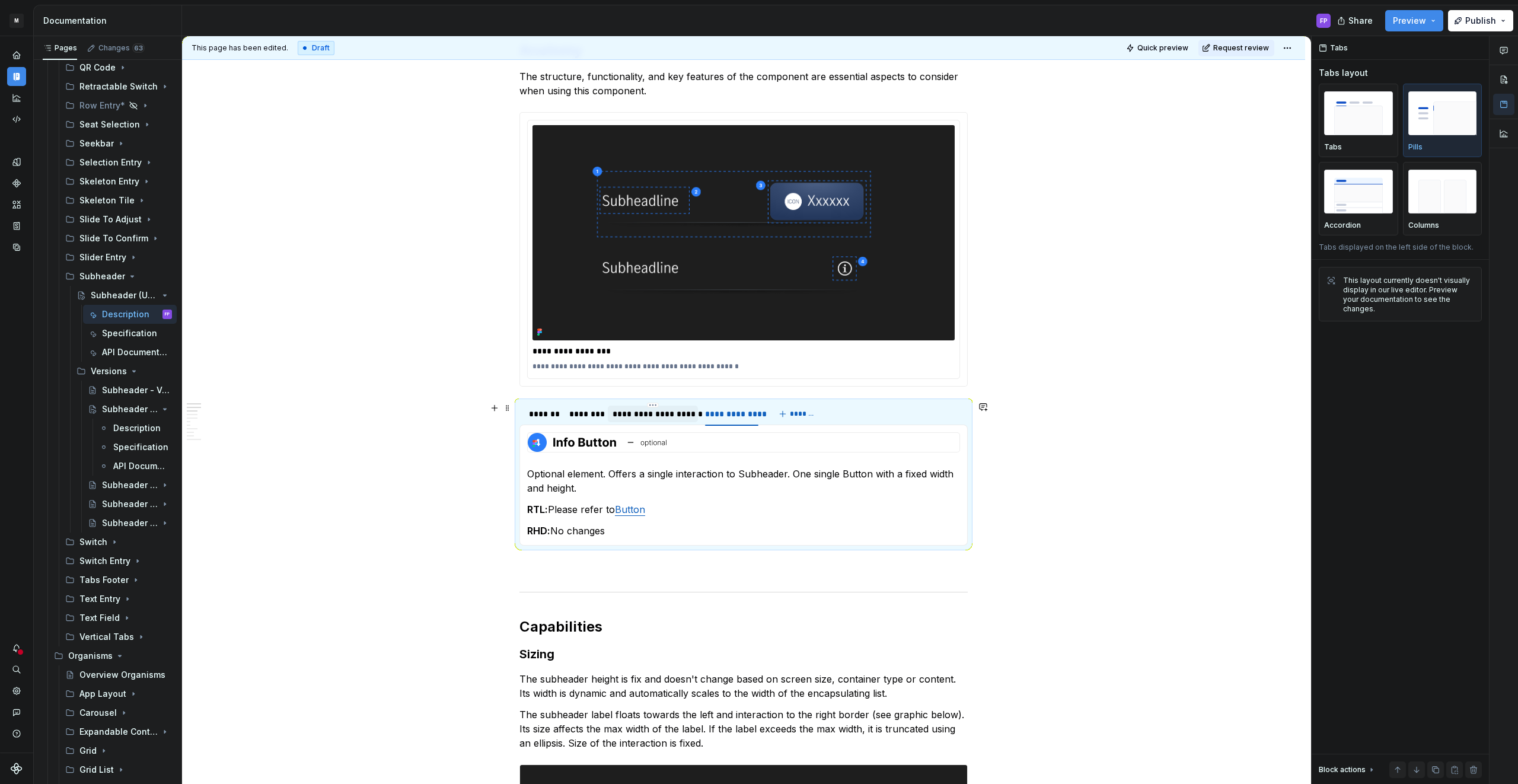
click at [658, 414] on div "**********" at bounding box center [653, 414] width 81 height 12
click at [588, 412] on div "********" at bounding box center [585, 414] width 31 height 12
click at [552, 417] on div "*******" at bounding box center [543, 414] width 28 height 12
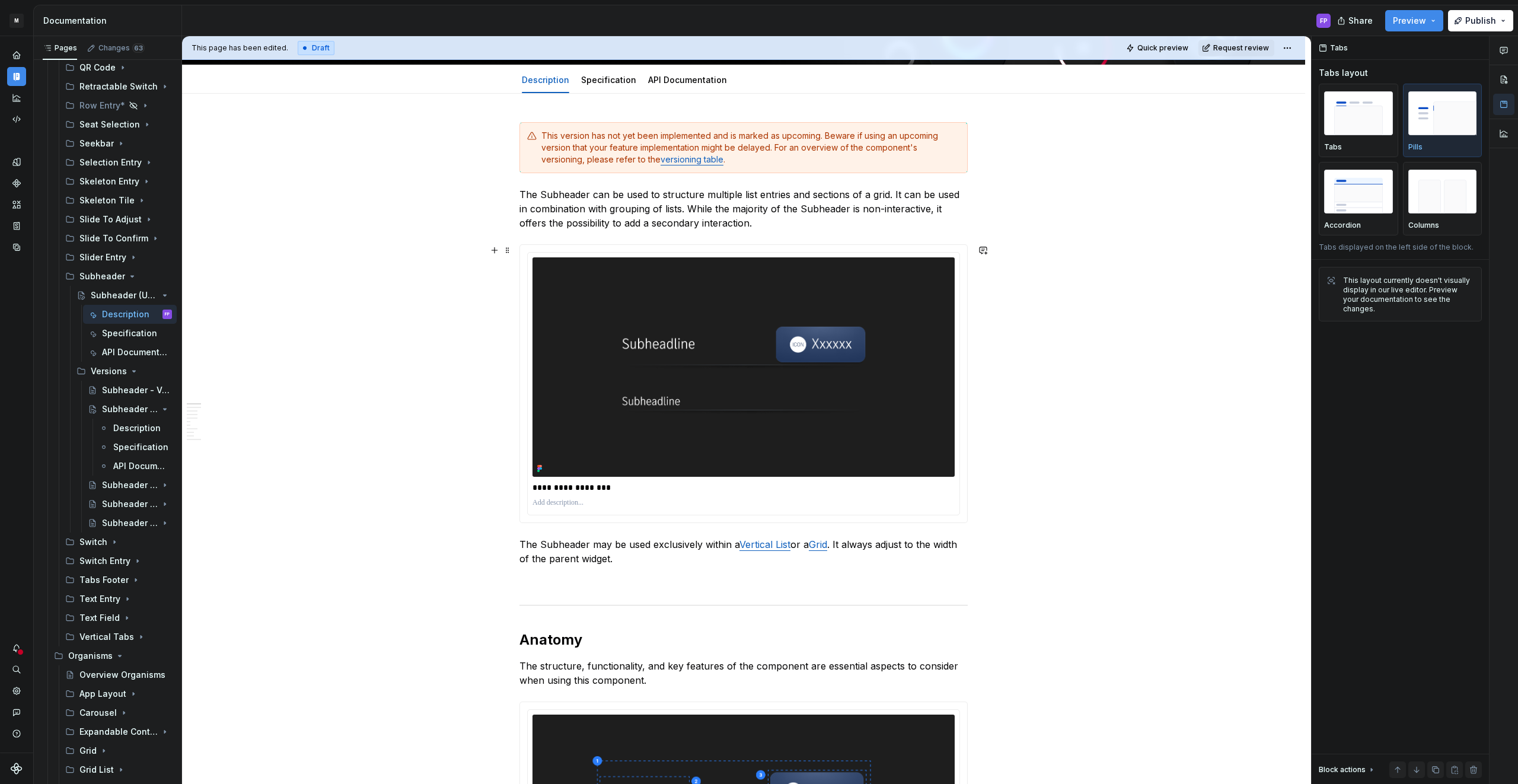
scroll to position [0, 0]
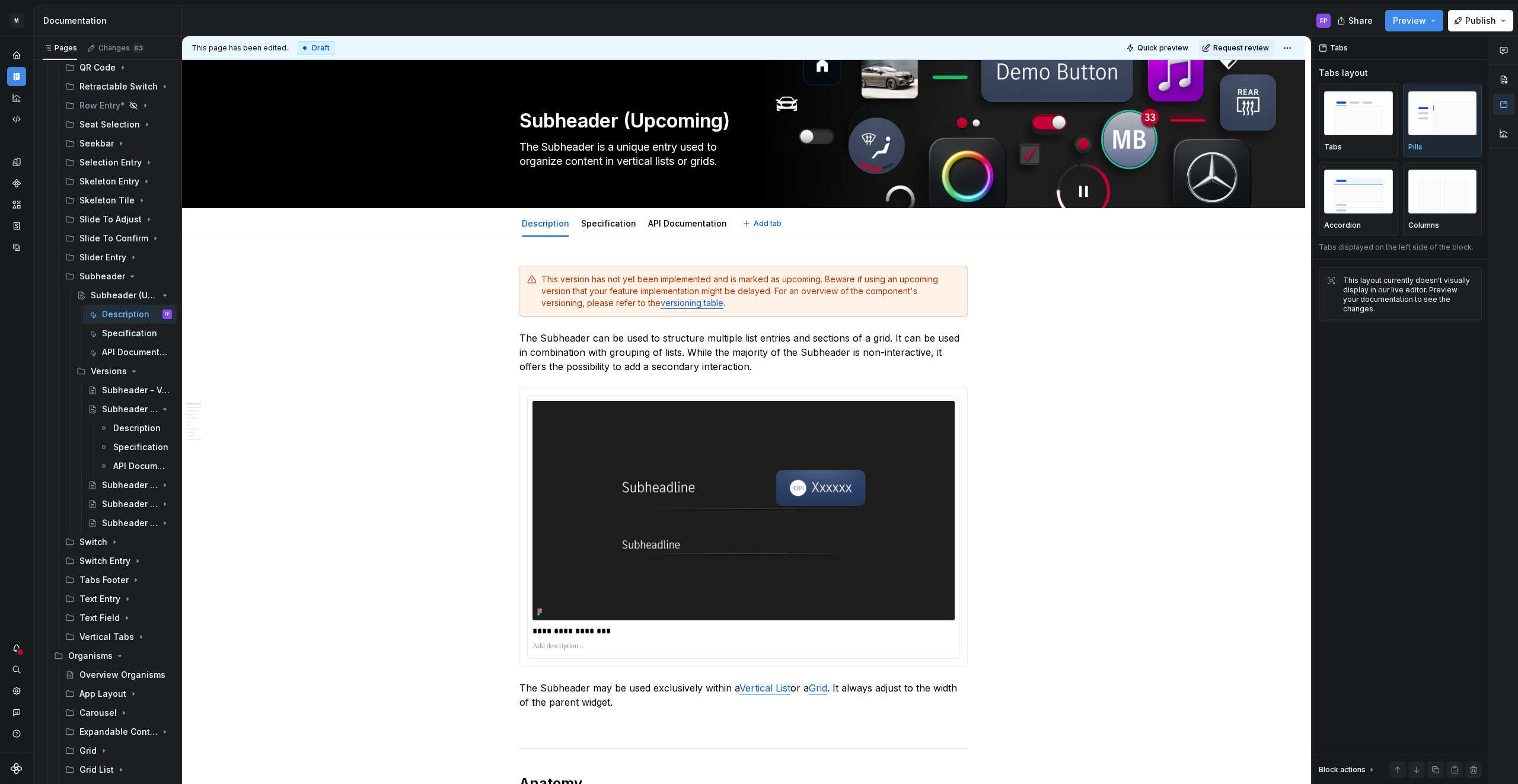
type textarea "*"
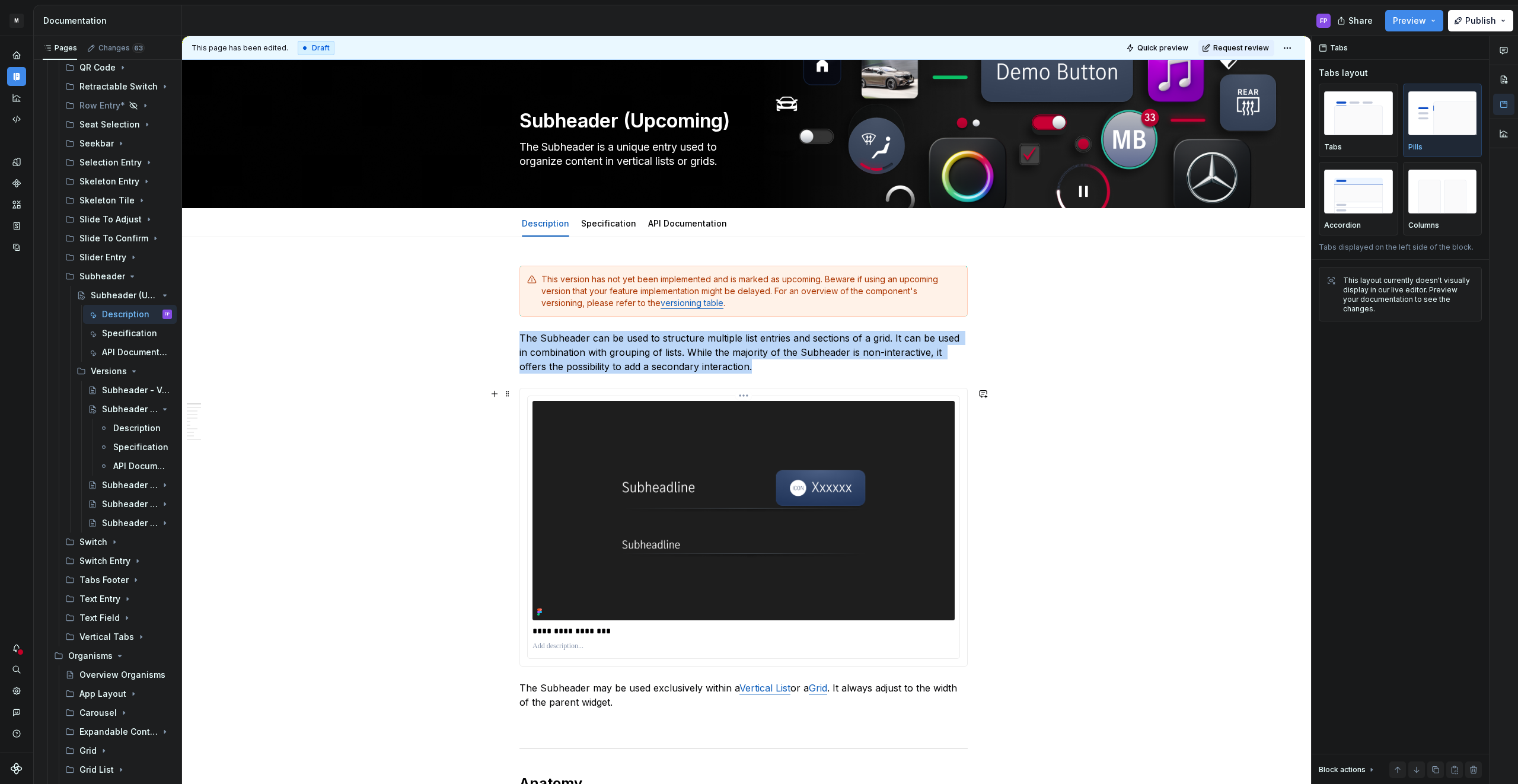
click at [672, 396] on div "**********" at bounding box center [744, 526] width 431 height 262
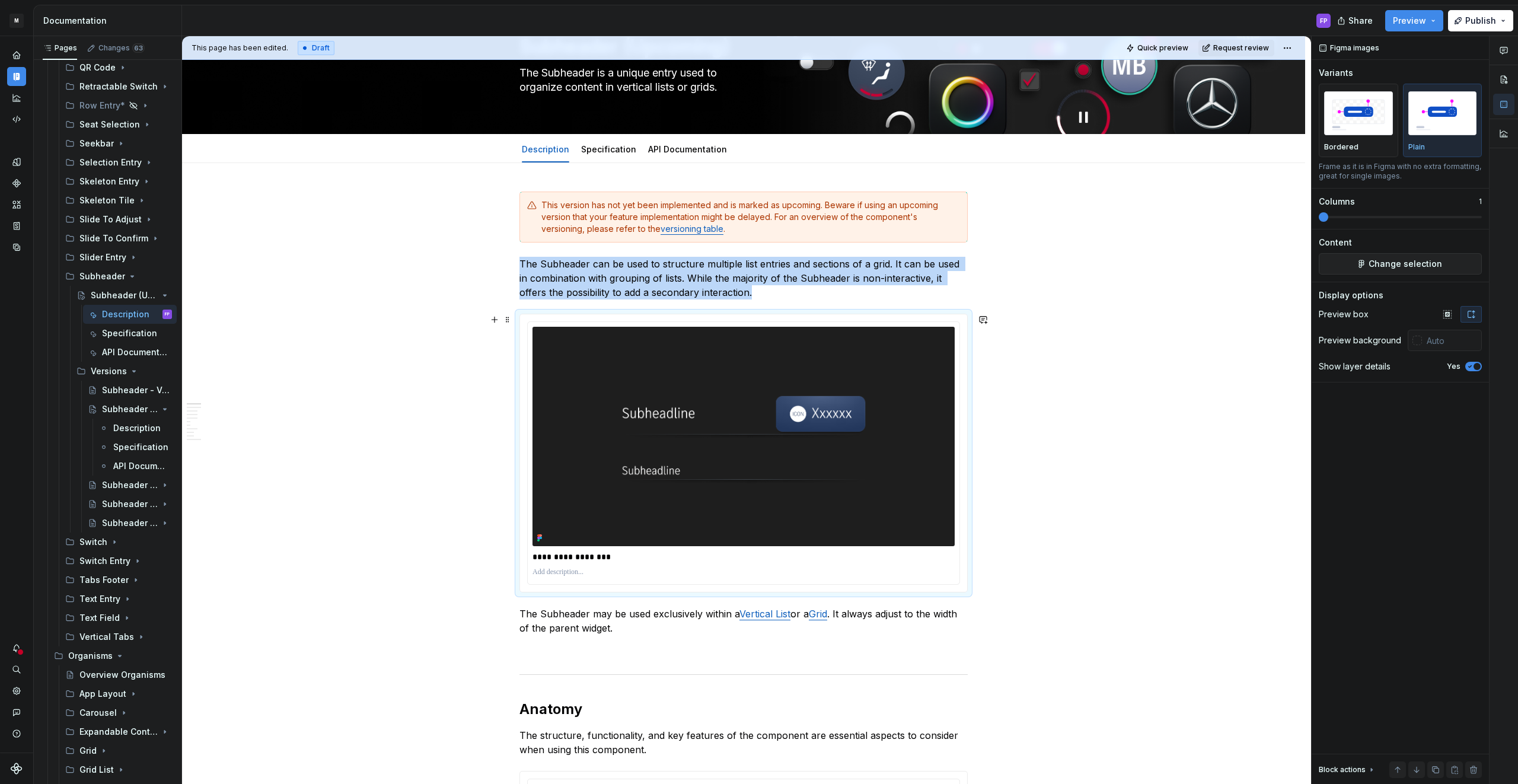
scroll to position [81, 0]
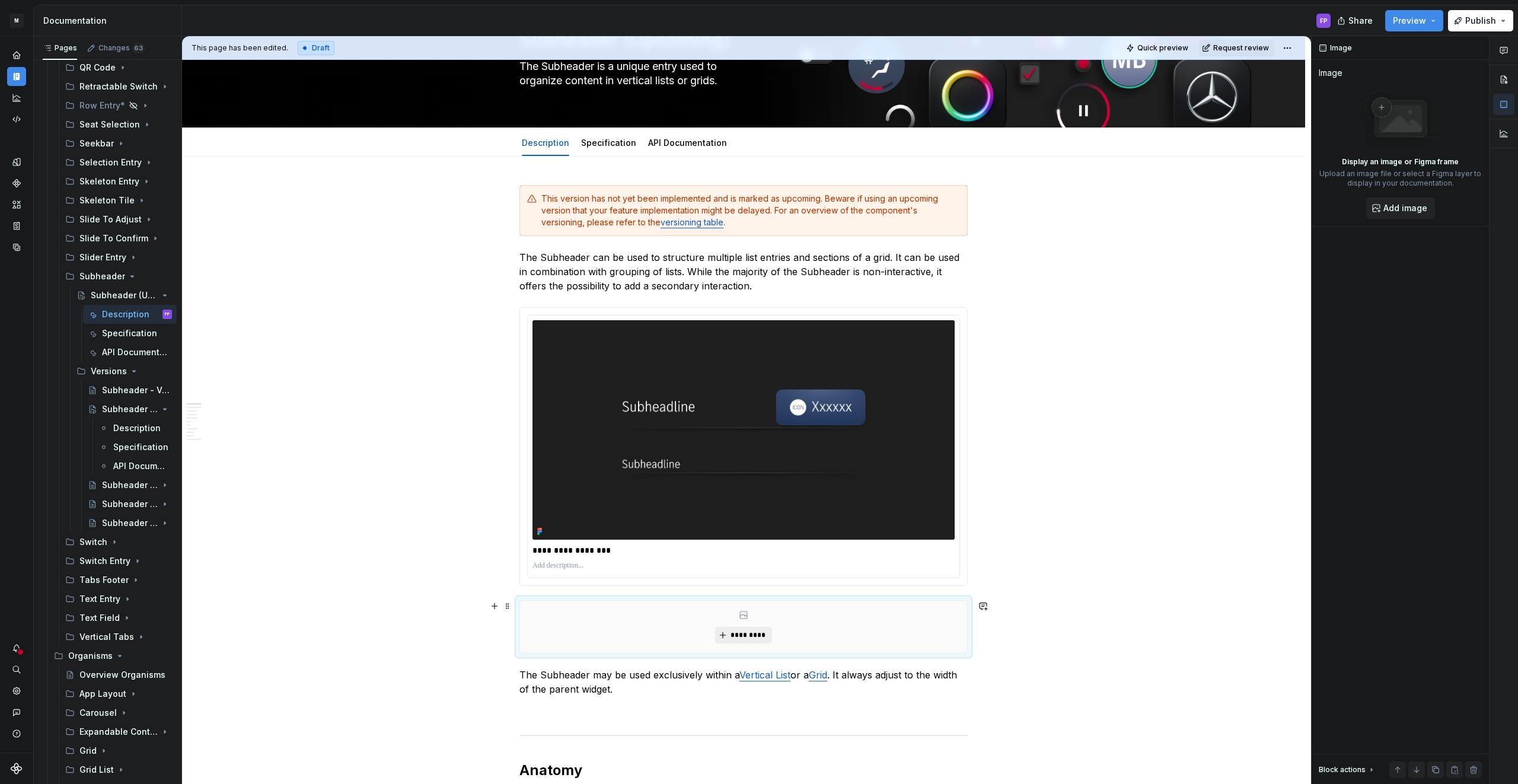
click at [726, 635] on button "*********" at bounding box center [743, 634] width 56 height 16
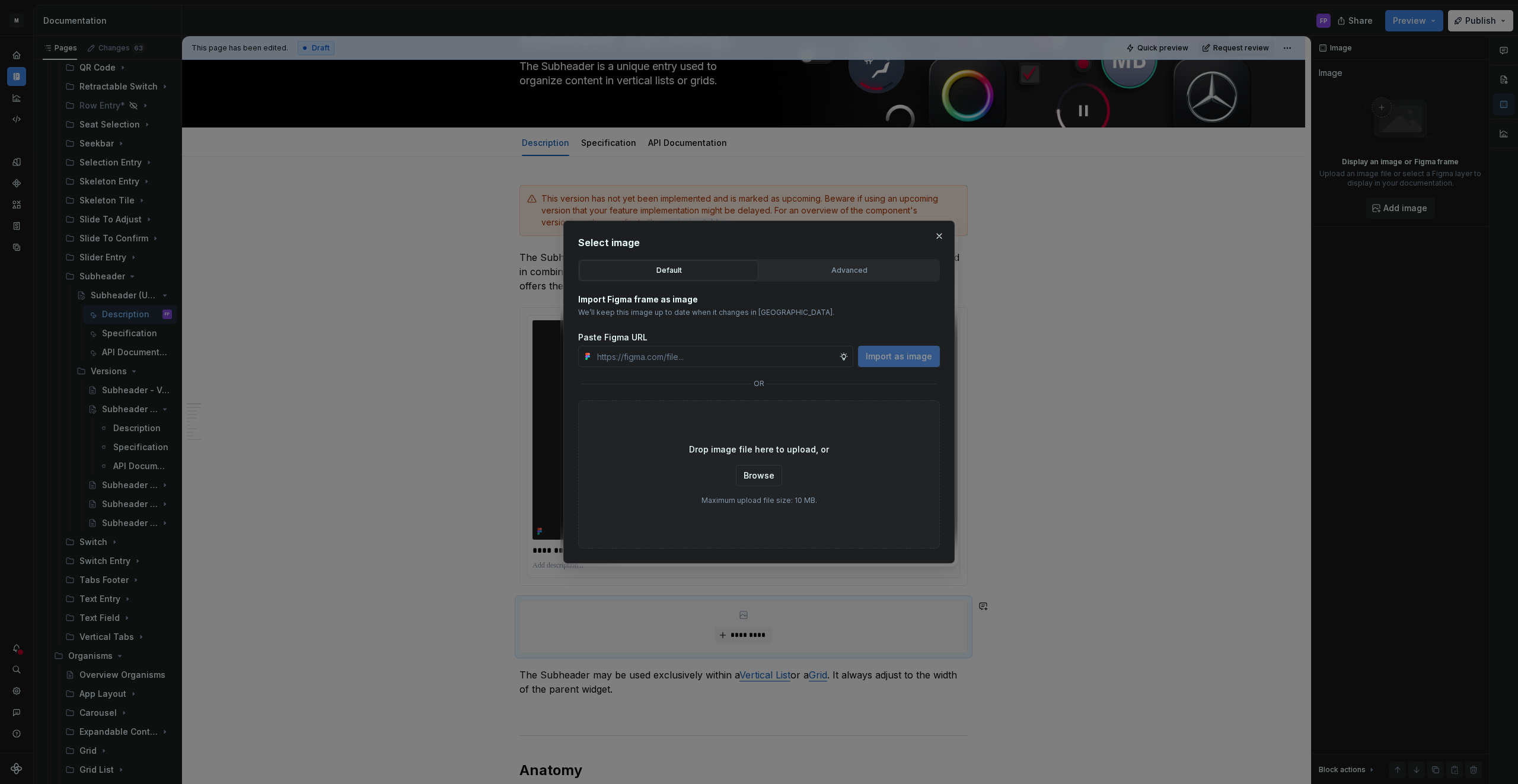
type textarea "*"
click at [844, 275] on div "Advanced" at bounding box center [849, 270] width 171 height 12
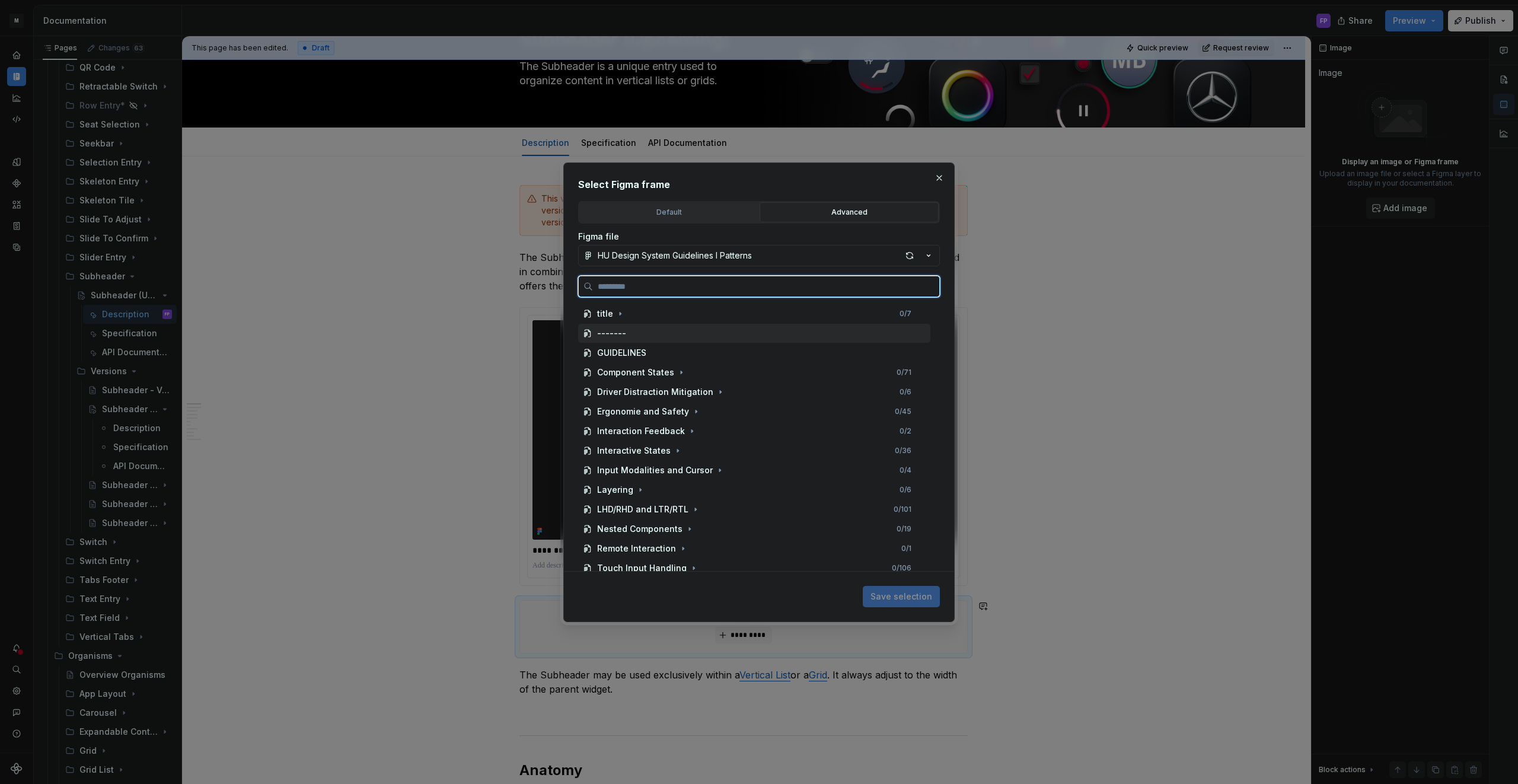
paste input "**********"
type input "**********"
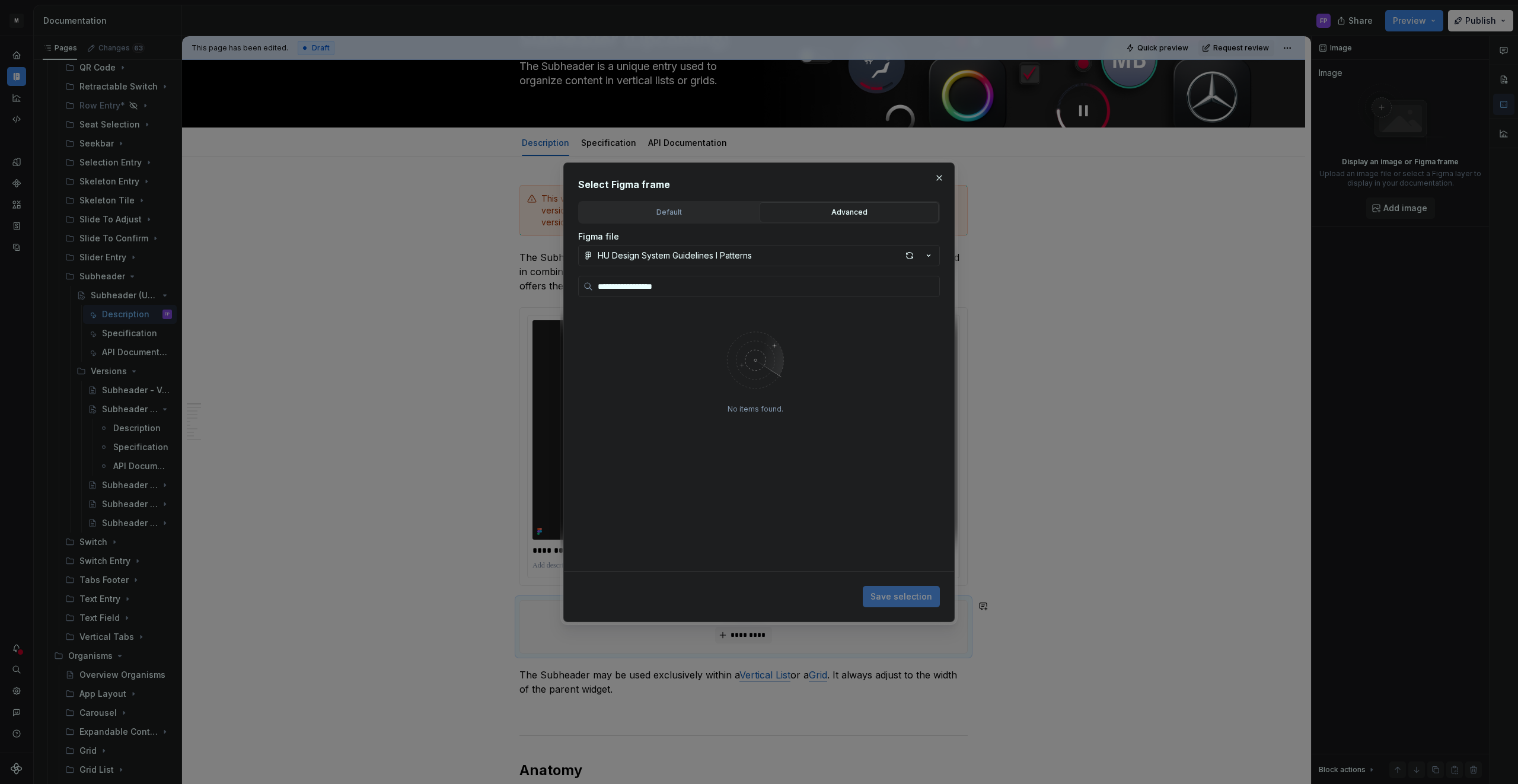
drag, startPoint x: 819, startPoint y: 254, endPoint x: 796, endPoint y: 255, distance: 23.0
click at [818, 254] on button "HU Design System Guidelines l Patterns" at bounding box center [759, 255] width 362 height 21
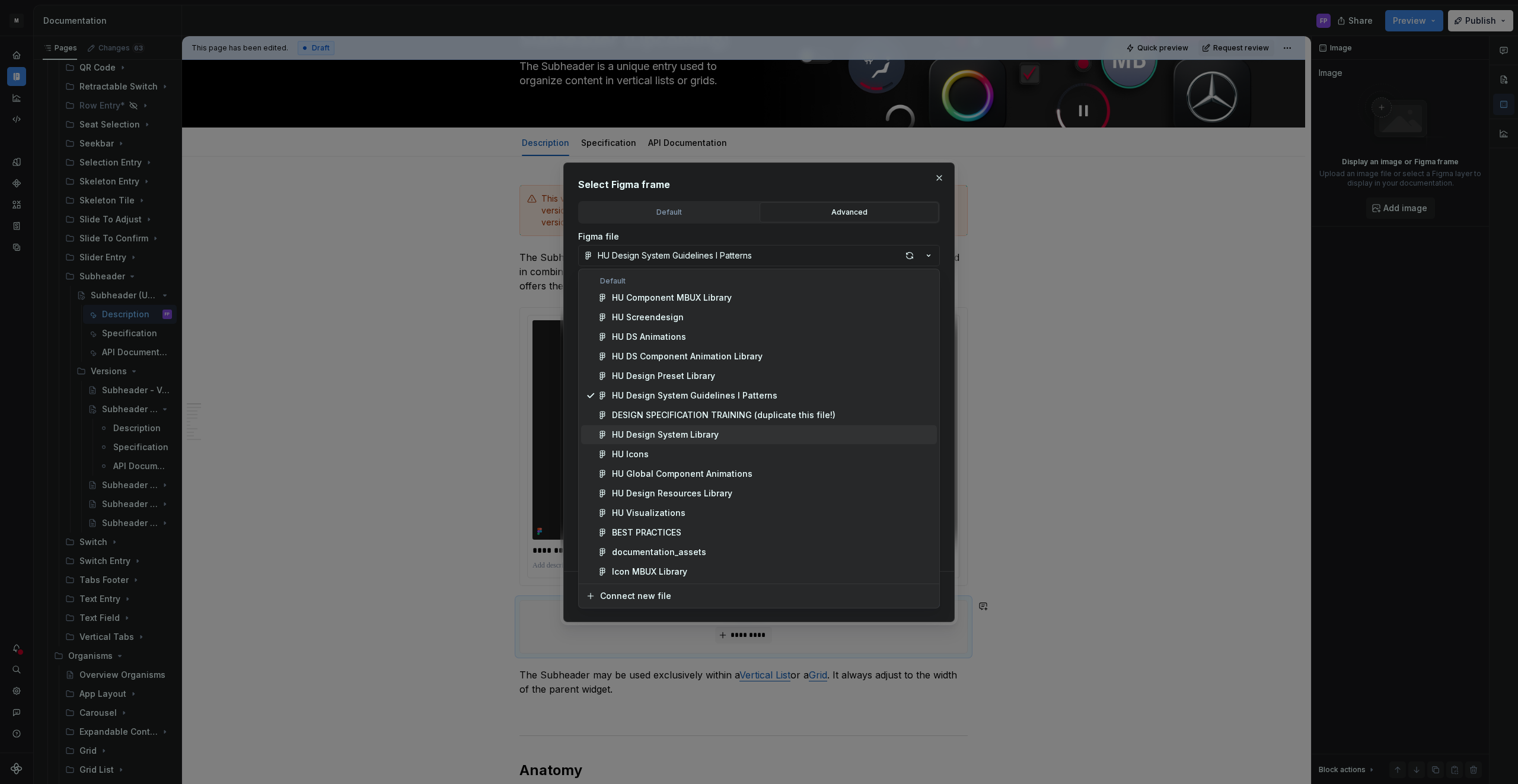
click at [661, 427] on span "HU Design System Library" at bounding box center [759, 434] width 356 height 19
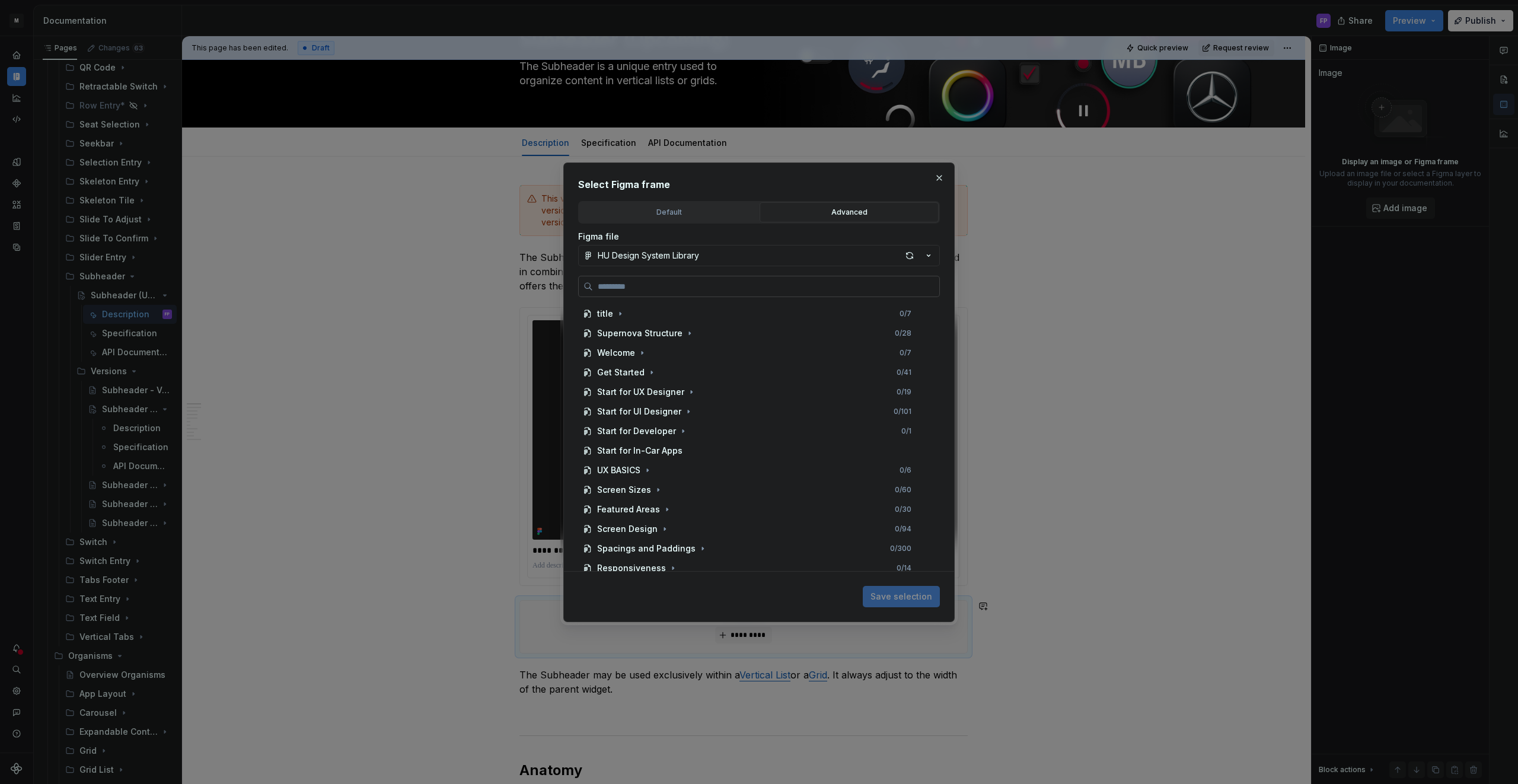
click at [695, 285] on input "search" at bounding box center [766, 286] width 346 height 12
type input "**********"
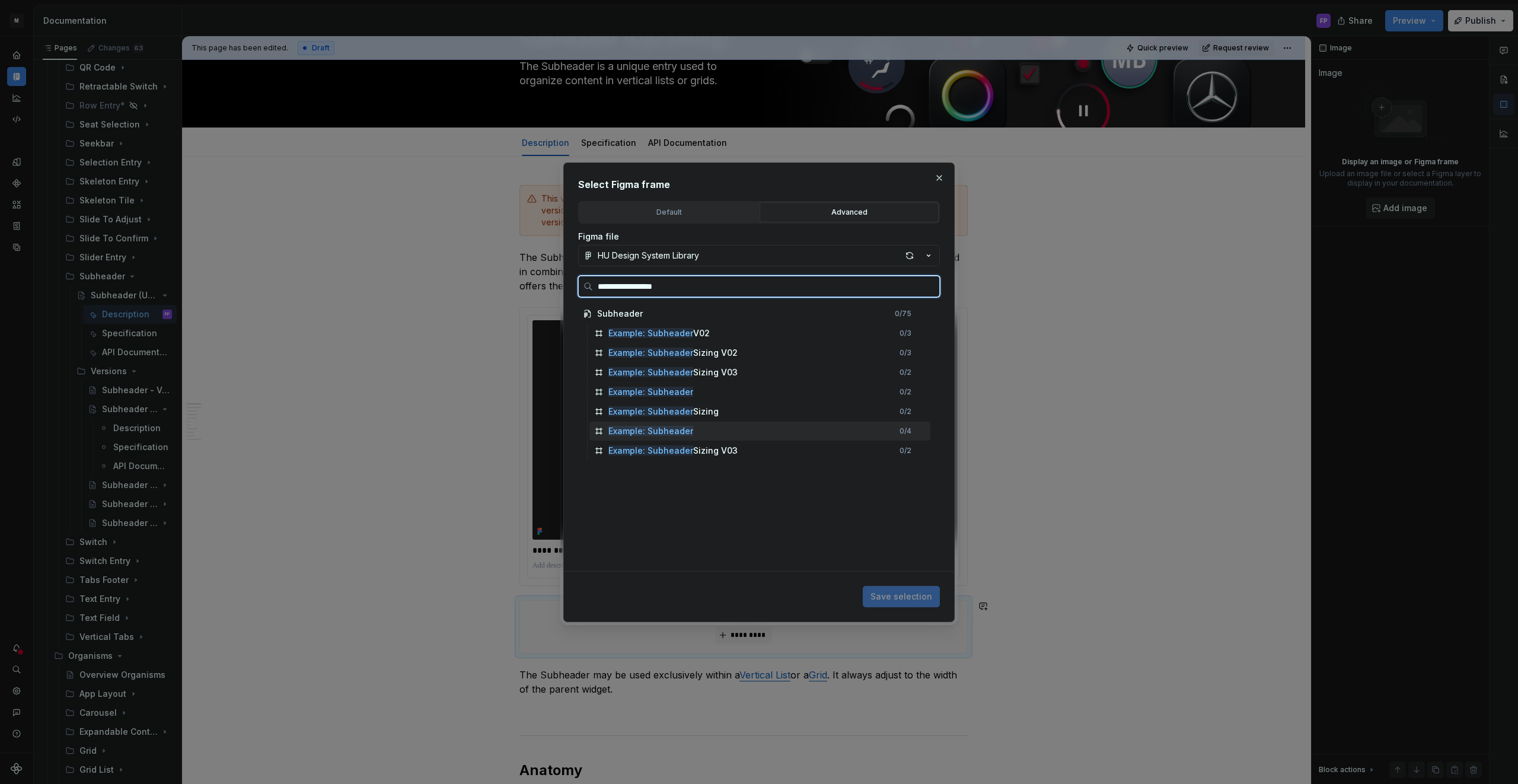
click at [695, 431] on div "Example: Subheader 0 / 4" at bounding box center [759, 431] width 341 height 19
click at [695, 431] on div "Example: Subheader 1 / 4" at bounding box center [759, 431] width 341 height 19
click at [687, 392] on mark "Example: Subheader" at bounding box center [650, 392] width 84 height 10
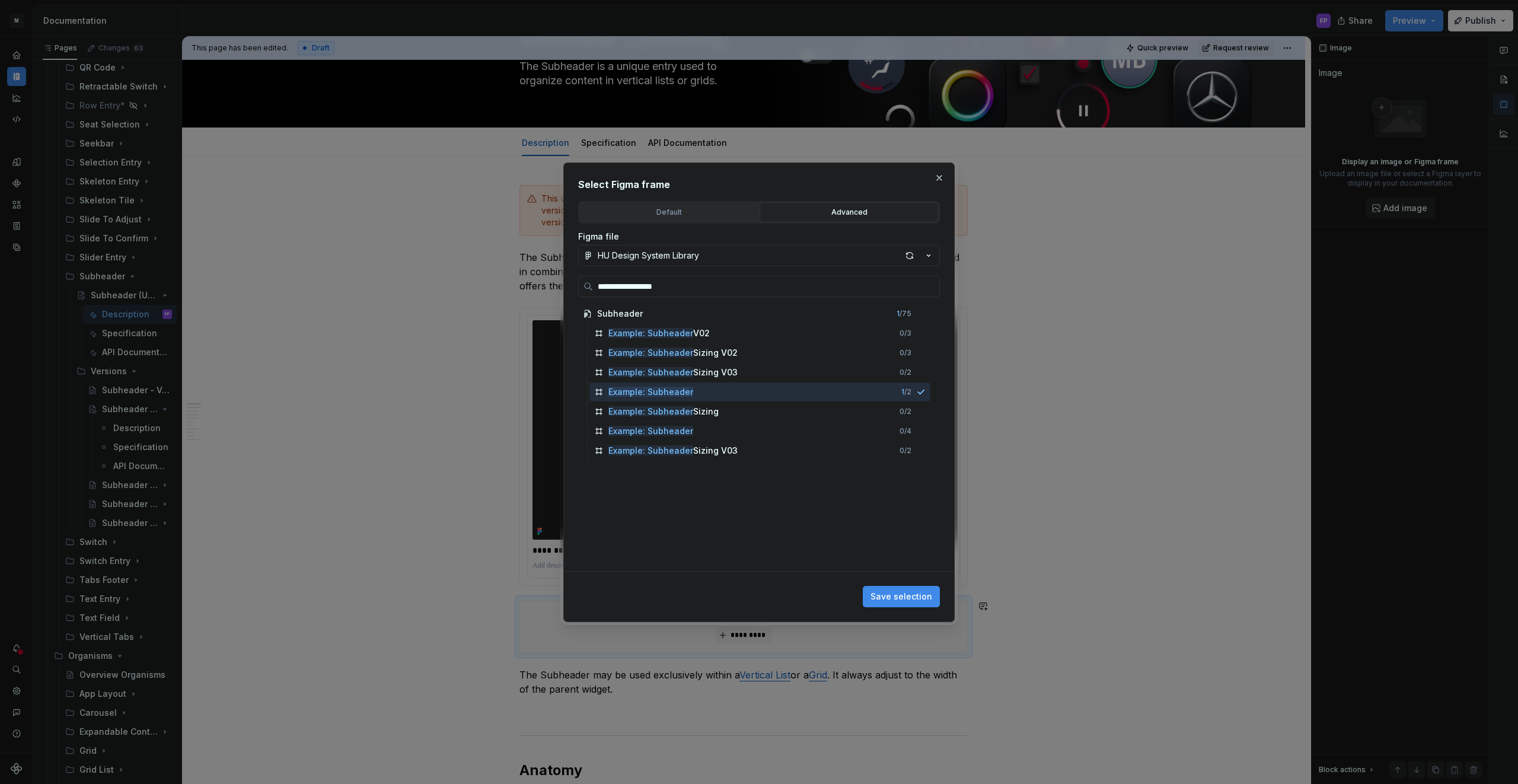
click at [885, 590] on span "Save selection" at bounding box center [901, 596] width 62 height 12
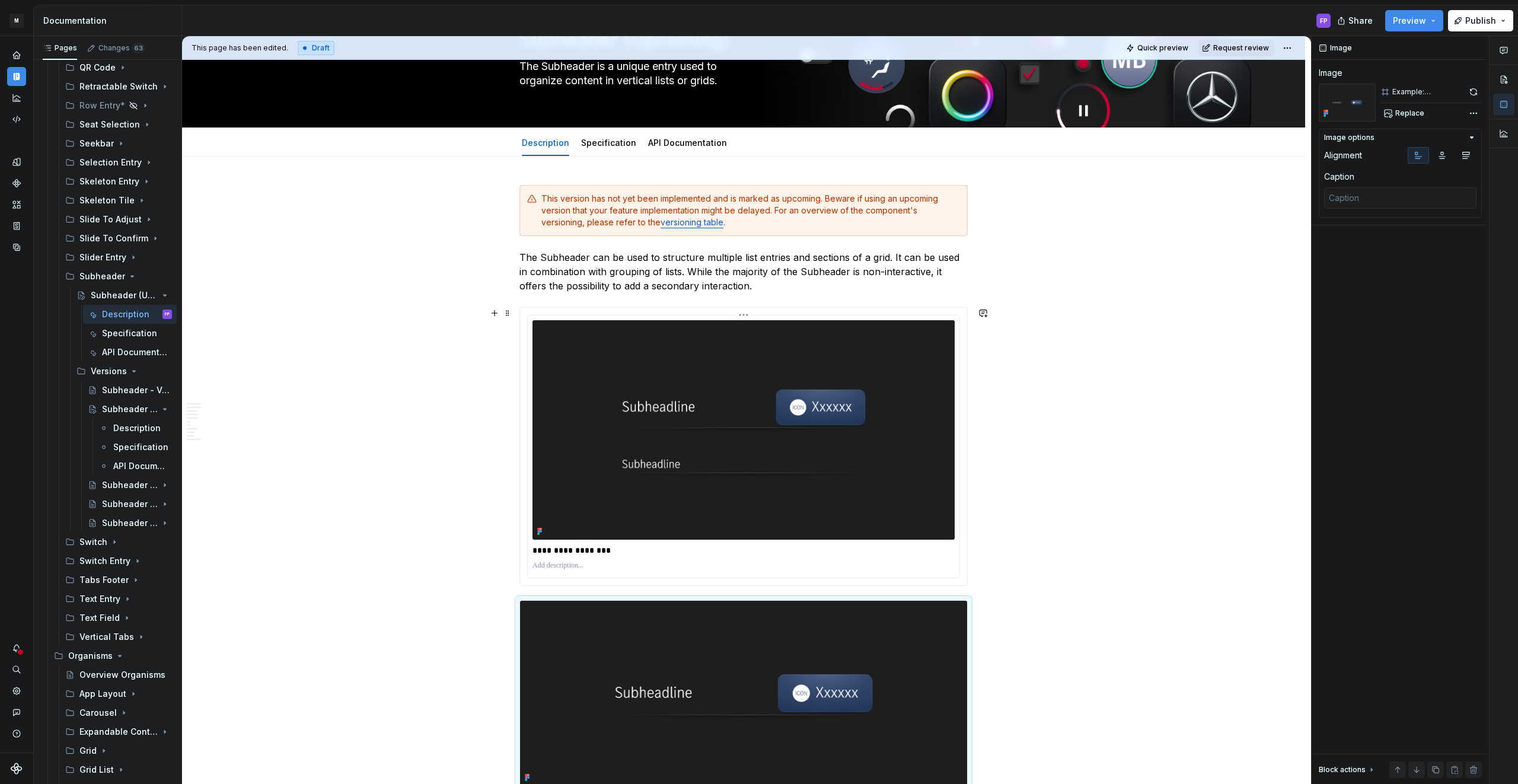
scroll to position [82, 0]
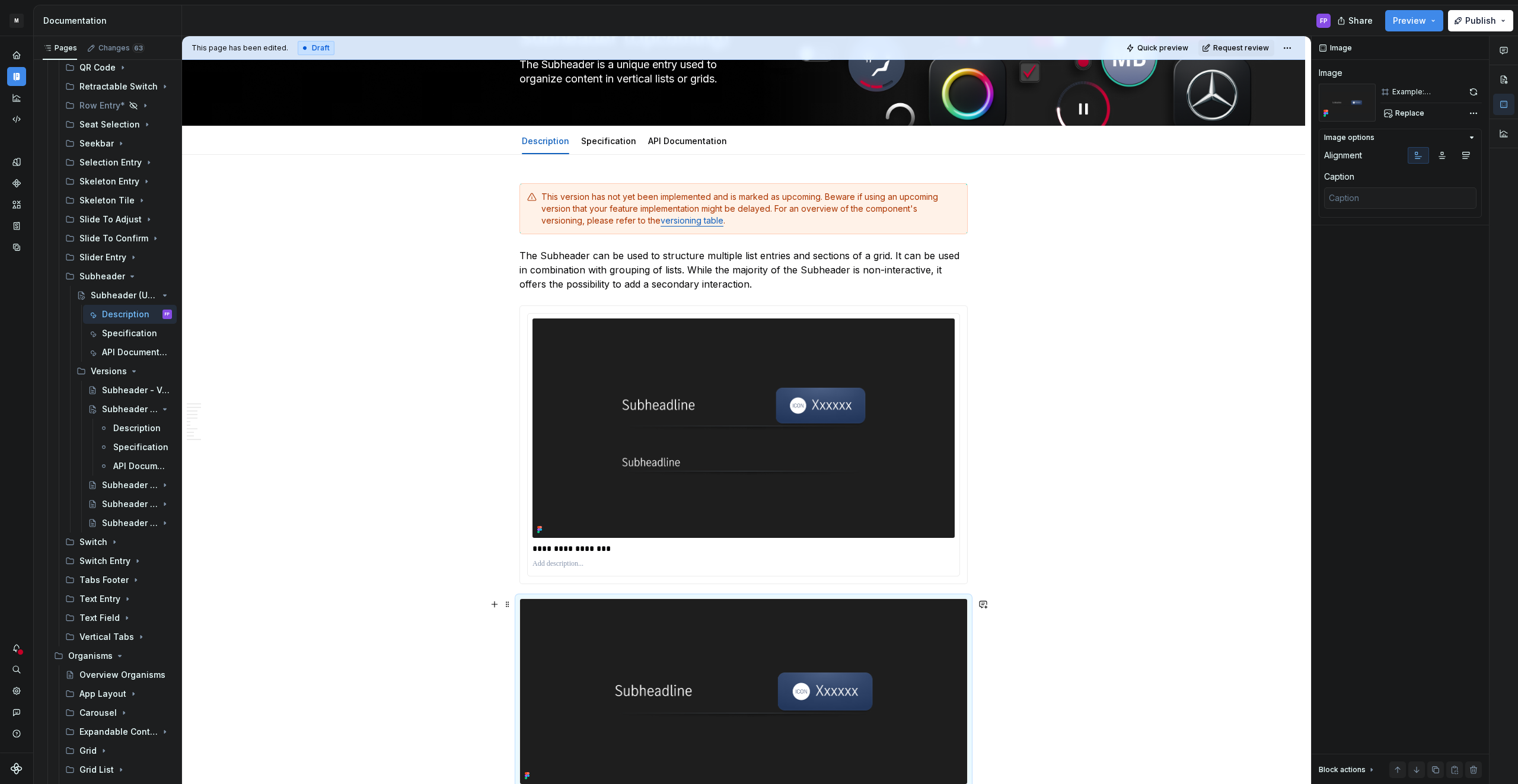
drag, startPoint x: 884, startPoint y: 656, endPoint x: 910, endPoint y: 639, distance: 31.1
click at [884, 656] on img at bounding box center [744, 691] width 447 height 184
click at [1407, 110] on span "Replace" at bounding box center [1409, 113] width 29 height 9
type textarea "*"
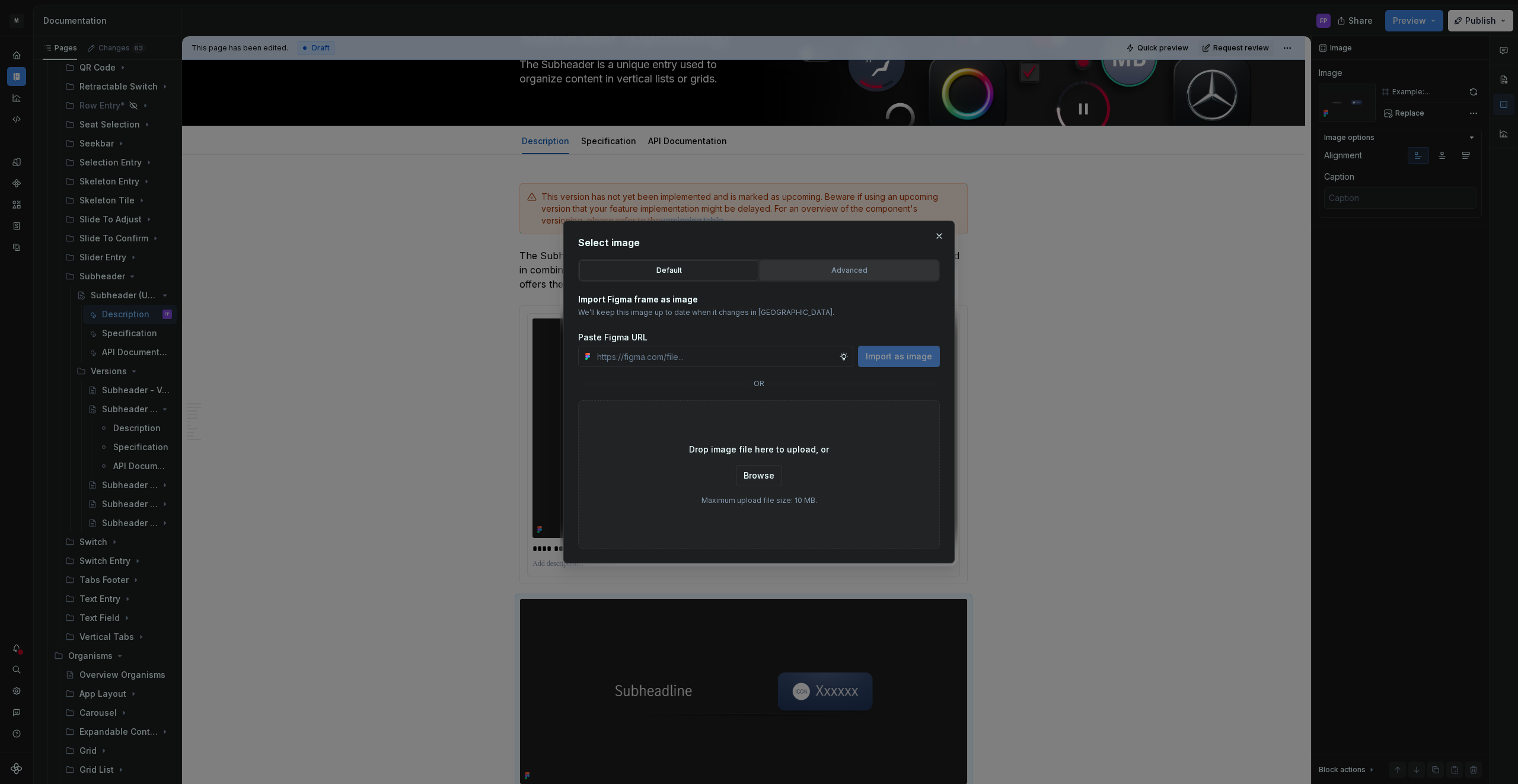
click at [802, 268] on div "Advanced" at bounding box center [849, 270] width 171 height 12
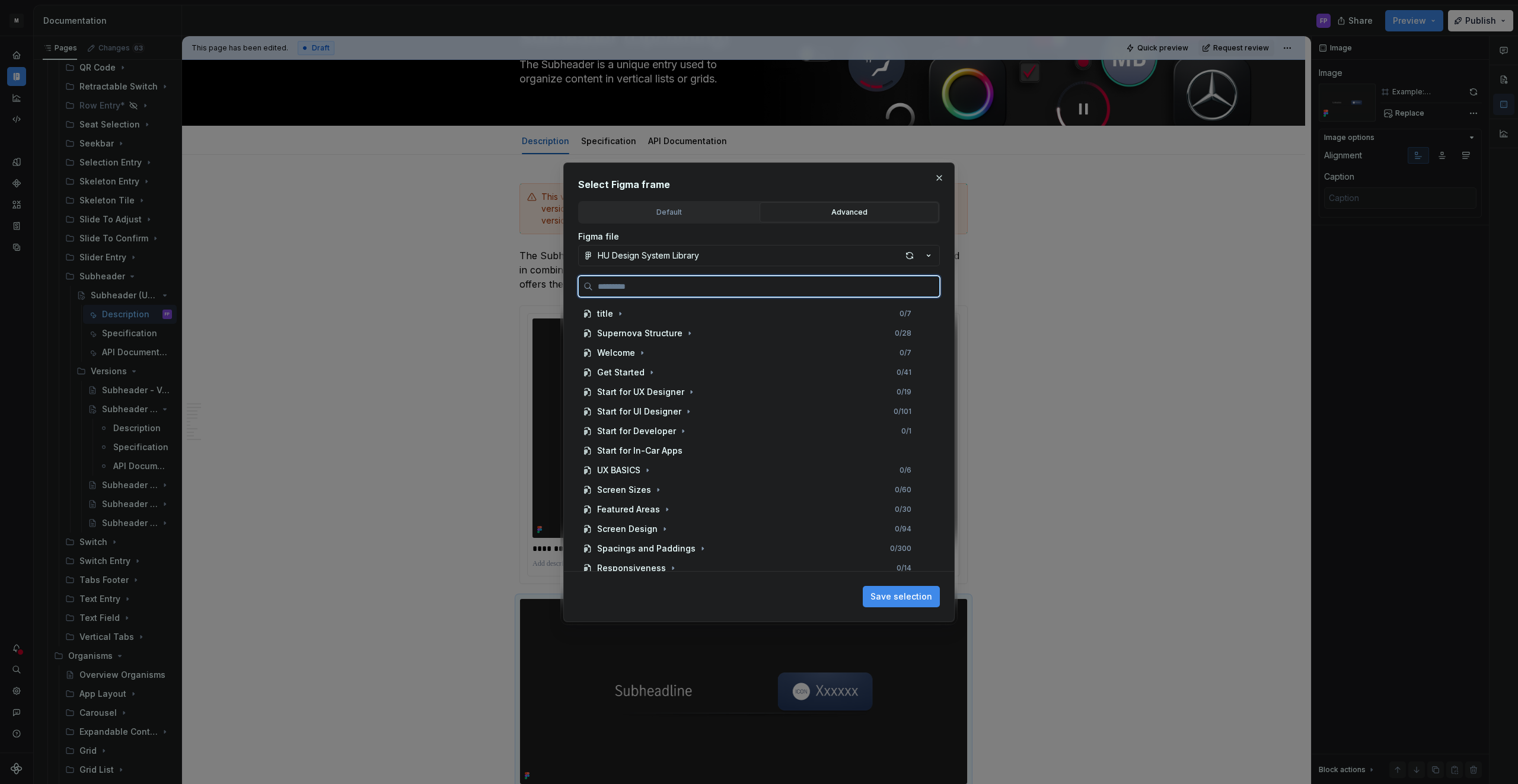
click at [730, 287] on input "search" at bounding box center [766, 286] width 346 height 12
paste input "**********"
type input "**********"
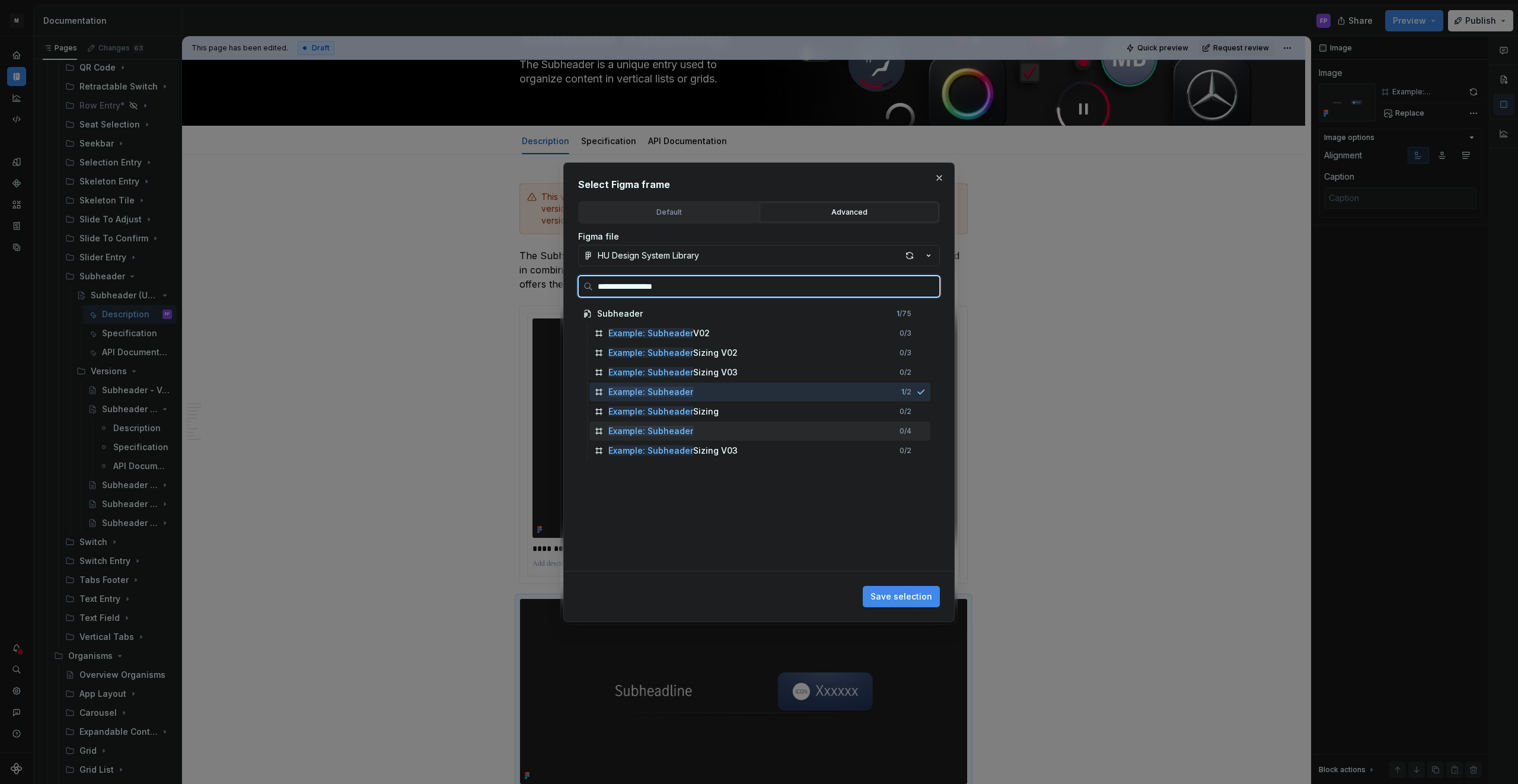
click at [679, 428] on mark "Example: Subheader" at bounding box center [650, 431] width 84 height 10
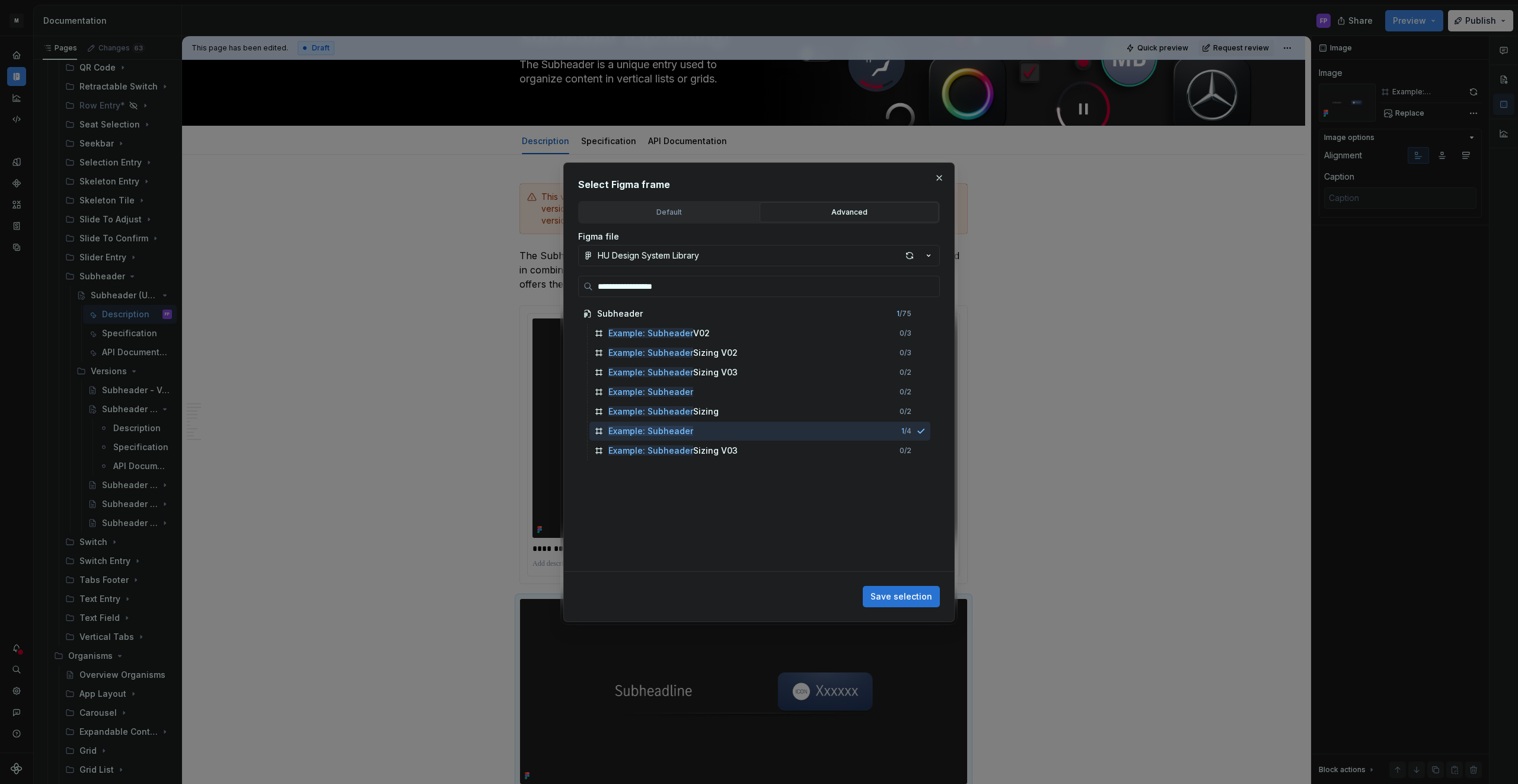
click at [910, 596] on span "Save selection" at bounding box center [901, 596] width 62 height 12
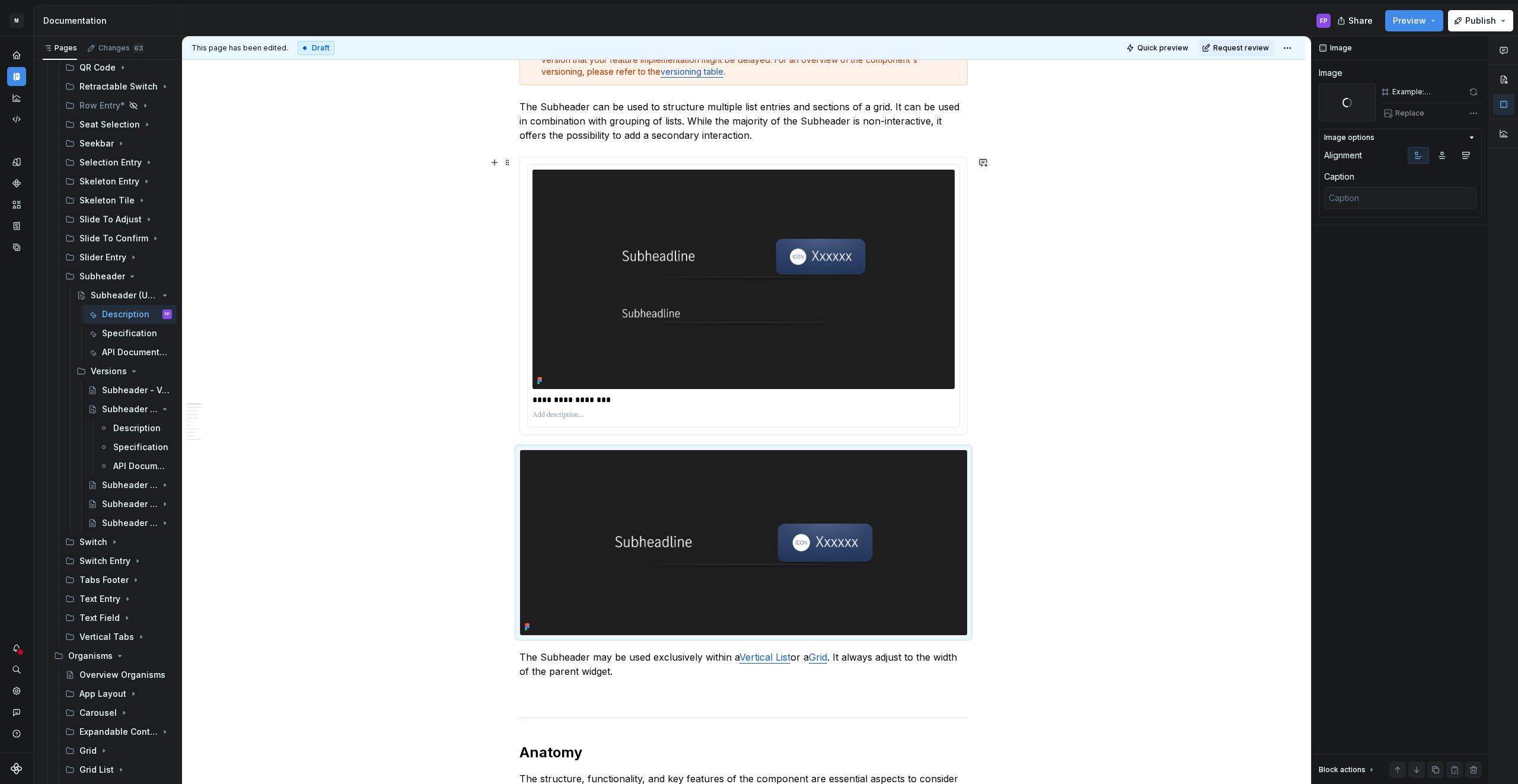
scroll to position [253, 0]
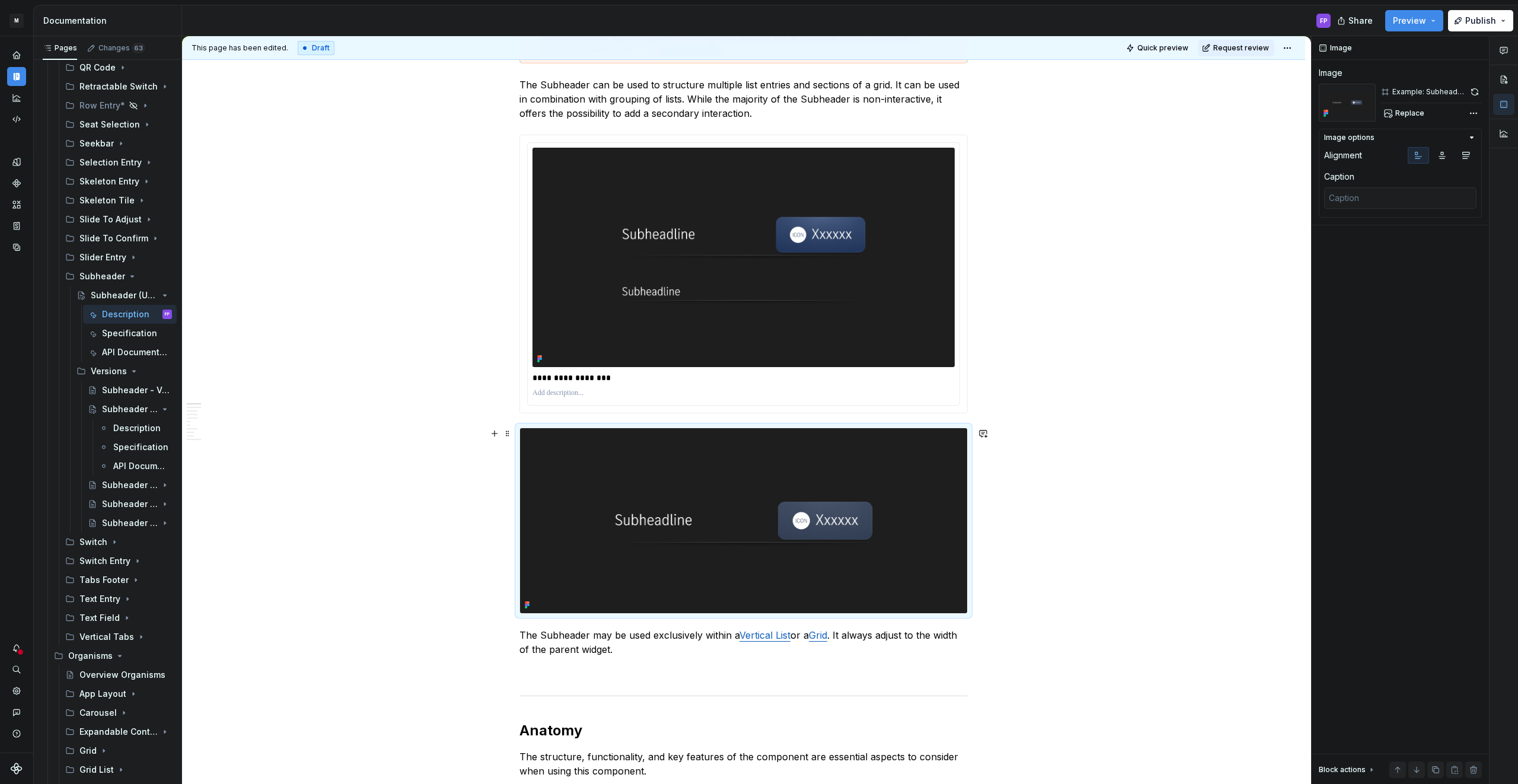
click at [737, 532] on img at bounding box center [744, 520] width 447 height 184
click at [914, 440] on img at bounding box center [744, 520] width 447 height 184
click at [1413, 111] on span "Replace" at bounding box center [1409, 113] width 29 height 9
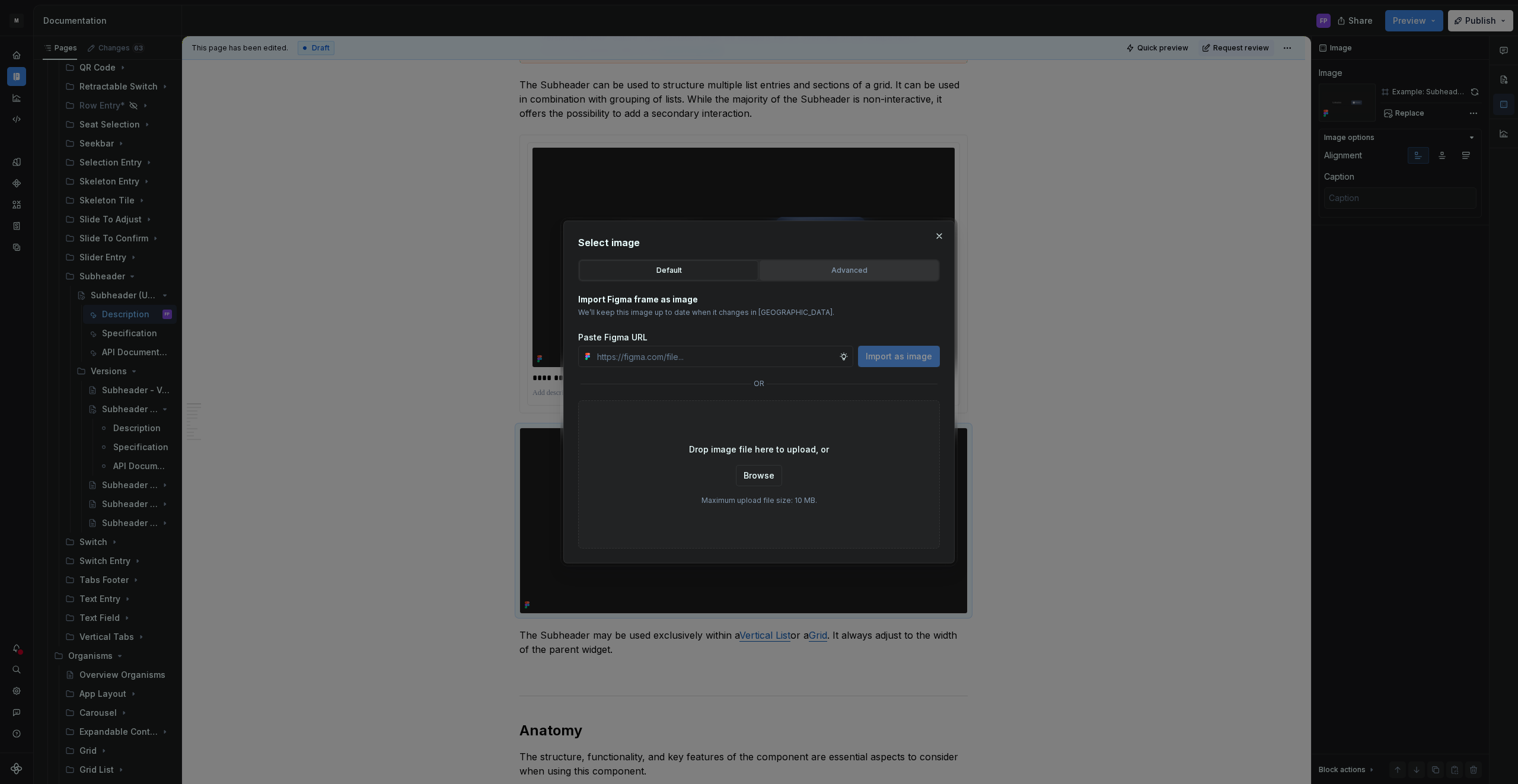
click at [822, 261] on button "Advanced" at bounding box center [849, 270] width 179 height 20
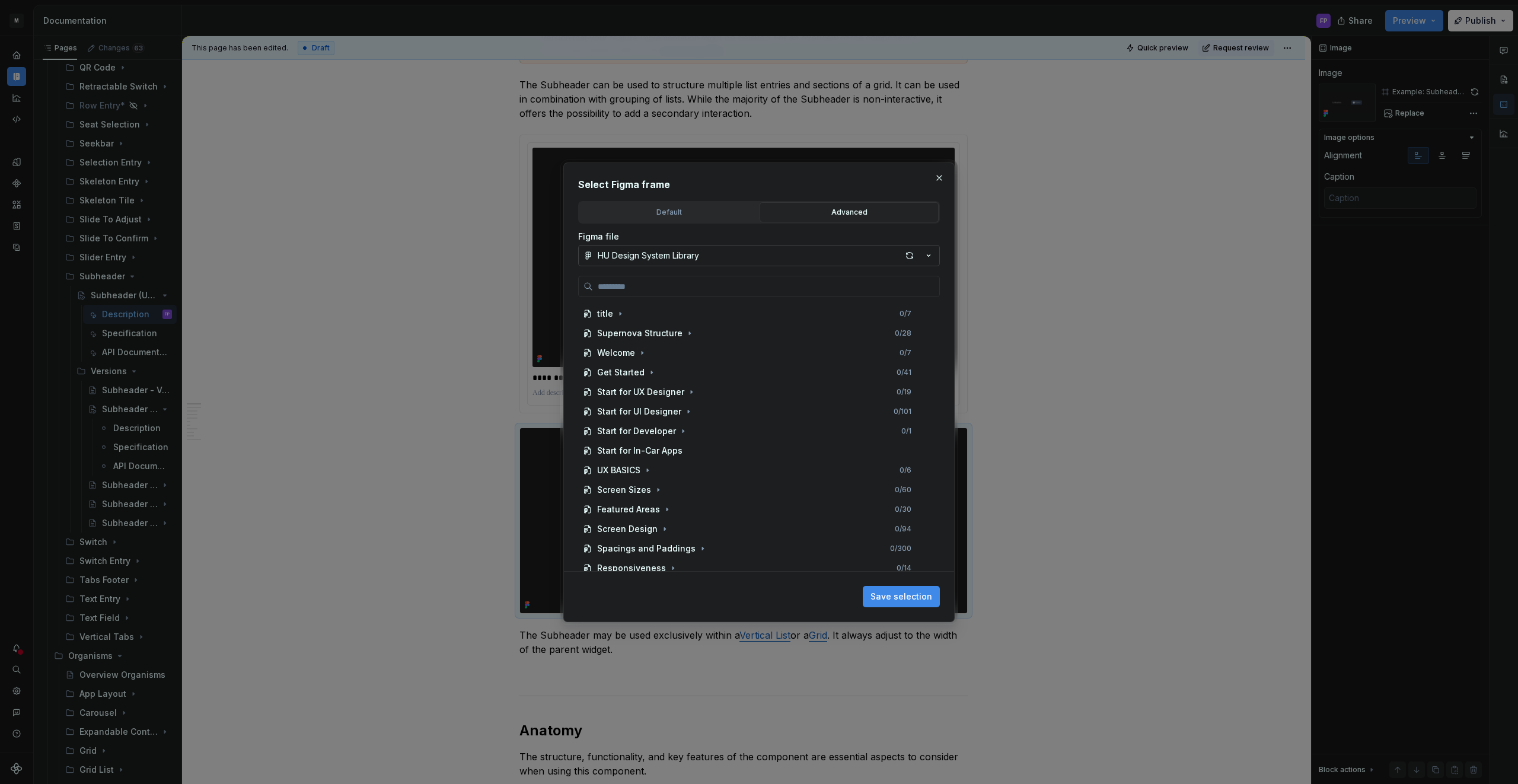
type textarea "*"
click at [737, 287] on input "search" at bounding box center [766, 286] width 346 height 12
paste input "**********"
type input "**********"
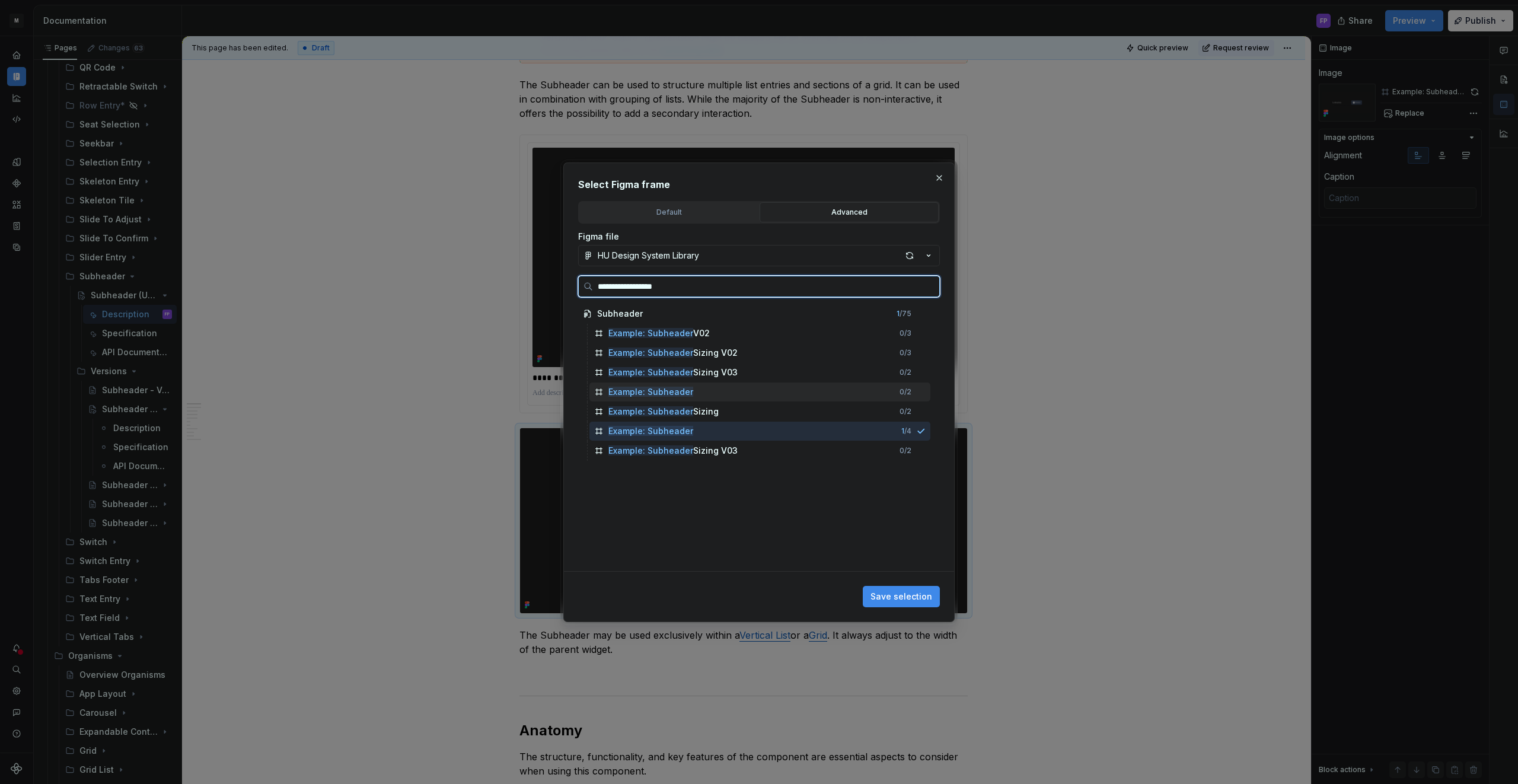
drag, startPoint x: 809, startPoint y: 394, endPoint x: 928, endPoint y: 486, distance: 150.4
click at [809, 394] on div "Example: Subheader 0 / 2" at bounding box center [759, 392] width 341 height 19
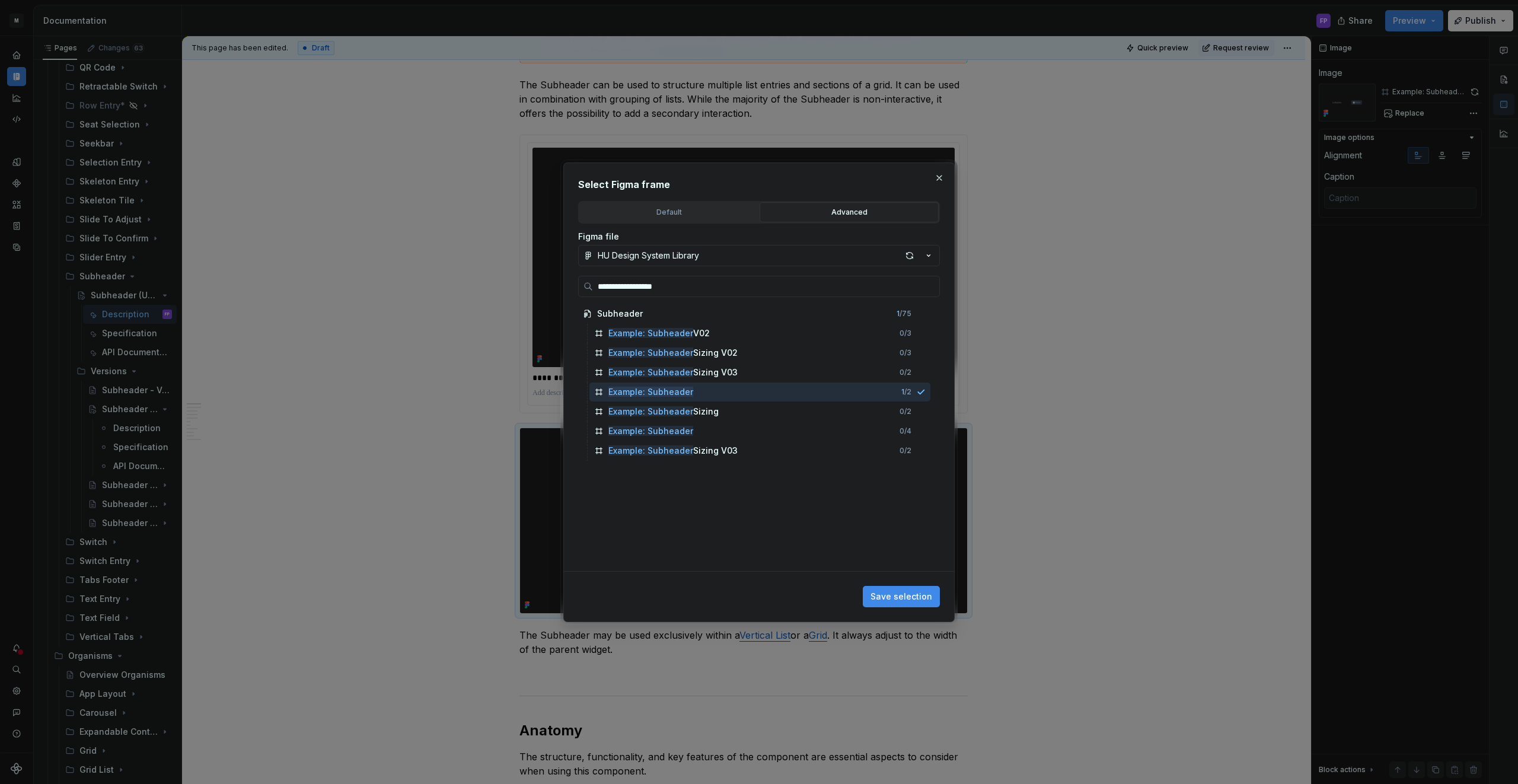
click at [904, 593] on span "Save selection" at bounding box center [901, 596] width 62 height 12
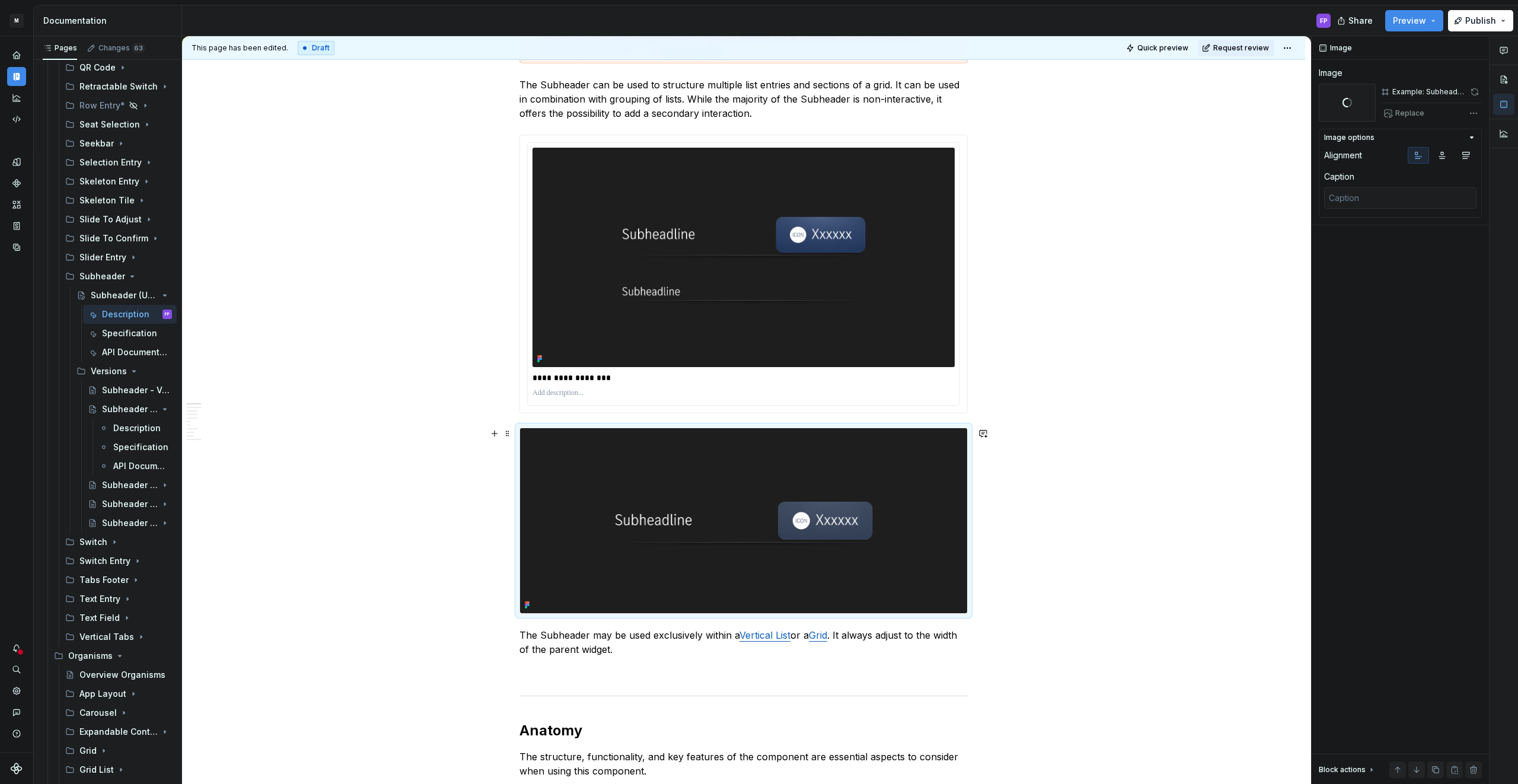
click at [893, 499] on img at bounding box center [744, 520] width 447 height 184
click at [791, 476] on img at bounding box center [744, 520] width 447 height 184
click at [837, 534] on img at bounding box center [744, 520] width 447 height 184
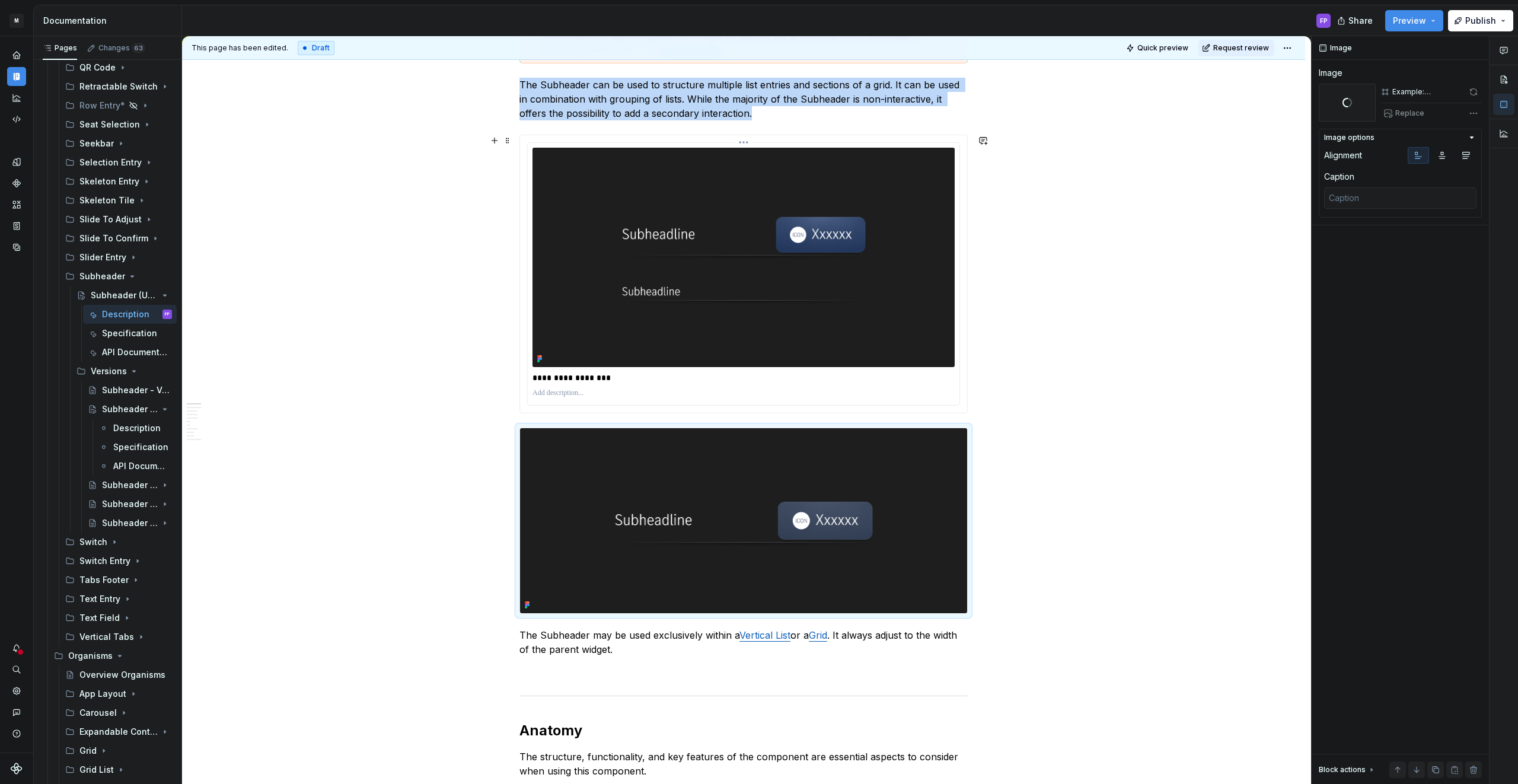
drag, startPoint x: 649, startPoint y: 319, endPoint x: 645, endPoint y: 328, distance: 9.8
click at [649, 319] on img at bounding box center [743, 257] width 422 height 219
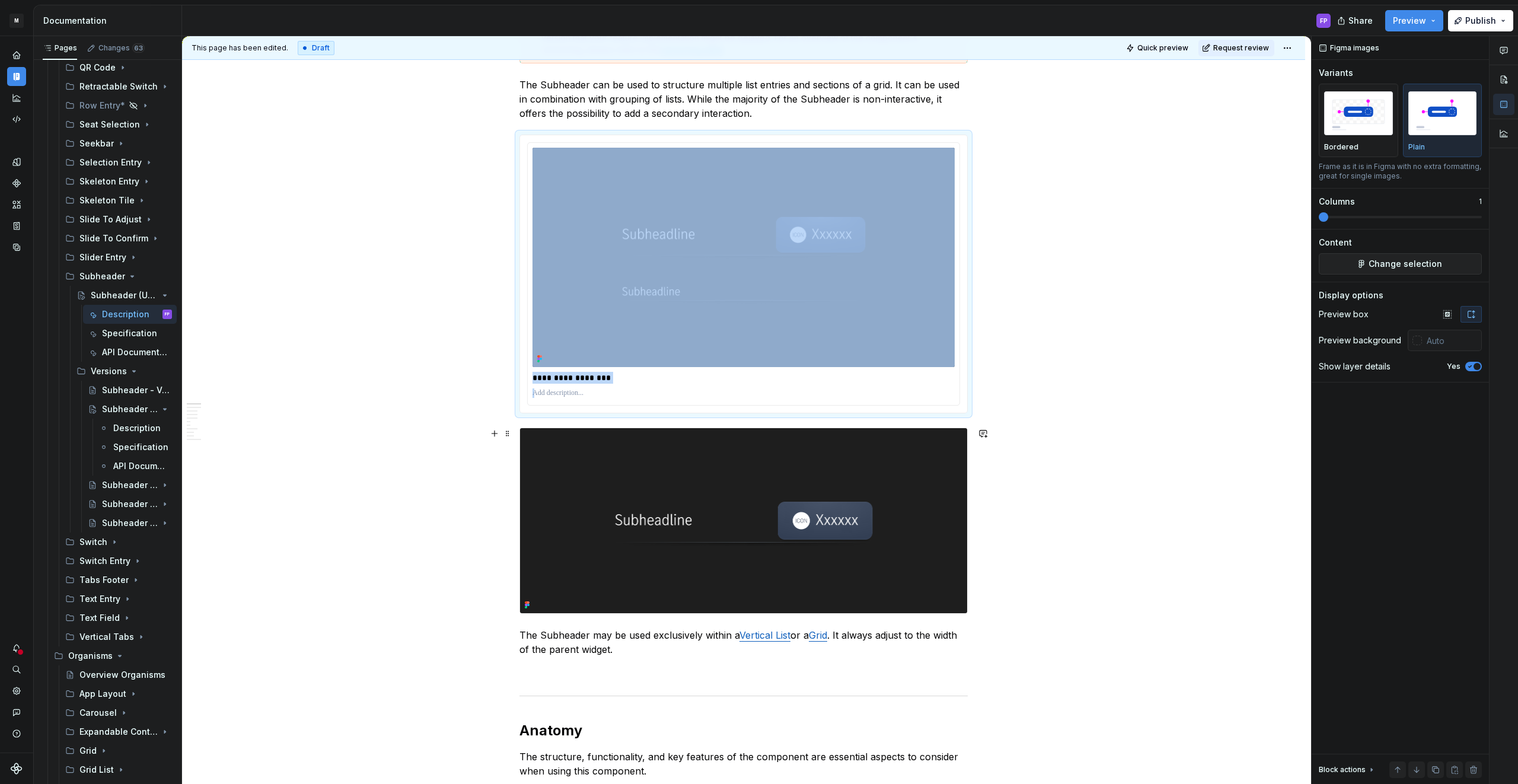
click at [595, 458] on img at bounding box center [744, 520] width 447 height 184
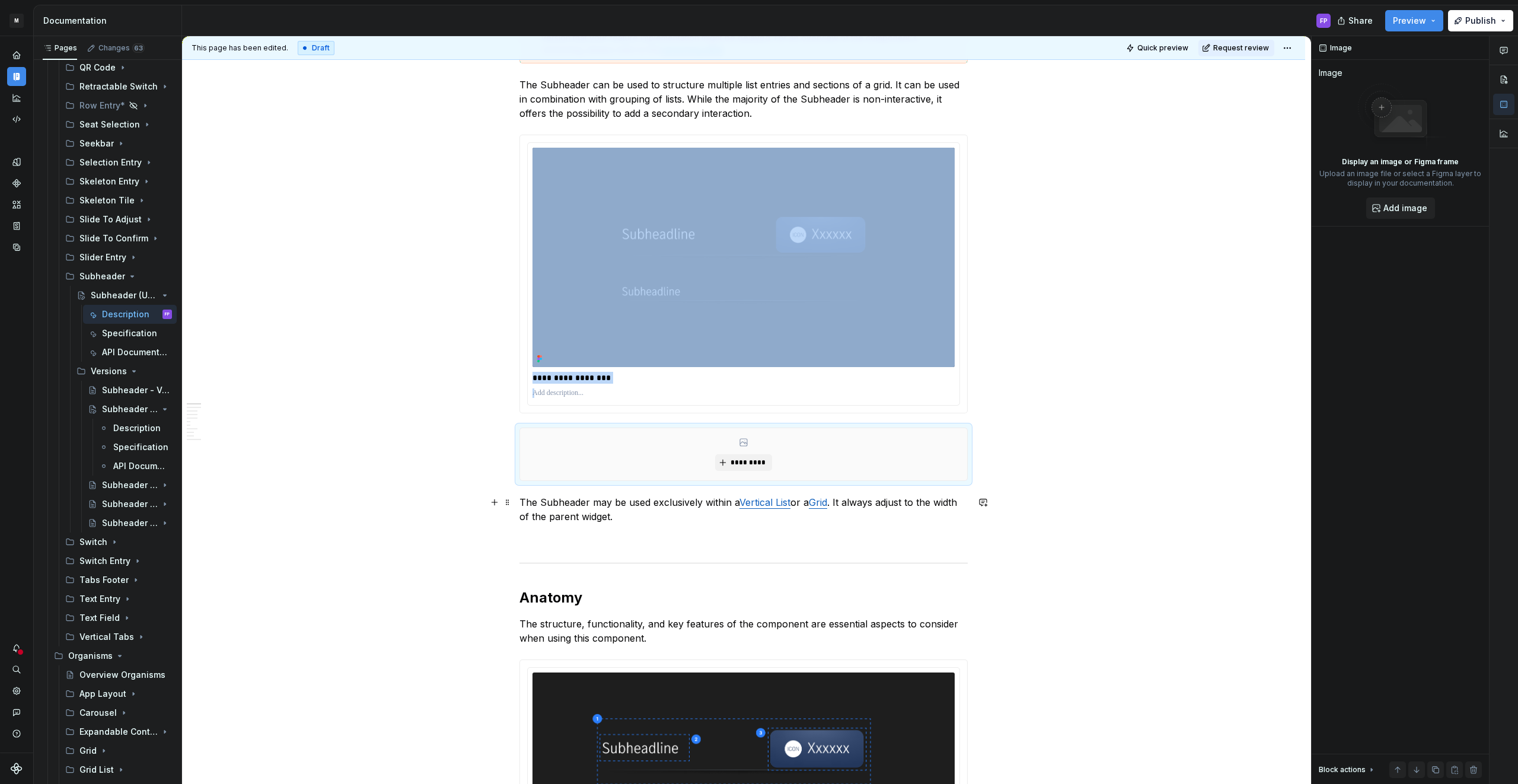
scroll to position [277, 0]
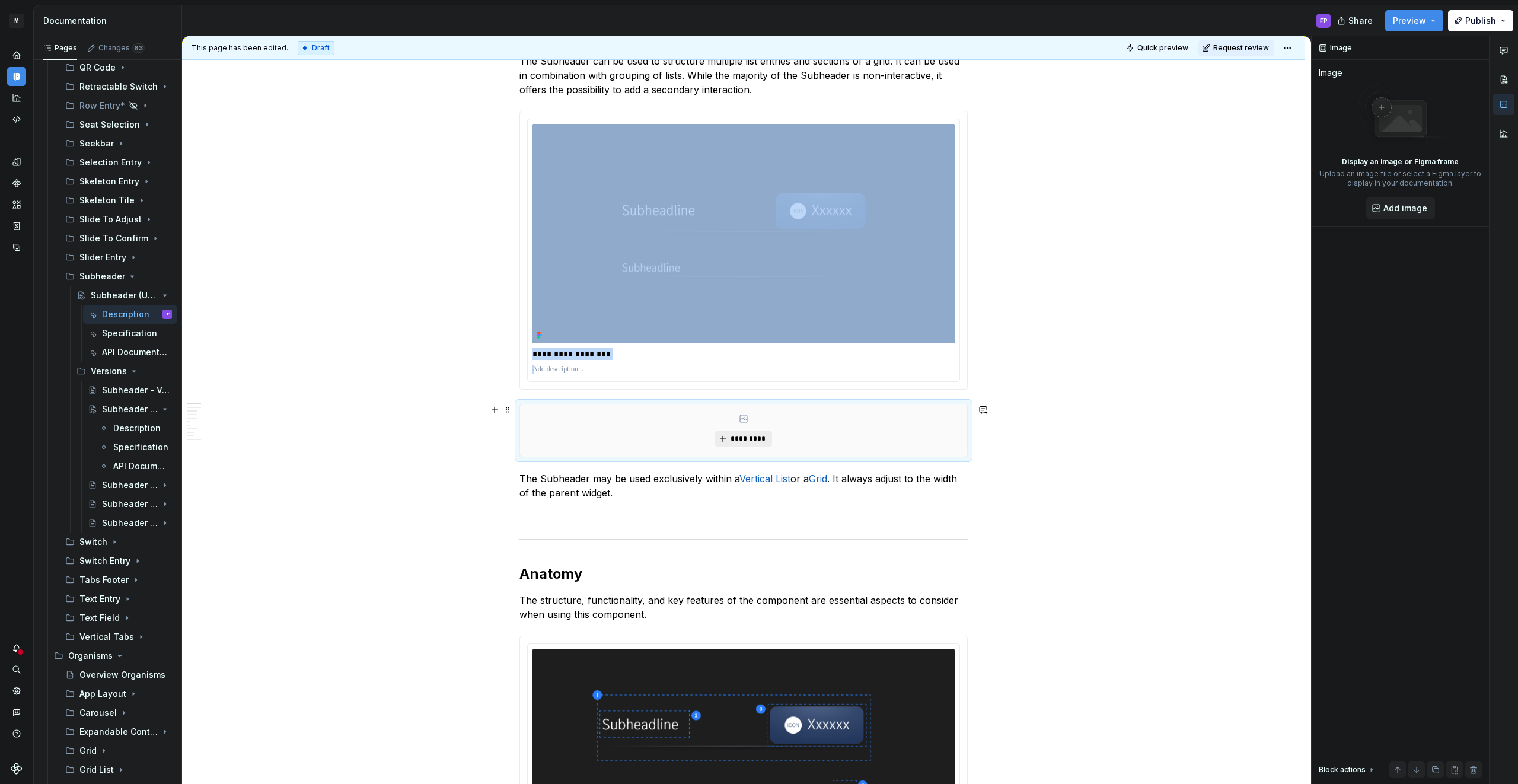
click at [739, 441] on span "*********" at bounding box center [747, 438] width 36 height 9
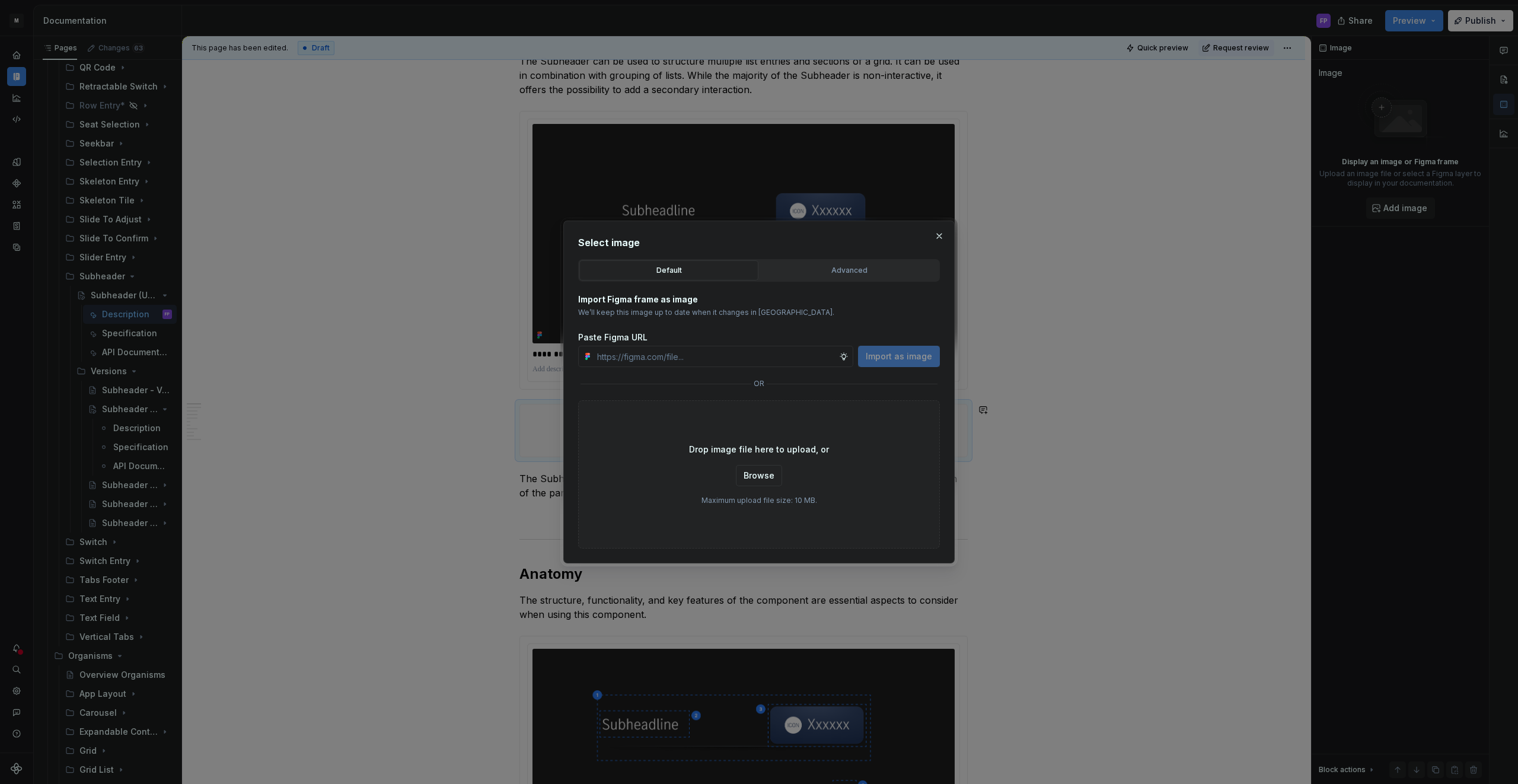
click at [816, 267] on div "Advanced" at bounding box center [849, 270] width 171 height 12
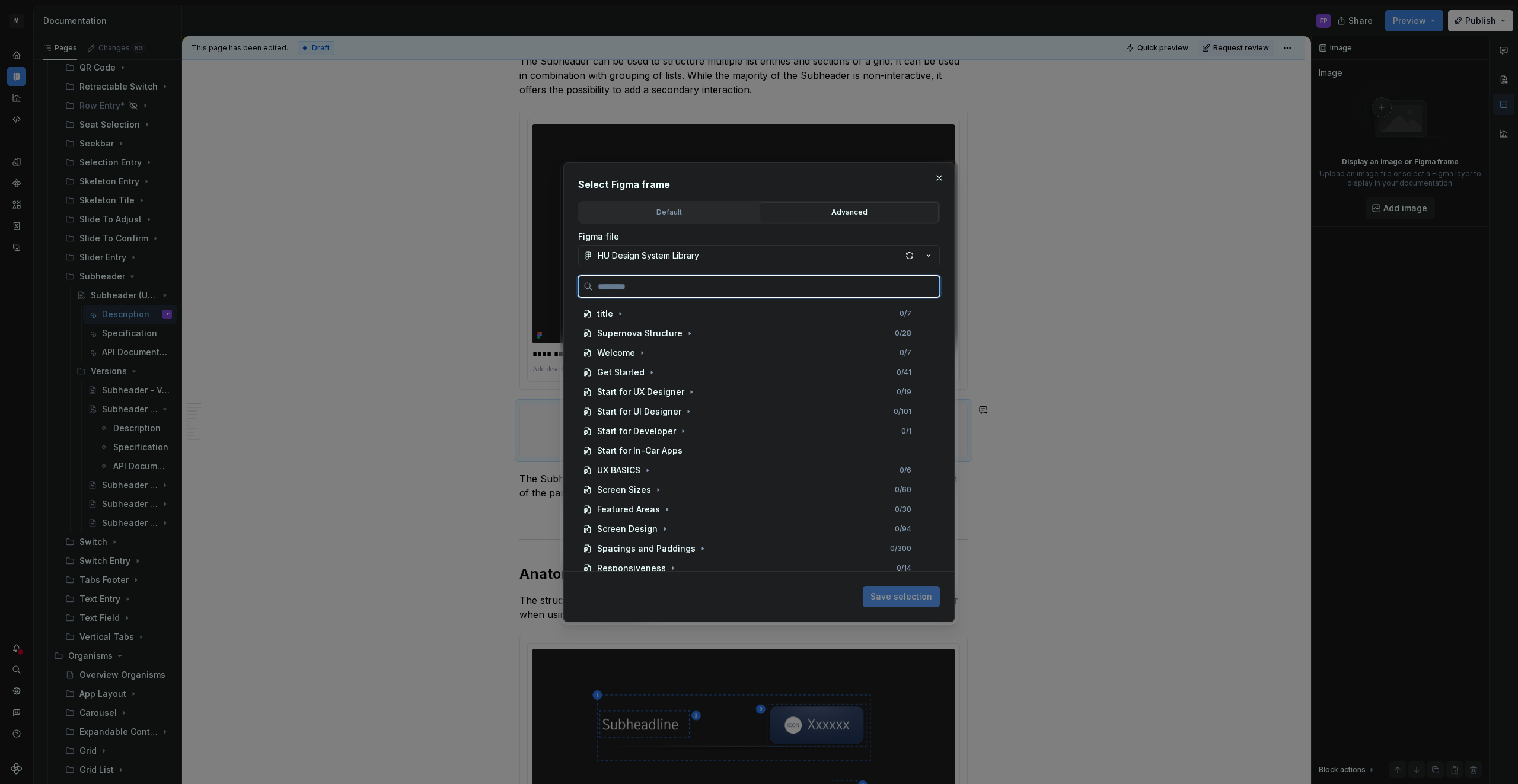
type textarea "*"
paste input "**********"
type input "**********"
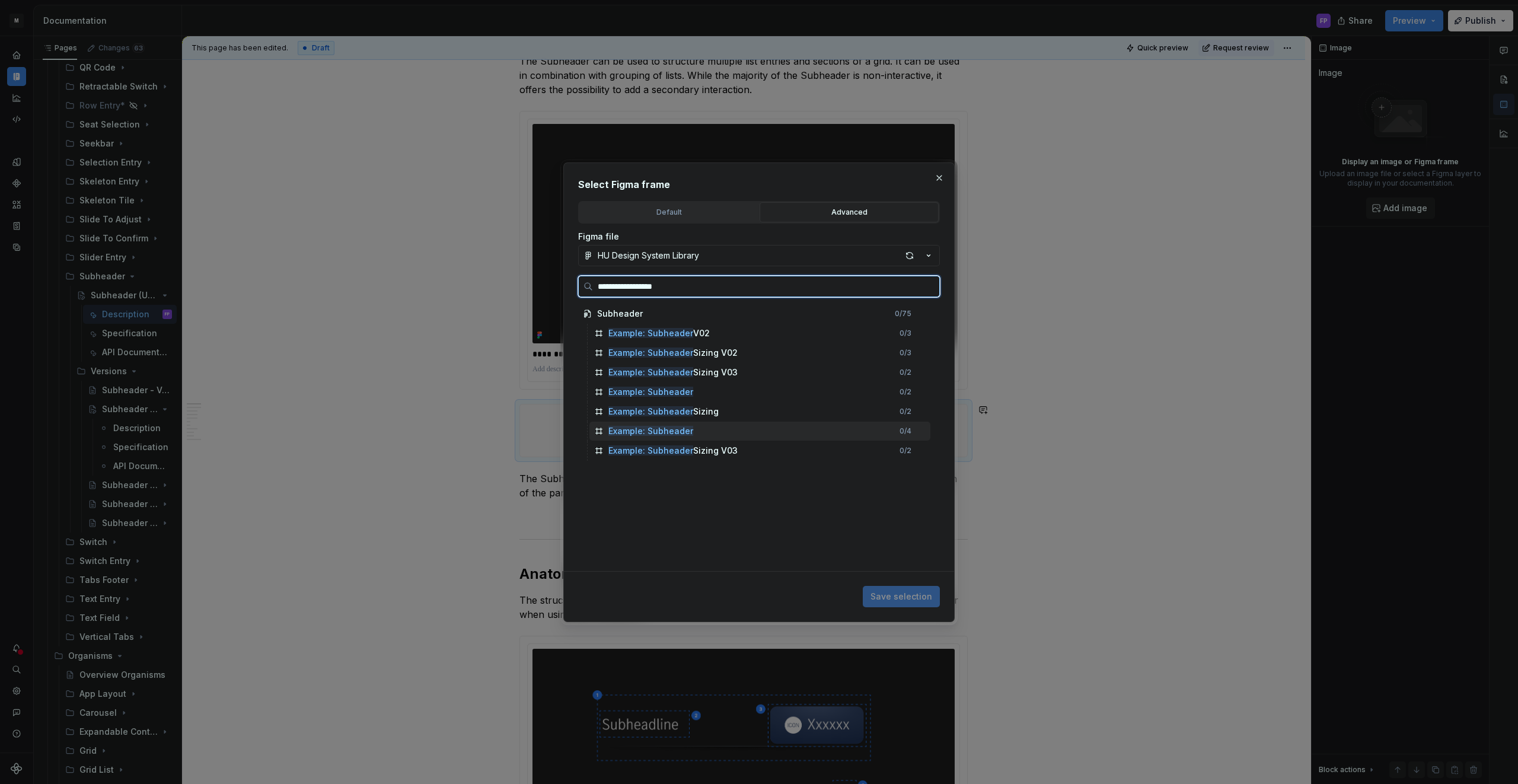
drag, startPoint x: 757, startPoint y: 434, endPoint x: 799, endPoint y: 443, distance: 43.0
click at [757, 434] on div "Example: Subheader 0 / 4" at bounding box center [759, 431] width 341 height 19
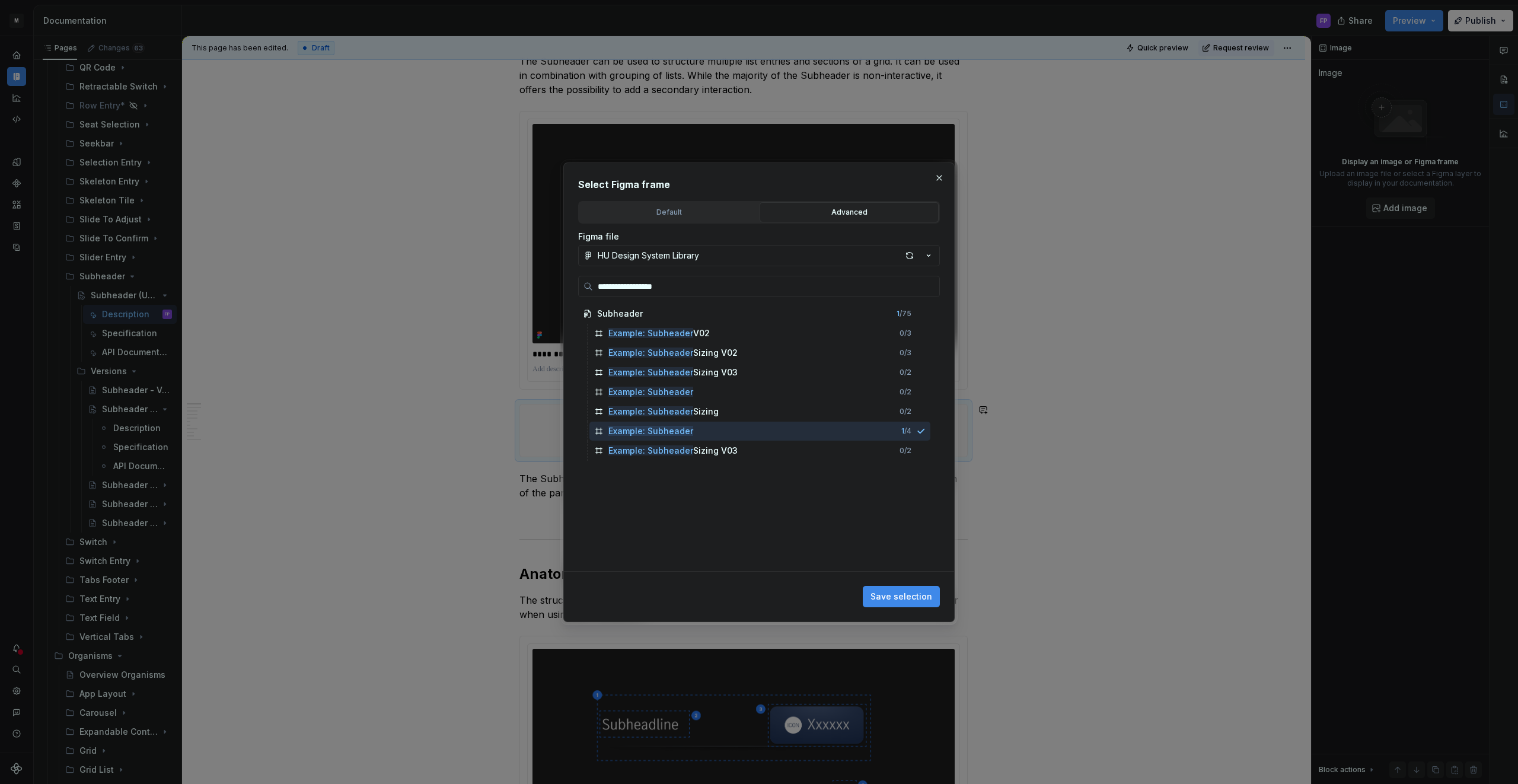
click at [908, 585] on div "Save selection" at bounding box center [759, 594] width 362 height 26
click at [908, 595] on span "Save selection" at bounding box center [901, 596] width 62 height 12
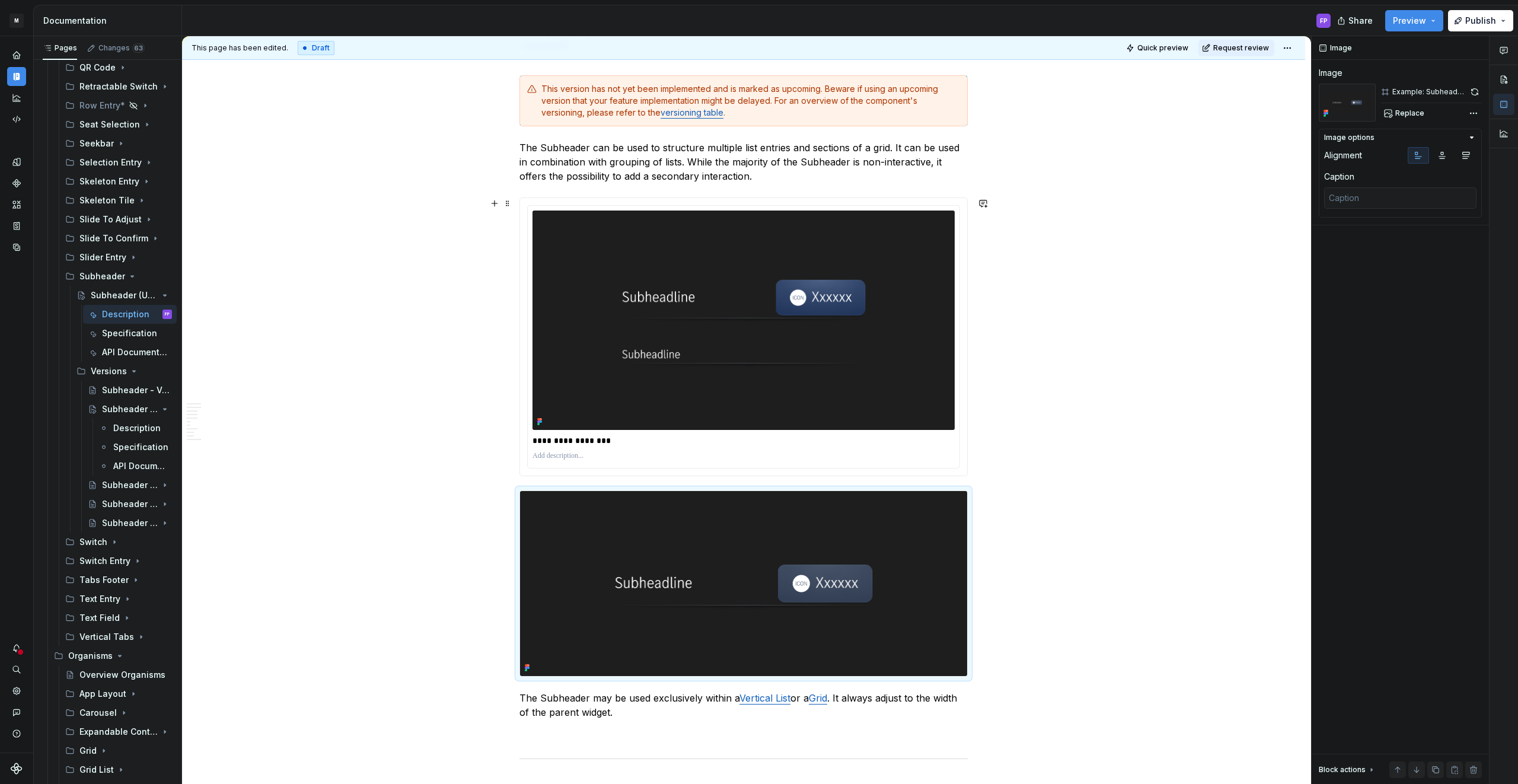
scroll to position [203, 0]
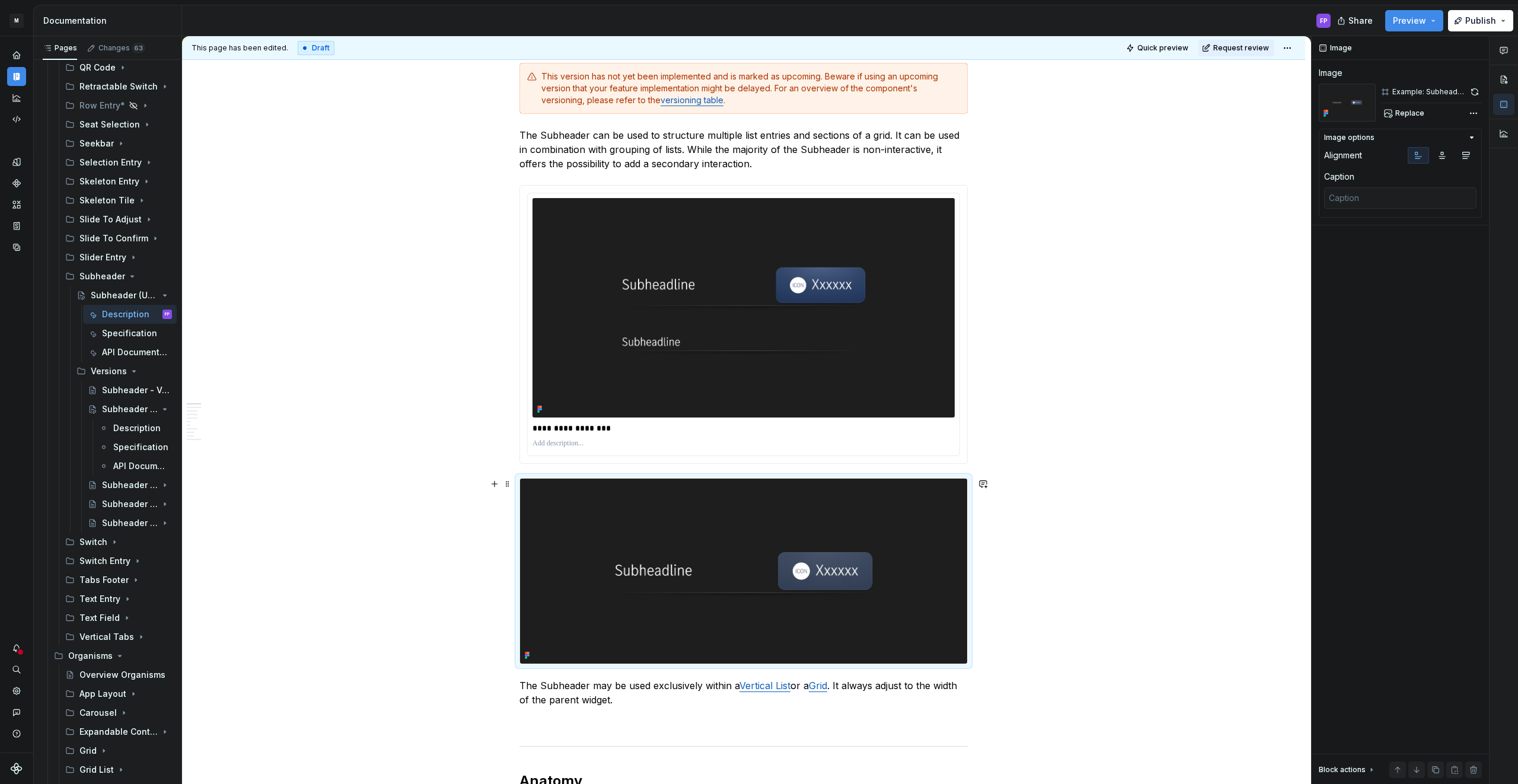
click at [870, 590] on img at bounding box center [744, 570] width 447 height 184
click at [1409, 111] on span "Replace" at bounding box center [1409, 113] width 29 height 9
type textarea "*"
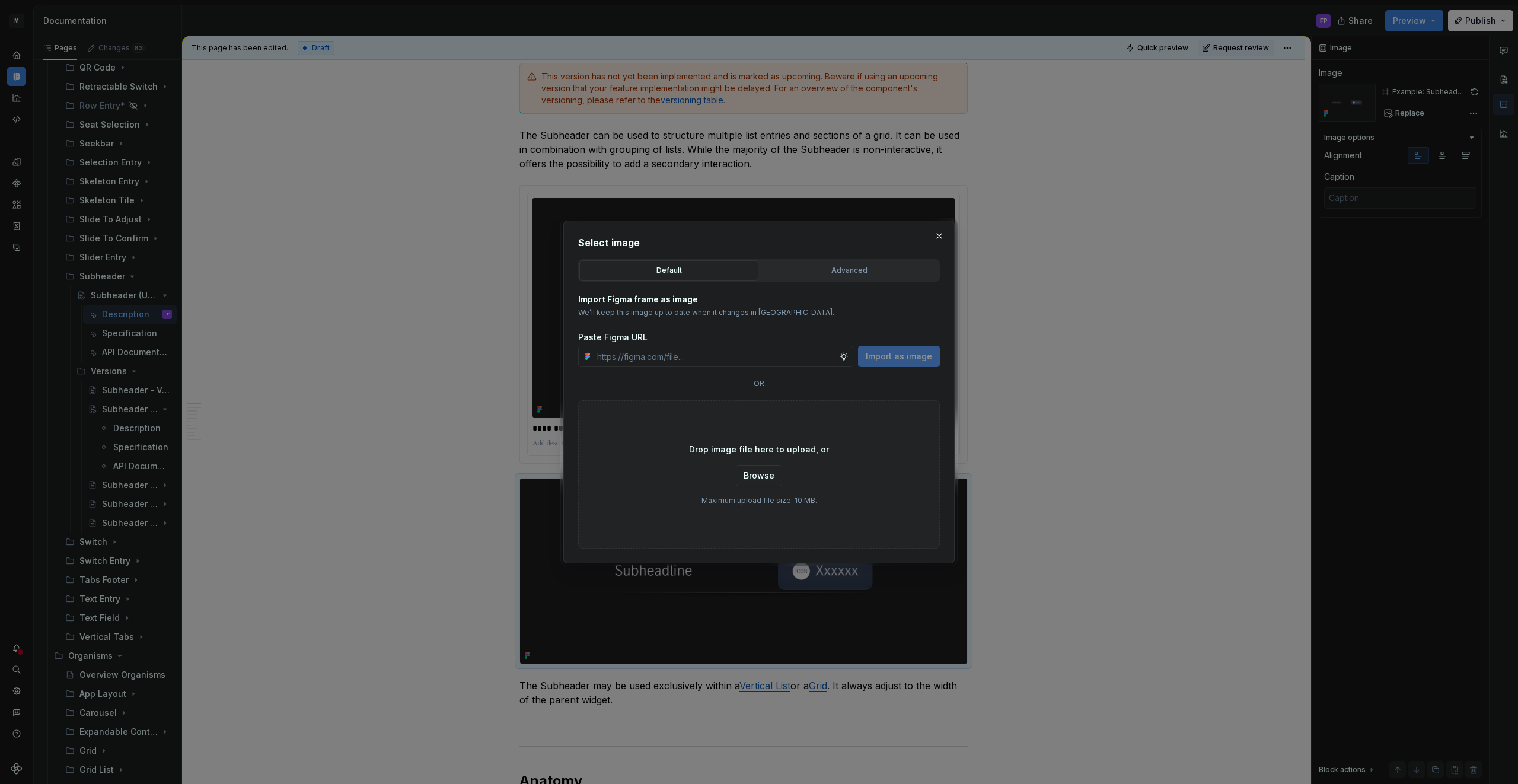
drag, startPoint x: 813, startPoint y: 268, endPoint x: 796, endPoint y: 287, distance: 25.5
click at [813, 268] on div "Advanced" at bounding box center [849, 270] width 171 height 12
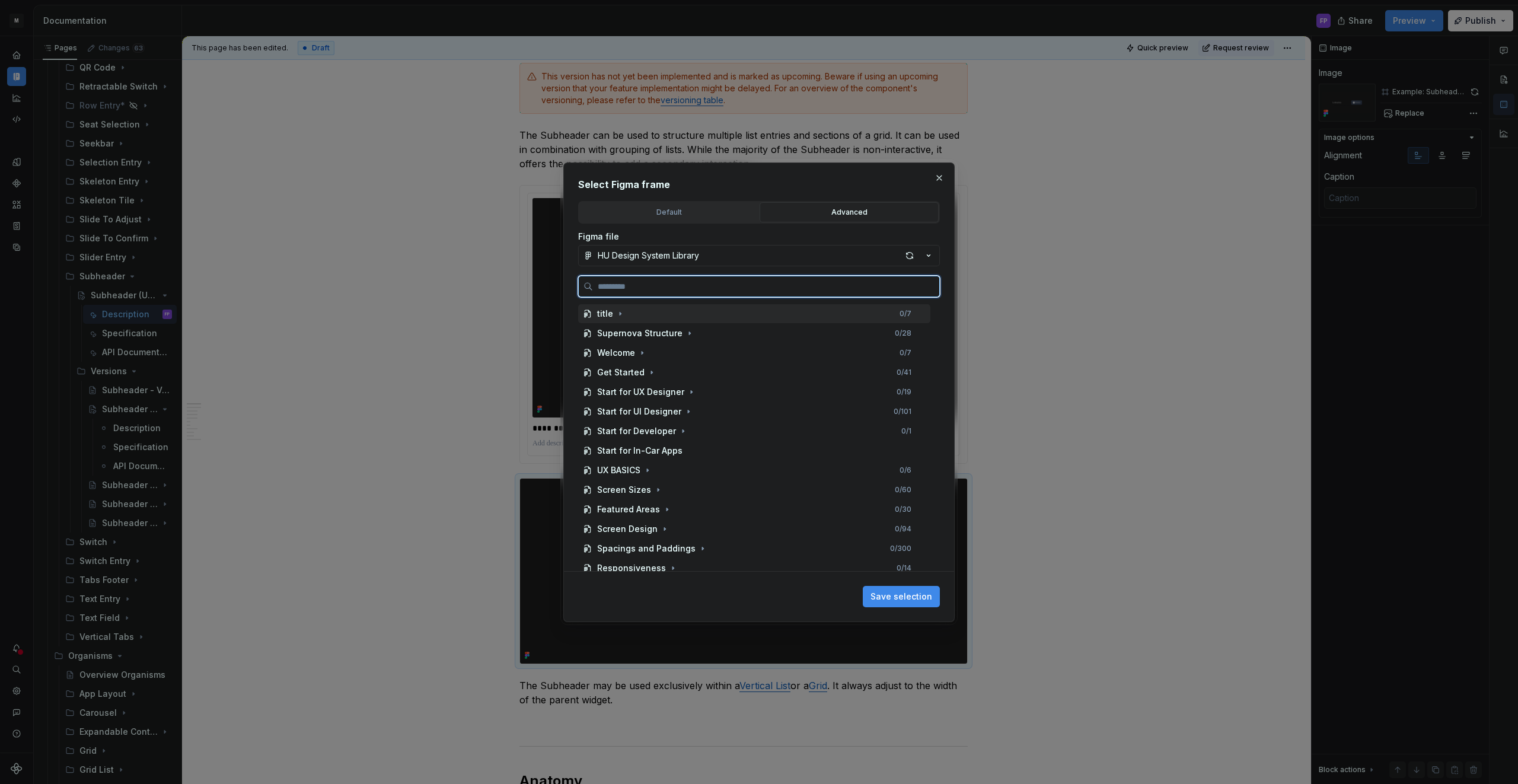
paste input "**********"
type input "**********"
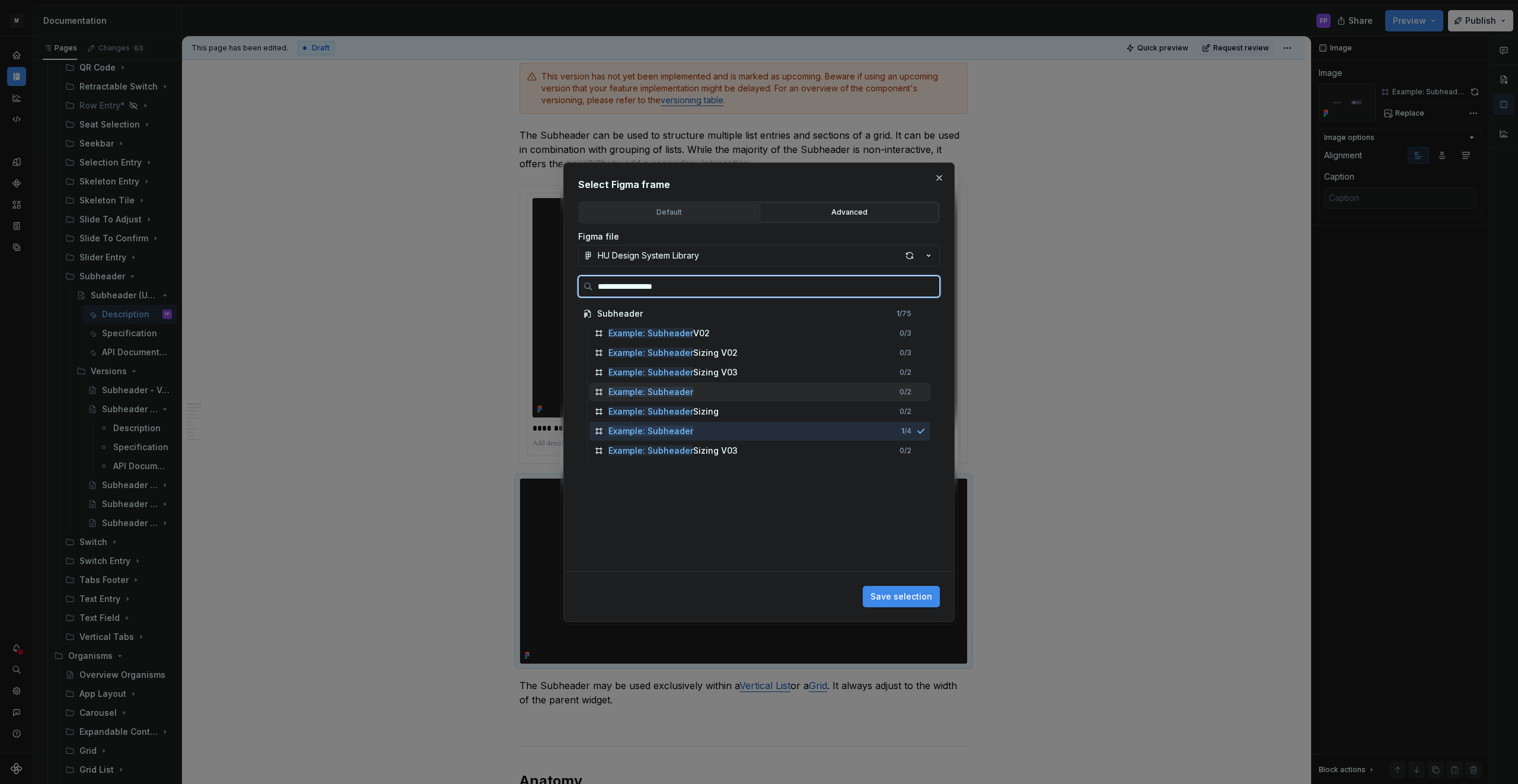
click at [683, 387] on mark "Example: Subheader" at bounding box center [650, 392] width 84 height 10
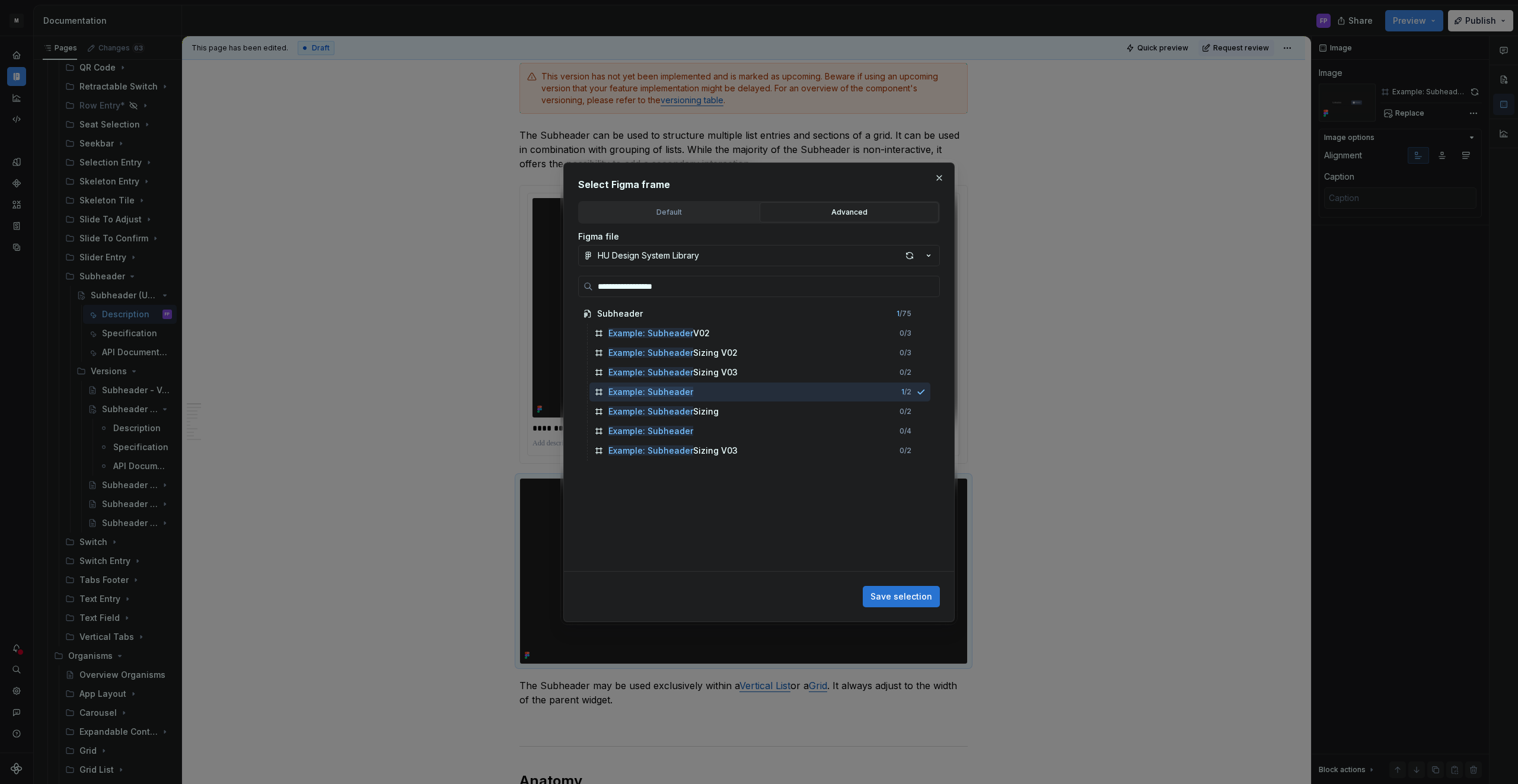
click at [904, 590] on span "Save selection" at bounding box center [901, 596] width 62 height 12
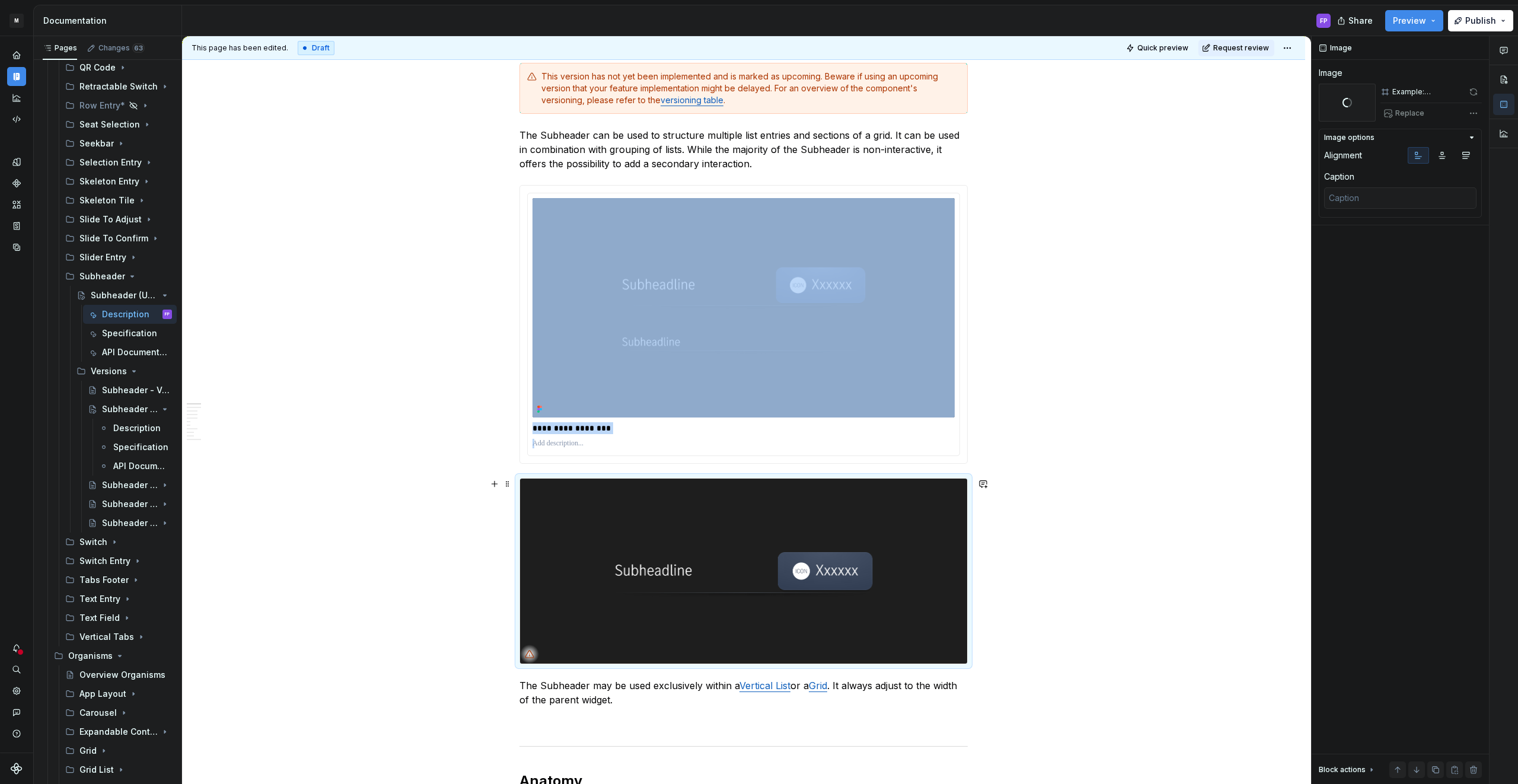
drag, startPoint x: 760, startPoint y: 557, endPoint x: 774, endPoint y: 553, distance: 14.6
click at [760, 557] on img at bounding box center [744, 570] width 447 height 184
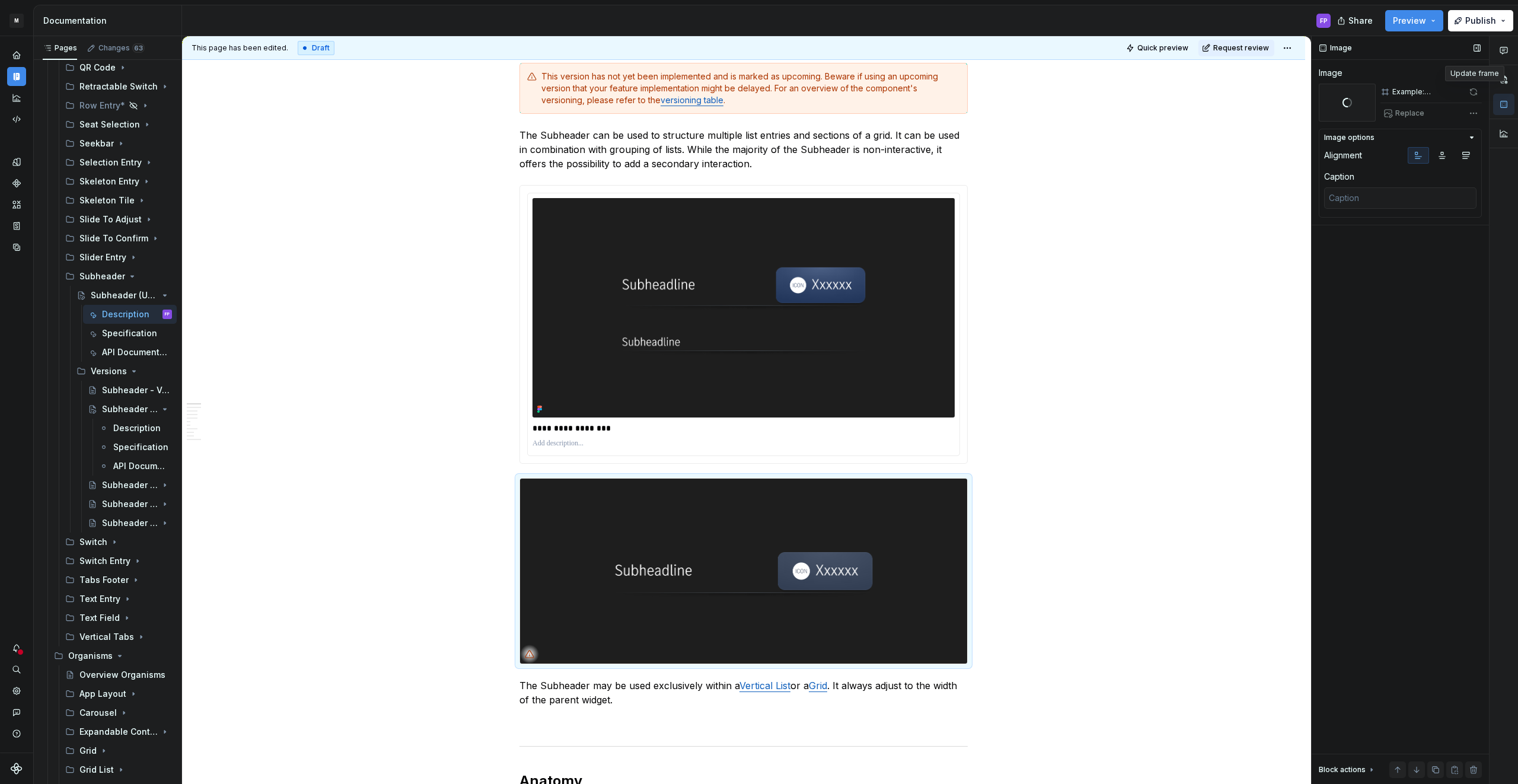
click at [1472, 96] on span at bounding box center [1473, 92] width 16 height 16
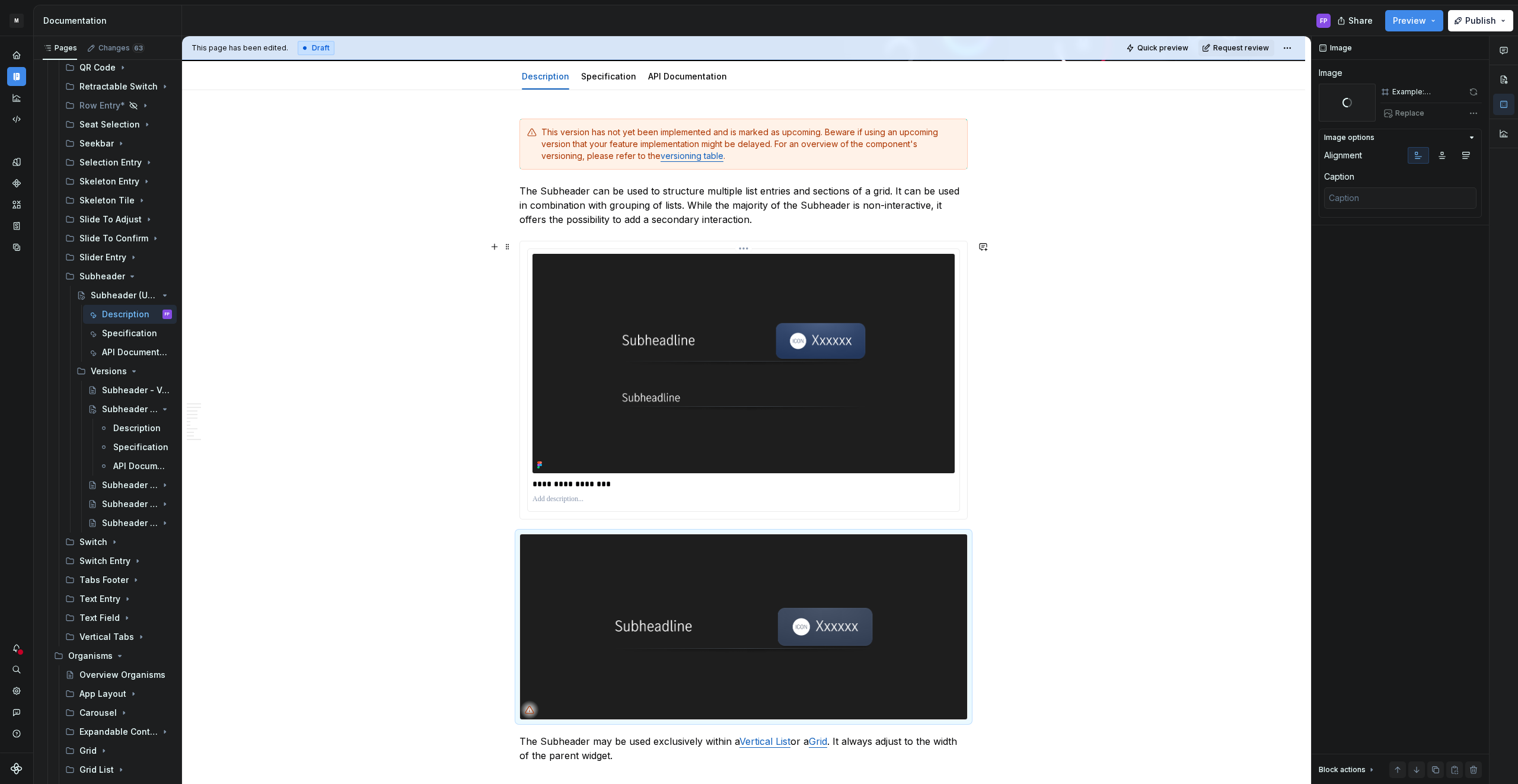
scroll to position [148, 0]
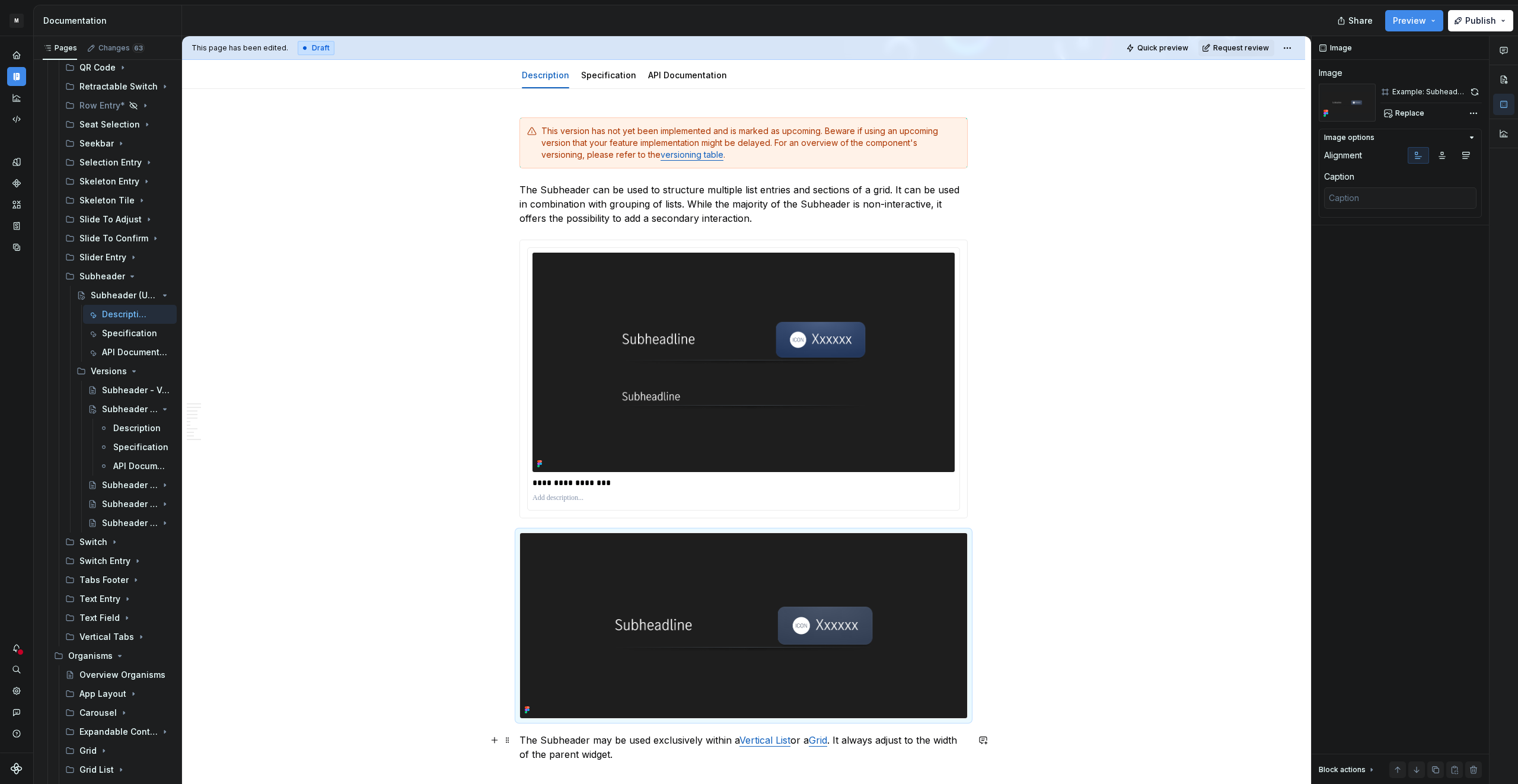
type textarea "*"
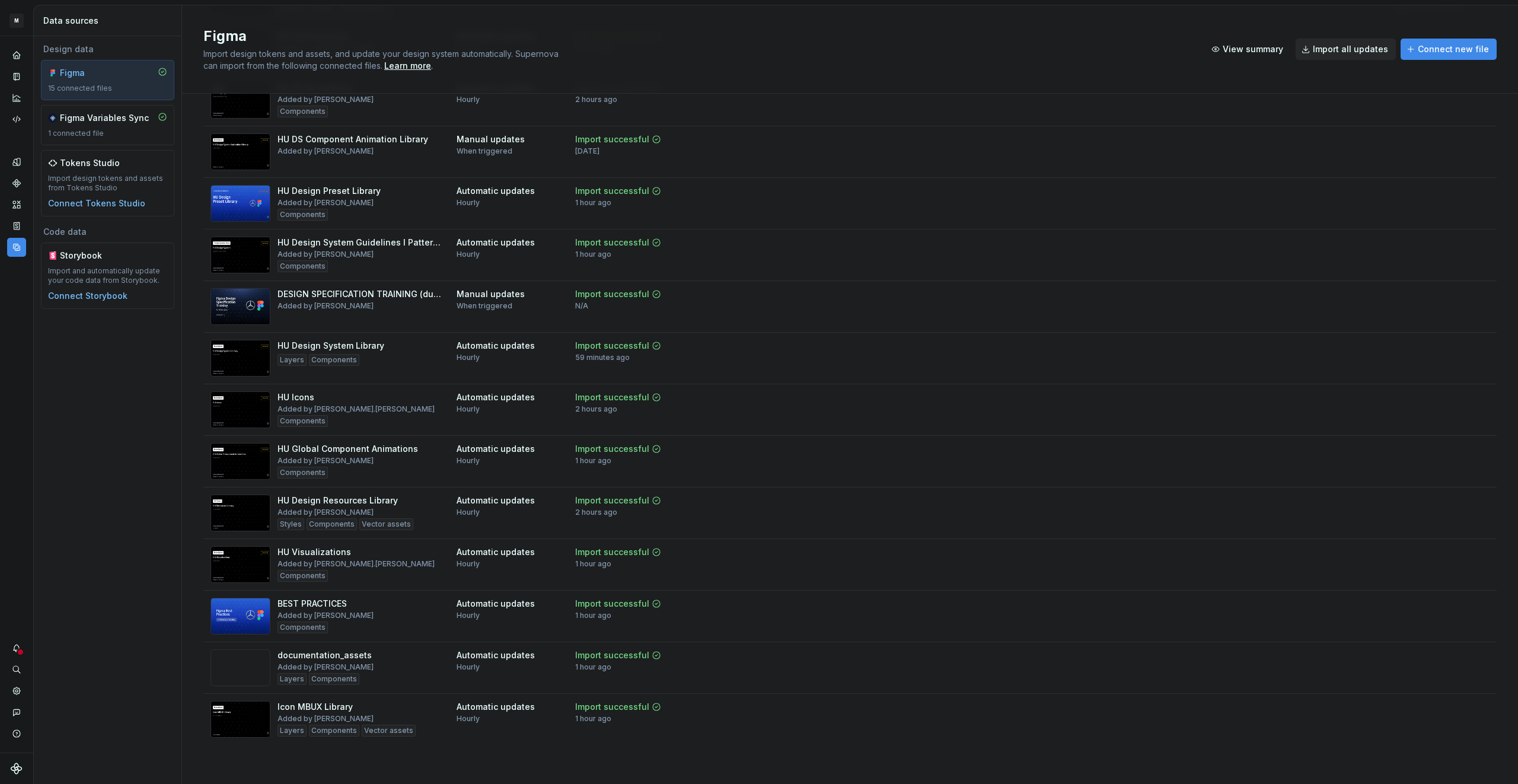
scroll to position [169, 0]
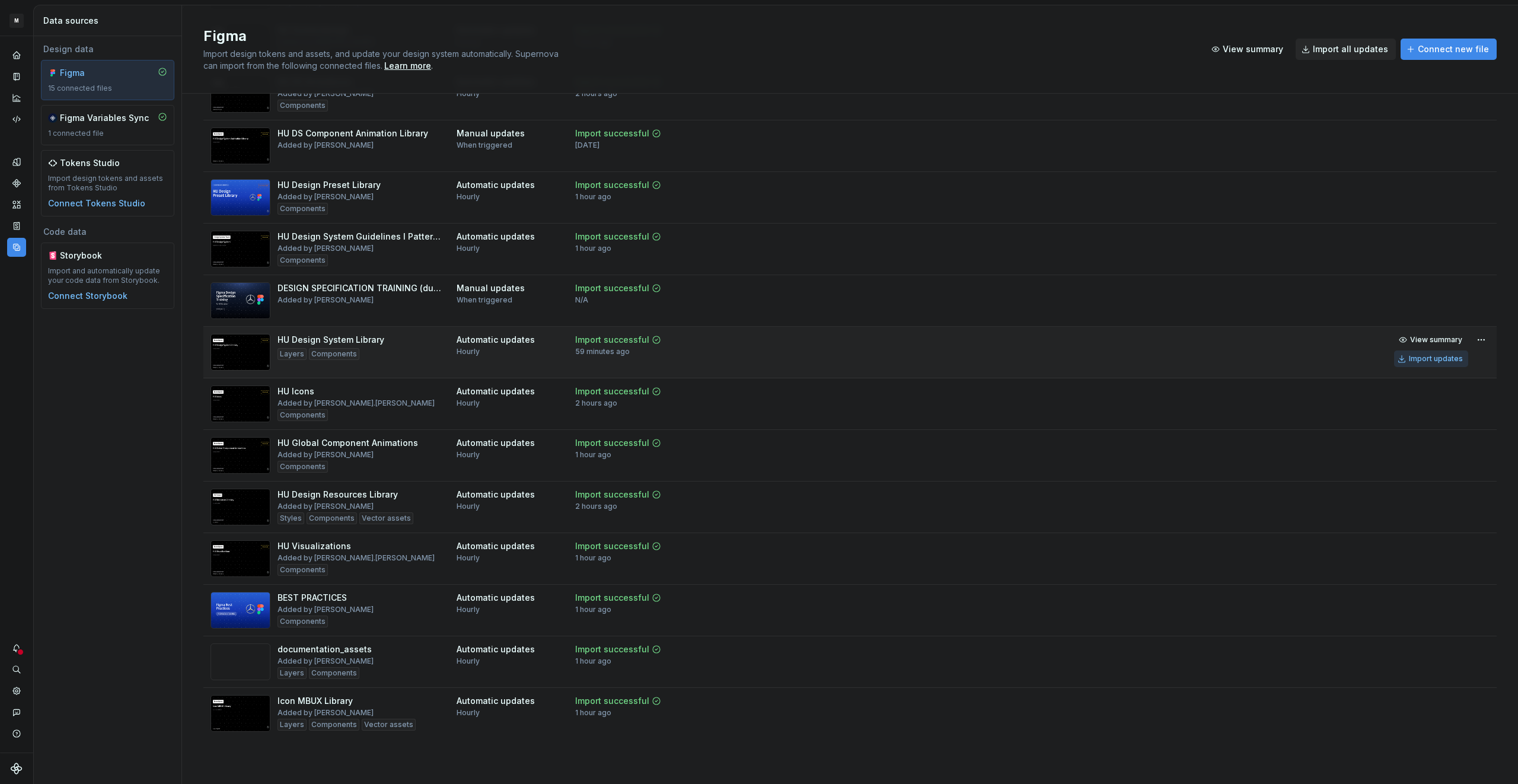
click at [1435, 357] on div "Import updates" at bounding box center [1436, 358] width 54 height 9
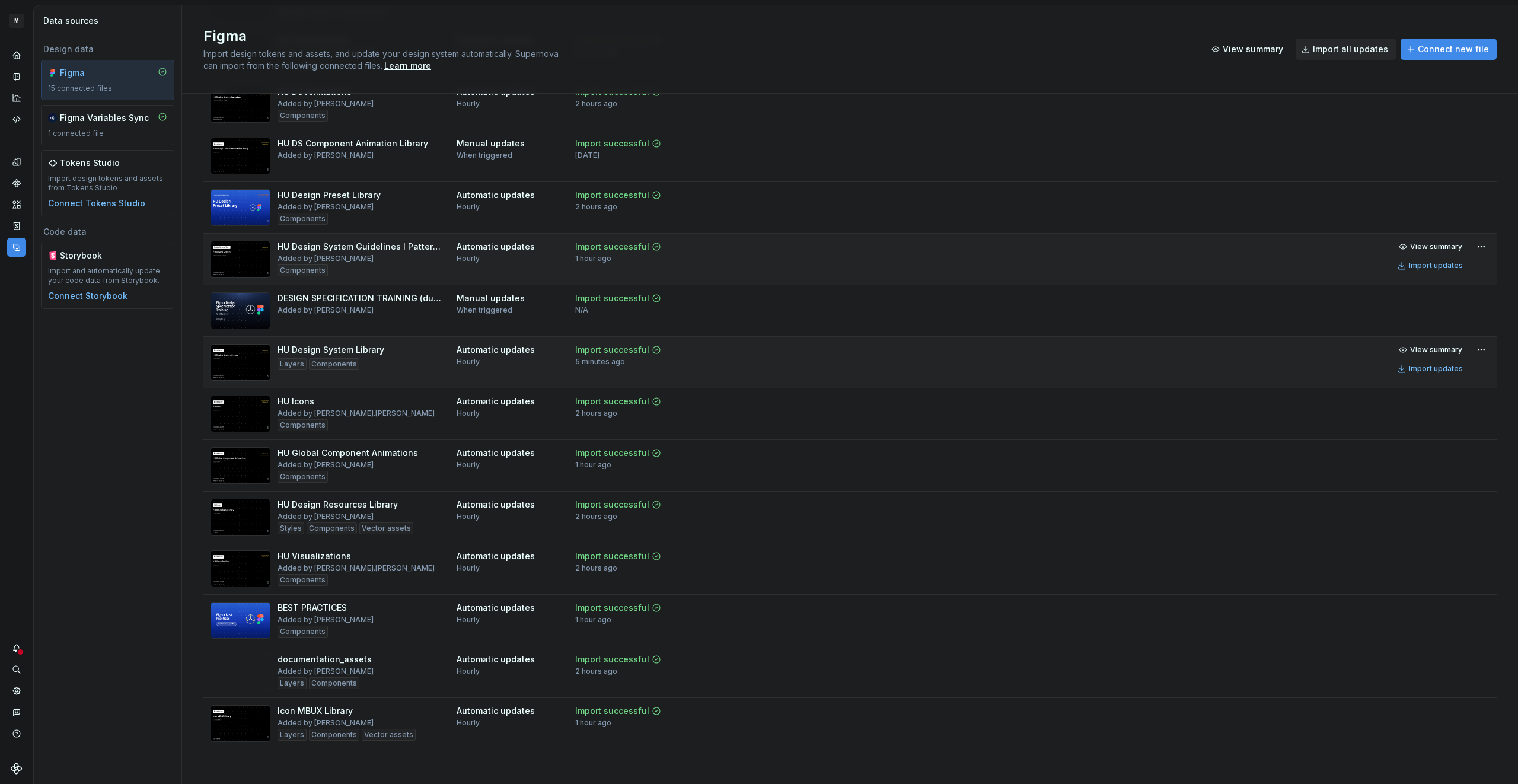
scroll to position [145, 0]
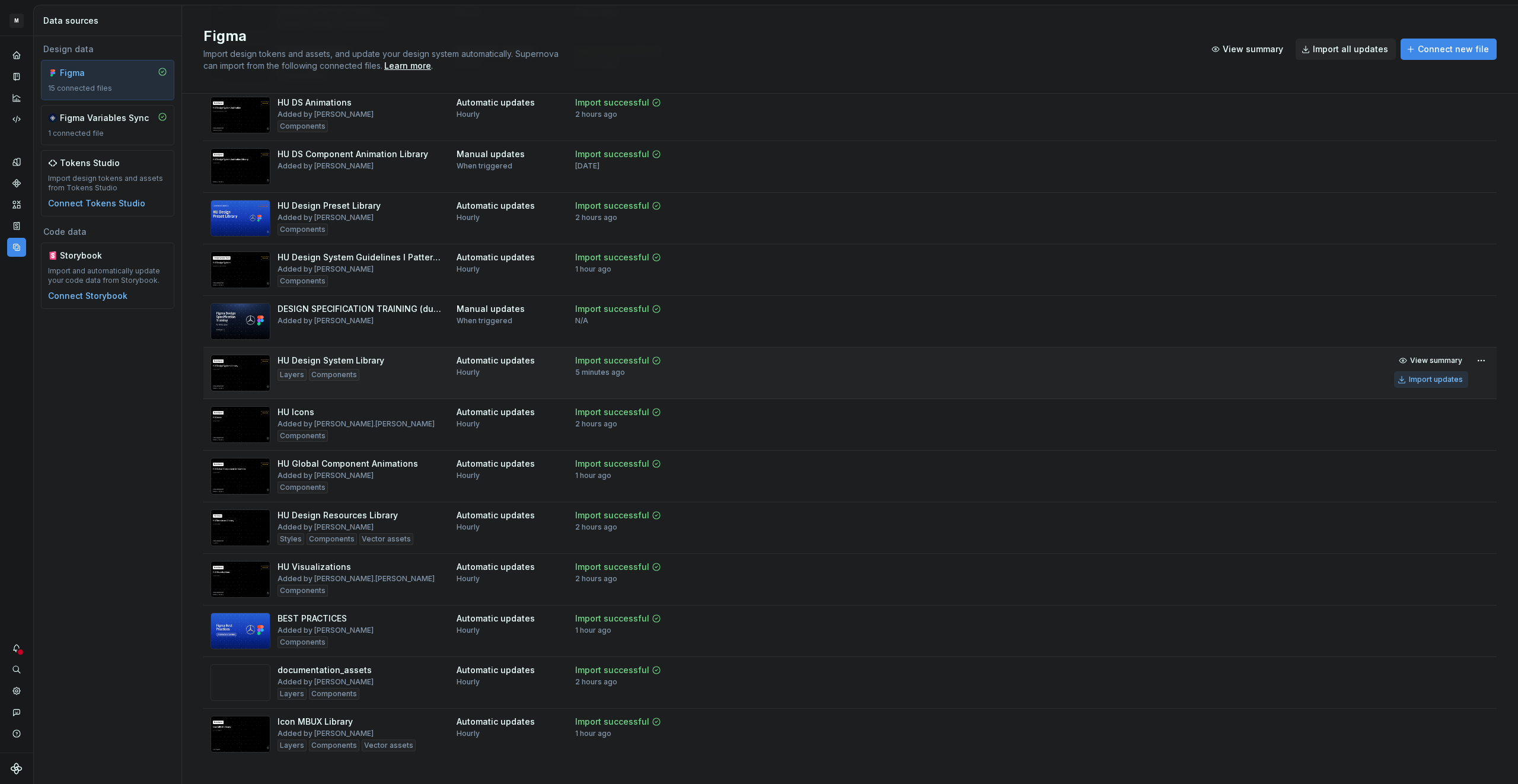
click at [1417, 377] on div "Import updates" at bounding box center [1436, 379] width 54 height 9
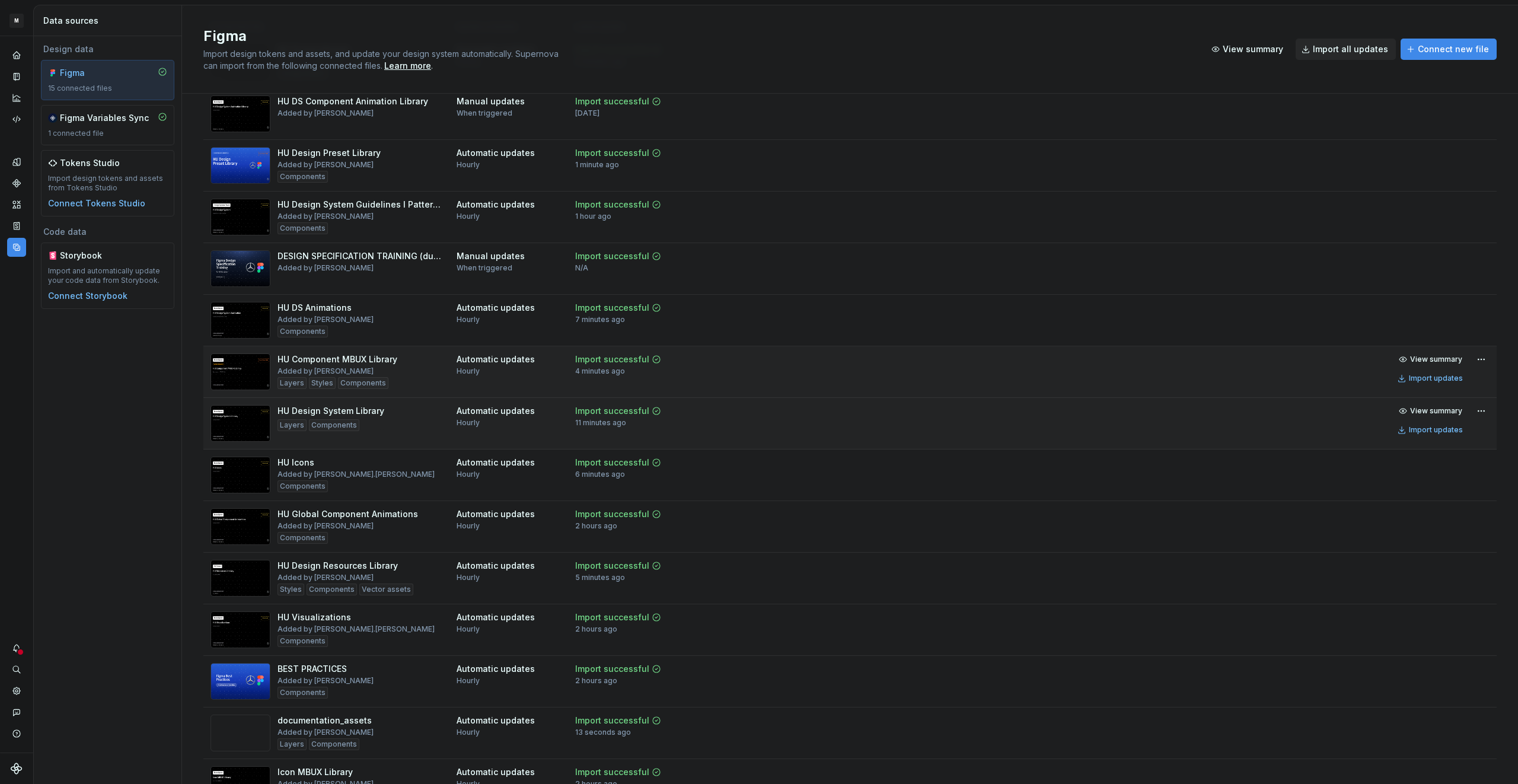
scroll to position [103, 0]
